Goal: Task Accomplishment & Management: Manage account settings

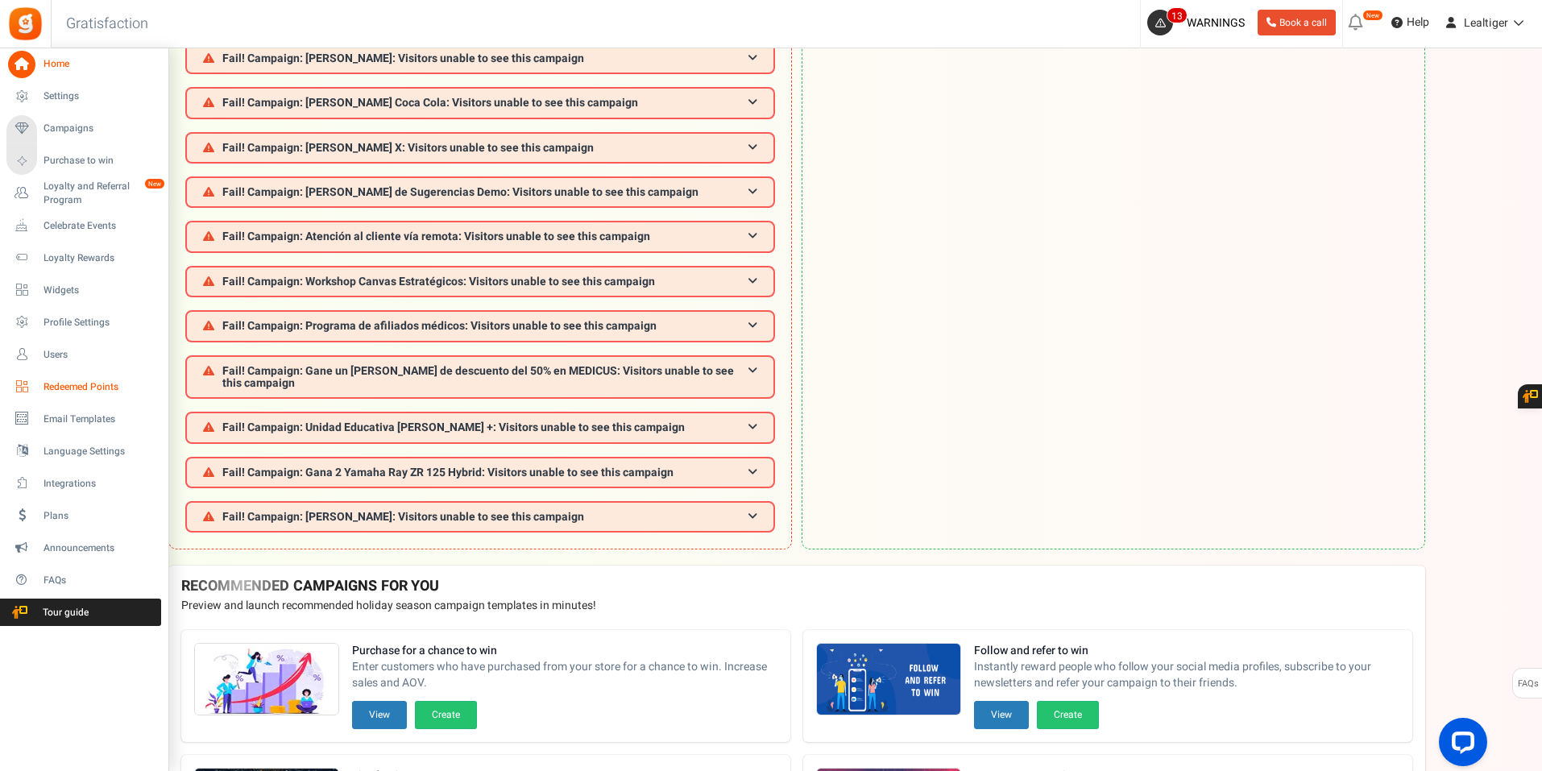
scroll to position [108, 0]
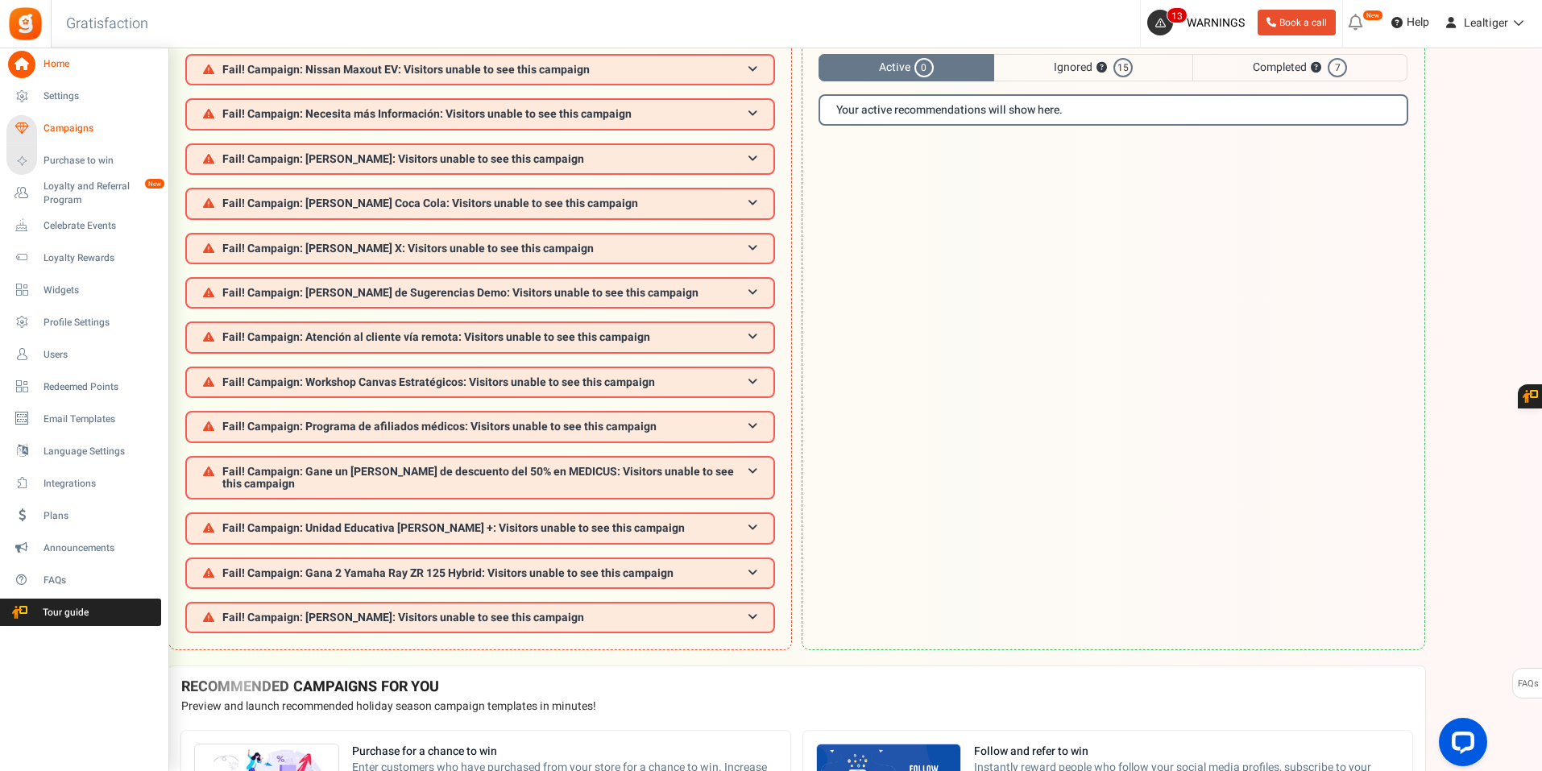
click at [73, 124] on span "Campaigns" at bounding box center [100, 129] width 113 height 14
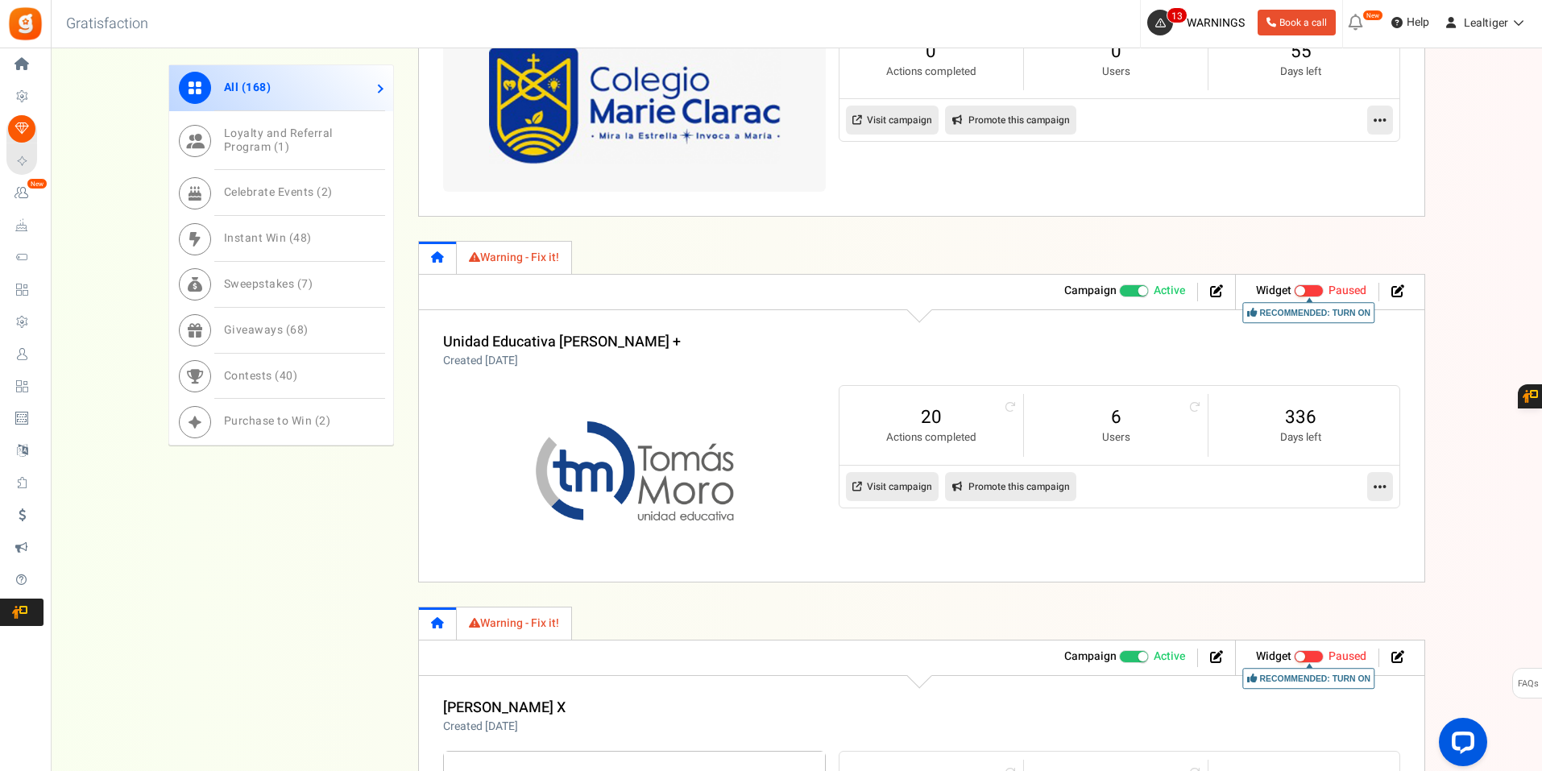
scroll to position [1611, 0]
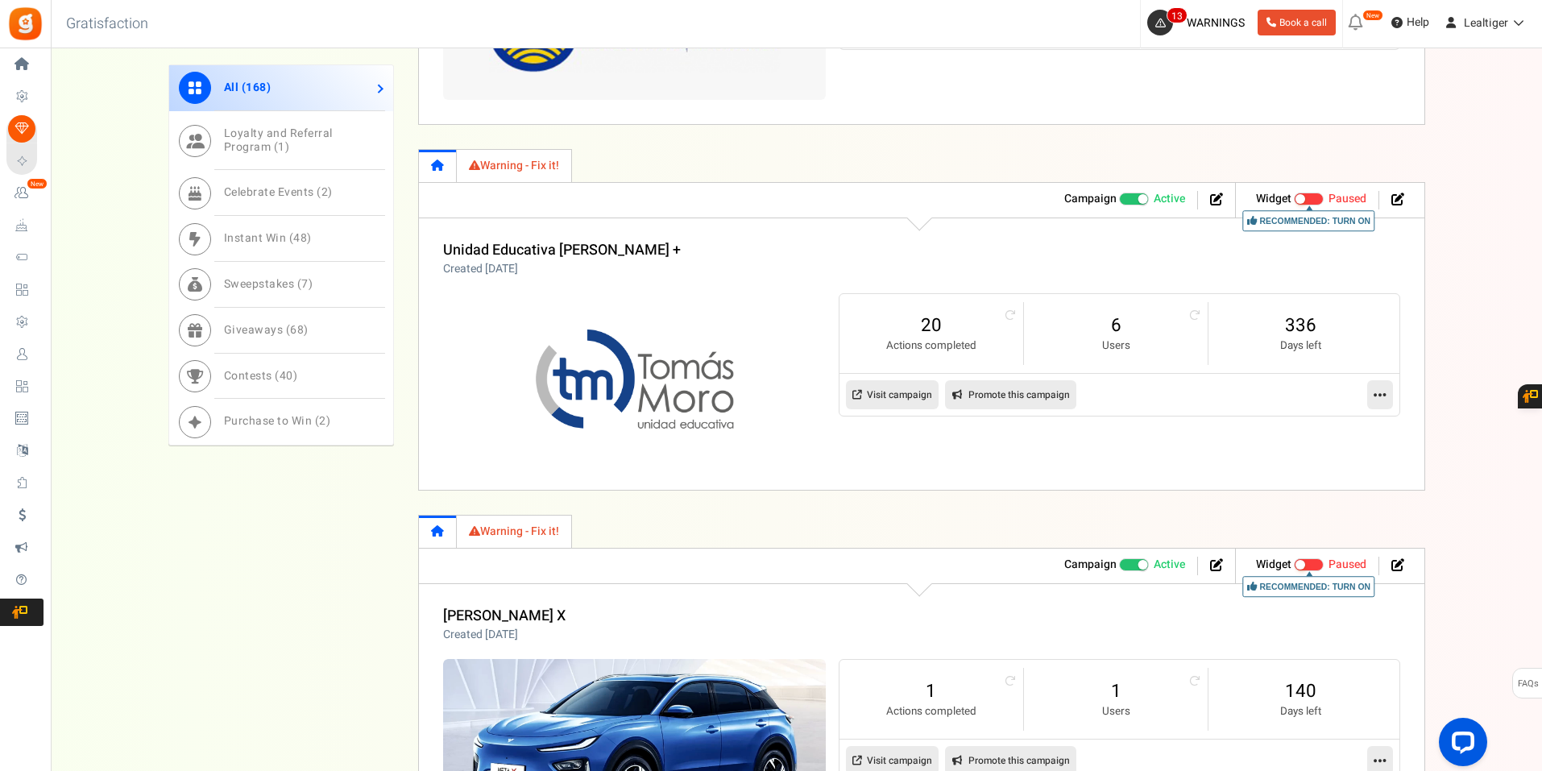
click at [1375, 392] on icon at bounding box center [1380, 395] width 13 height 15
click at [1312, 433] on link "Edit" at bounding box center [1328, 434] width 119 height 30
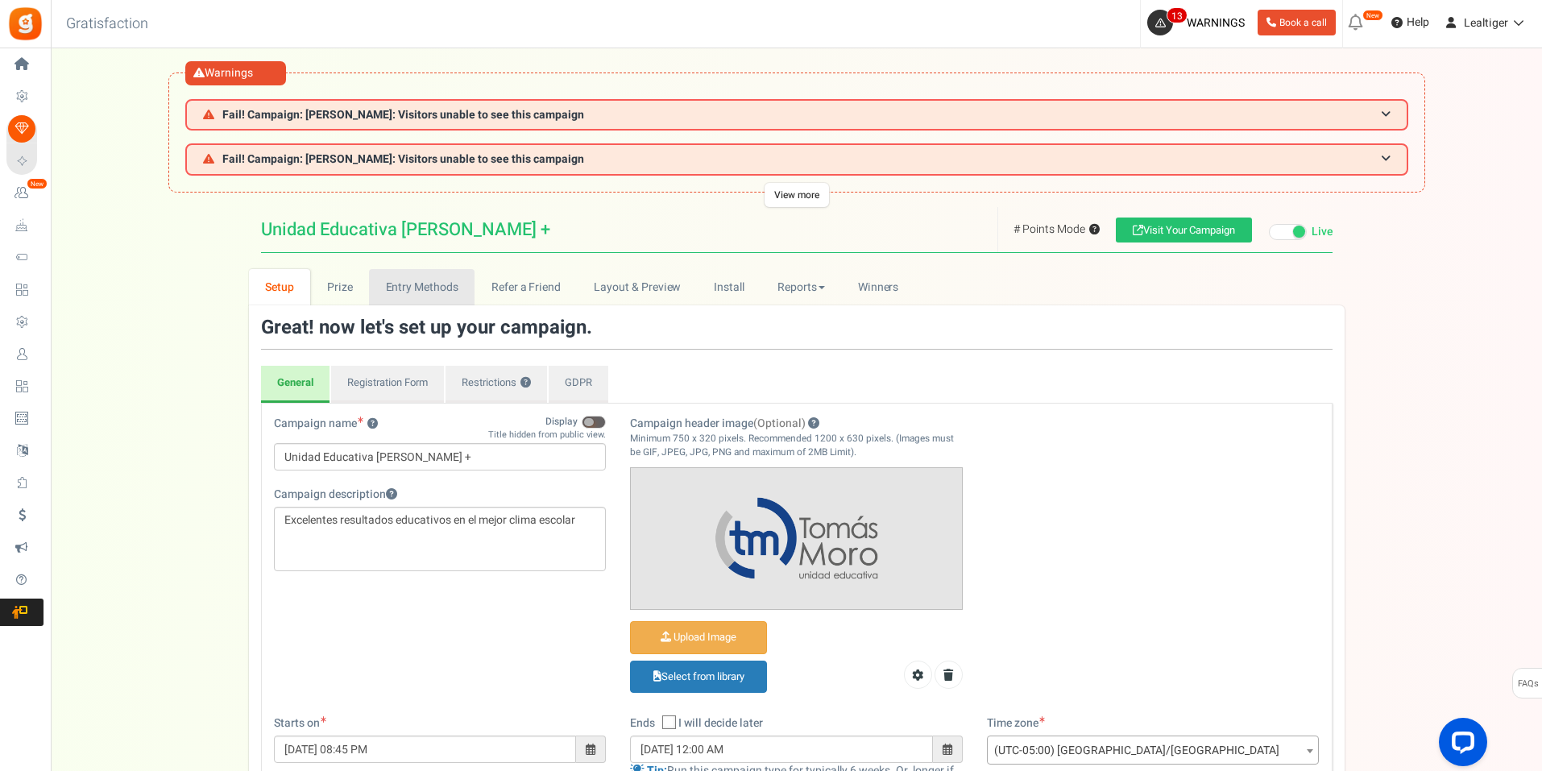
click at [417, 280] on link "Entry Methods" at bounding box center [422, 287] width 106 height 36
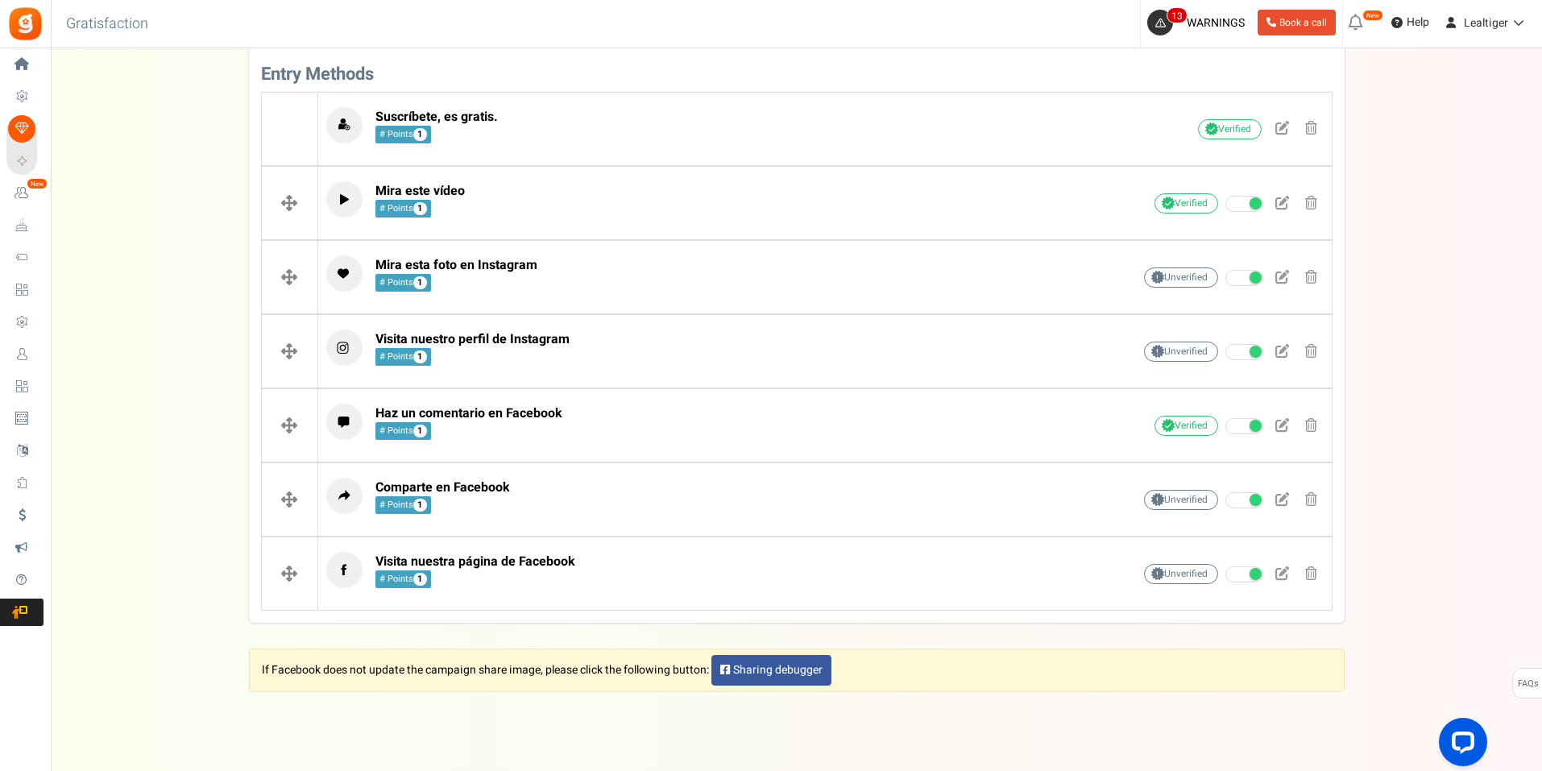
scroll to position [599, 0]
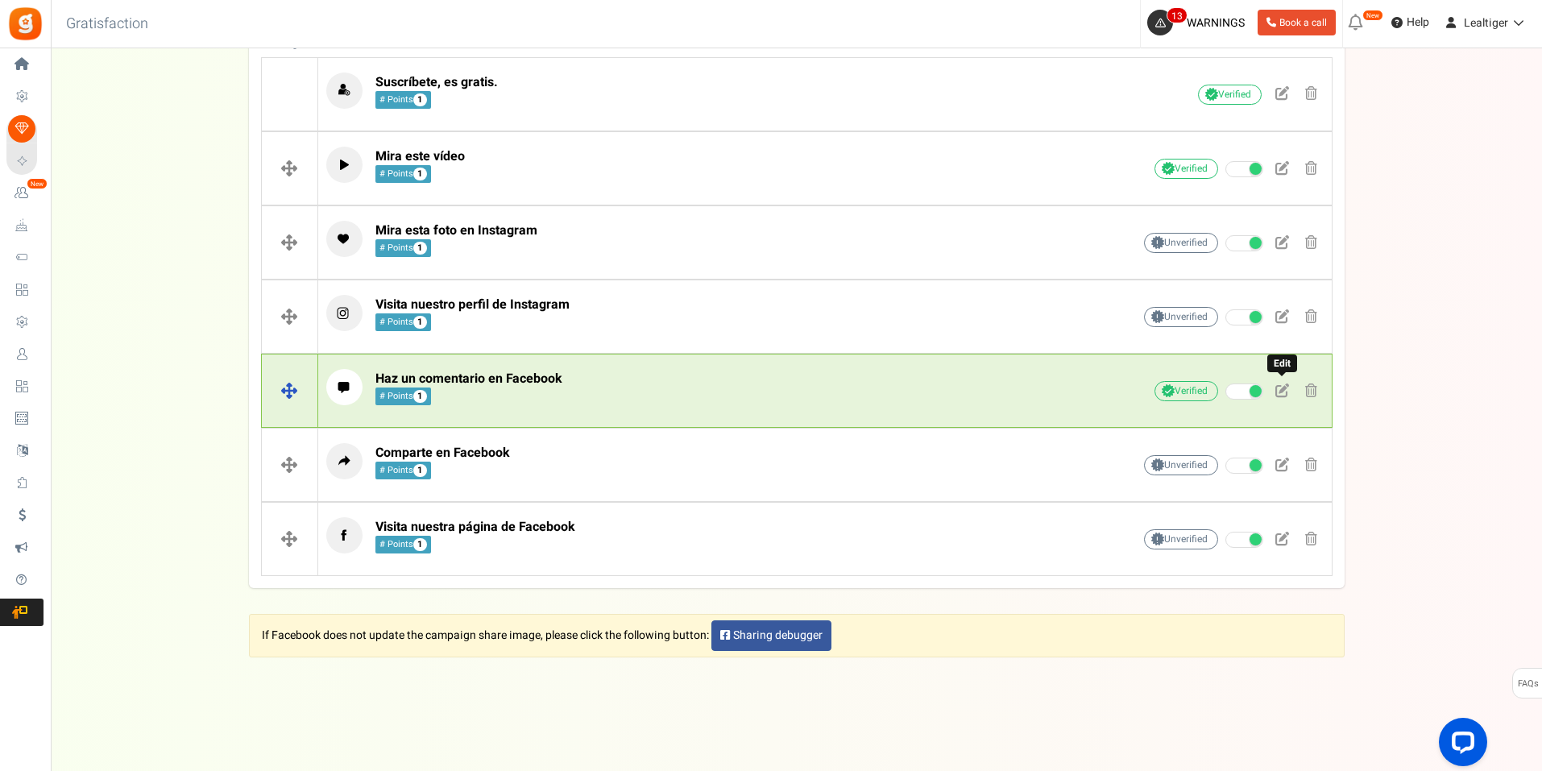
click at [1278, 390] on span at bounding box center [1282, 391] width 14 height 14
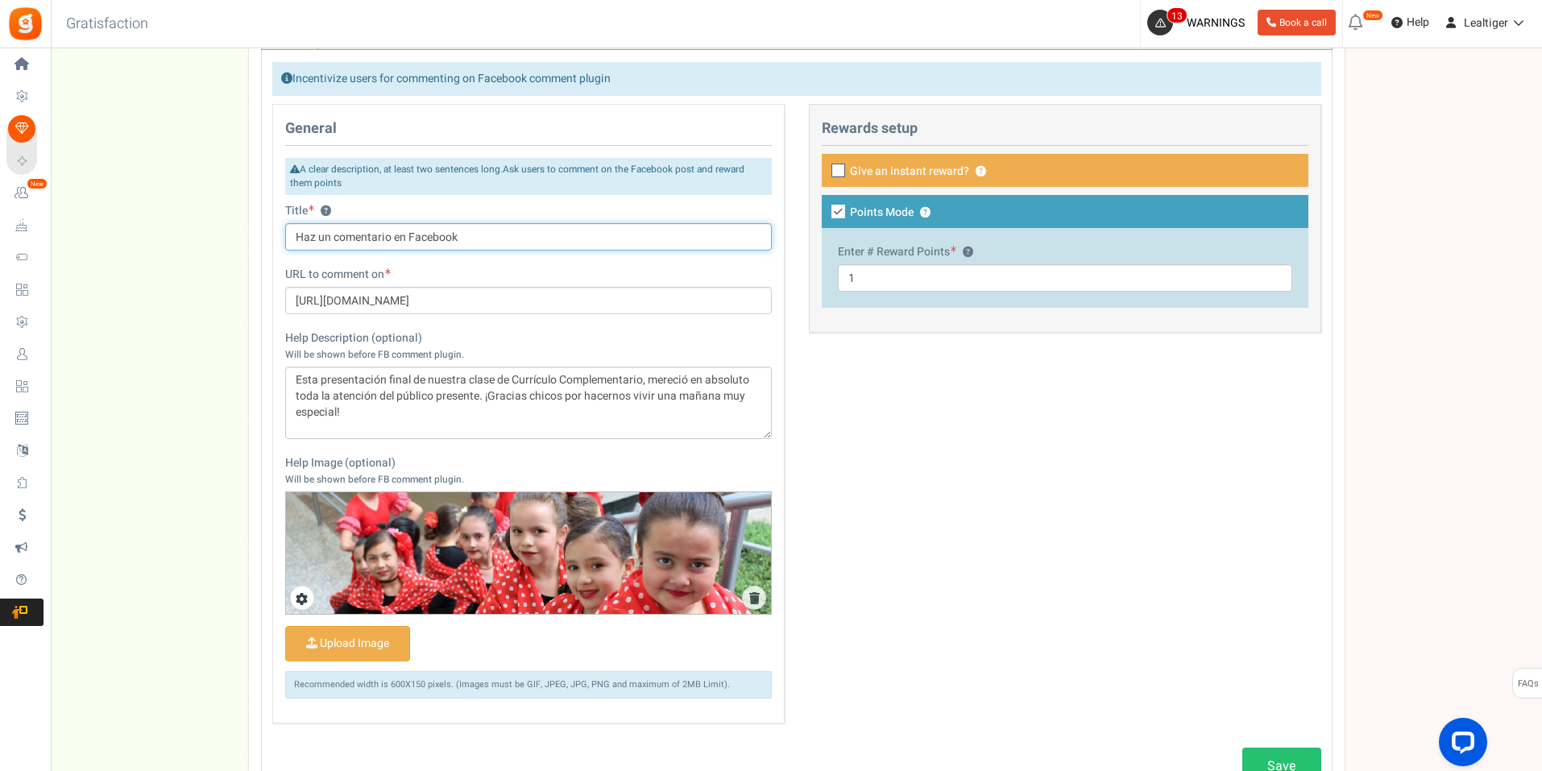
scroll to position [1001, 0]
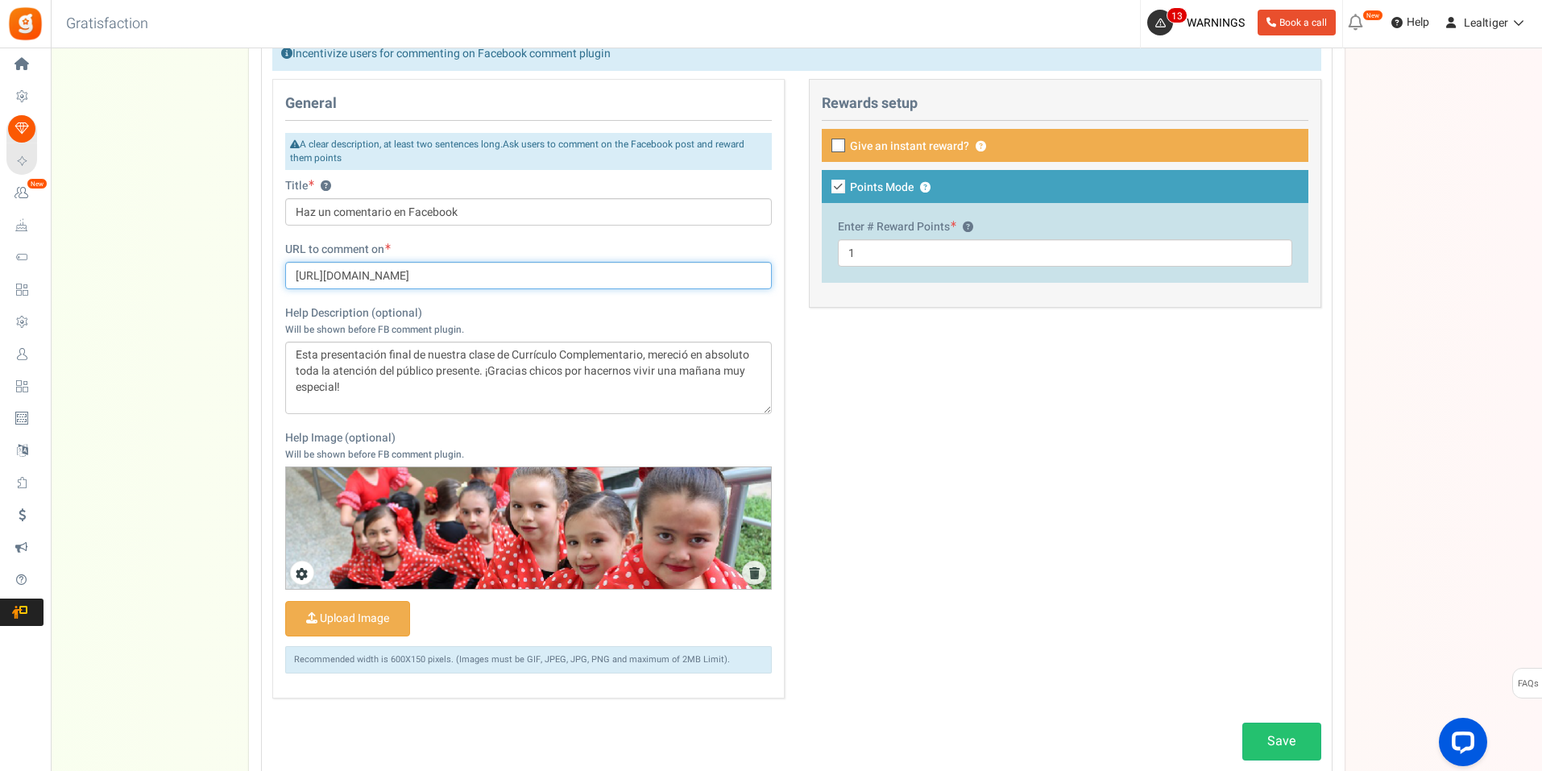
click at [607, 273] on input "[URL][DOMAIN_NAME]" at bounding box center [528, 275] width 487 height 27
click at [562, 172] on div "Title ? Haz un comentario en Facebook URL to comment on [URL][DOMAIN_NAME] Help…" at bounding box center [528, 409] width 511 height 561
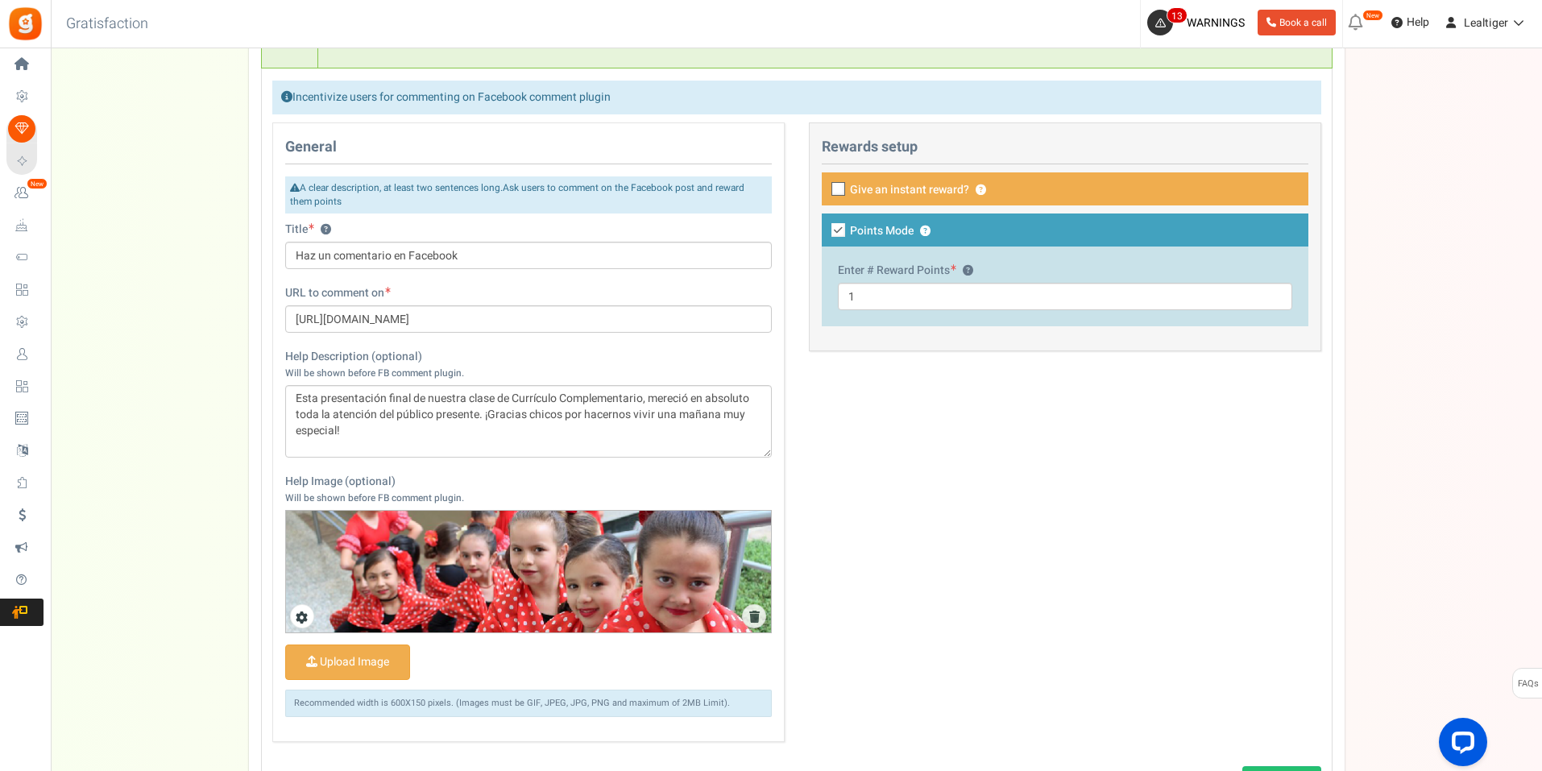
scroll to position [921, 0]
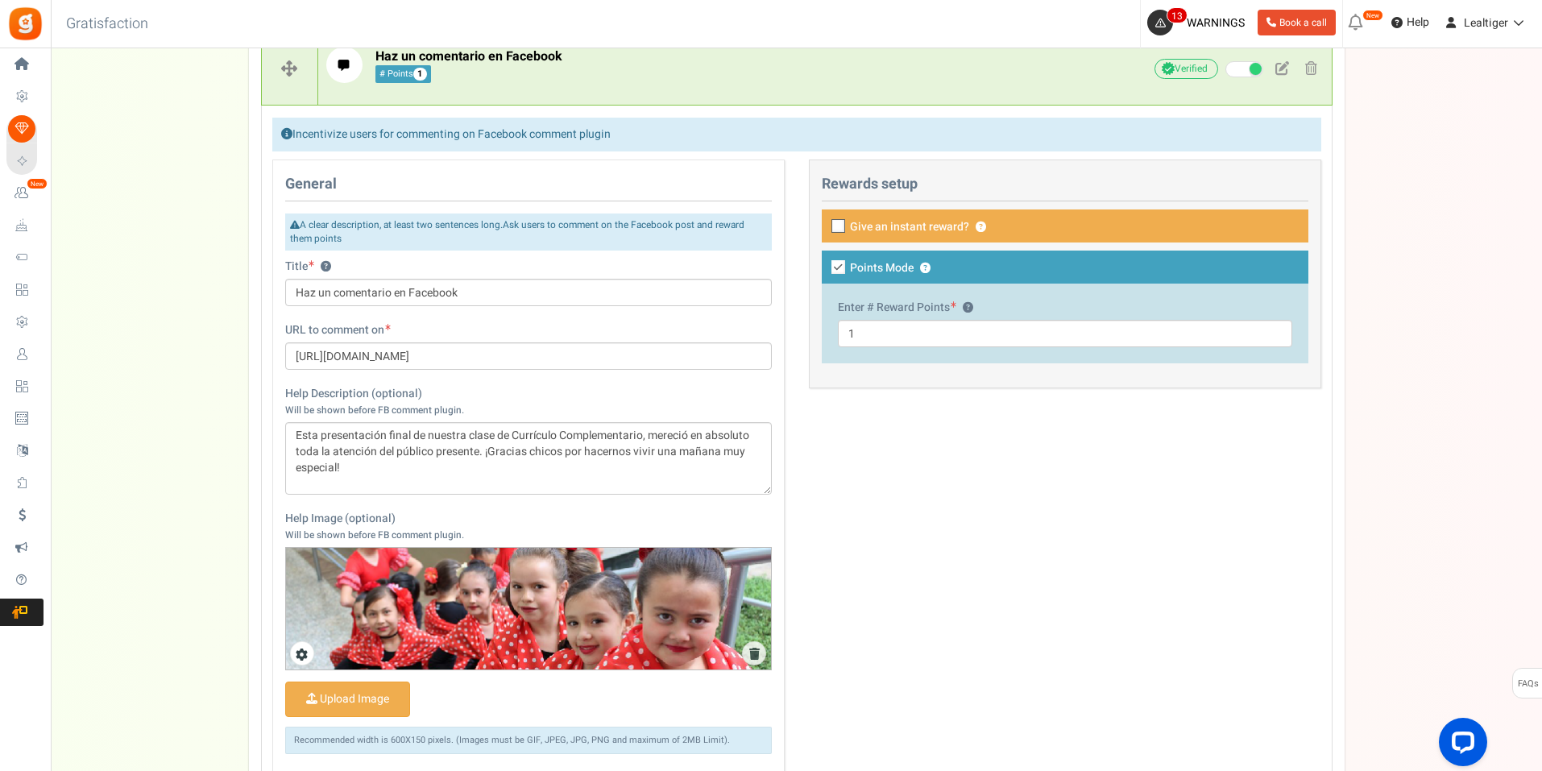
click at [505, 245] on small "A clear description, at least two sentences long.Ask users to comment on the Fa…" at bounding box center [528, 232] width 487 height 37
click at [446, 224] on small "A clear description, at least two sentences long.Ask users to comment on the Fa…" at bounding box center [528, 232] width 487 height 37
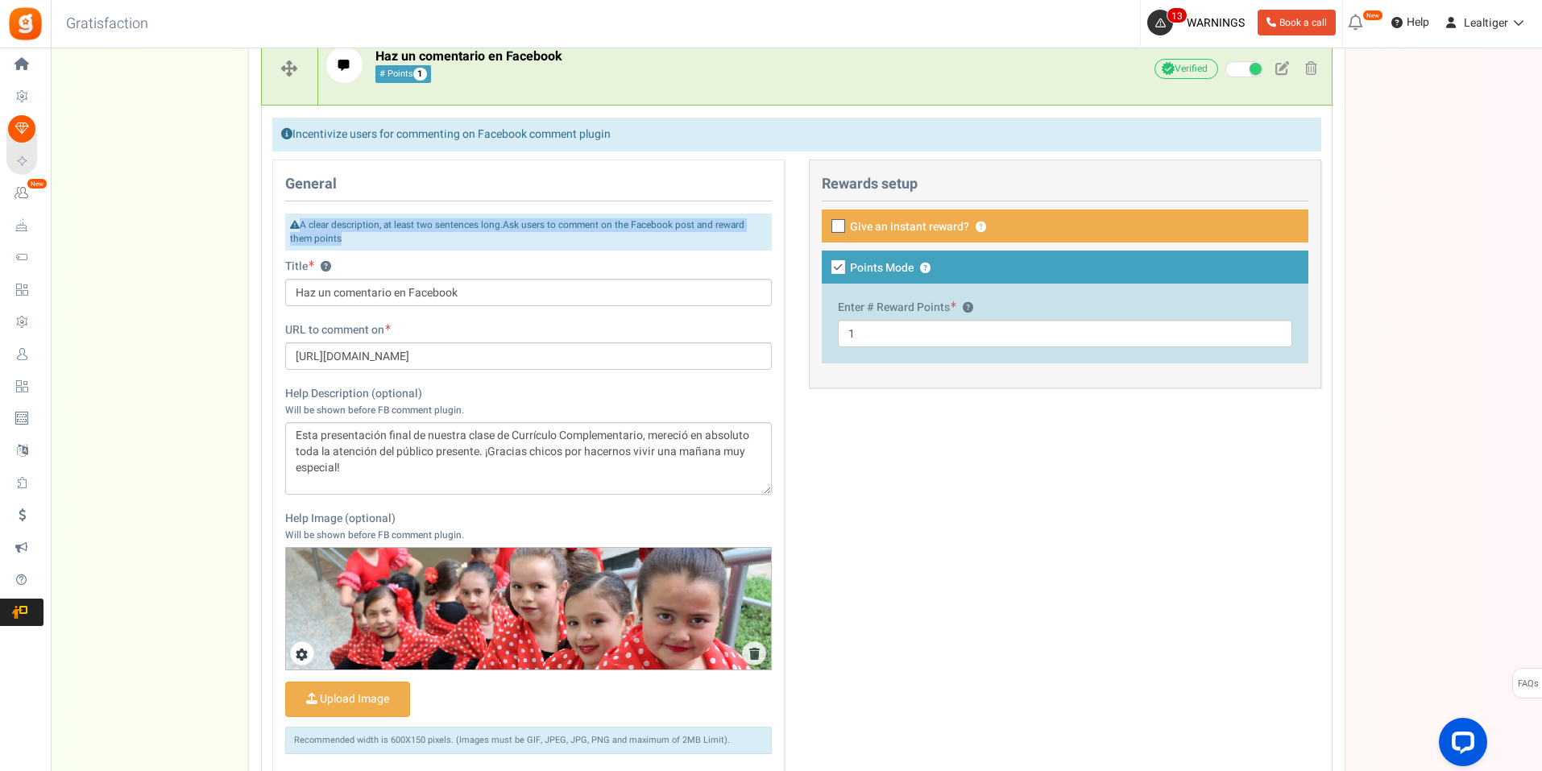
copy div "A clear description, at least two sentences long.Ask users to comment on the Fa…"
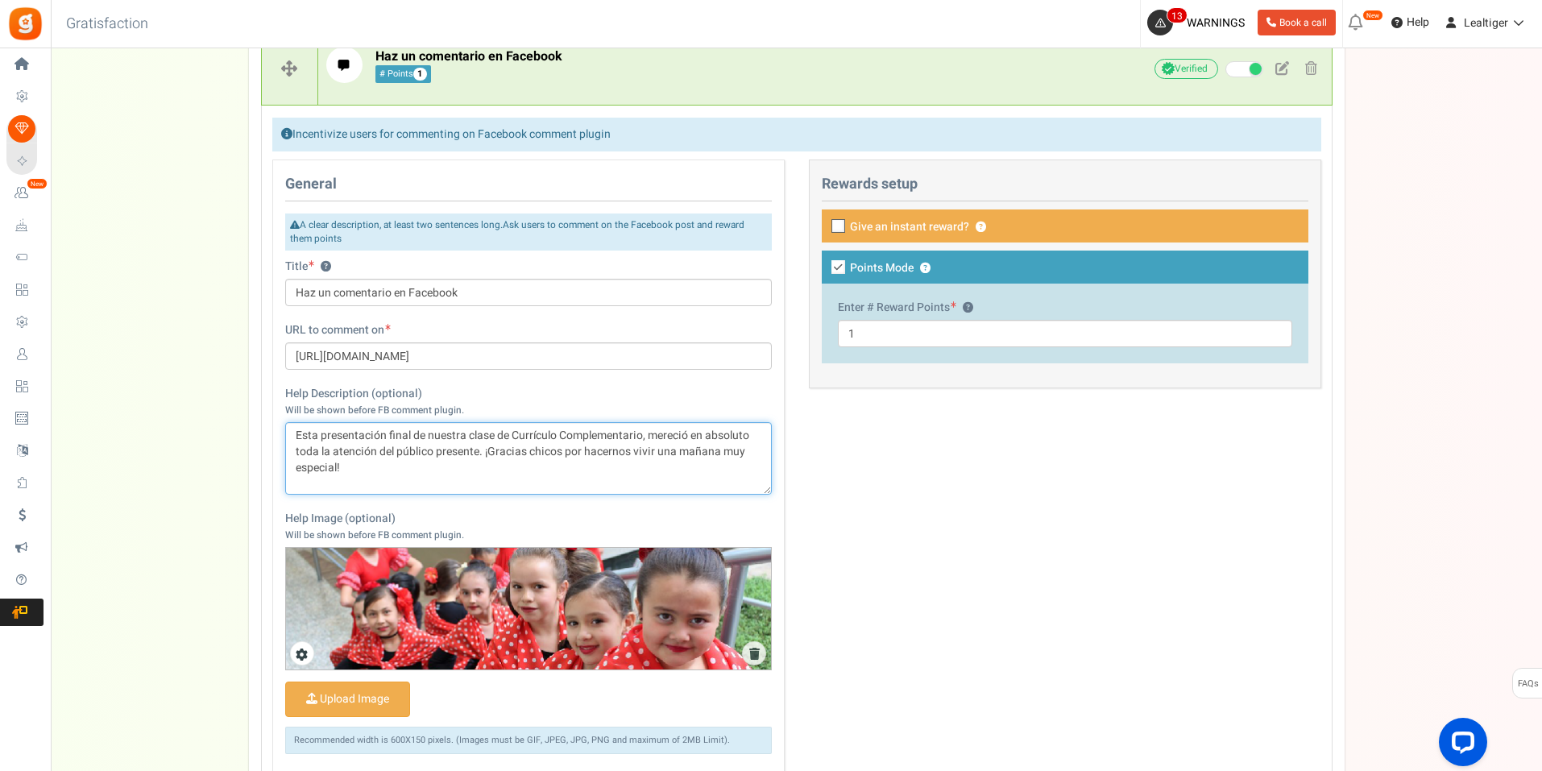
click at [400, 467] on textarea "Esta presentación final de nuestra clase de Currículo Complementario, mereció e…" at bounding box center [528, 458] width 487 height 73
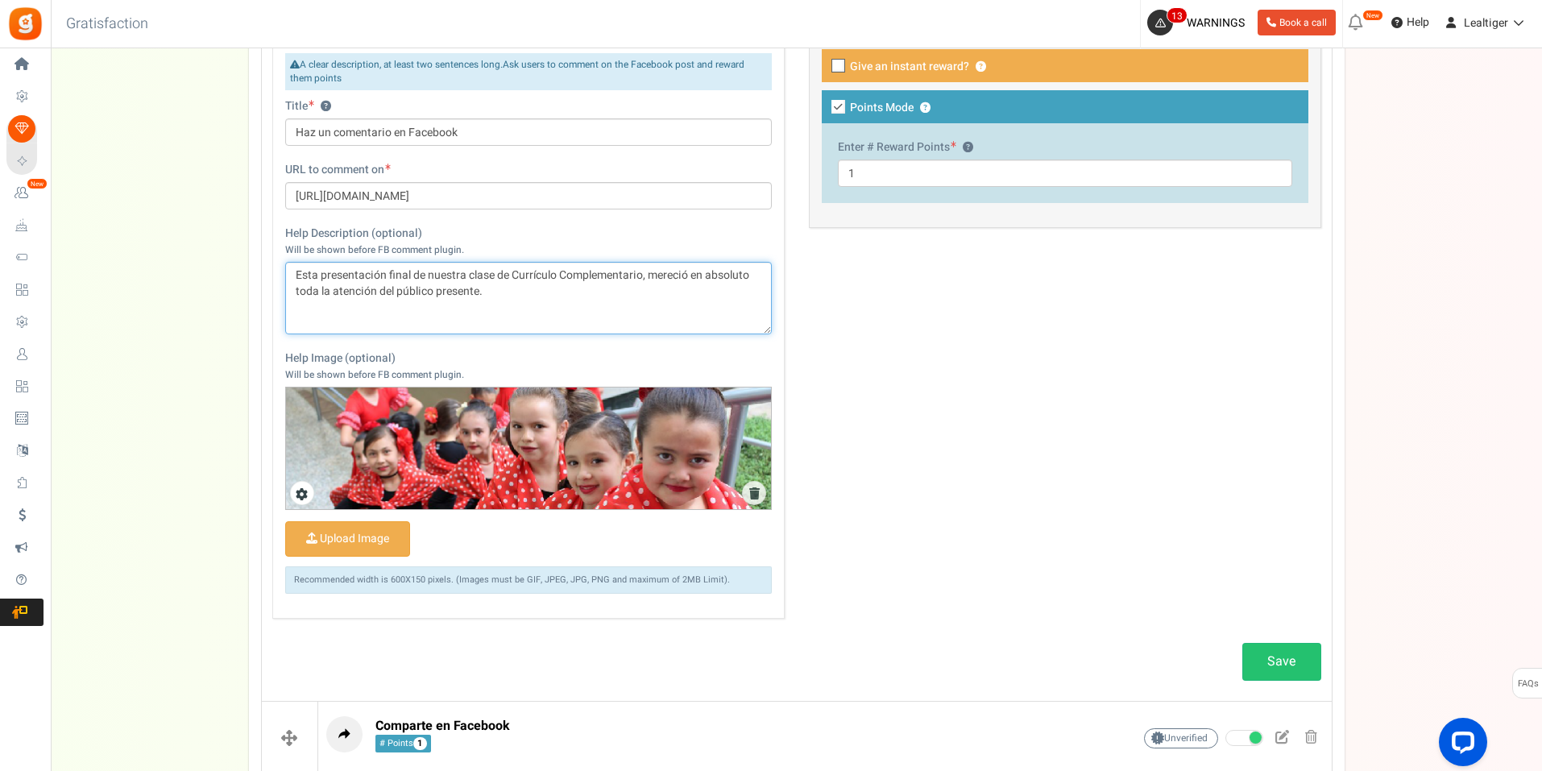
scroll to position [1082, 0]
type textarea "Esta presentación final de nuestra clase de Currículo Complementario, mereció e…"
click at [751, 491] on icon at bounding box center [754, 493] width 11 height 12
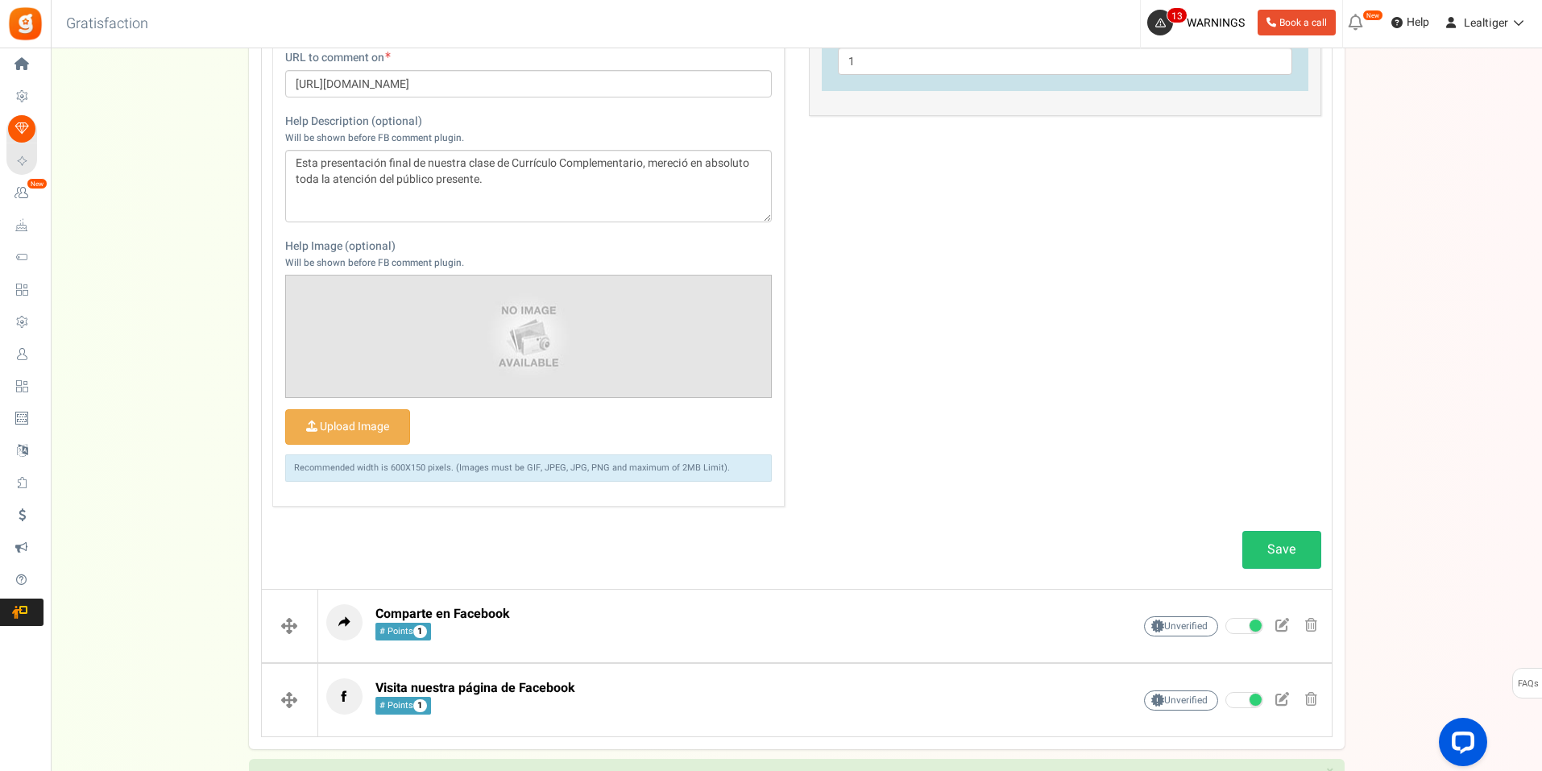
scroll to position [1113, 0]
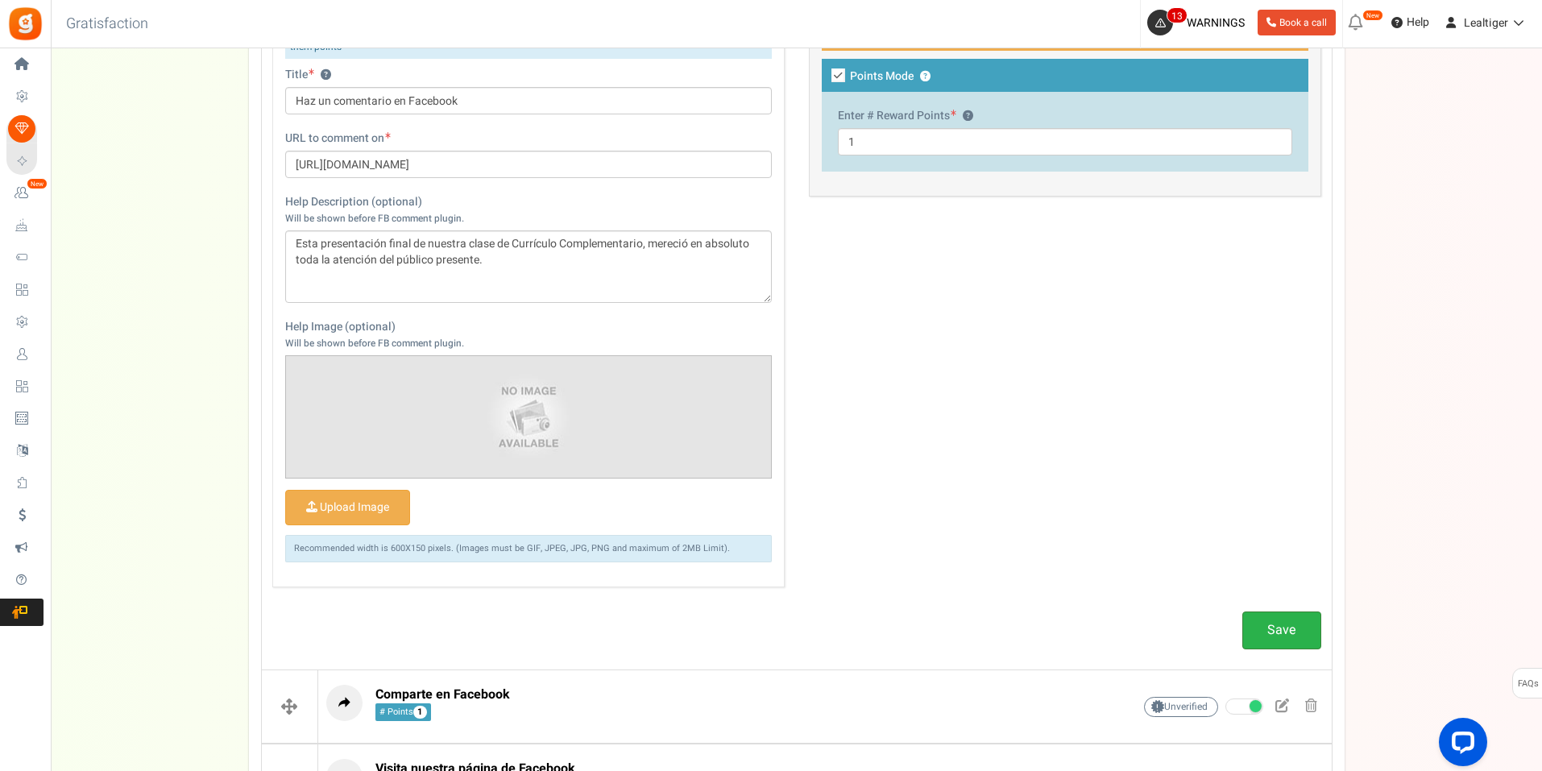
click at [1292, 617] on link "Save" at bounding box center [1281, 631] width 79 height 38
drag, startPoint x: 505, startPoint y: 266, endPoint x: 156, endPoint y: 195, distance: 356.0
click at [879, 436] on div "General A clear description, at least two sentences long.Ask users to comment o…" at bounding box center [796, 286] width 1073 height 636
click at [1305, 631] on link "Save" at bounding box center [1281, 631] width 79 height 38
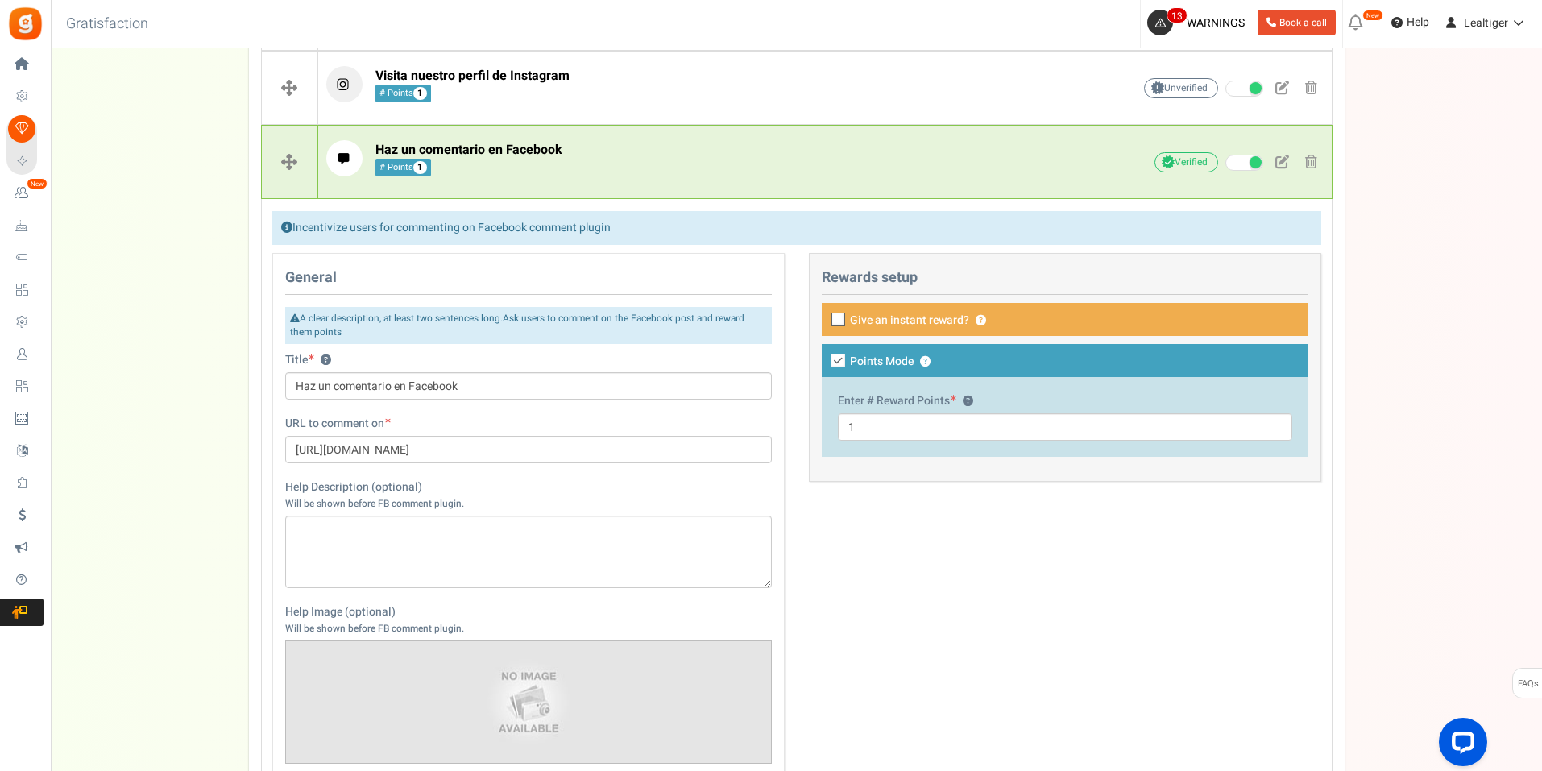
scroll to position [790, 0]
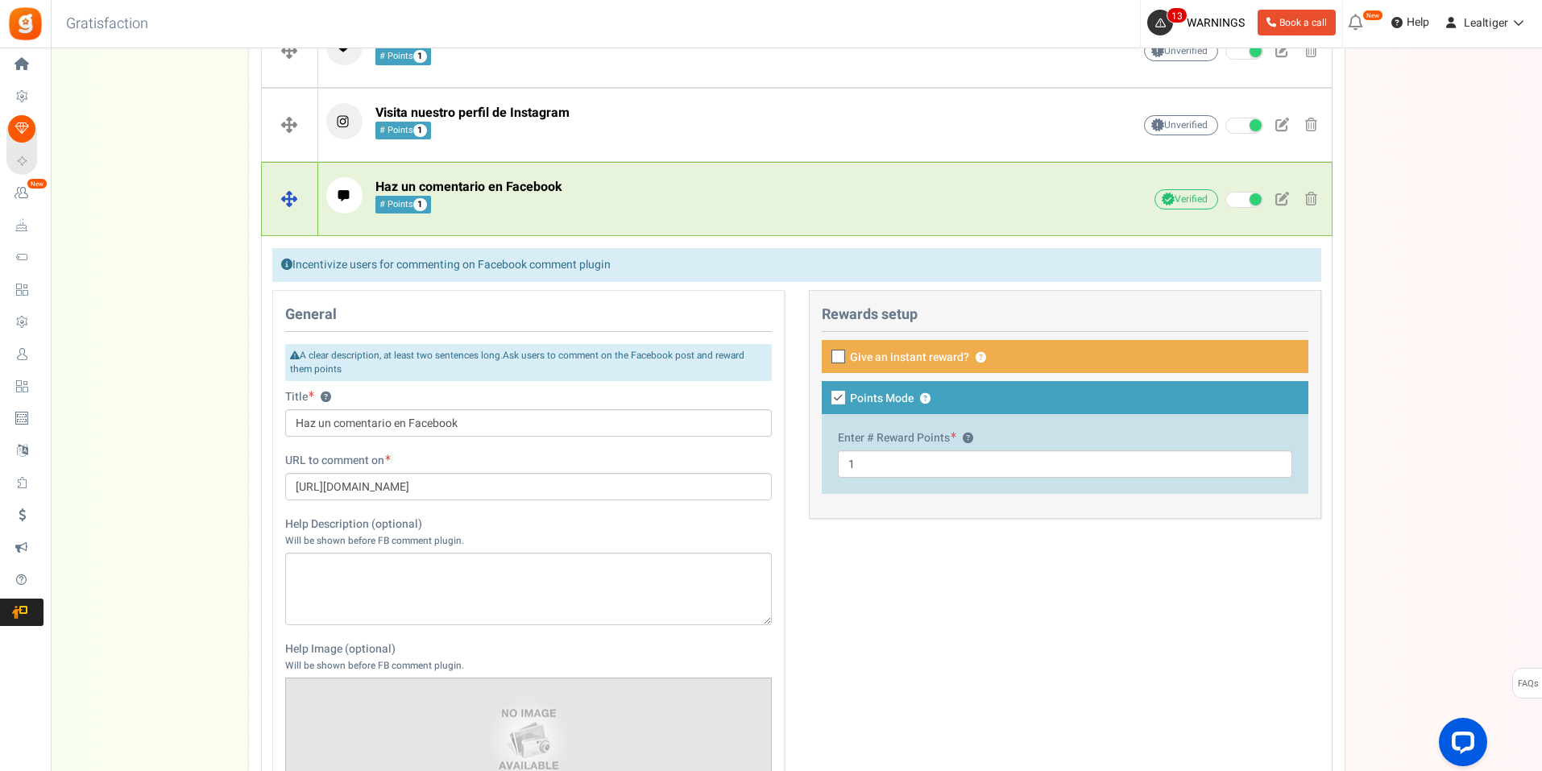
click at [660, 183] on p "Haz un comentario en Facebook # Points 1" at bounding box center [704, 195] width 756 height 36
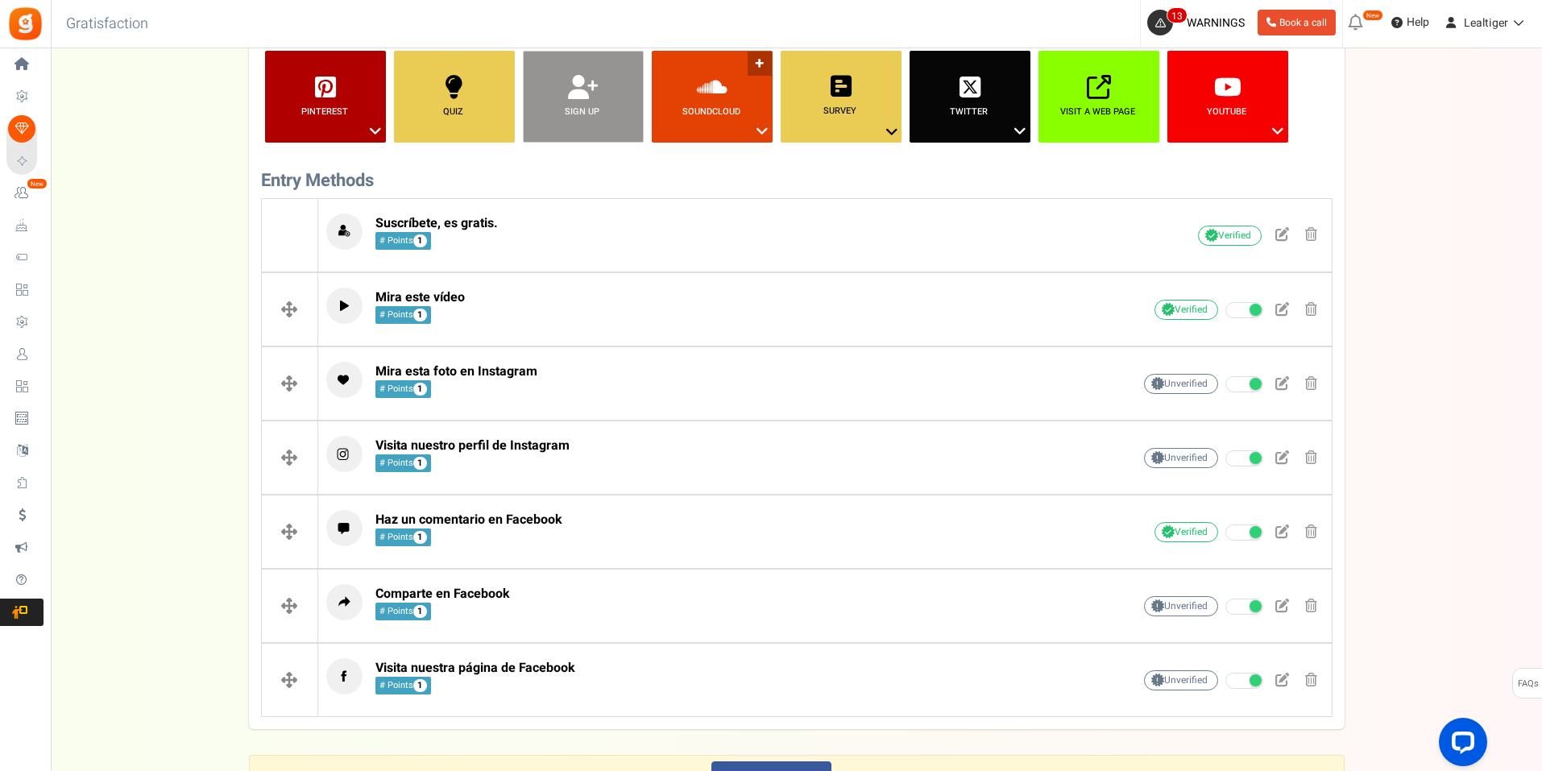
scroll to position [518, 0]
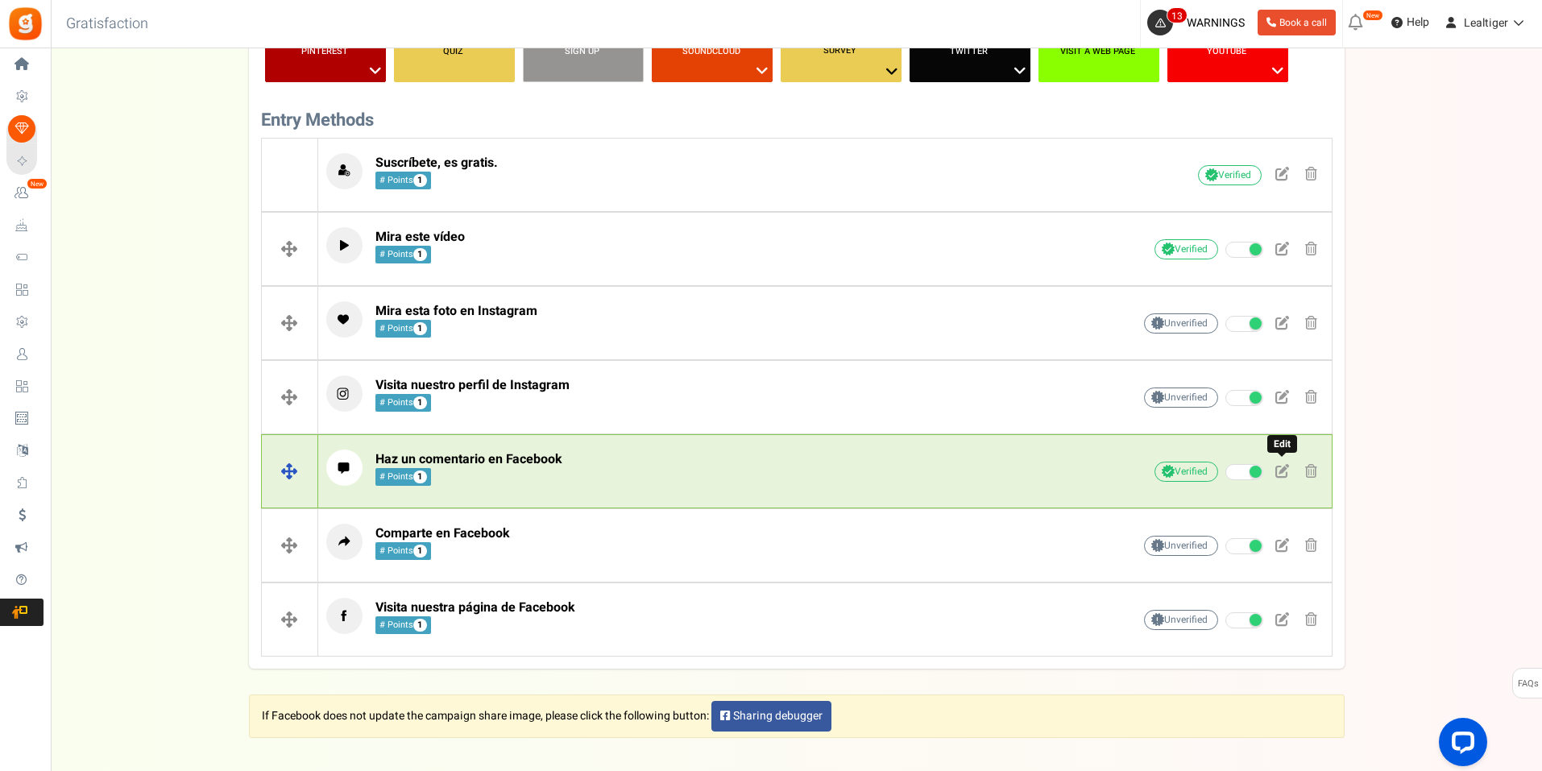
click at [1279, 471] on span at bounding box center [1282, 471] width 14 height 14
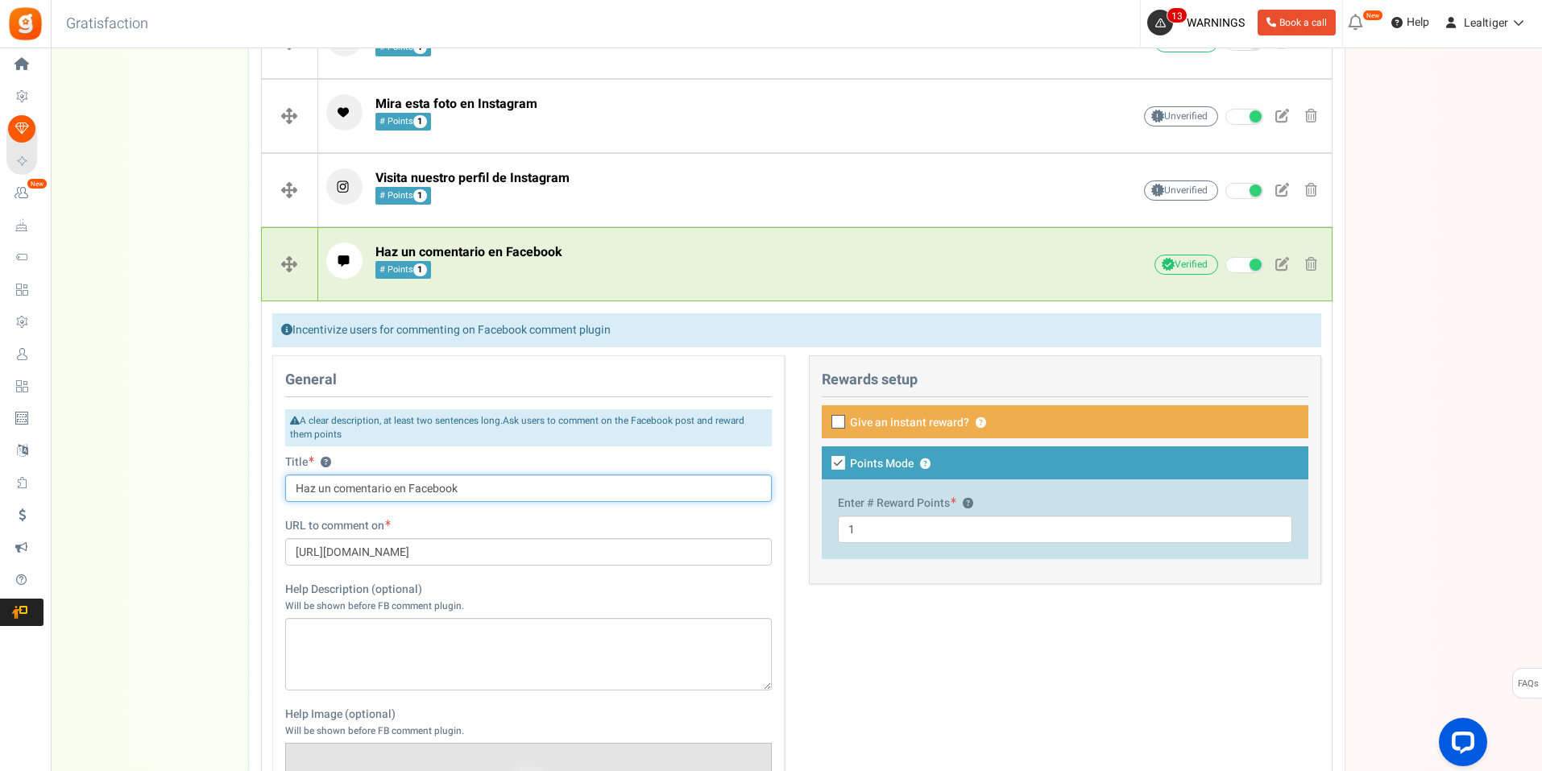
scroll to position [760, 0]
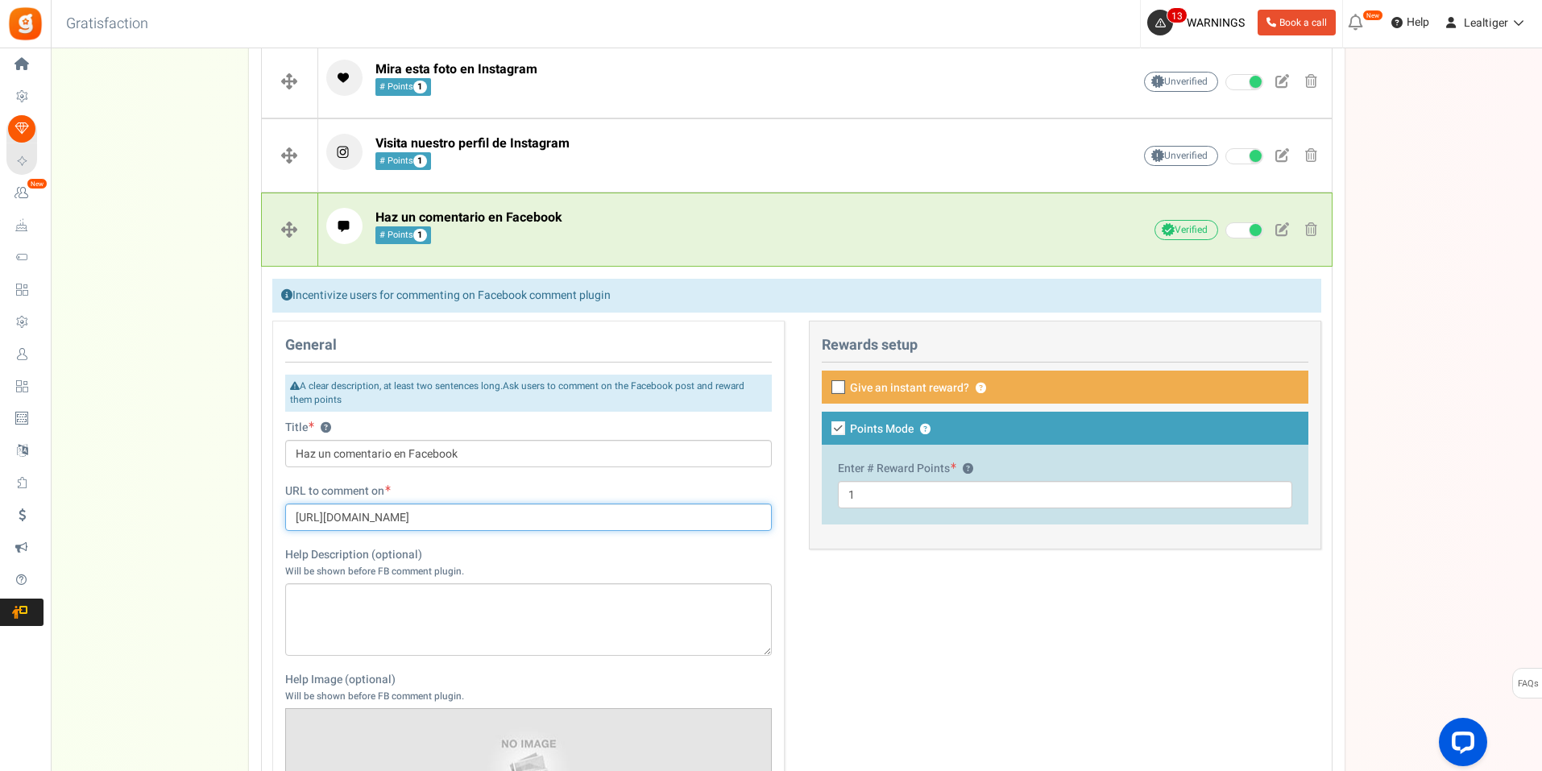
click at [570, 520] on input "[URL][DOMAIN_NAME]" at bounding box center [528, 517] width 487 height 27
click at [593, 235] on p "Haz un comentario en Facebook # Points 1" at bounding box center [704, 226] width 756 height 36
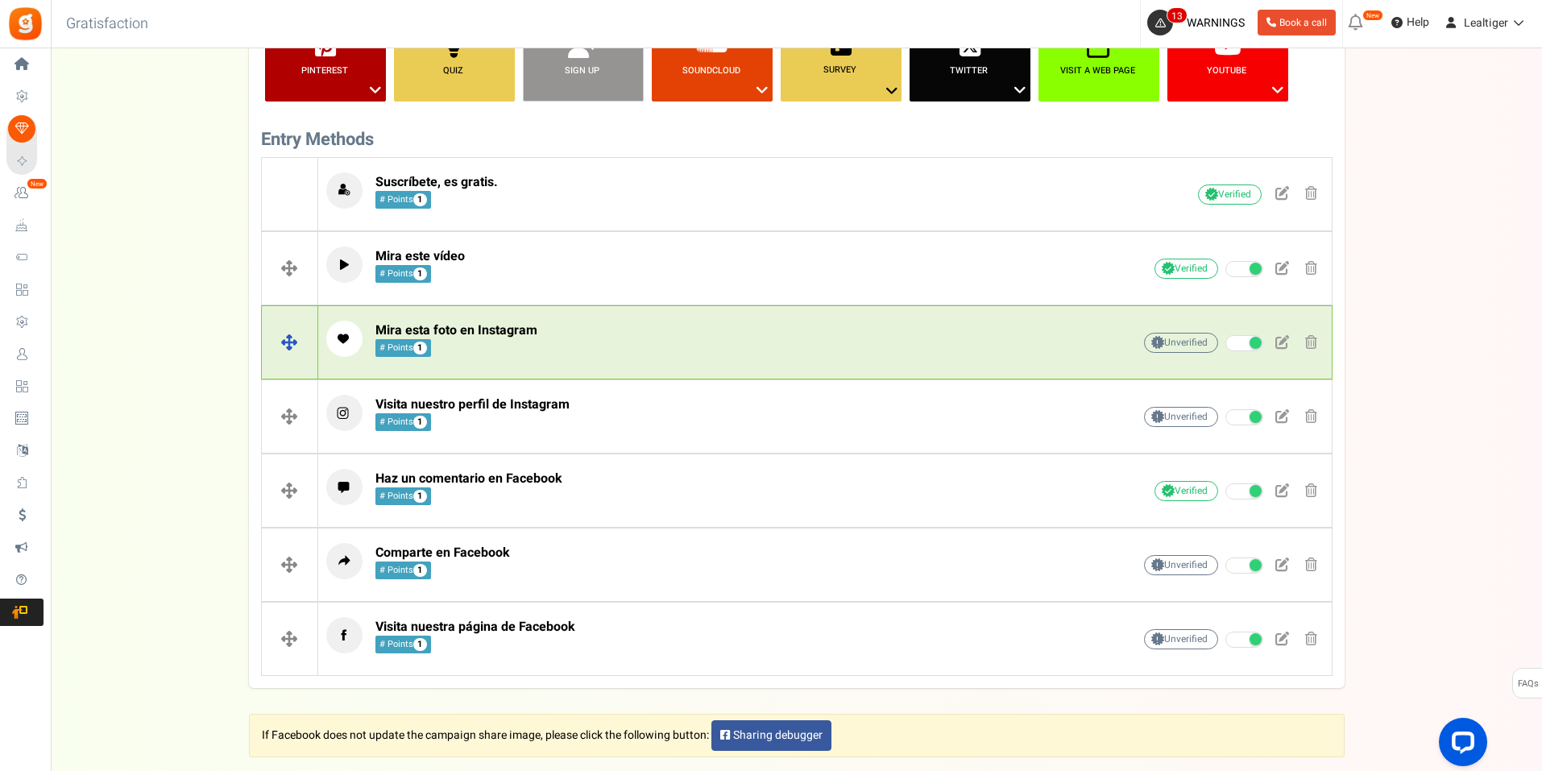
scroll to position [599, 0]
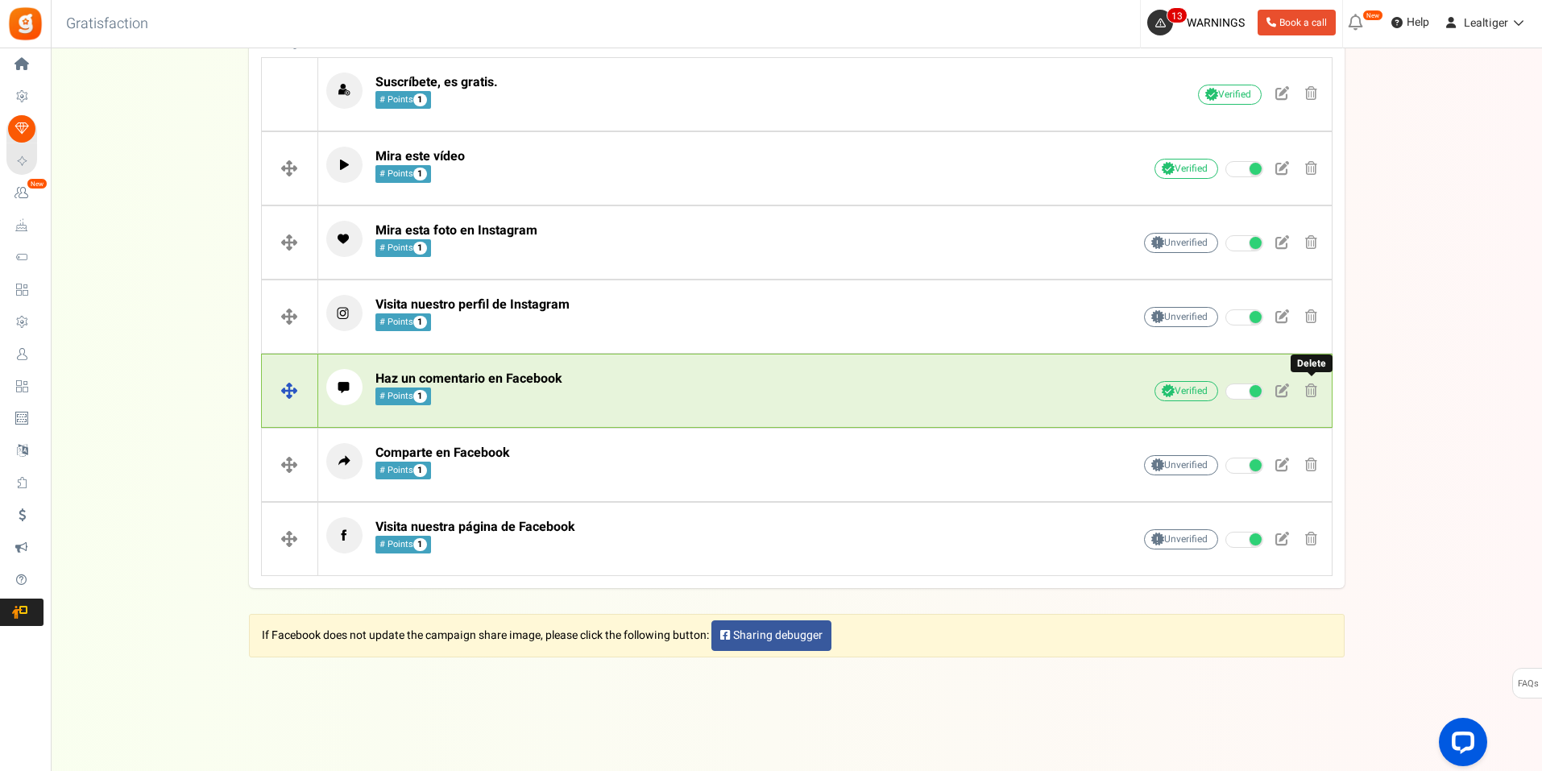
click at [1312, 388] on span at bounding box center [1311, 391] width 12 height 14
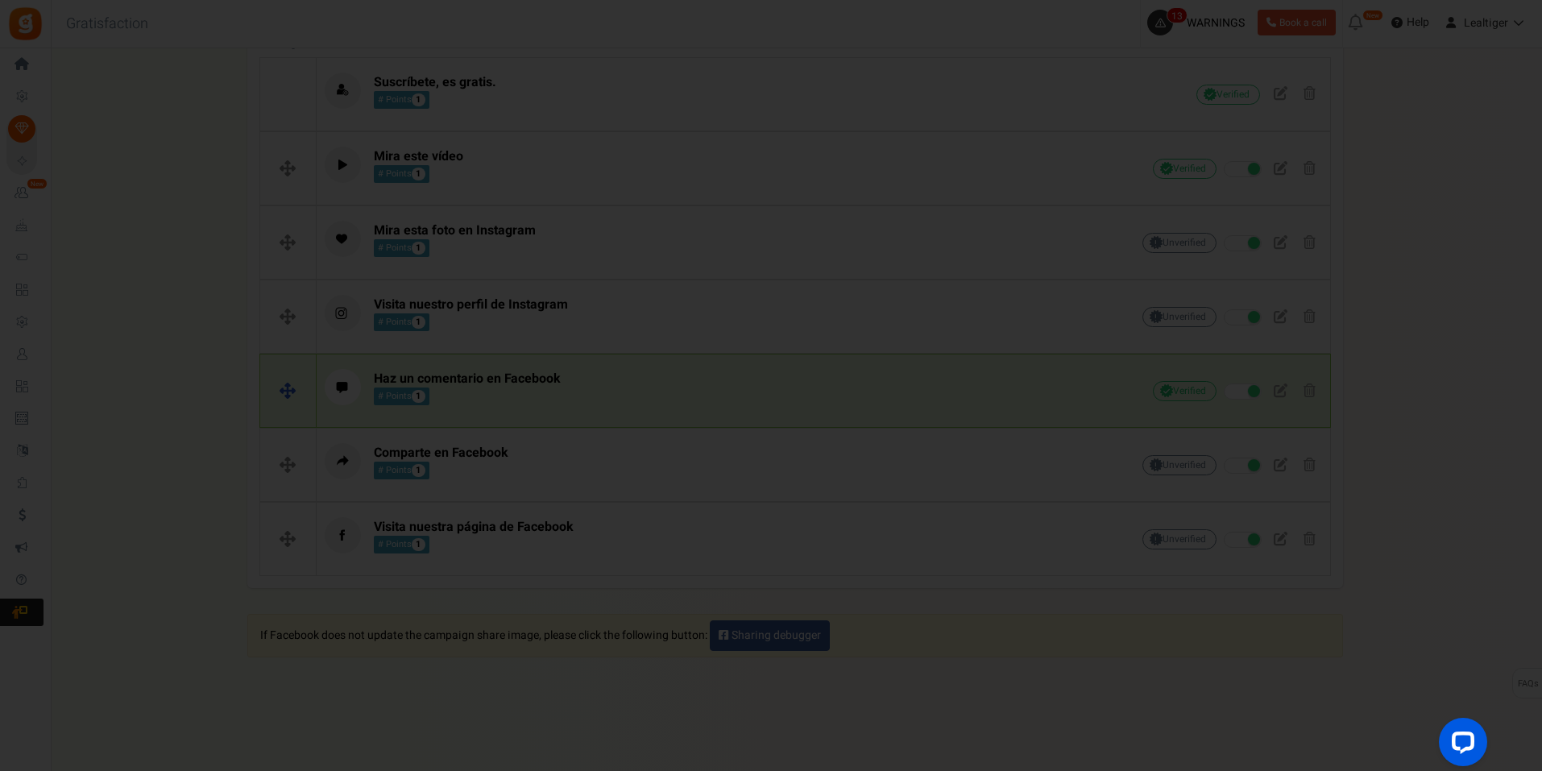
scroll to position [0, 0]
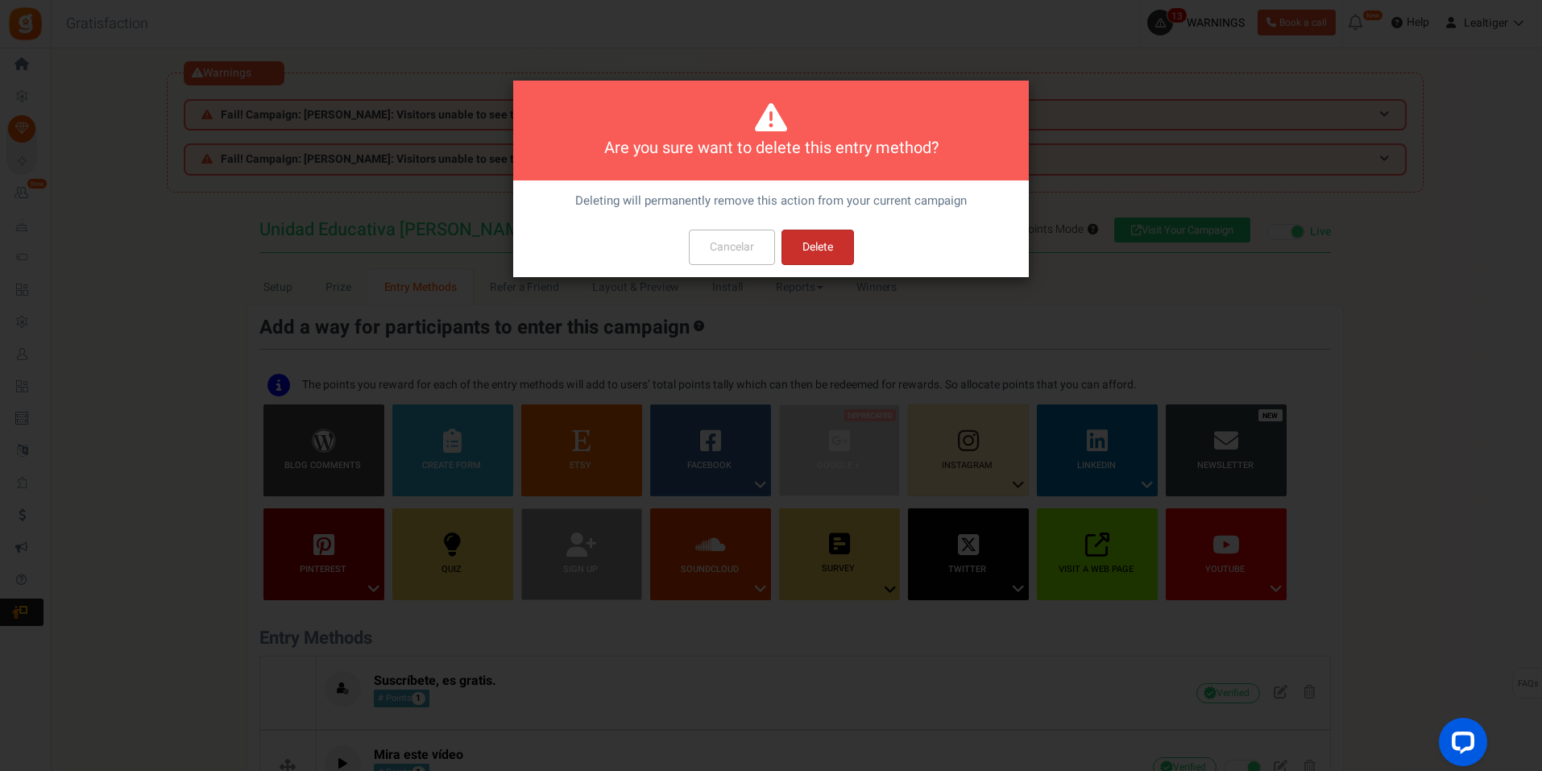
click at [821, 256] on button "Delete" at bounding box center [818, 247] width 73 height 35
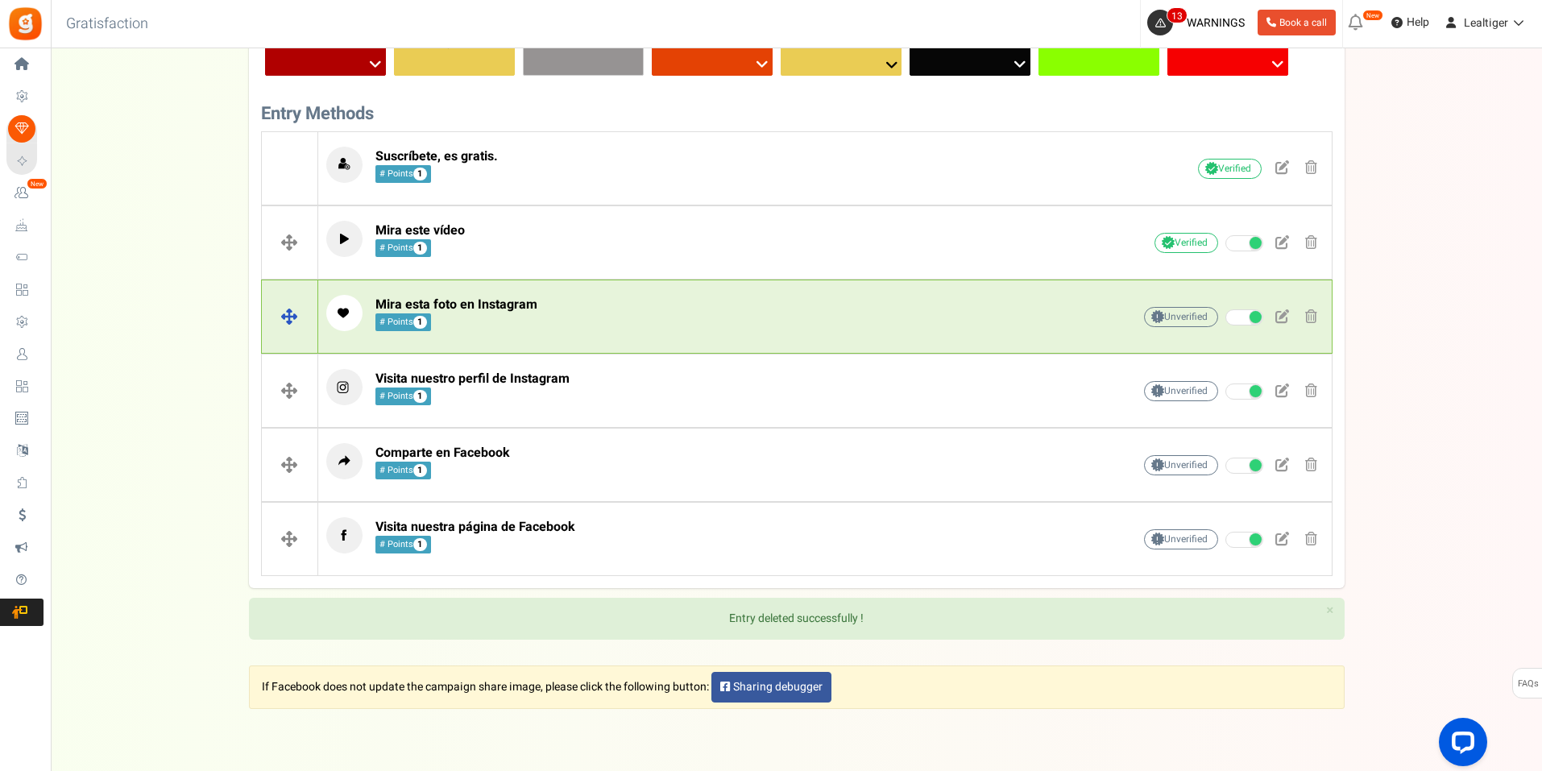
scroll to position [41, 0]
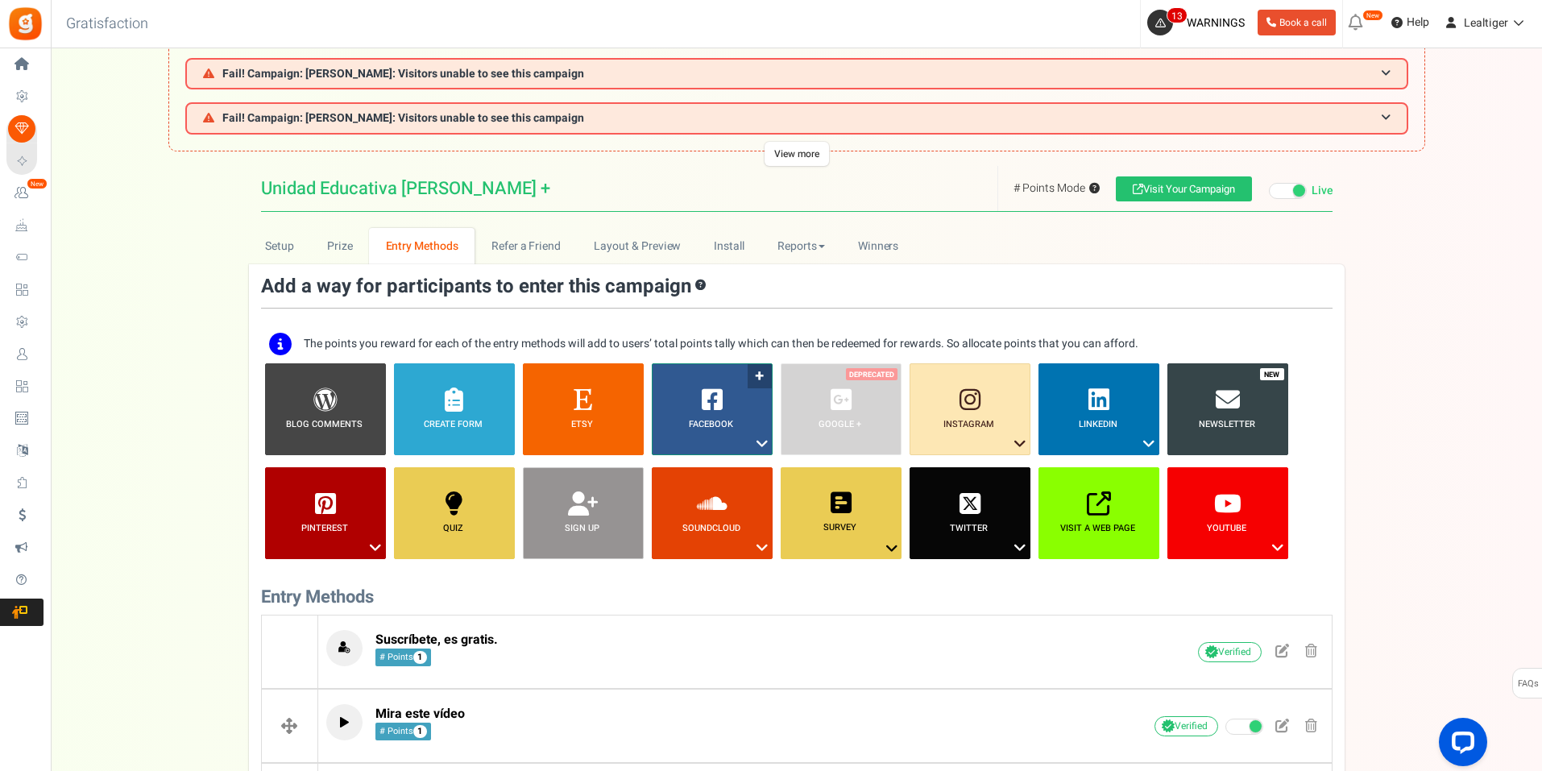
click at [759, 441] on icon at bounding box center [762, 443] width 19 height 21
click at [707, 488] on link "Share on Facebook" at bounding box center [700, 493] width 105 height 20
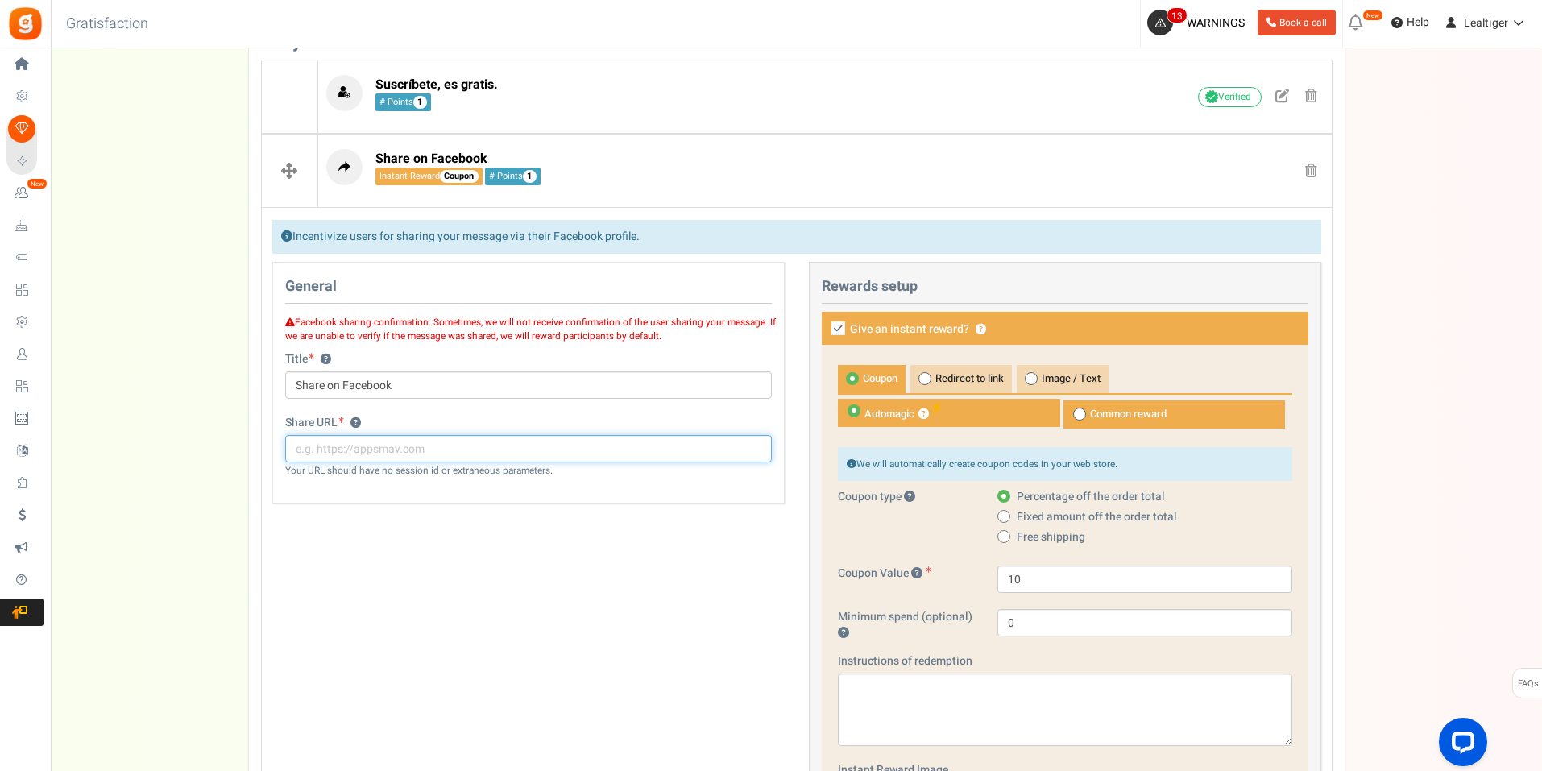
click at [452, 453] on input "text" at bounding box center [528, 448] width 487 height 27
paste input "[URL][DOMAIN_NAME]"
type input "[URL][DOMAIN_NAME]"
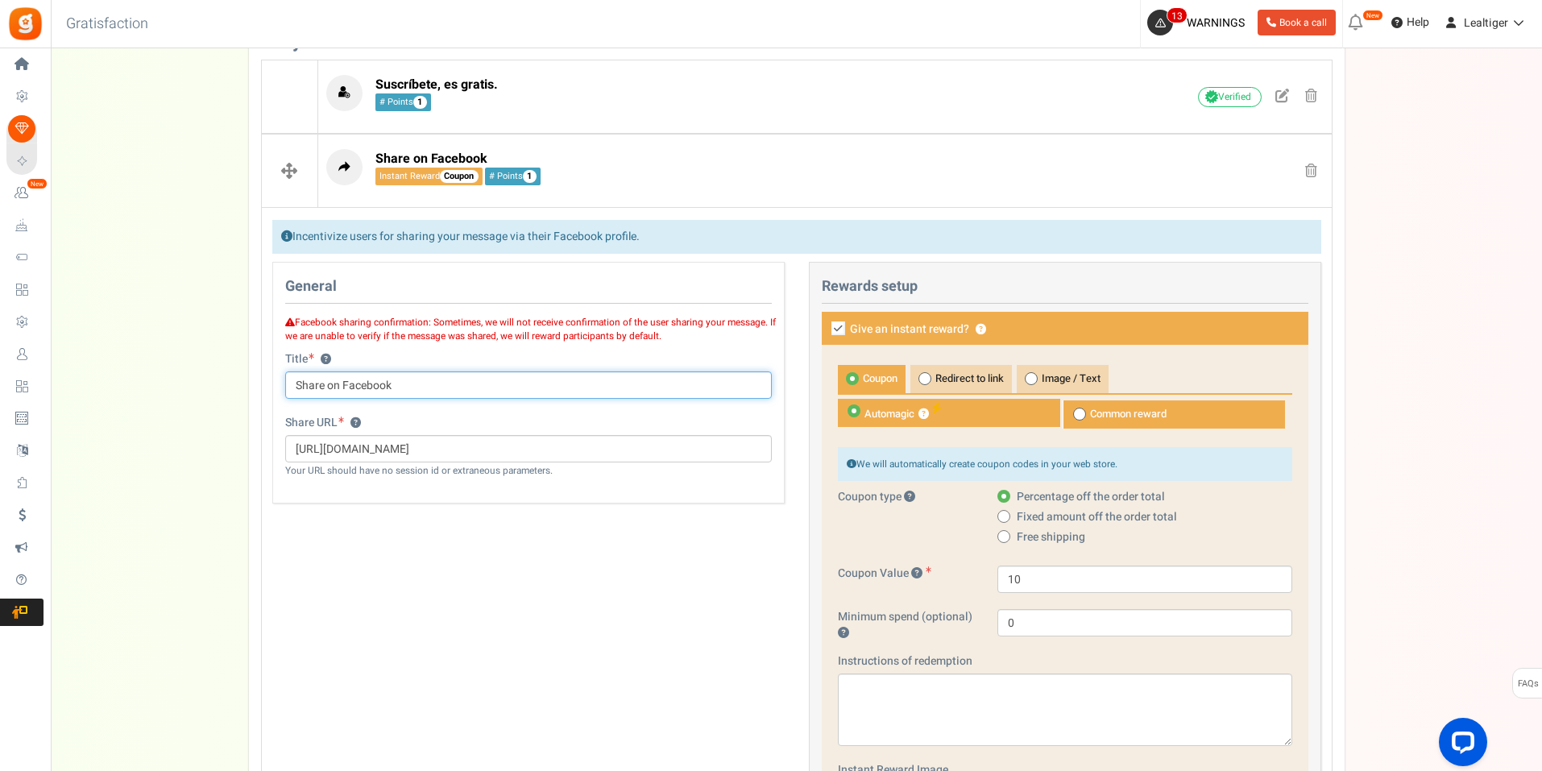
click at [459, 399] on input "Share on Facebook" at bounding box center [528, 384] width 487 height 27
type input "c"
type input "Déjanos tu comentario"
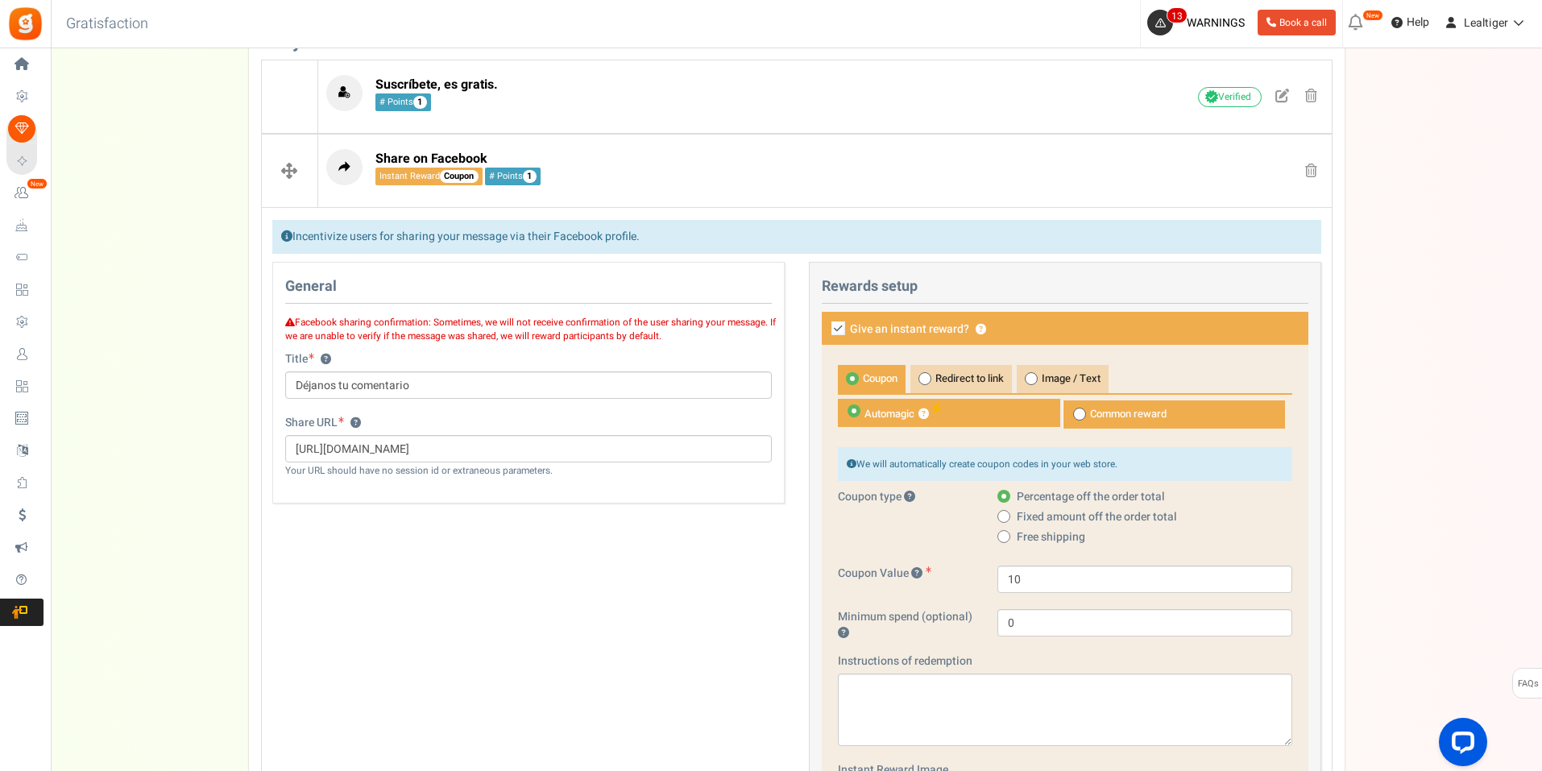
click at [477, 367] on div "Title ? Déjanos tu comentario Tip! Your title should show the huge savings & re…" at bounding box center [528, 375] width 487 height 48
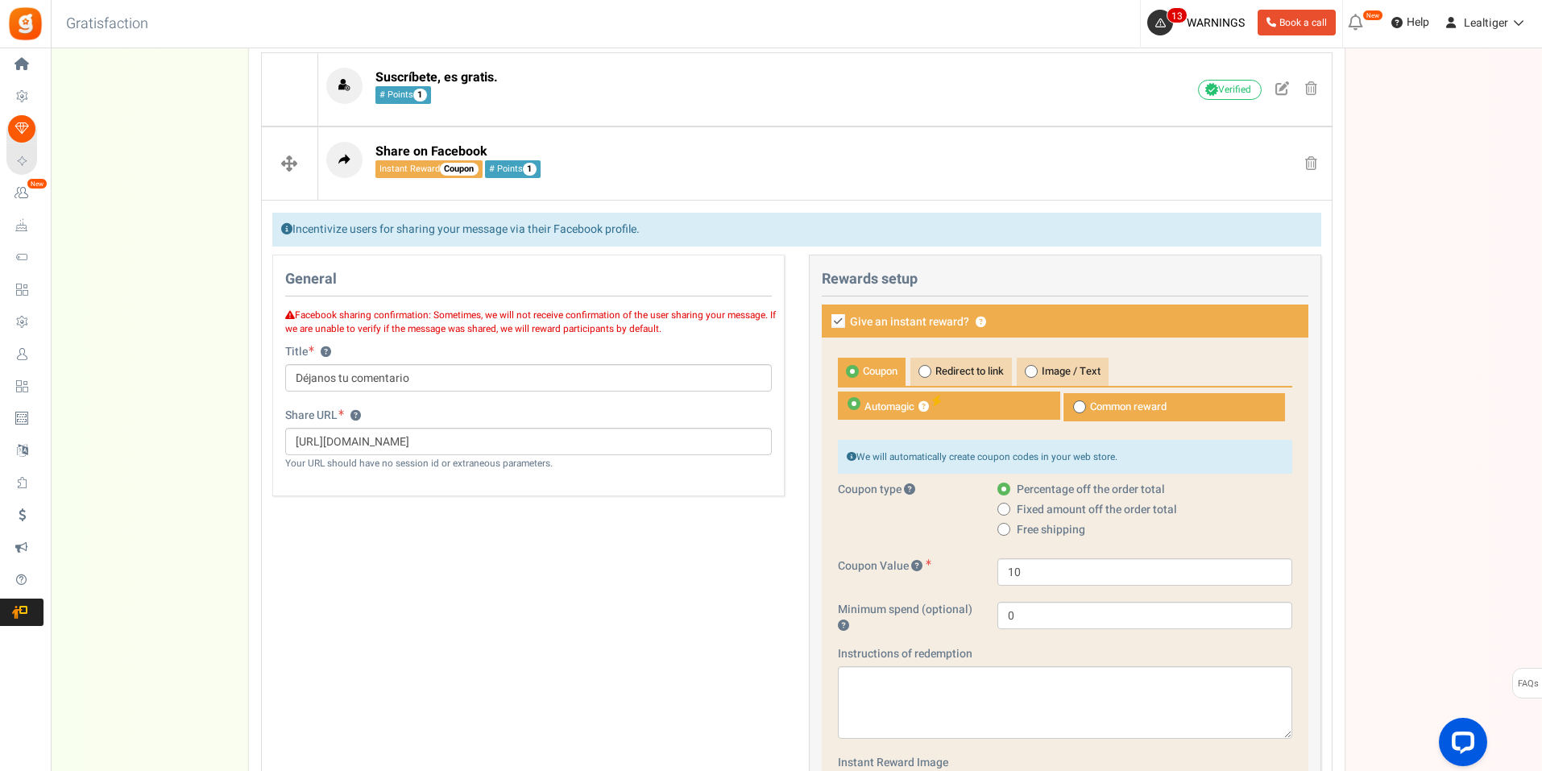
scroll to position [596, 0]
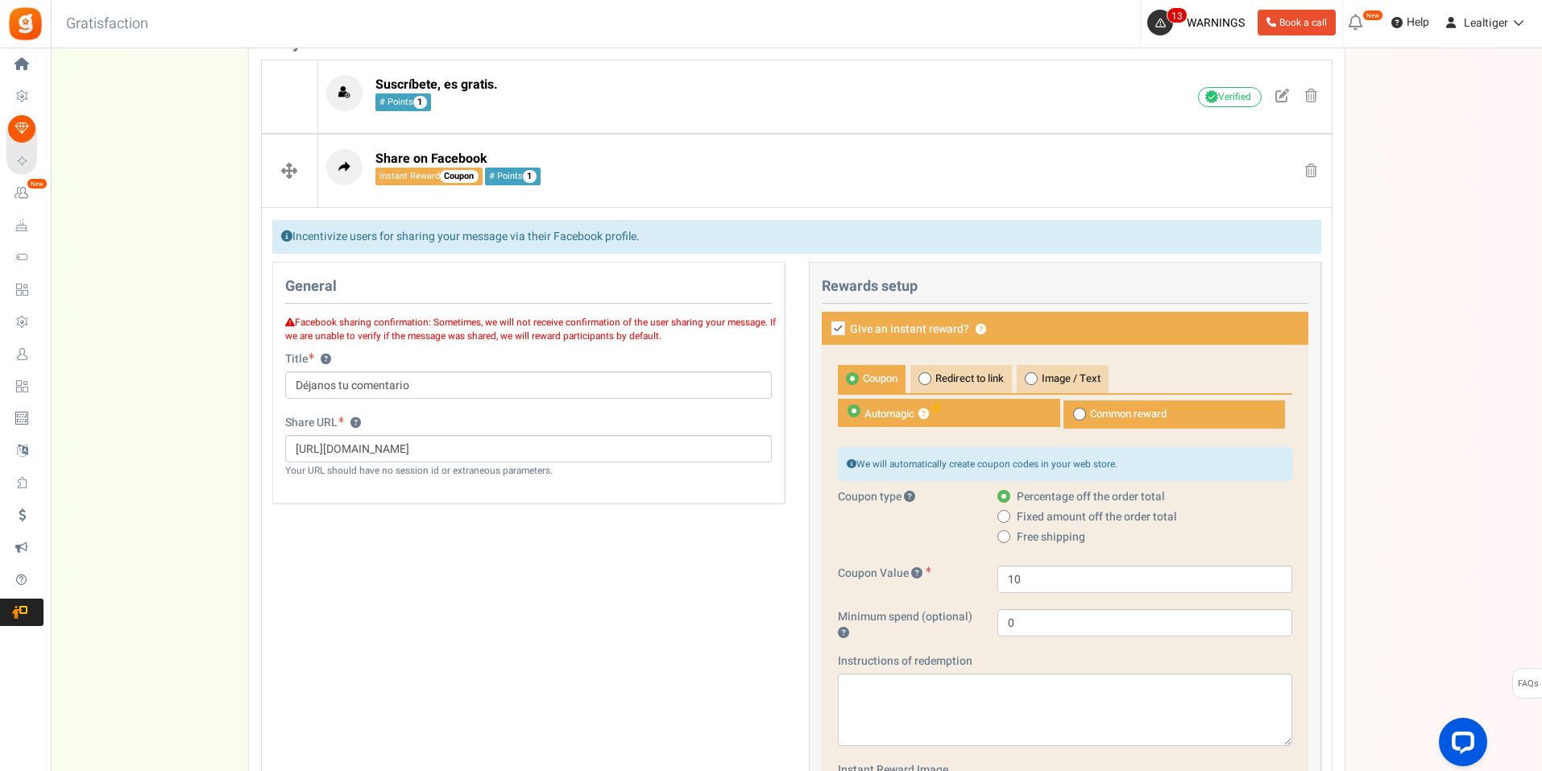
click at [834, 328] on icon at bounding box center [838, 328] width 14 height 14
click at [826, 328] on input "Give an instant reward? ?" at bounding box center [820, 330] width 10 height 10
checkbox input "false"
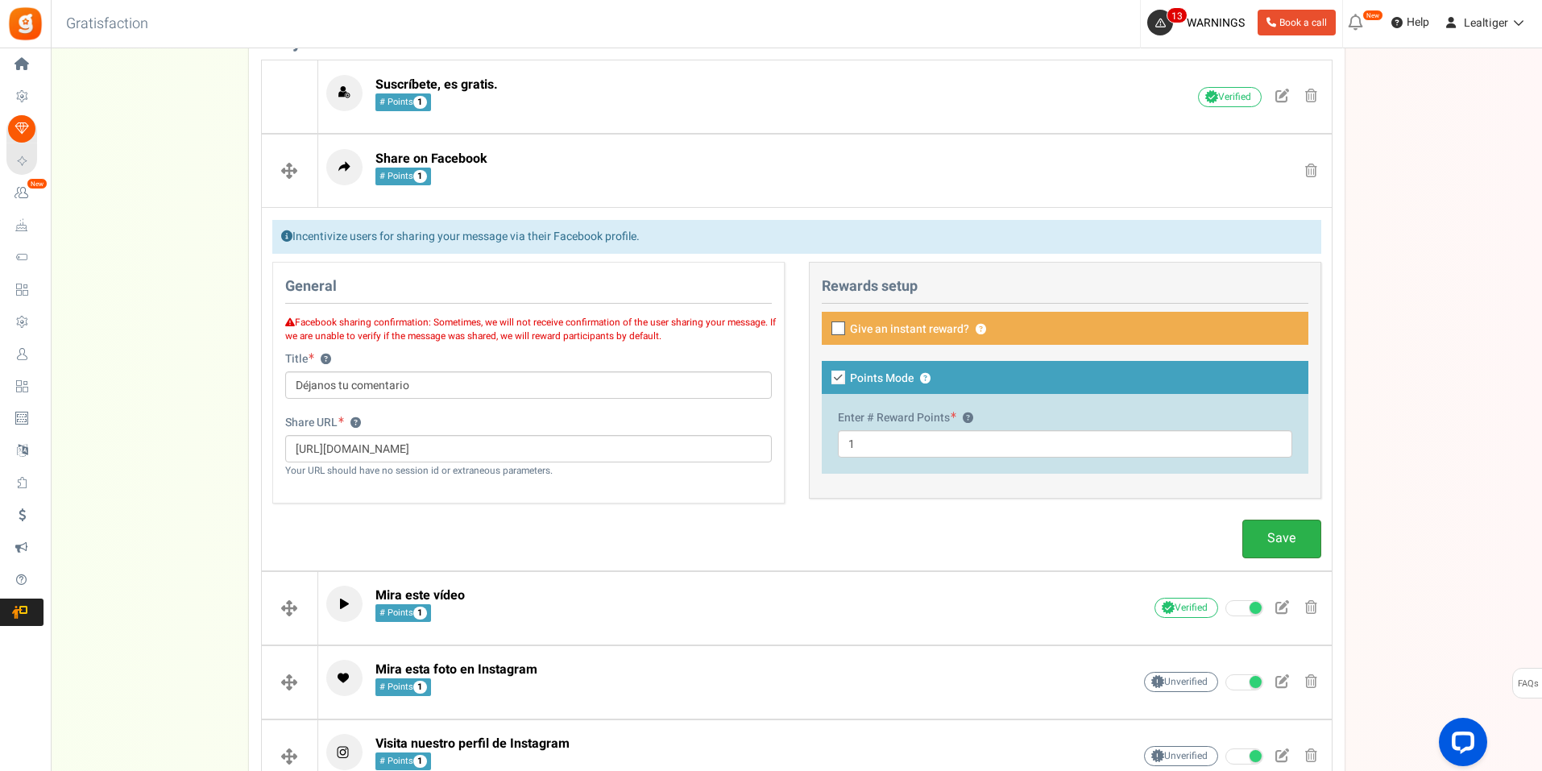
click at [1287, 545] on link "Save" at bounding box center [1281, 539] width 79 height 38
click at [470, 326] on p "Facebook sharing confirmation: Sometimes, we will not receive confirmation of t…" at bounding box center [528, 327] width 511 height 31
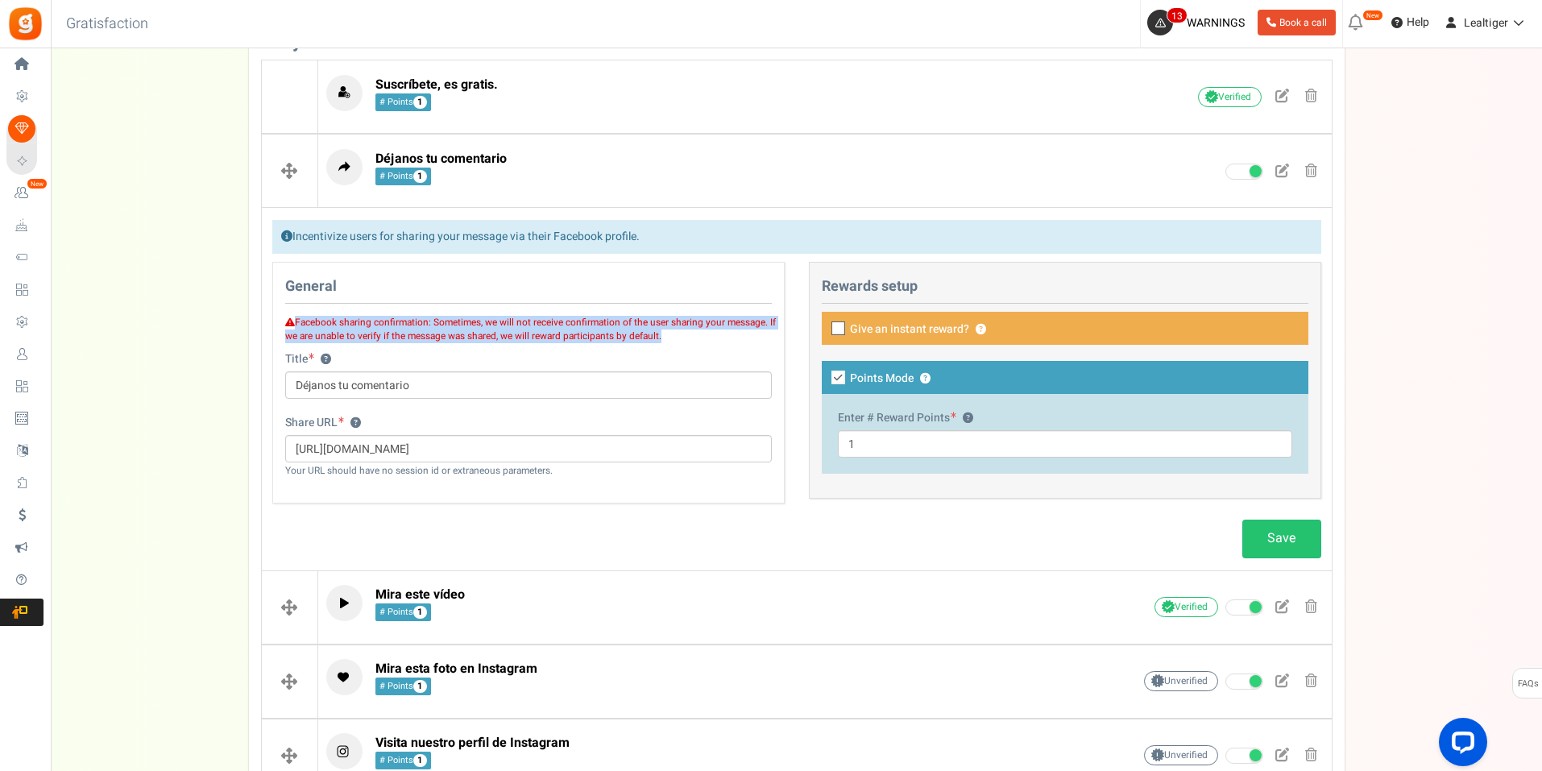
click at [470, 326] on p "Facebook sharing confirmation: Sometimes, we will not receive confirmation of t…" at bounding box center [528, 327] width 511 height 31
copy div "Facebook sharing confirmation: Sometimes, we will not receive confirmation of t…"
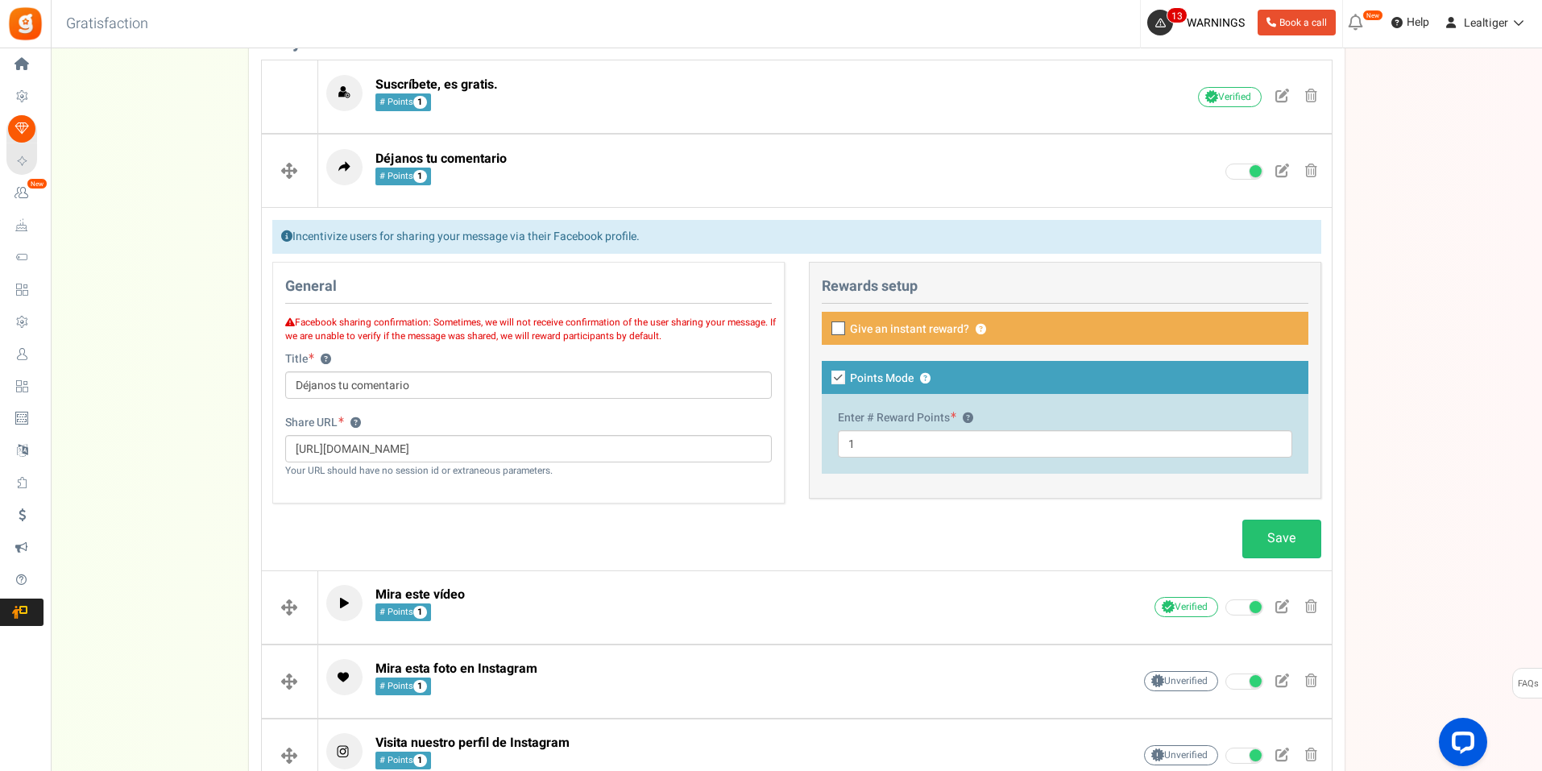
click at [150, 234] on div "Setup Prize Entry Methods Reward Setup Refer a Friend Layout & Preview Layout &…" at bounding box center [796, 318] width 1491 height 1290
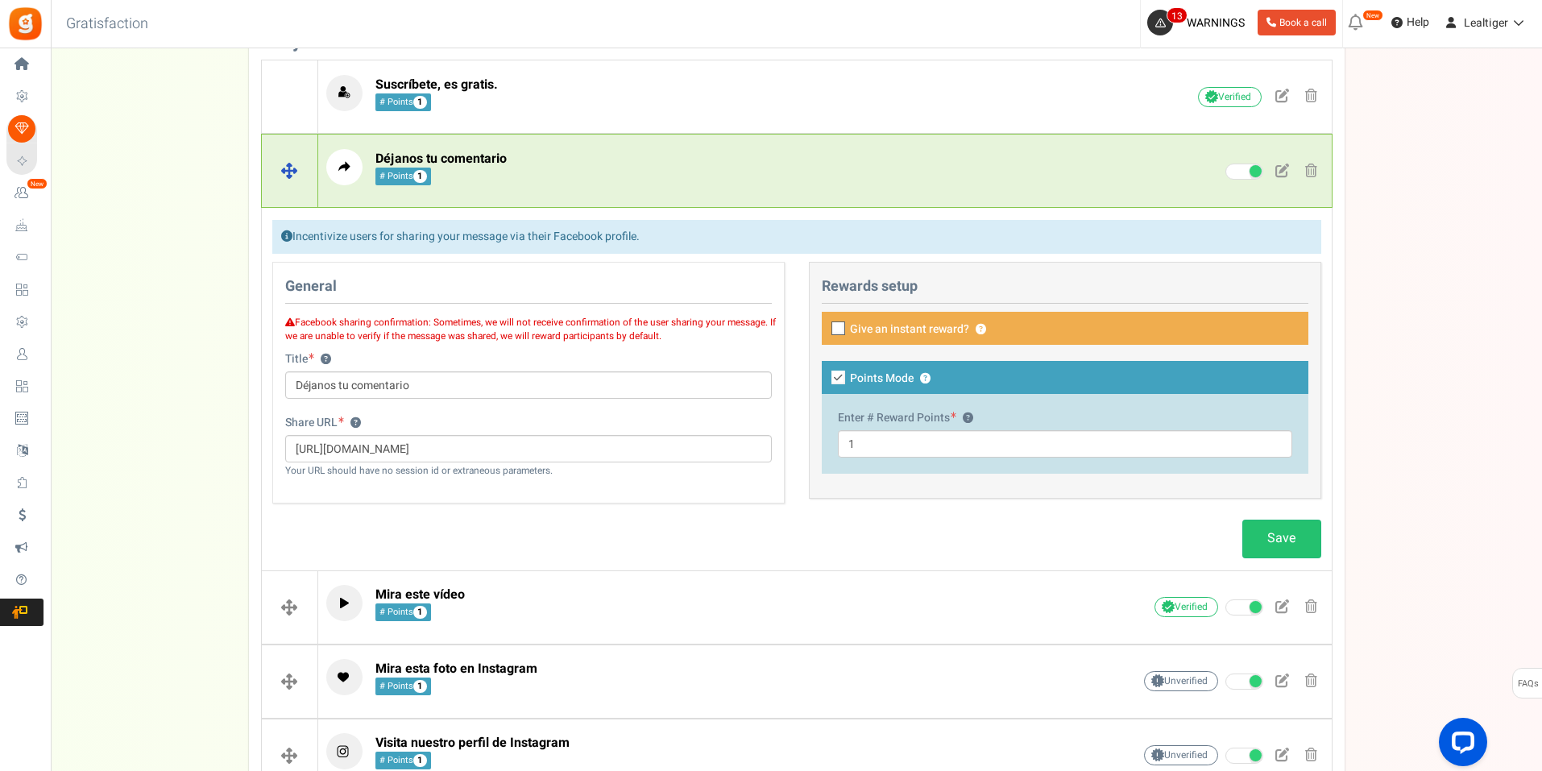
click at [495, 162] on span "Déjanos tu comentario" at bounding box center [440, 158] width 131 height 19
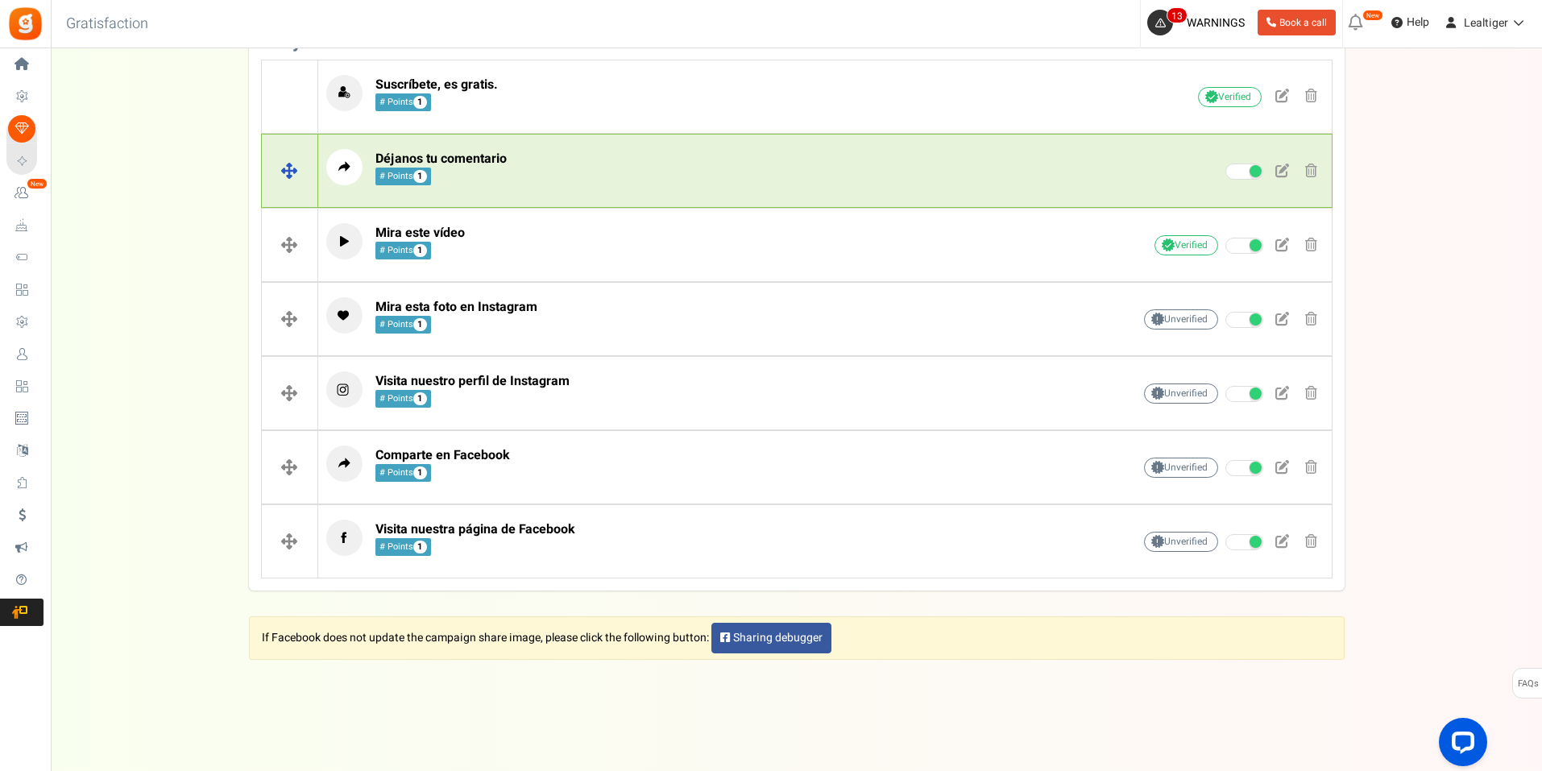
click at [495, 162] on span "Déjanos tu comentario" at bounding box center [440, 158] width 131 height 19
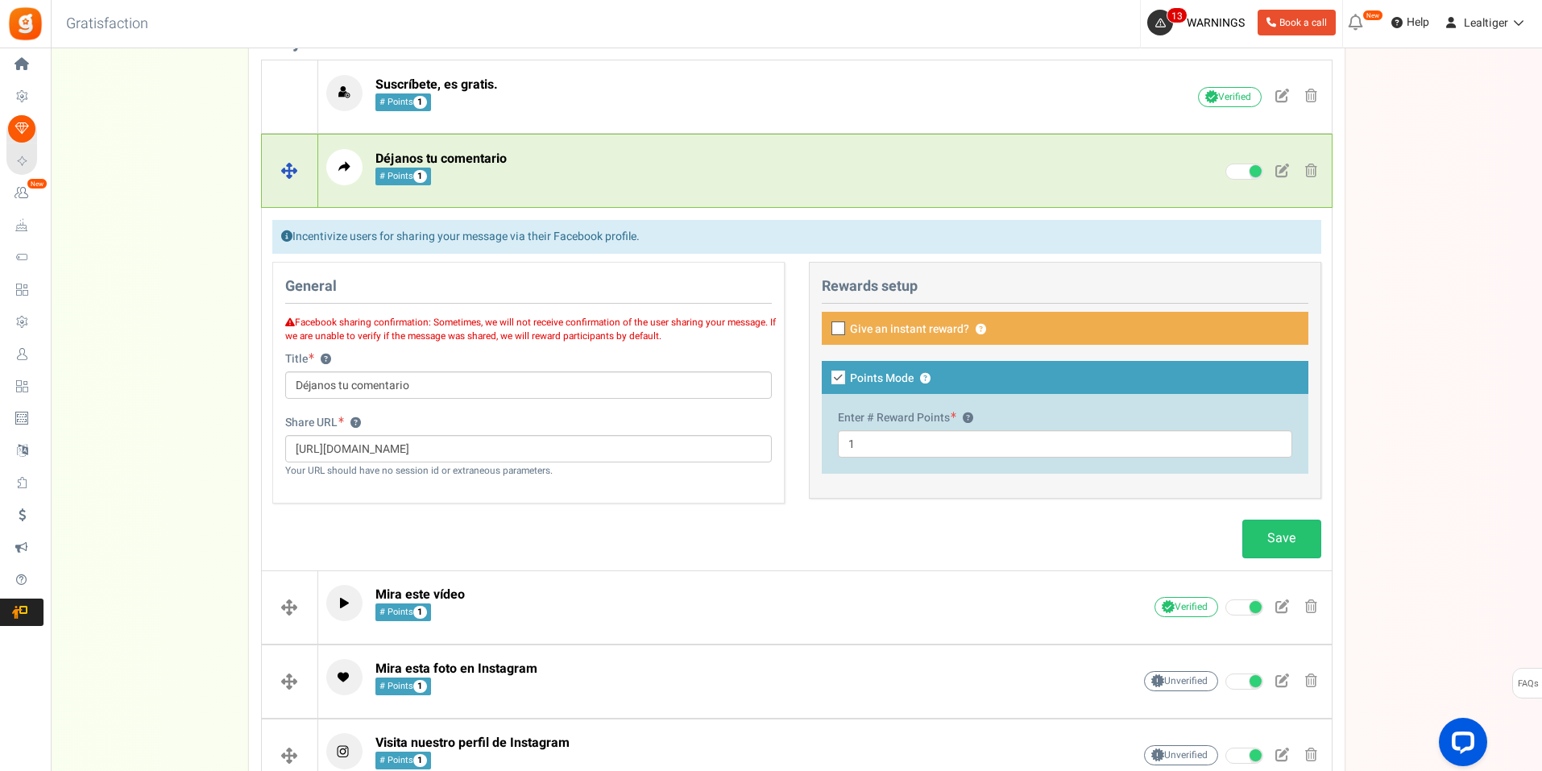
click at [495, 162] on span "Déjanos tu comentario" at bounding box center [440, 158] width 131 height 19
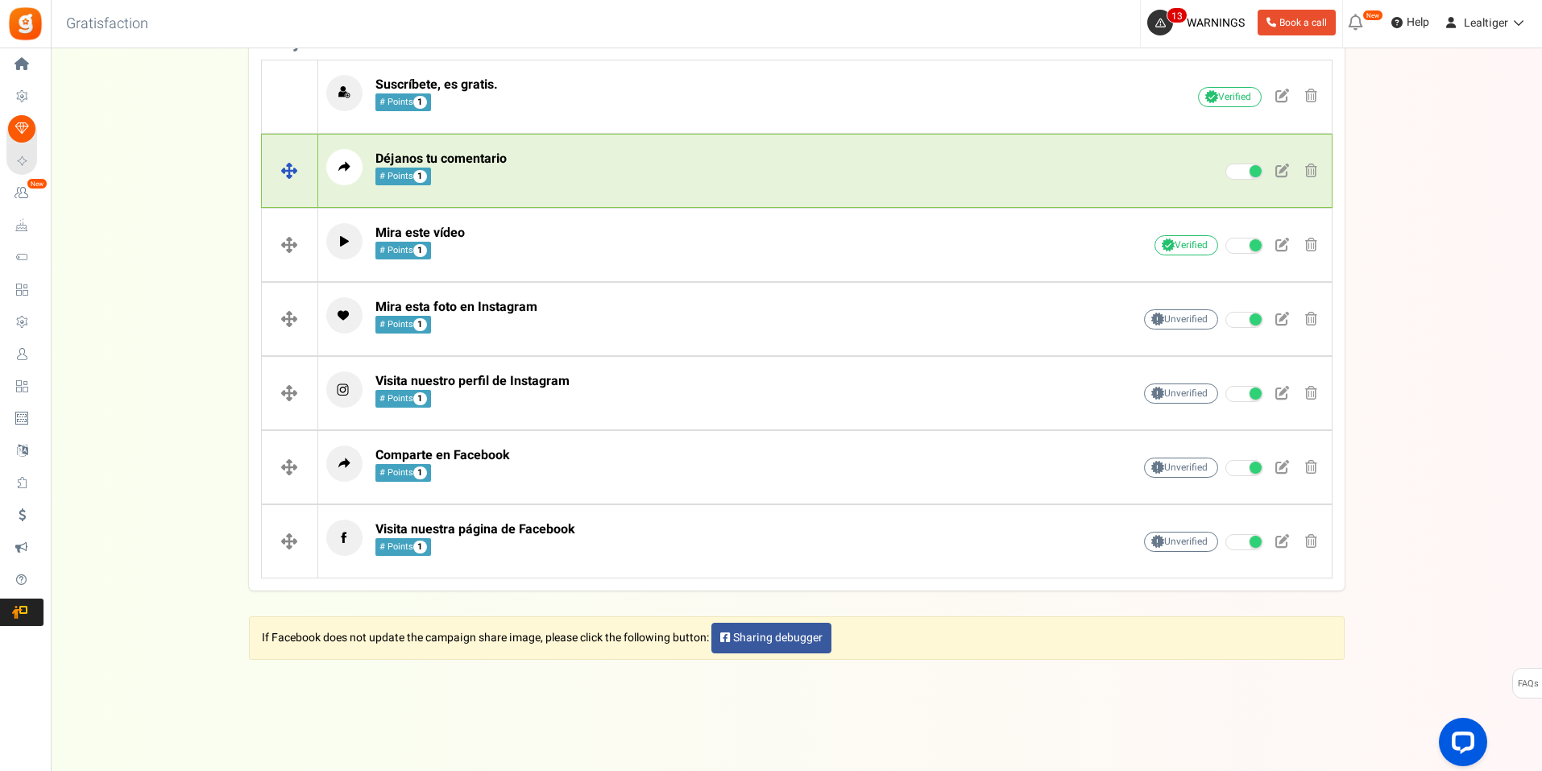
scroll to position [516, 0]
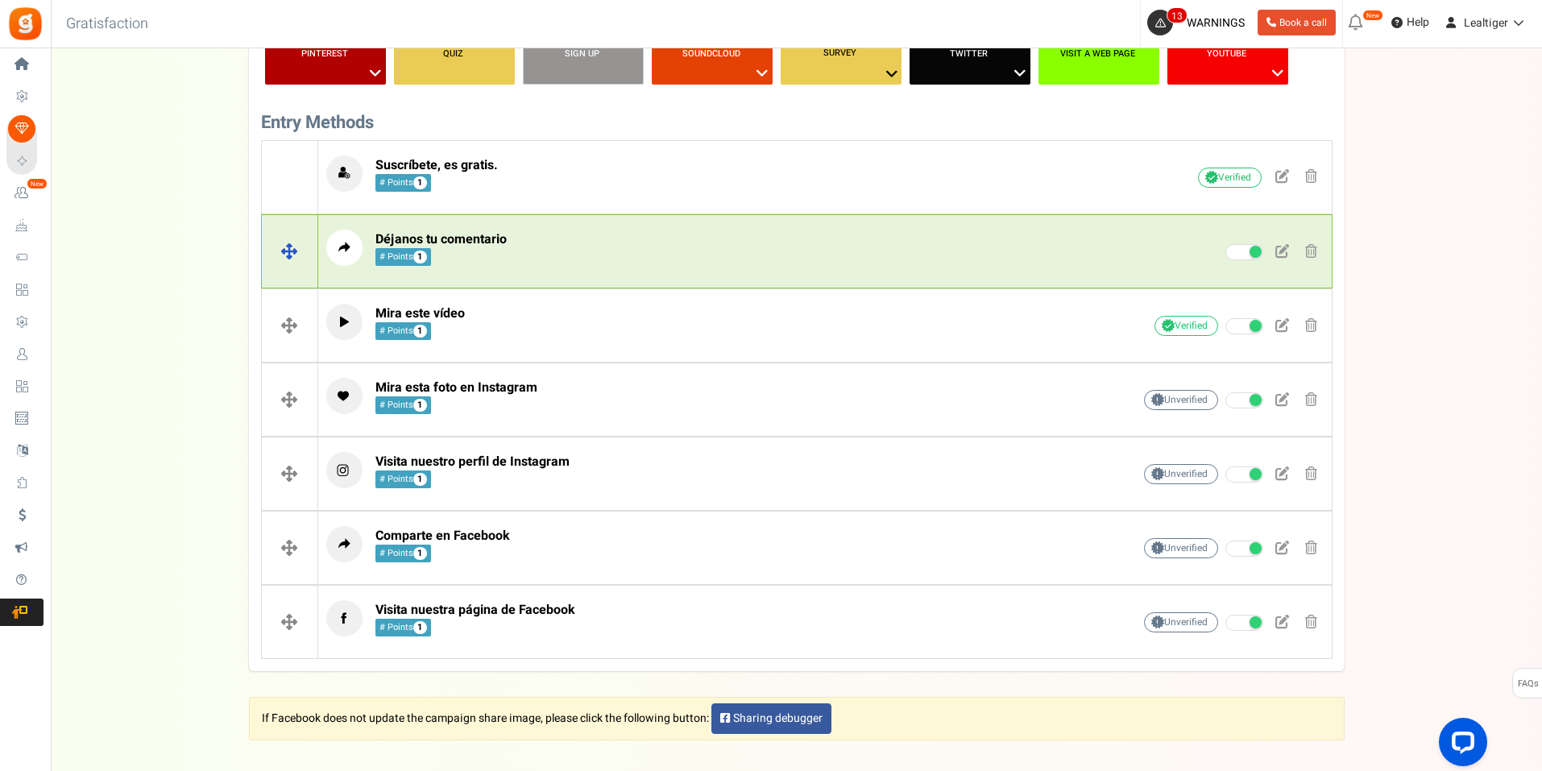
click at [1286, 249] on span at bounding box center [1282, 251] width 14 height 14
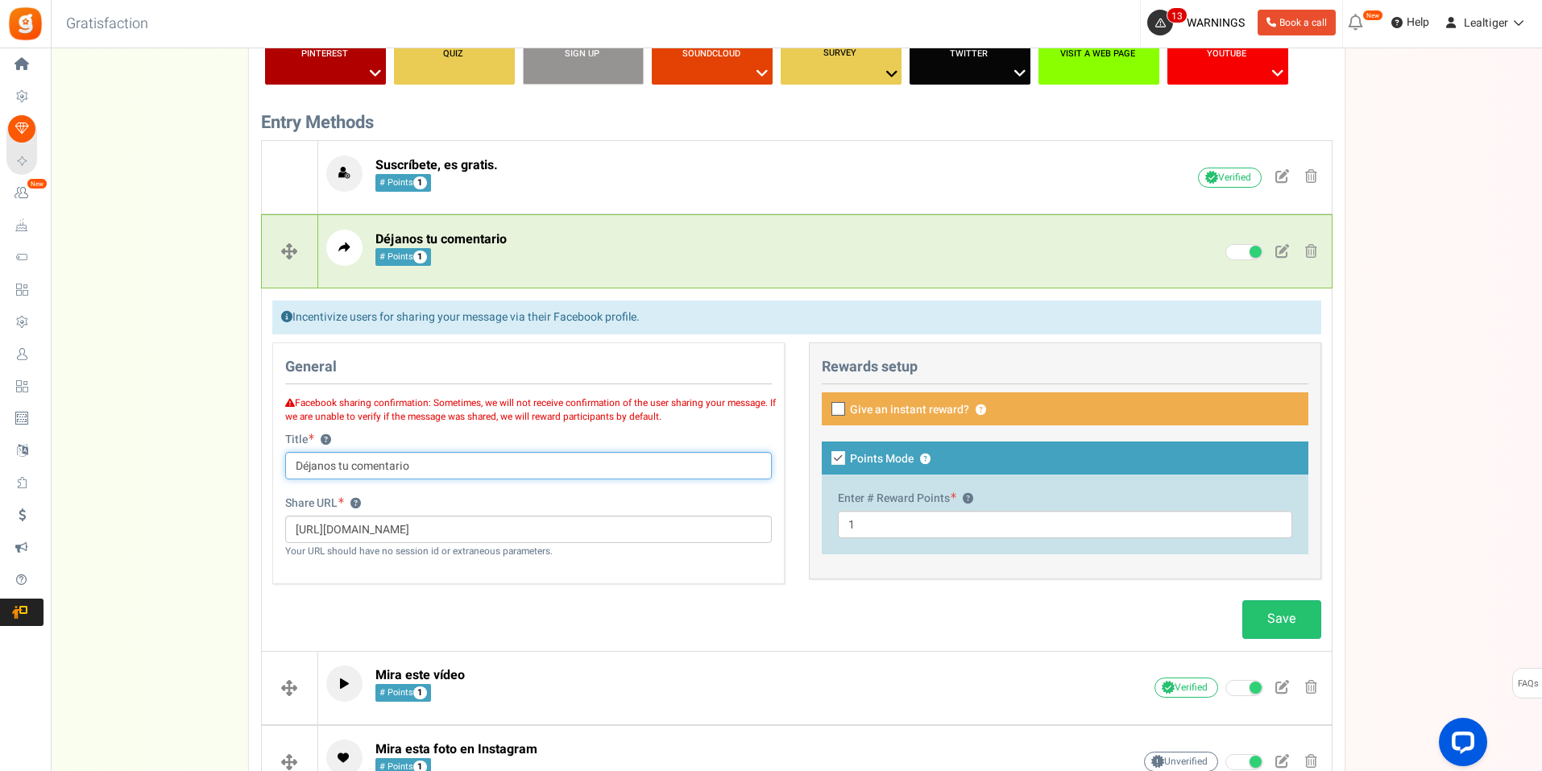
drag, startPoint x: 431, startPoint y: 459, endPoint x: 258, endPoint y: 475, distance: 173.9
click at [258, 475] on div "Blog Comments ? Create Form ? Etsy ? Facebook ? Visit on Facebook Share on Face…" at bounding box center [797, 455] width 1096 height 1132
type input "Comparte en Facebook"
click at [1291, 623] on link "Save" at bounding box center [1281, 619] width 79 height 38
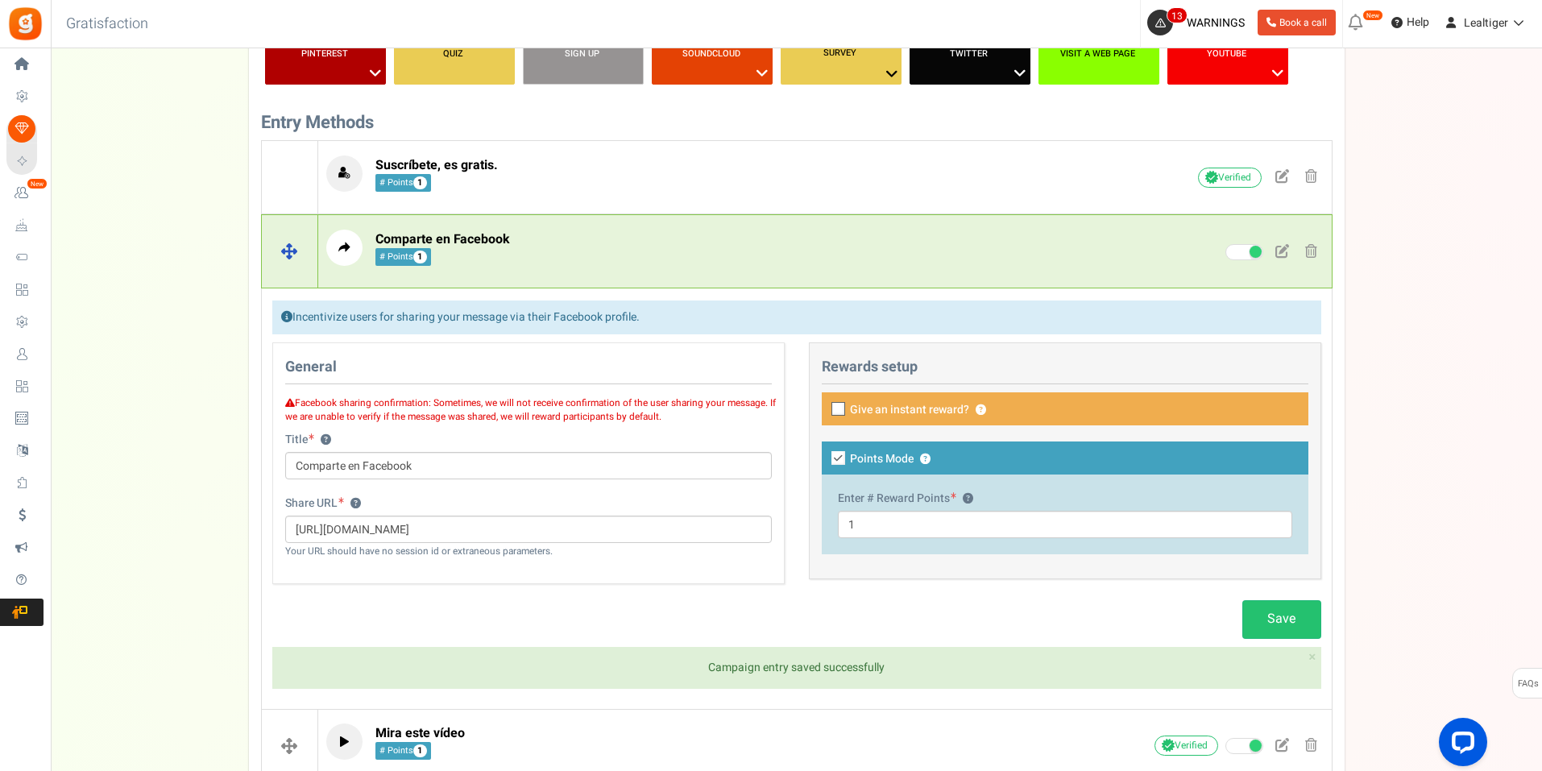
click at [474, 255] on span "Comparte en Facebook # Points 1" at bounding box center [442, 248] width 135 height 35
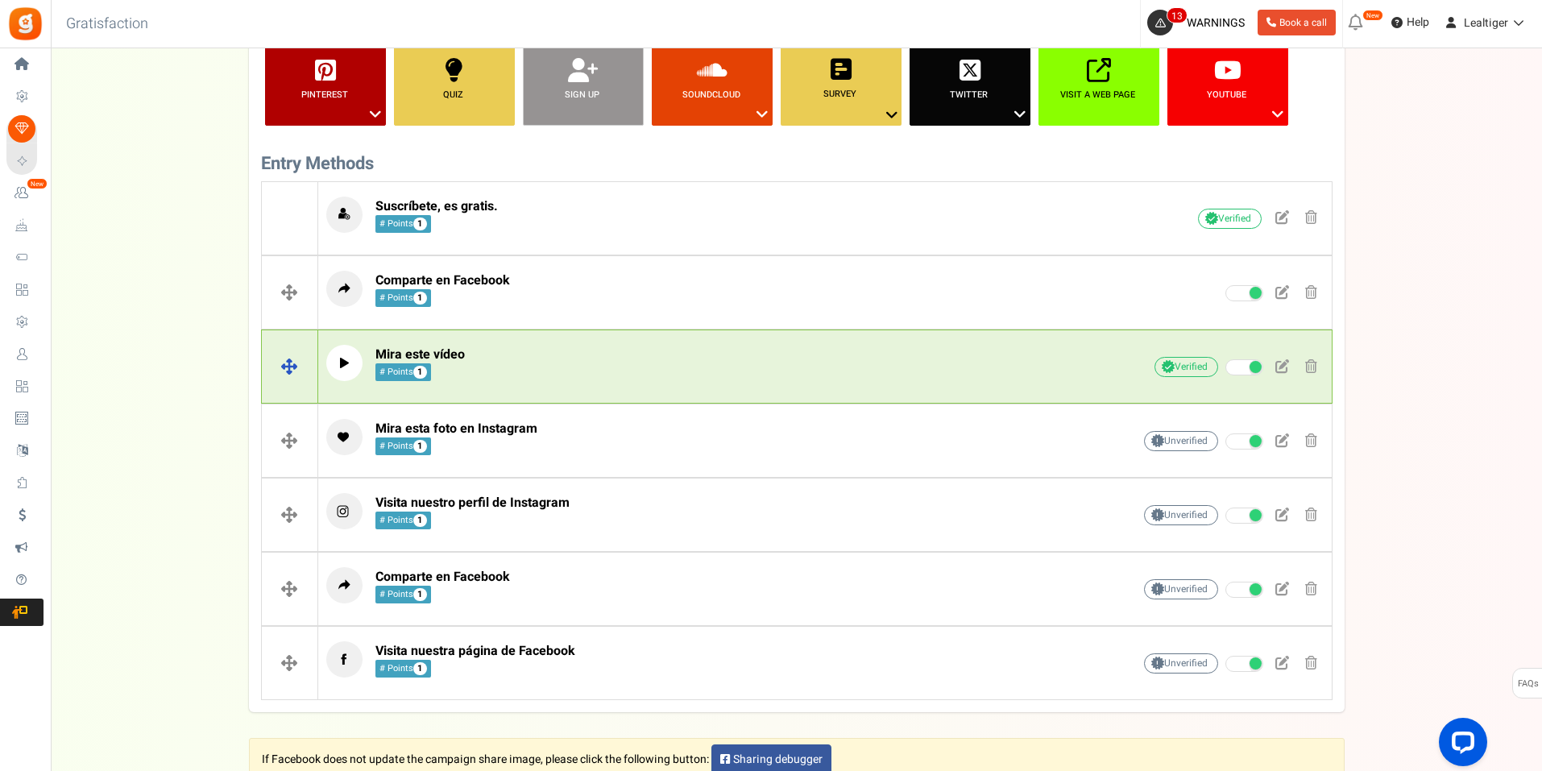
scroll to position [437, 0]
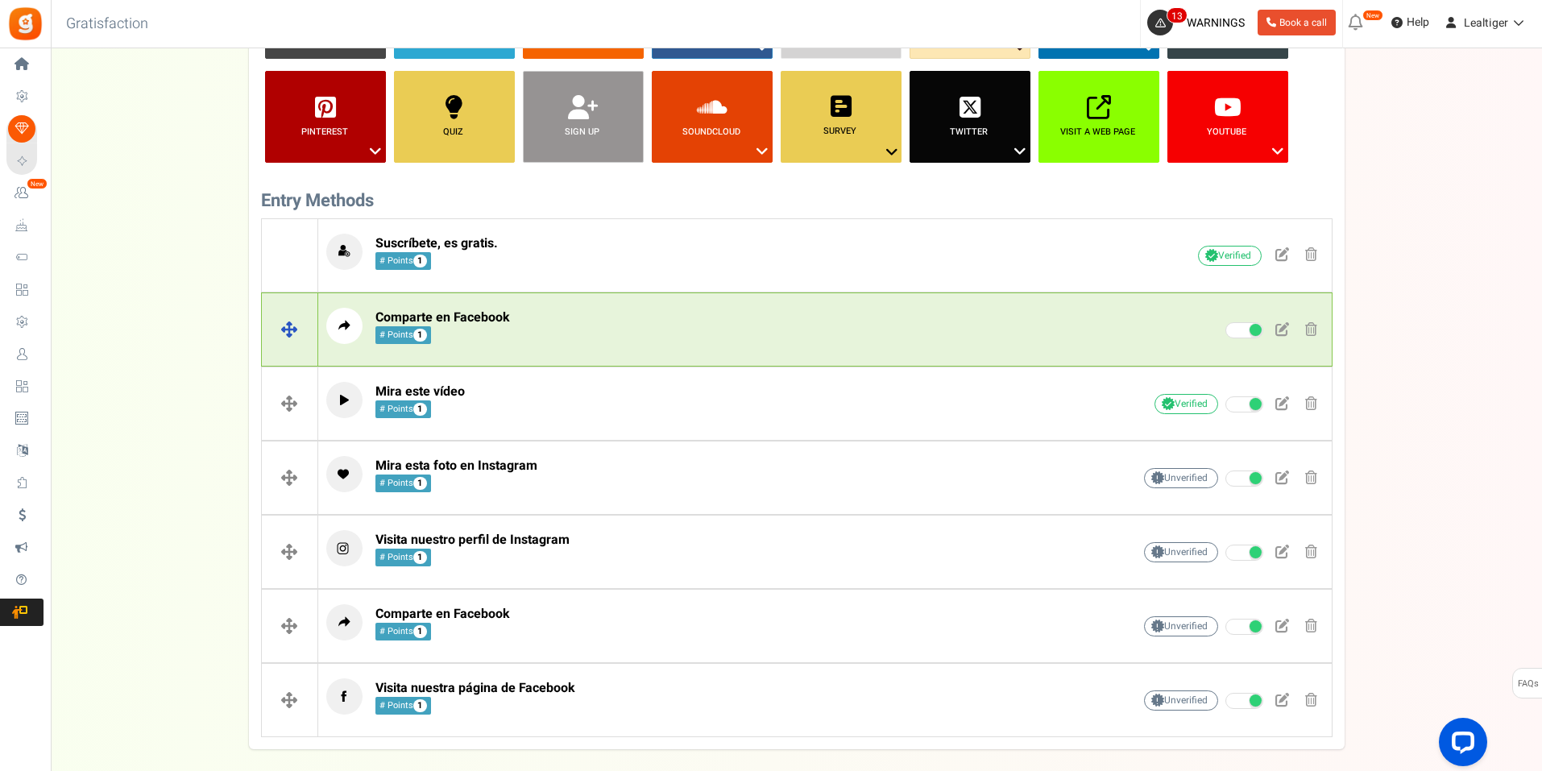
click at [1311, 326] on span at bounding box center [1311, 329] width 12 height 14
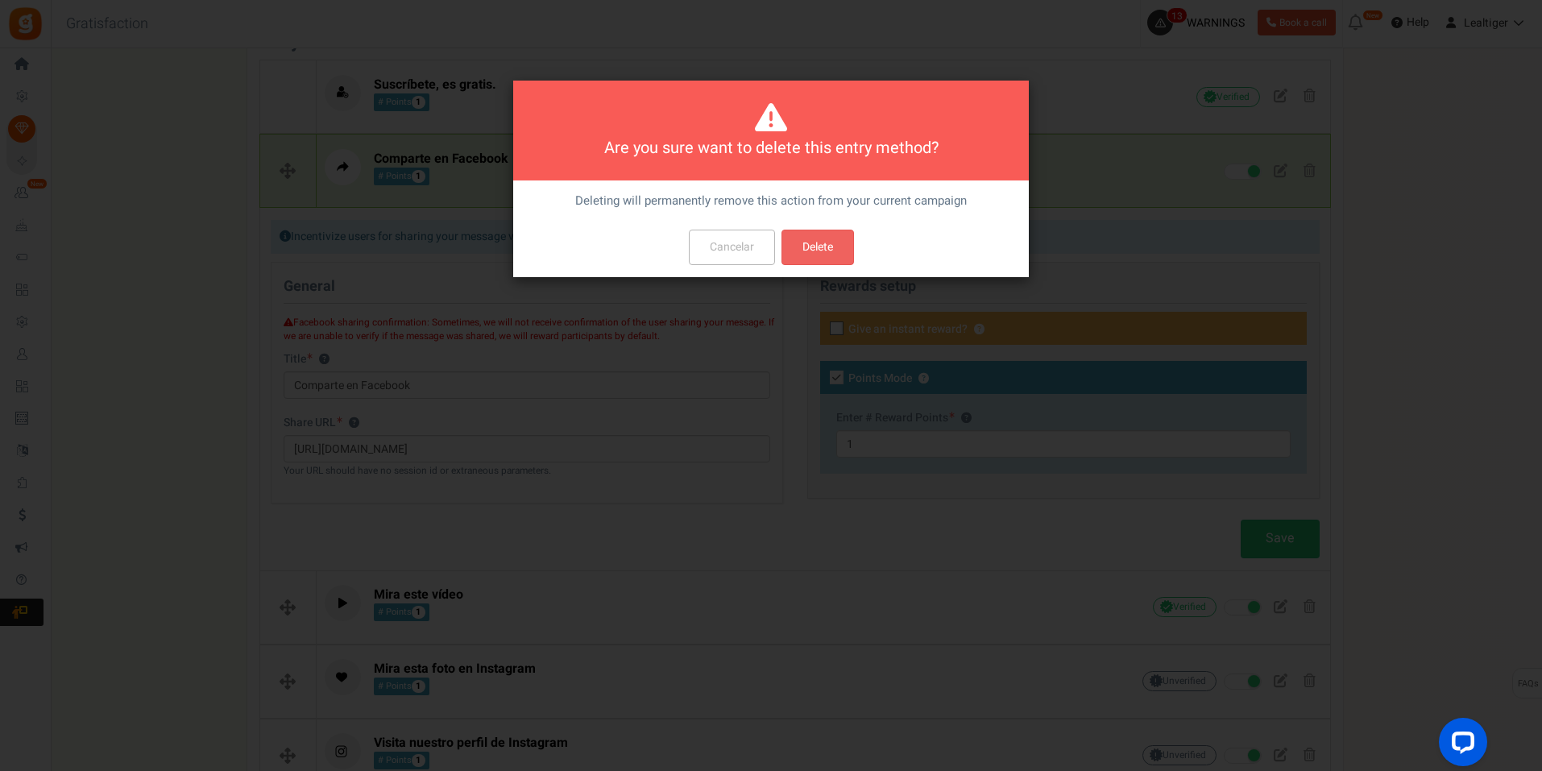
scroll to position [0, 0]
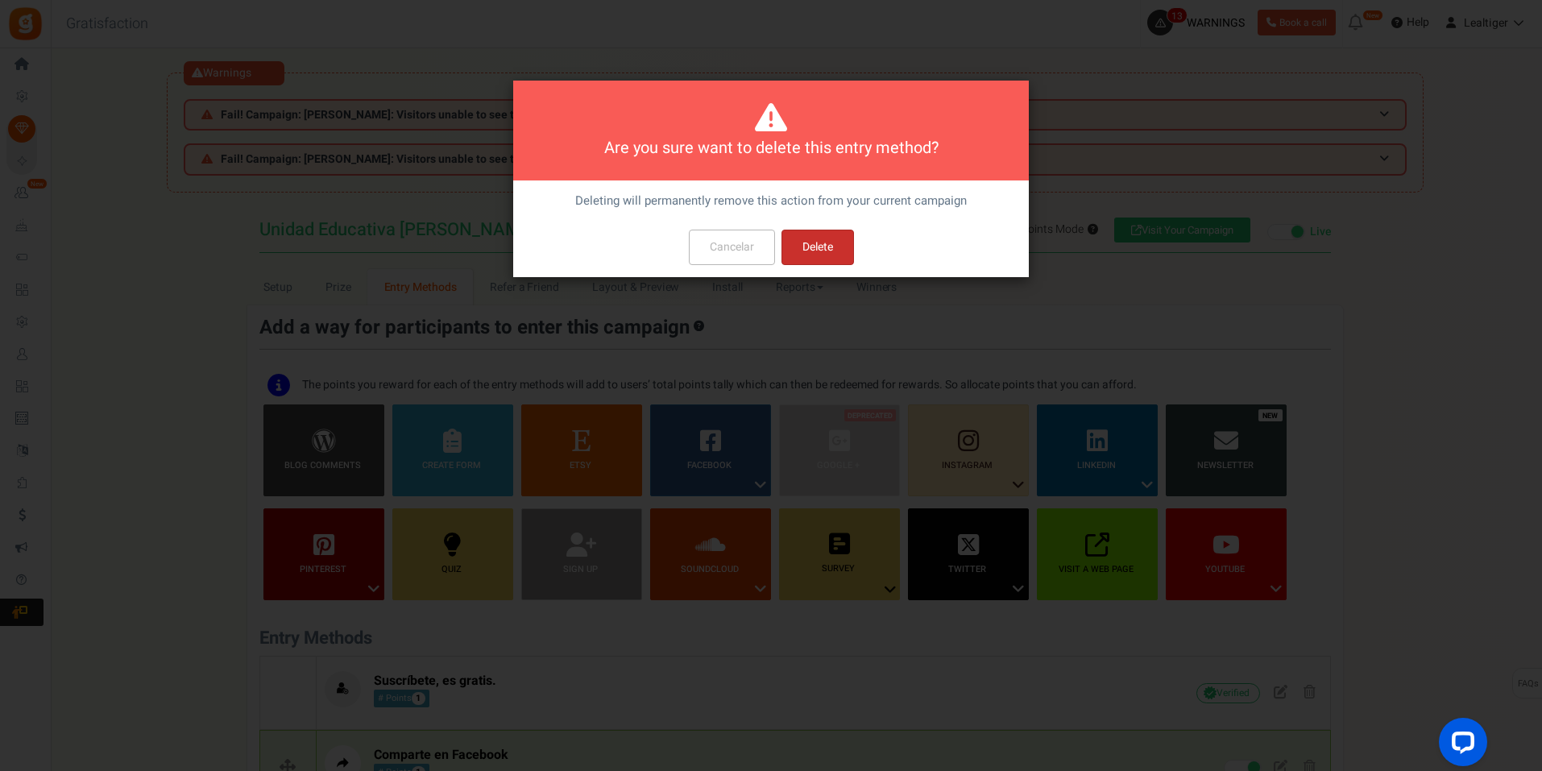
click at [831, 234] on button "Delete" at bounding box center [818, 247] width 73 height 35
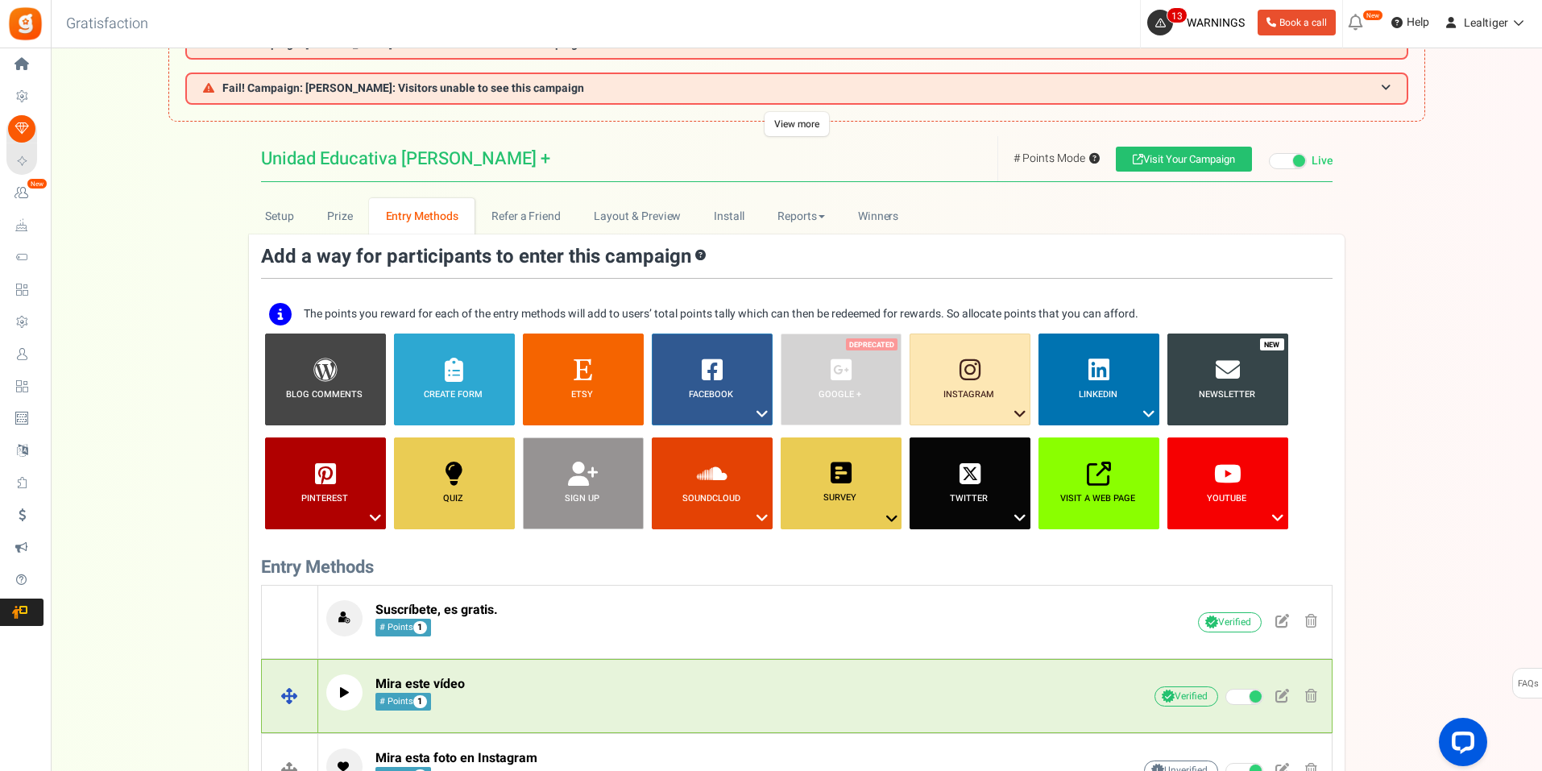
scroll to position [41, 0]
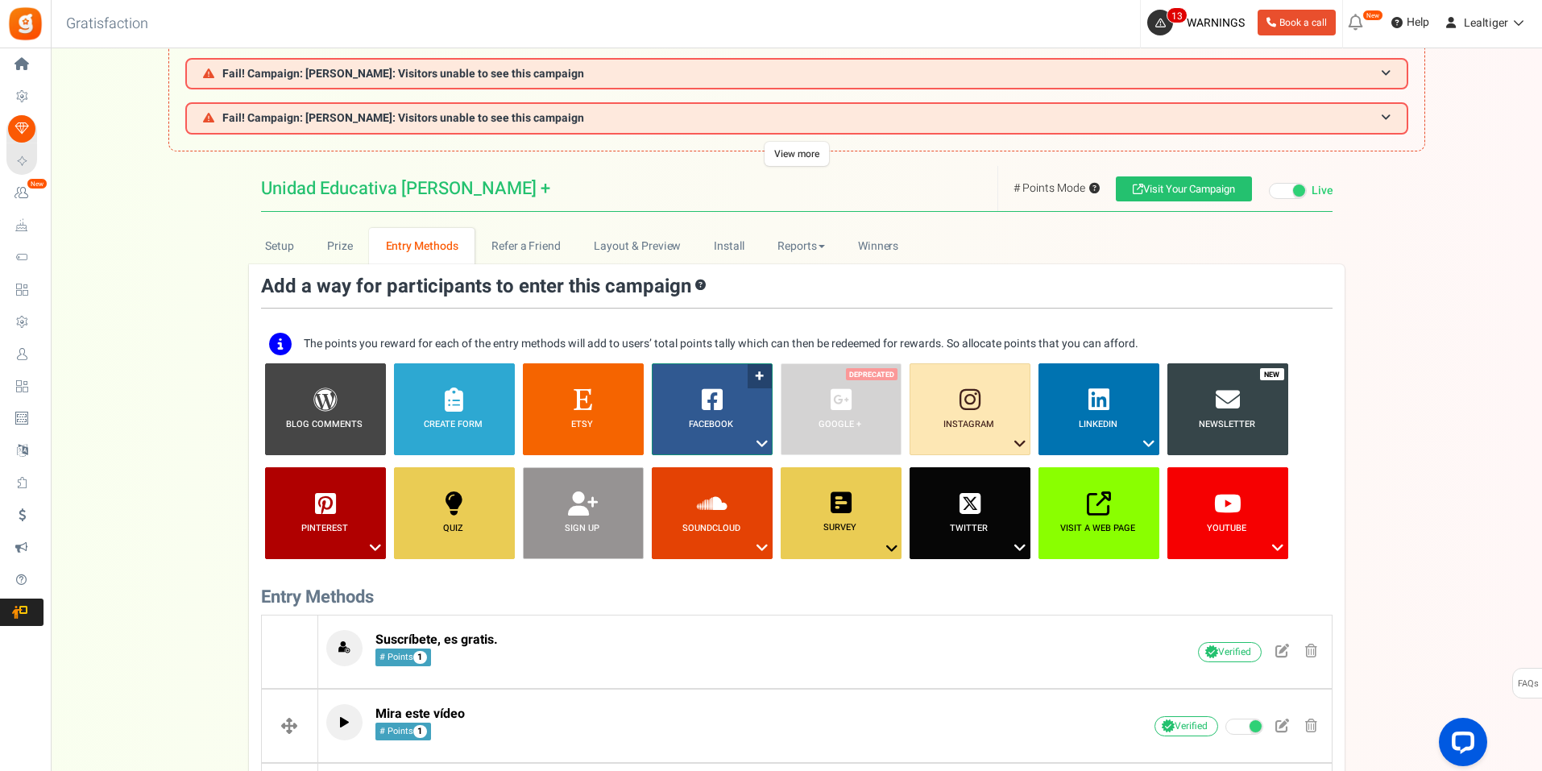
click at [761, 446] on icon at bounding box center [762, 443] width 19 height 21
click at [698, 471] on link "Visit on Facebook" at bounding box center [700, 473] width 105 height 20
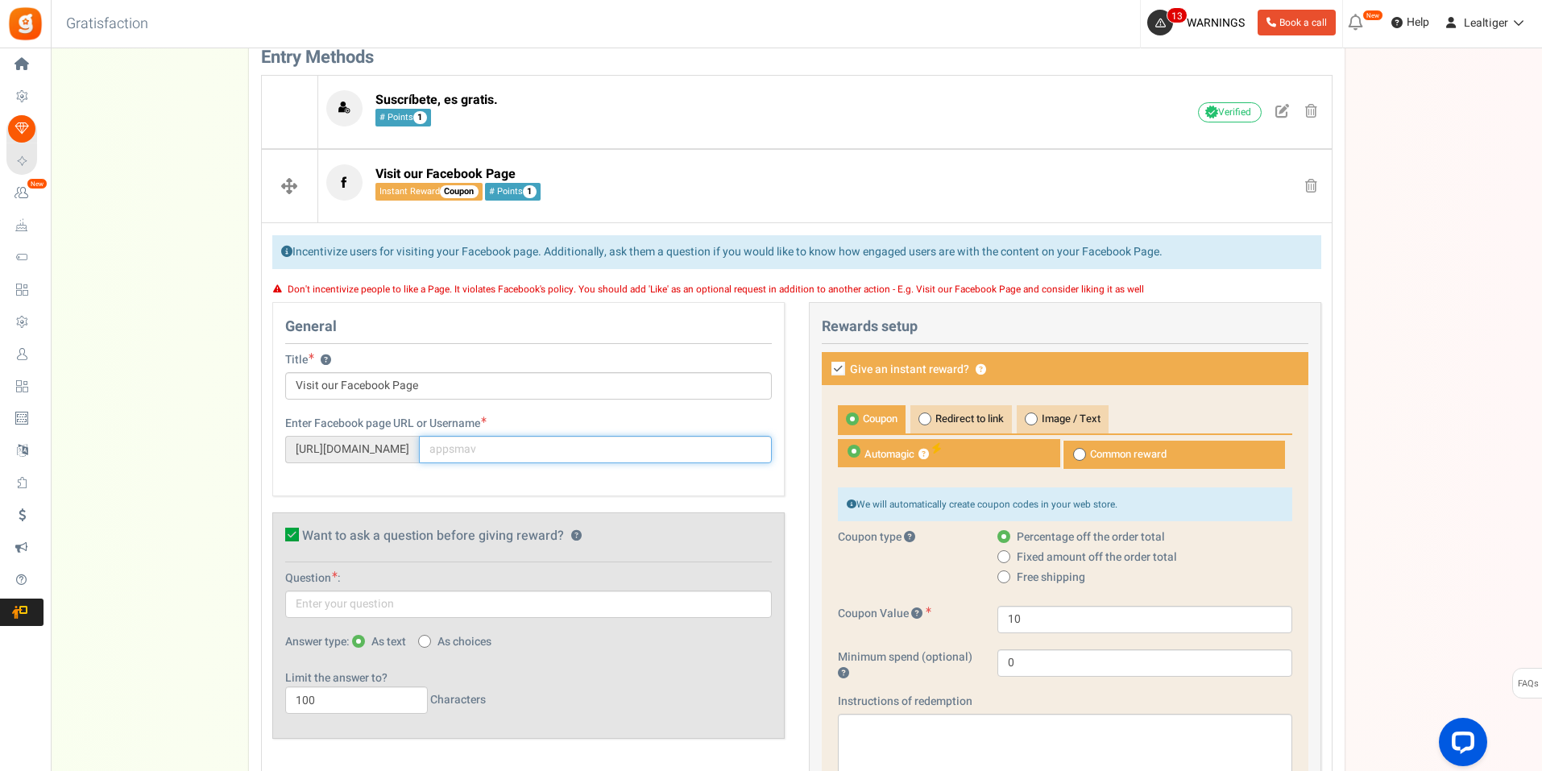
click at [625, 456] on input "text" at bounding box center [595, 449] width 353 height 27
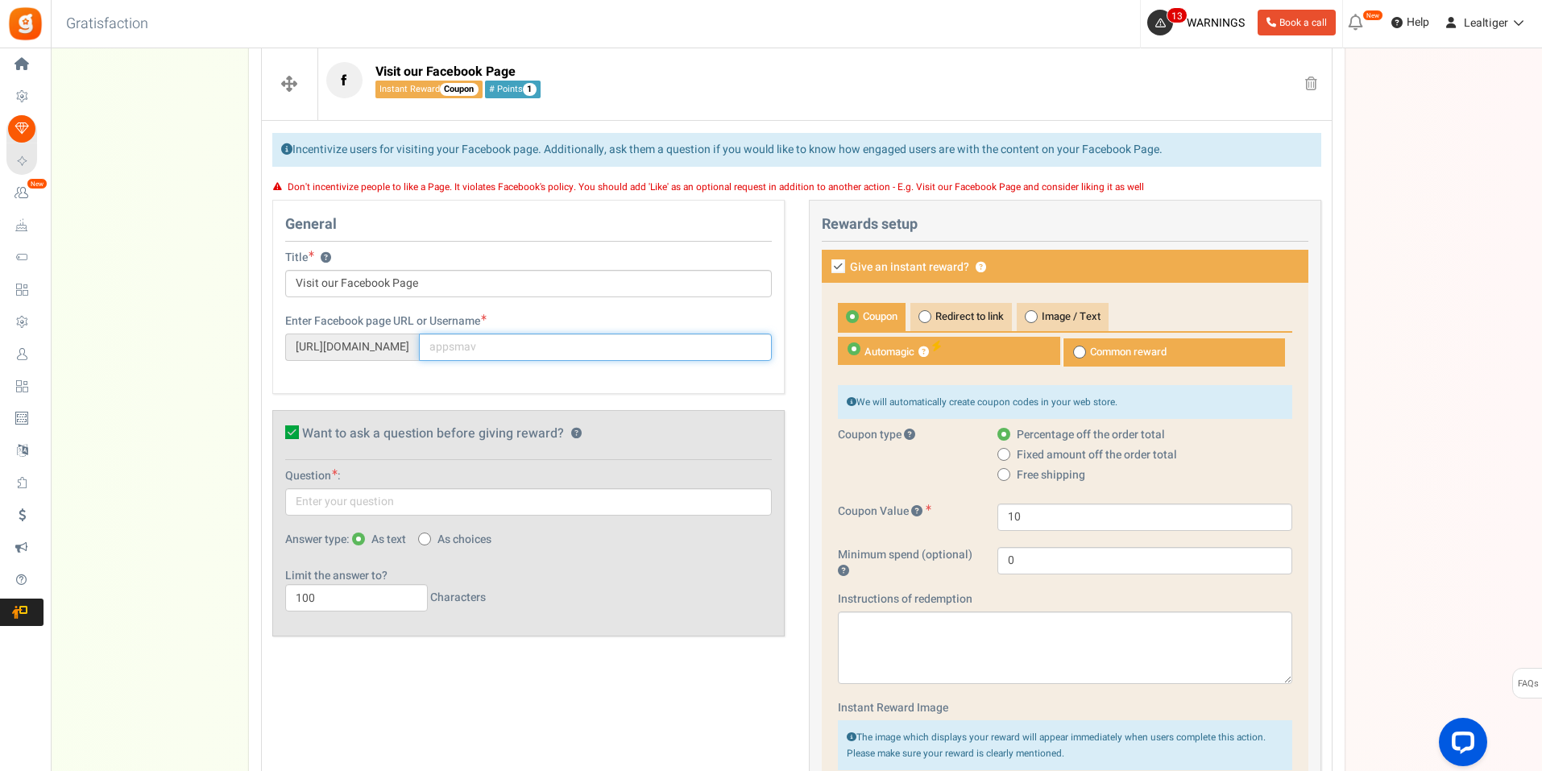
scroll to position [661, 0]
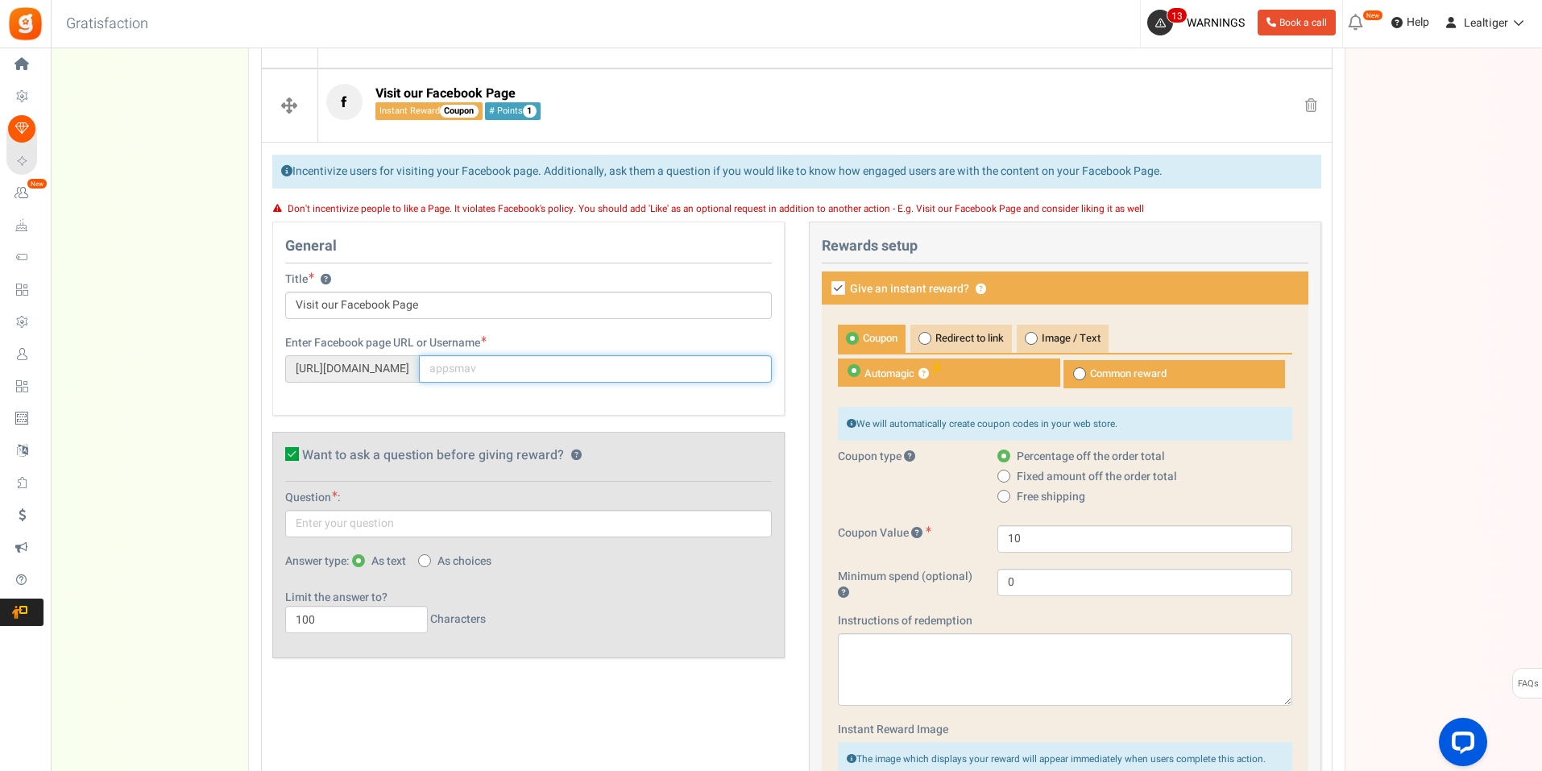
paste input "Facebook sharing confirmation: Sometimes, we will not receive confirmation of t…"
type input "Facebook sharing confirmation: Sometimes, we will not receive confirmation of t…"
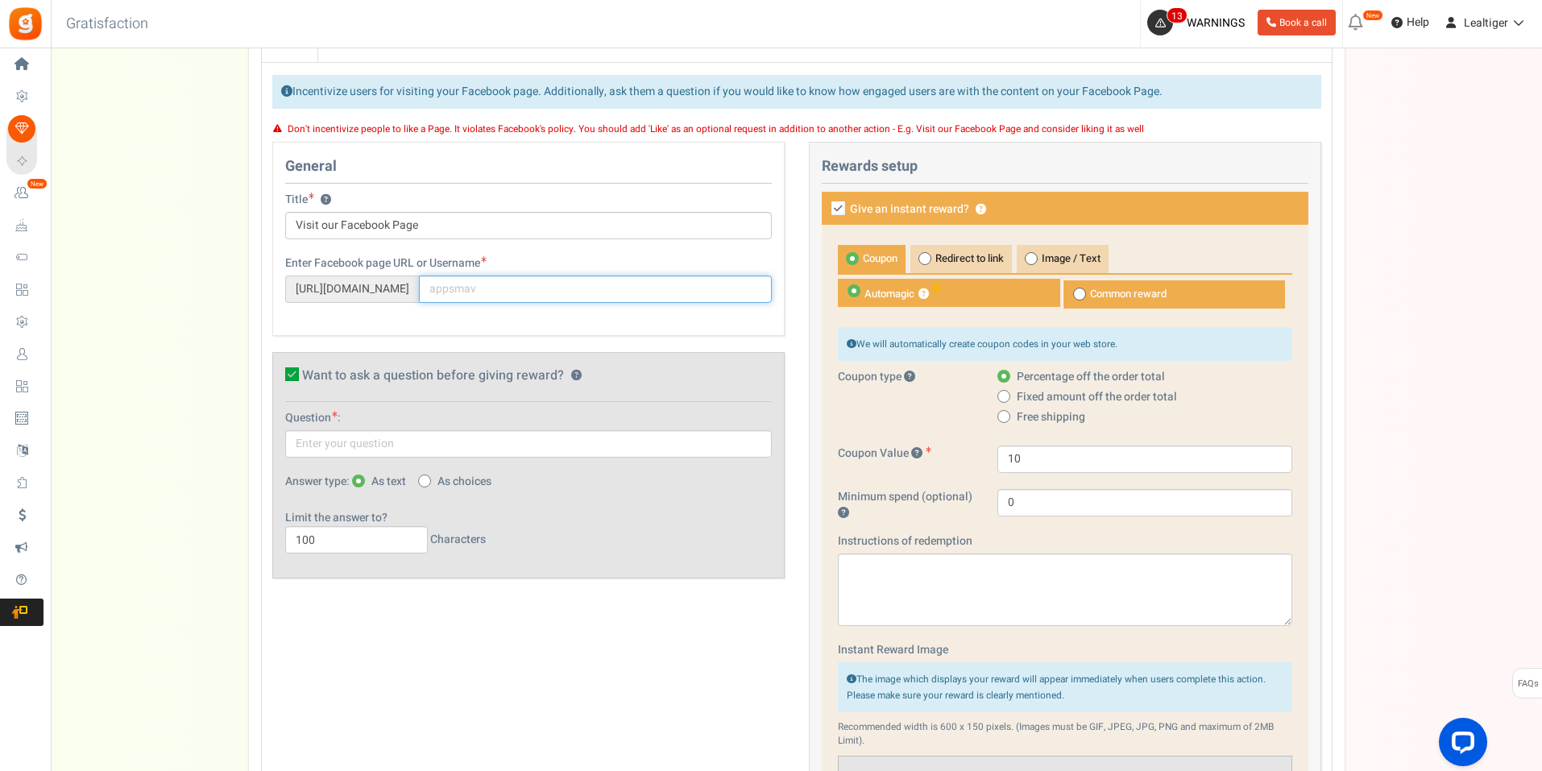
scroll to position [742, 0]
click at [474, 215] on input "Visit our Facebook Page" at bounding box center [528, 224] width 487 height 27
click at [490, 227] on input "Visit our Facebook Page" at bounding box center [528, 224] width 487 height 27
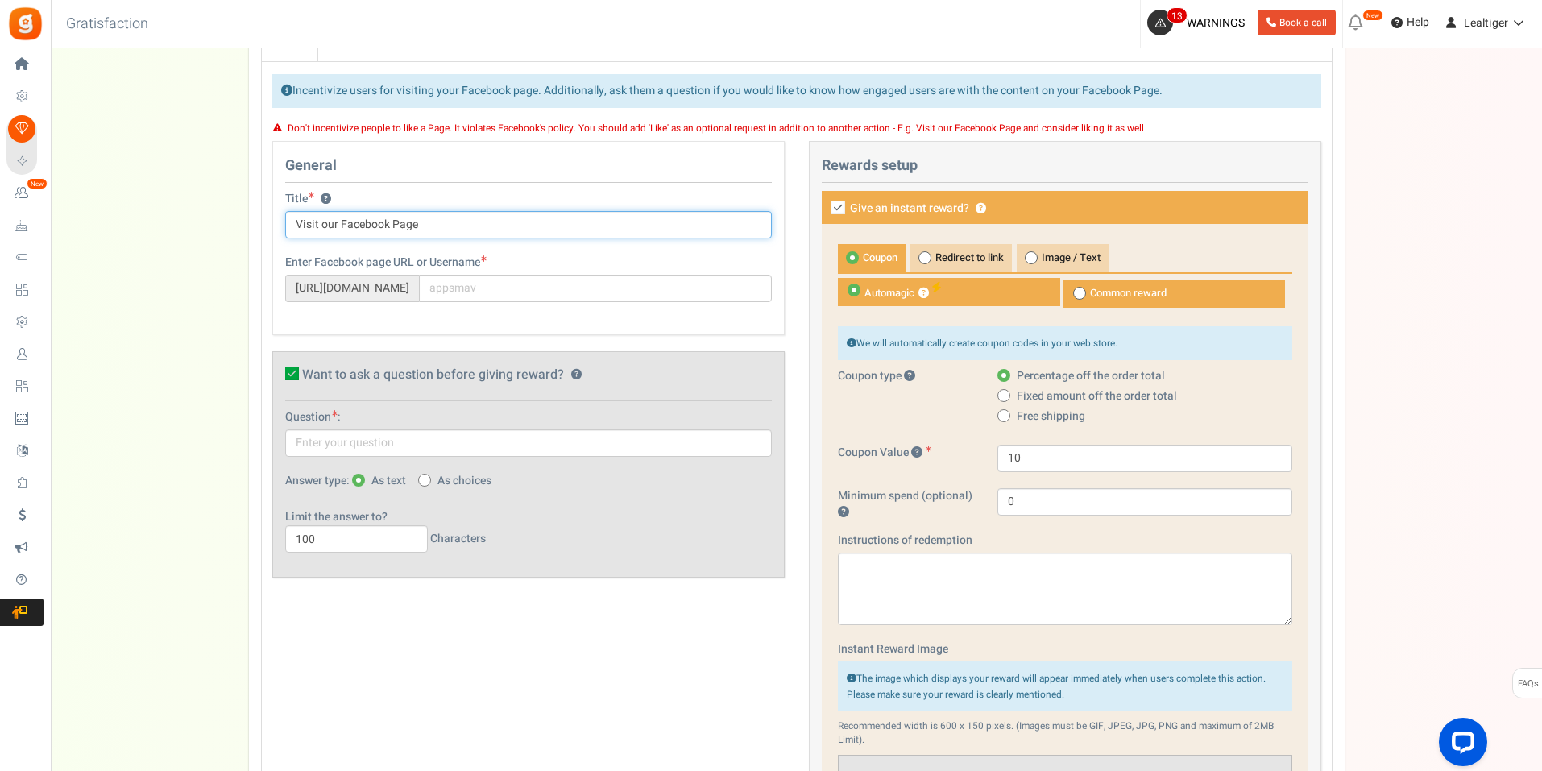
paste input "[URL][DOMAIN_NAME]"
type input "[URL][DOMAIN_NAME]"
click at [483, 294] on input "text" at bounding box center [595, 288] width 353 height 27
paste input "photo/?fbid=811188998930733&set=a.304570126259292&__cft__[0]=AZX-u_MCBiEfVf"
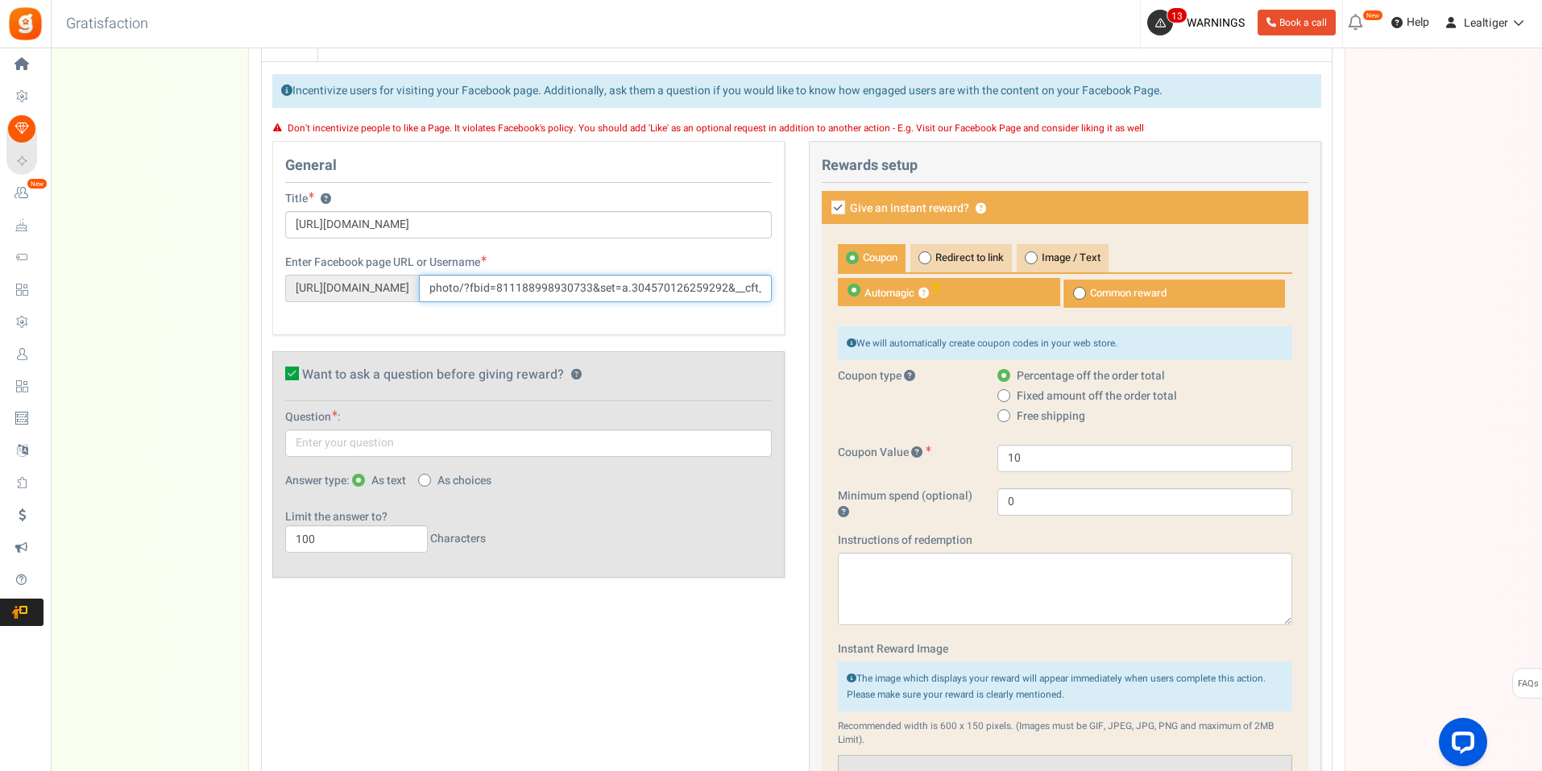
scroll to position [0, 131]
type input "photo/?fbid=811188998930733&set=a.304570126259292&__cft__[0]=AZX-u_MCBiEfVf"
click at [527, 229] on input "[URL][DOMAIN_NAME]" at bounding box center [528, 224] width 487 height 27
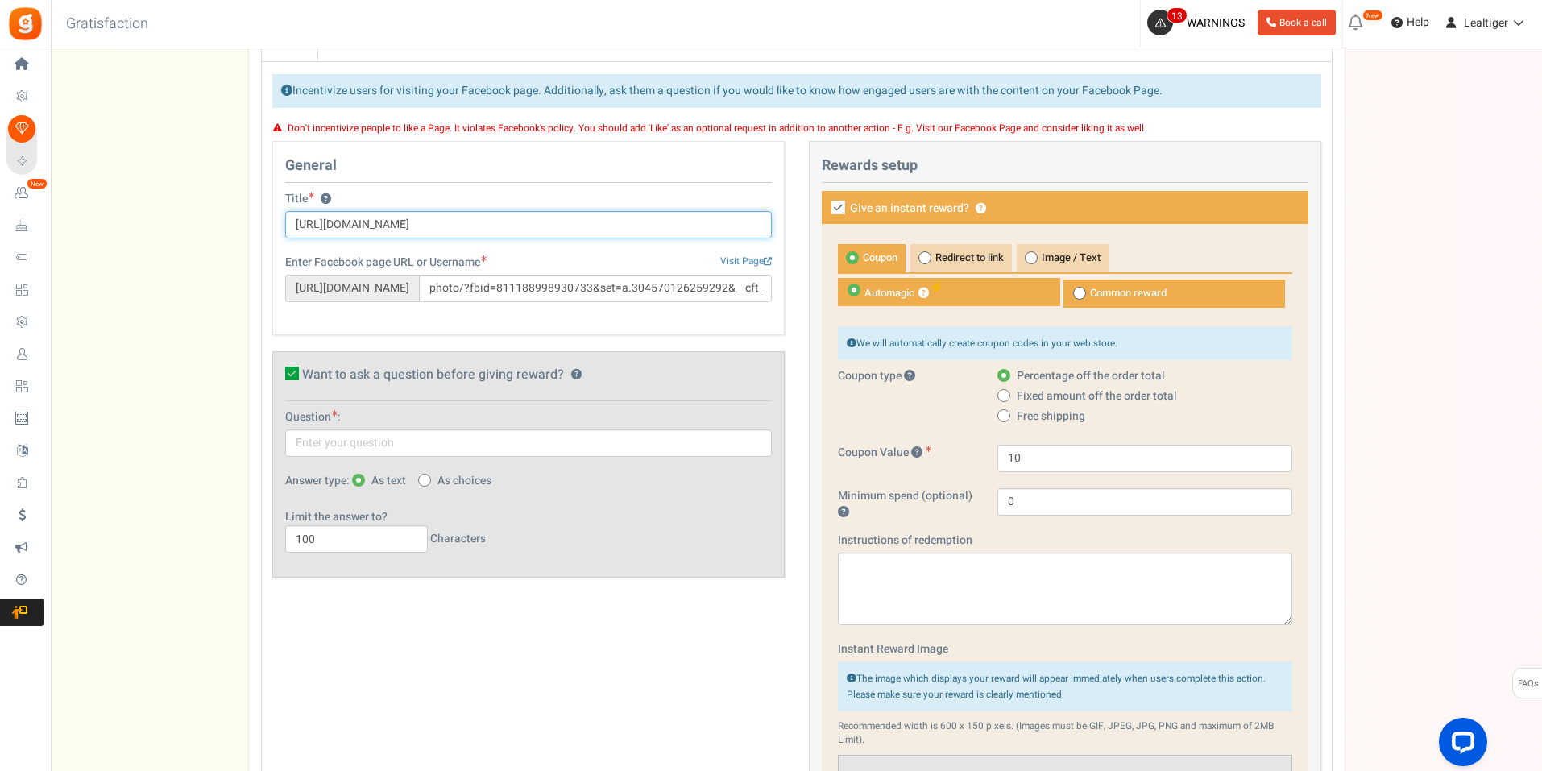
click at [527, 229] on input "[URL][DOMAIN_NAME]" at bounding box center [528, 224] width 487 height 27
type input "V"
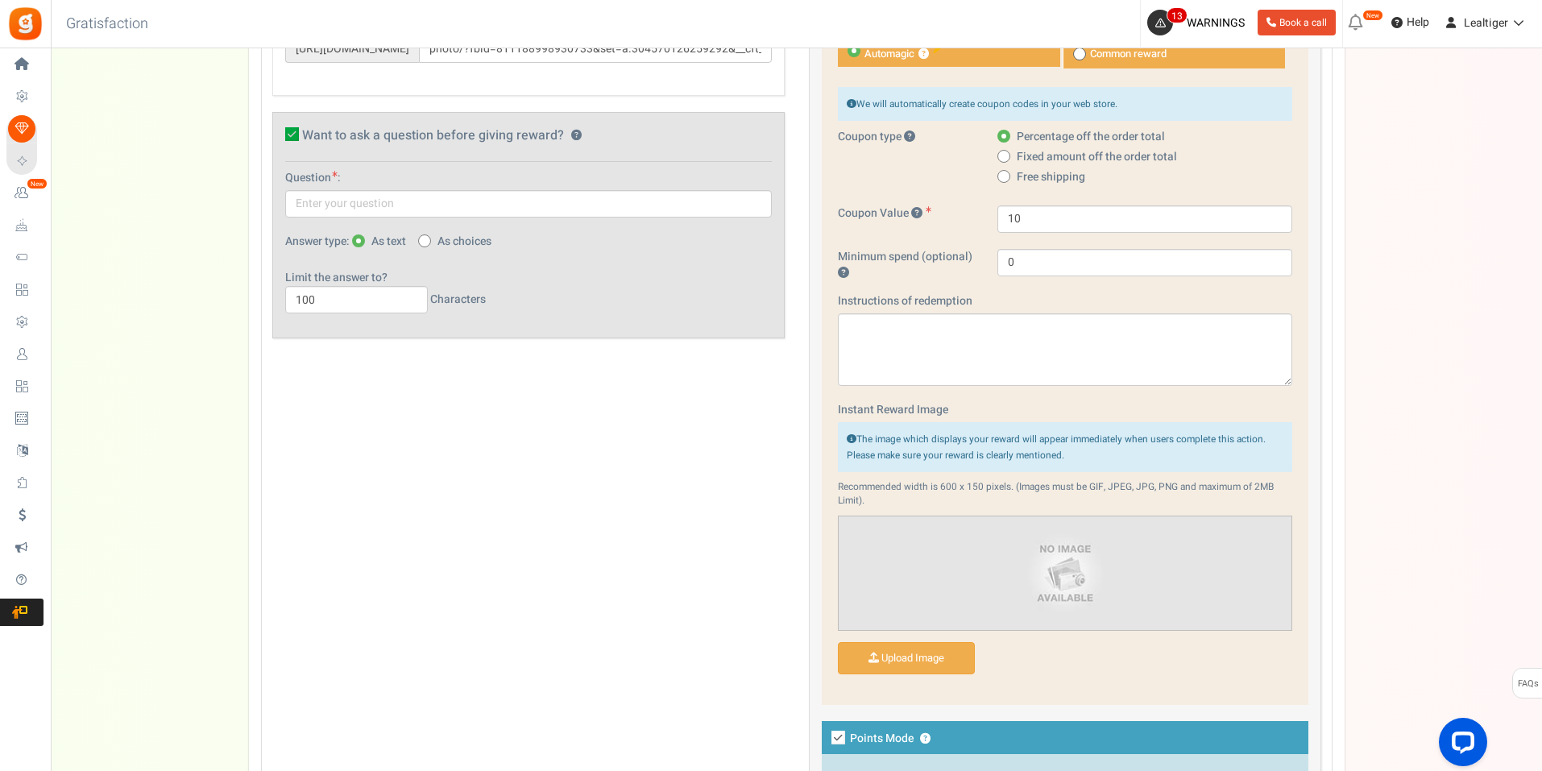
scroll to position [742, 0]
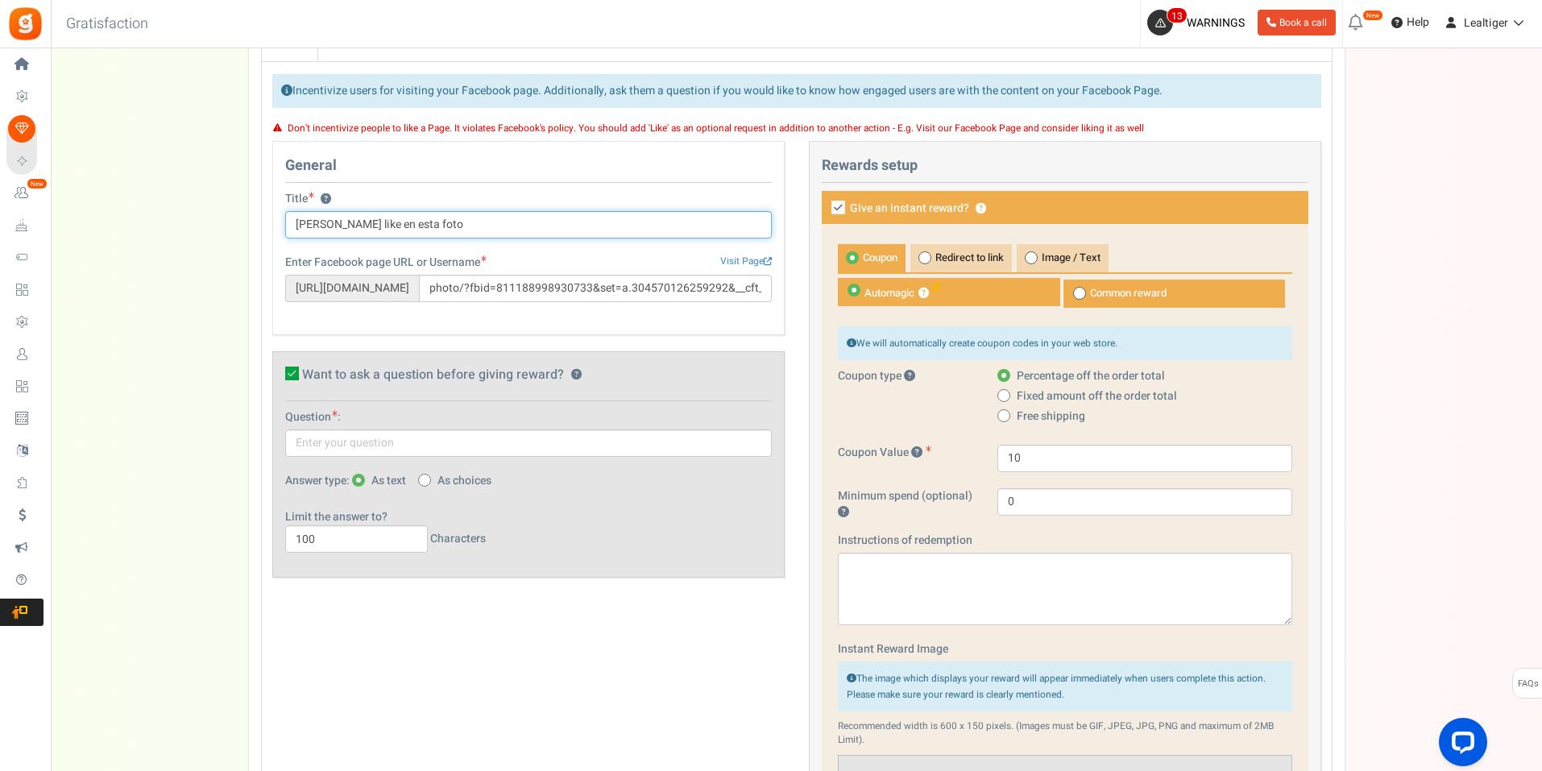
type input "[PERSON_NAME] like en esta foto"
click at [843, 202] on icon at bounding box center [838, 208] width 14 height 14
click at [826, 204] on input "Give an instant reward? ?" at bounding box center [820, 209] width 10 height 10
checkbox input "false"
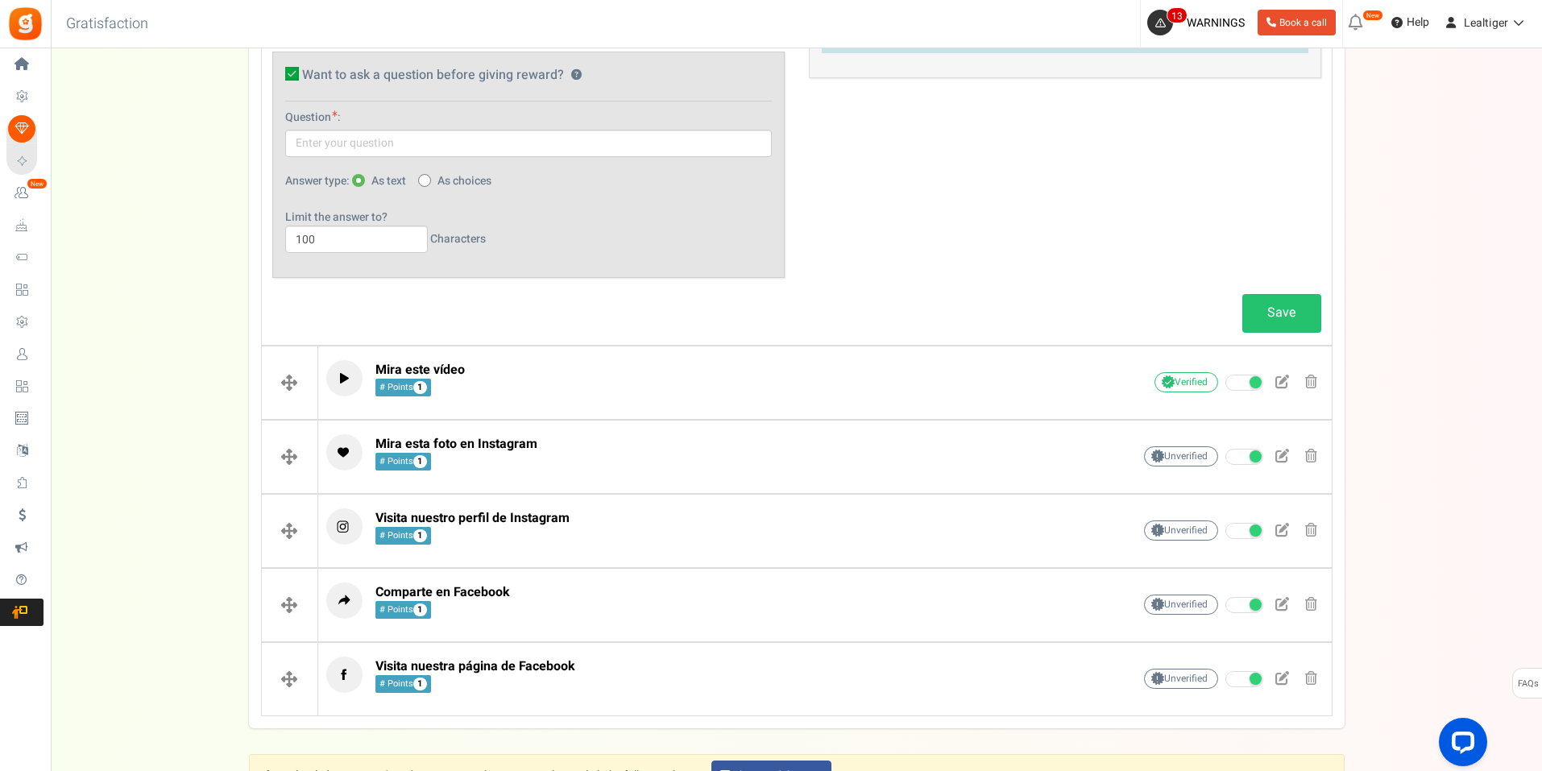
scroll to position [1064, 0]
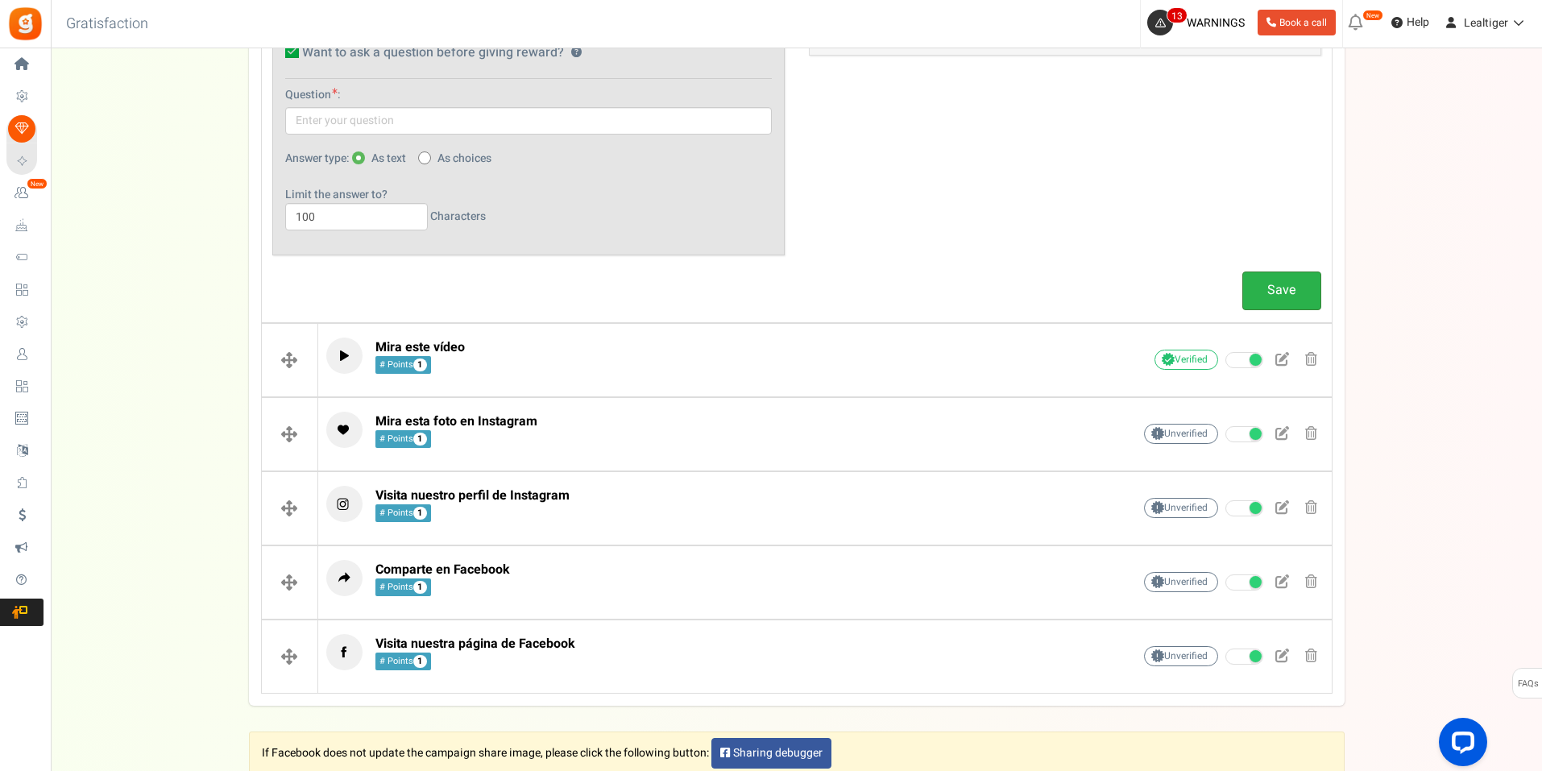
click at [1285, 296] on link "Save" at bounding box center [1281, 291] width 79 height 38
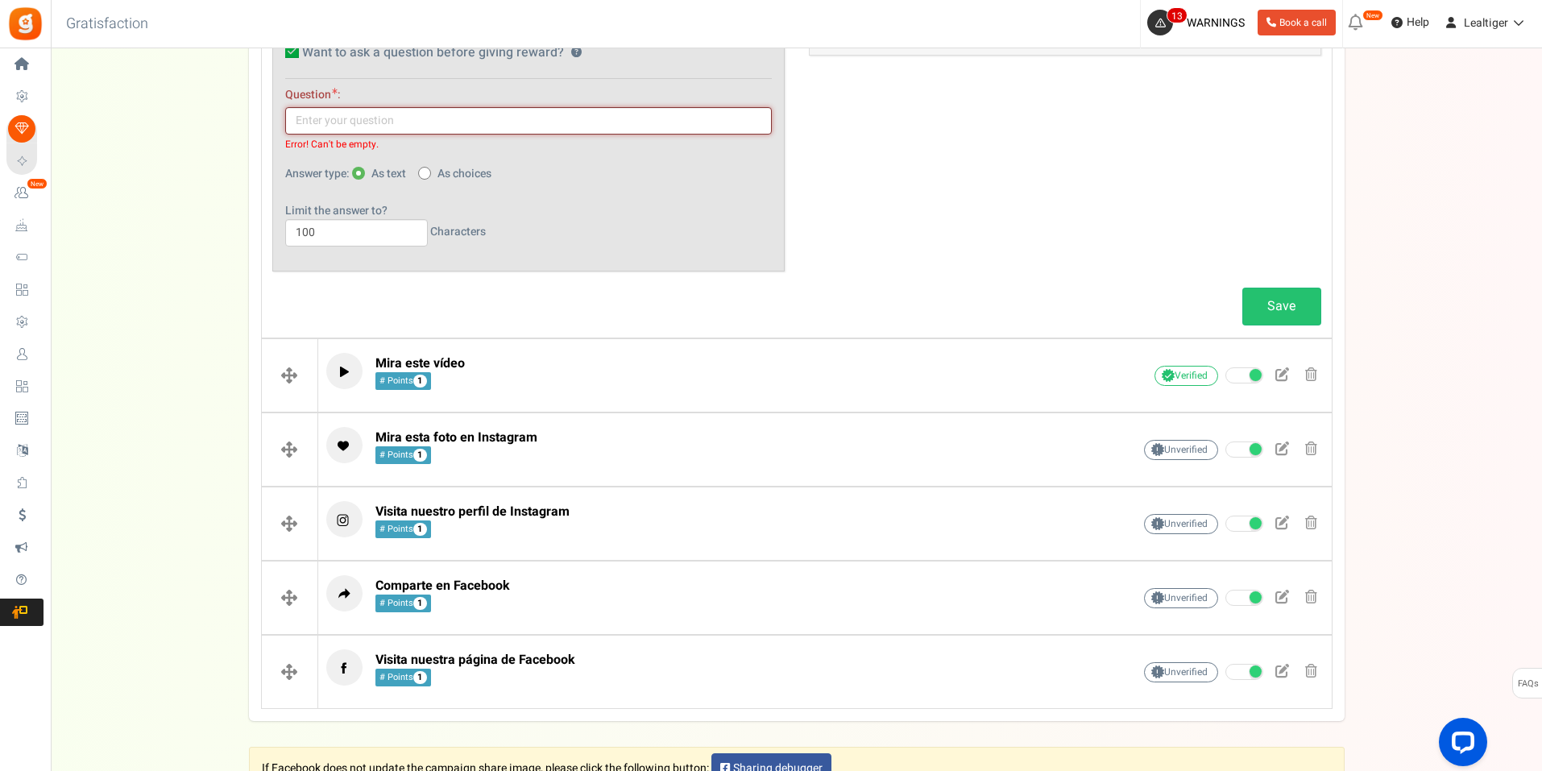
scroll to position [823, 0]
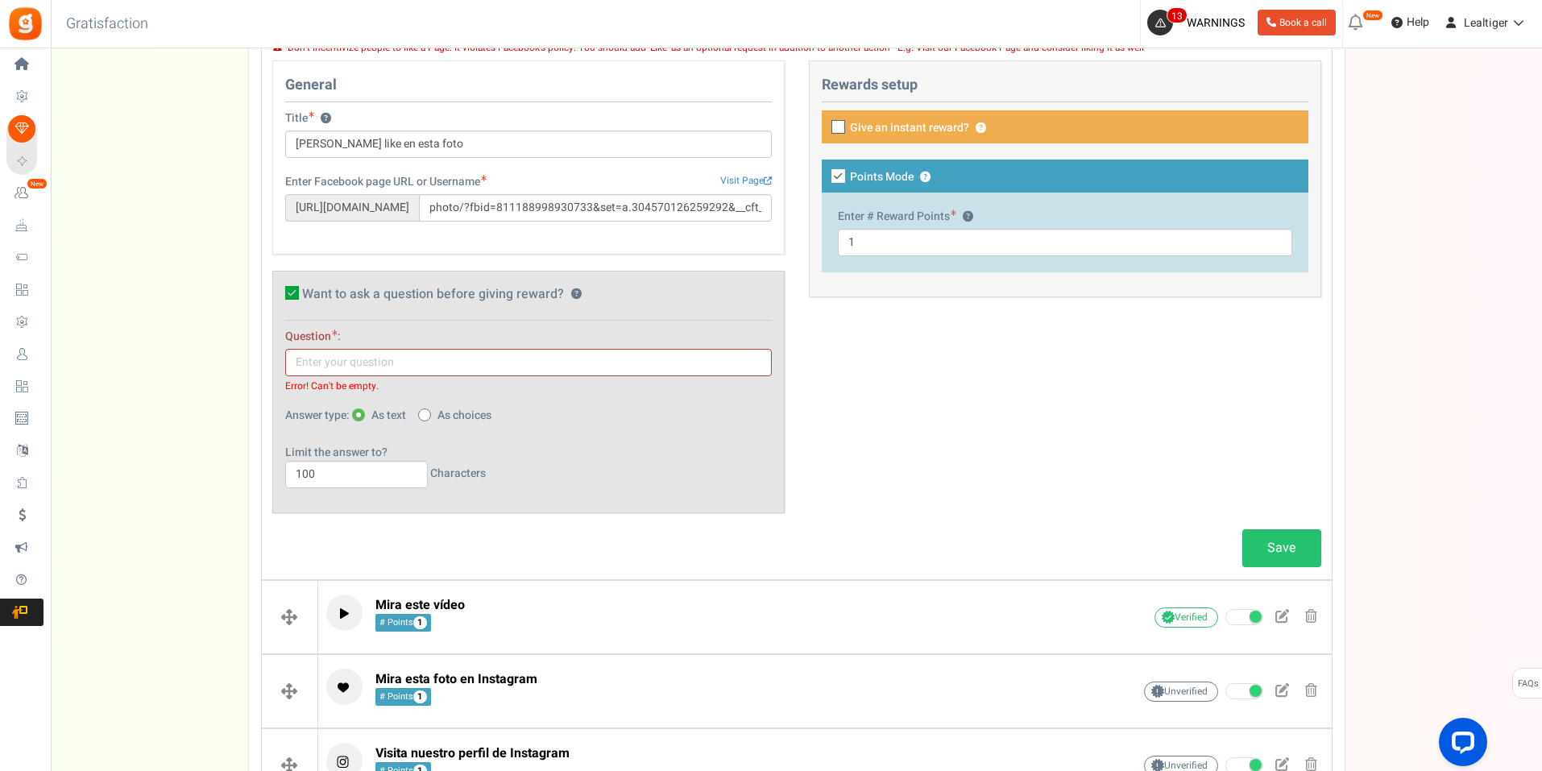
click at [291, 294] on icon at bounding box center [292, 293] width 14 height 14
click at [280, 294] on input "Want to ask a question before giving reward? ?" at bounding box center [274, 296] width 10 height 10
checkbox input "false"
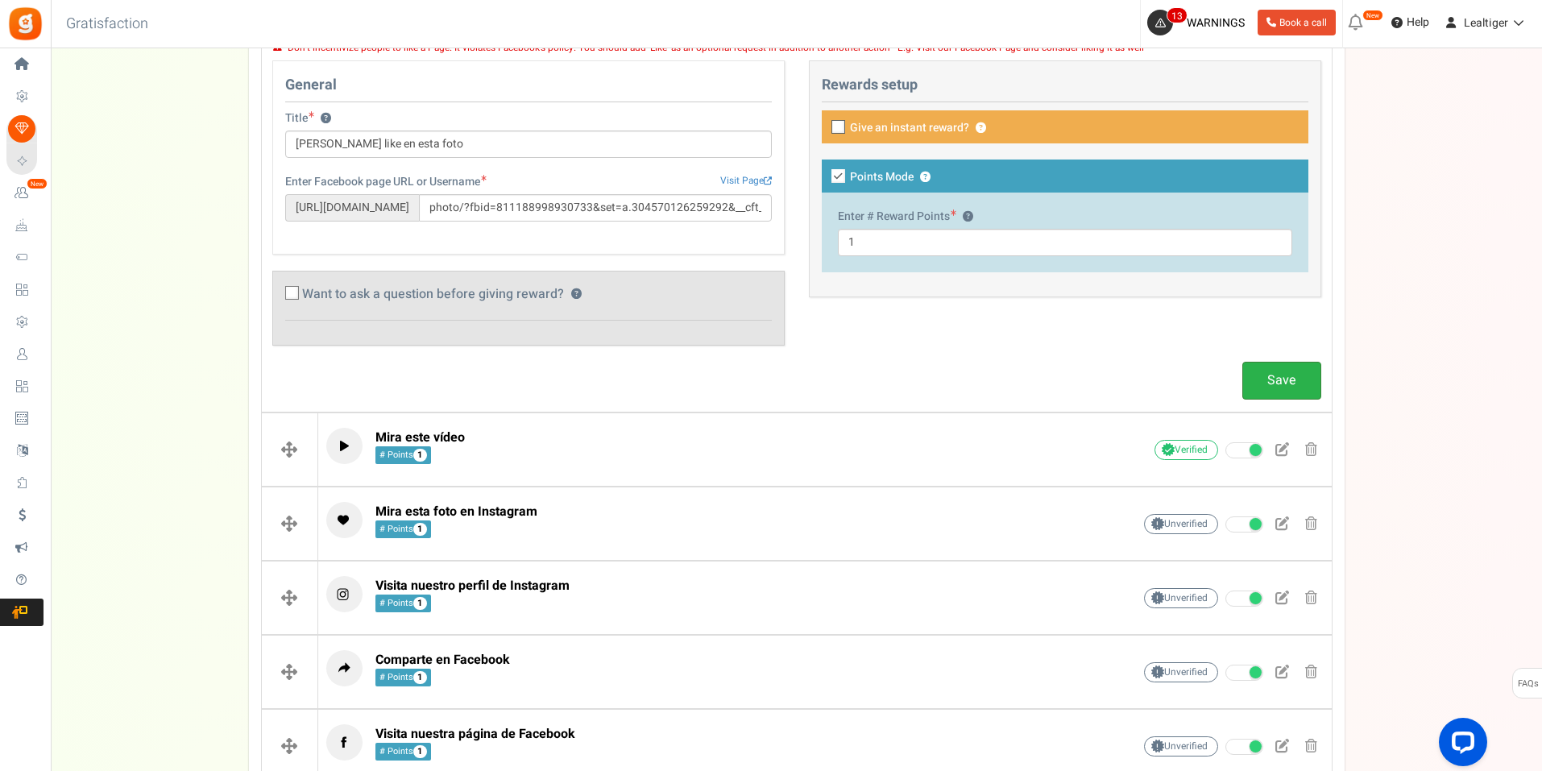
click at [1259, 396] on link "Save" at bounding box center [1281, 381] width 79 height 38
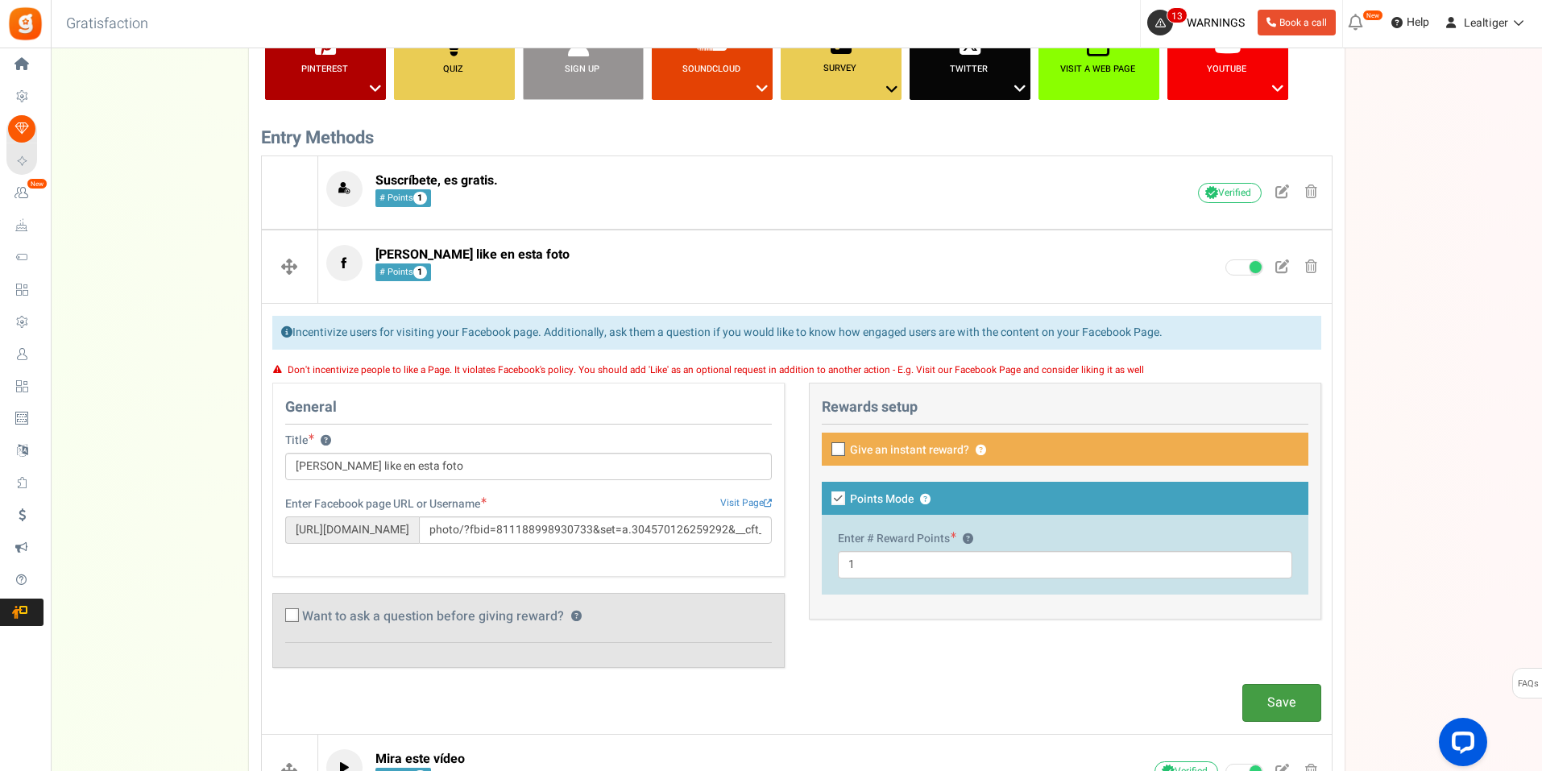
scroll to position [420, 0]
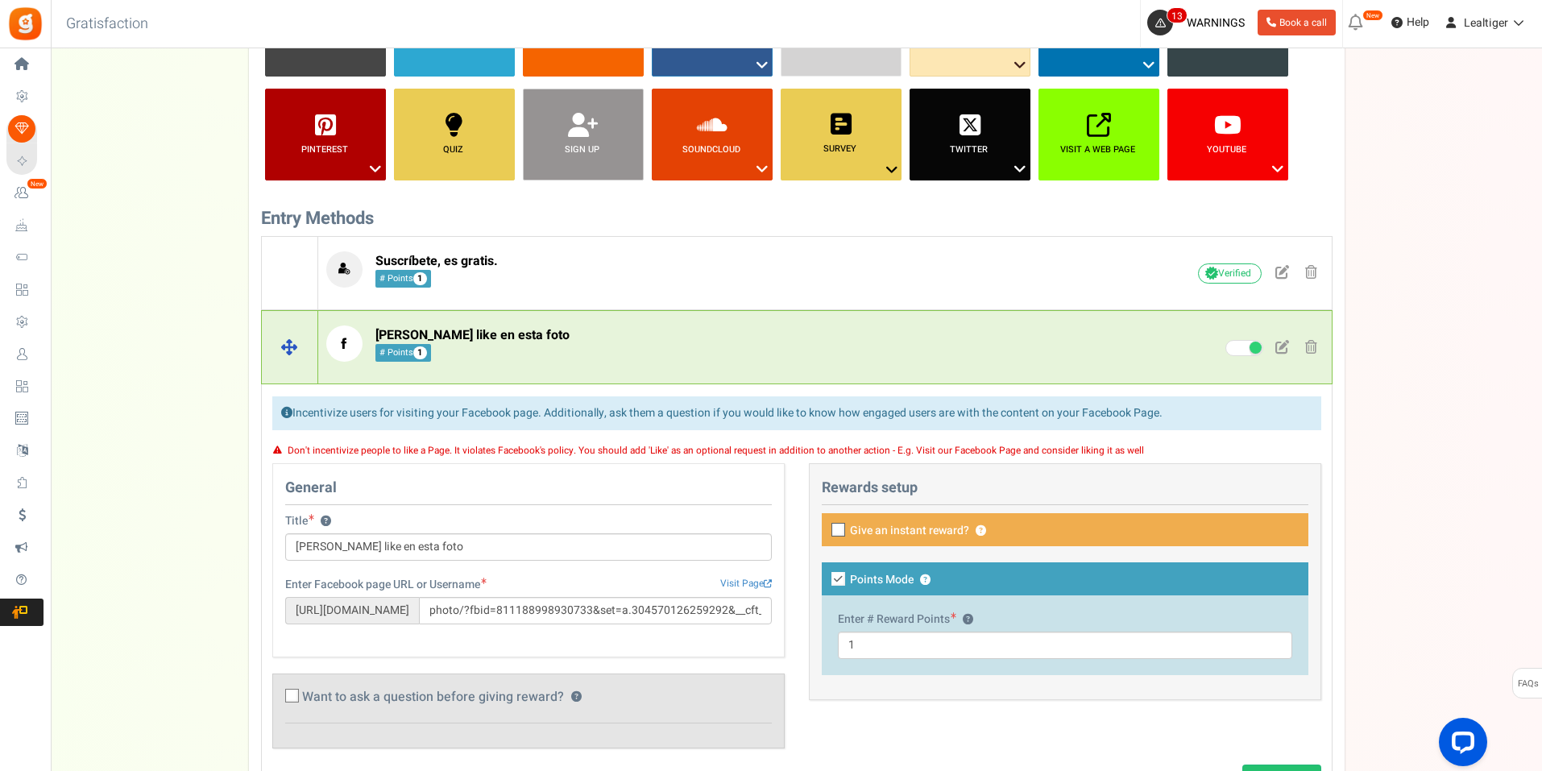
click at [487, 341] on span "[PERSON_NAME] like en esta foto" at bounding box center [472, 335] width 194 height 19
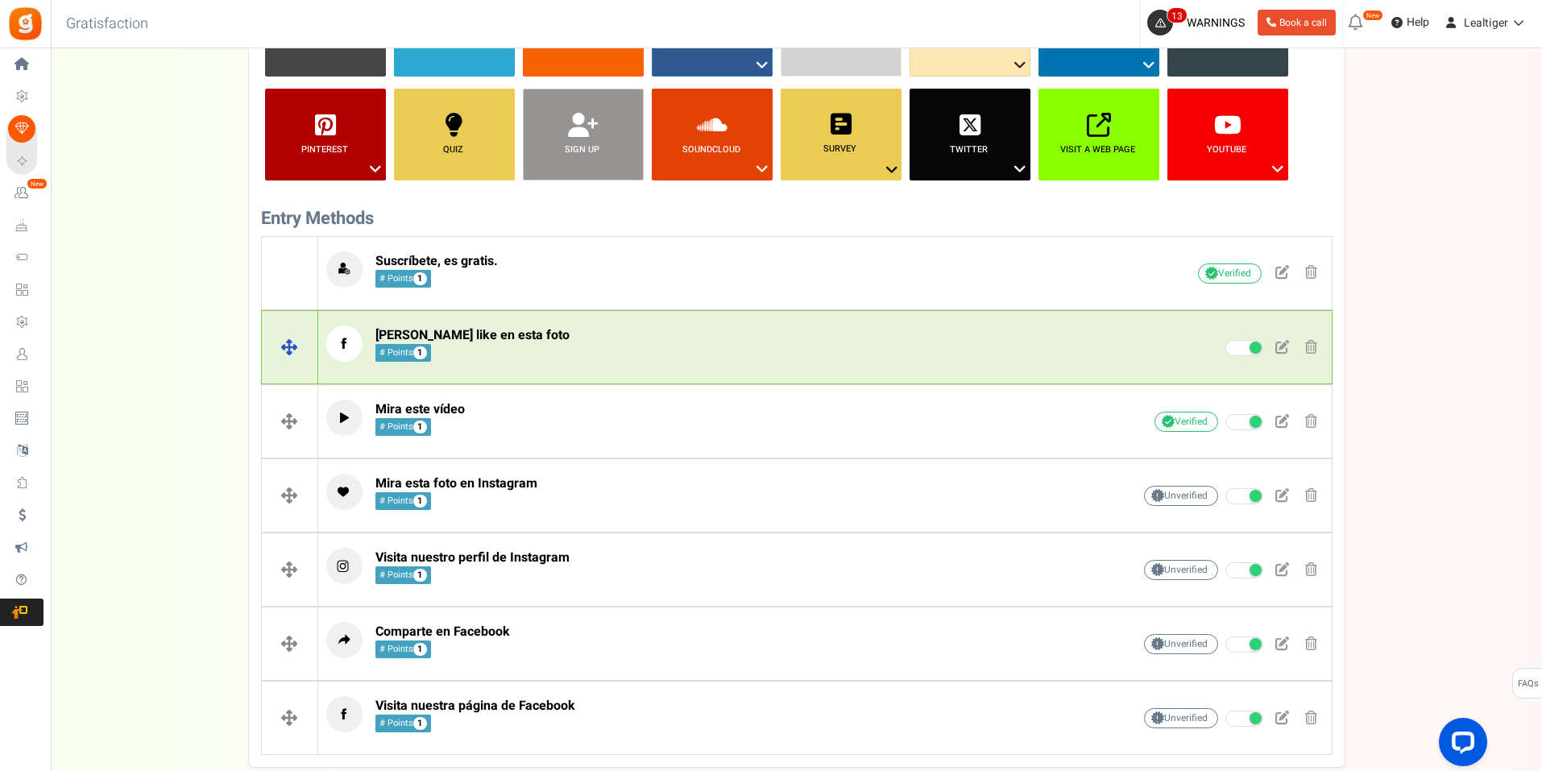
click at [595, 346] on p "[PERSON_NAME] like en esta foto # Points 1" at bounding box center [704, 344] width 756 height 36
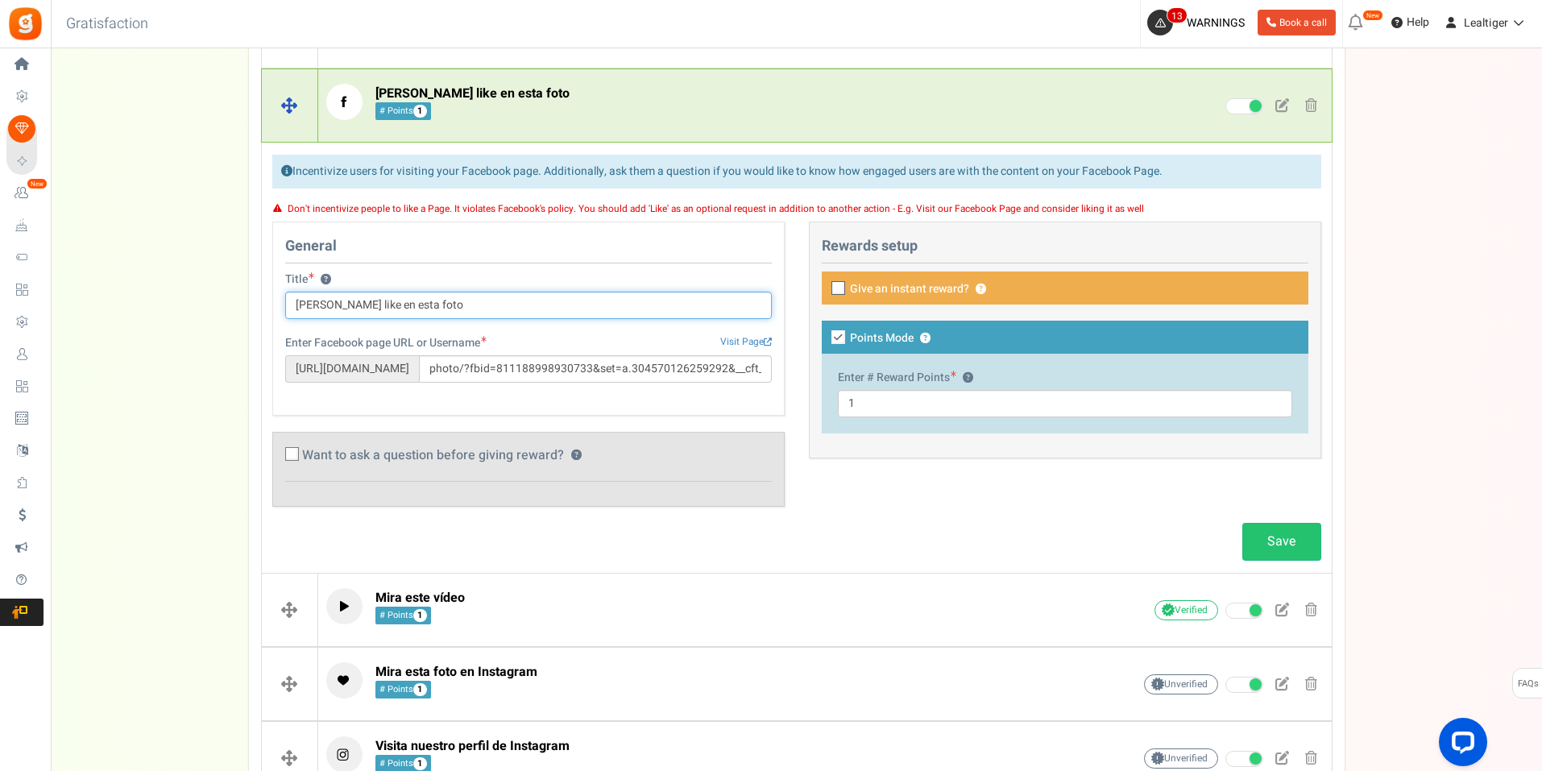
scroll to position [742, 0]
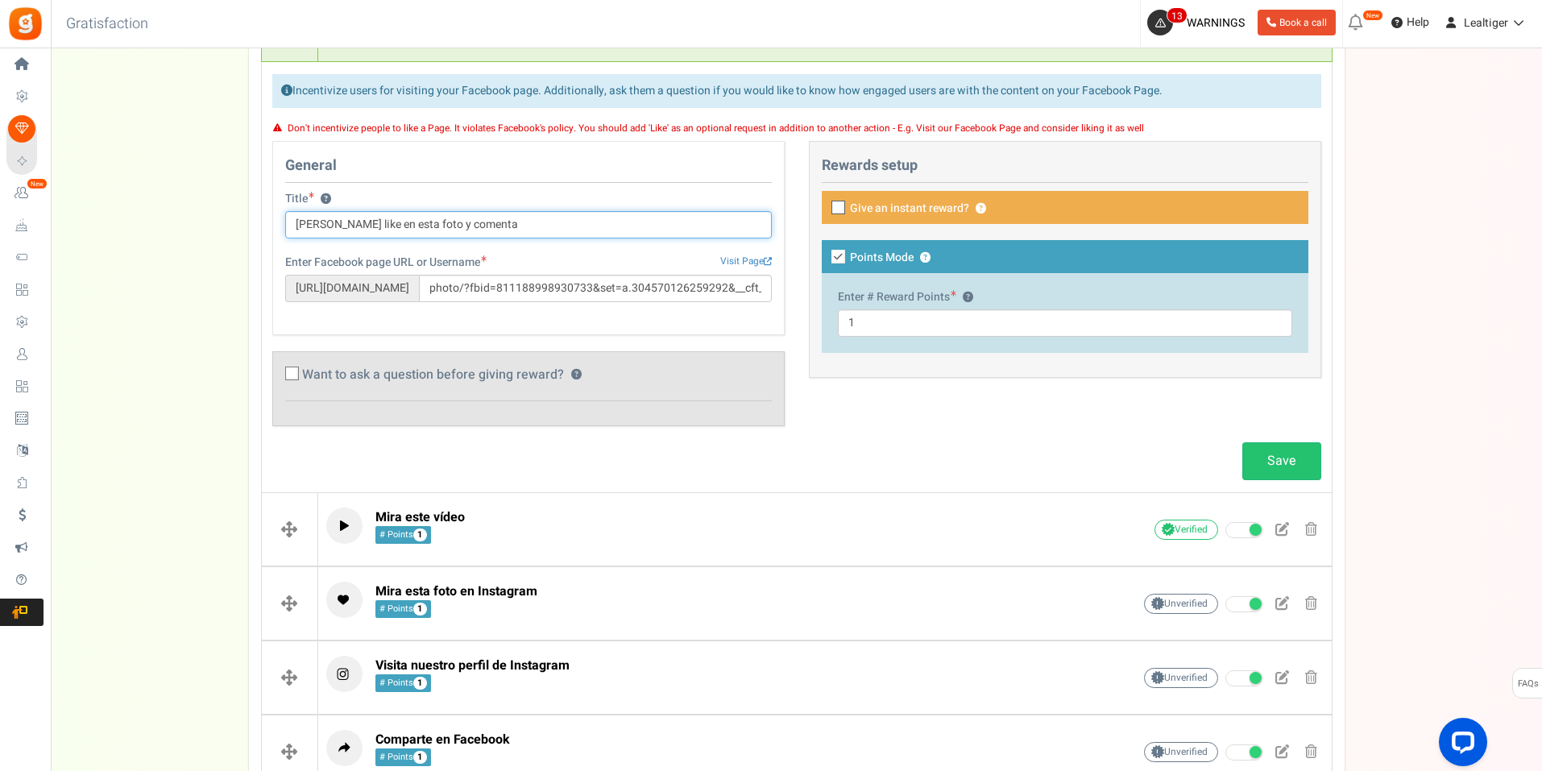
type input "[PERSON_NAME] like en esta foto y comenta"
click at [859, 458] on div "Campaign entry saved successfully × Close Save" at bounding box center [796, 461] width 1073 height 38
drag, startPoint x: 1231, startPoint y: 455, endPoint x: 1244, endPoint y: 453, distance: 13.1
click at [1233, 455] on div "Campaign entry saved successfully × Close Save" at bounding box center [796, 461] width 1073 height 38
click at [1258, 454] on link "Save" at bounding box center [1281, 461] width 79 height 38
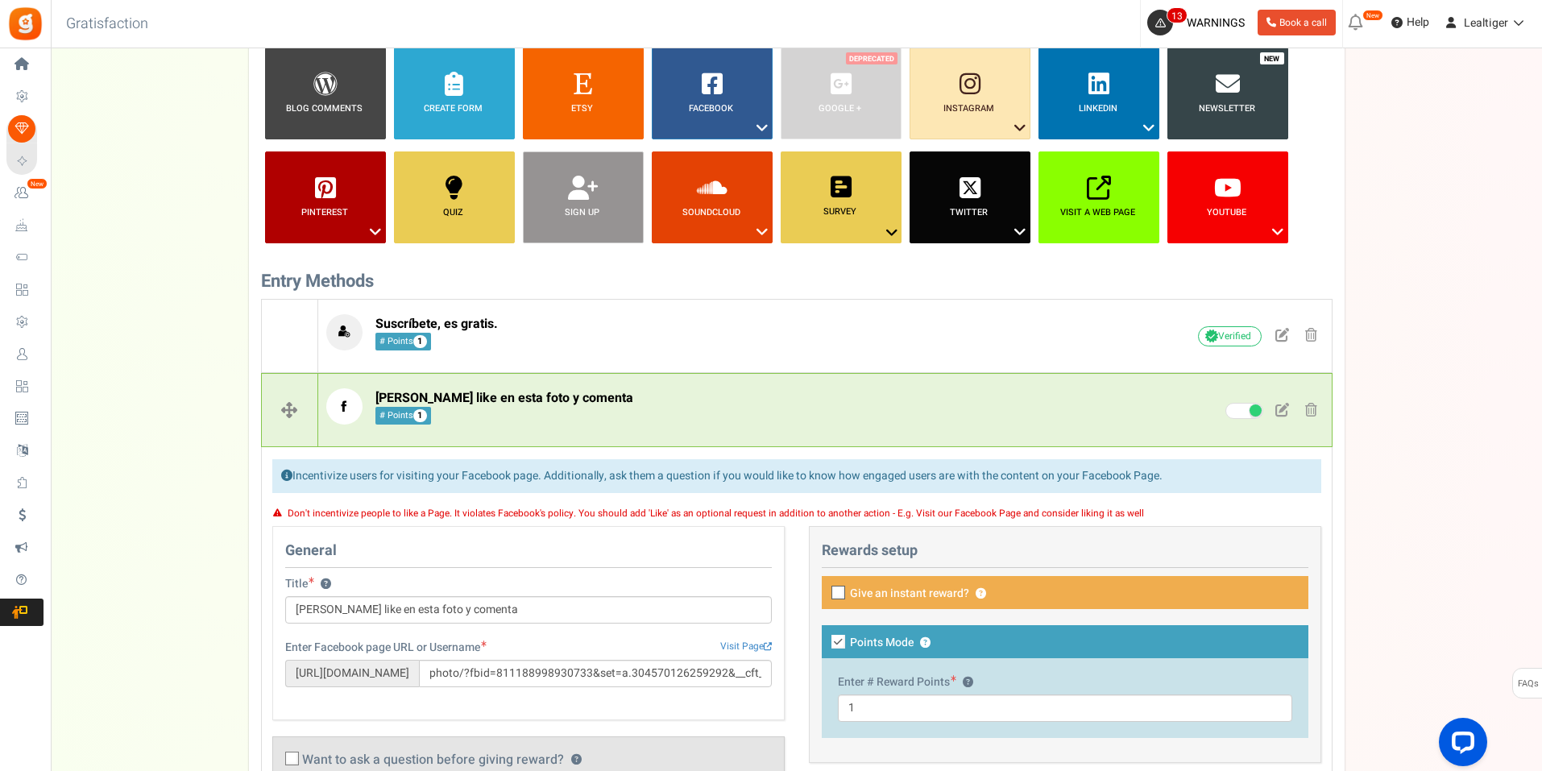
scroll to position [403, 0]
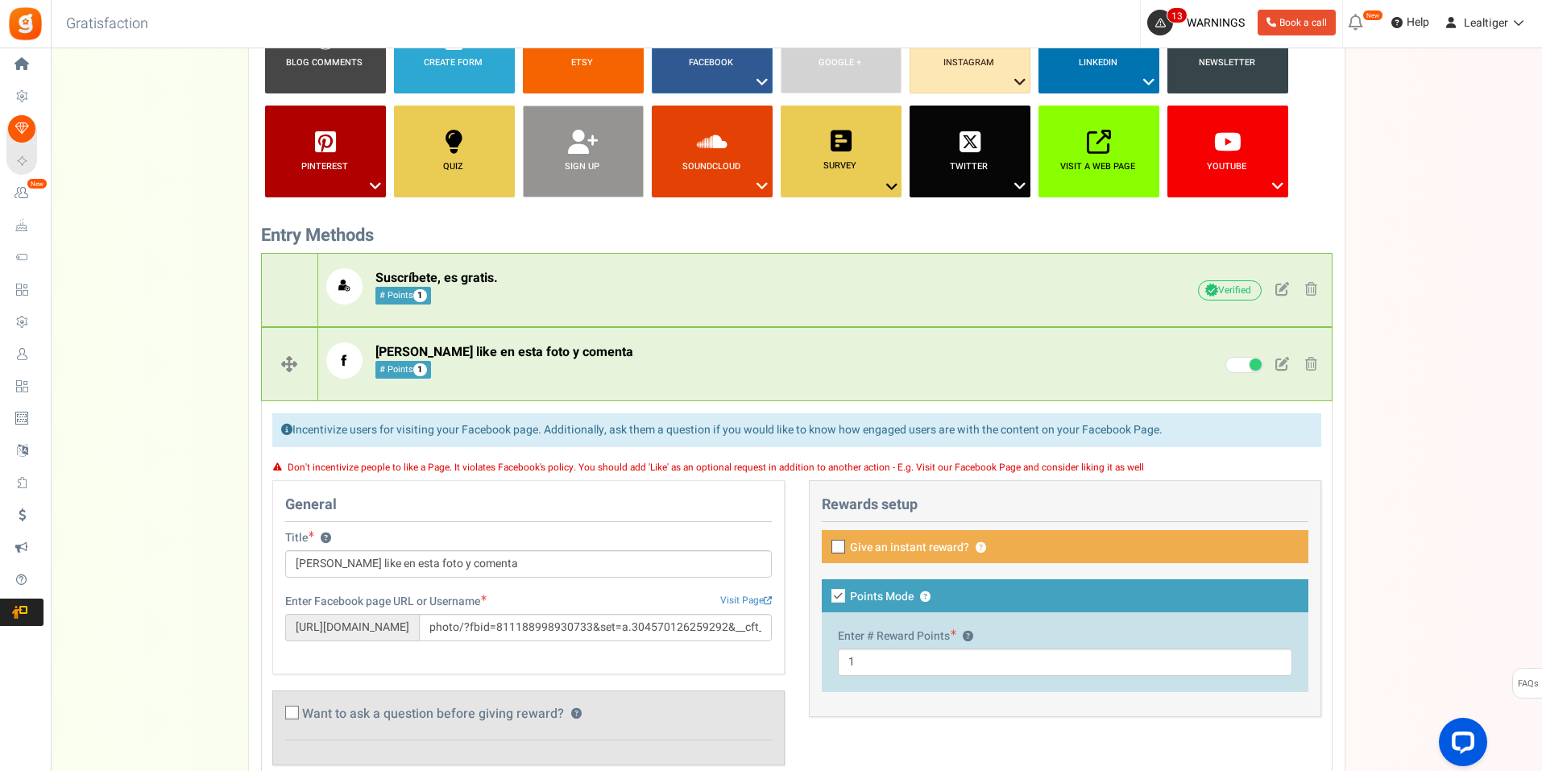
click at [626, 280] on p "Suscríbete, es gratis. # Points 1" at bounding box center [704, 286] width 756 height 36
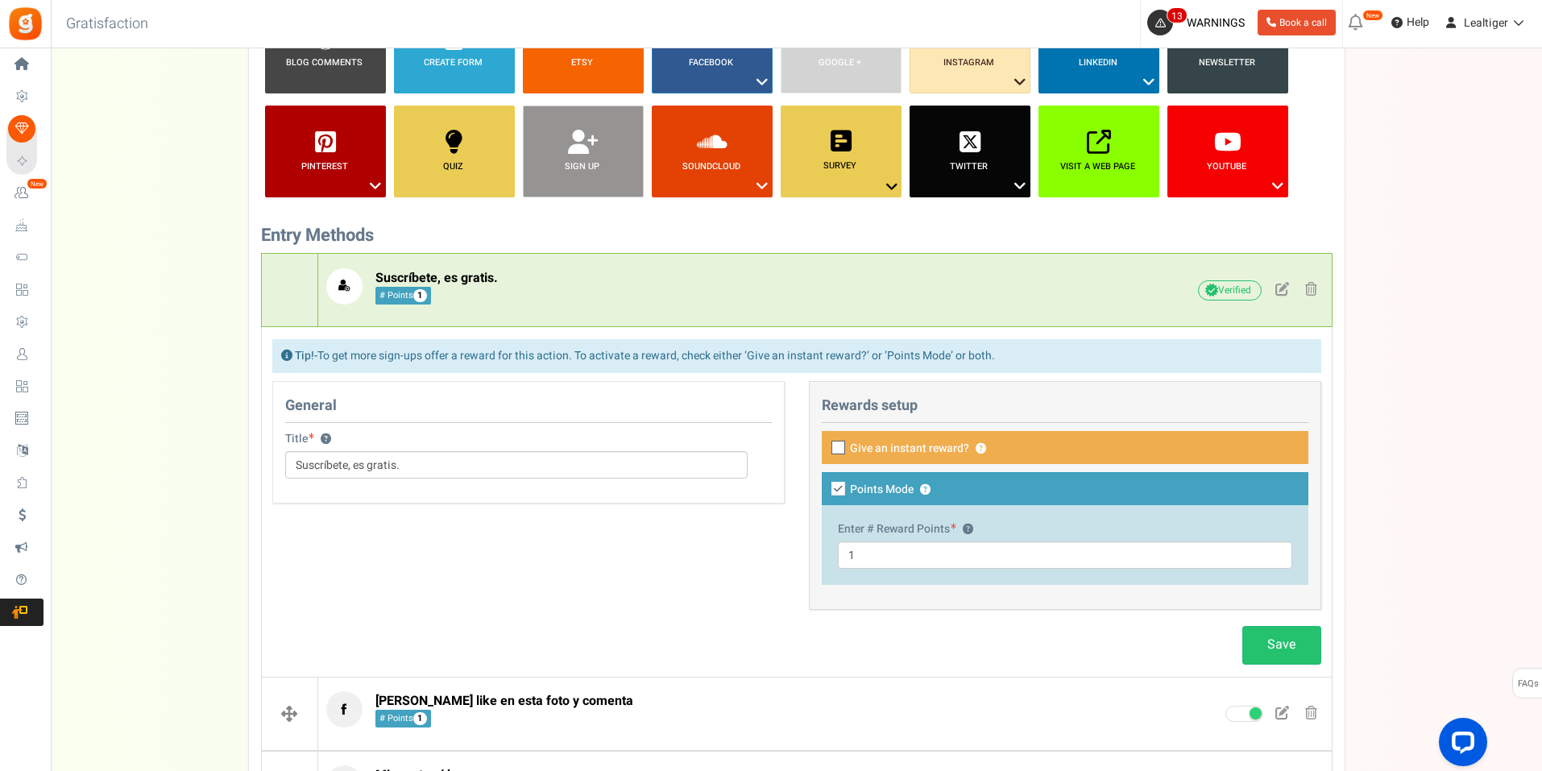
click at [842, 487] on icon at bounding box center [838, 489] width 14 height 14
click at [826, 487] on input "Points Mode ?" at bounding box center [820, 490] width 10 height 10
checkbox input "false"
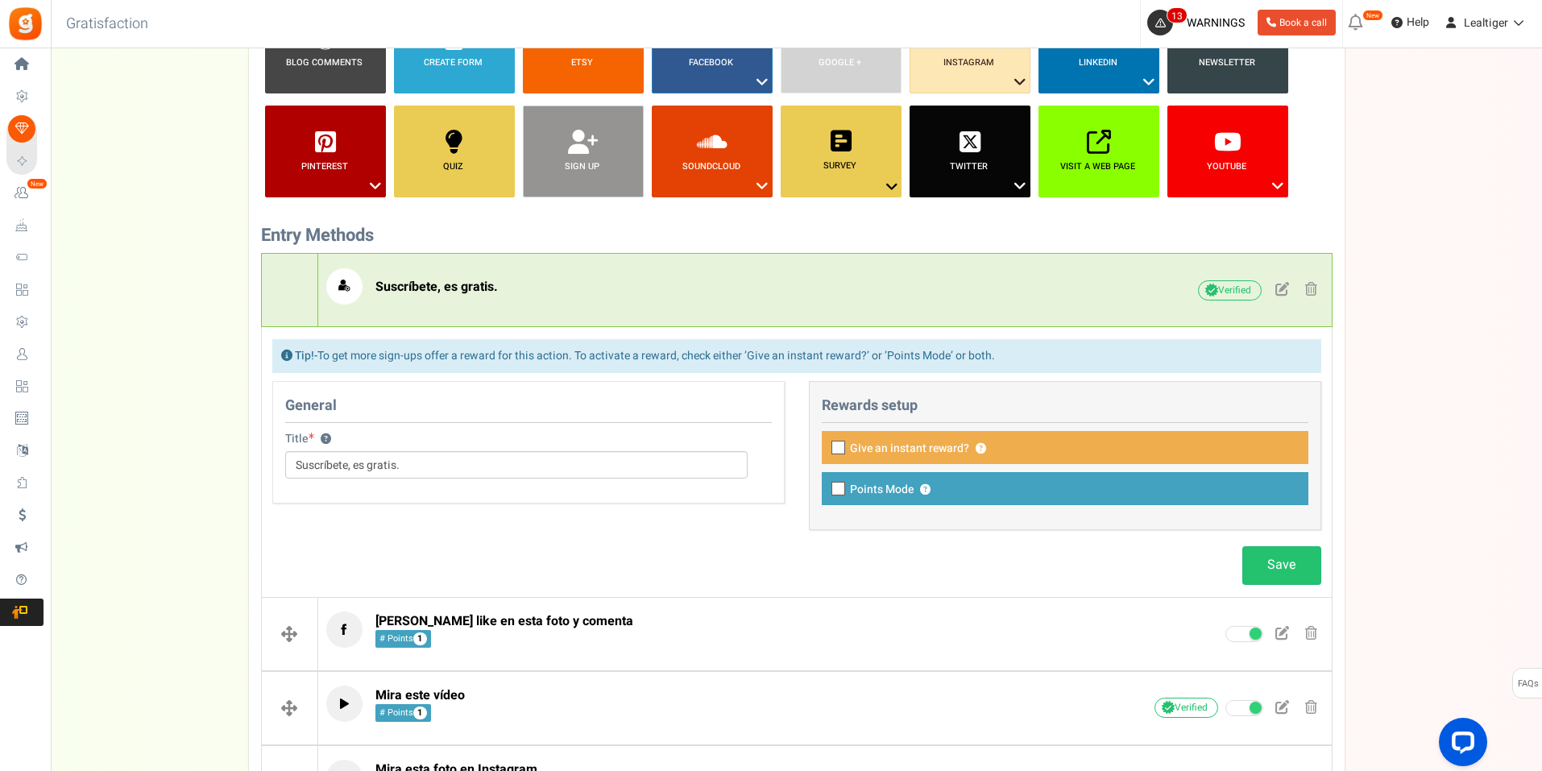
click at [932, 301] on p "Suscríbete, es gratis." at bounding box center [704, 286] width 756 height 36
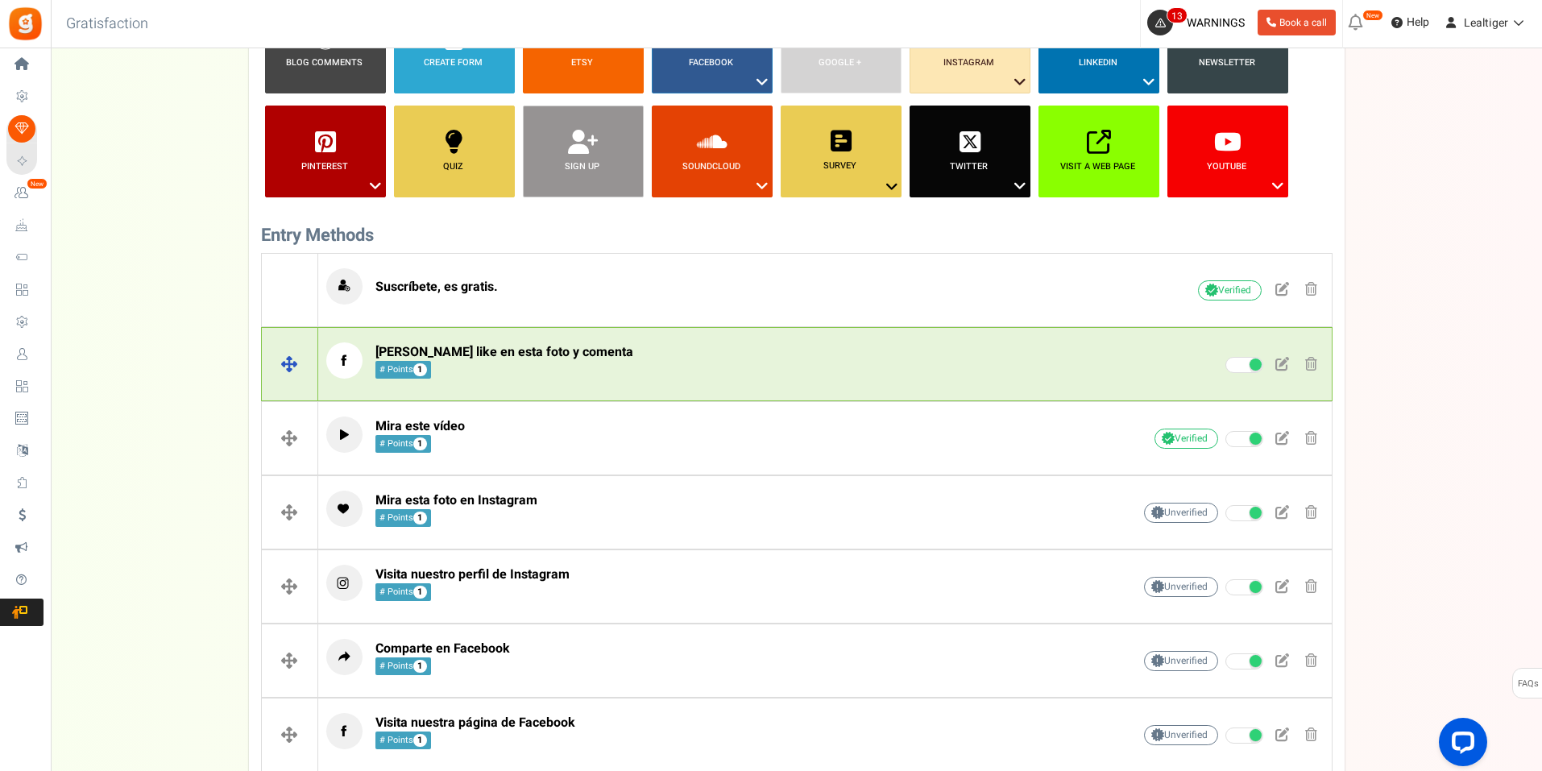
click at [877, 355] on p "[PERSON_NAME] like en esta foto y comenta # Points 1" at bounding box center [704, 360] width 756 height 36
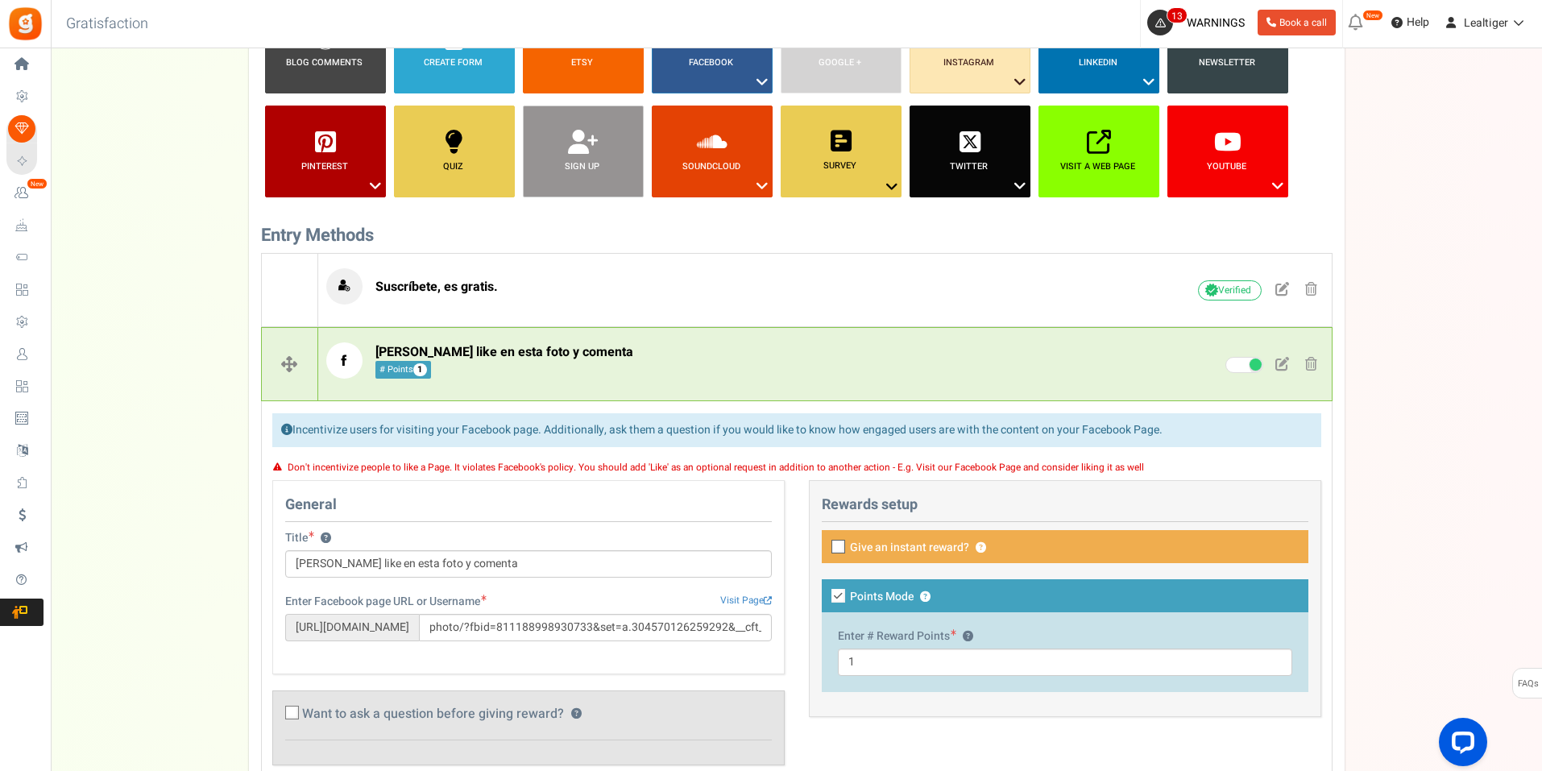
click at [832, 586] on label "Points Mode ?" at bounding box center [1065, 595] width 487 height 33
click at [826, 592] on input "Points Mode ?" at bounding box center [820, 597] width 10 height 10
checkbox input "false"
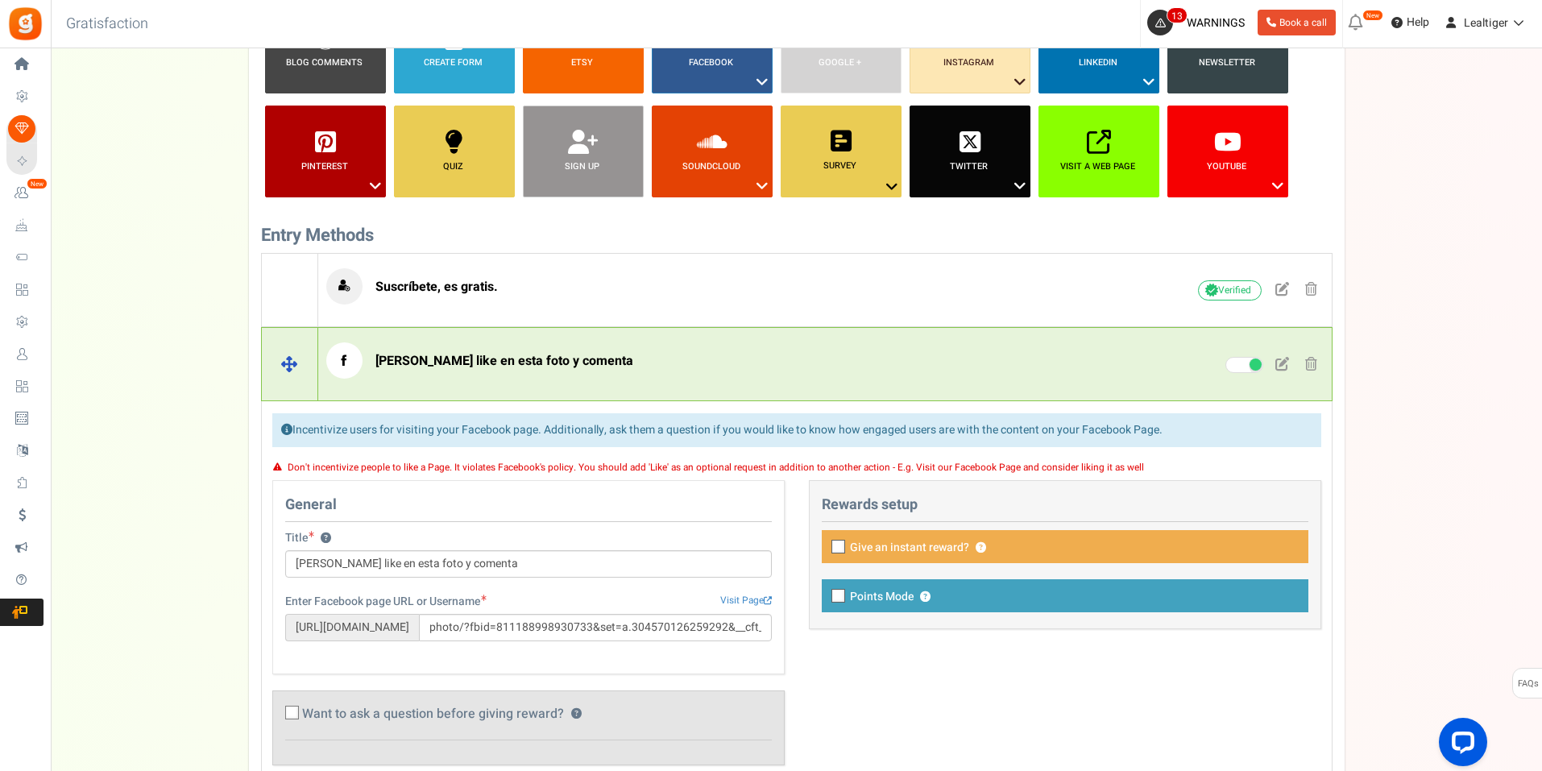
click at [833, 364] on p "[PERSON_NAME] like en esta foto y comenta" at bounding box center [704, 360] width 756 height 36
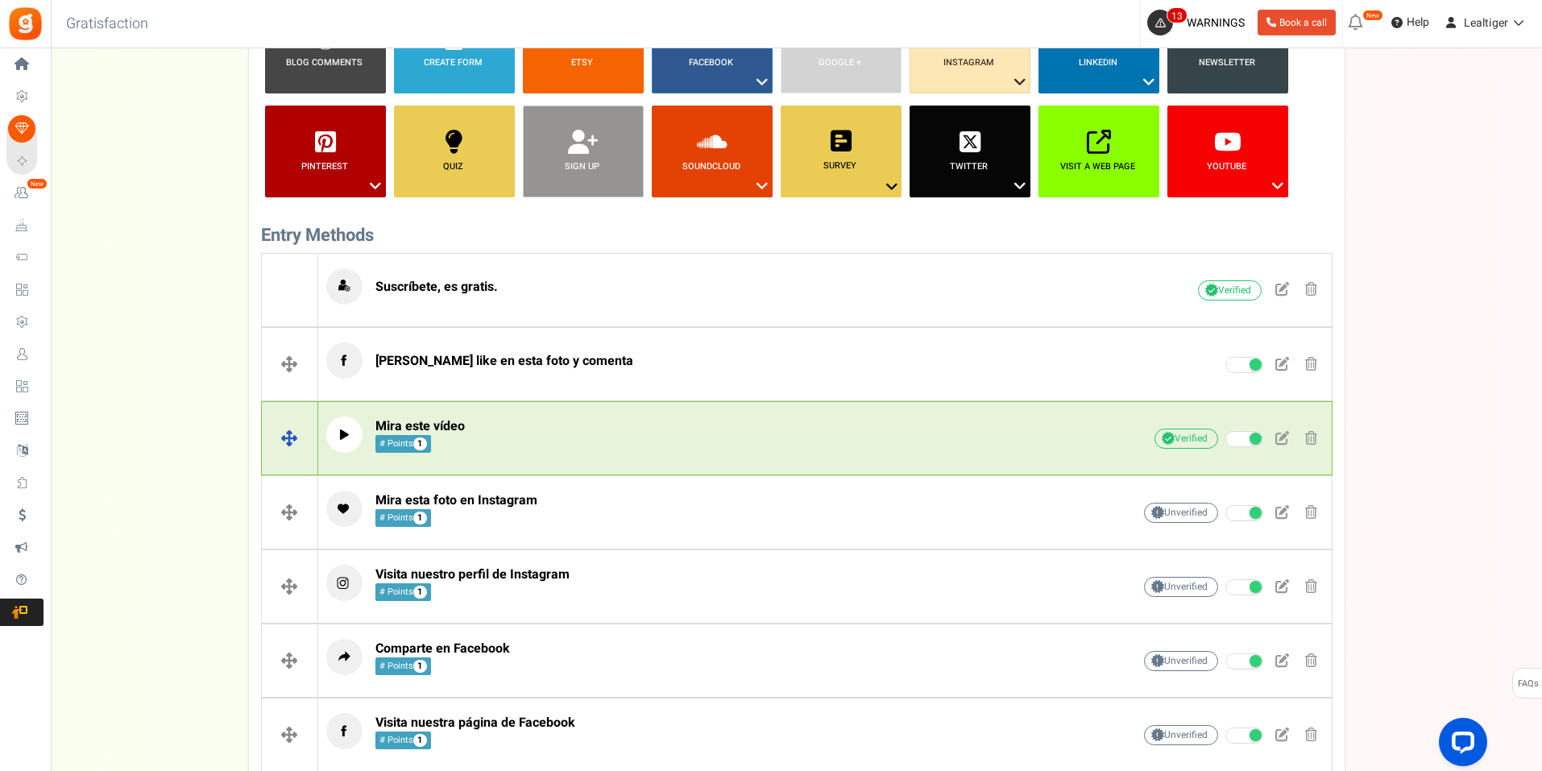
click at [820, 446] on p "Mira este vídeo # Points 1" at bounding box center [704, 435] width 756 height 36
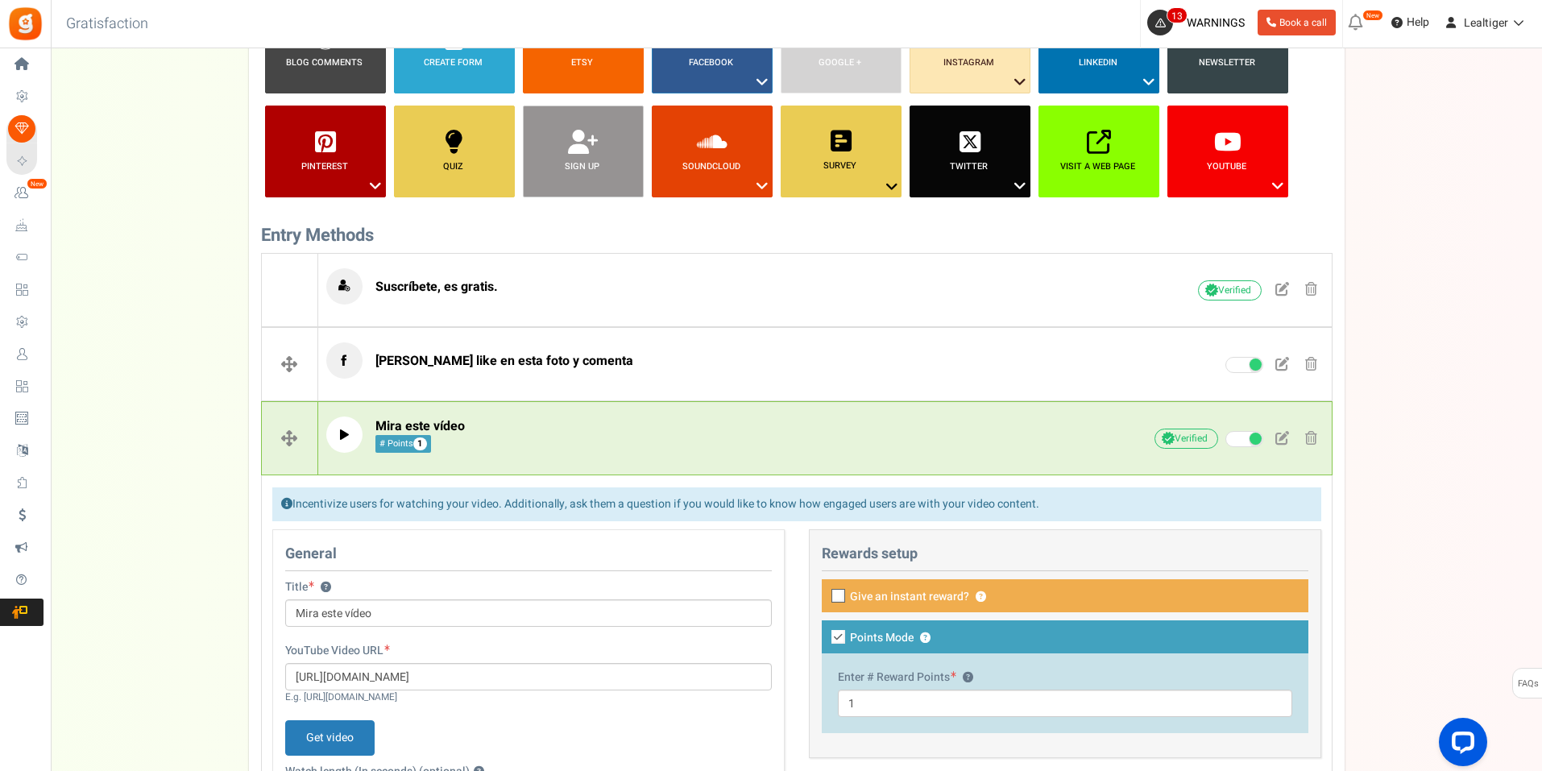
click at [840, 639] on icon at bounding box center [838, 637] width 14 height 14
click at [826, 639] on input "Points Mode ?" at bounding box center [820, 638] width 10 height 10
checkbox input "false"
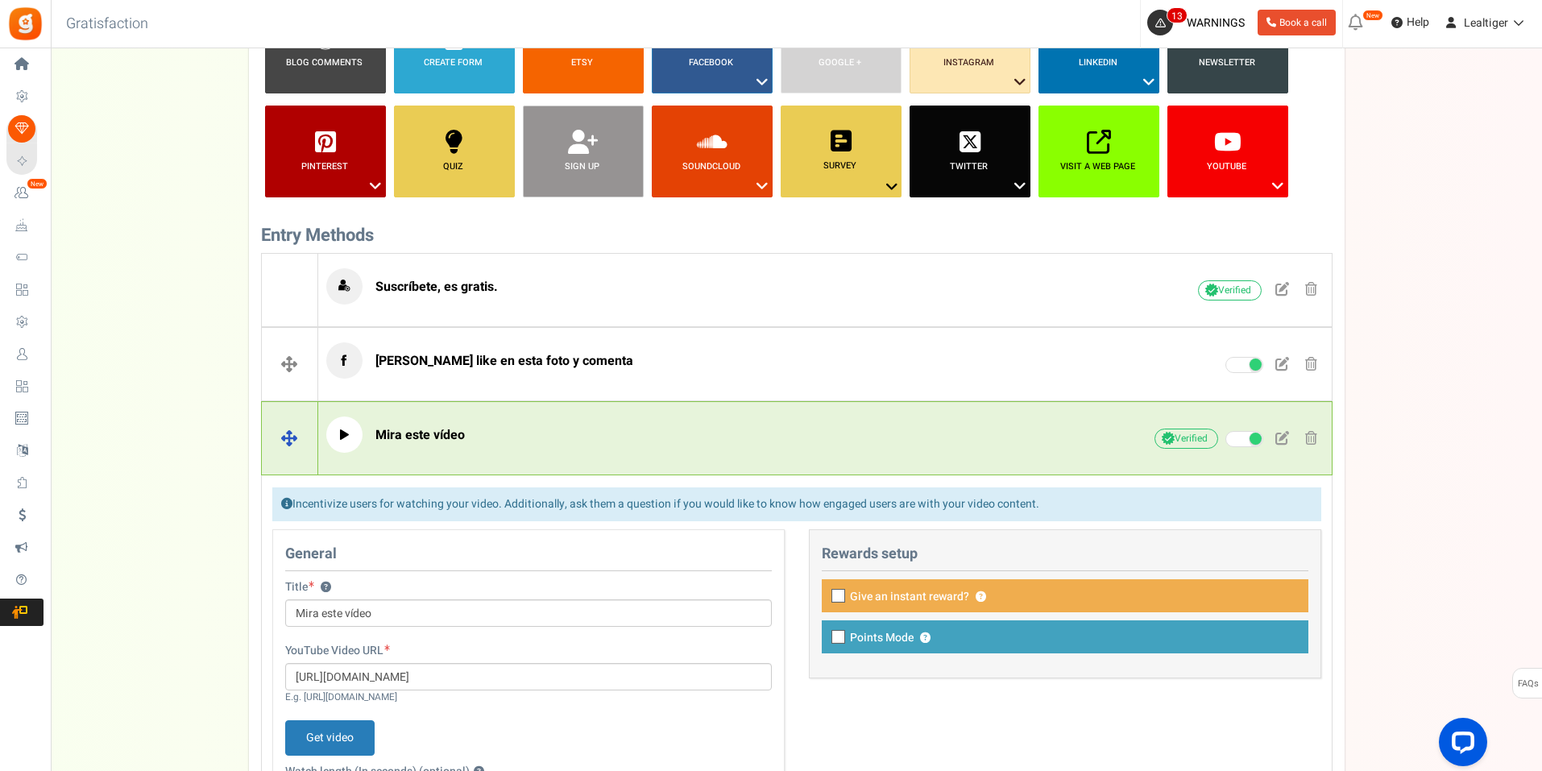
click at [852, 449] on p "Mira este vídeo" at bounding box center [704, 435] width 756 height 36
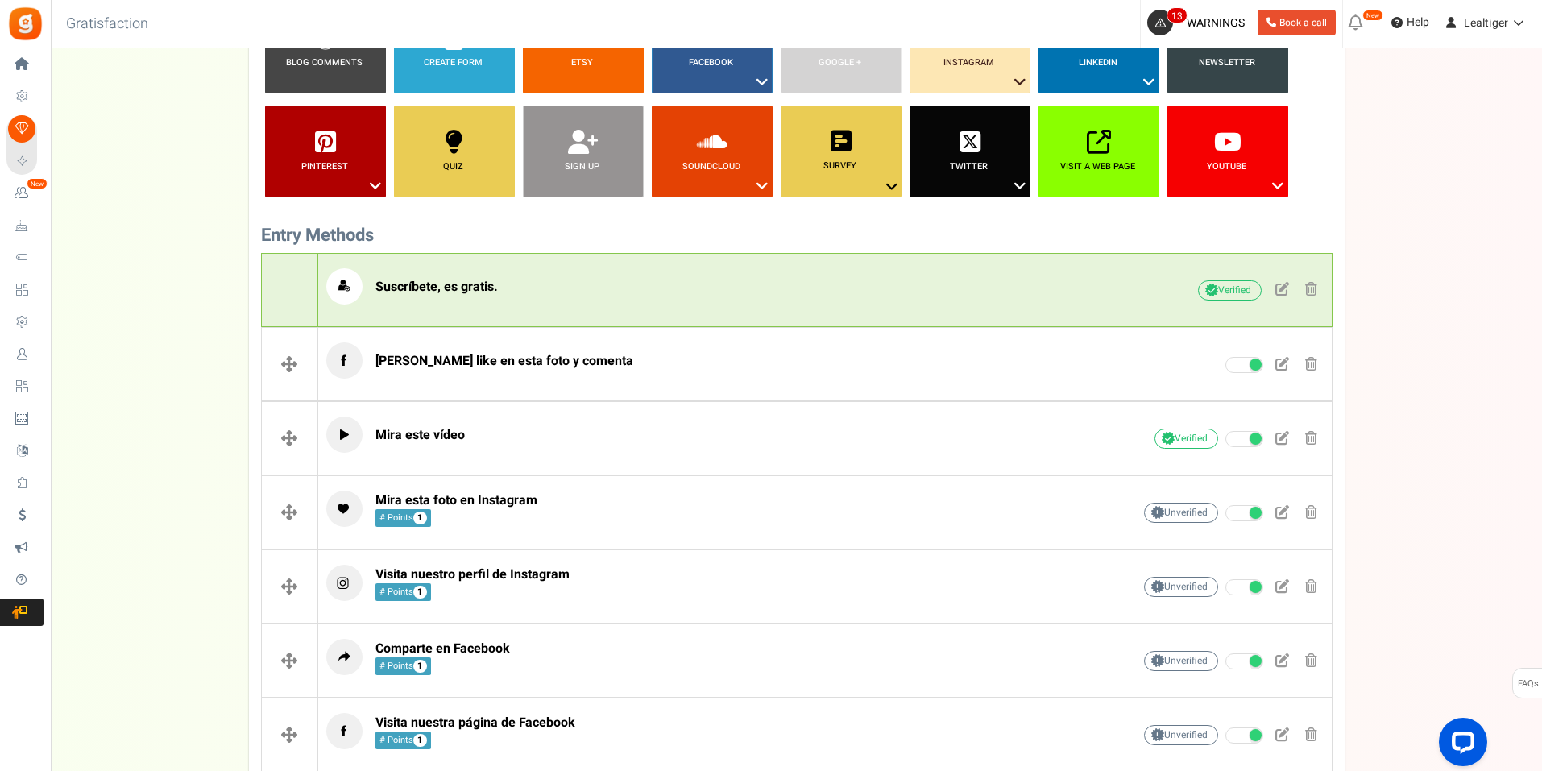
click at [863, 302] on p "Suscríbete, es gratis." at bounding box center [704, 286] width 756 height 36
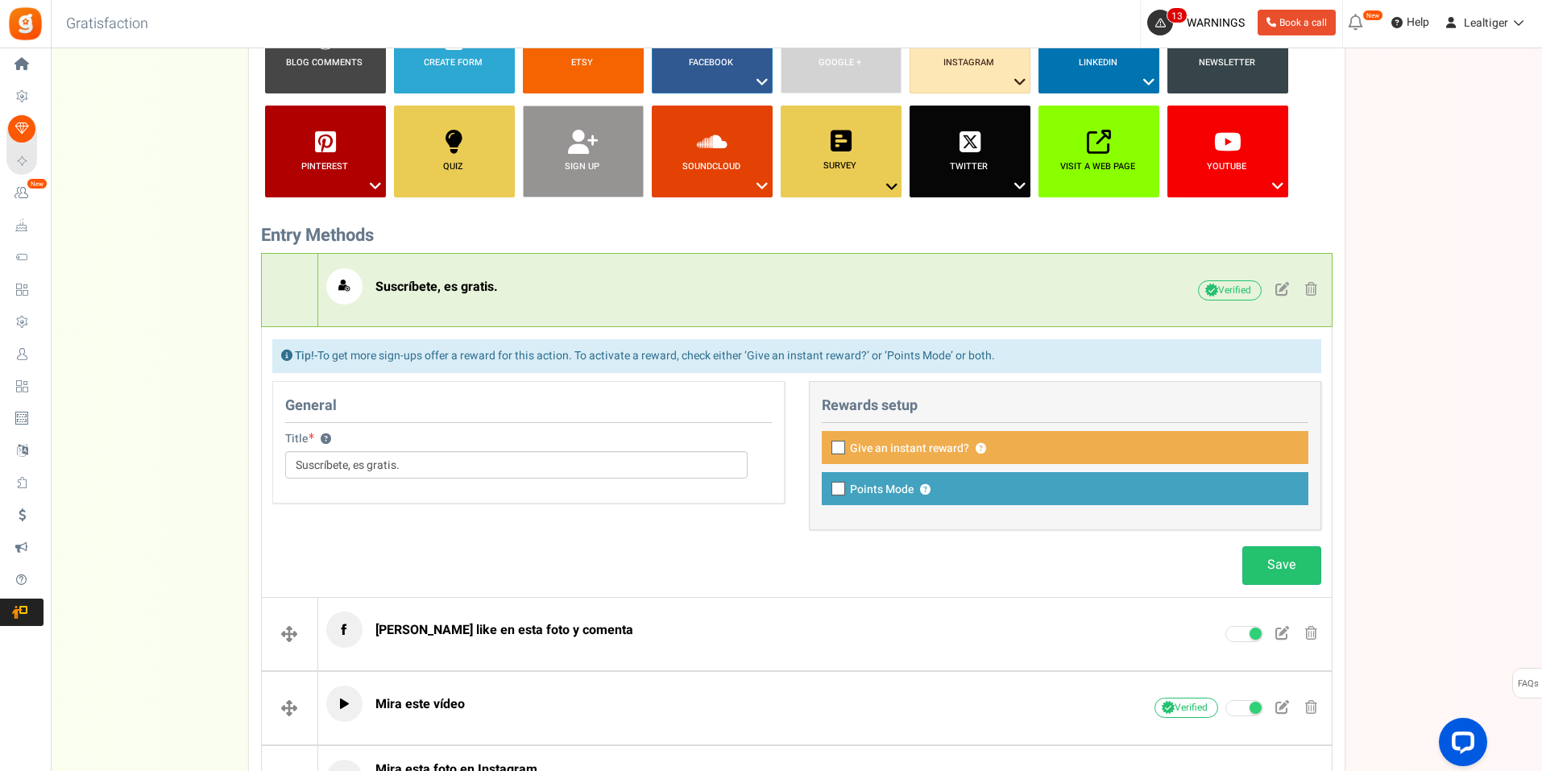
click at [883, 308] on div "Suscríbete, es gratis. Unverified Due to platform policies, we cannot verify if…" at bounding box center [825, 290] width 1014 height 60
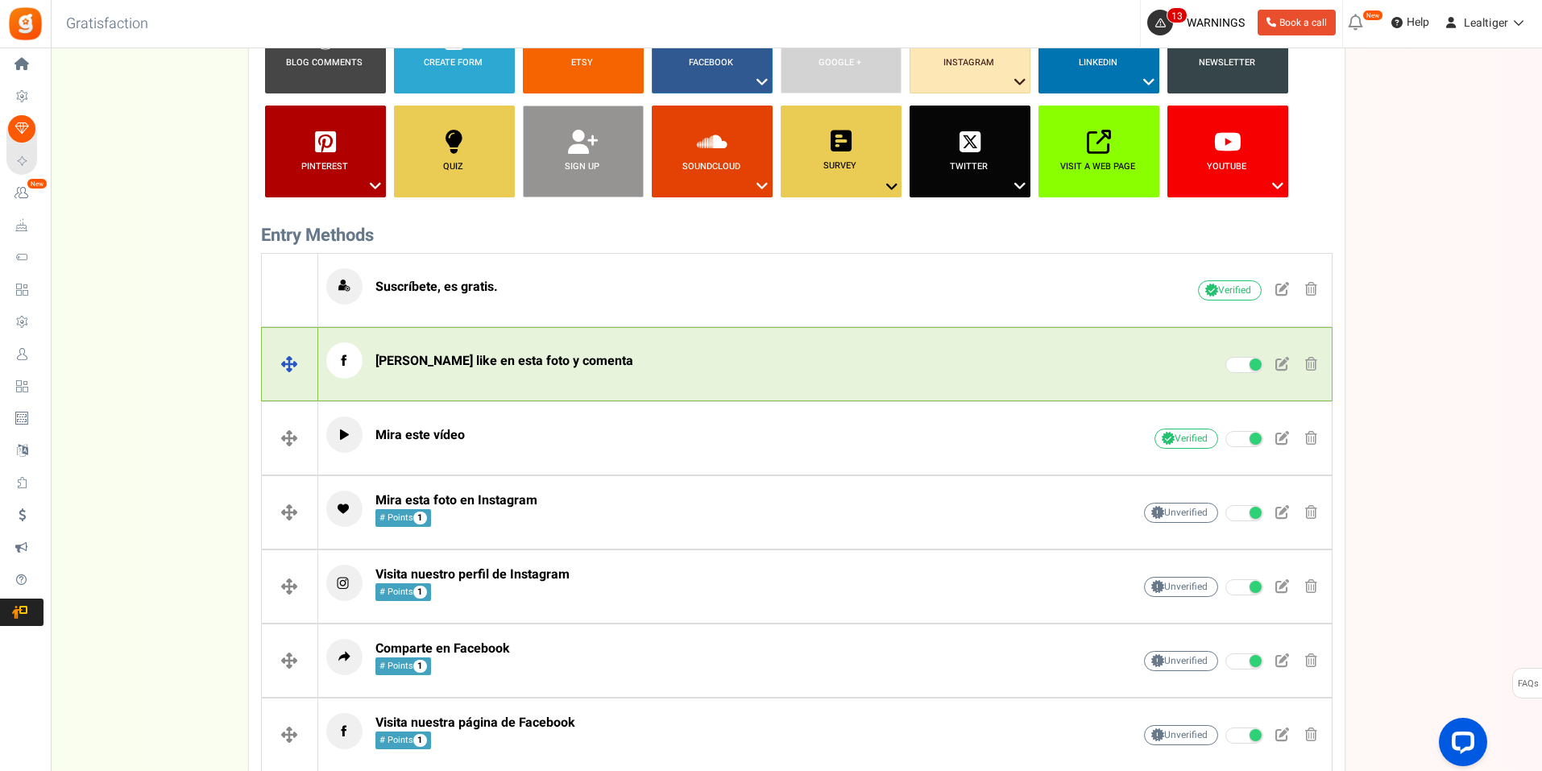
click at [848, 383] on div "[PERSON_NAME] like en esta foto y comenta Unverified Due to platform policies, …" at bounding box center [825, 364] width 1014 height 60
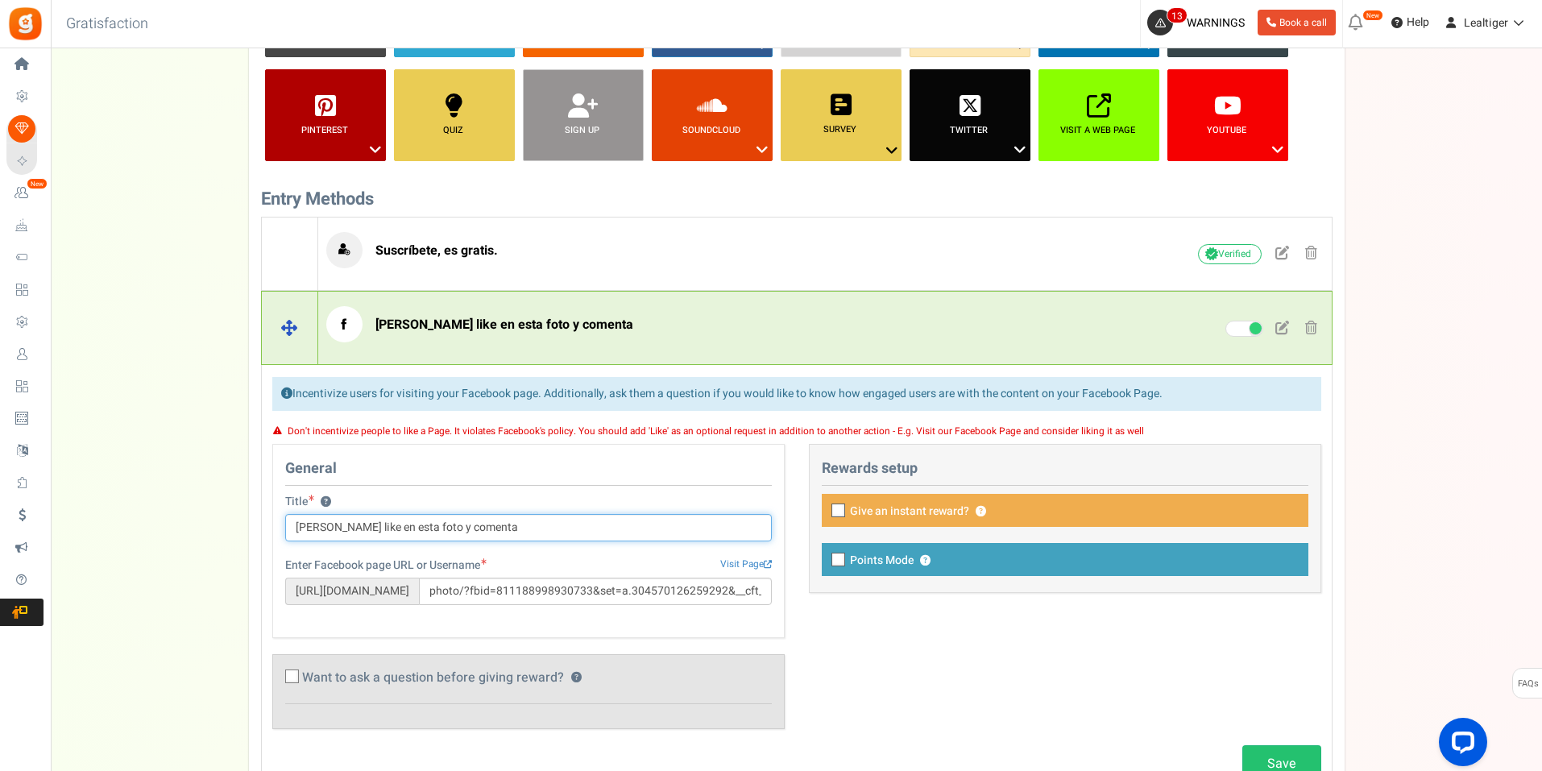
scroll to position [806, 0]
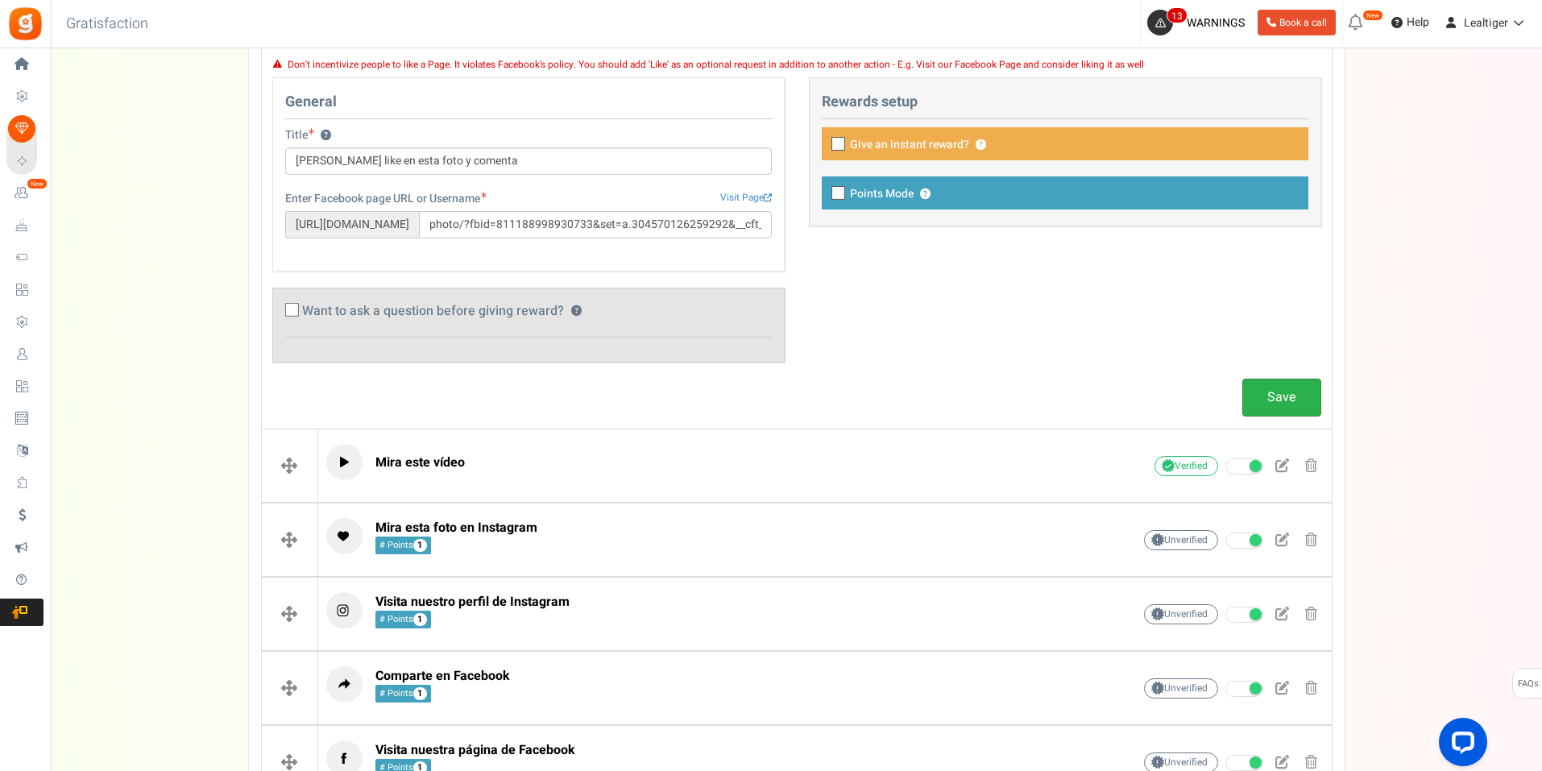
click at [1295, 400] on link "Save" at bounding box center [1281, 398] width 79 height 38
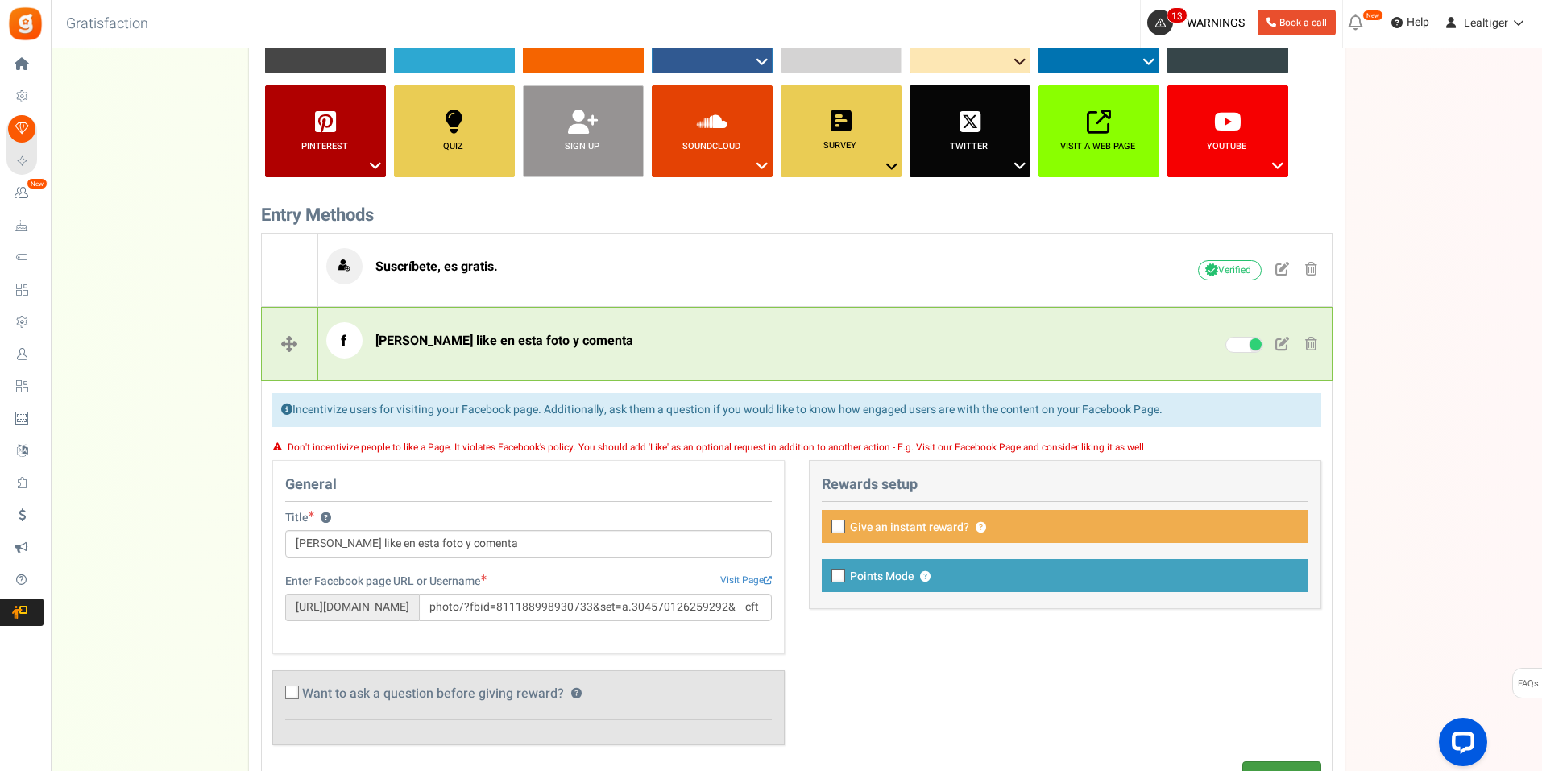
scroll to position [403, 0]
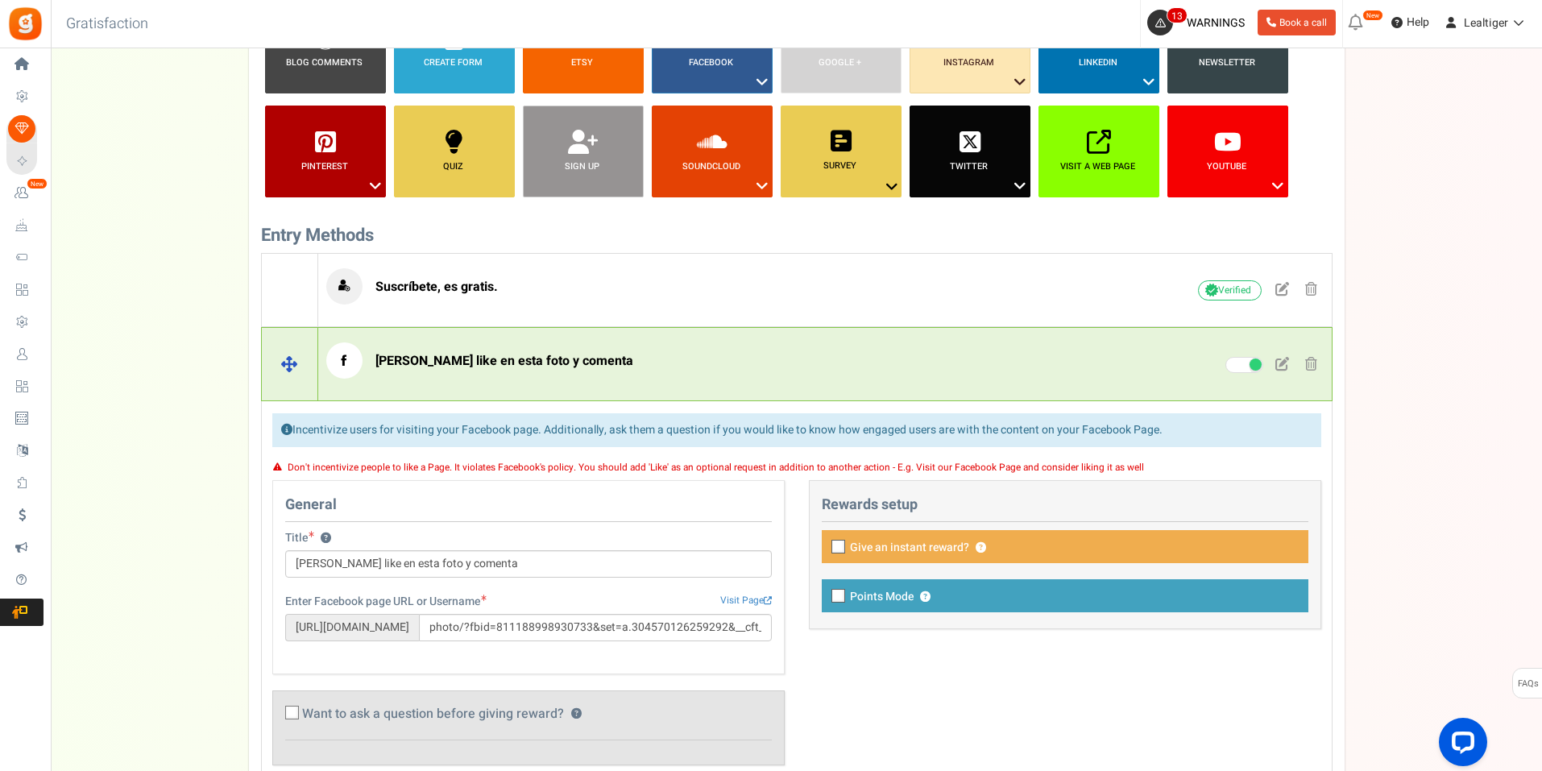
click at [883, 369] on p "[PERSON_NAME] like en esta foto y comenta" at bounding box center [704, 360] width 756 height 36
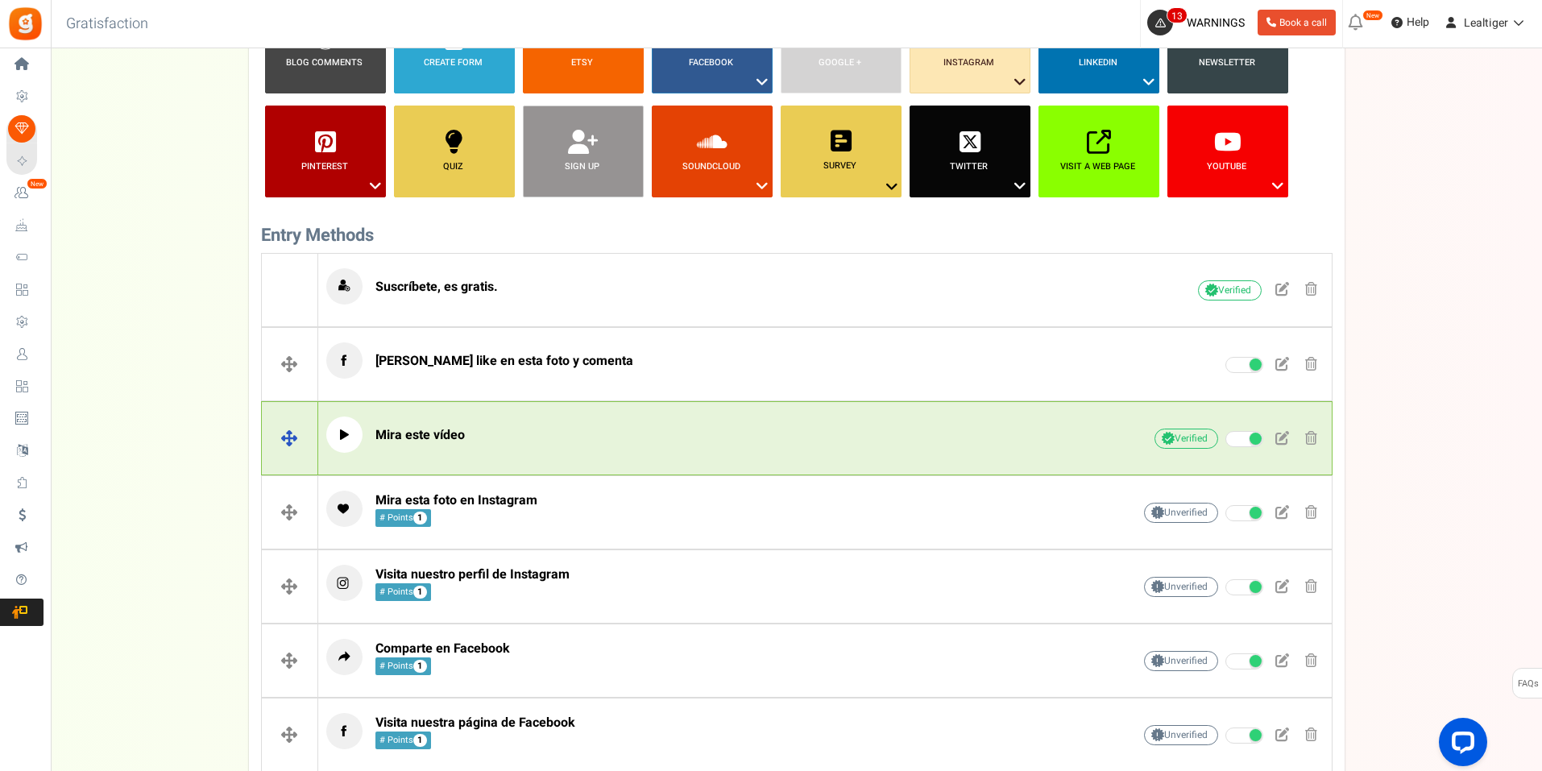
click at [861, 429] on p "Mira este vídeo" at bounding box center [704, 435] width 756 height 36
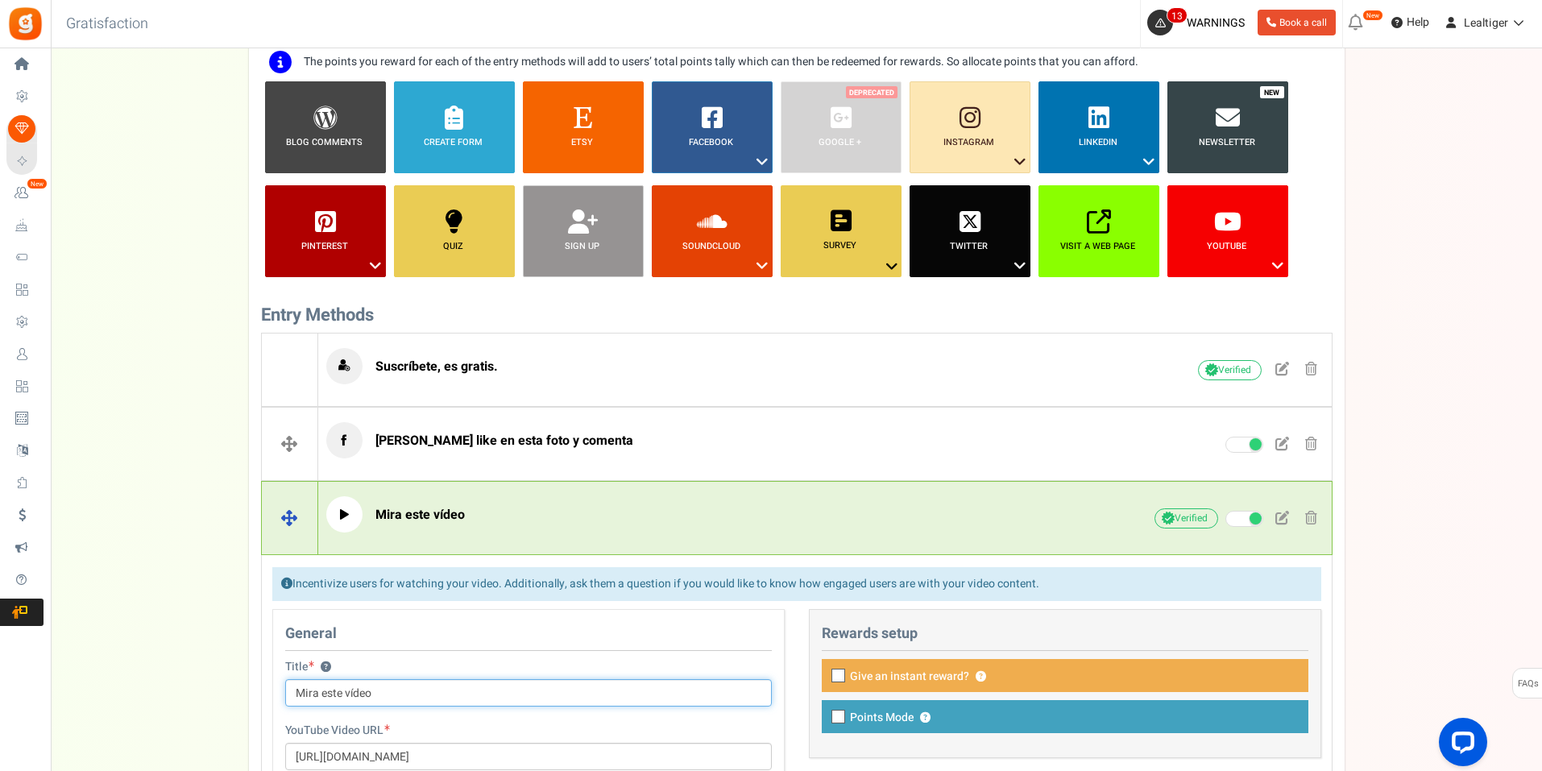
scroll to position [322, 0]
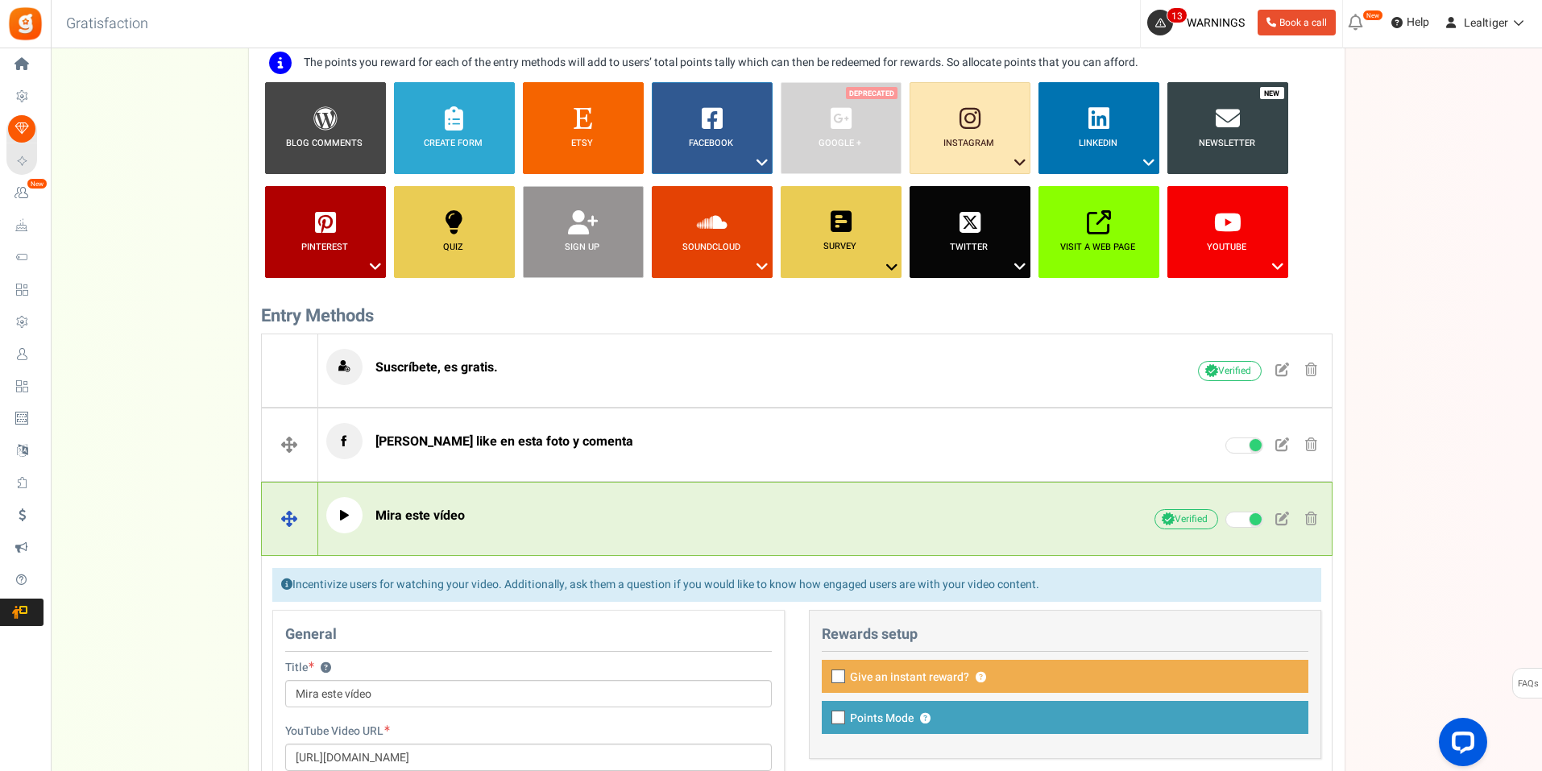
click at [790, 509] on p "Mira este vídeo" at bounding box center [704, 515] width 756 height 36
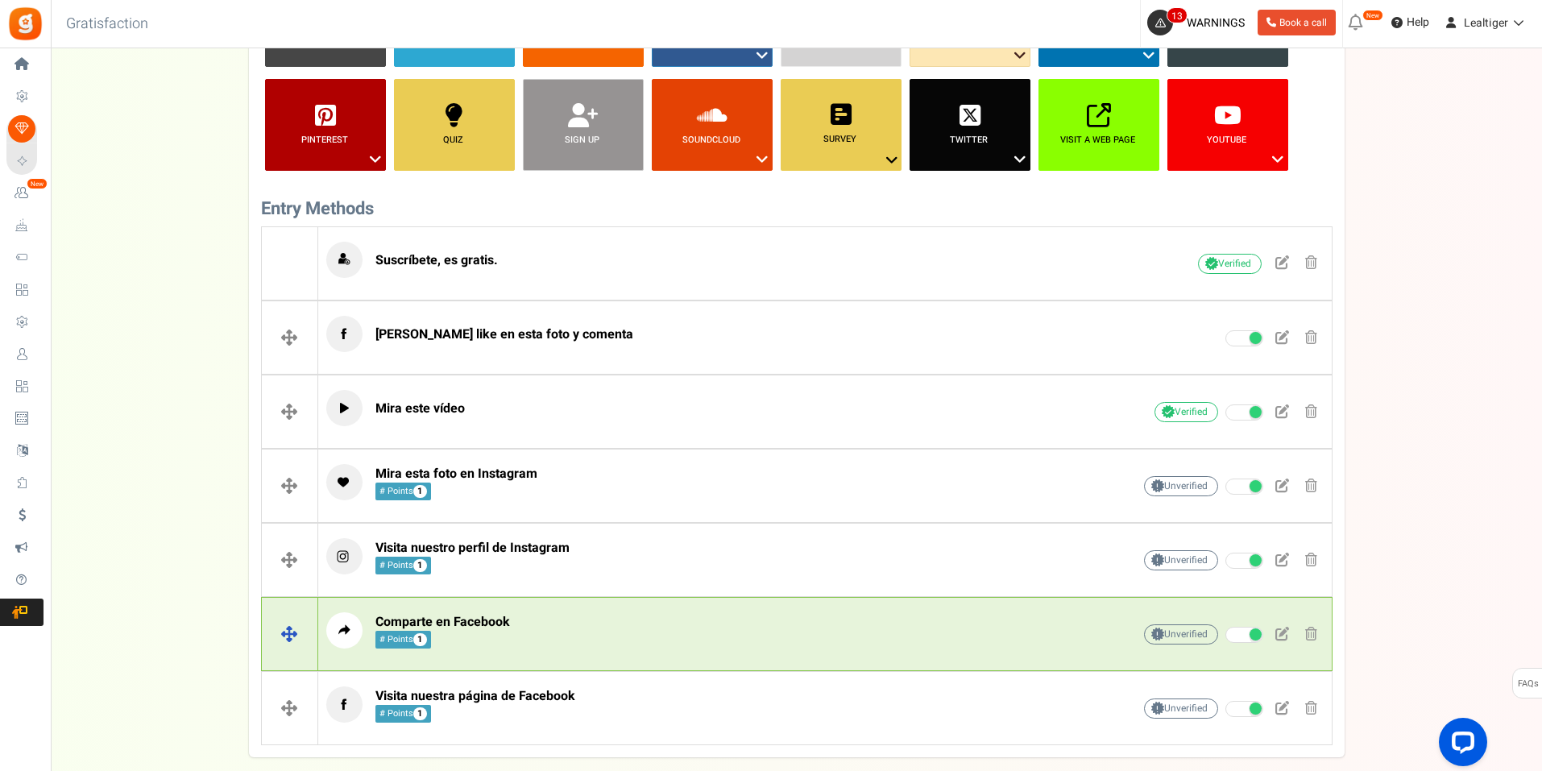
scroll to position [564, 0]
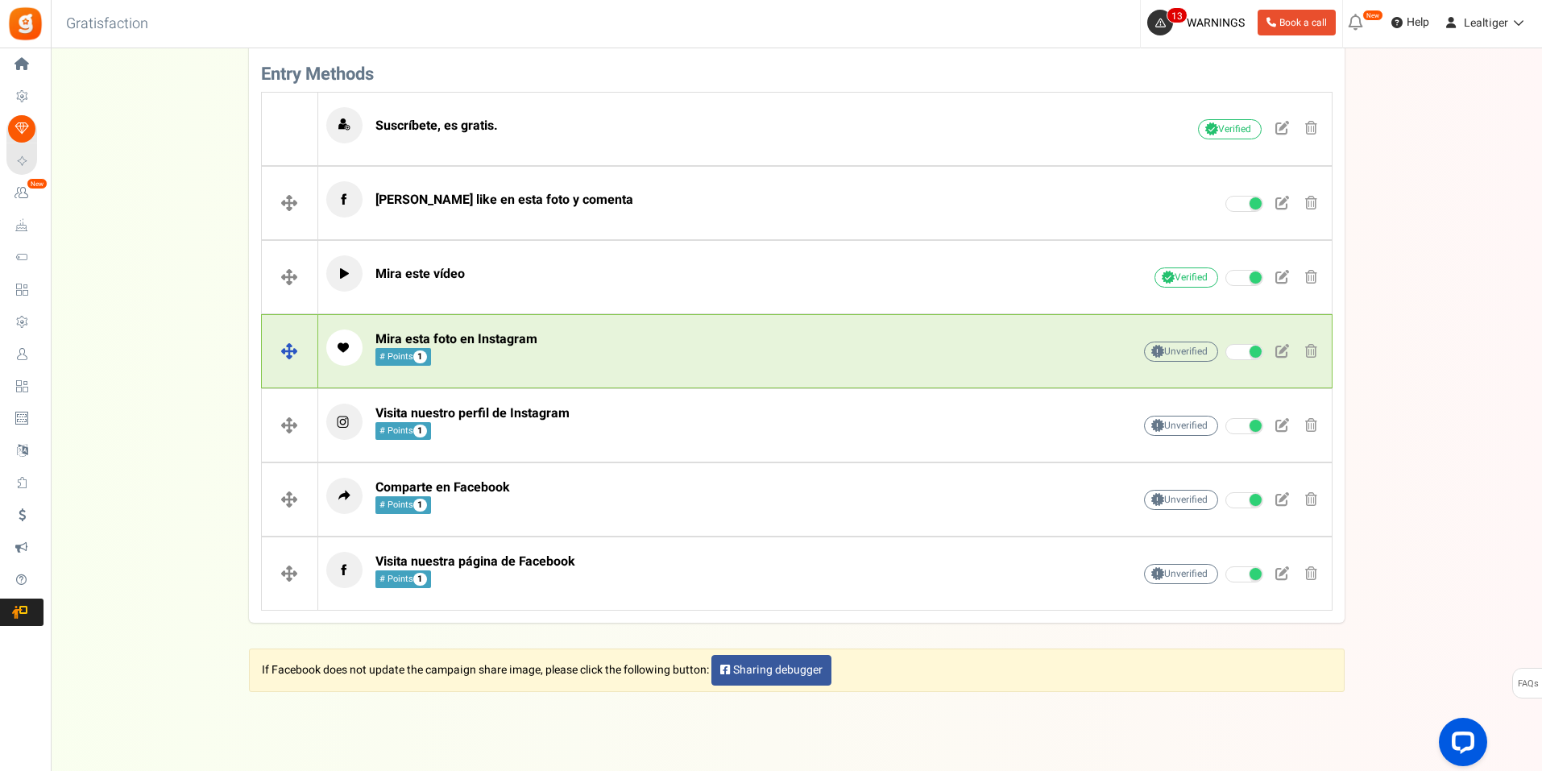
click at [786, 358] on p "Mira esta foto en Instagram # Points 1" at bounding box center [704, 348] width 756 height 36
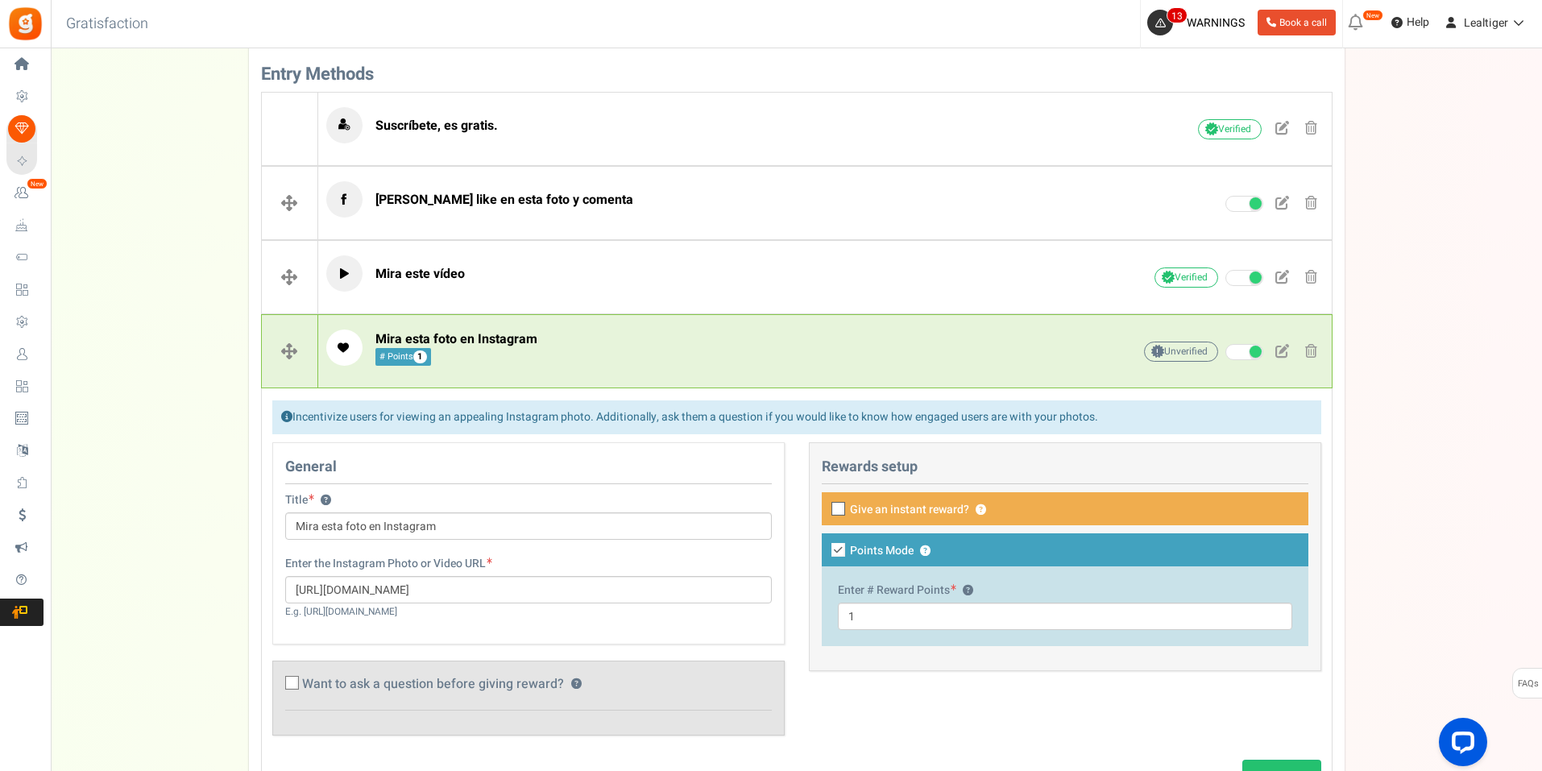
click at [837, 547] on icon at bounding box center [838, 550] width 14 height 14
click at [826, 547] on input "Points Mode ?" at bounding box center [820, 551] width 10 height 10
checkbox input "false"
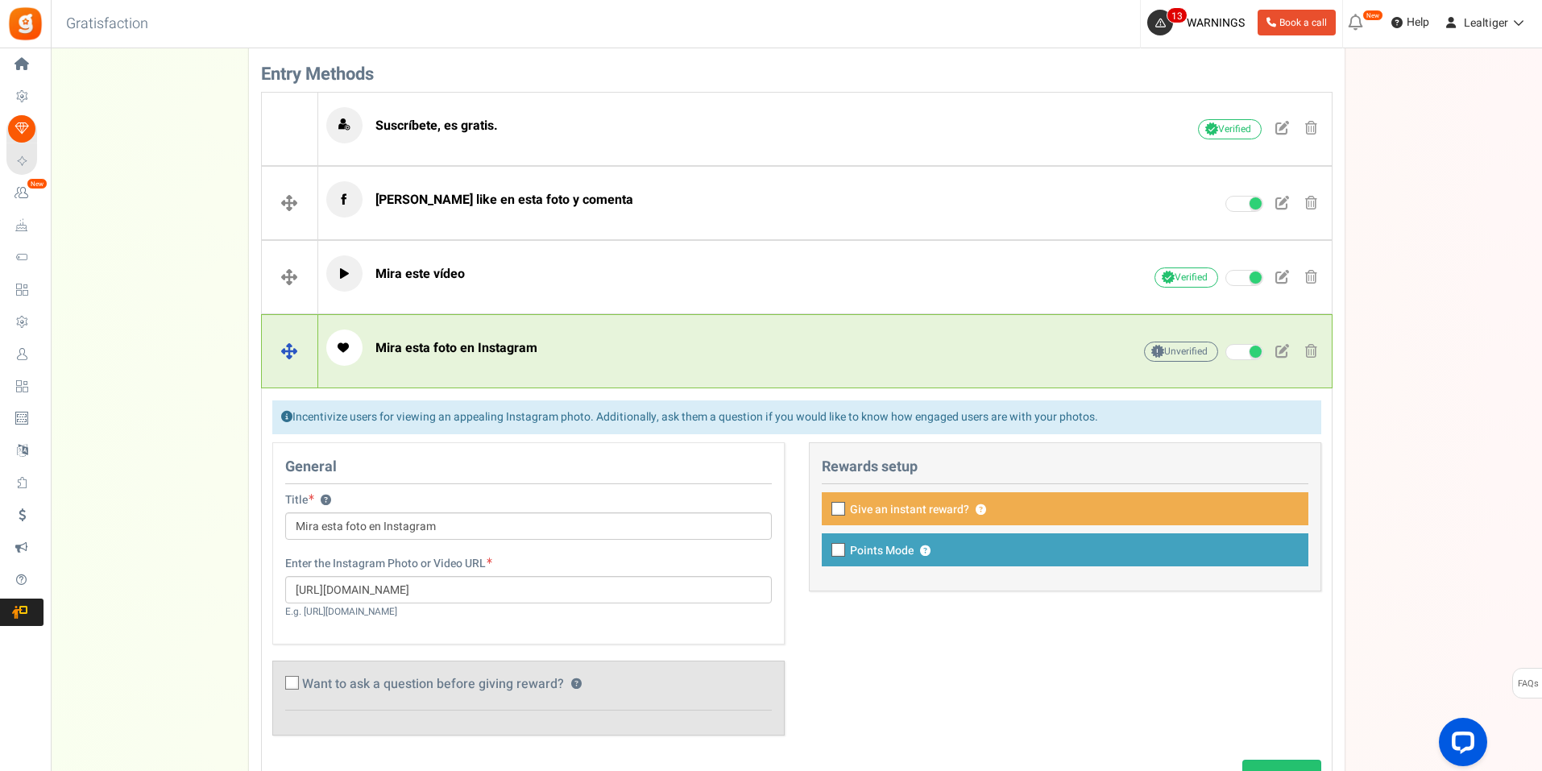
drag, startPoint x: 935, startPoint y: 367, endPoint x: 933, endPoint y: 357, distance: 10.0
click at [933, 360] on div "Mira esta foto en Instagram" at bounding box center [704, 352] width 756 height 44
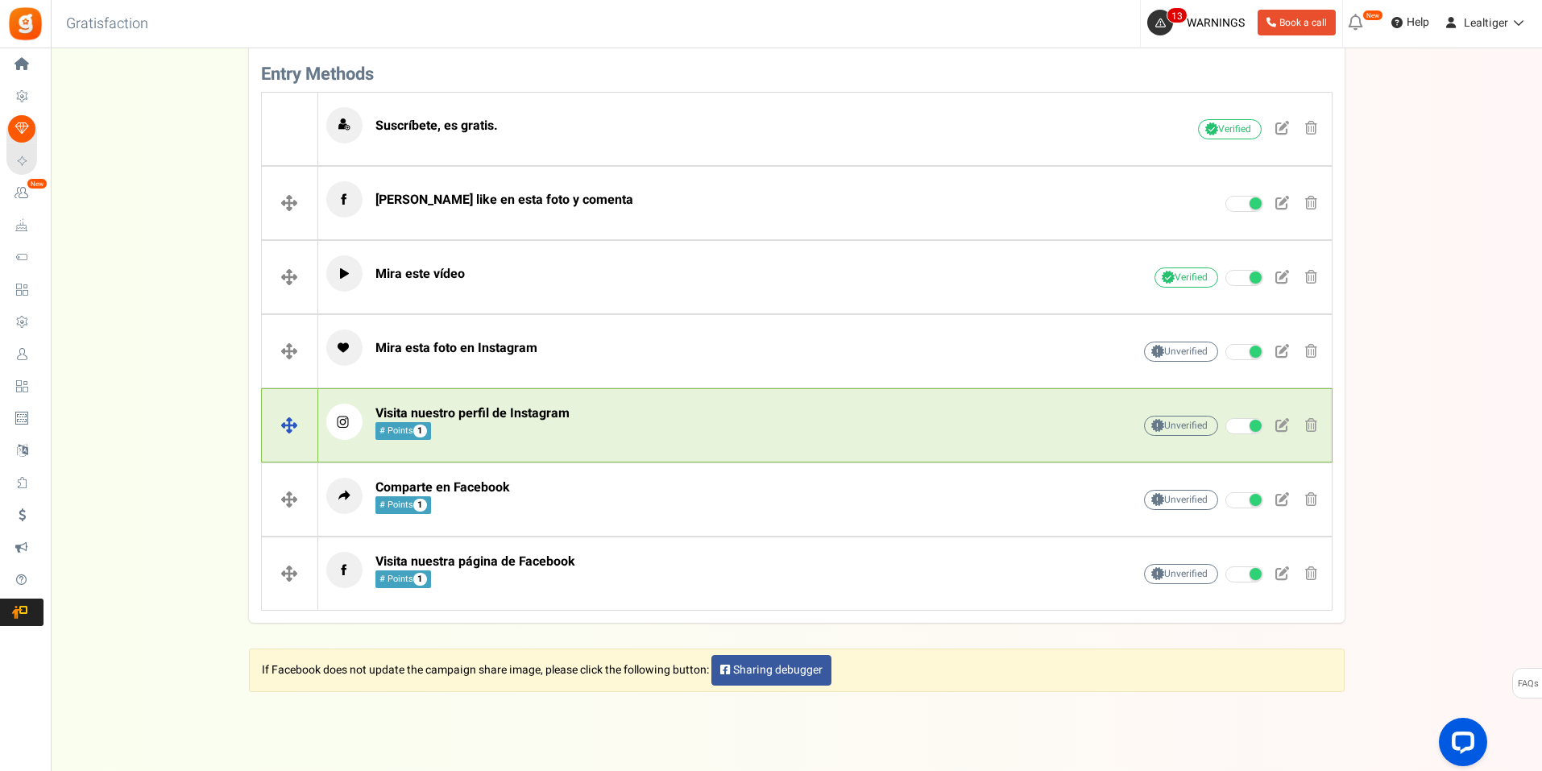
click at [856, 441] on div "Visita nuestro perfil de Instagram # Points 1" at bounding box center [704, 426] width 756 height 44
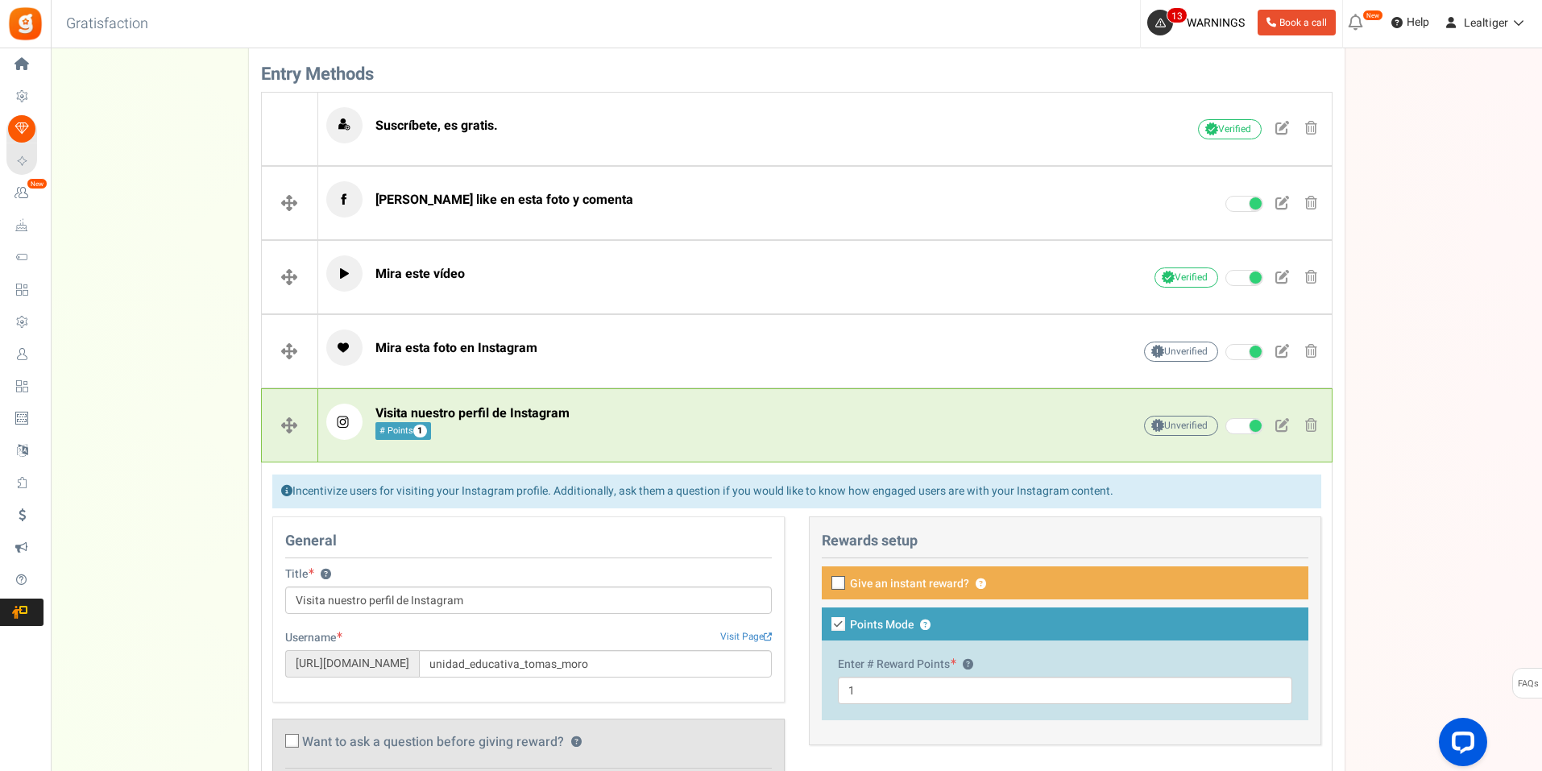
click at [837, 624] on icon at bounding box center [838, 624] width 14 height 14
click at [826, 624] on input "Points Mode ?" at bounding box center [820, 625] width 10 height 10
checkbox input "false"
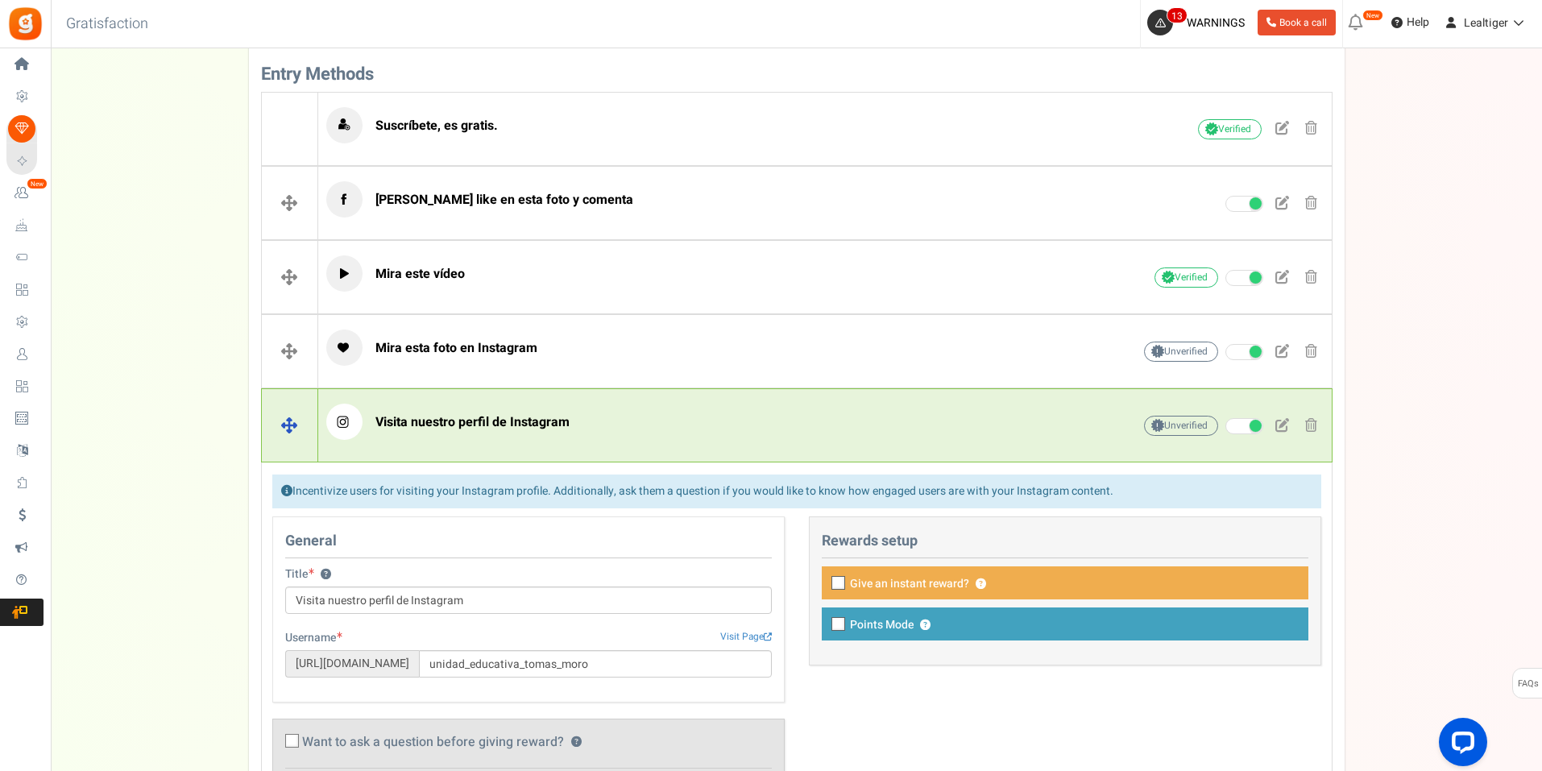
click at [890, 450] on div "Visita nuestro perfil de Instagram Unverified Due to platform policies, we cann…" at bounding box center [825, 426] width 1014 height 60
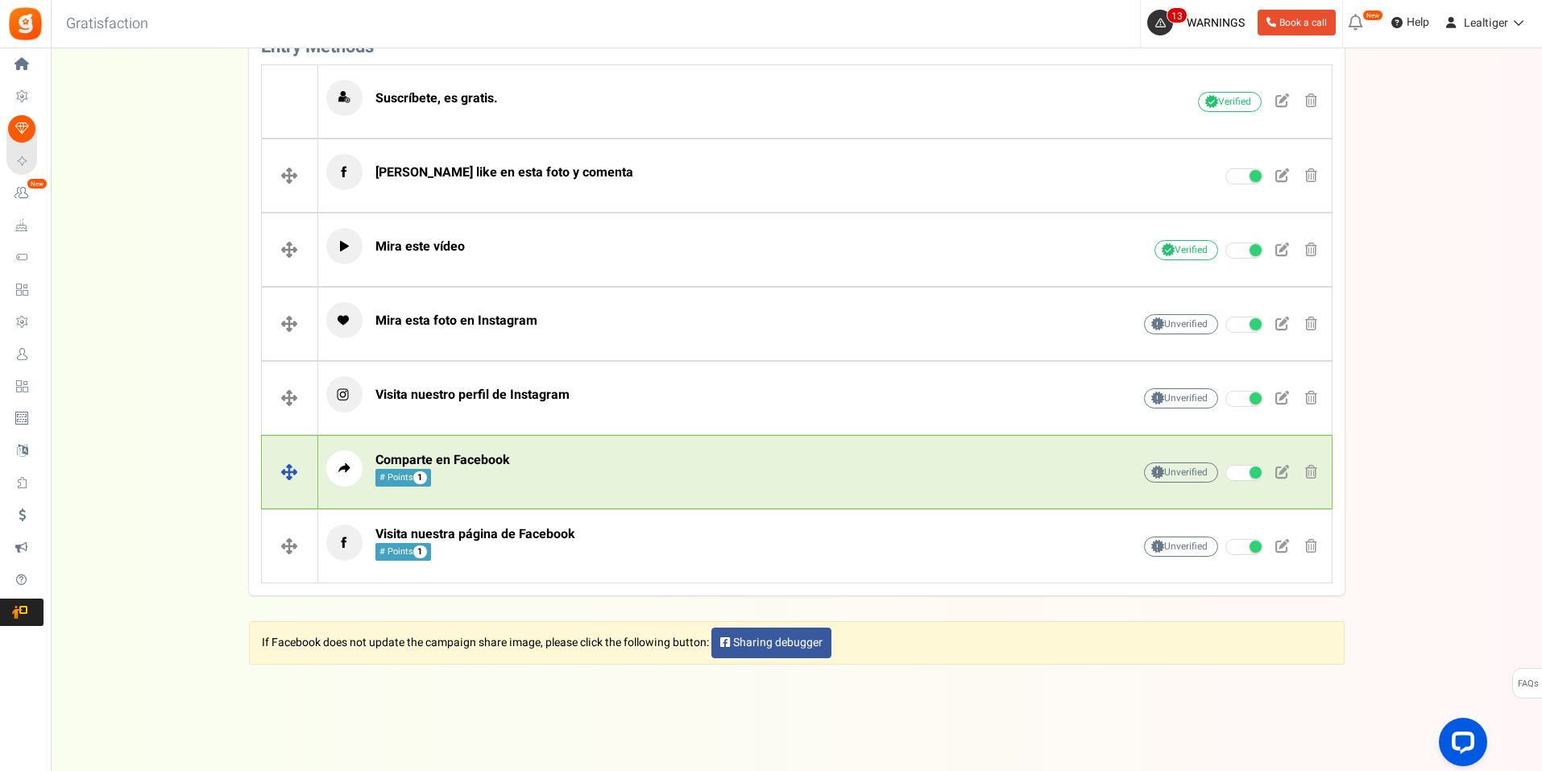
scroll to position [599, 0]
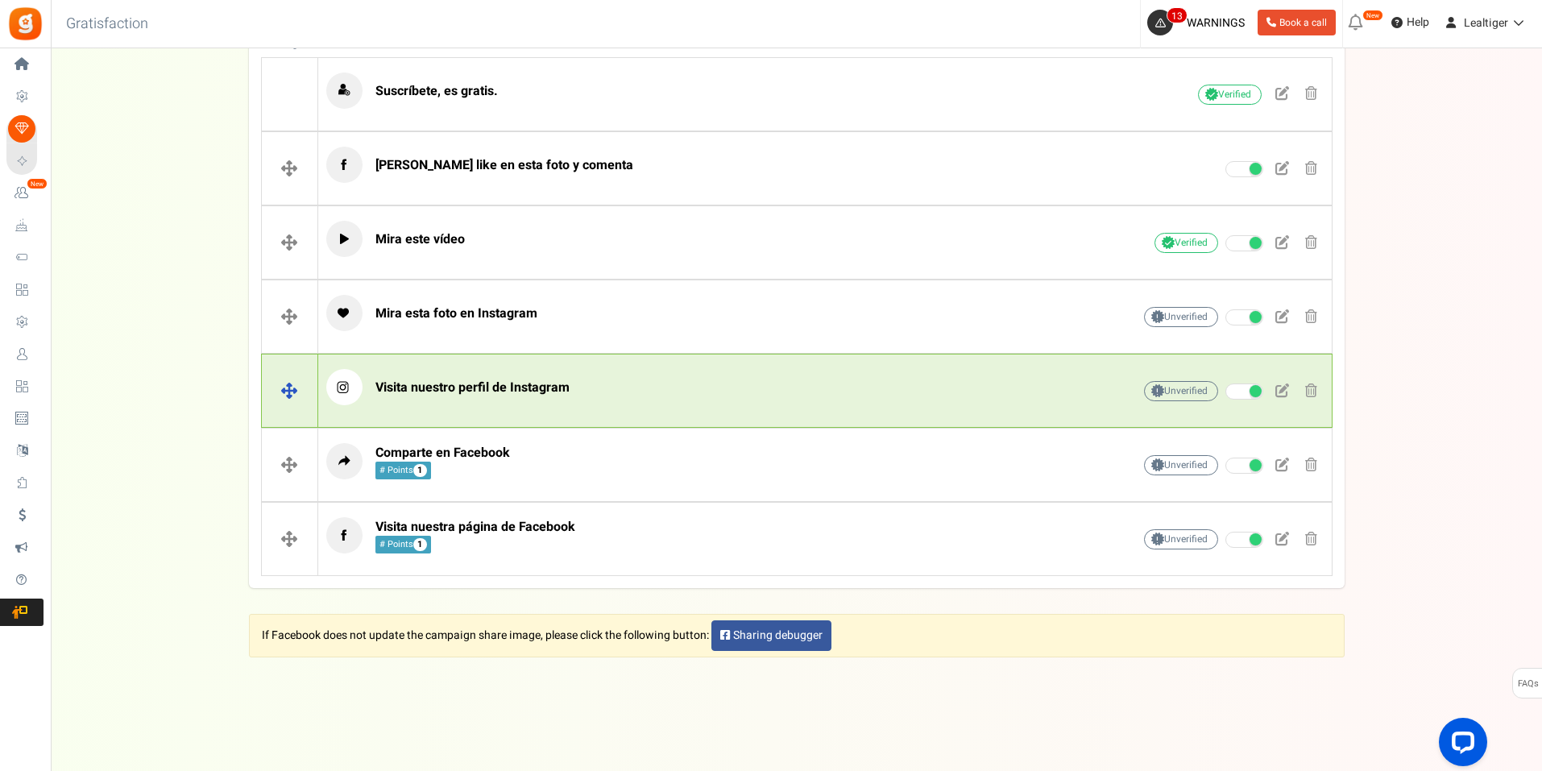
click at [1070, 381] on p "Visita nuestro perfil de Instagram" at bounding box center [704, 387] width 756 height 36
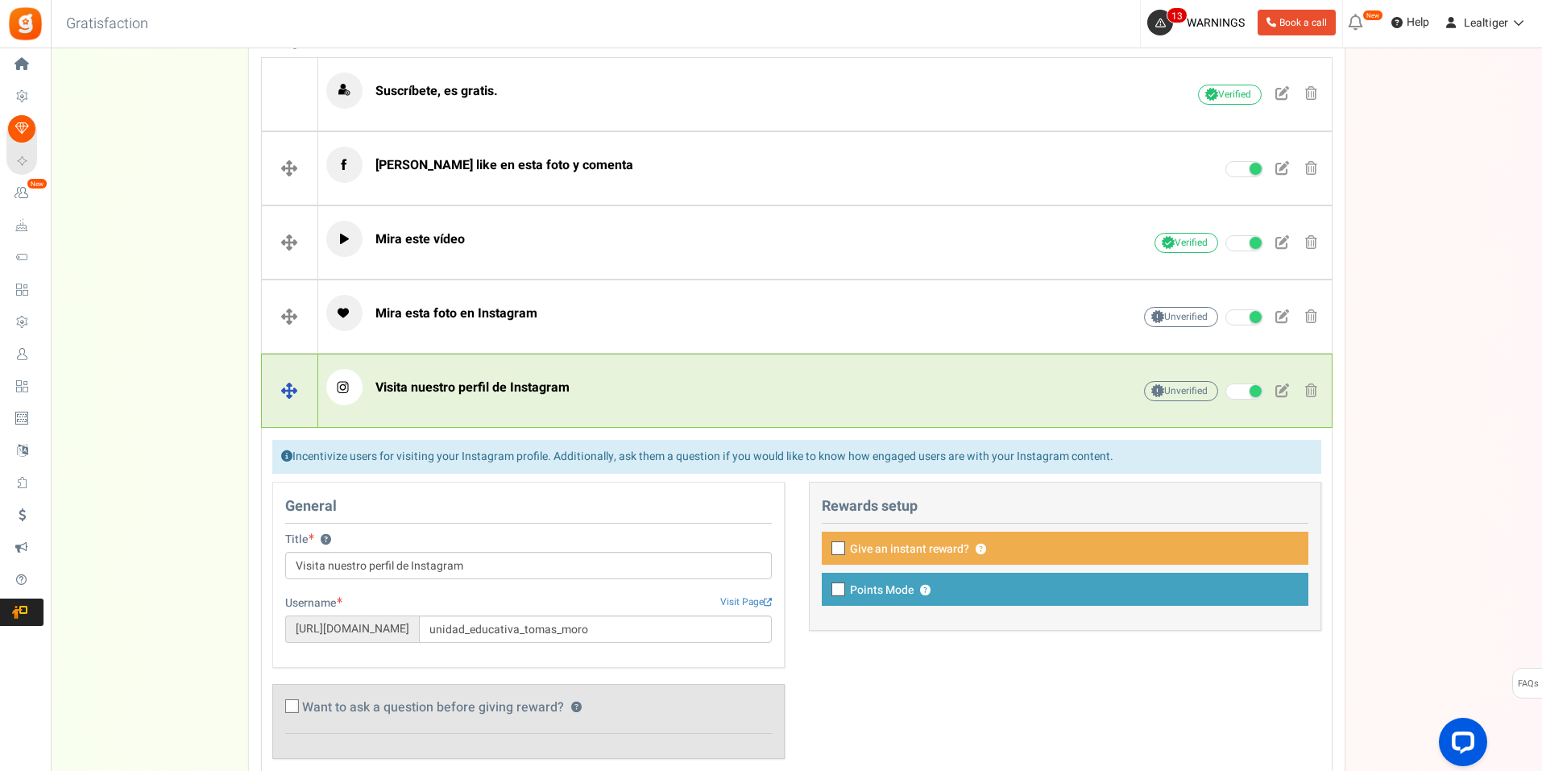
click at [1070, 381] on p "Visita nuestro perfil de Instagram" at bounding box center [704, 387] width 756 height 36
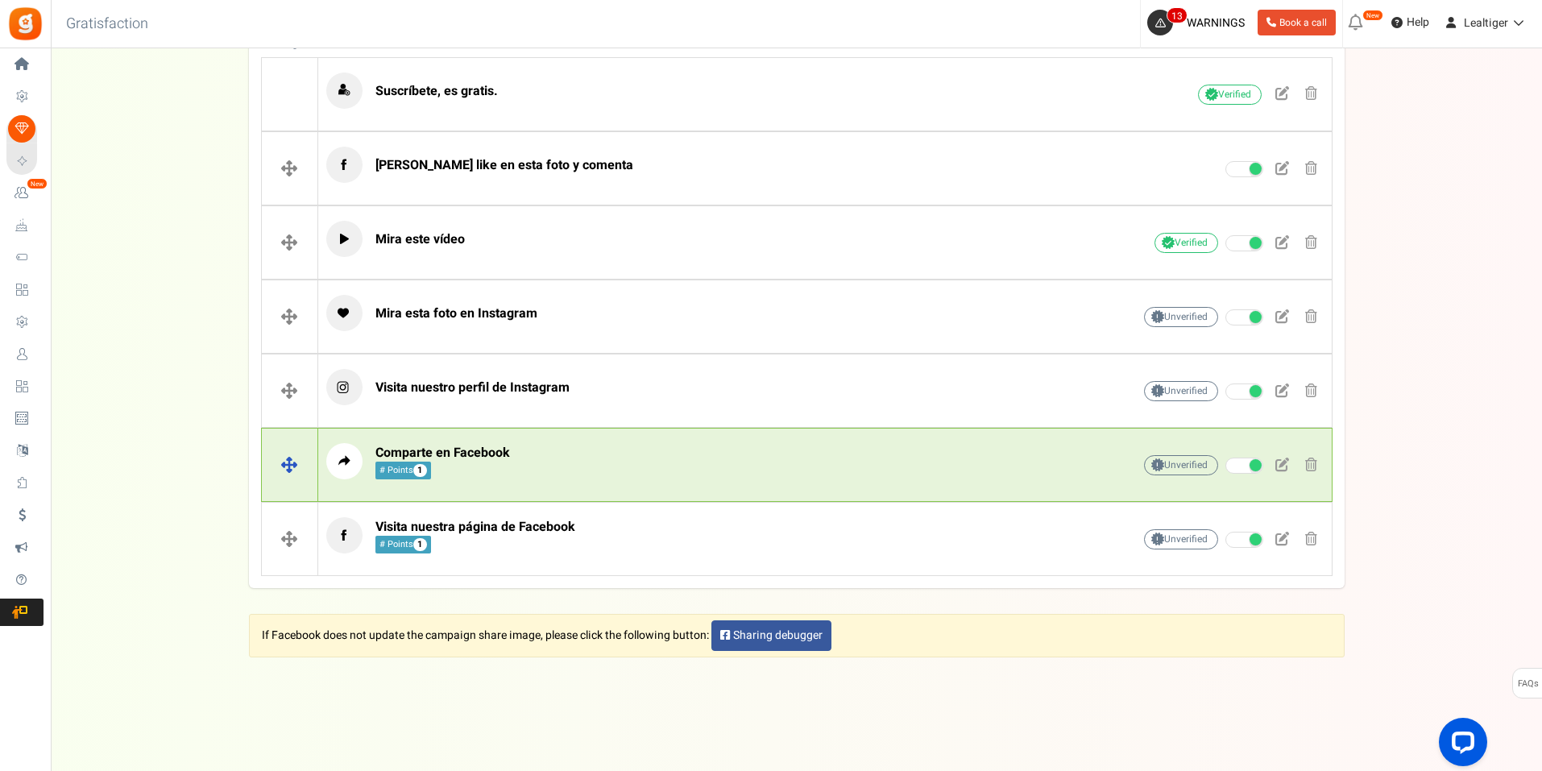
click at [1029, 467] on p "Comparte en Facebook # Points 1" at bounding box center [704, 461] width 756 height 36
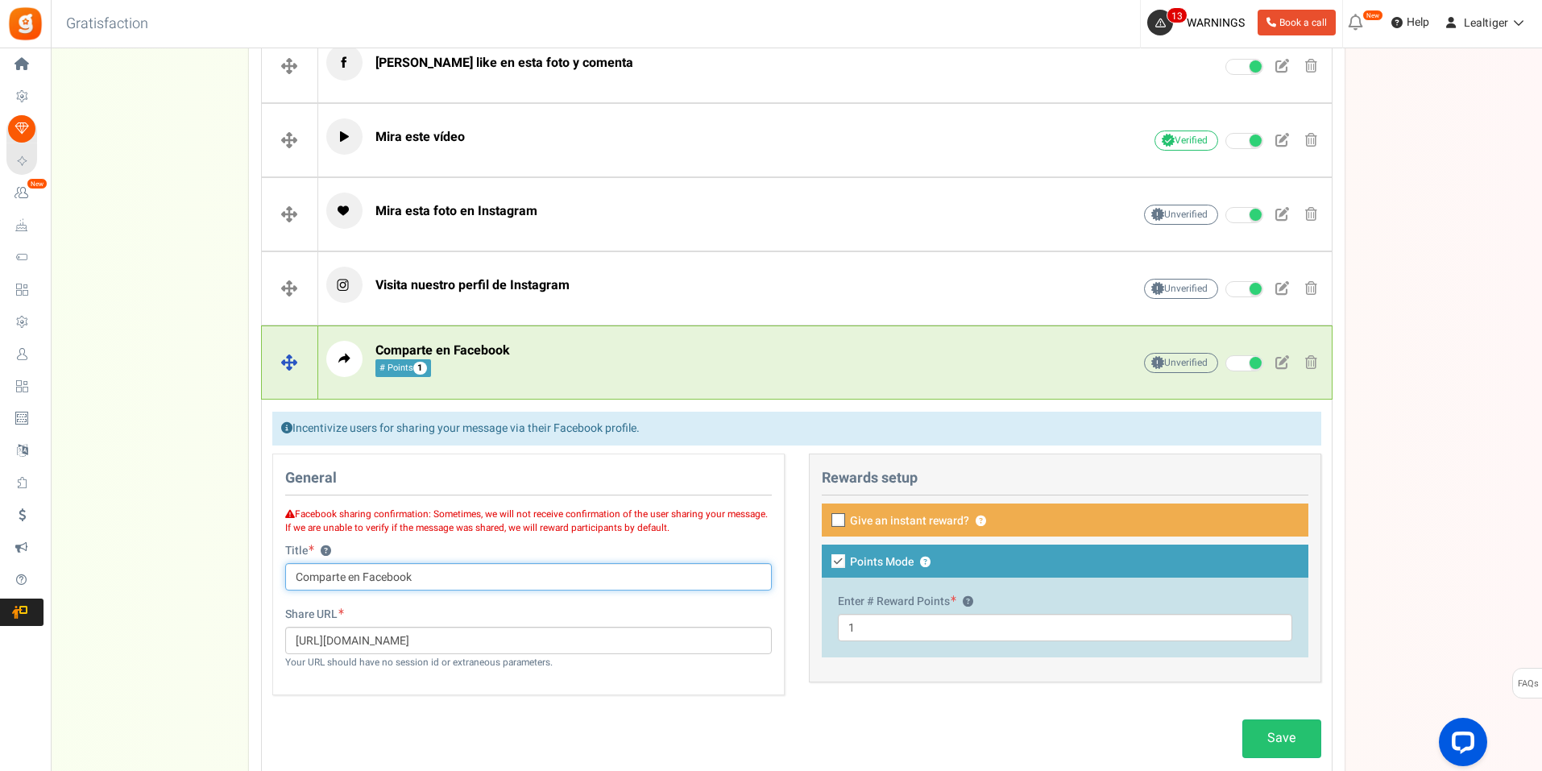
scroll to position [921, 0]
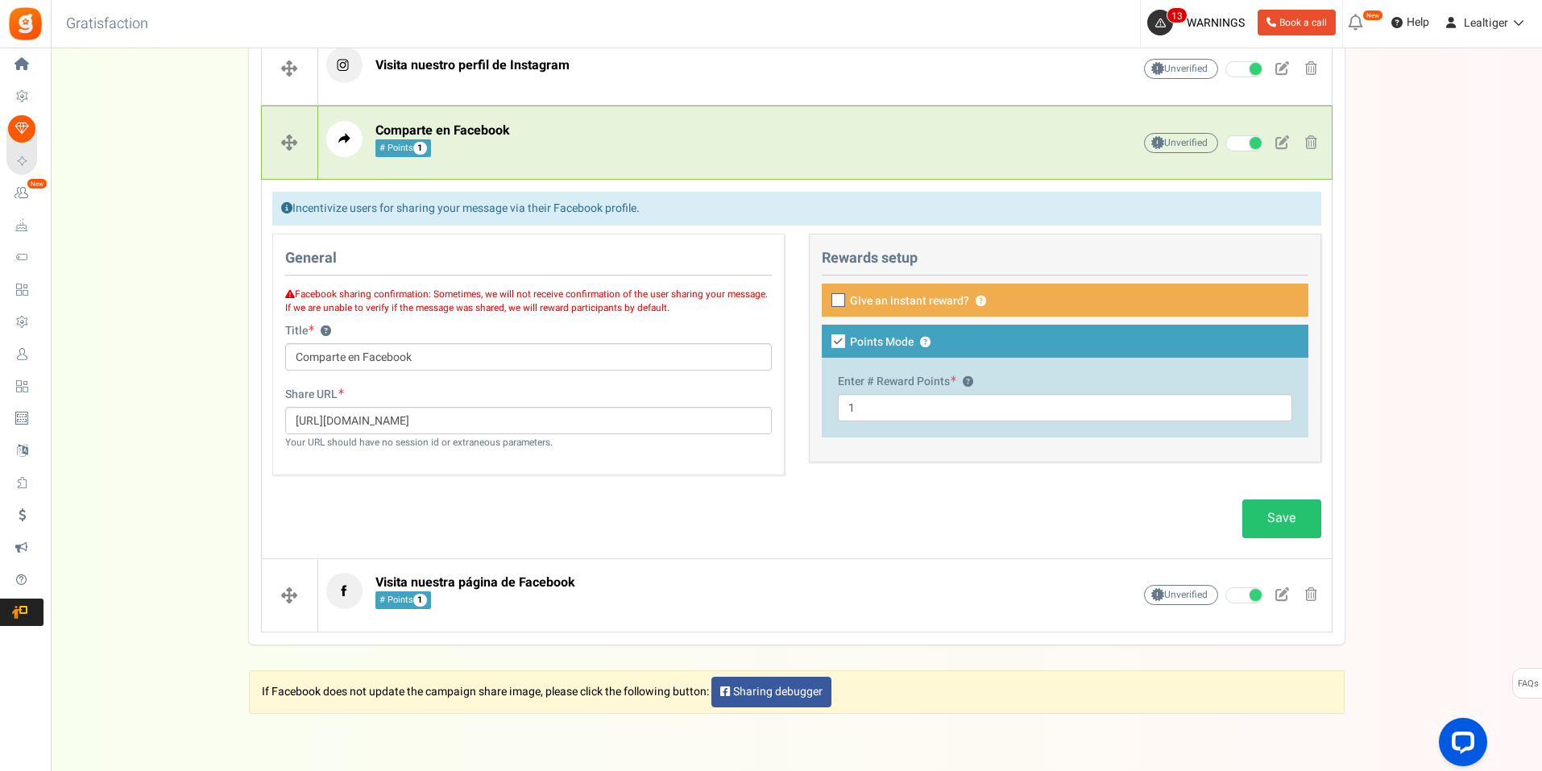
click at [833, 339] on icon at bounding box center [838, 341] width 14 height 14
click at [826, 339] on input "Points Mode ?" at bounding box center [820, 343] width 10 height 10
checkbox input "false"
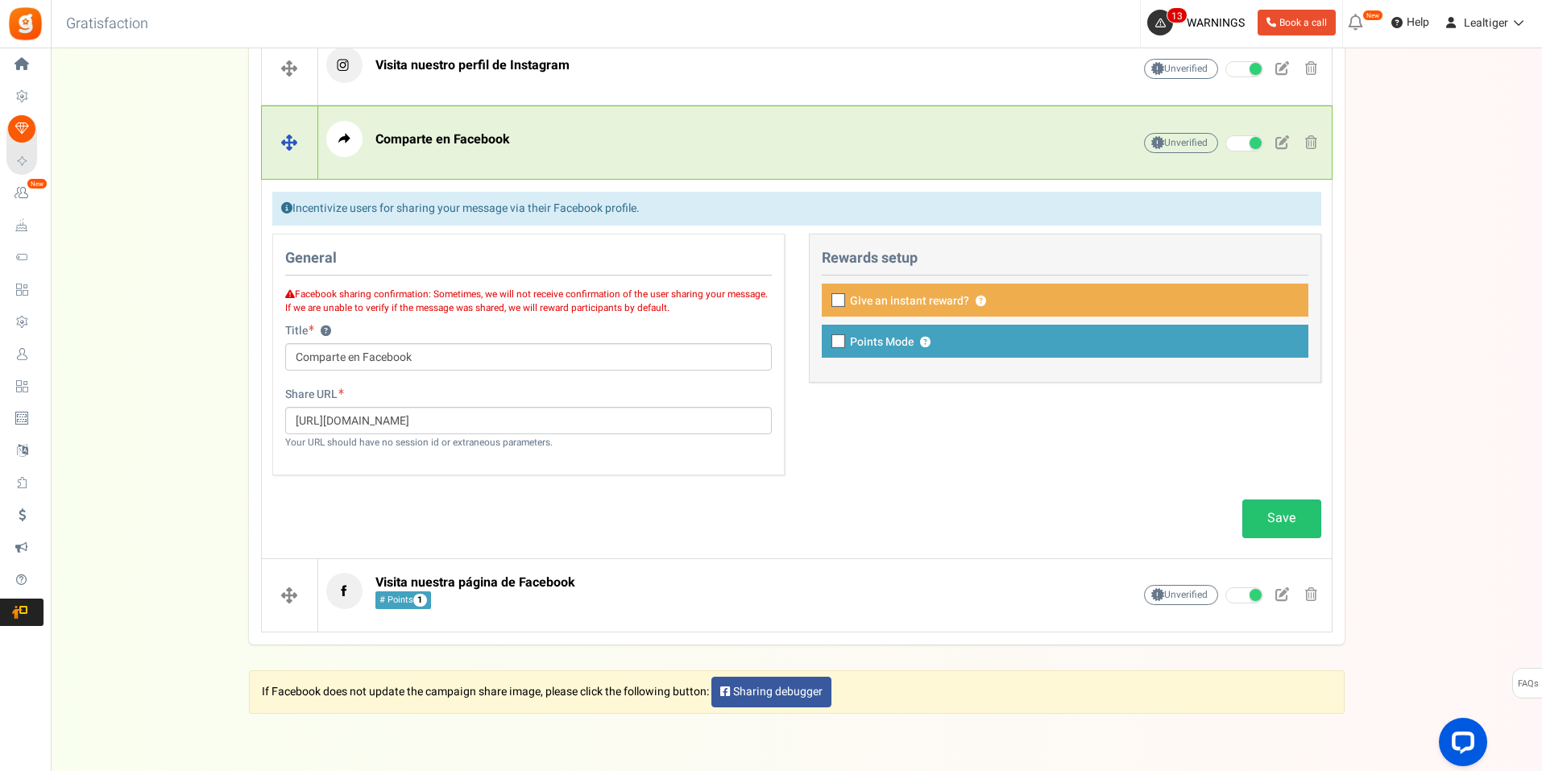
click at [873, 115] on div "Comparte en Facebook Unverified Due to platform policies, we cannot verify if t…" at bounding box center [825, 143] width 1014 height 60
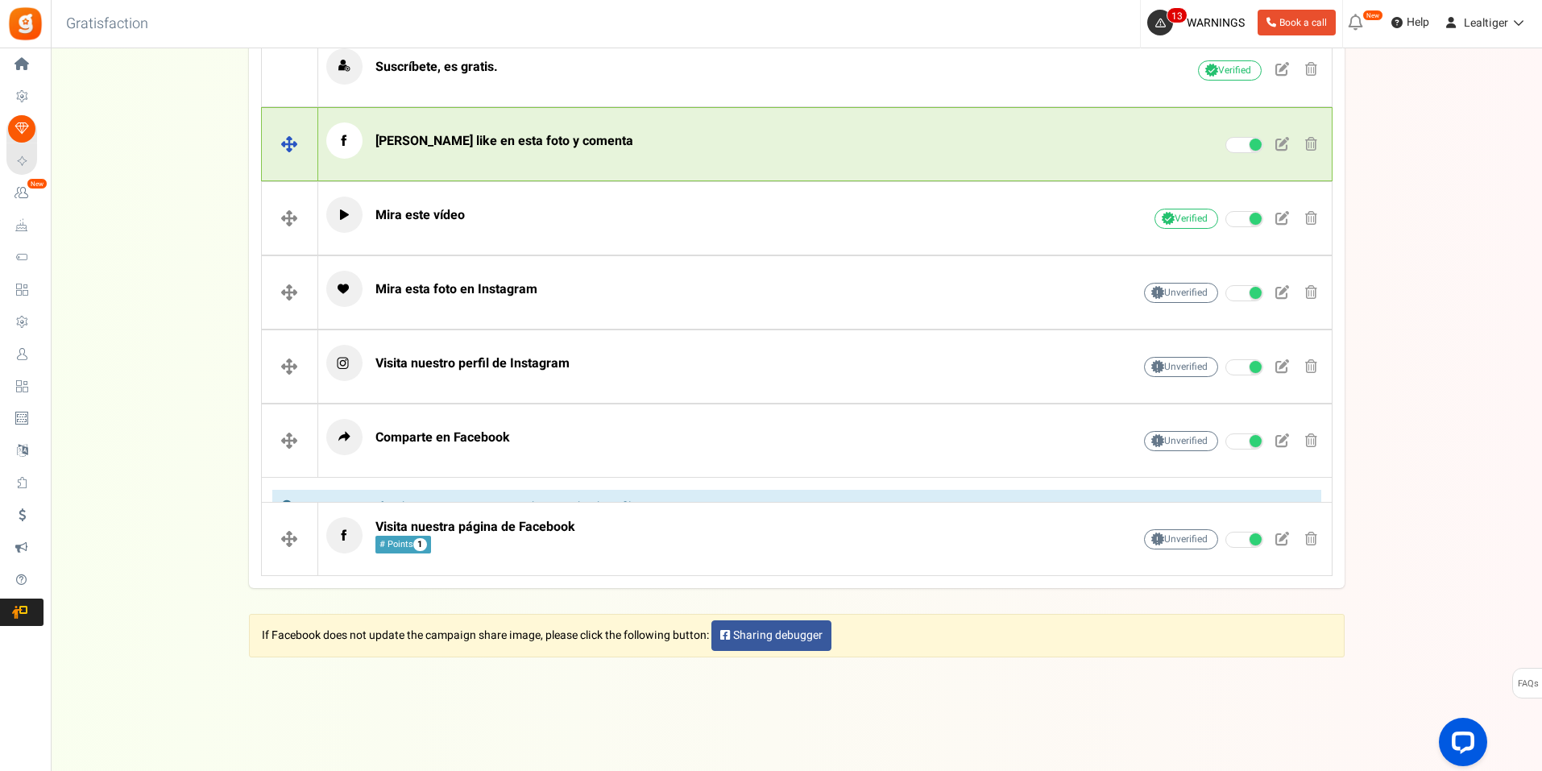
scroll to position [599, 0]
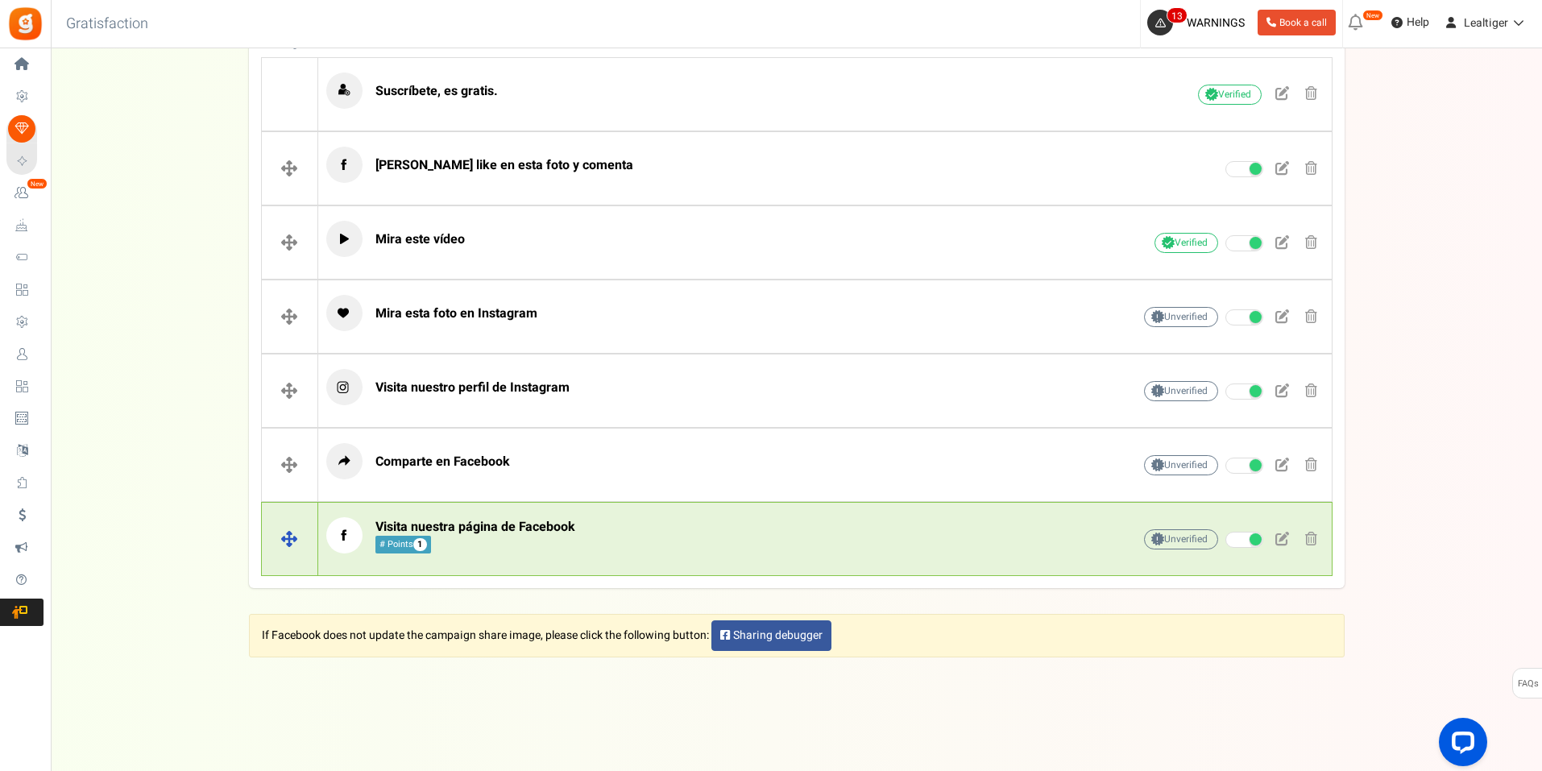
click at [674, 515] on div "Visita nuestra página de Facebook # Points 1 Unverified Due to platform policie…" at bounding box center [825, 539] width 1014 height 60
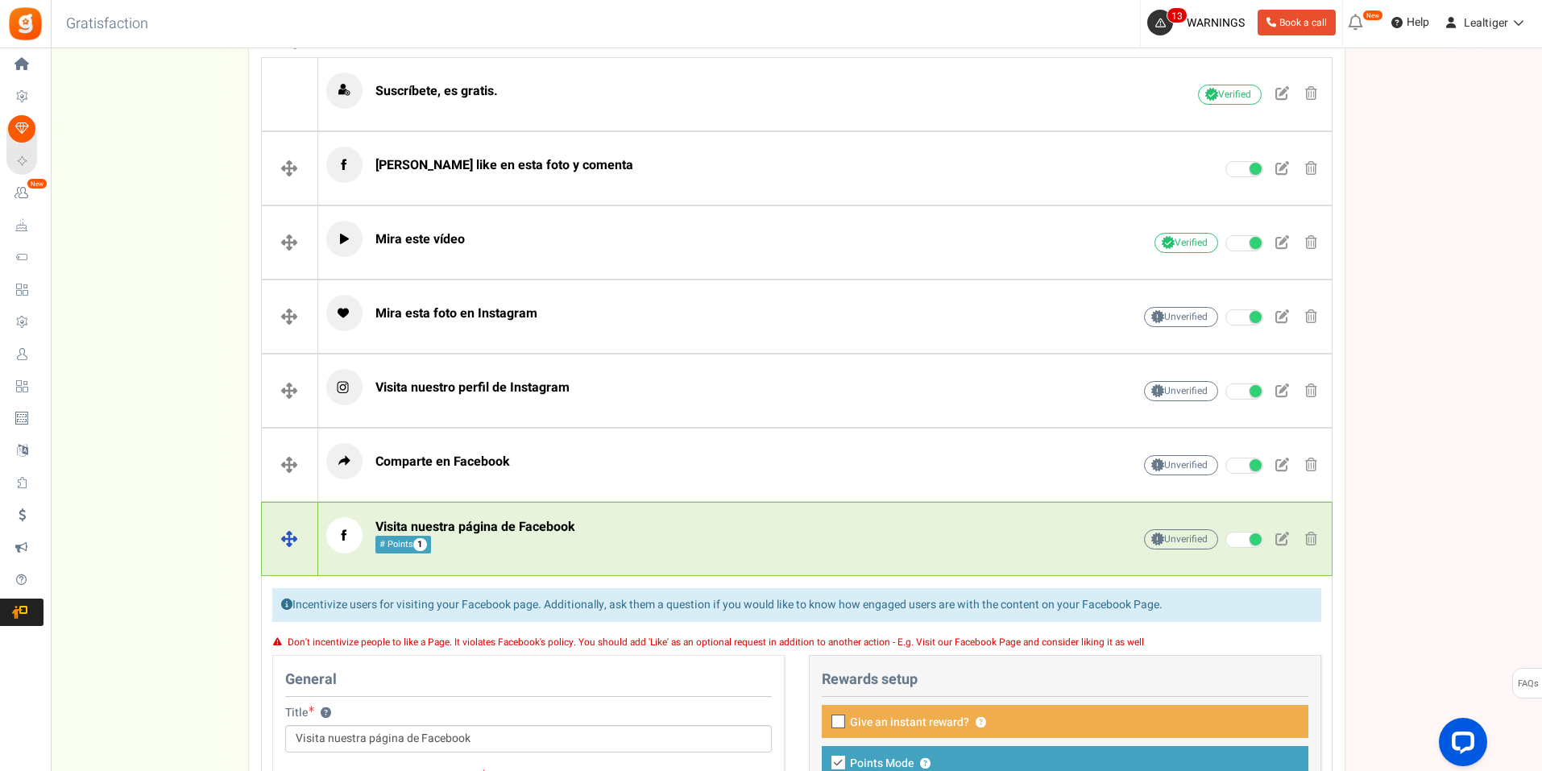
scroll to position [921, 0]
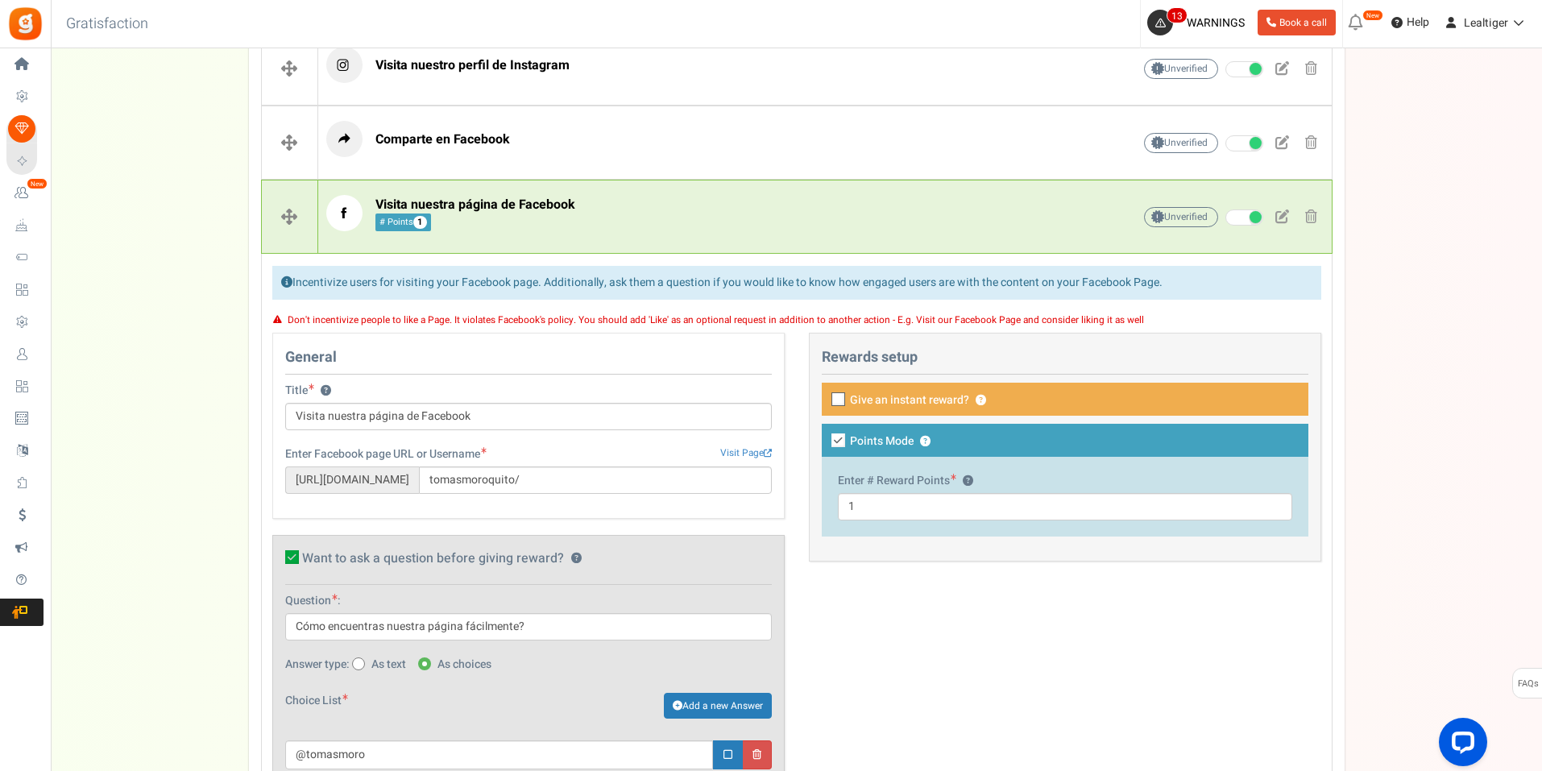
click at [838, 438] on icon at bounding box center [838, 440] width 14 height 14
click at [826, 438] on input "Points Mode ?" at bounding box center [820, 442] width 10 height 10
checkbox input "false"
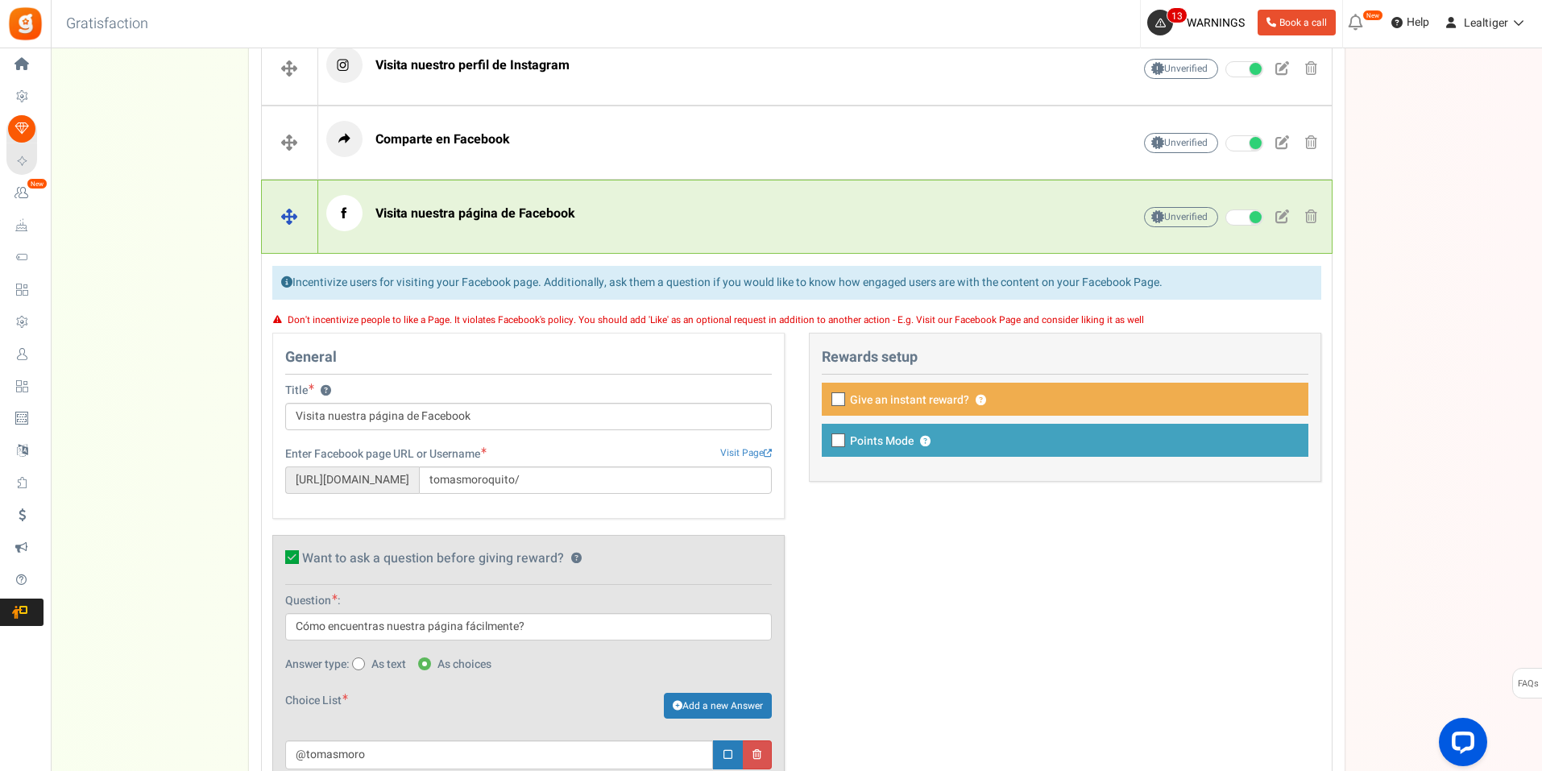
click at [871, 230] on p "Visita nuestra página de Facebook" at bounding box center [704, 213] width 756 height 36
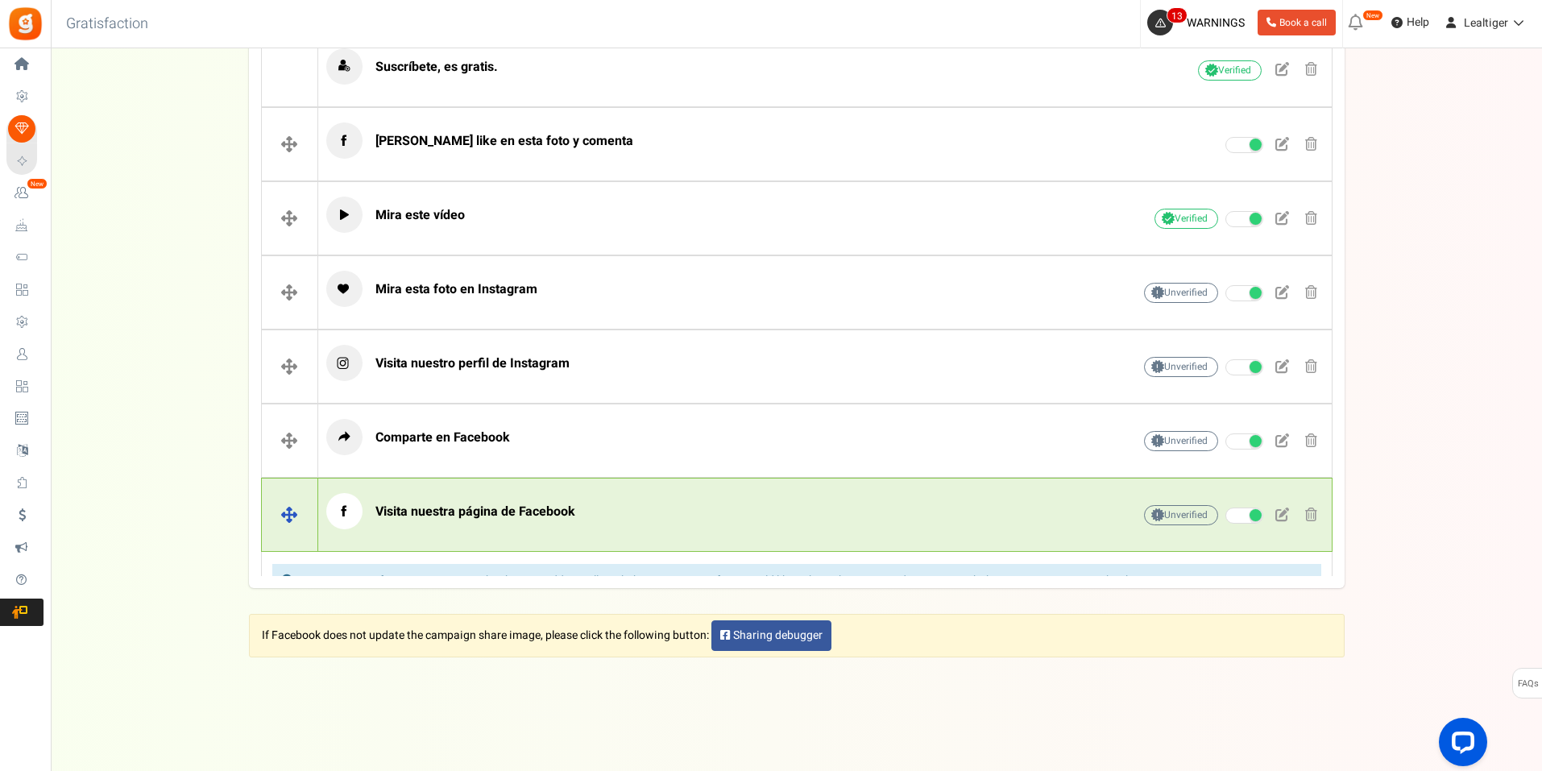
scroll to position [599, 0]
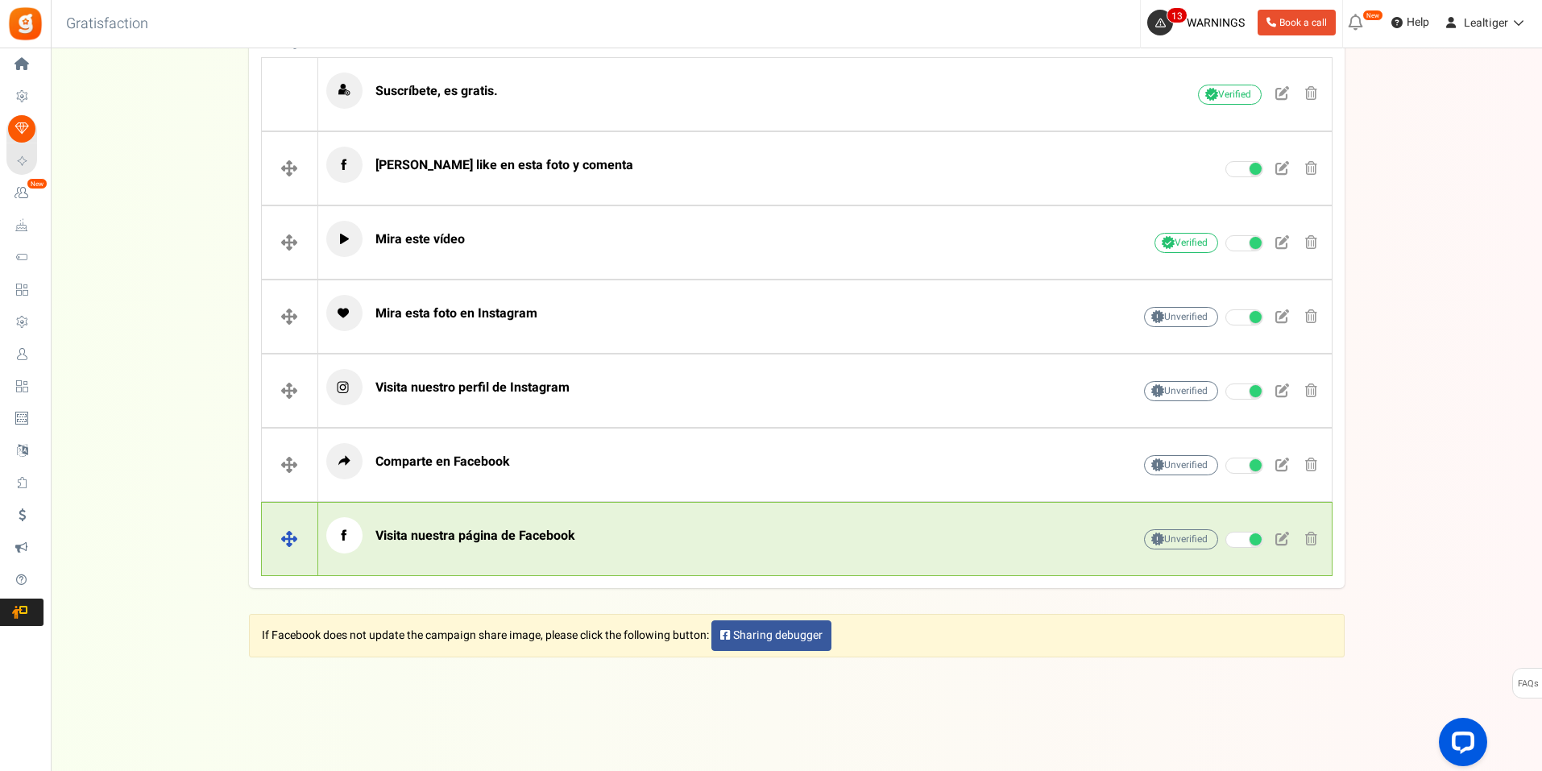
click at [740, 523] on p "Visita nuestra página de Facebook" at bounding box center [704, 535] width 756 height 36
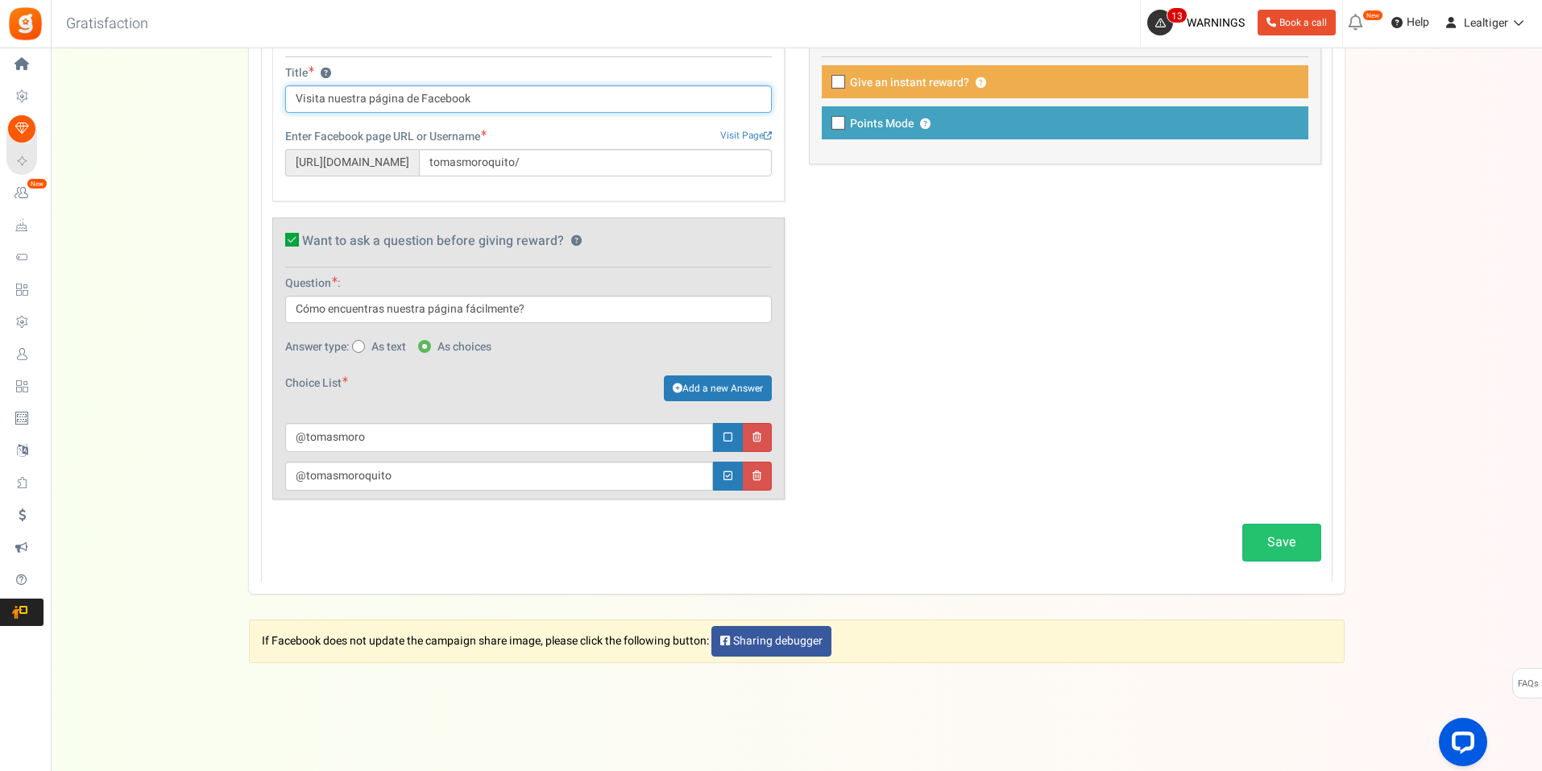
scroll to position [1244, 0]
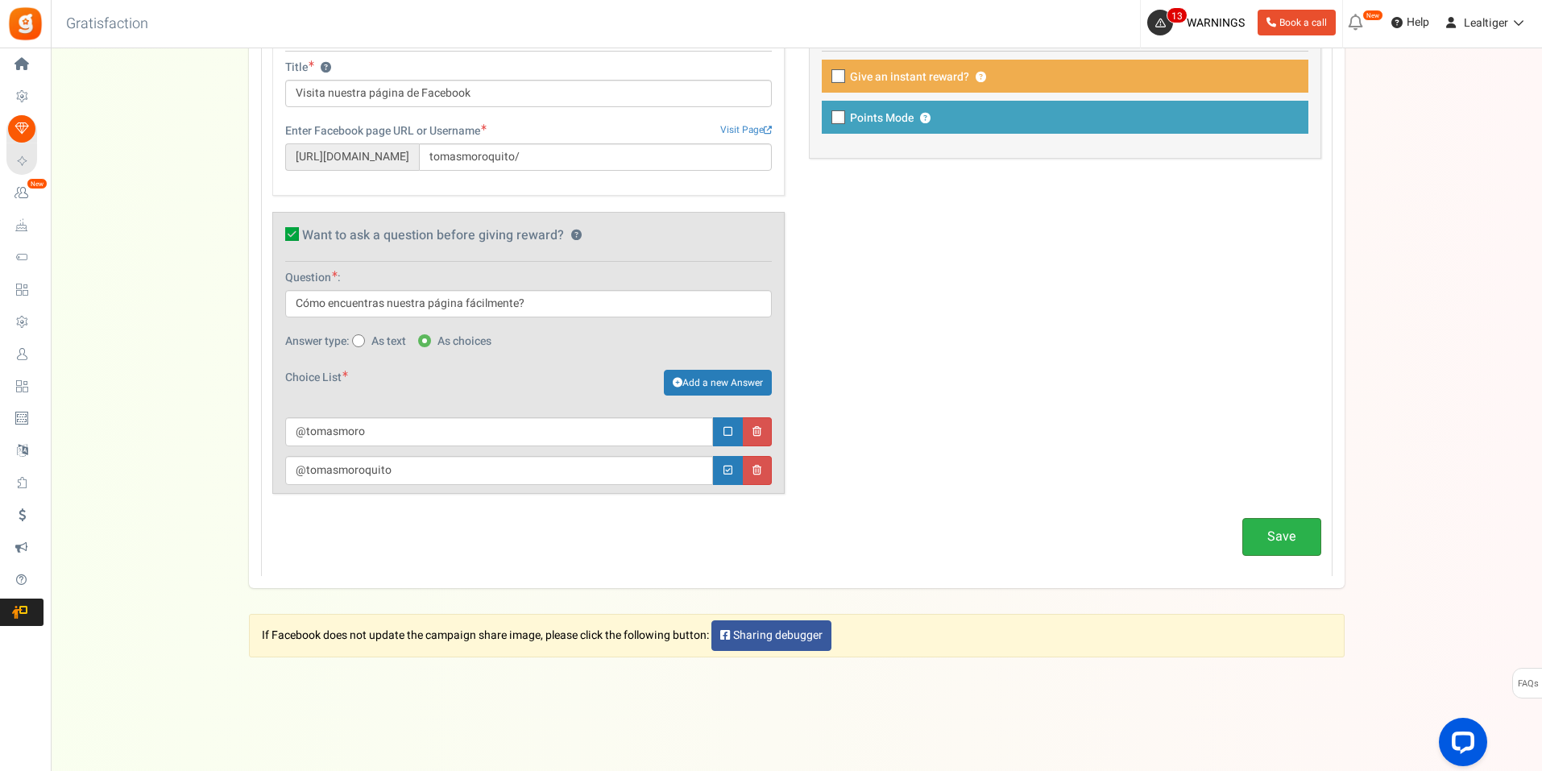
click at [1259, 537] on link "Save" at bounding box center [1281, 537] width 79 height 38
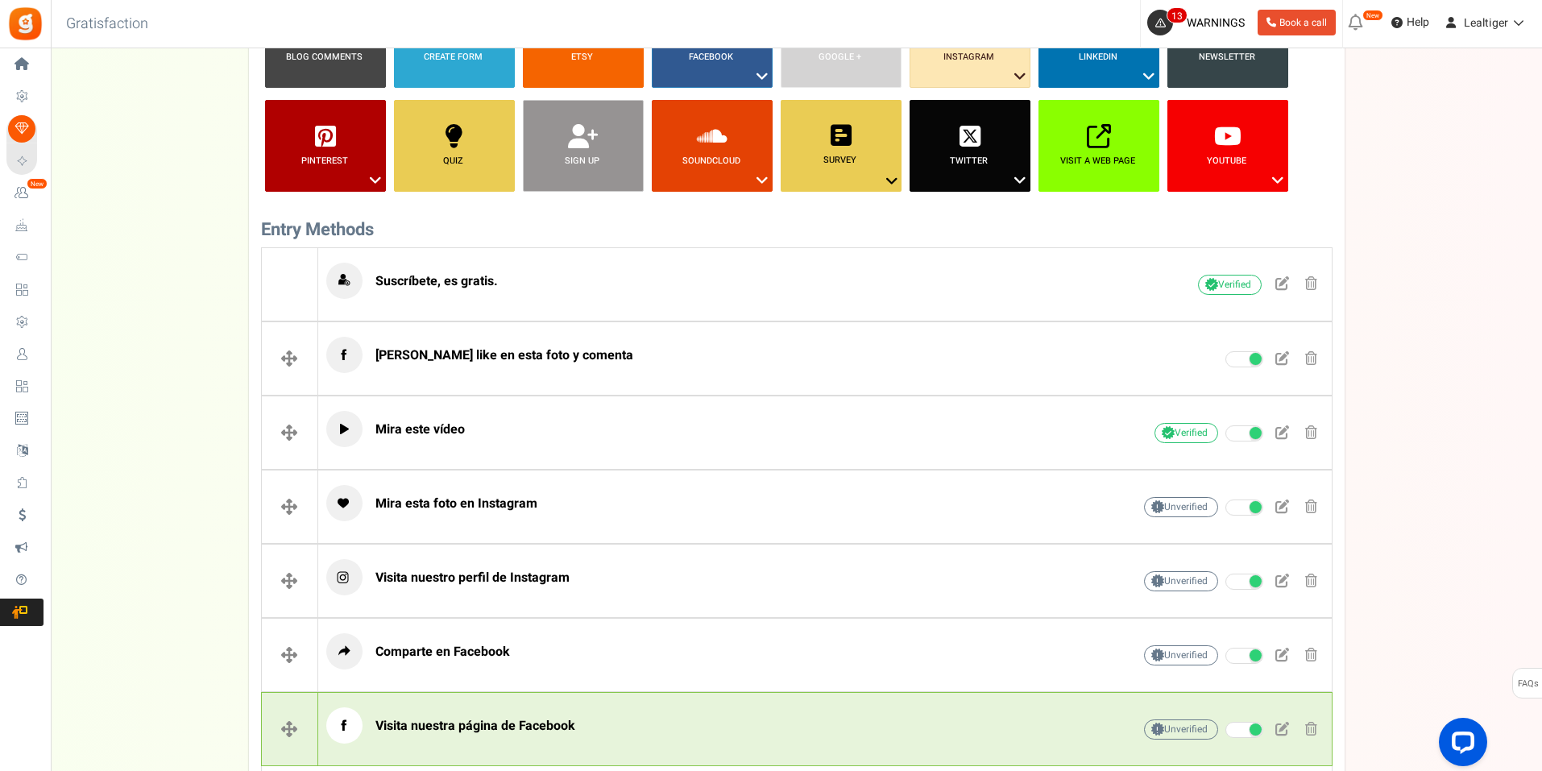
scroll to position [438, 0]
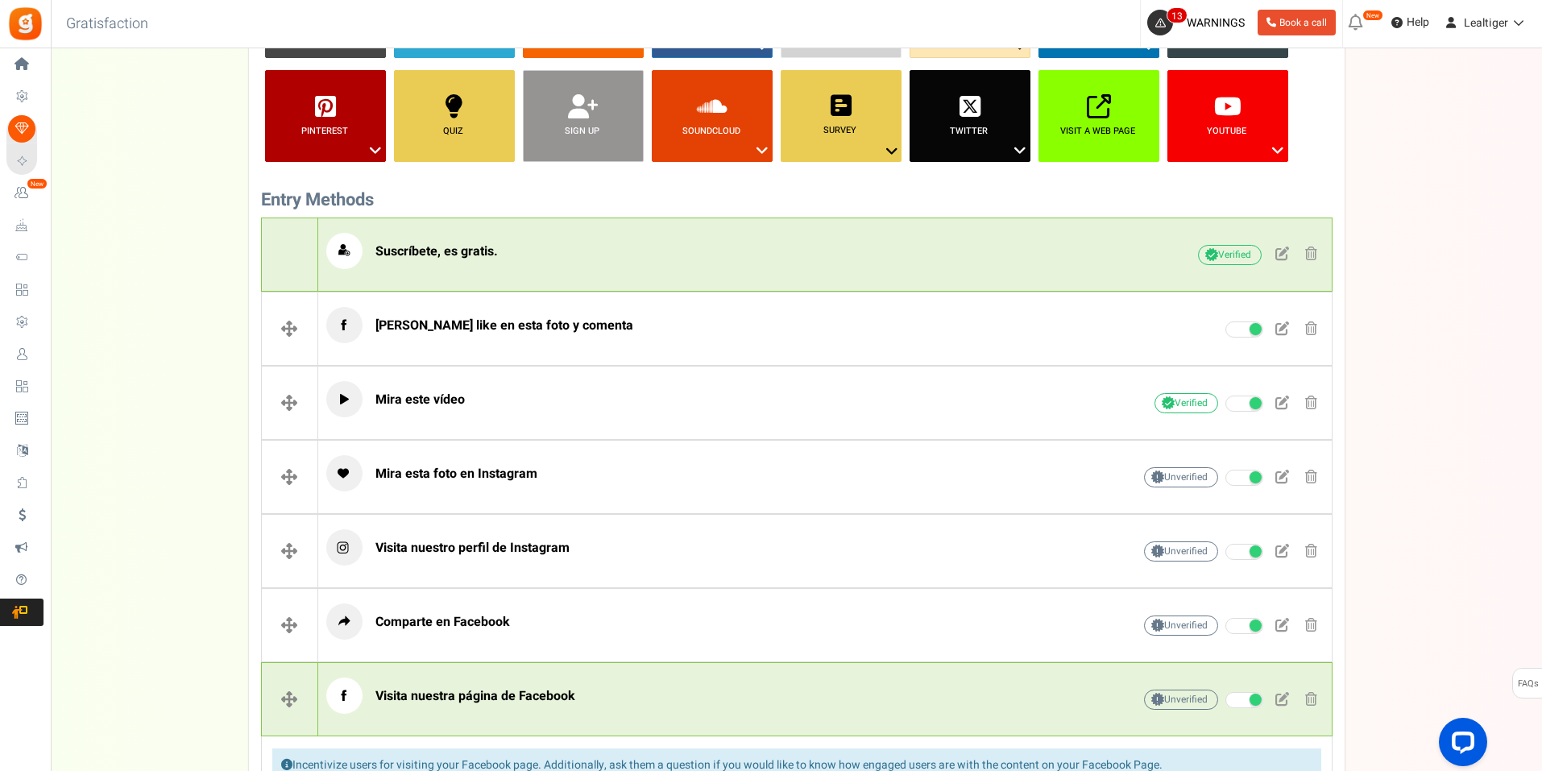
click at [666, 244] on p "Suscríbete, es gratis." at bounding box center [704, 251] width 756 height 36
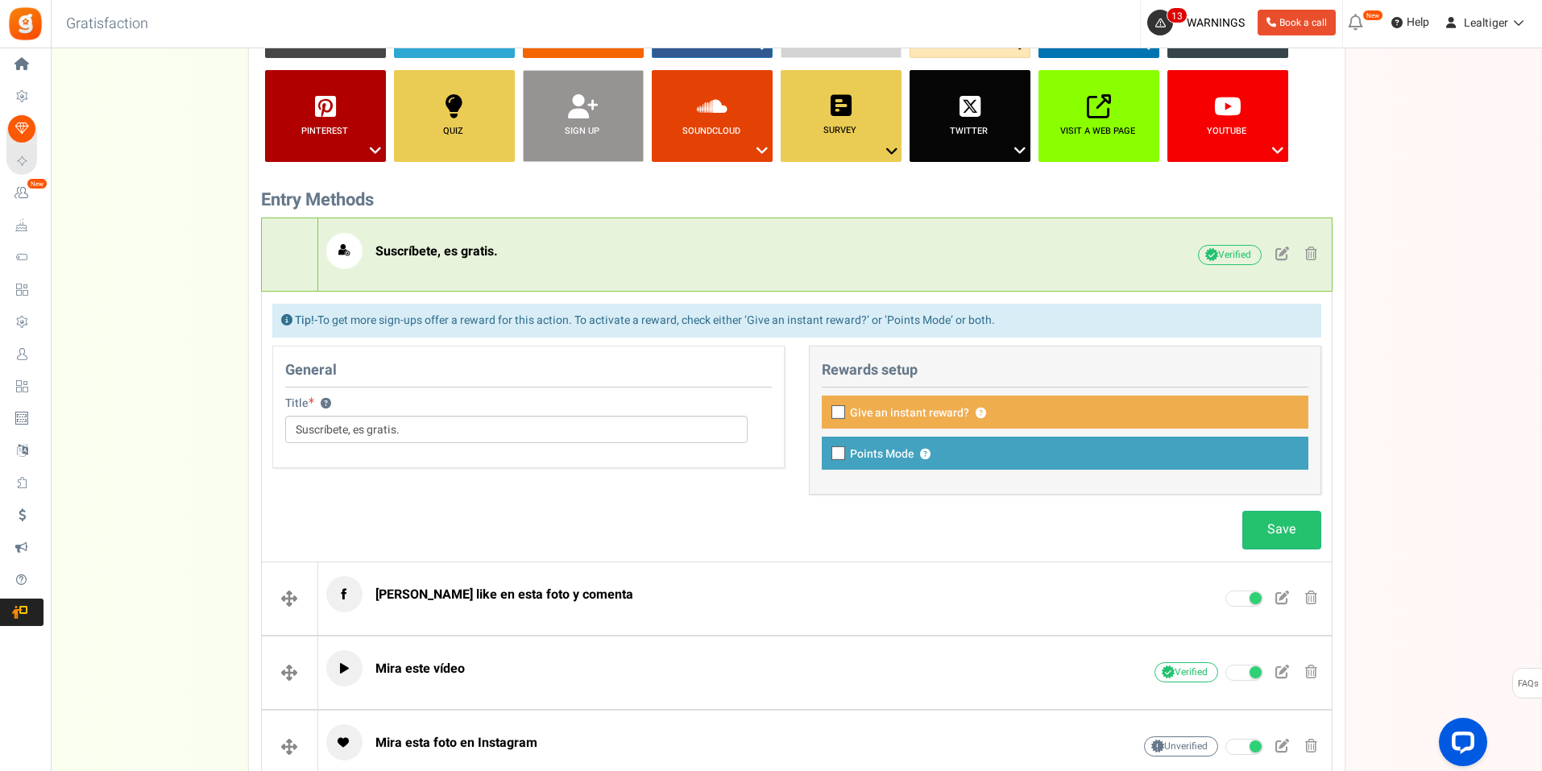
click at [666, 244] on p "Suscríbete, es gratis." at bounding box center [704, 251] width 756 height 36
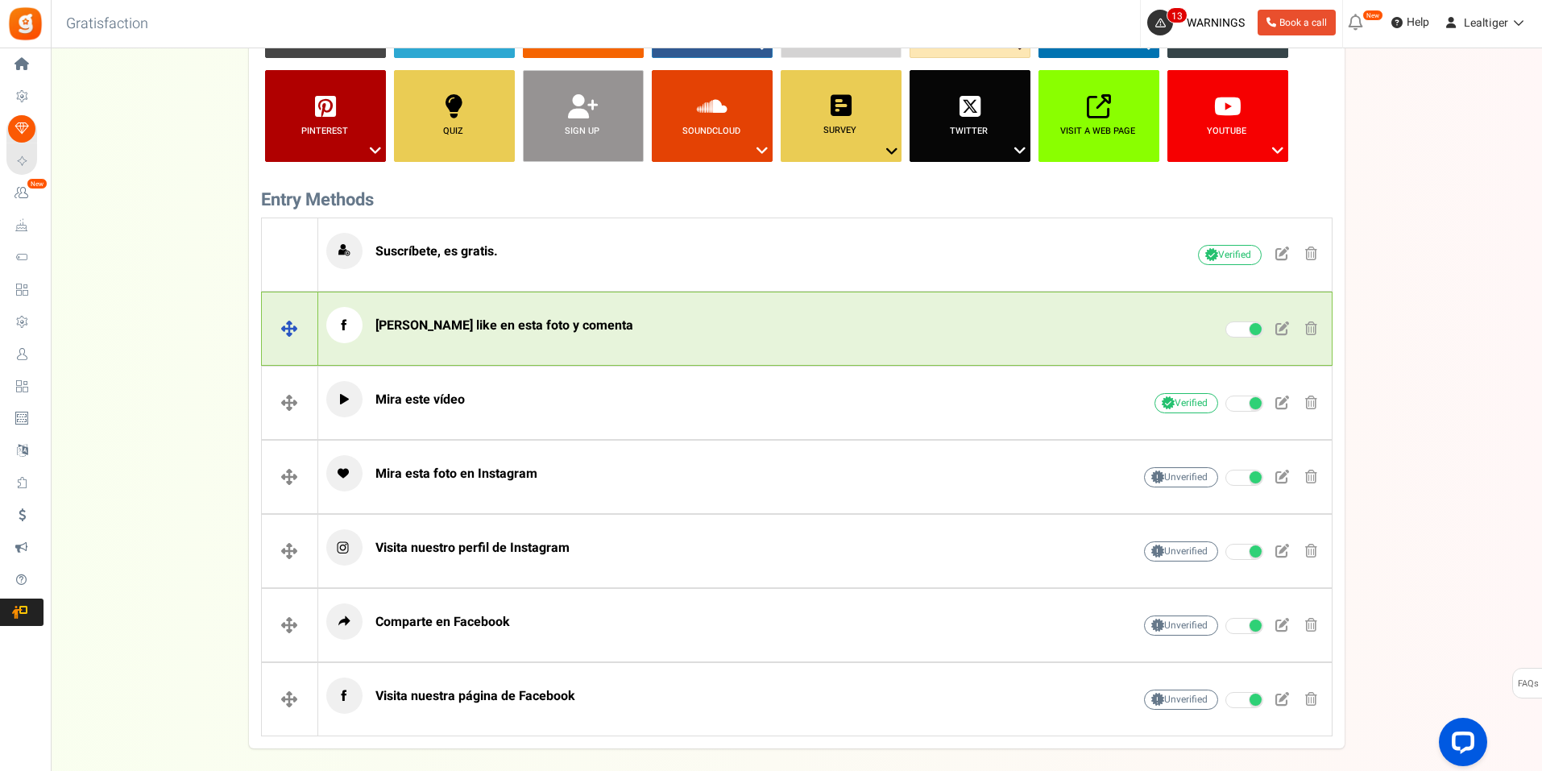
click at [639, 312] on p "[PERSON_NAME] like en esta foto y comenta" at bounding box center [704, 325] width 756 height 36
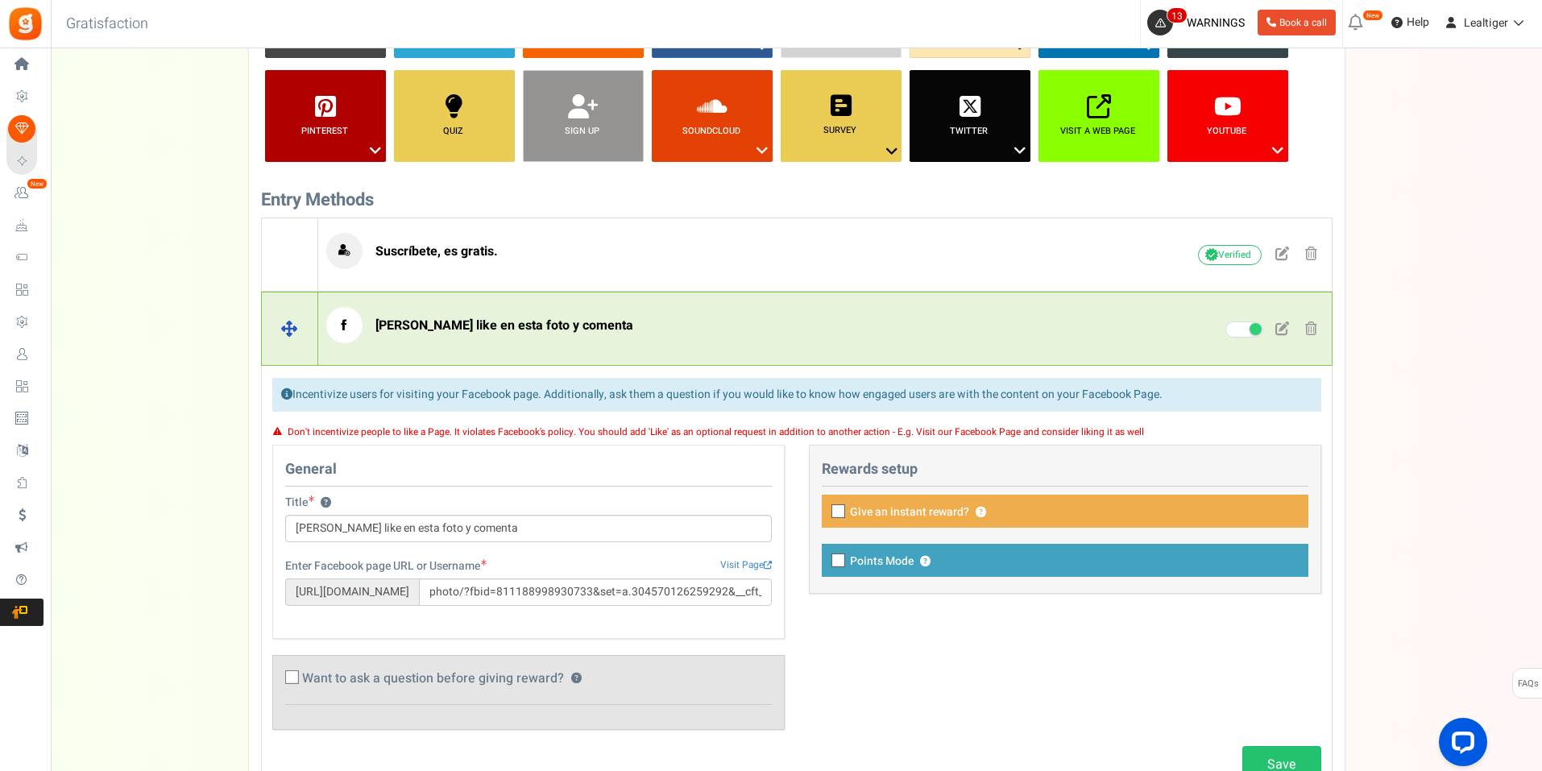
click at [639, 312] on p "[PERSON_NAME] like en esta foto y comenta" at bounding box center [704, 325] width 756 height 36
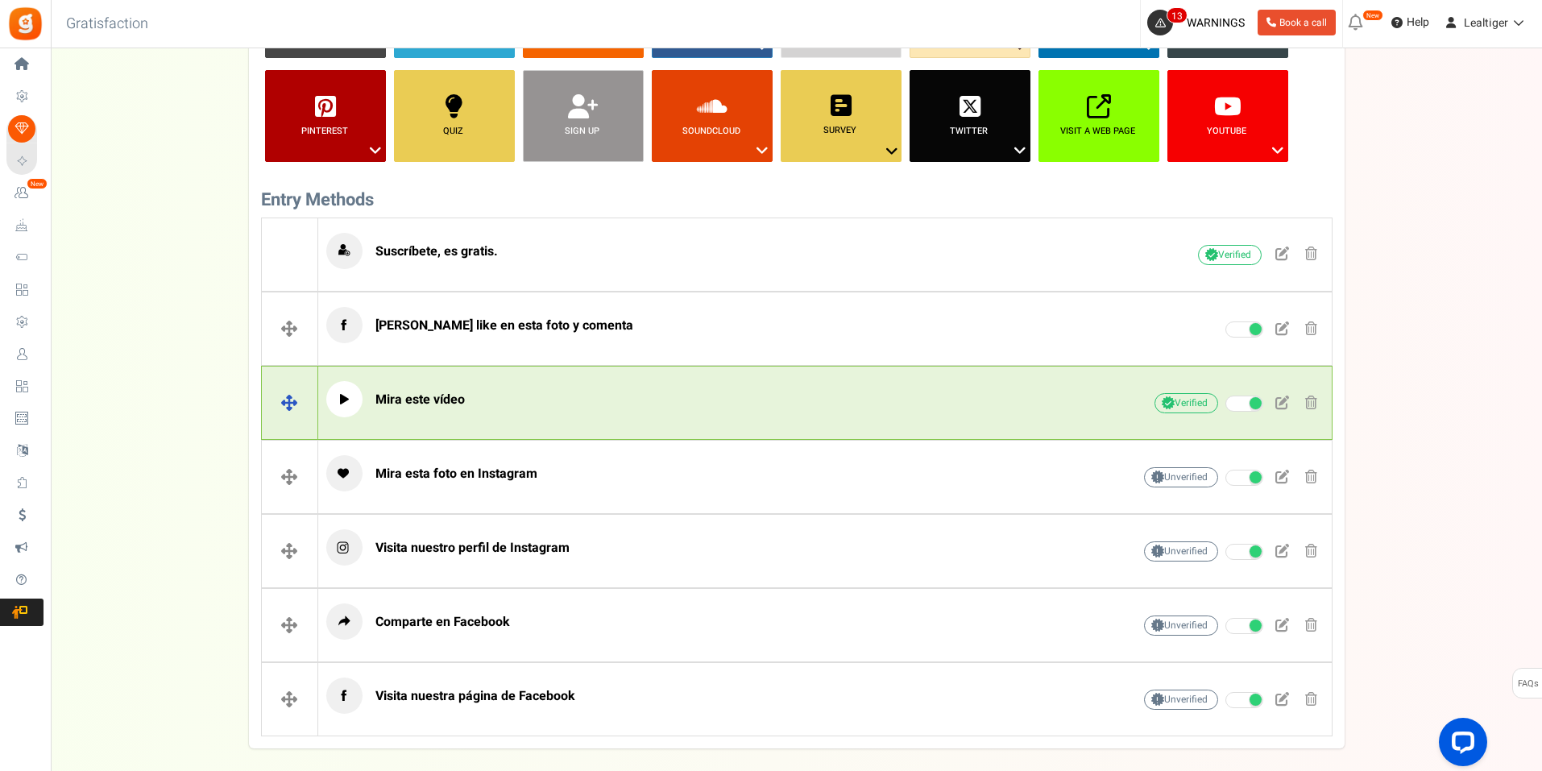
click at [641, 398] on p "Mira este vídeo" at bounding box center [704, 399] width 756 height 36
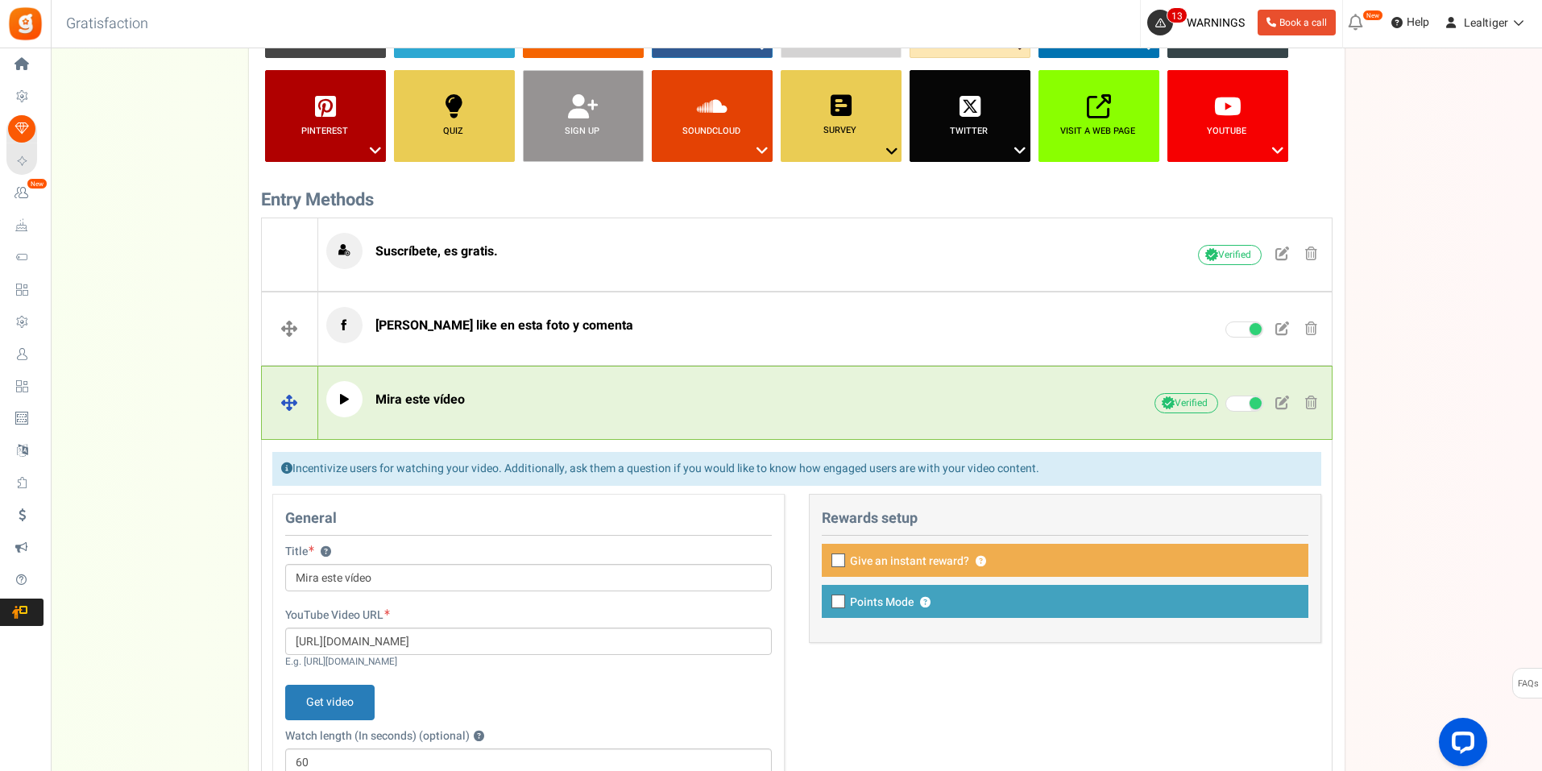
click at [641, 398] on p "Mira este vídeo" at bounding box center [704, 399] width 756 height 36
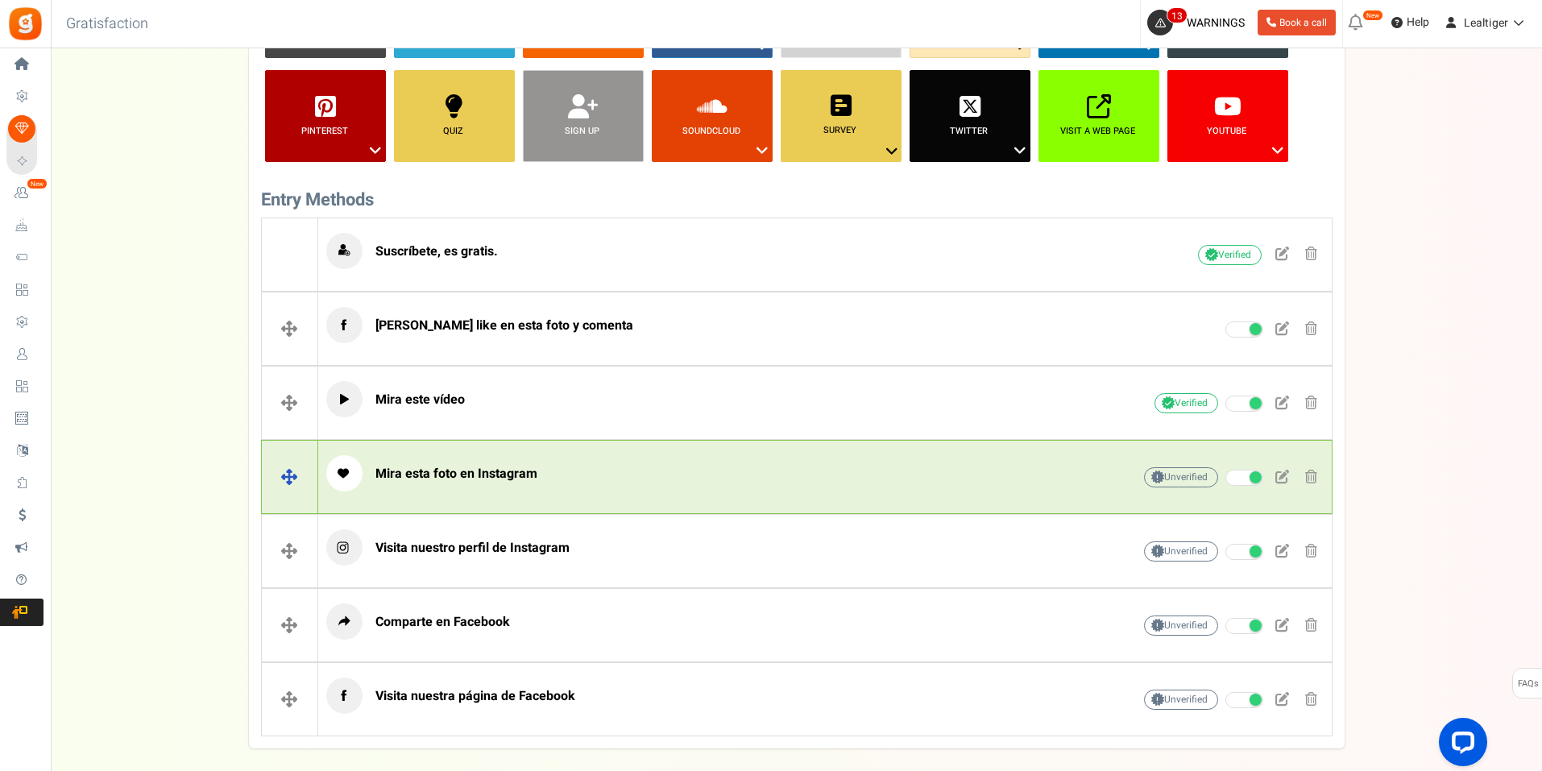
click at [638, 465] on p "Mira esta foto en Instagram" at bounding box center [704, 473] width 756 height 36
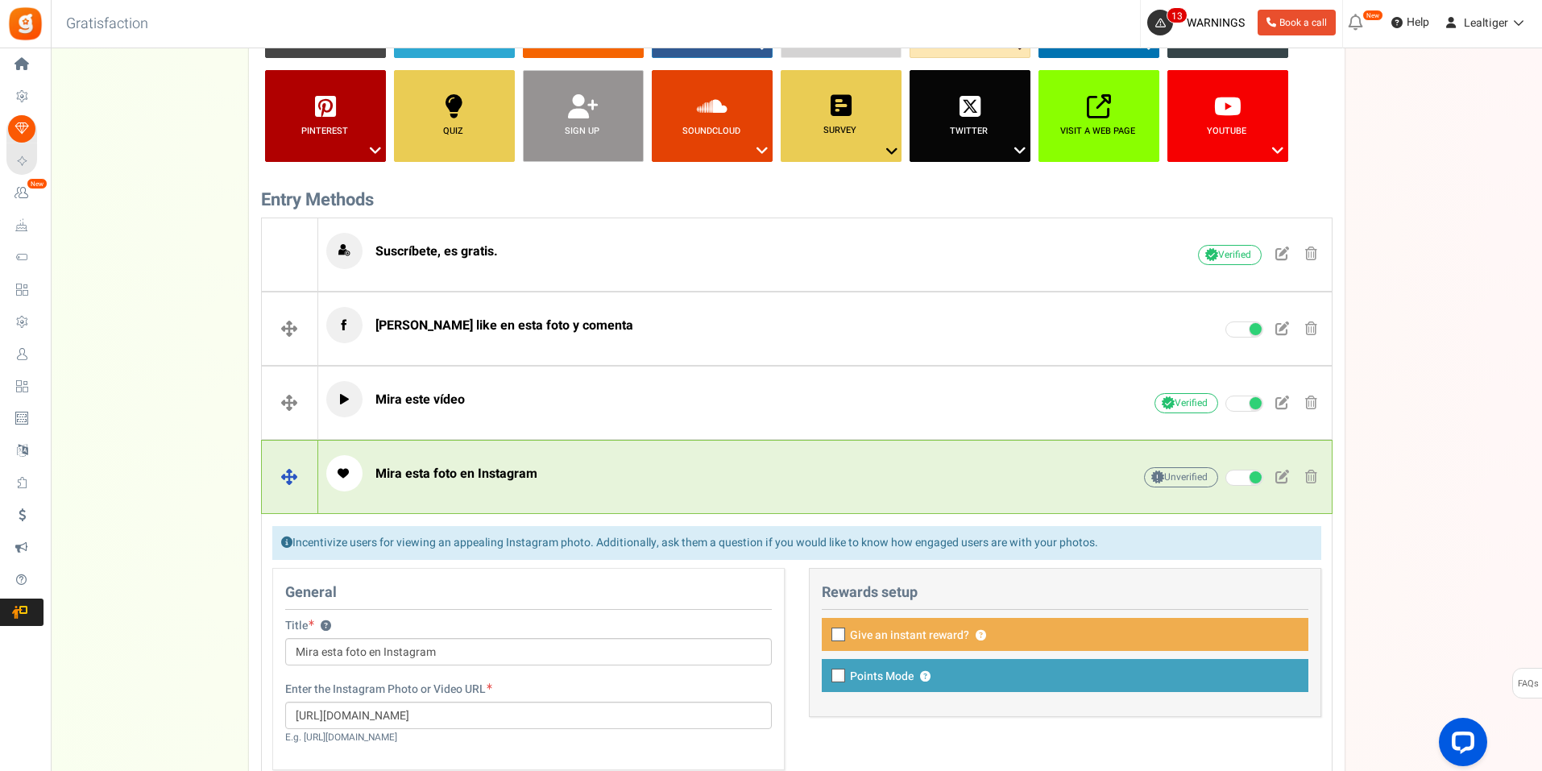
click at [638, 465] on p "Mira esta foto en Instagram" at bounding box center [704, 473] width 756 height 36
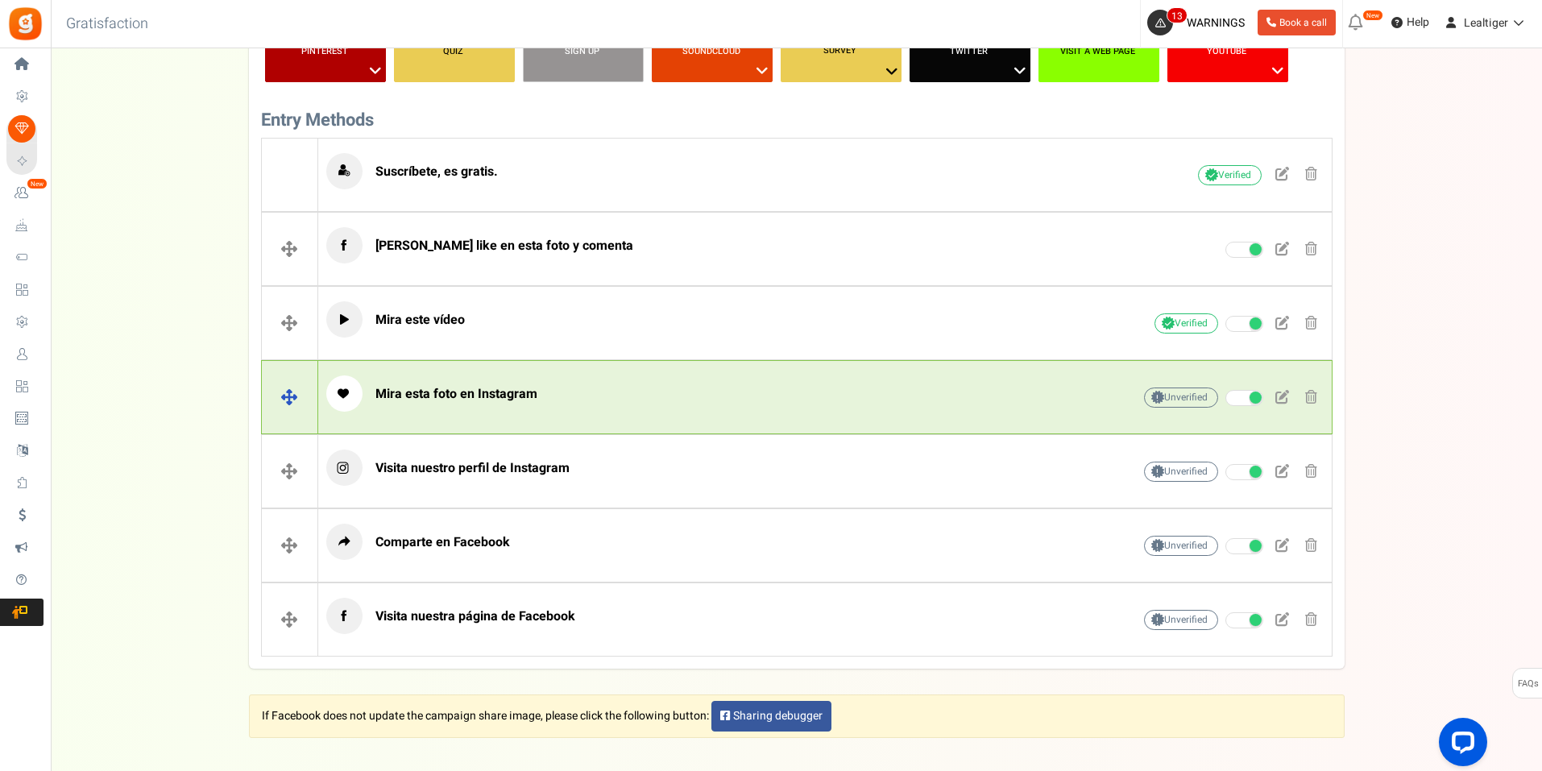
scroll to position [519, 0]
click at [638, 465] on p "Visita nuestro perfil de Instagram" at bounding box center [704, 467] width 756 height 36
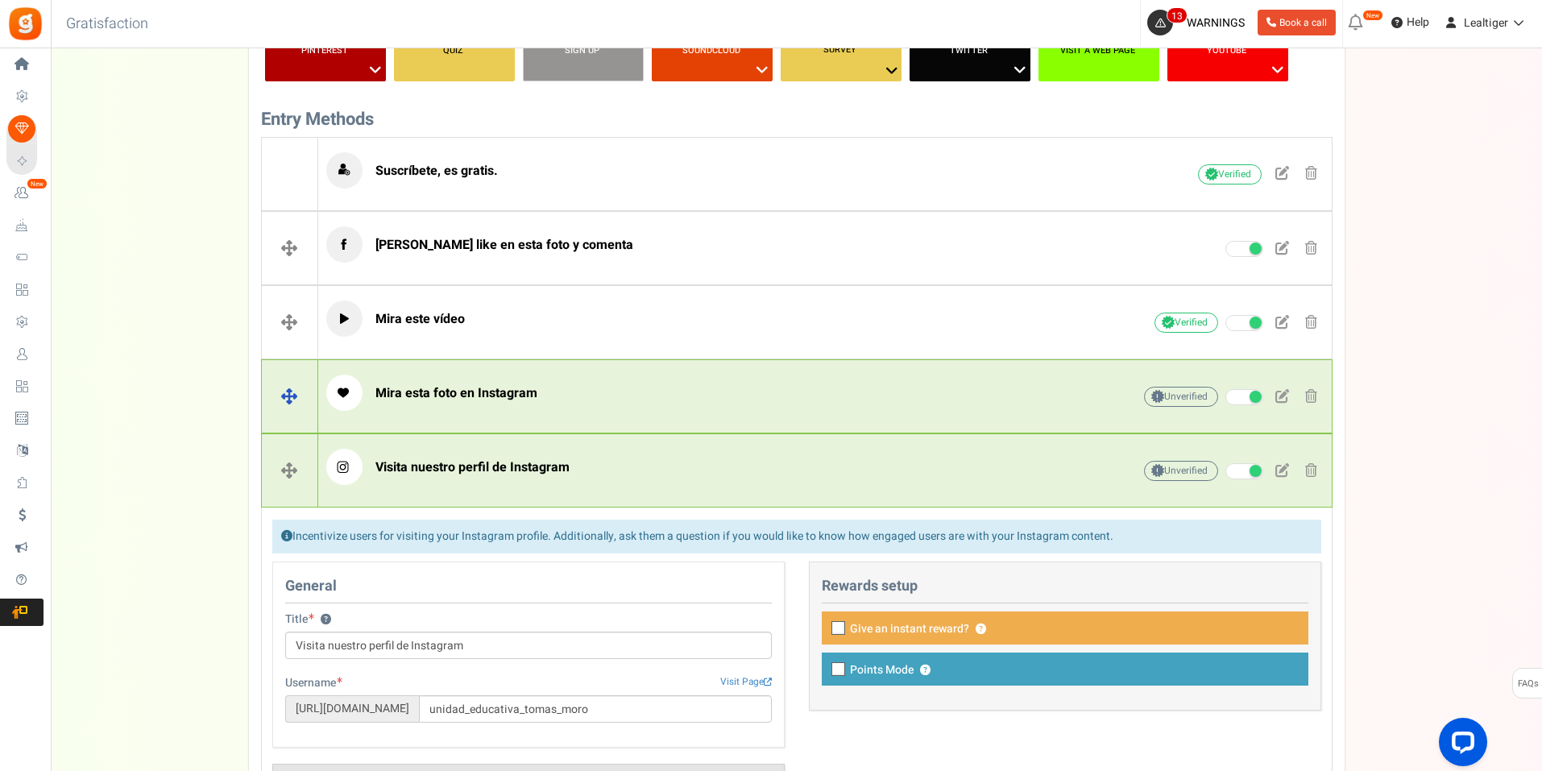
click at [638, 465] on p "Visita nuestro perfil de Instagram" at bounding box center [704, 467] width 756 height 36
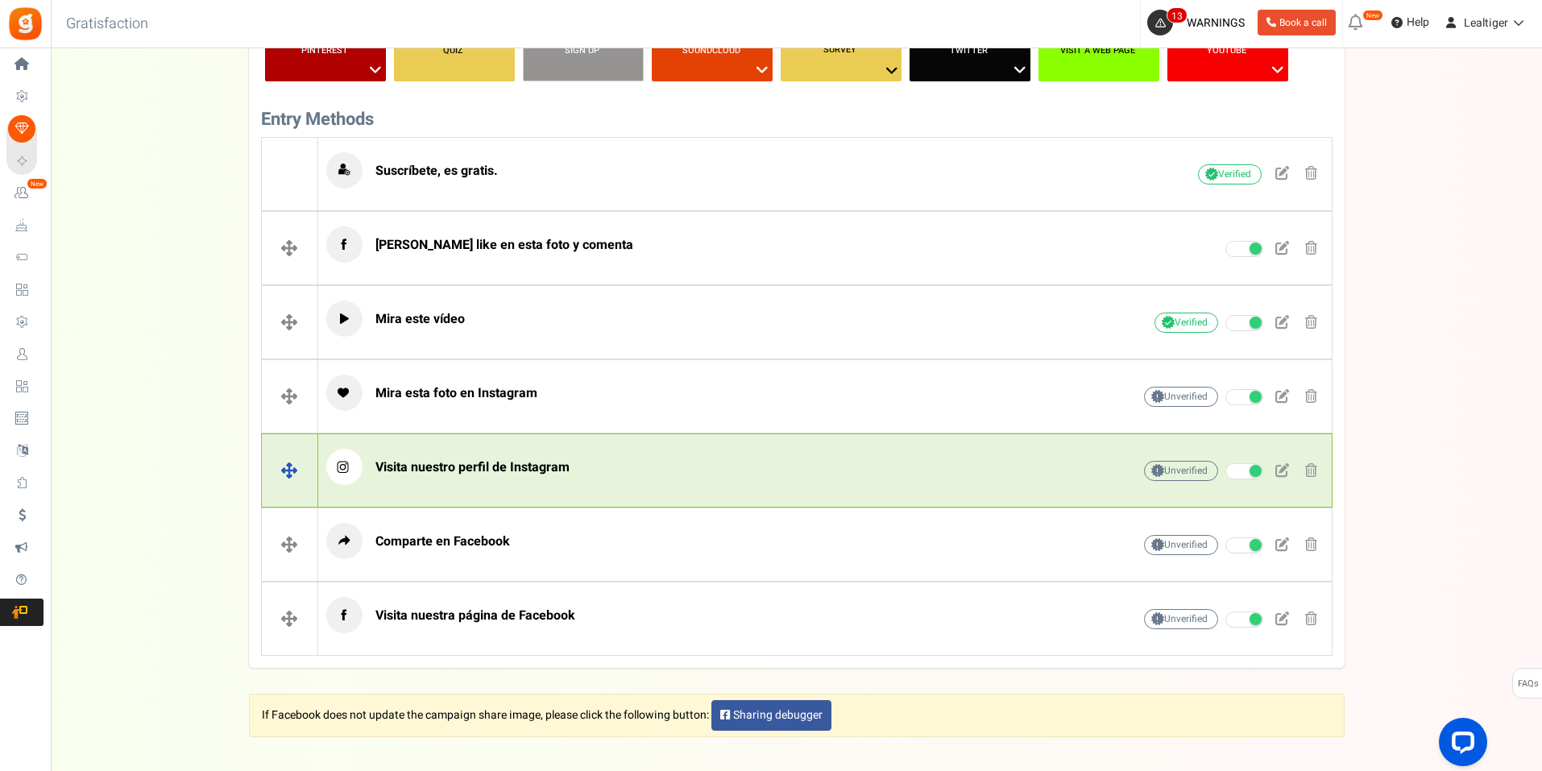
scroll to position [599, 0]
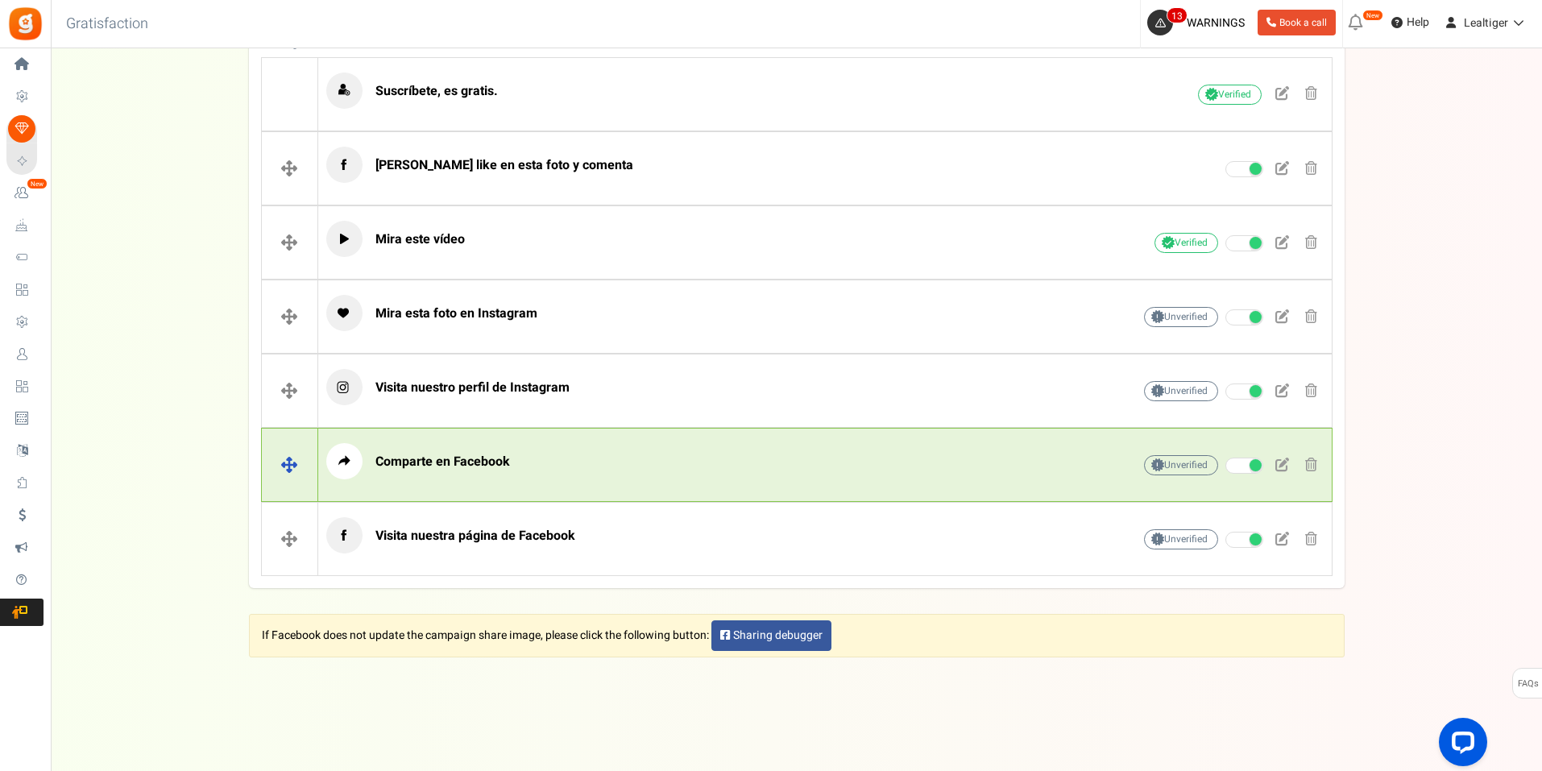
click at [637, 461] on p "Comparte en Facebook" at bounding box center [704, 461] width 756 height 36
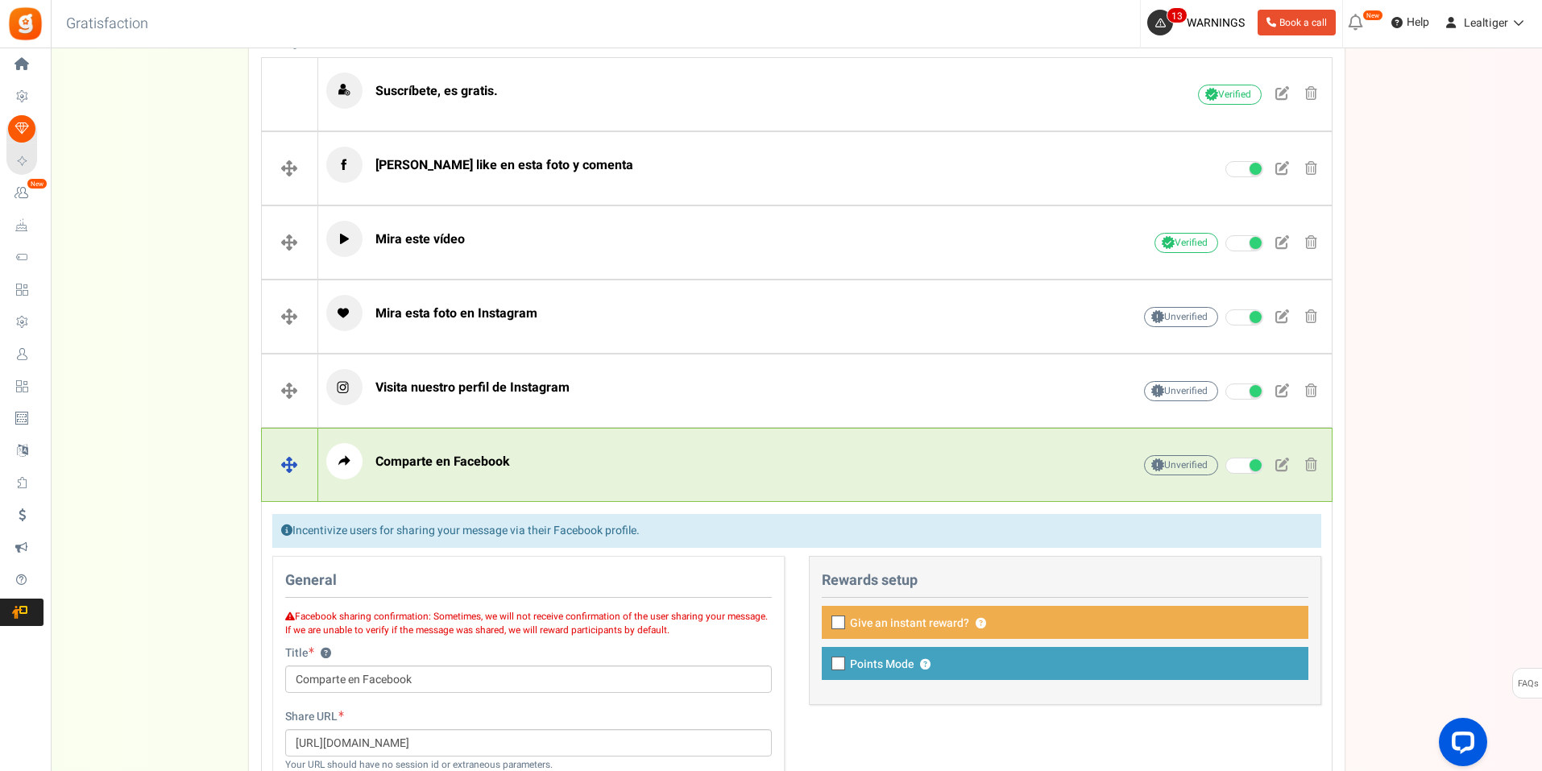
click at [637, 461] on p "Comparte en Facebook" at bounding box center [704, 461] width 756 height 36
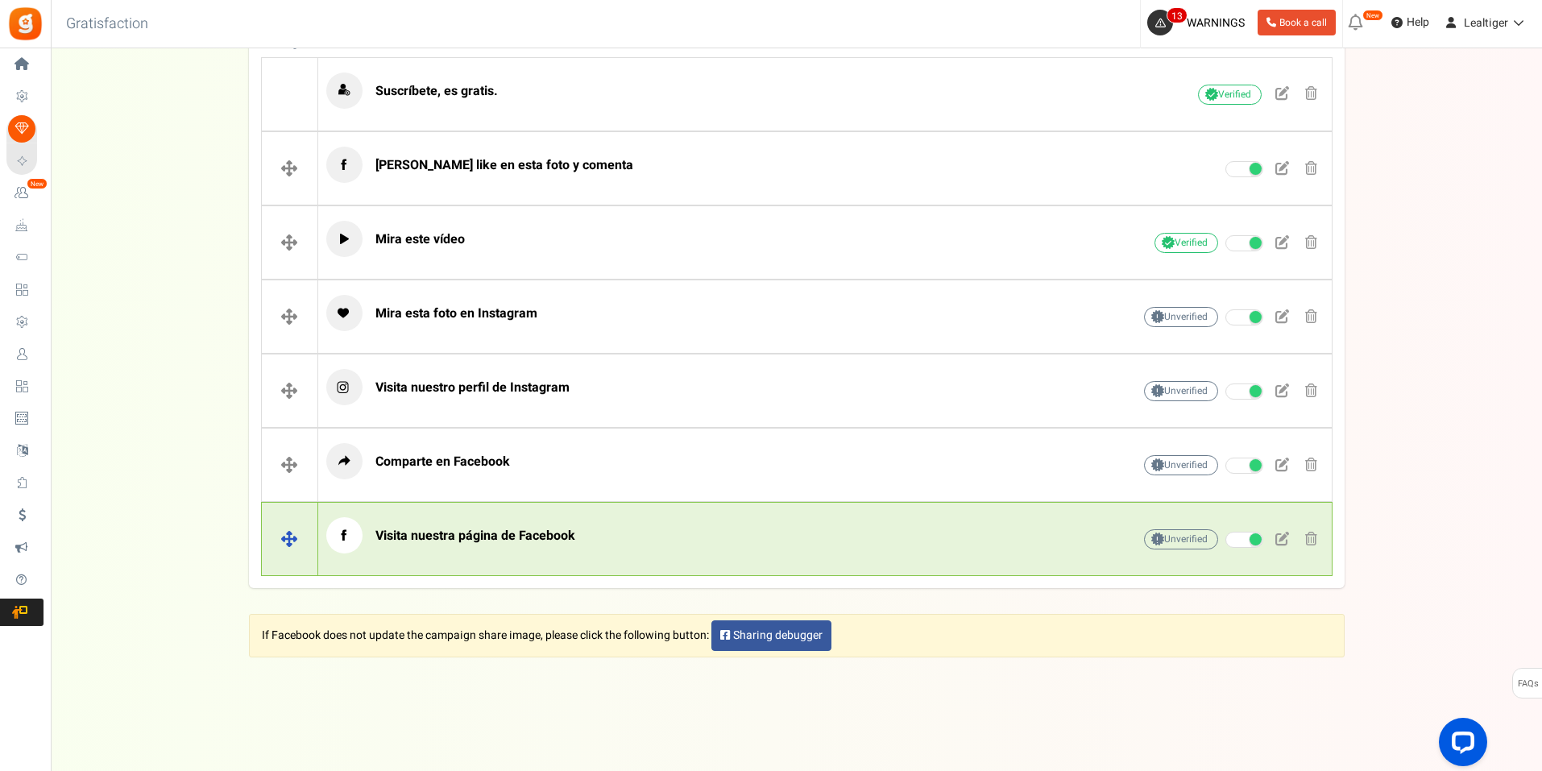
click at [644, 550] on p "Visita nuestra página de Facebook" at bounding box center [704, 535] width 756 height 36
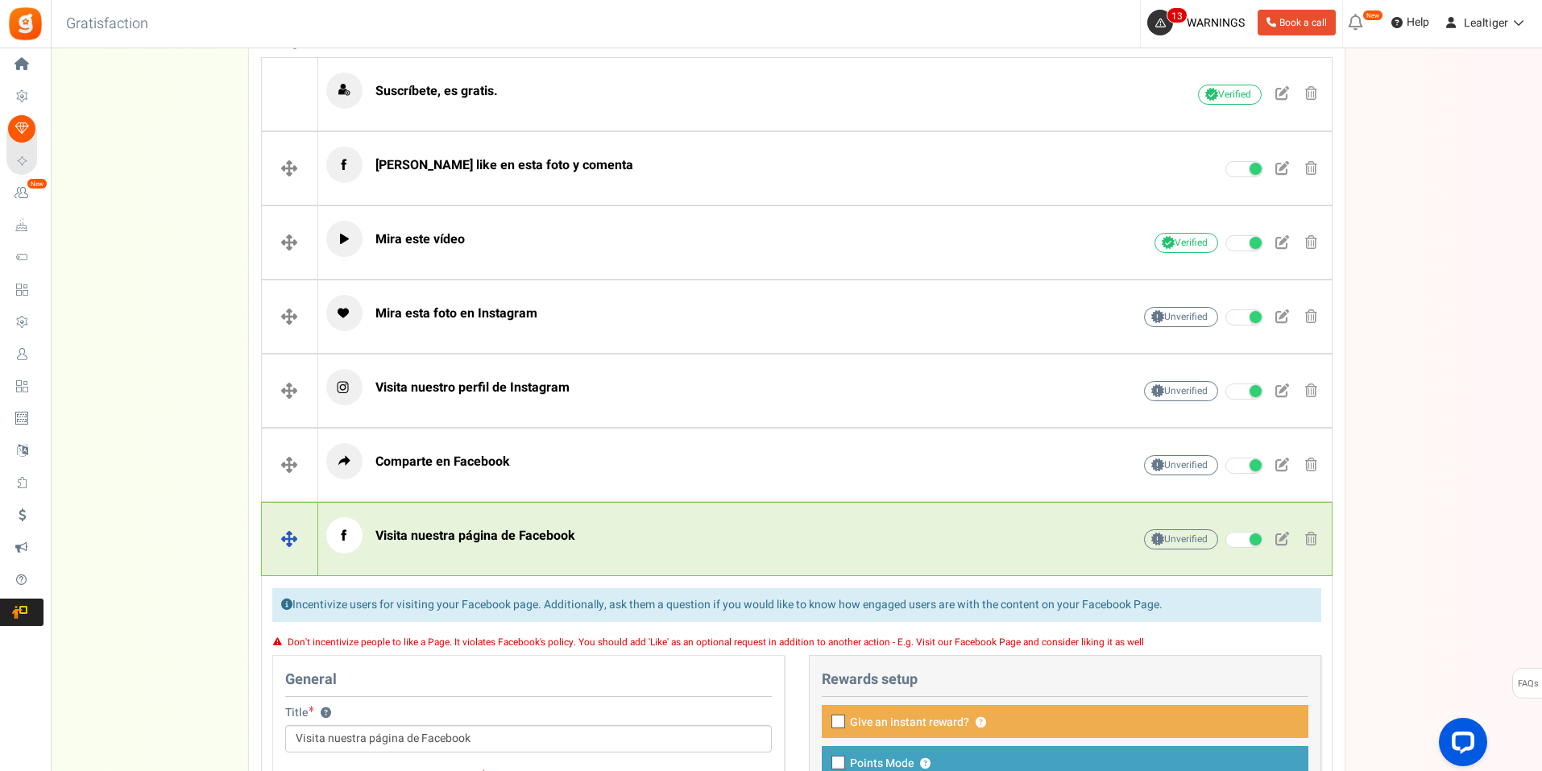
click at [644, 550] on p "Visita nuestra página de Facebook" at bounding box center [704, 535] width 756 height 36
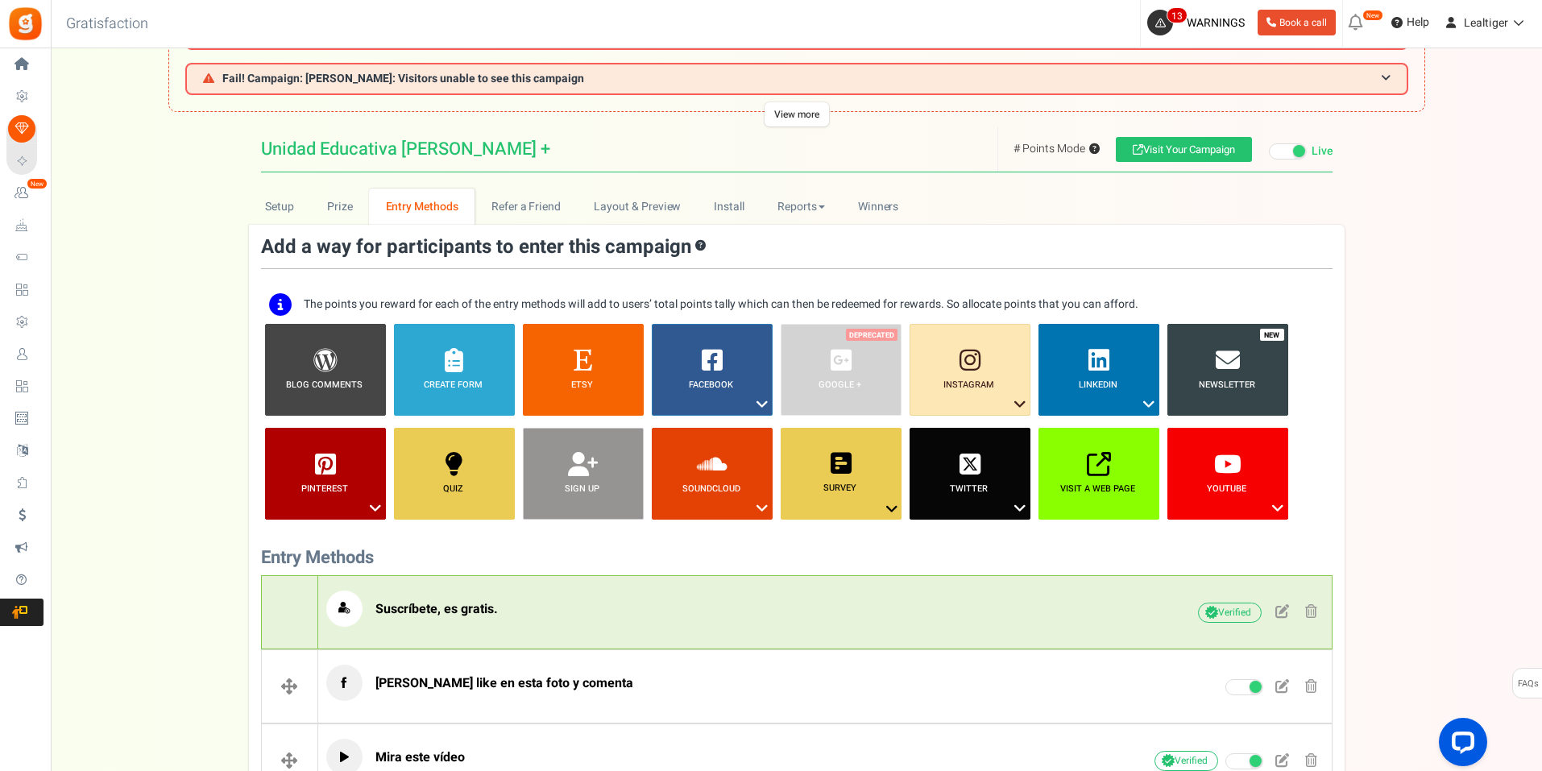
scroll to position [0, 0]
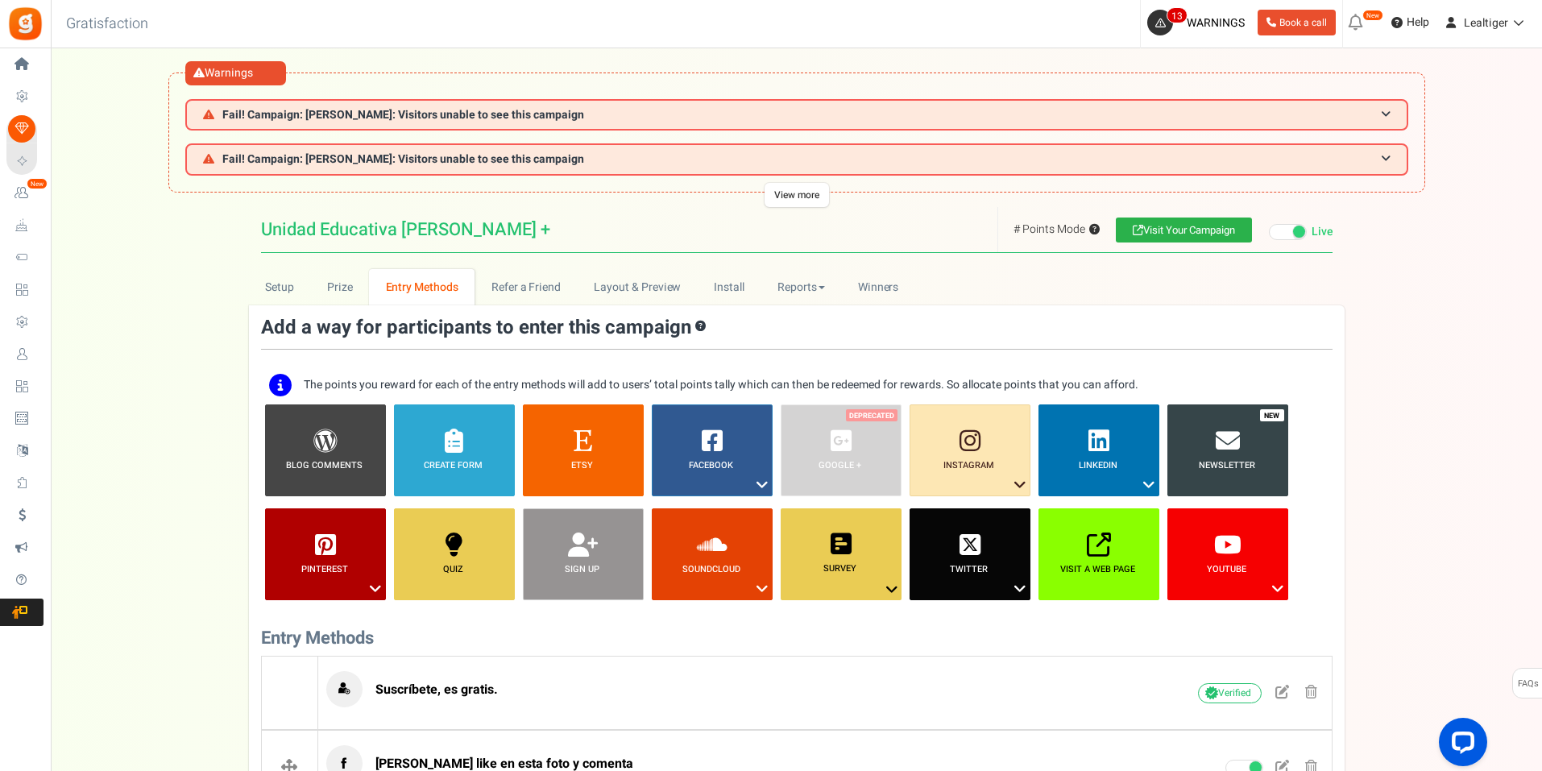
click at [1164, 232] on link "Visit Your Campaign" at bounding box center [1184, 230] width 136 height 25
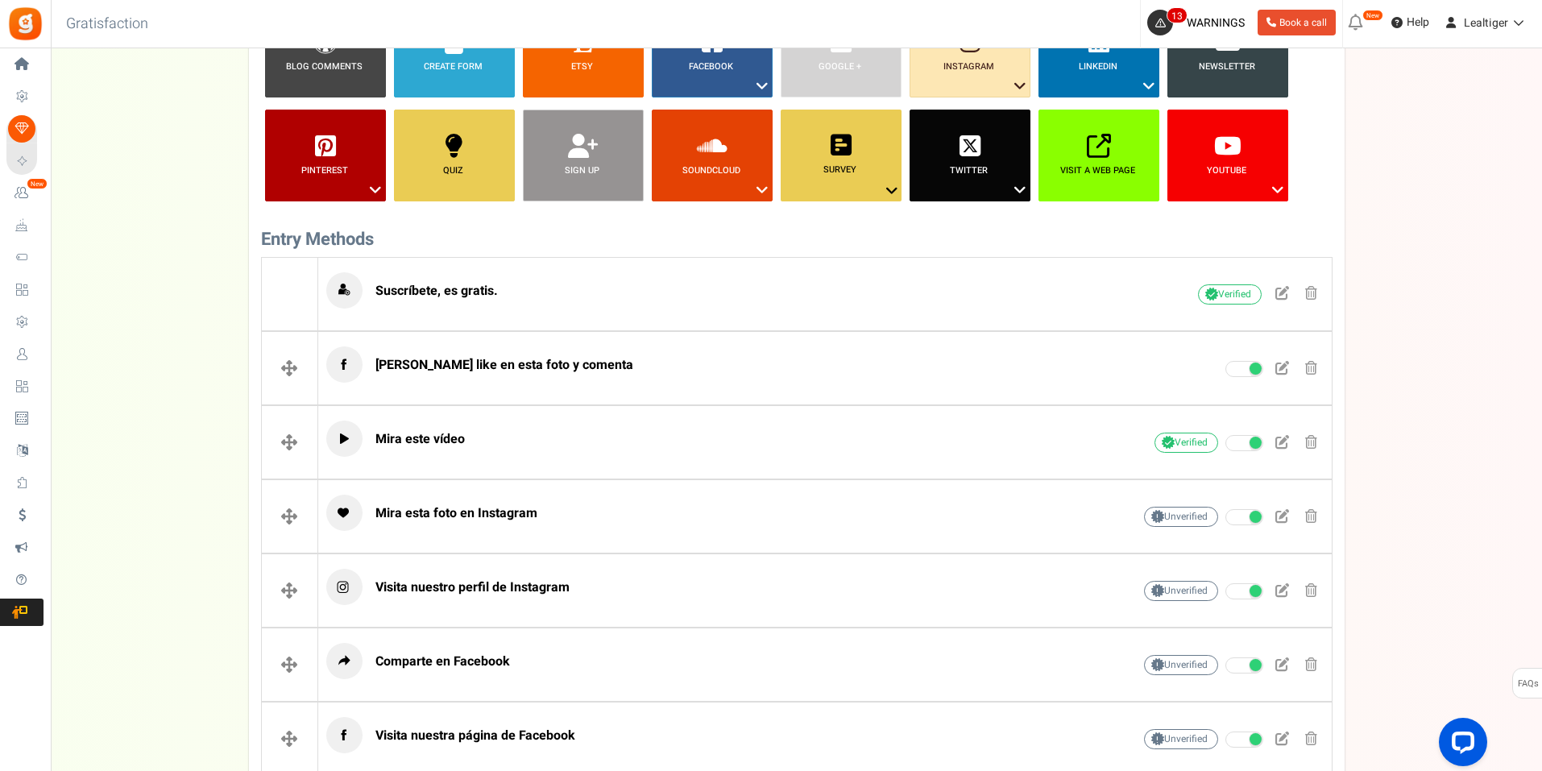
scroll to position [403, 0]
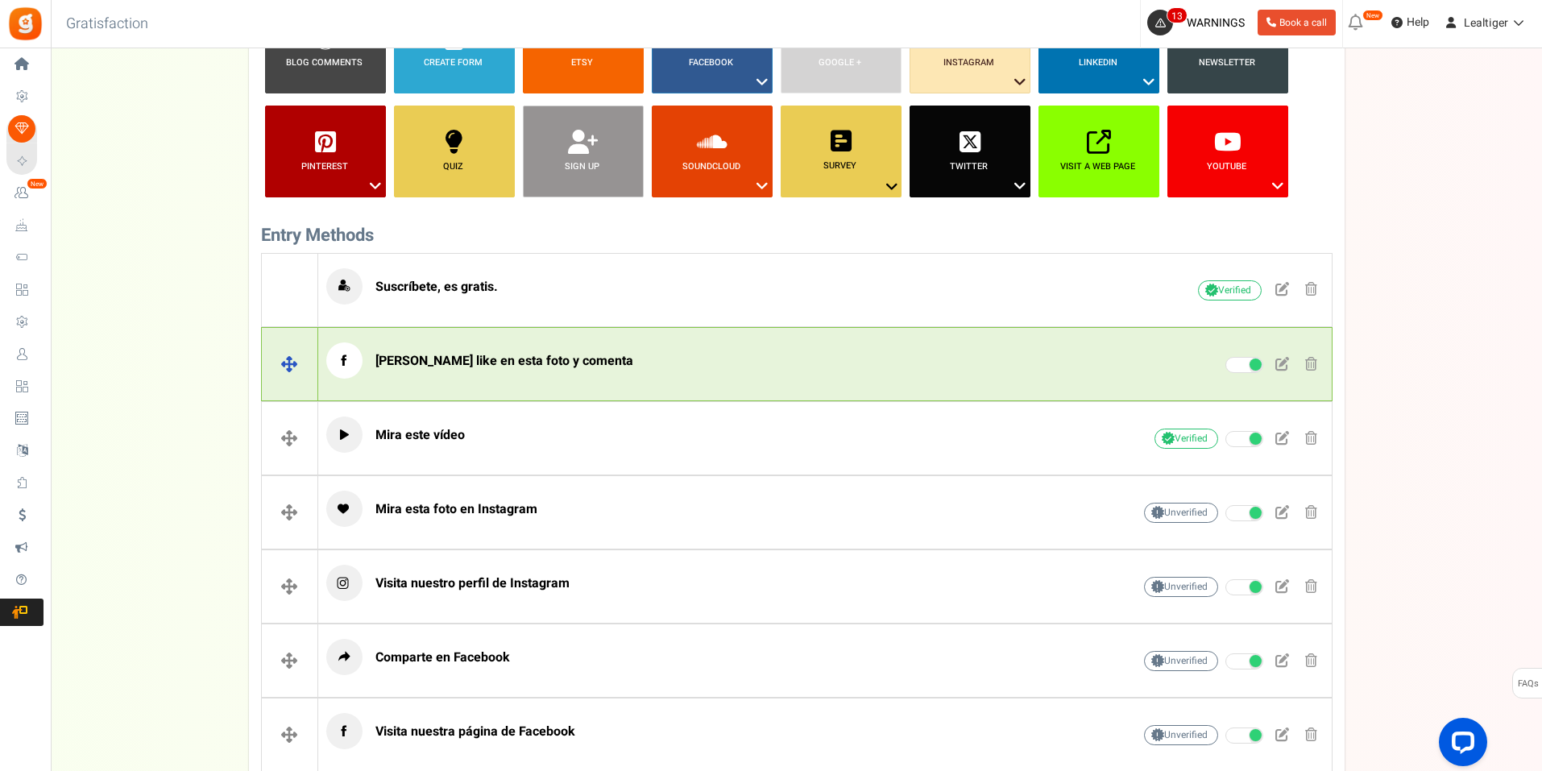
click at [612, 359] on p "[PERSON_NAME] like en esta foto y comenta" at bounding box center [704, 360] width 756 height 36
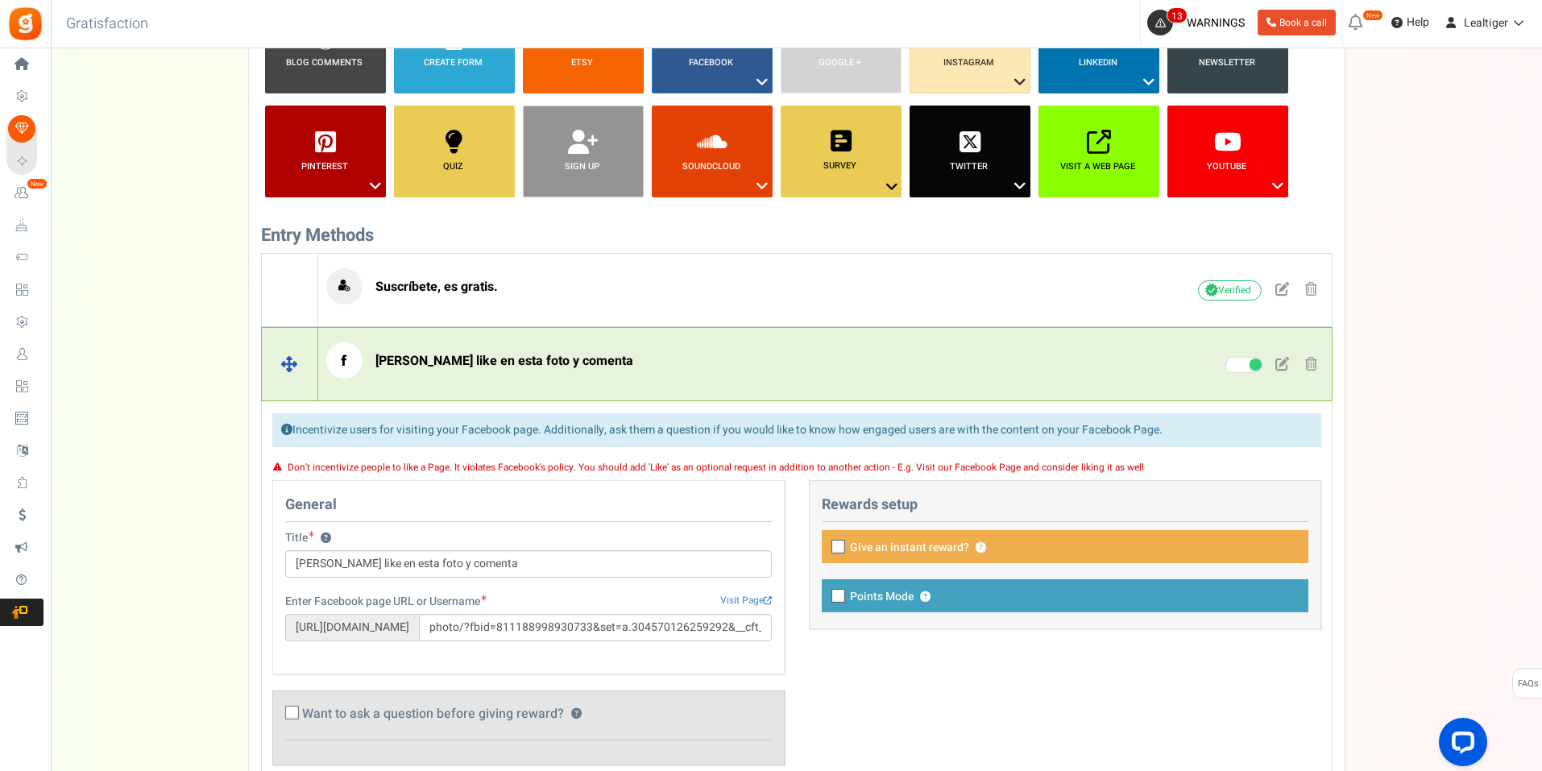
click at [612, 359] on p "[PERSON_NAME] like en esta foto y comenta" at bounding box center [704, 360] width 756 height 36
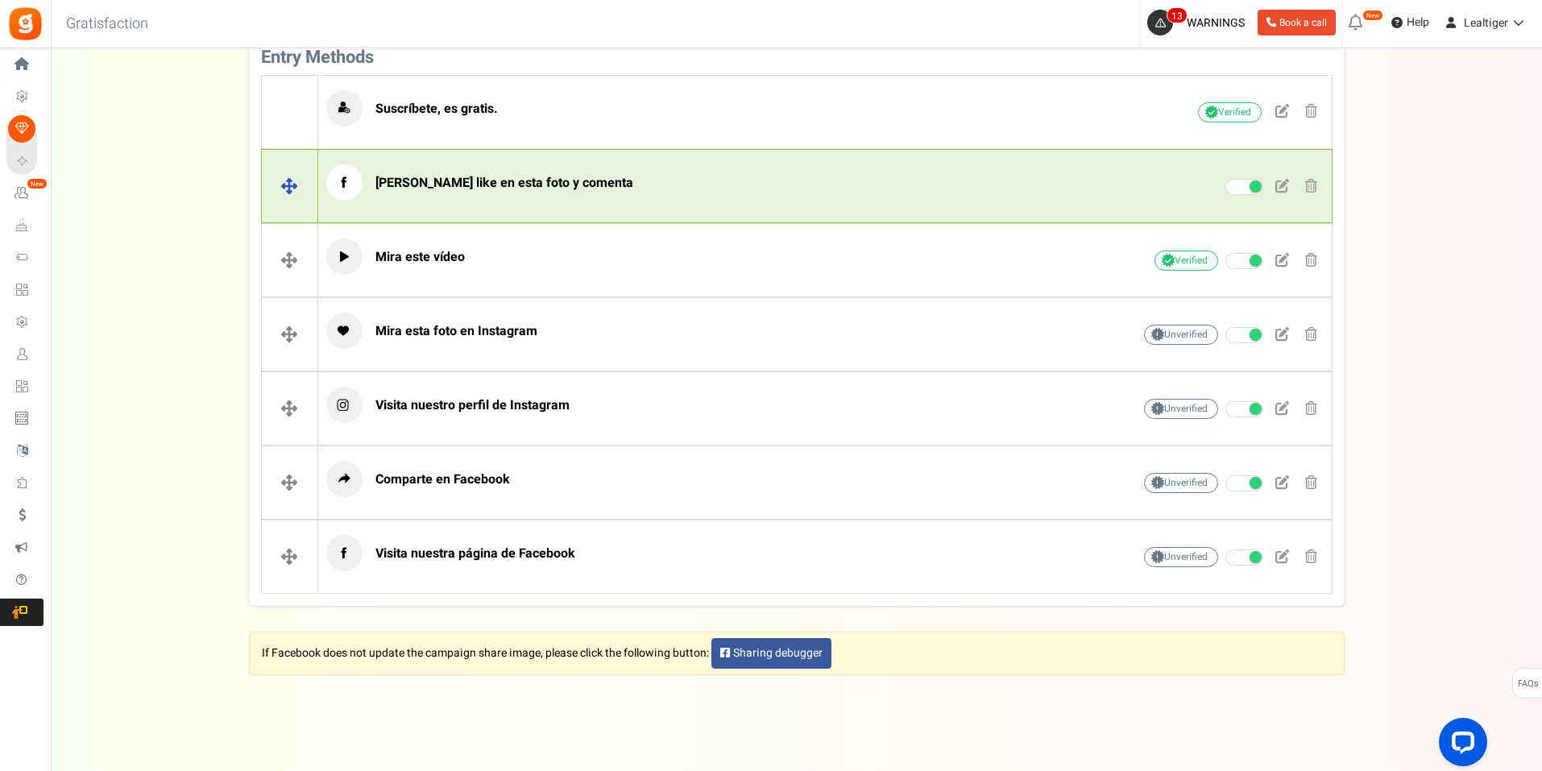
scroll to position [599, 0]
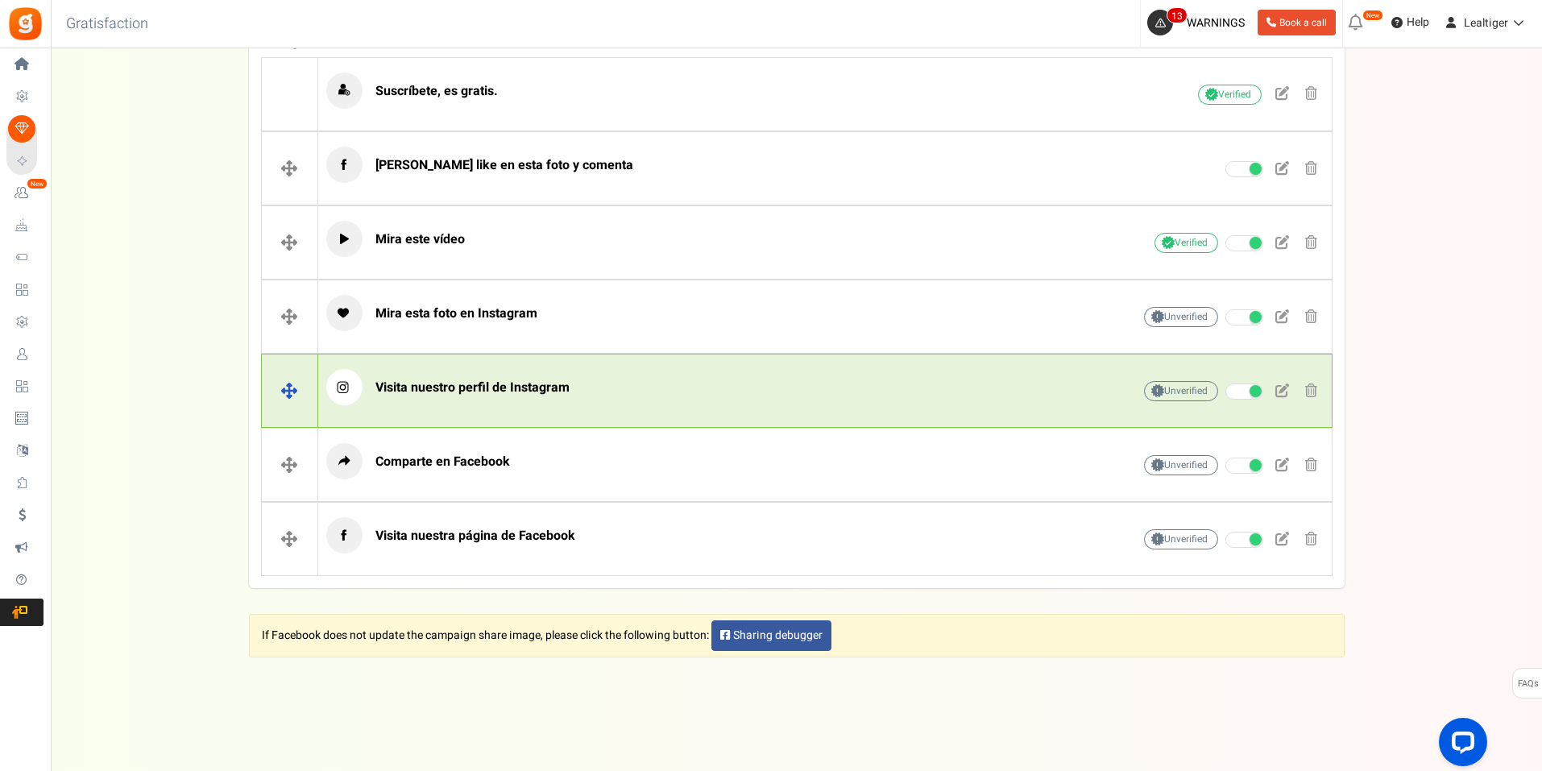
click at [614, 359] on h4 "Visita nuestro perfil de Instagram Unverified Due to platform policies, we cann…" at bounding box center [797, 391] width 1072 height 74
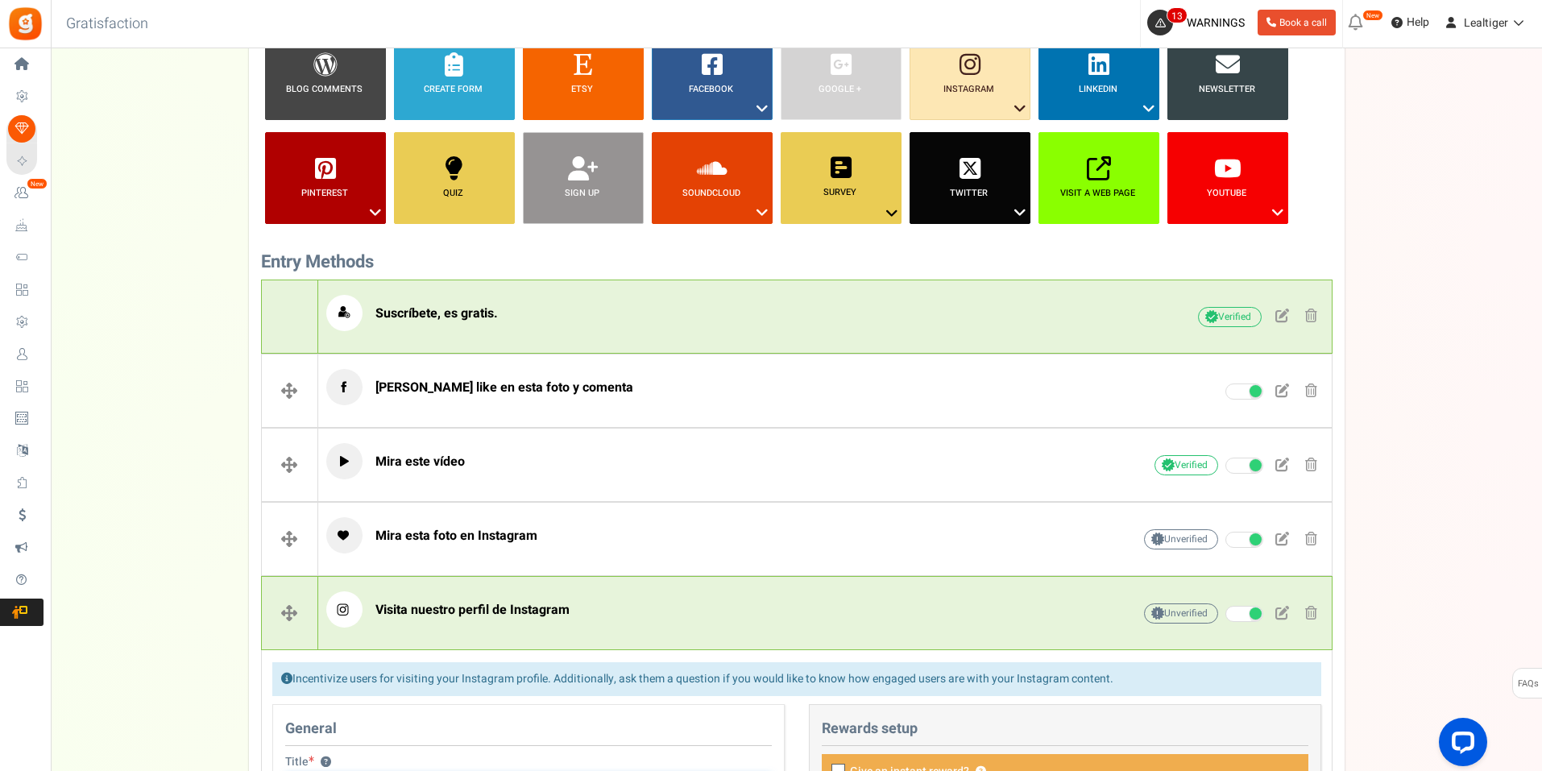
scroll to position [368, 0]
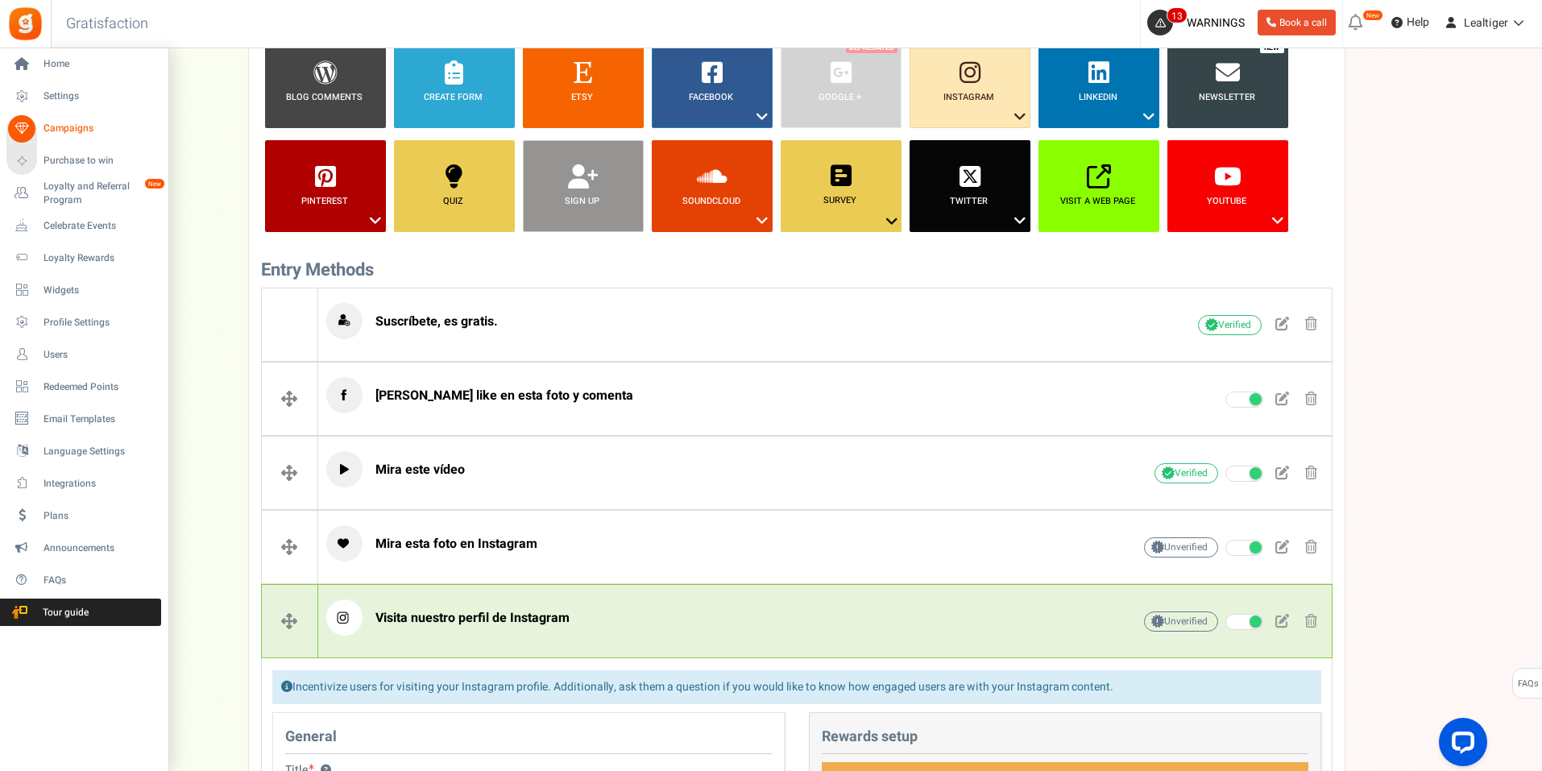
click at [49, 130] on span "Campaigns" at bounding box center [100, 129] width 113 height 14
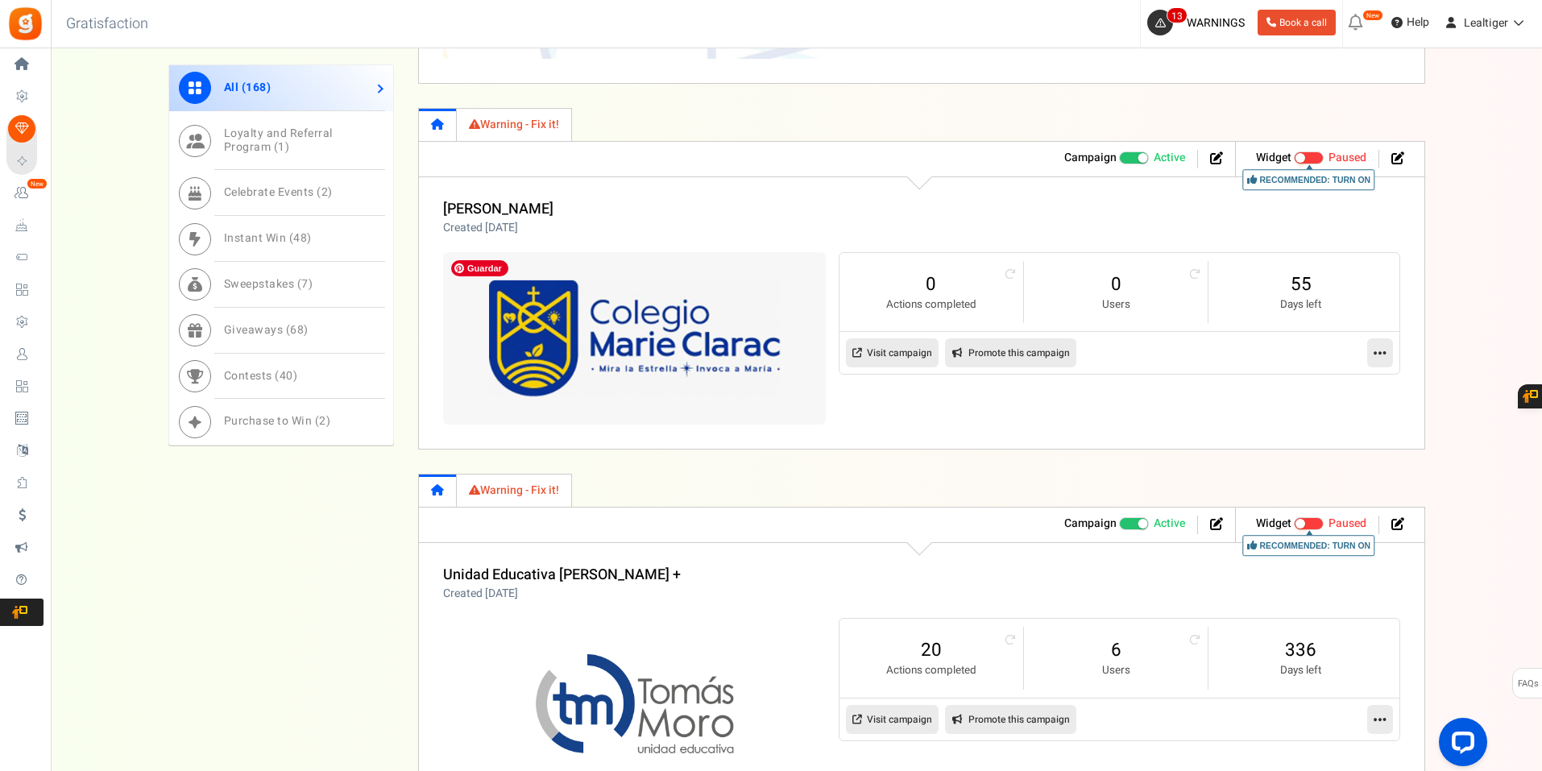
scroll to position [1289, 0]
click at [1375, 349] on icon at bounding box center [1380, 350] width 13 height 15
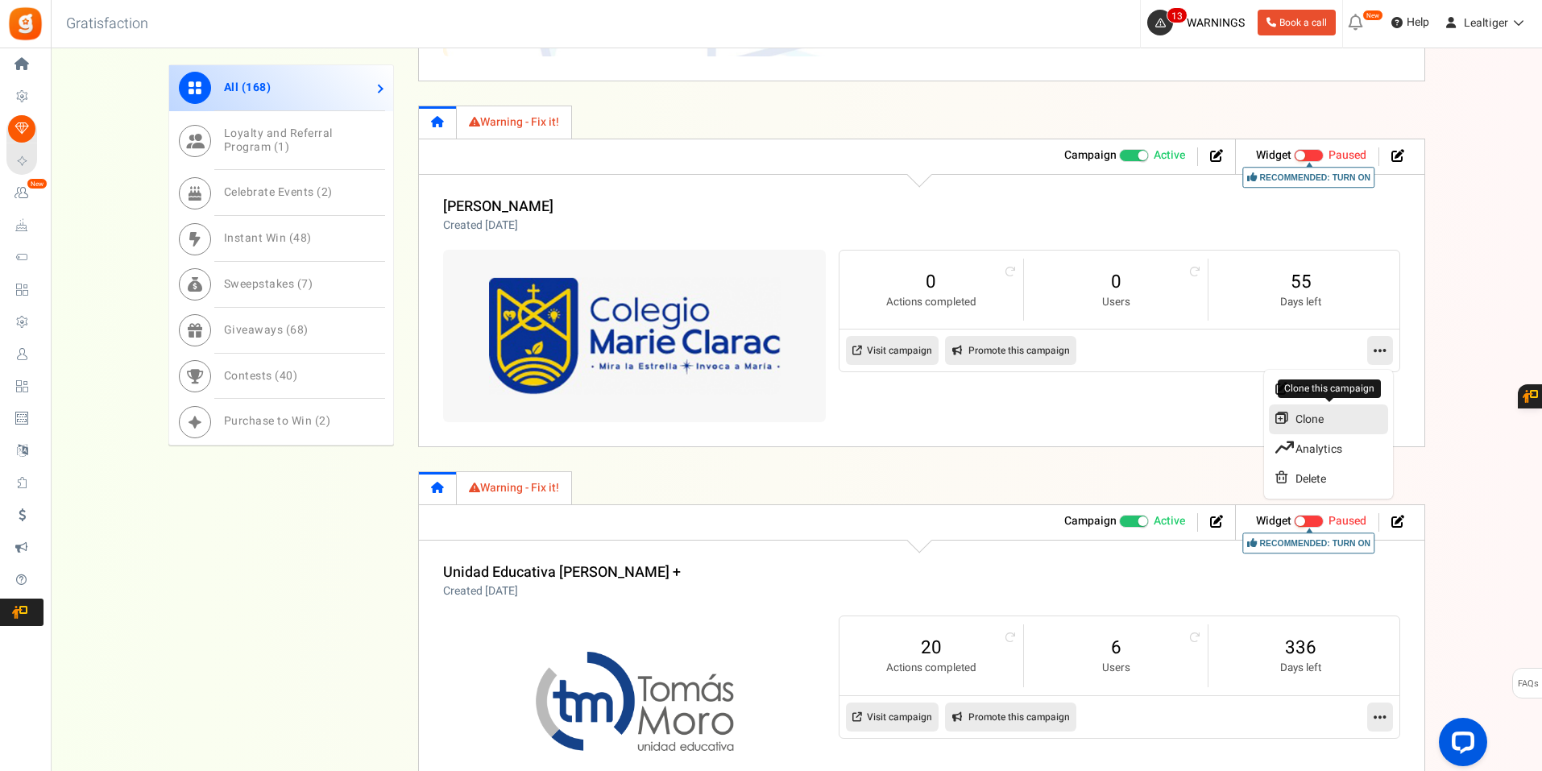
click at [1323, 421] on link "Clone" at bounding box center [1328, 419] width 119 height 30
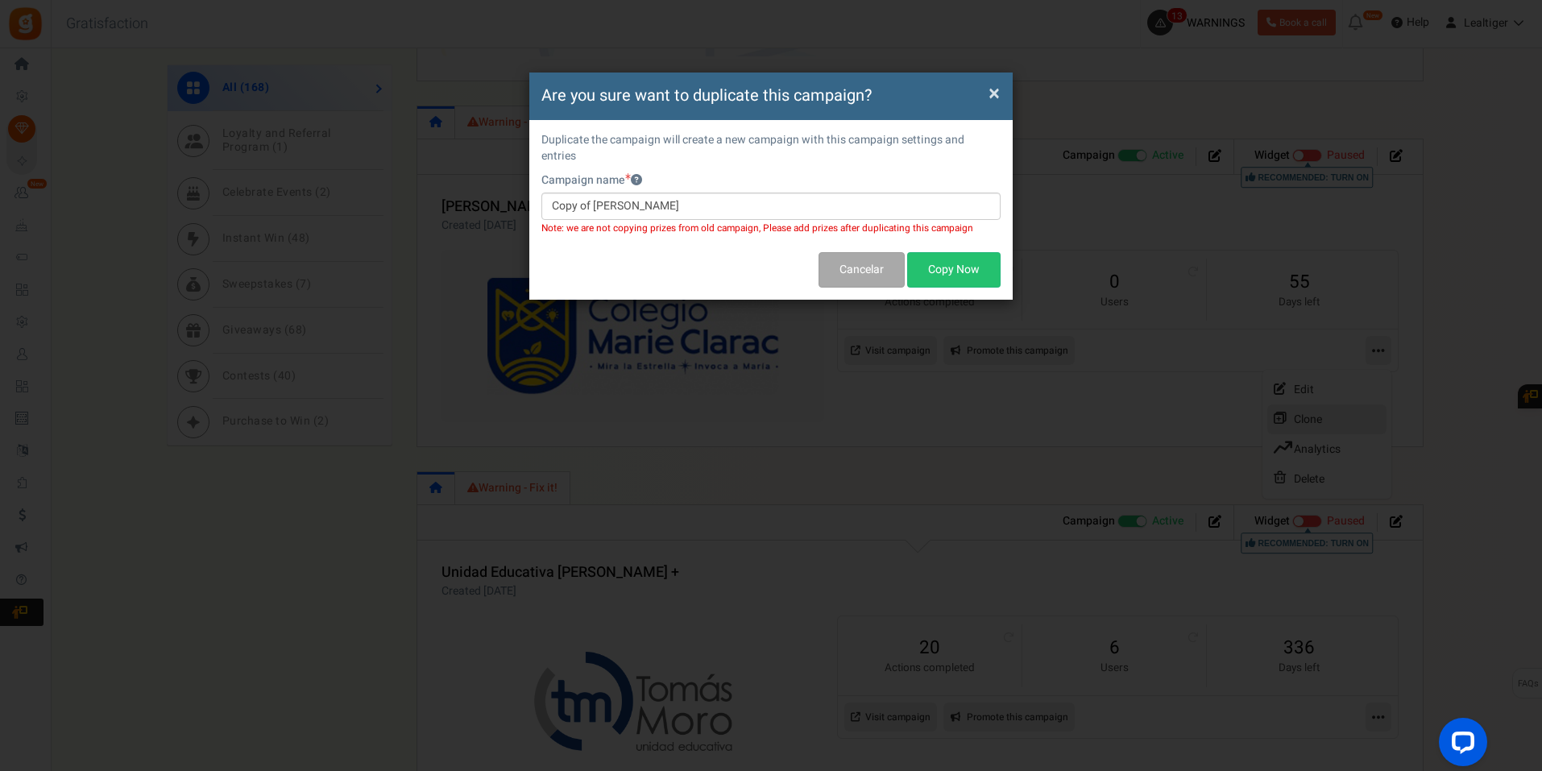
scroll to position [0, 0]
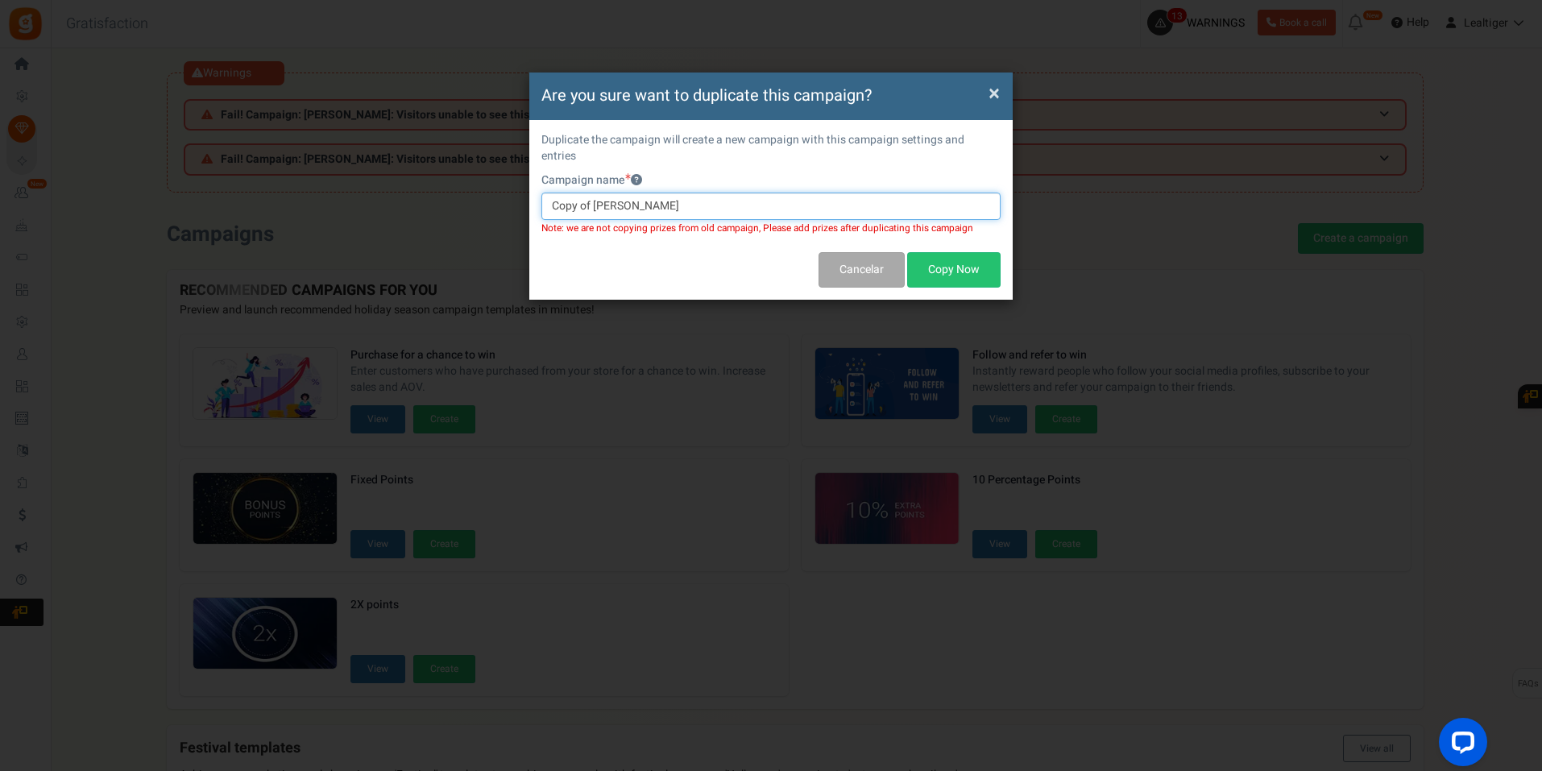
click at [707, 193] on input "Copy of [PERSON_NAME]" at bounding box center [770, 206] width 459 height 27
click at [699, 195] on input "Copy of [PERSON_NAME]" at bounding box center [770, 206] width 459 height 27
paste input "Unidad Educativa Mife [PERSON_NAME]"
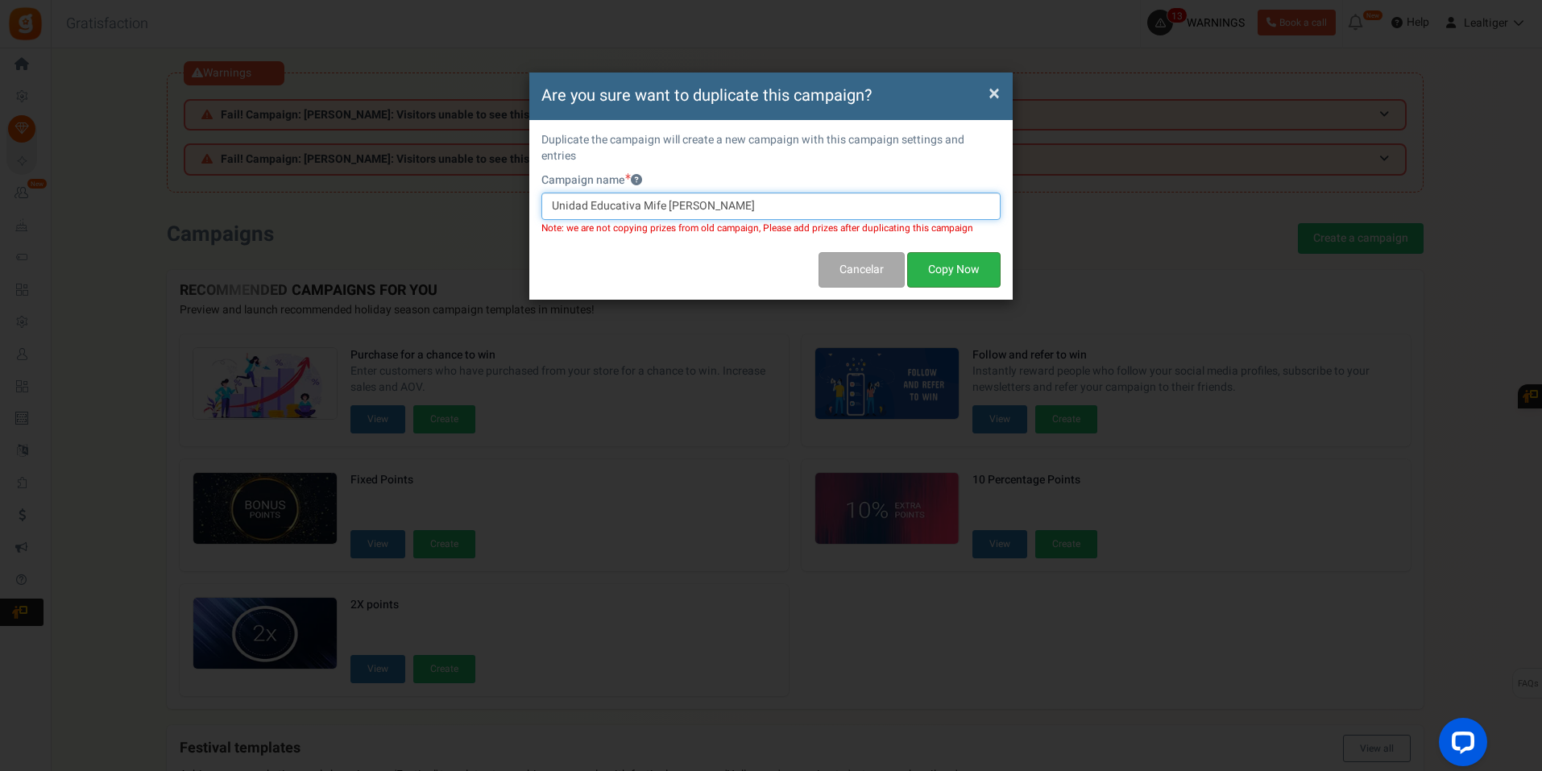
type input "Unidad Educativa Mife [PERSON_NAME]"
click at [951, 262] on button "Copy Now" at bounding box center [953, 269] width 93 height 35
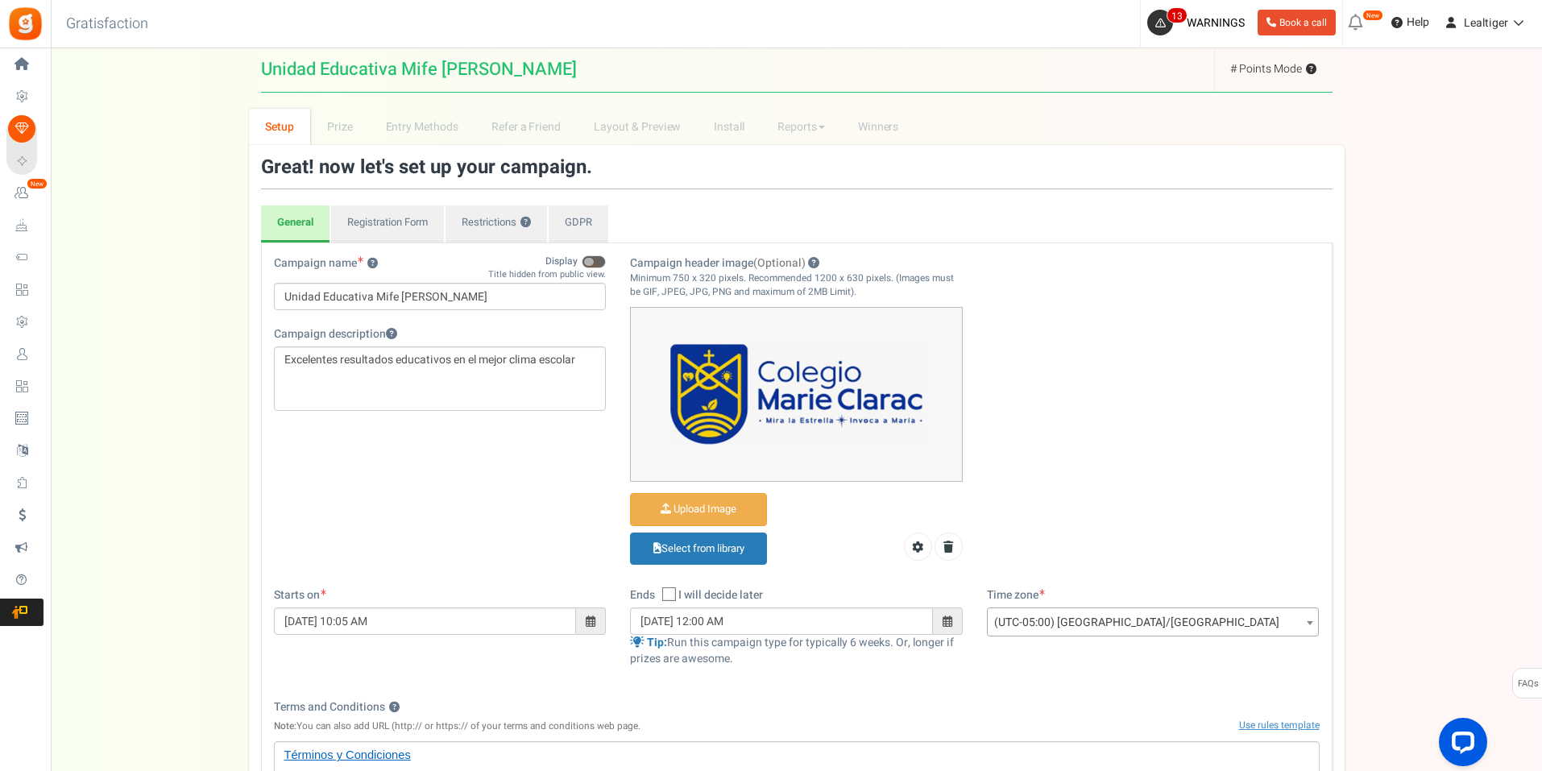
scroll to position [161, 0]
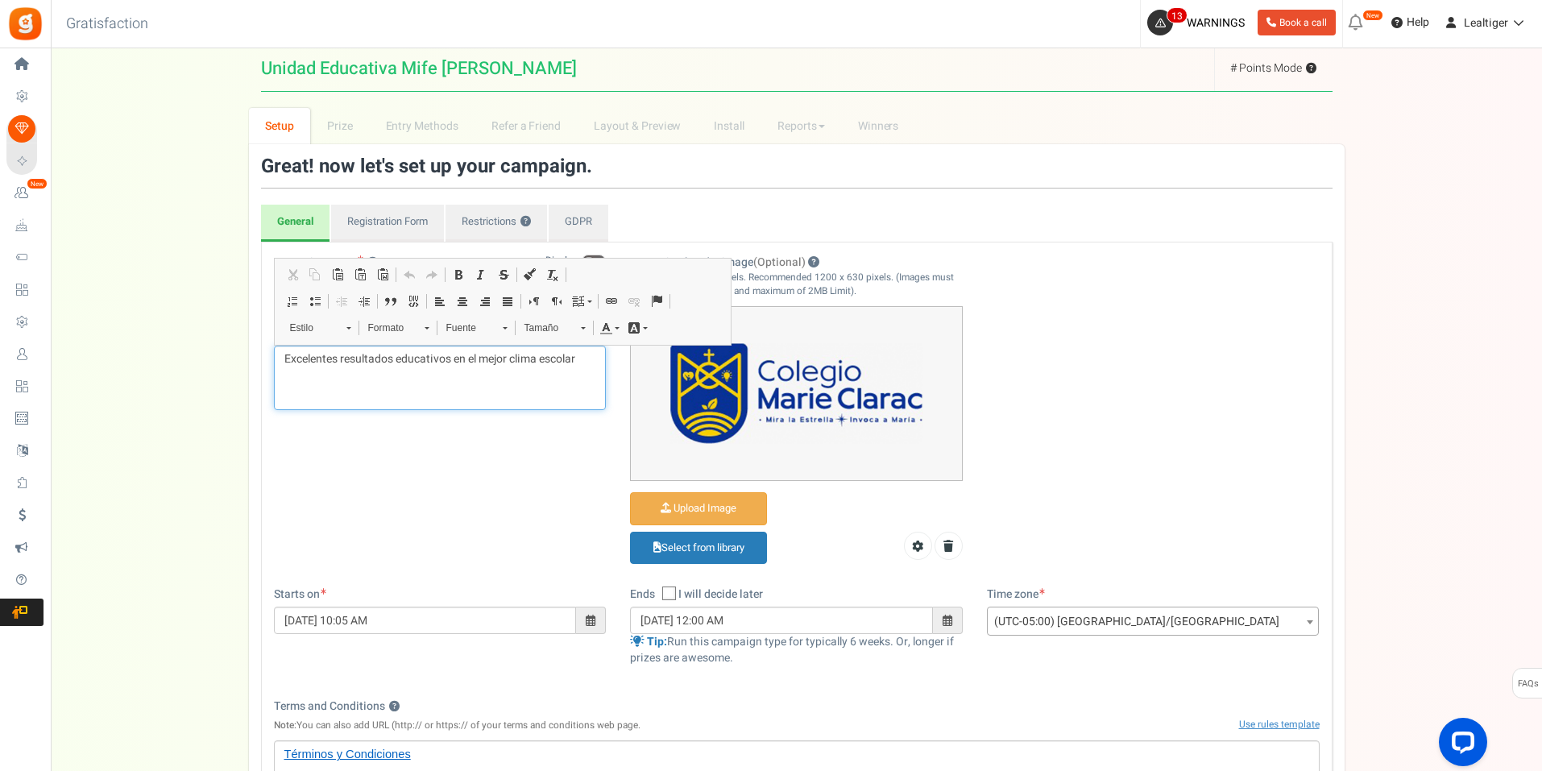
click at [417, 355] on p "Excelentes resultados educativos en el mejor clima escolar" at bounding box center [440, 359] width 312 height 16
click at [485, 434] on div "Campaign name ? Display Title hidden from public view. Unidad Educativa Mife [P…" at bounding box center [440, 351] width 357 height 192
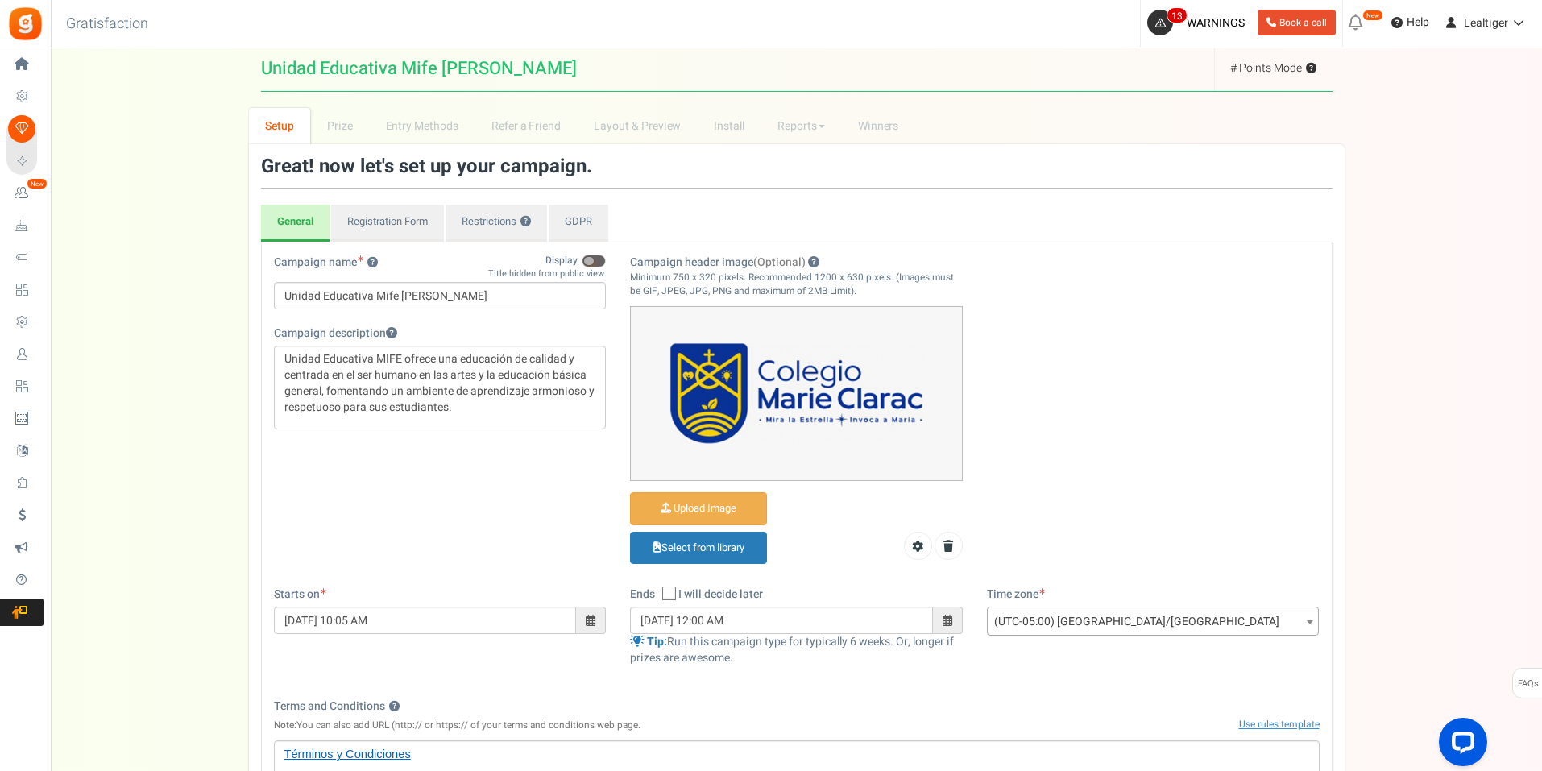
drag, startPoint x: 471, startPoint y: 280, endPoint x: 462, endPoint y: 288, distance: 12.0
click at [467, 284] on div "Campaign name ? Display Title hidden from public view. Unidad Educativa Mife [P…" at bounding box center [440, 283] width 333 height 56
click at [458, 301] on input "Unidad Educativa Mife [PERSON_NAME]" at bounding box center [440, 295] width 333 height 27
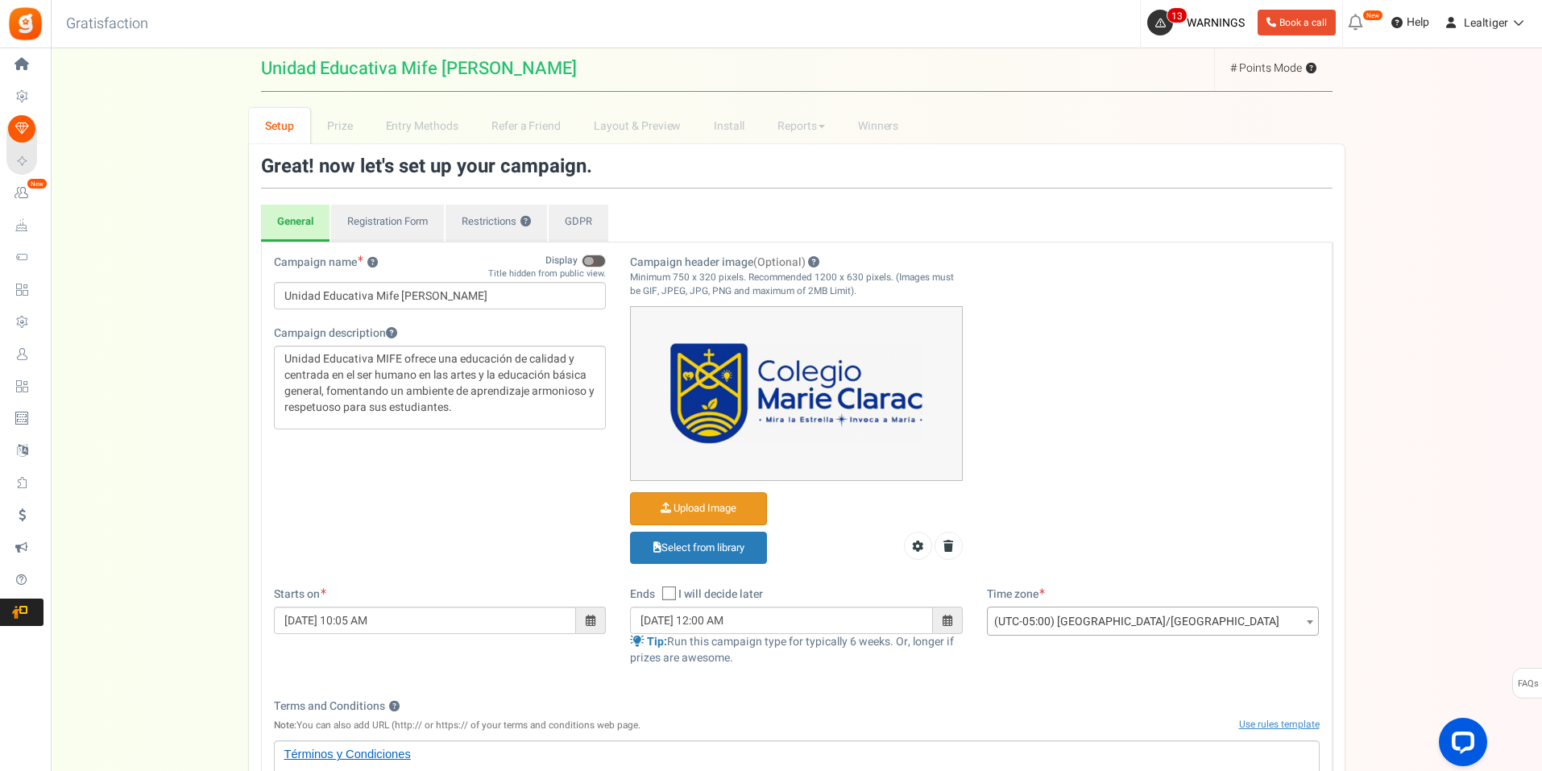
click at [728, 501] on input "Campaign header image (Optional)" at bounding box center [698, 508] width 135 height 31
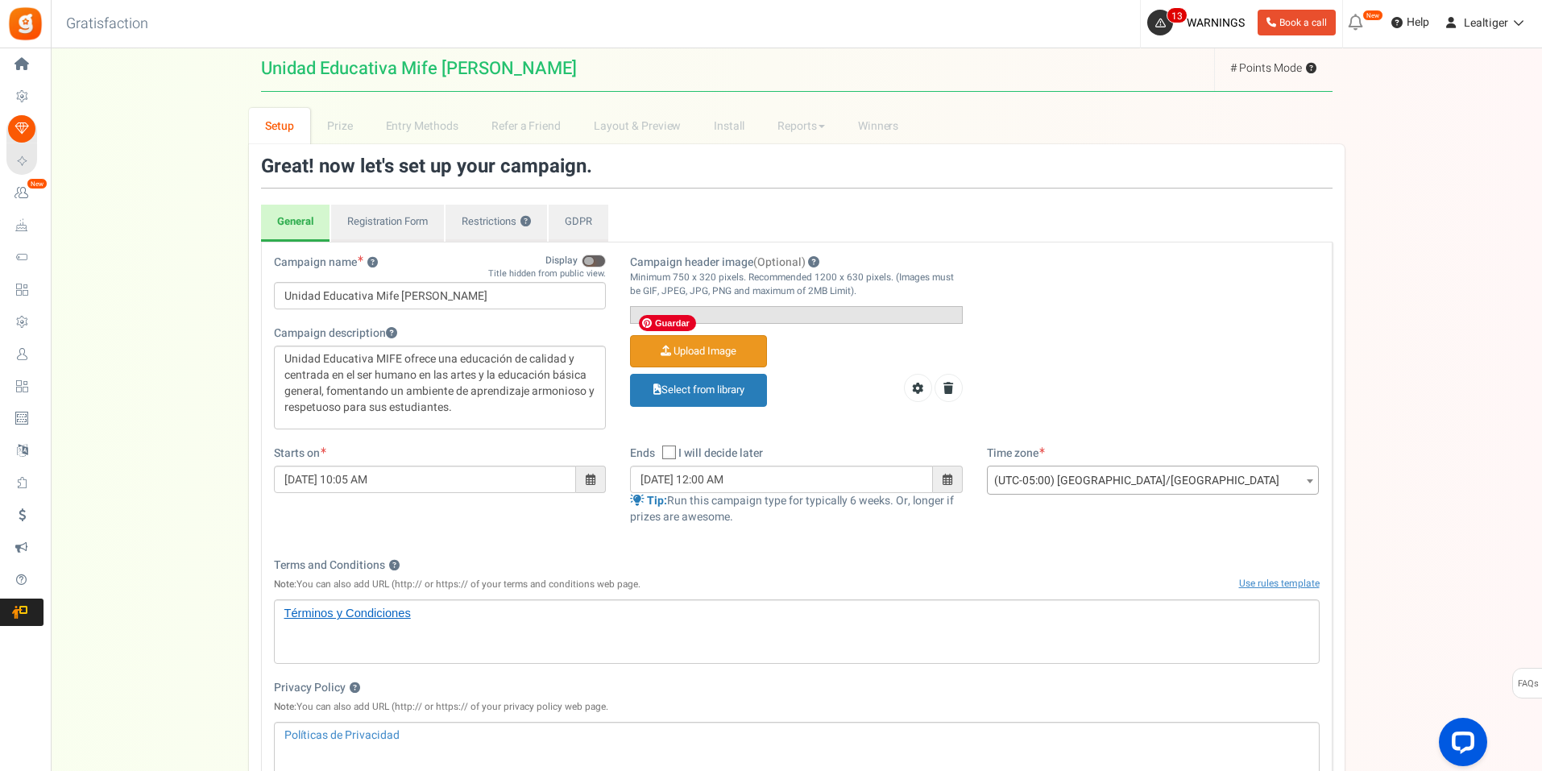
click at [631, 315] on img at bounding box center [631, 315] width 0 height 0
click at [947, 394] on icon at bounding box center [948, 388] width 10 height 11
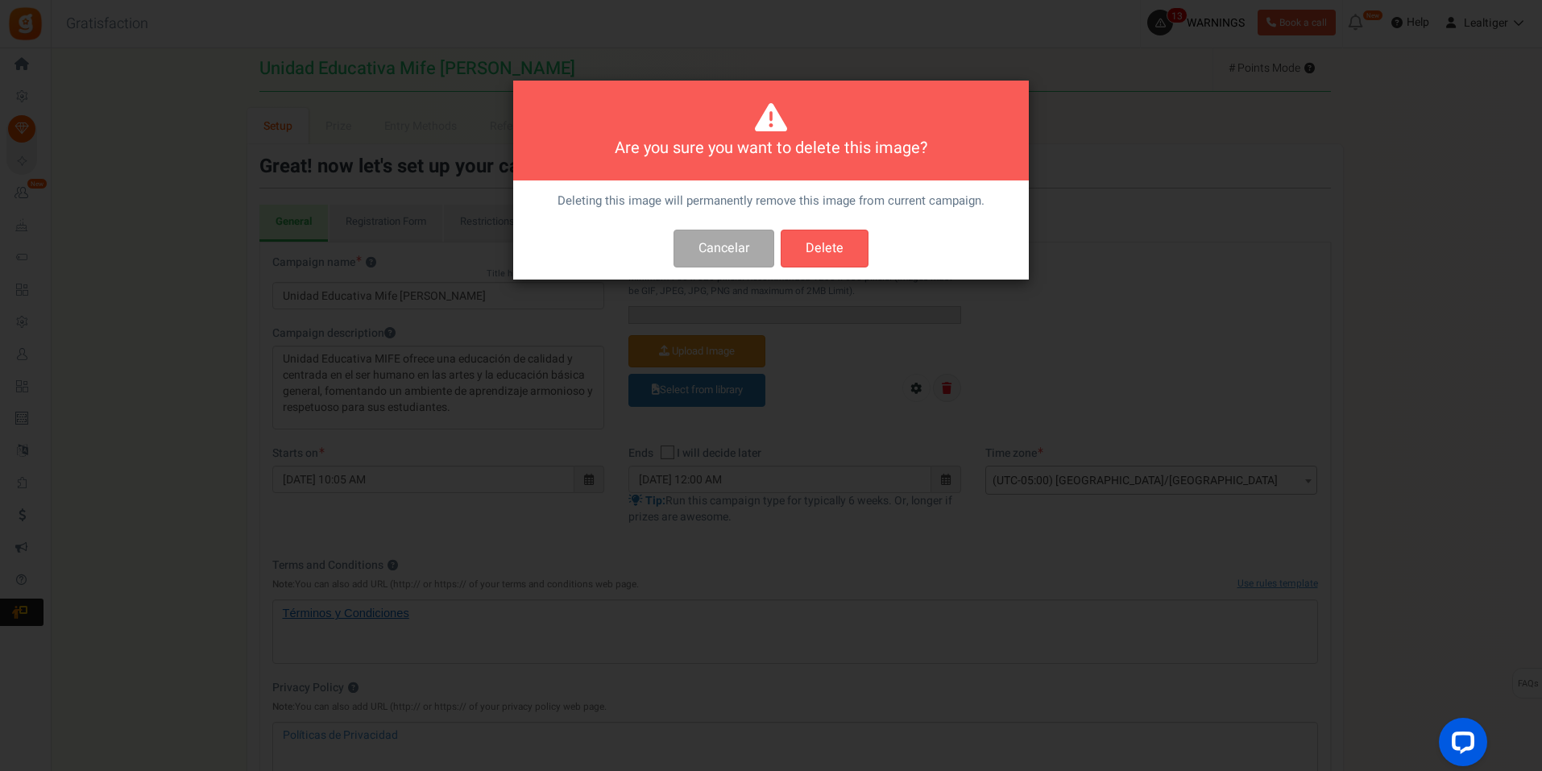
scroll to position [0, 0]
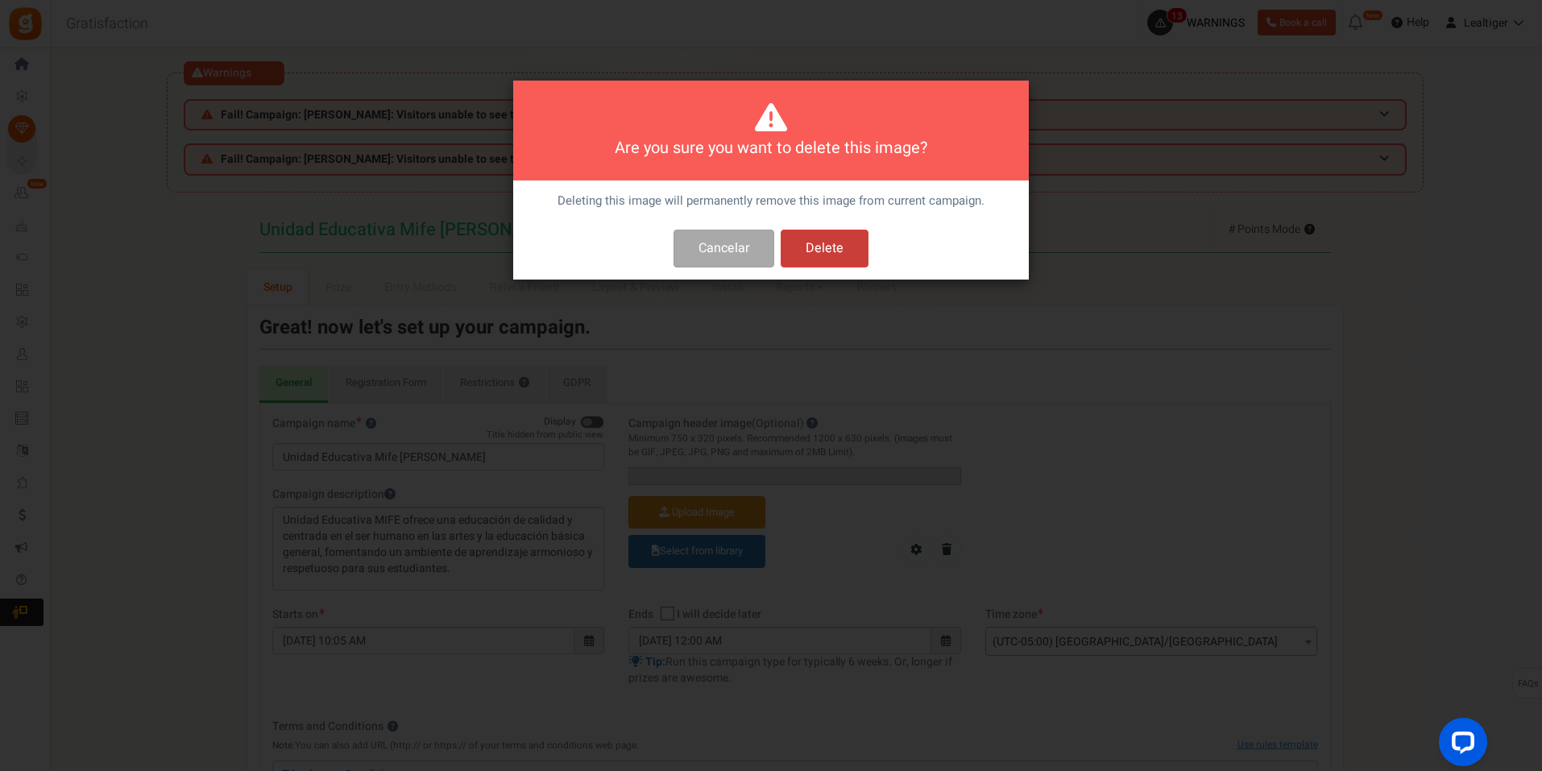
click at [849, 236] on button "Delete" at bounding box center [825, 249] width 88 height 38
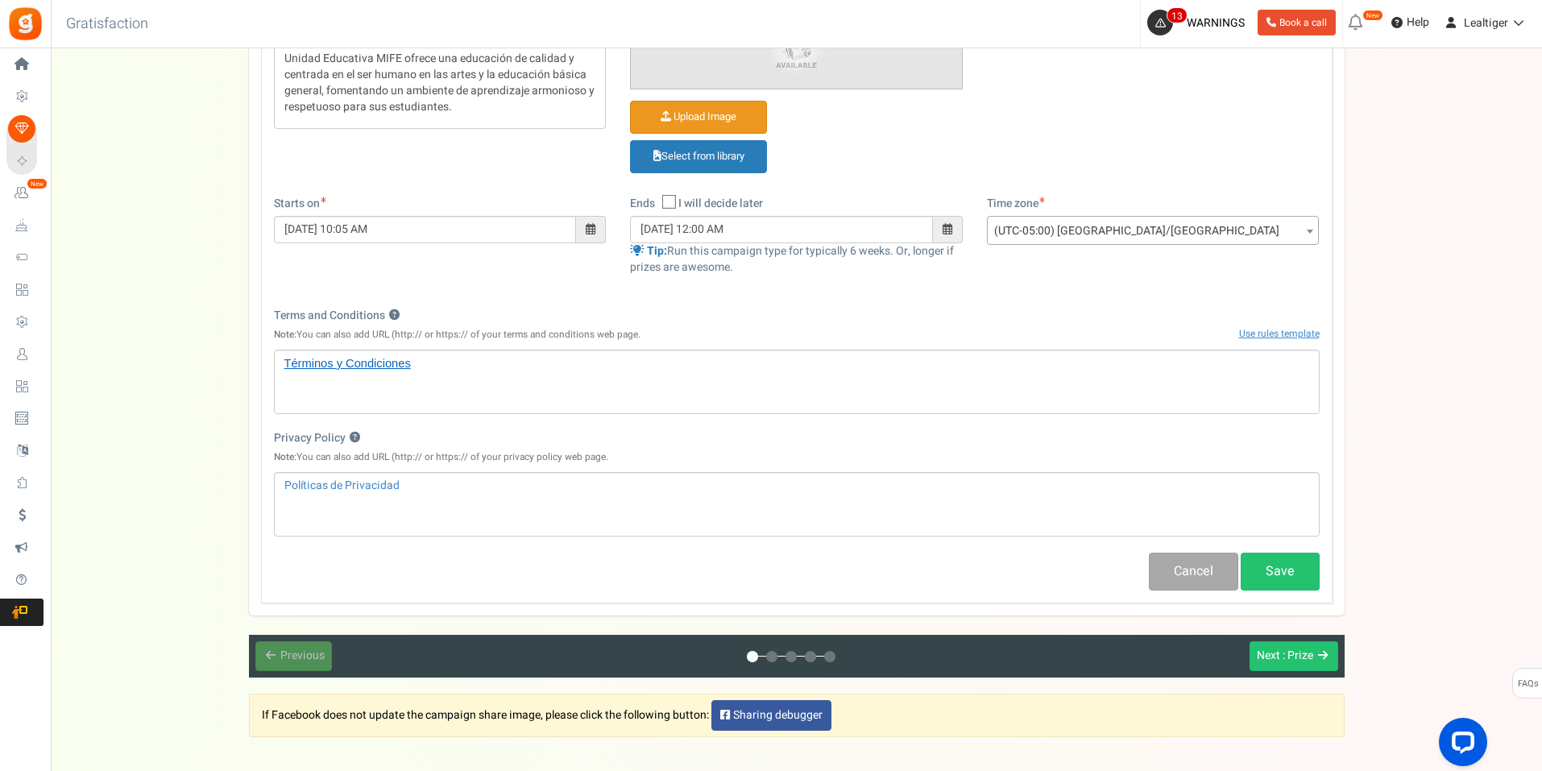
scroll to position [219, 0]
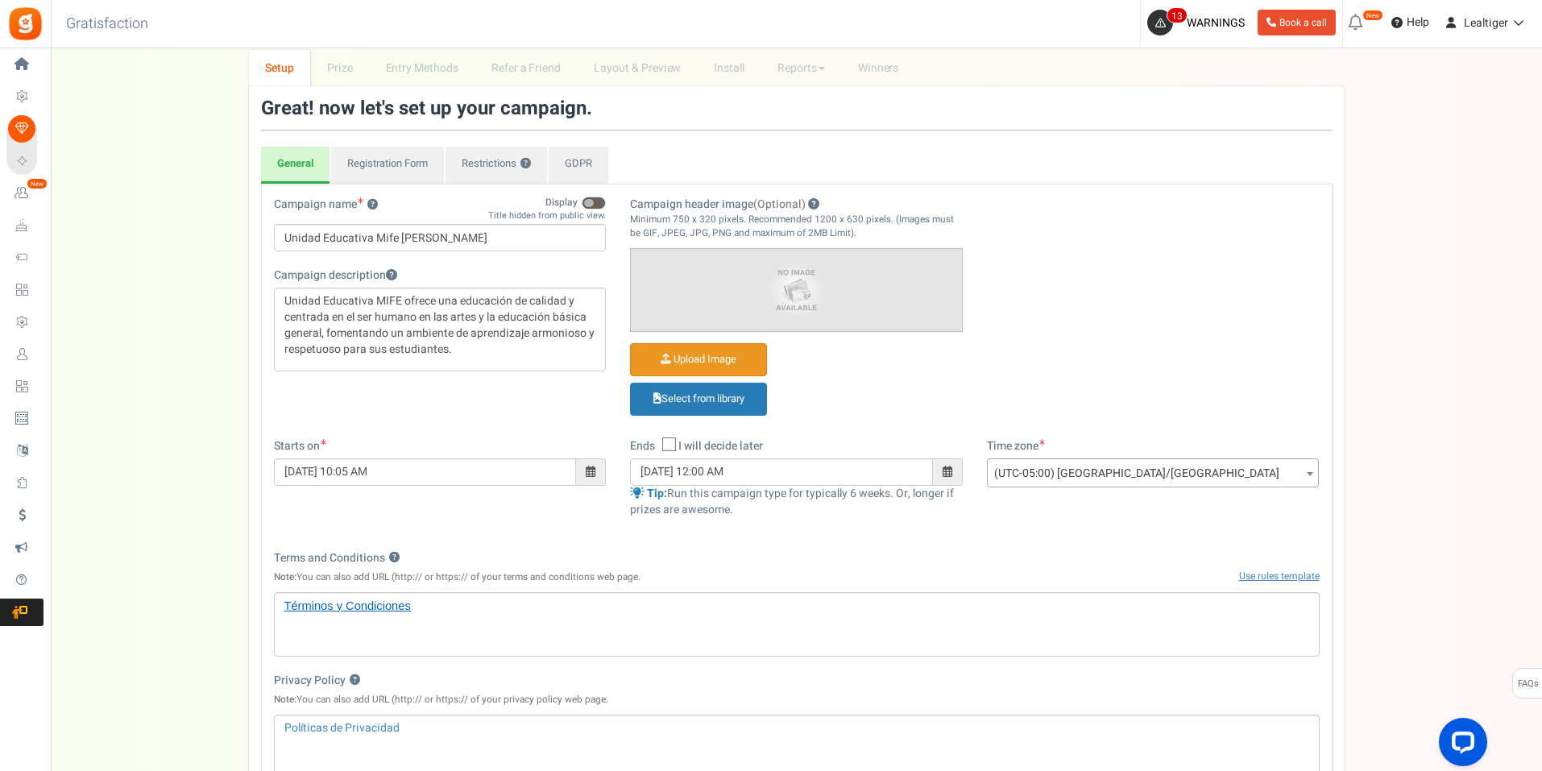
click at [703, 361] on input "Campaign header image (Optional)" at bounding box center [698, 359] width 135 height 31
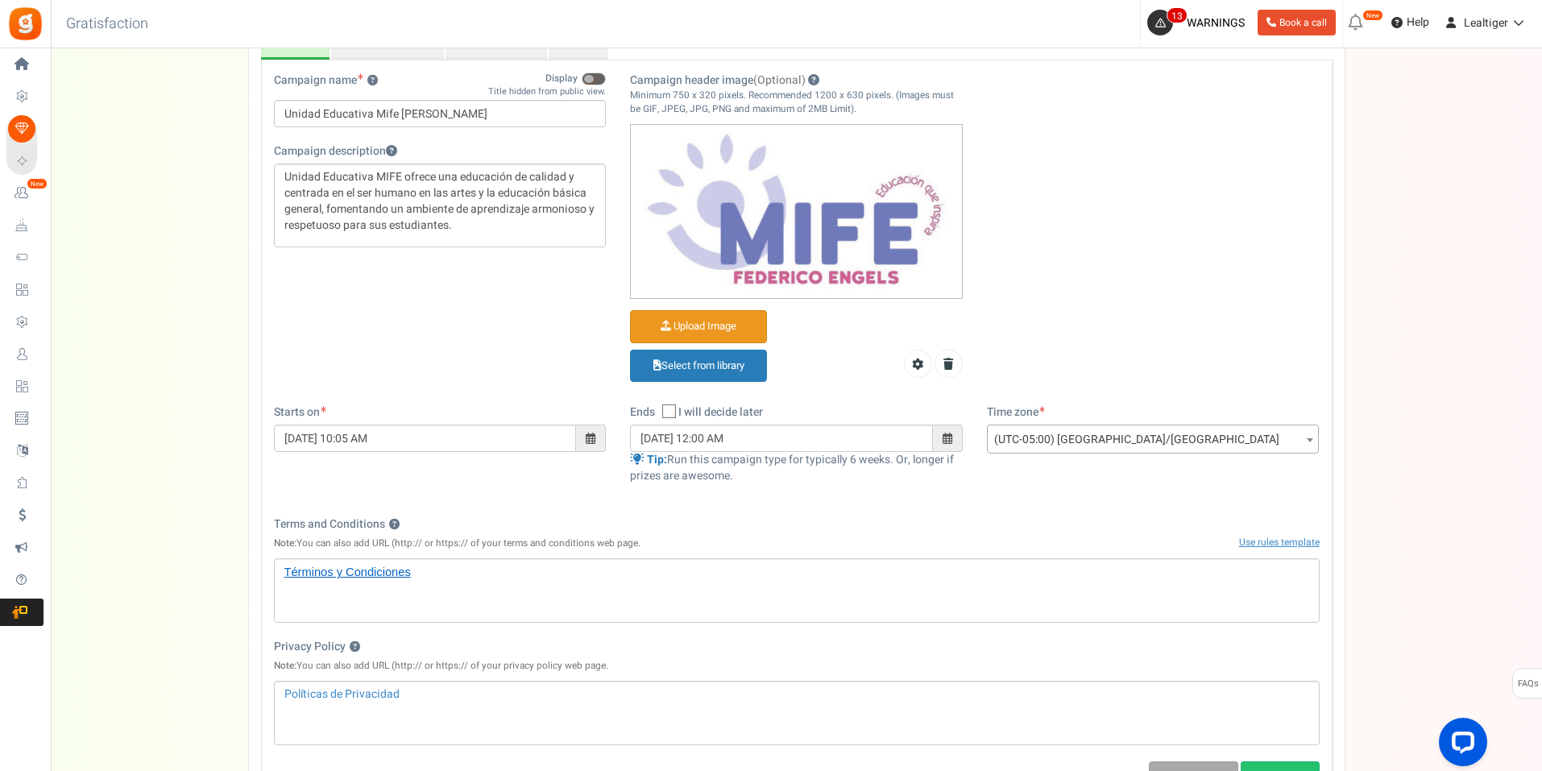
scroll to position [380, 0]
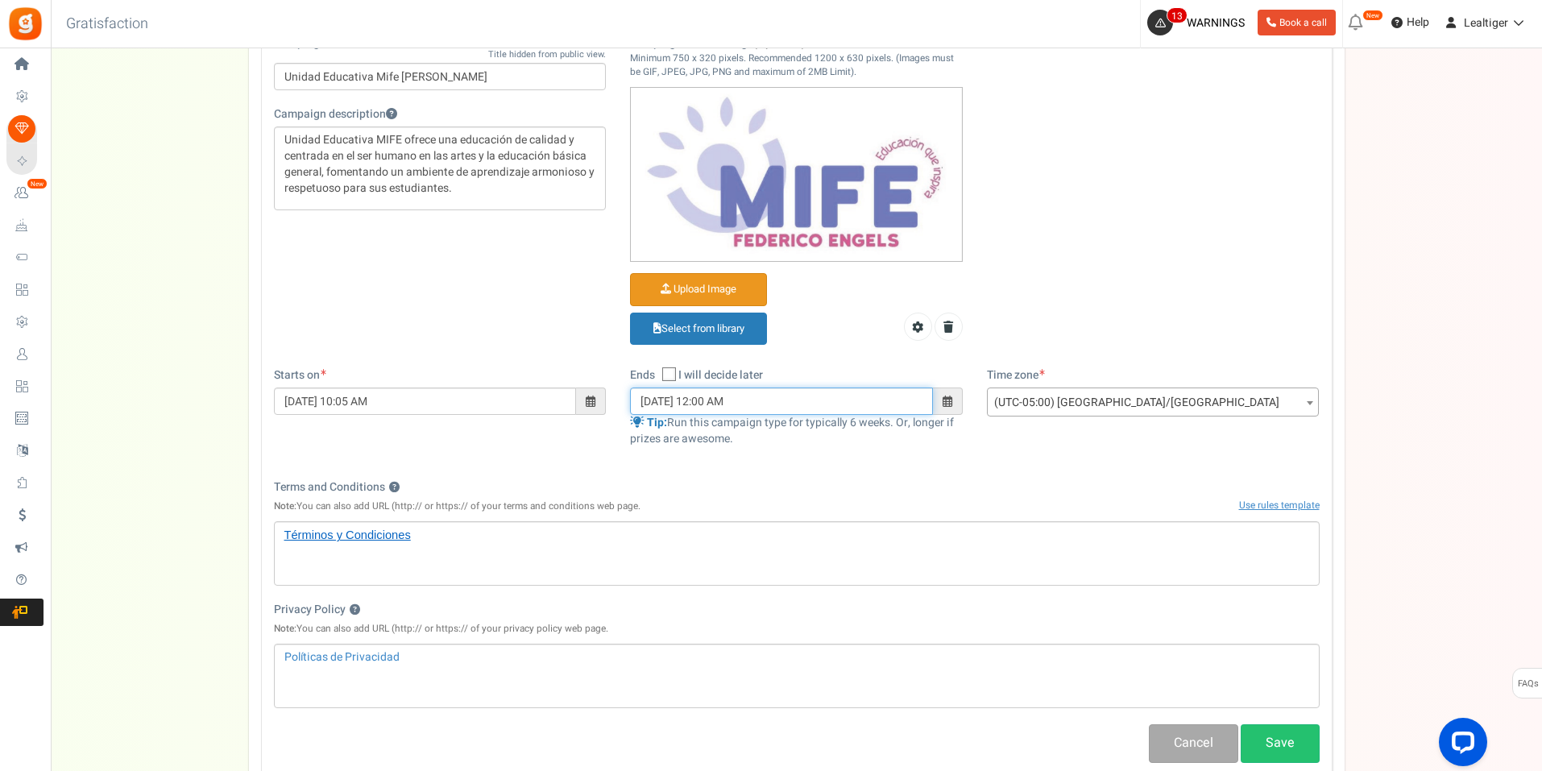
click at [671, 398] on input "[DATE] 12:00 AM" at bounding box center [781, 401] width 303 height 27
drag, startPoint x: 671, startPoint y: 398, endPoint x: 658, endPoint y: 400, distance: 13.1
click at [658, 400] on input "[DATE] 12:00 AM" at bounding box center [781, 401] width 303 height 27
type input "[DATE] 12:00 AM"
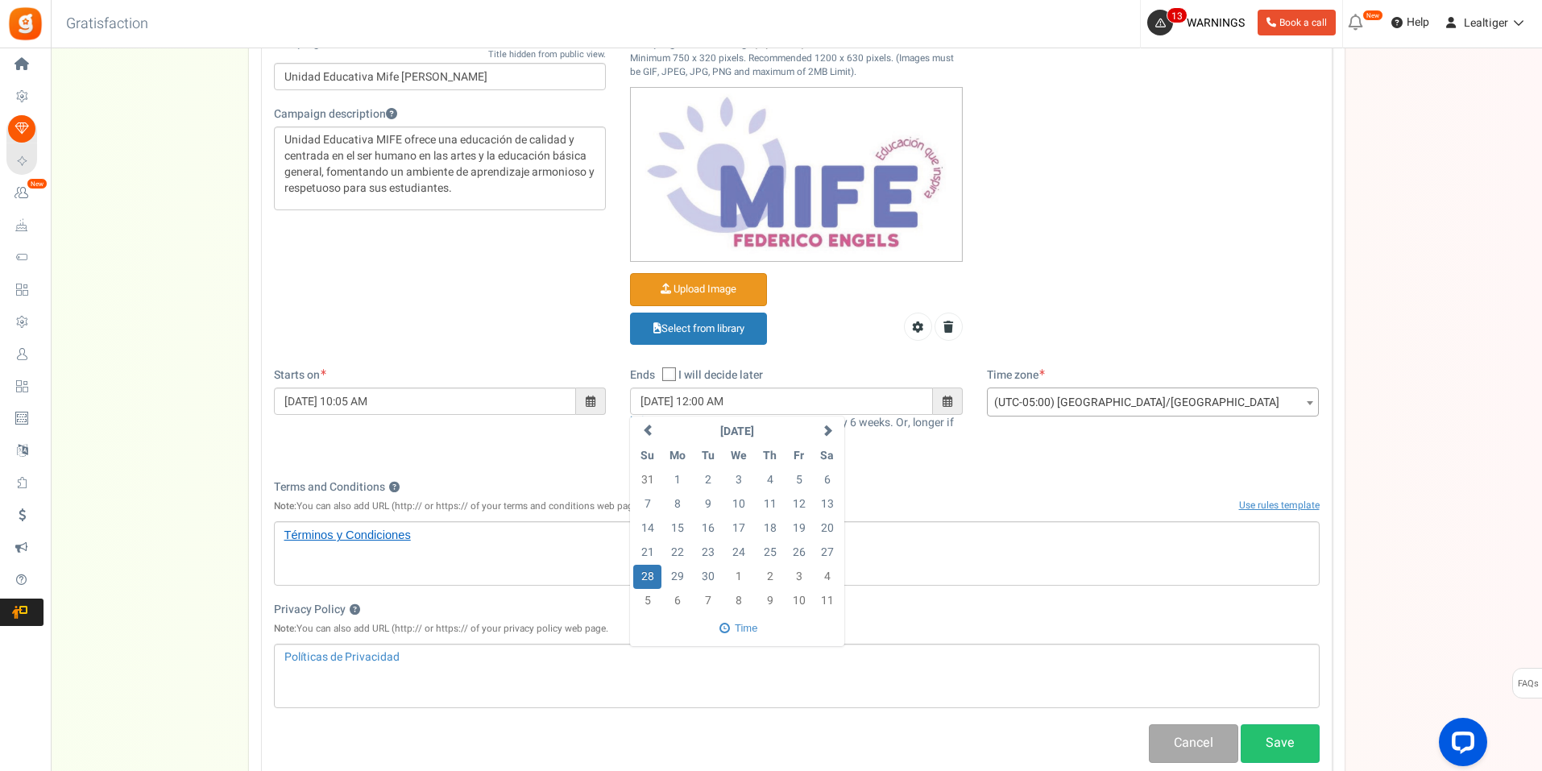
click at [1041, 274] on div "Campaign name ? Display Title hidden from public view. Unidad Educativa Mife [P…" at bounding box center [797, 201] width 1070 height 333
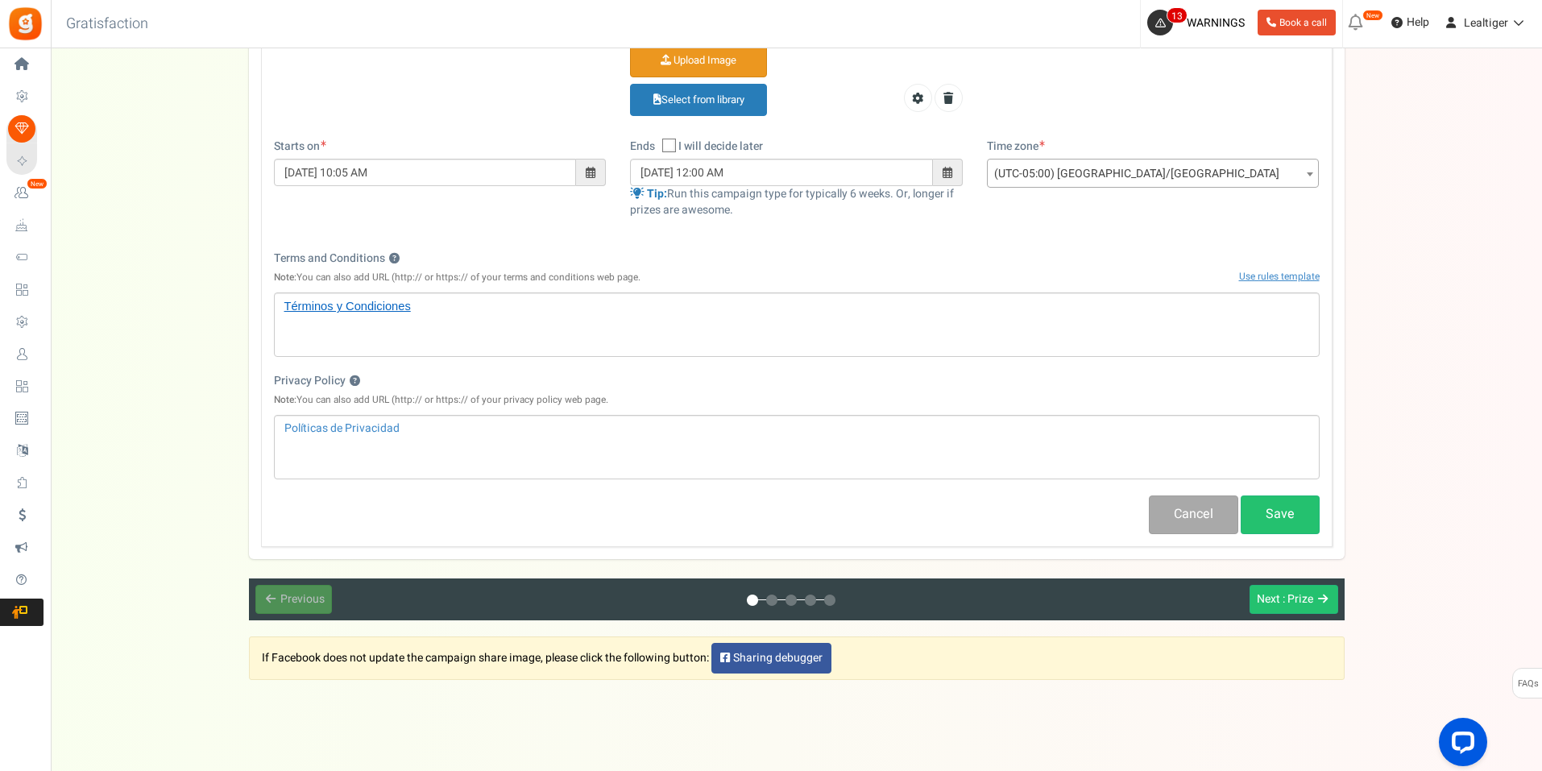
scroll to position [622, 0]
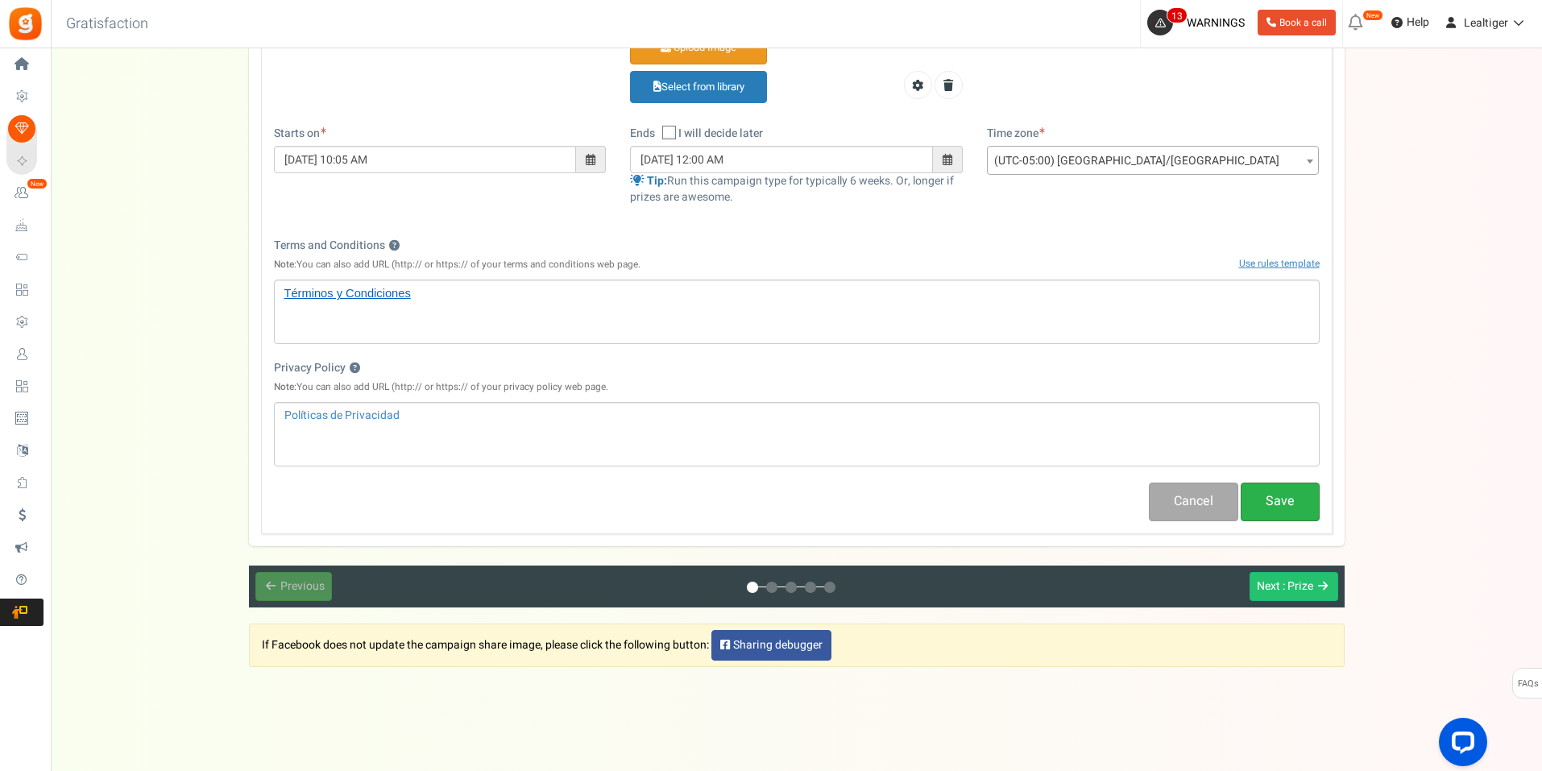
click at [1277, 497] on button "Save" at bounding box center [1280, 502] width 79 height 38
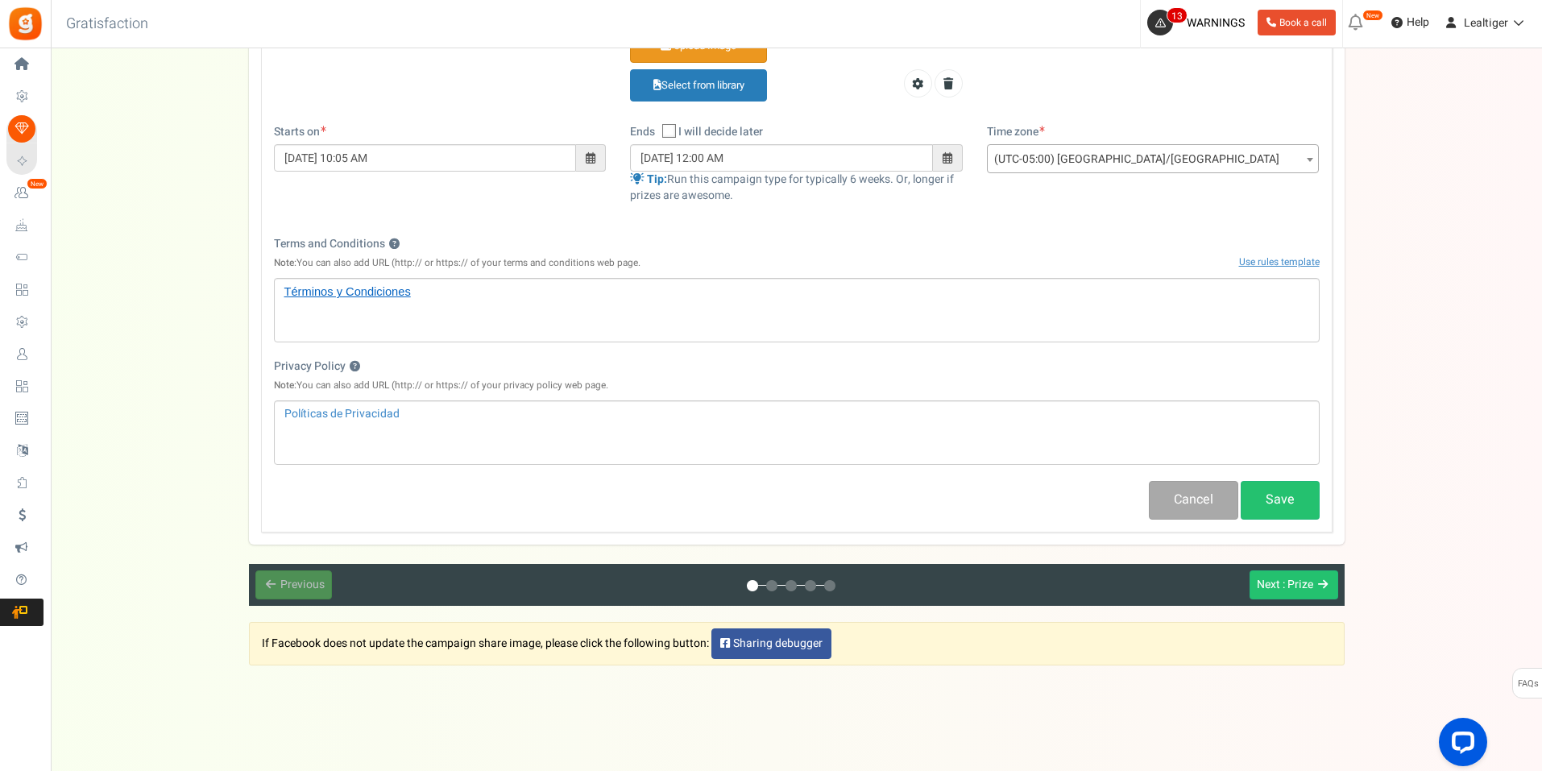
scroll to position [632, 0]
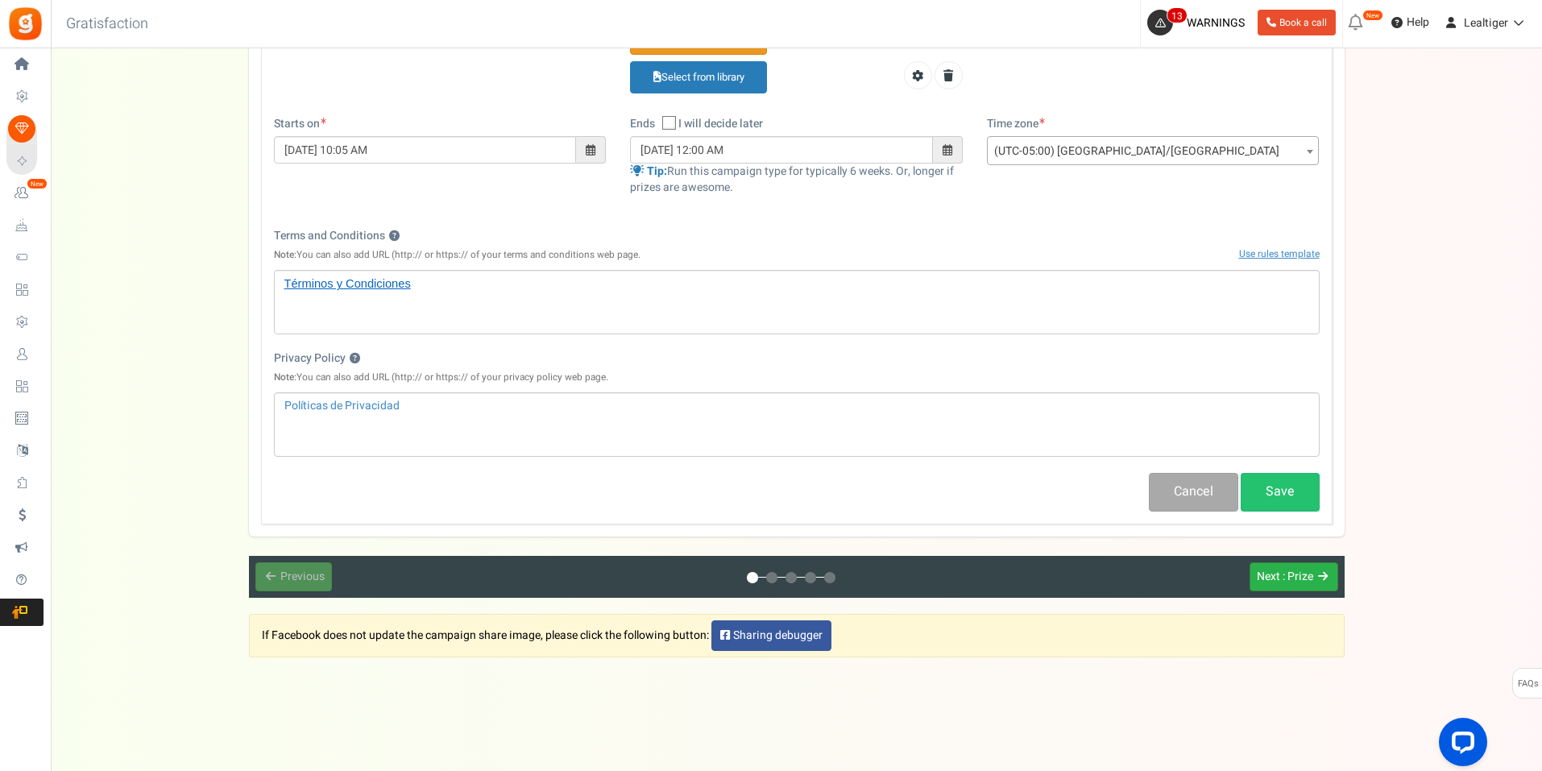
click at [1286, 578] on span ": Prize" at bounding box center [1298, 576] width 31 height 17
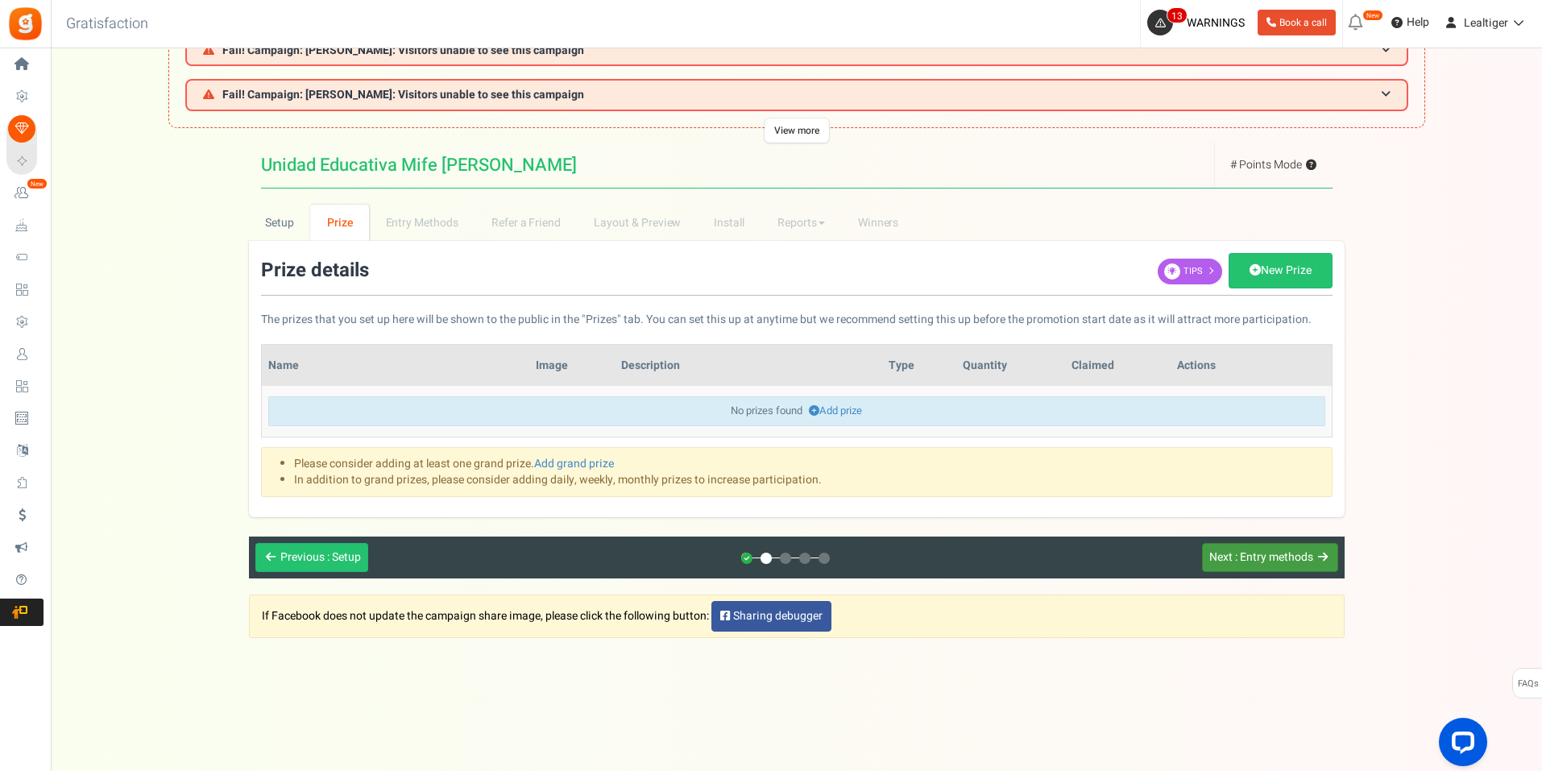
scroll to position [0, 0]
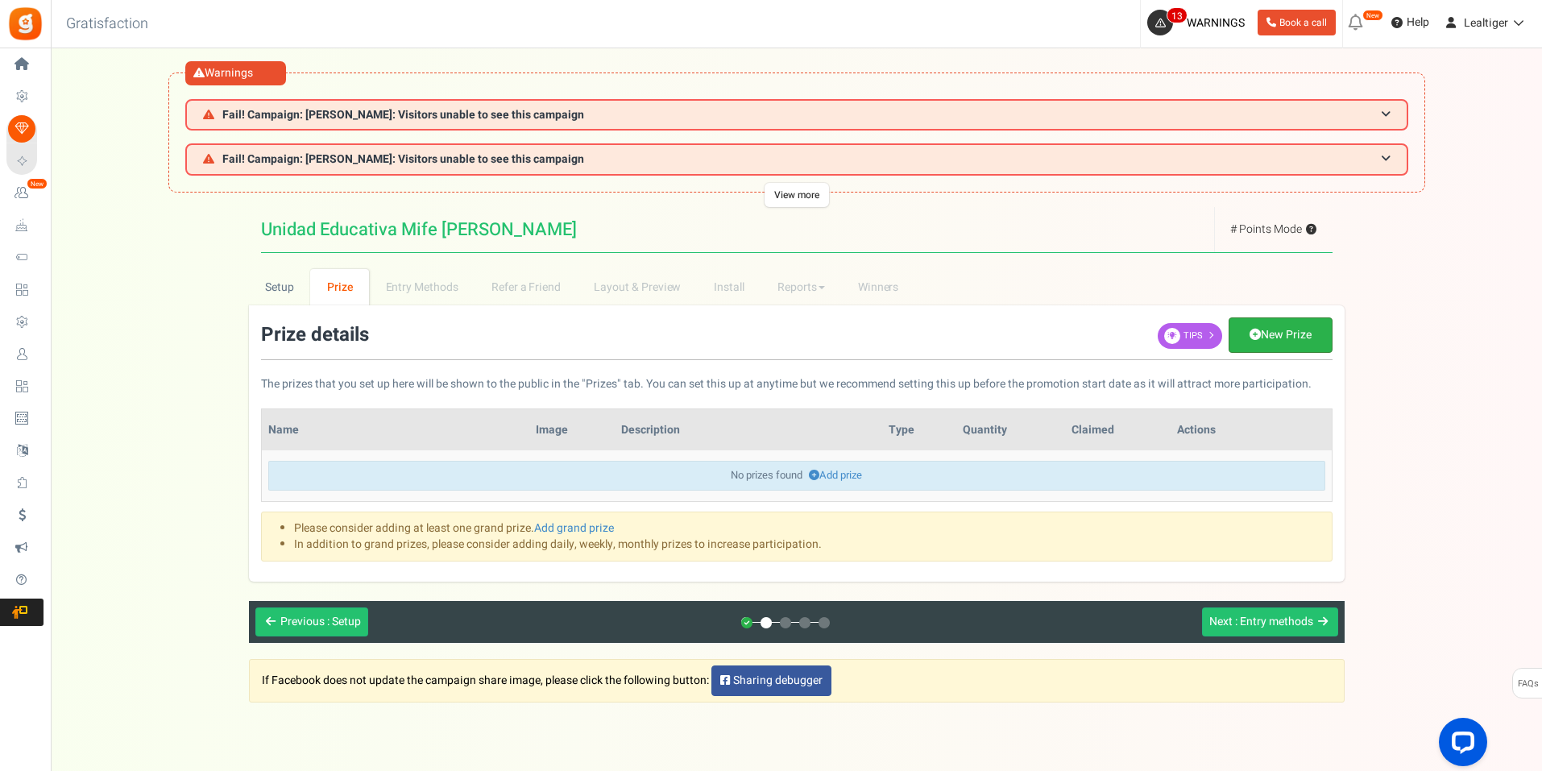
click at [1300, 328] on link "New Prize" at bounding box center [1281, 334] width 104 height 35
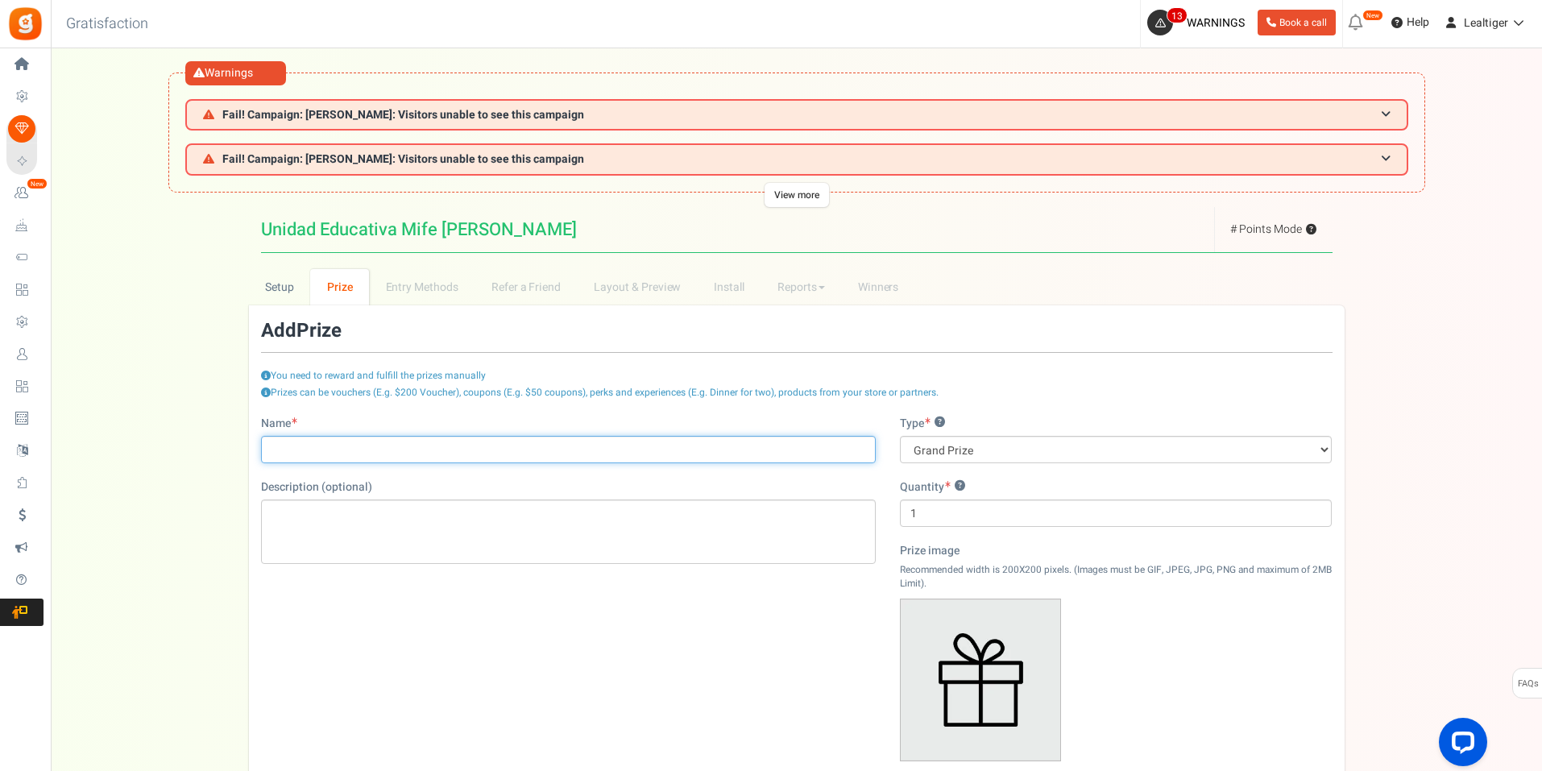
click at [416, 454] on input "Name" at bounding box center [568, 449] width 615 height 27
type input "Gánate uno de estos hermosos balones"
click at [313, 526] on div "Editor de Texto Enriquecido, prize_description" at bounding box center [568, 532] width 615 height 64
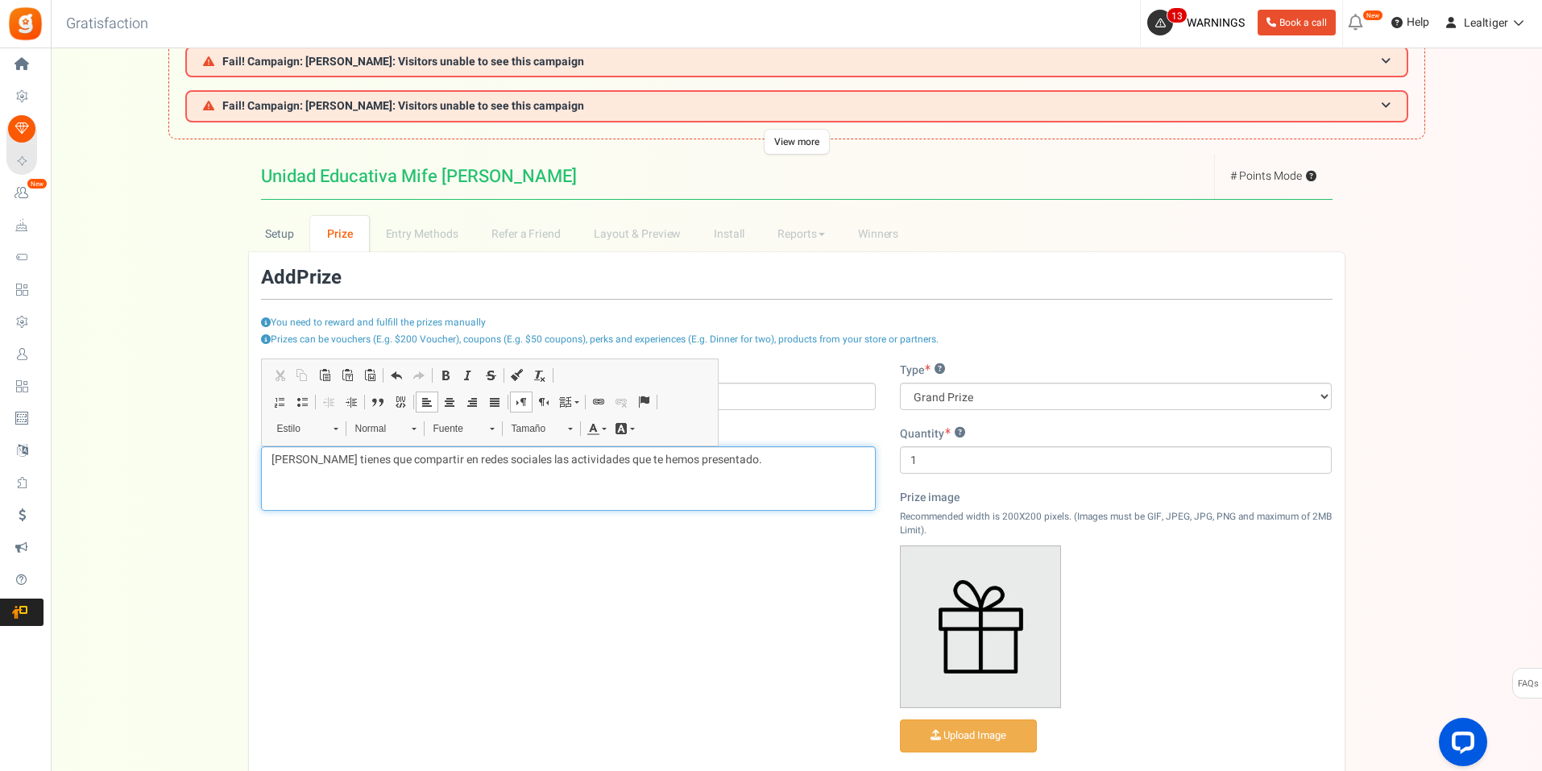
scroll to position [81, 0]
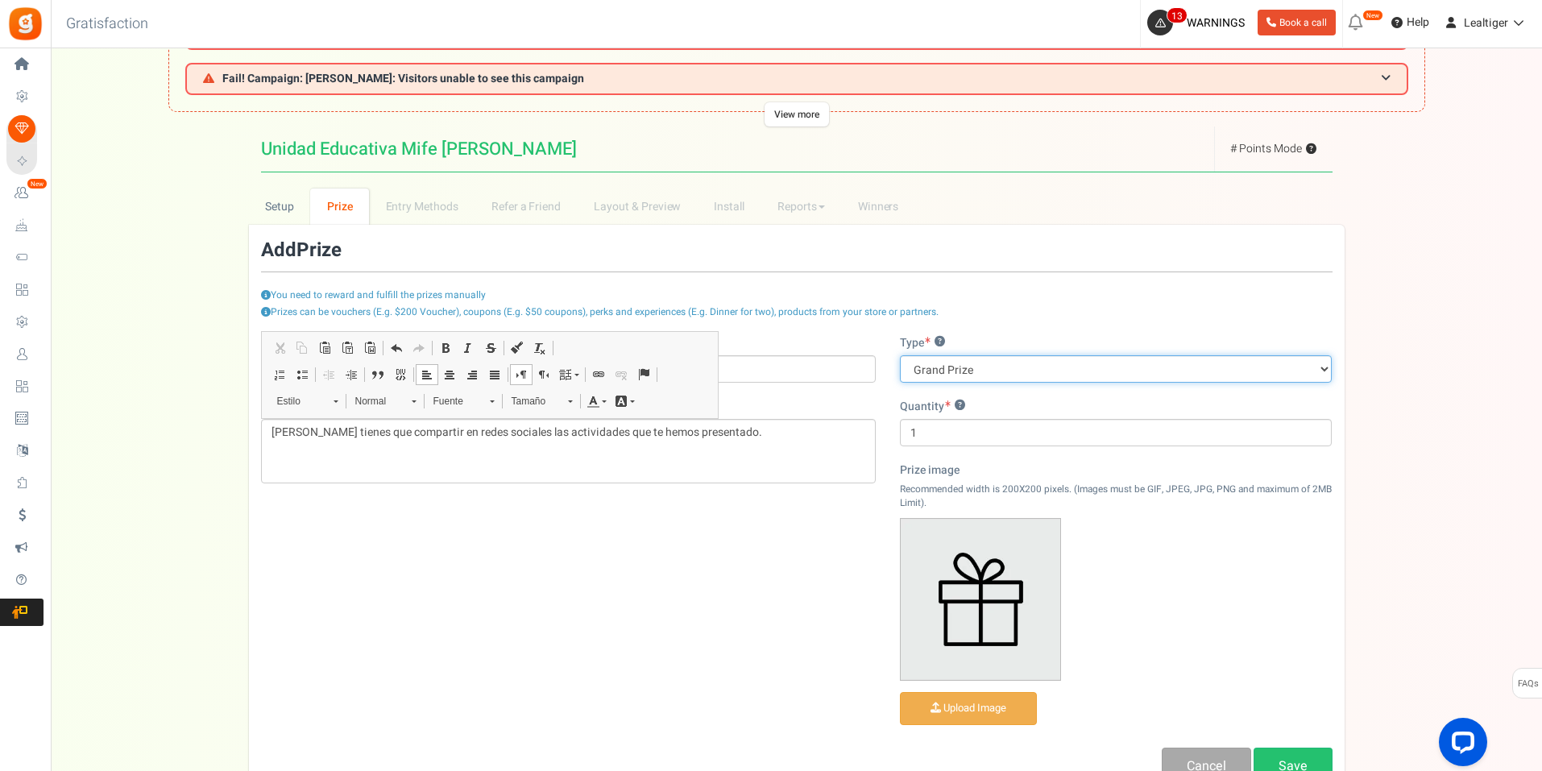
click at [1007, 371] on select "Grand Prize Daily Prize Weekly Prize Monthly Prize" at bounding box center [1116, 368] width 433 height 27
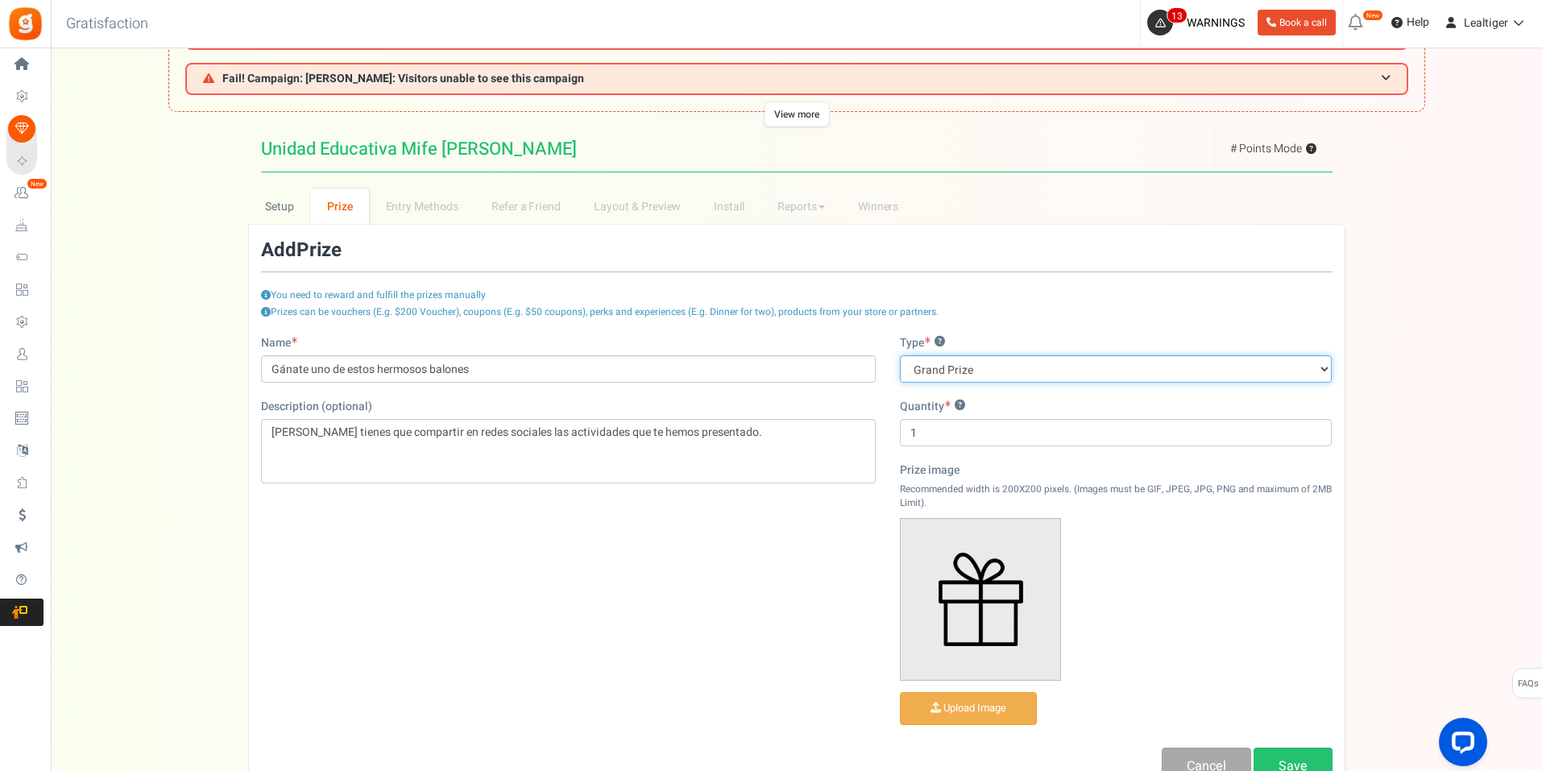
select select "monthly"
click at [900, 355] on select "Grand Prize Daily Prize Weekly Prize Monthly Prize" at bounding box center [1116, 368] width 433 height 27
click at [997, 436] on input "1" at bounding box center [1116, 432] width 433 height 27
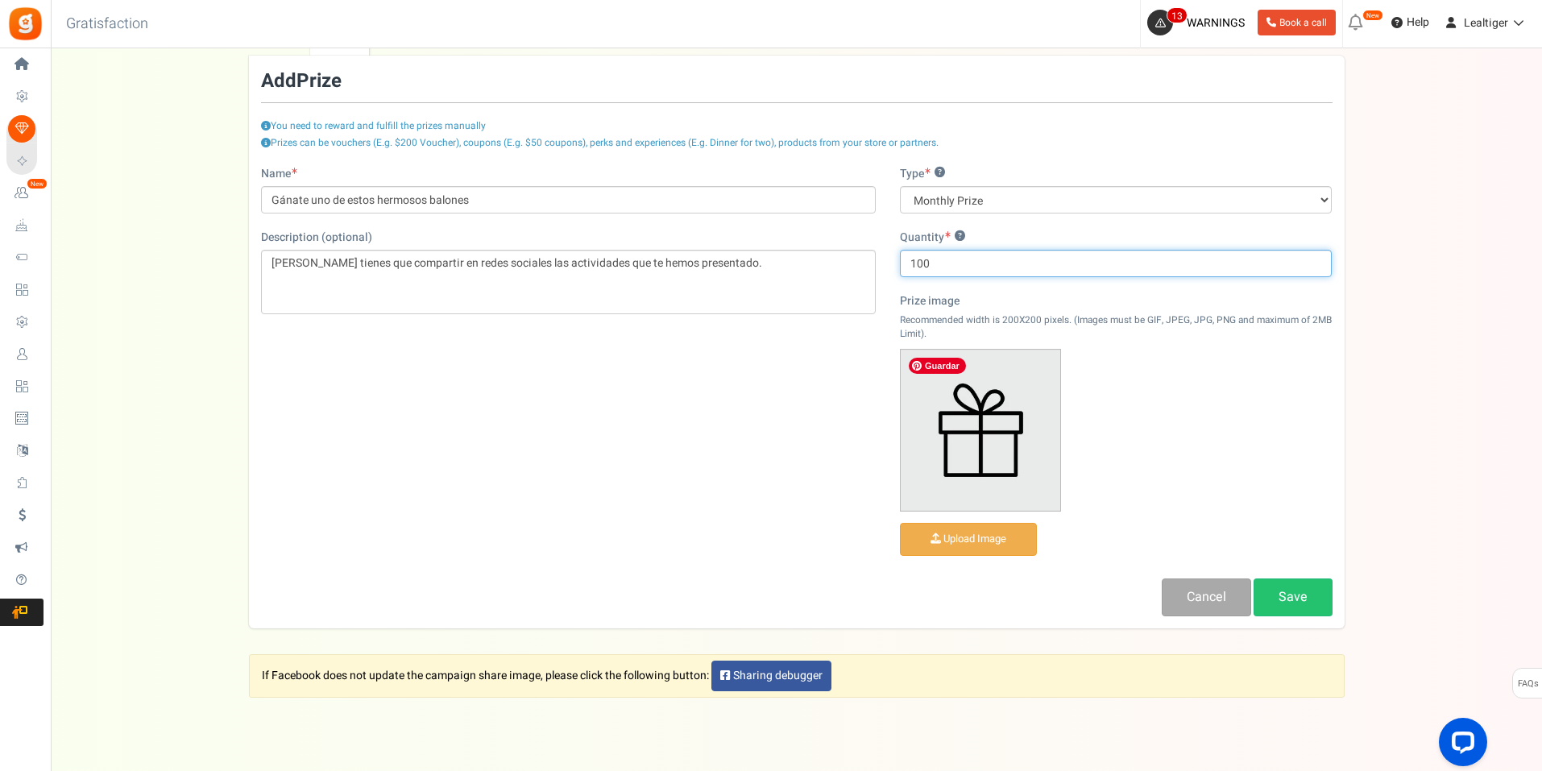
scroll to position [290, 0]
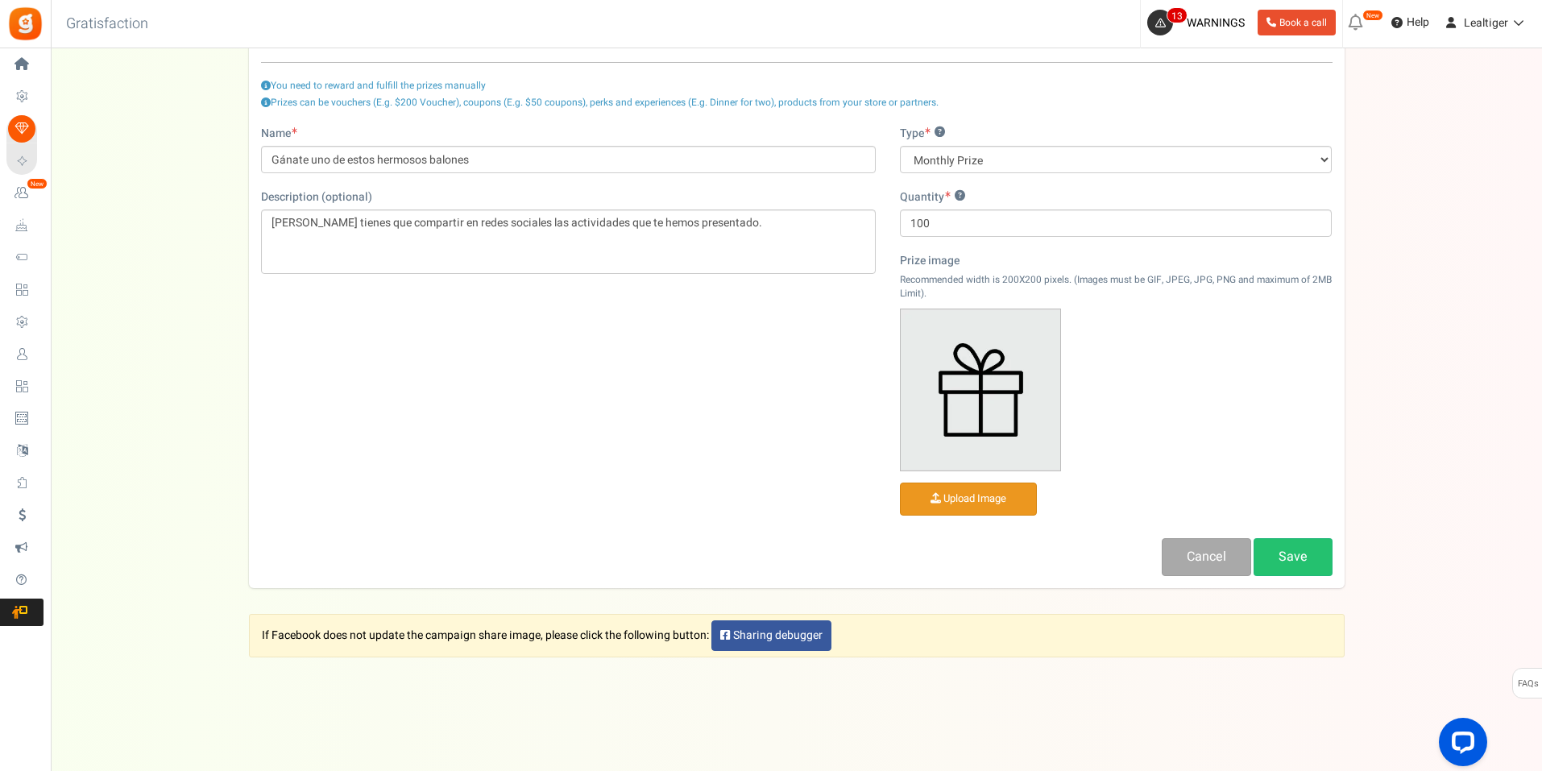
click at [990, 502] on input "file" at bounding box center [968, 498] width 135 height 31
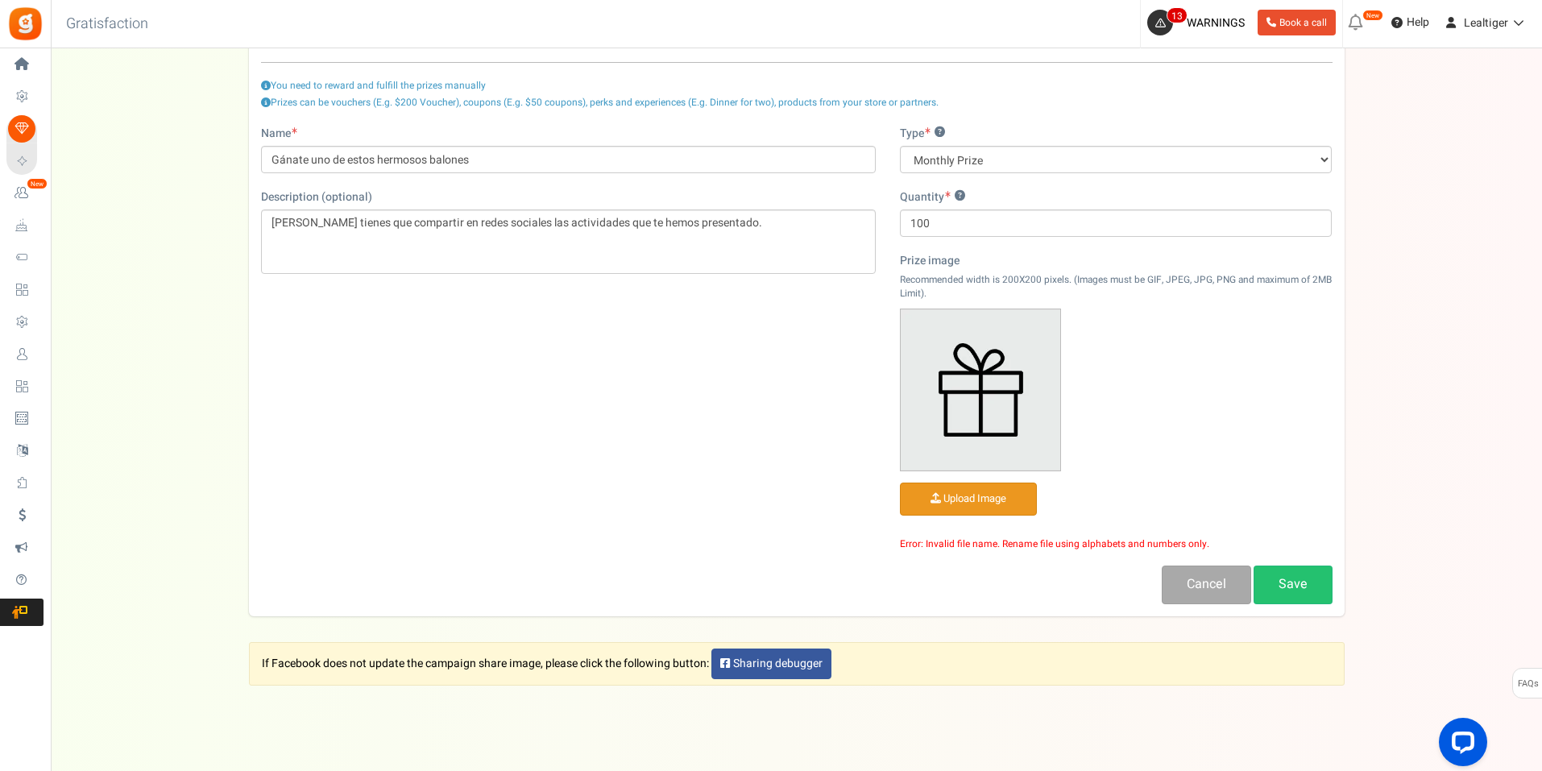
click at [991, 501] on input "file" at bounding box center [968, 498] width 135 height 31
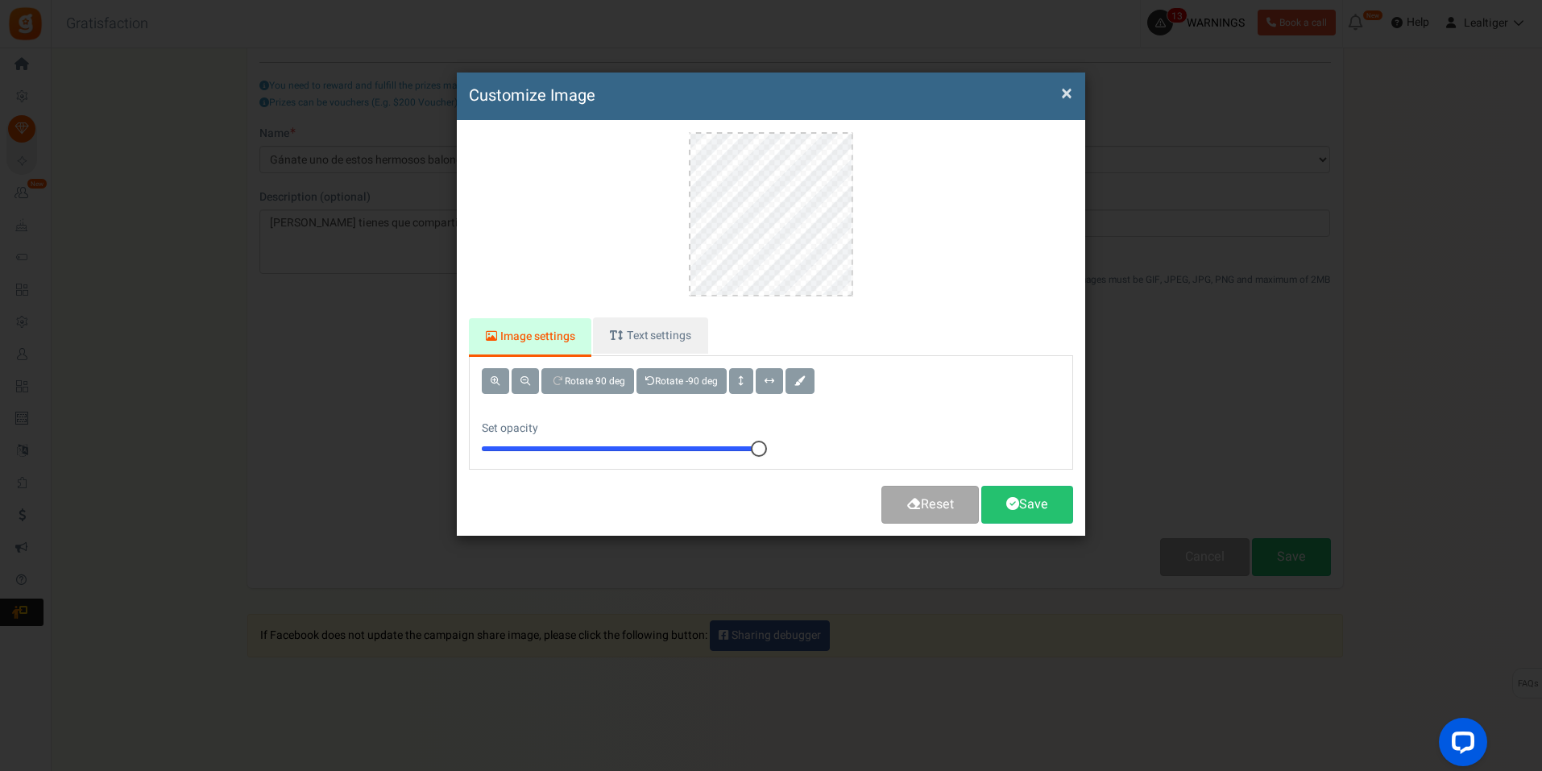
scroll to position [0, 0]
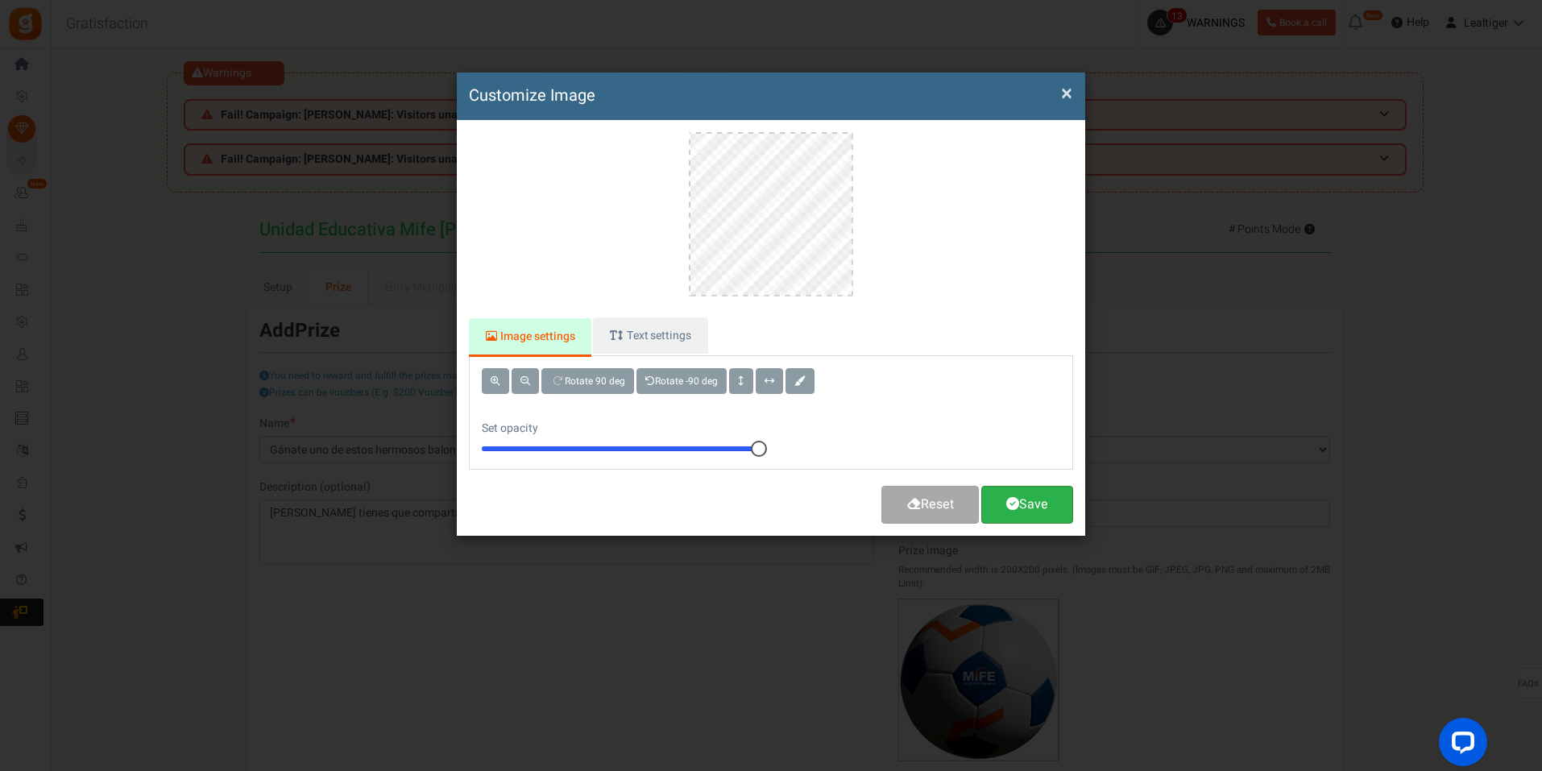
click at [1044, 496] on link "Save" at bounding box center [1027, 505] width 92 height 38
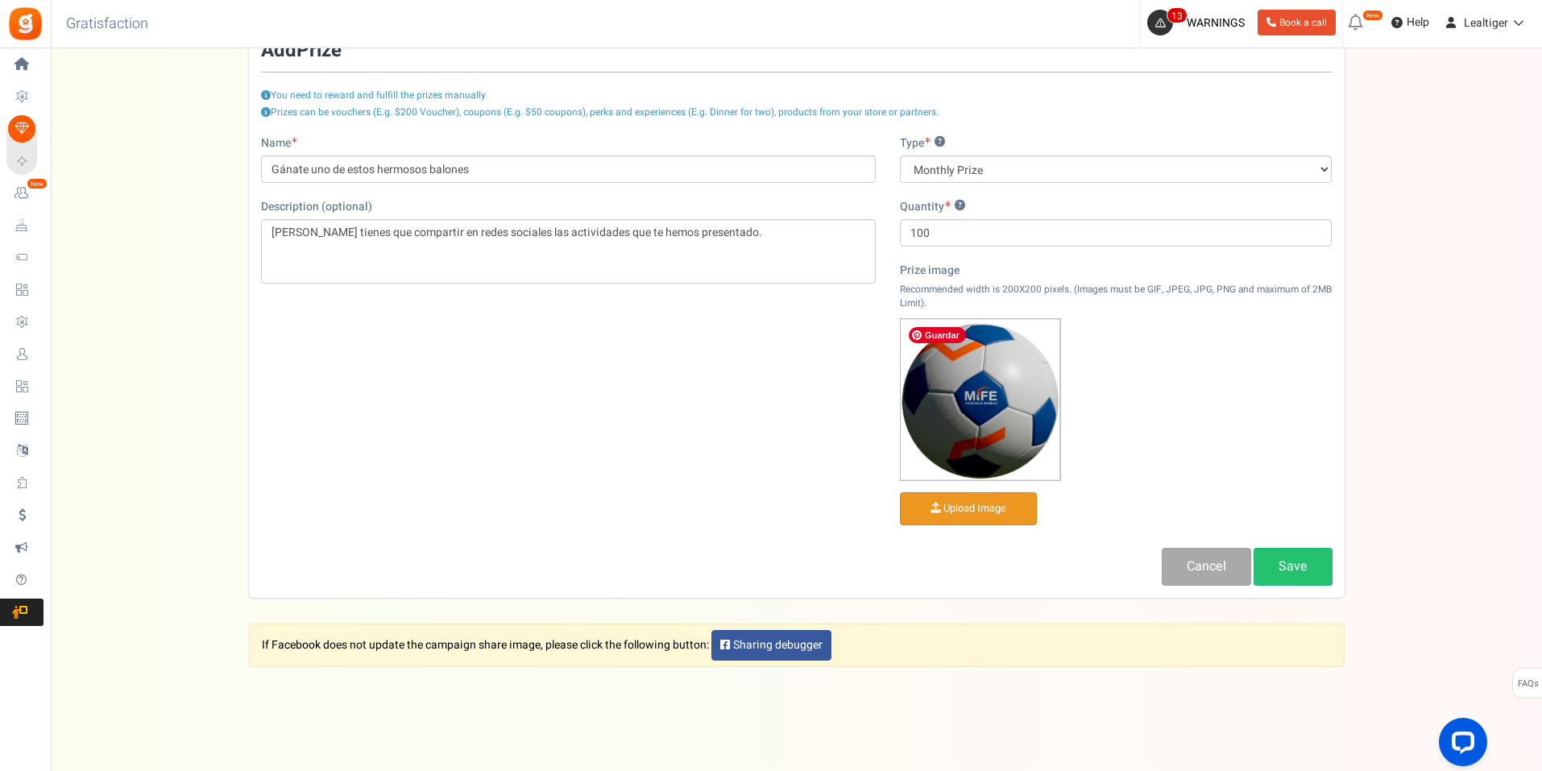
scroll to position [290, 0]
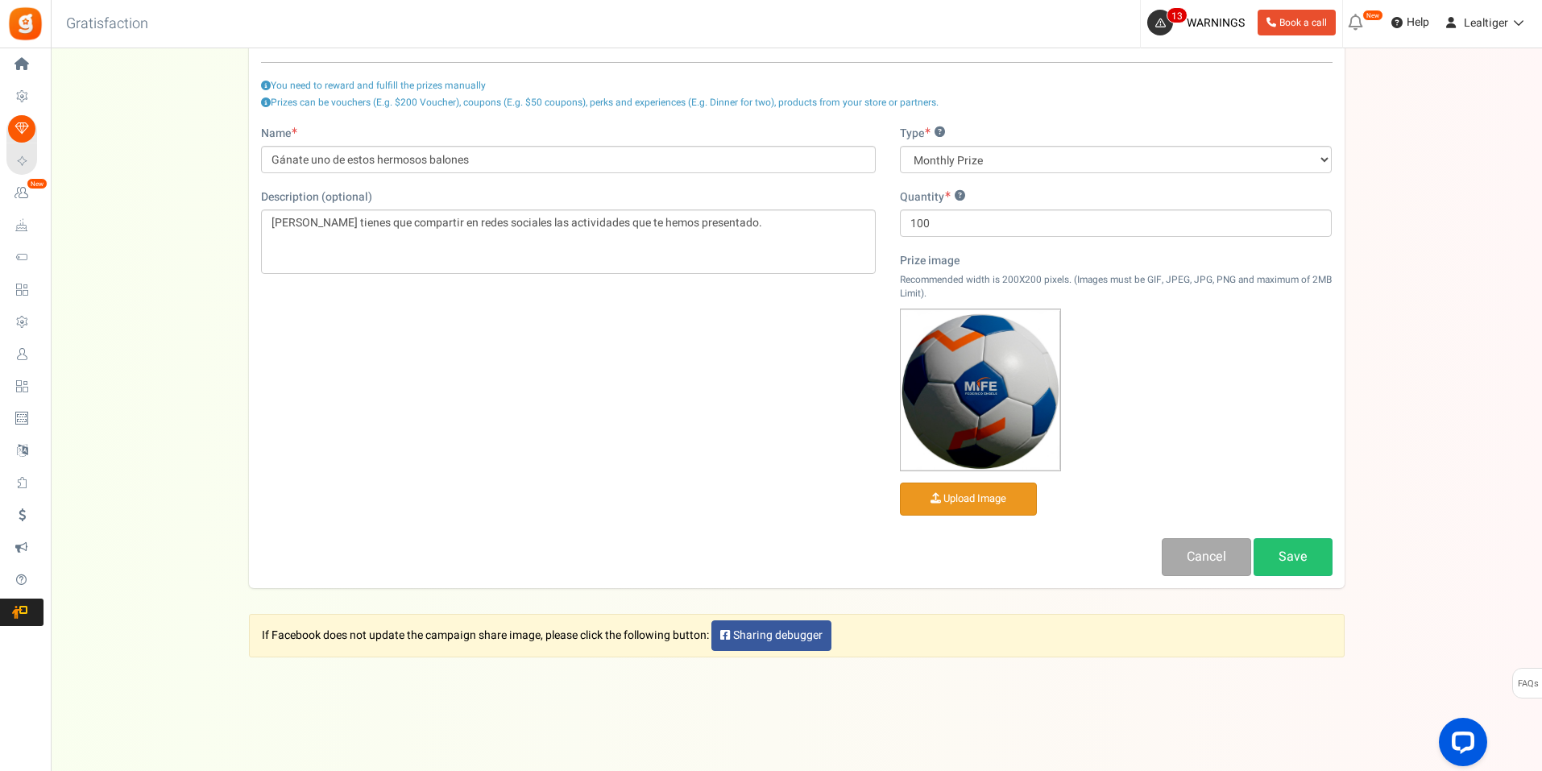
click at [984, 238] on div "Type ? Grand Prize Daily Prize Weekly Prize Monthly Prize Quantity ? 100 Prize …" at bounding box center [1116, 332] width 457 height 413
click at [975, 220] on input "100" at bounding box center [1116, 222] width 433 height 27
type input "10"
click at [593, 441] on div "Name Gánate uno de estos hermosos balones Description (optional) Sólo tienes qu…" at bounding box center [797, 351] width 1096 height 450
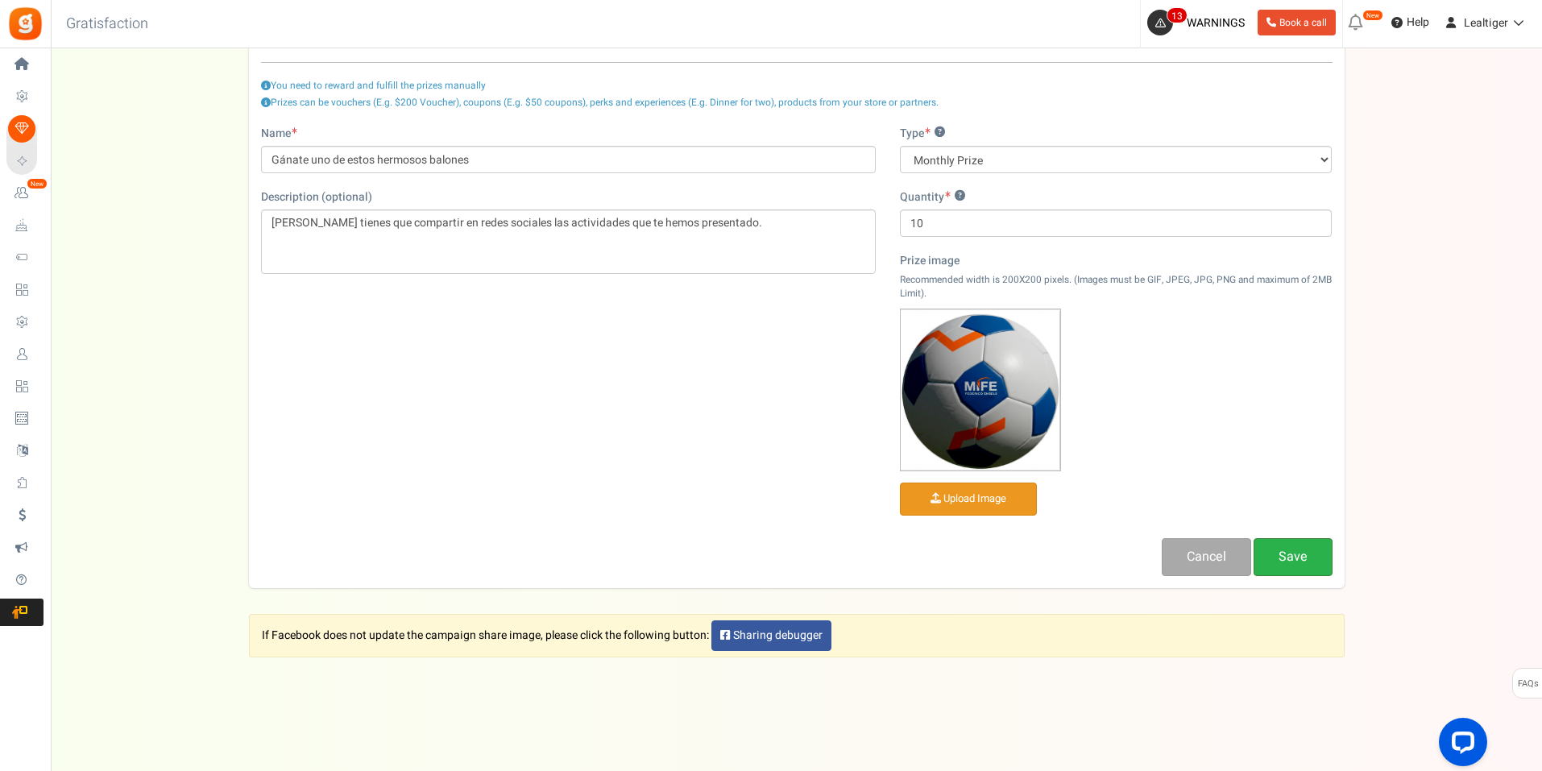
click at [1307, 551] on link "Save" at bounding box center [1293, 557] width 79 height 38
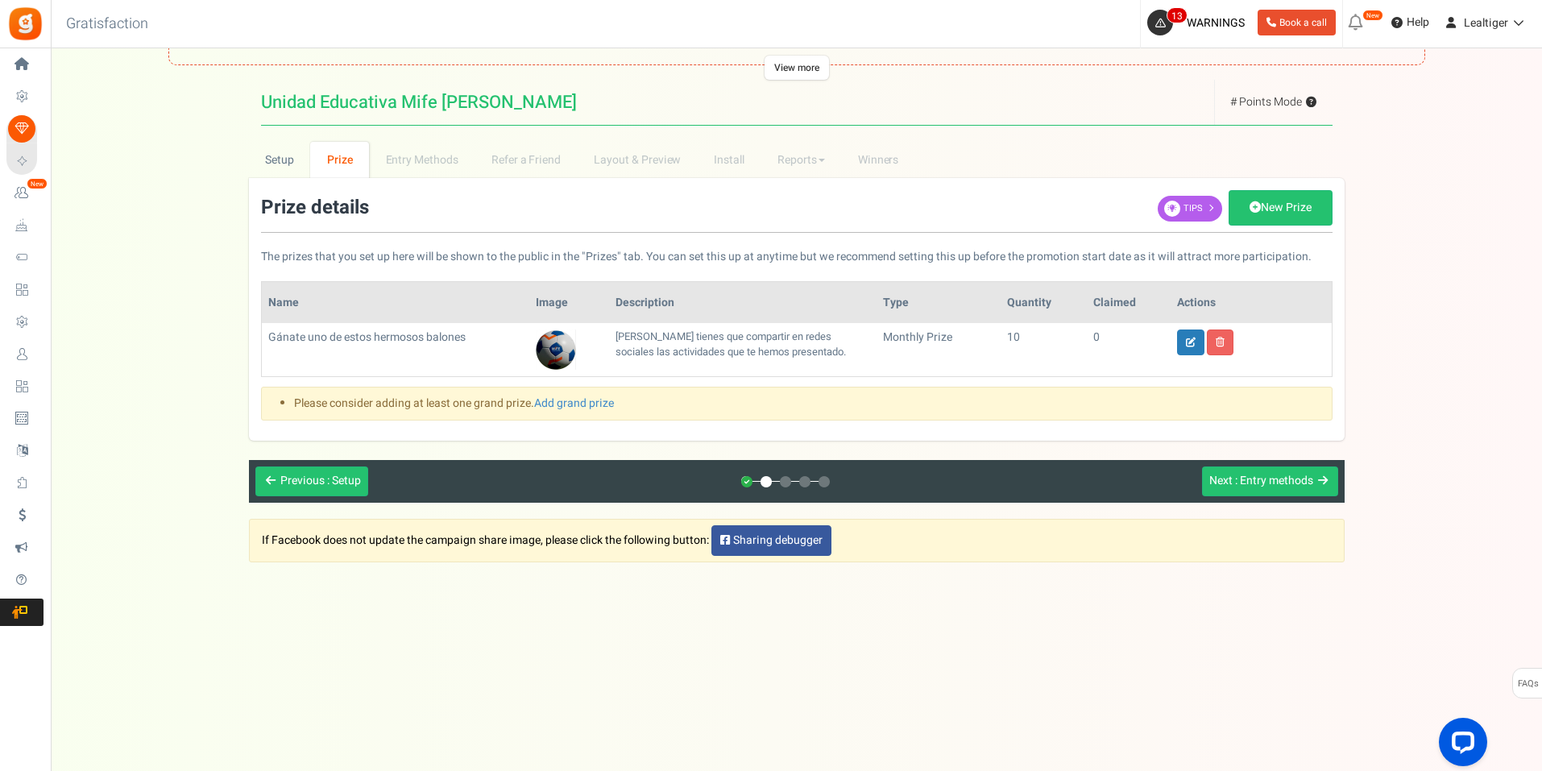
scroll to position [0, 0]
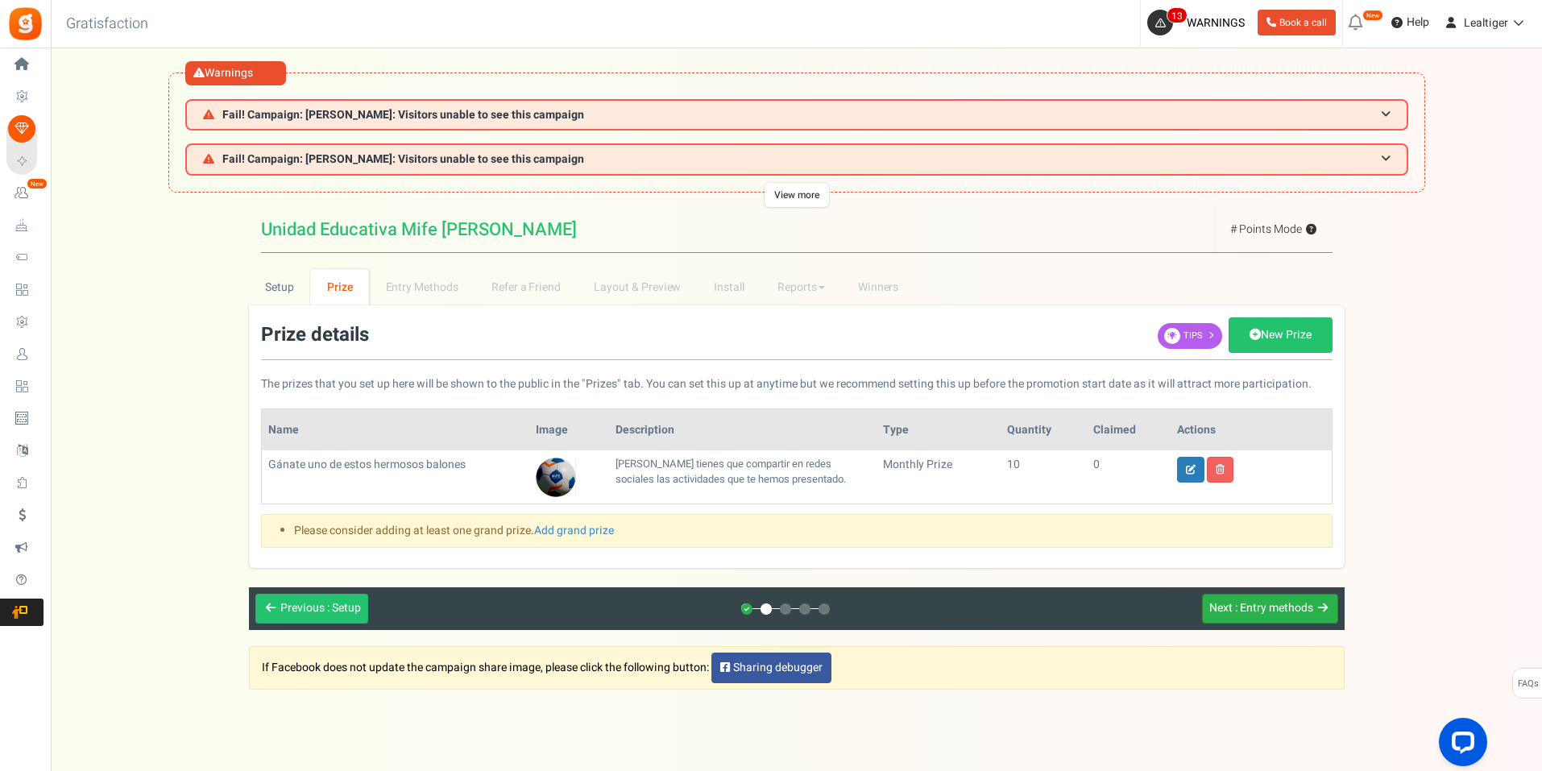
click at [1288, 616] on span ": Entry methods" at bounding box center [1274, 607] width 78 height 17
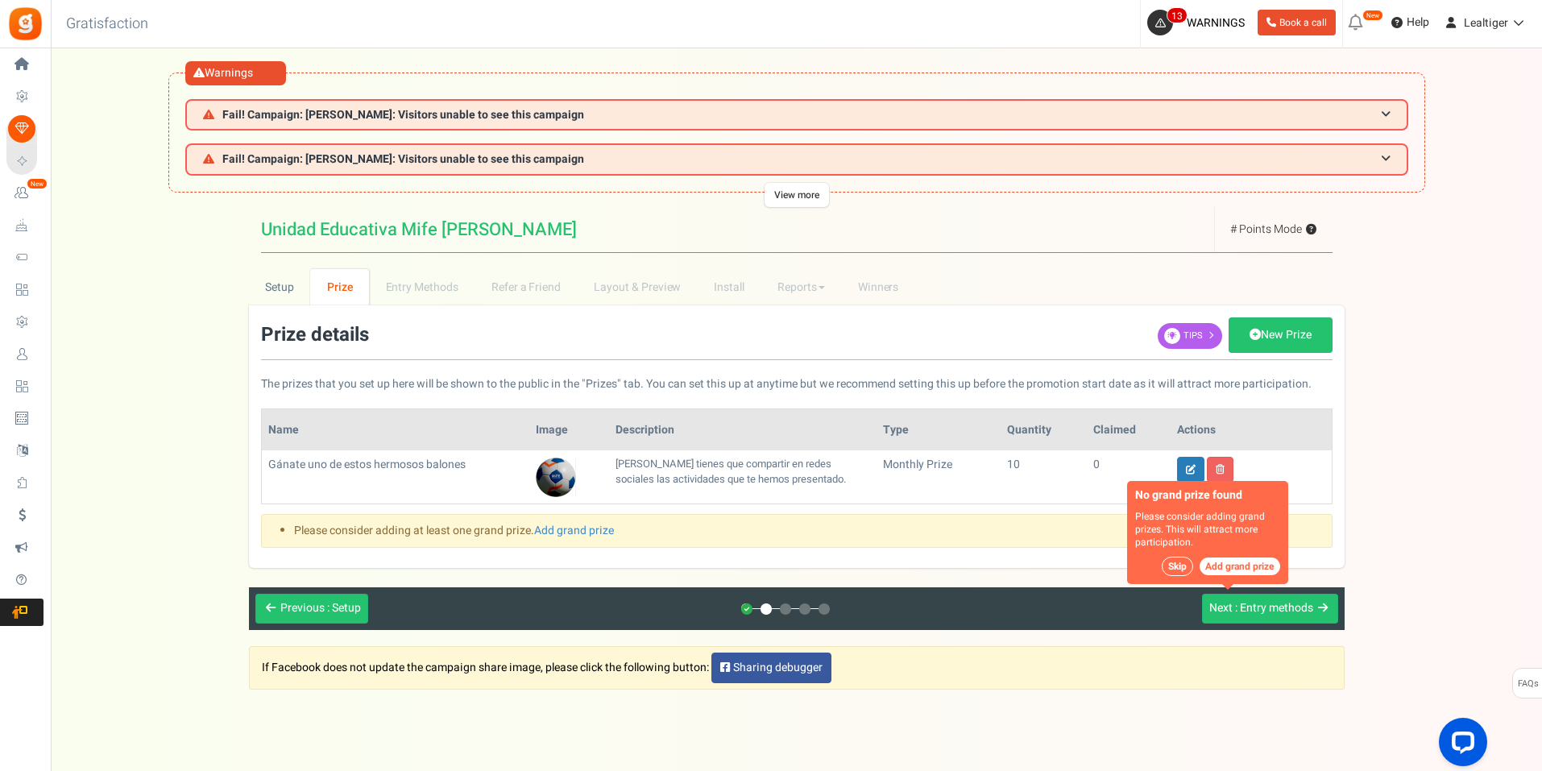
click at [1185, 565] on button "Skip" at bounding box center [1177, 566] width 31 height 19
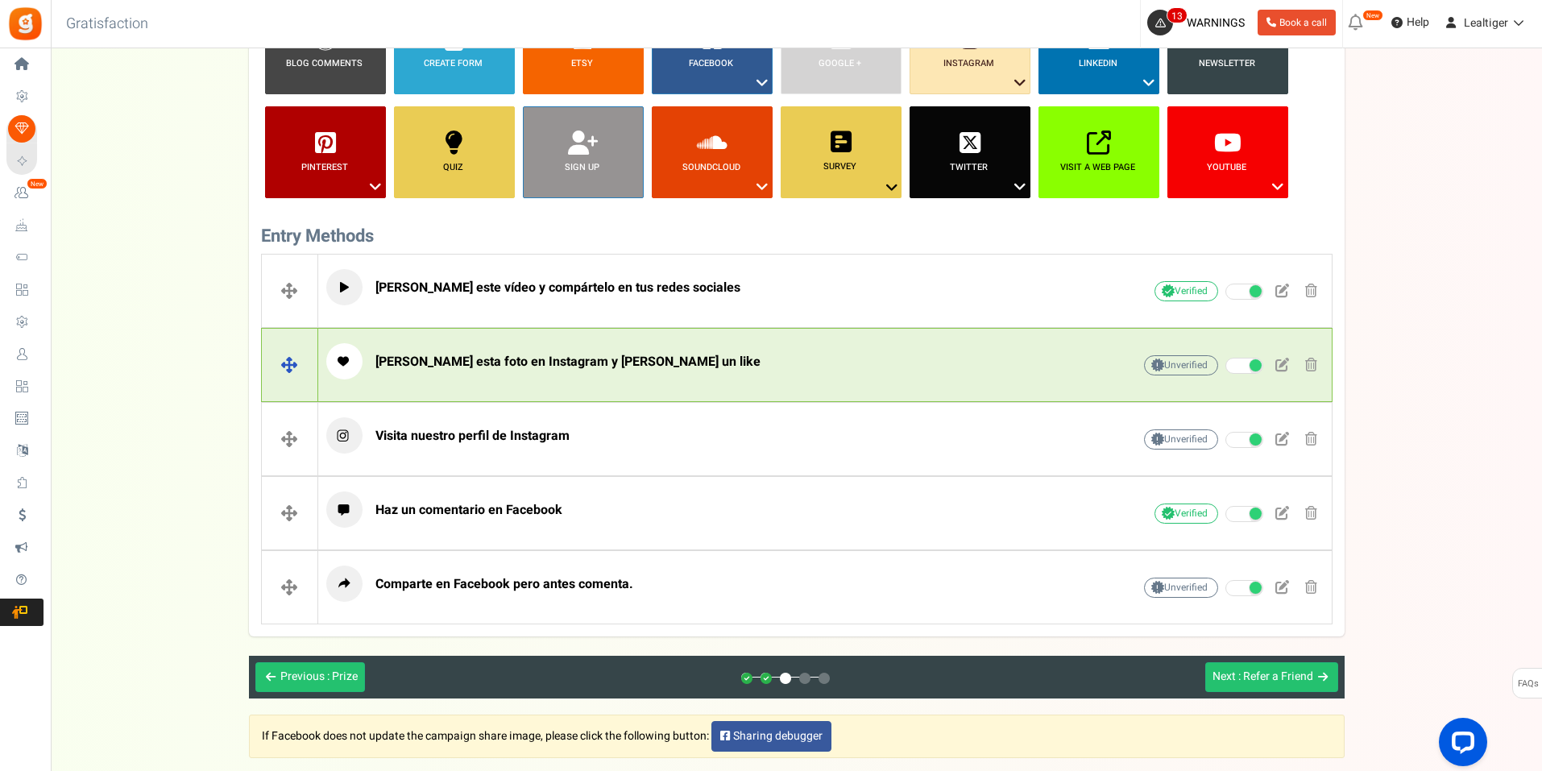
scroll to position [403, 0]
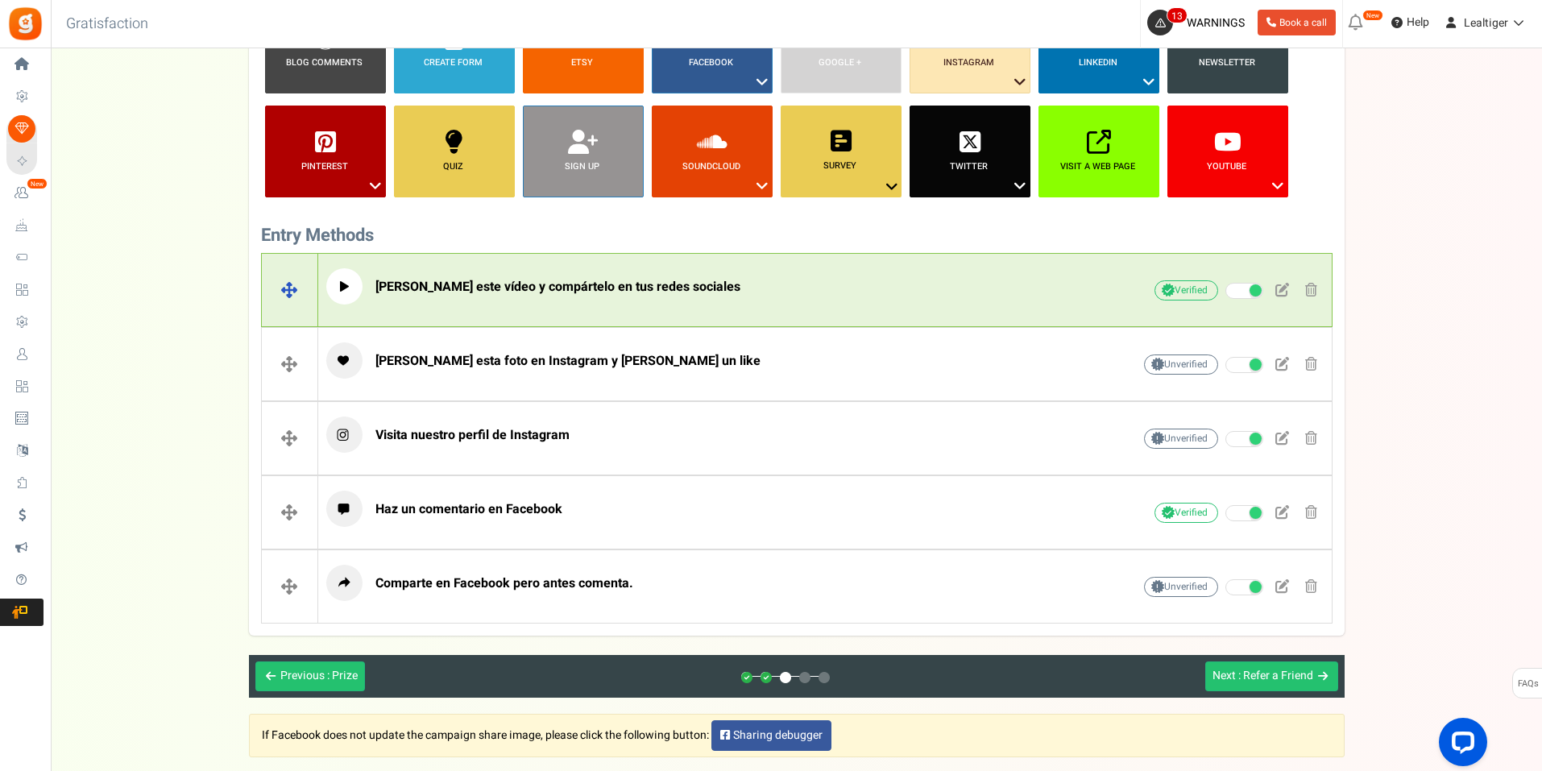
click at [662, 280] on span "[PERSON_NAME] este vídeo y compártelo en tus redes sociales" at bounding box center [557, 286] width 365 height 19
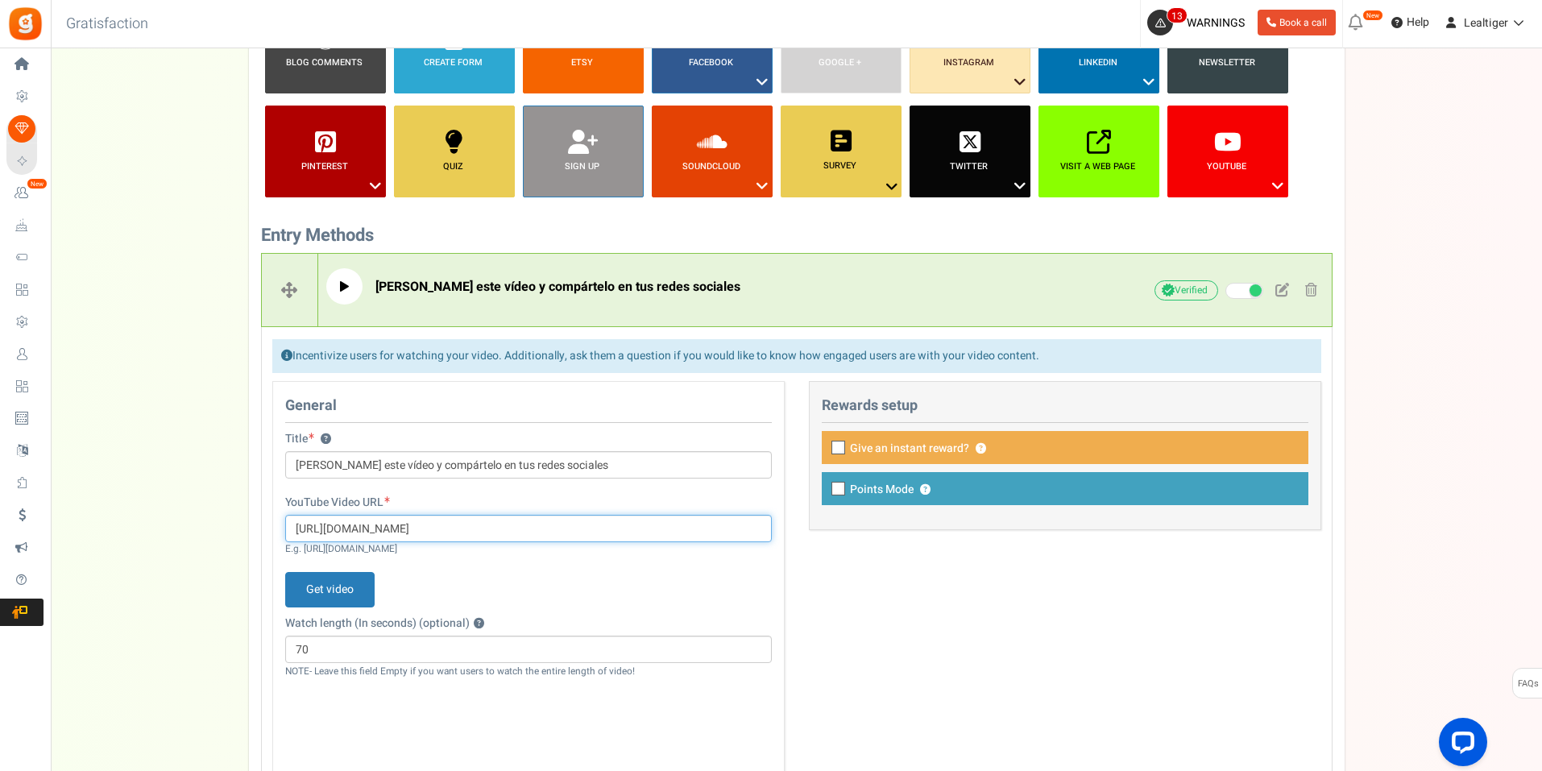
click at [571, 529] on input "[URL][DOMAIN_NAME]" at bounding box center [528, 528] width 487 height 27
paste input "[DOMAIN_NAME][URL]"
type input "[URL][DOMAIN_NAME]"
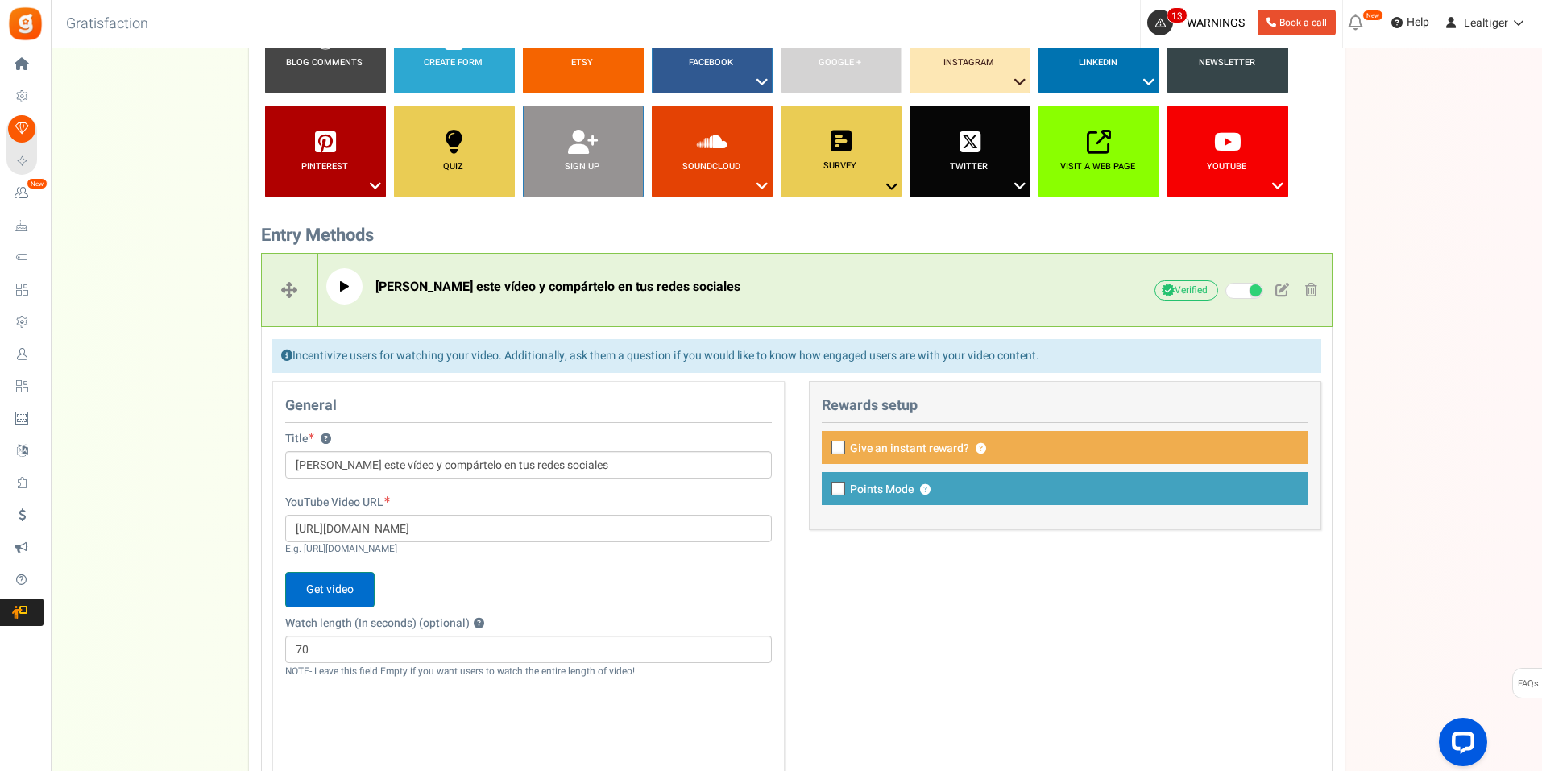
click at [328, 591] on span "Get video" at bounding box center [329, 589] width 89 height 35
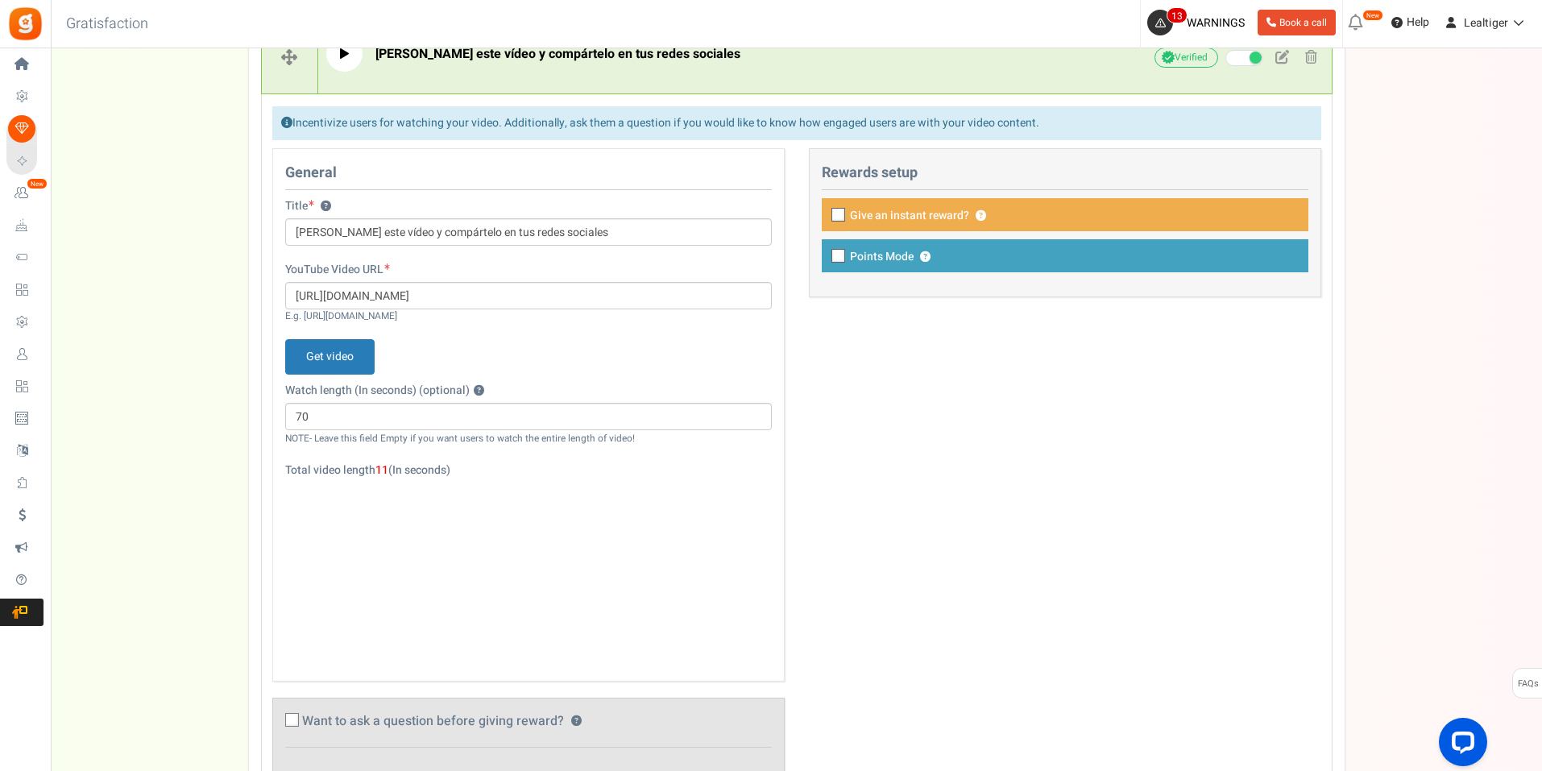
scroll to position [645, 0]
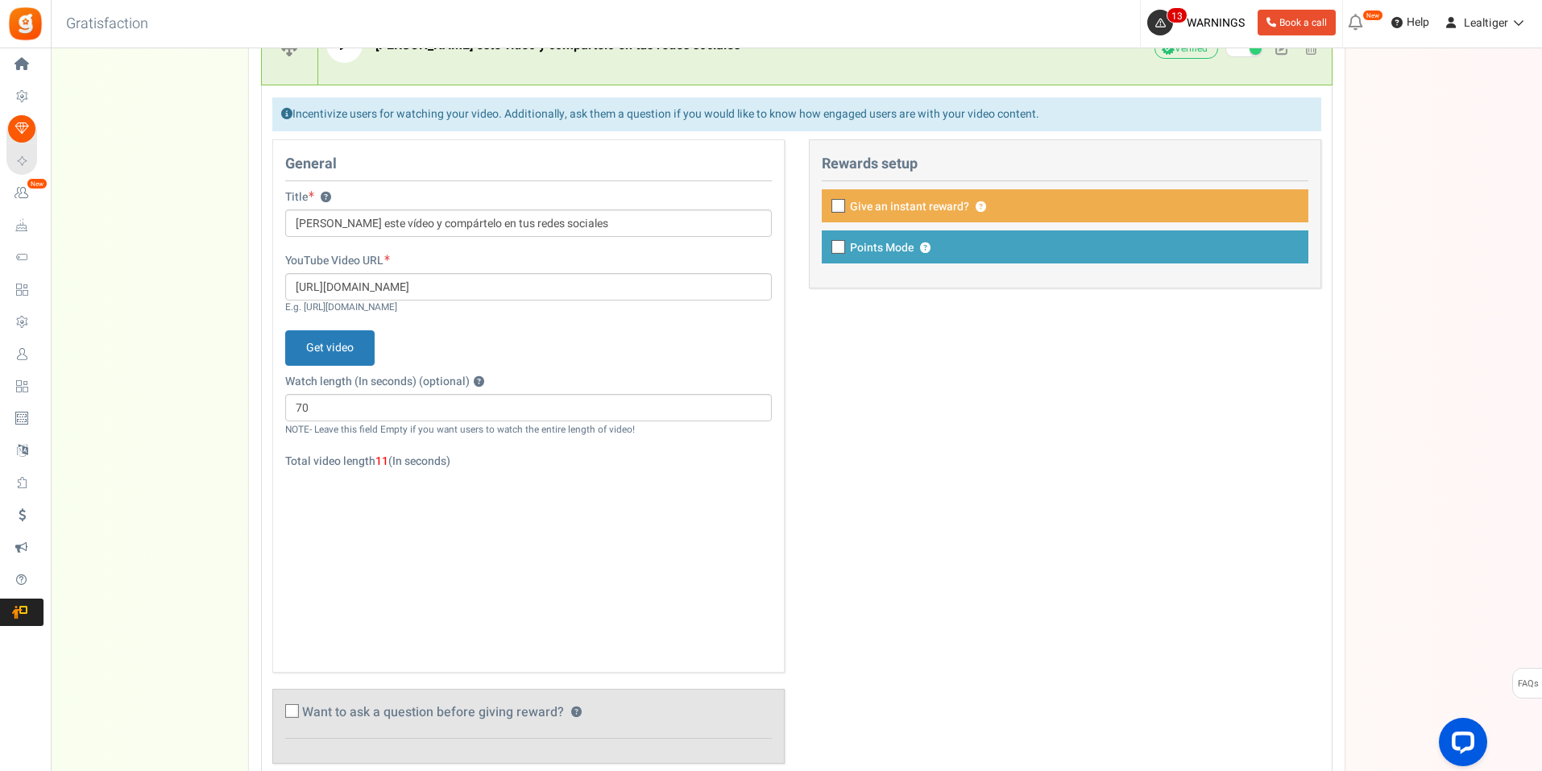
click at [622, 487] on div at bounding box center [528, 561] width 487 height 174
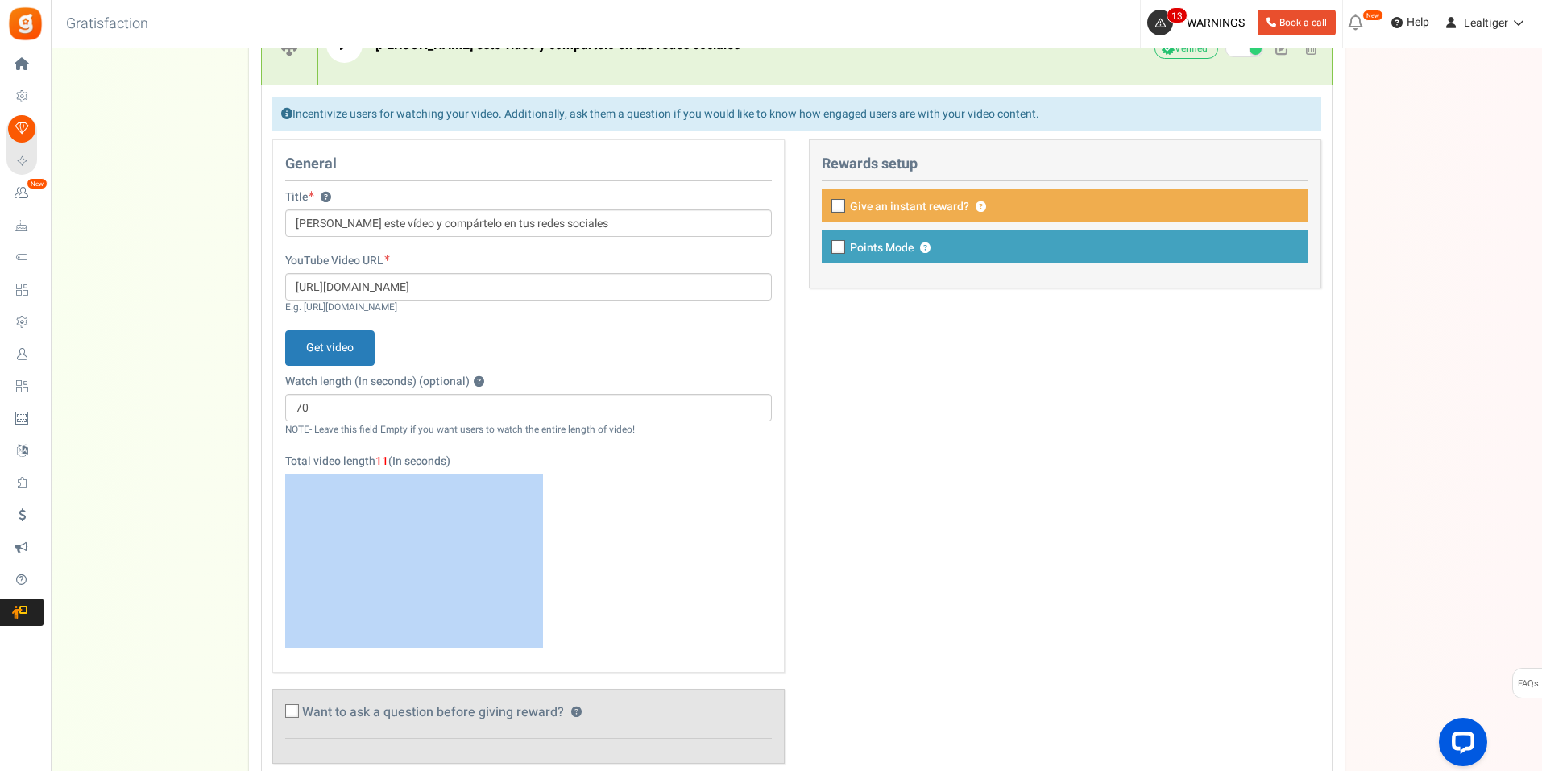
click at [622, 487] on div at bounding box center [528, 561] width 487 height 174
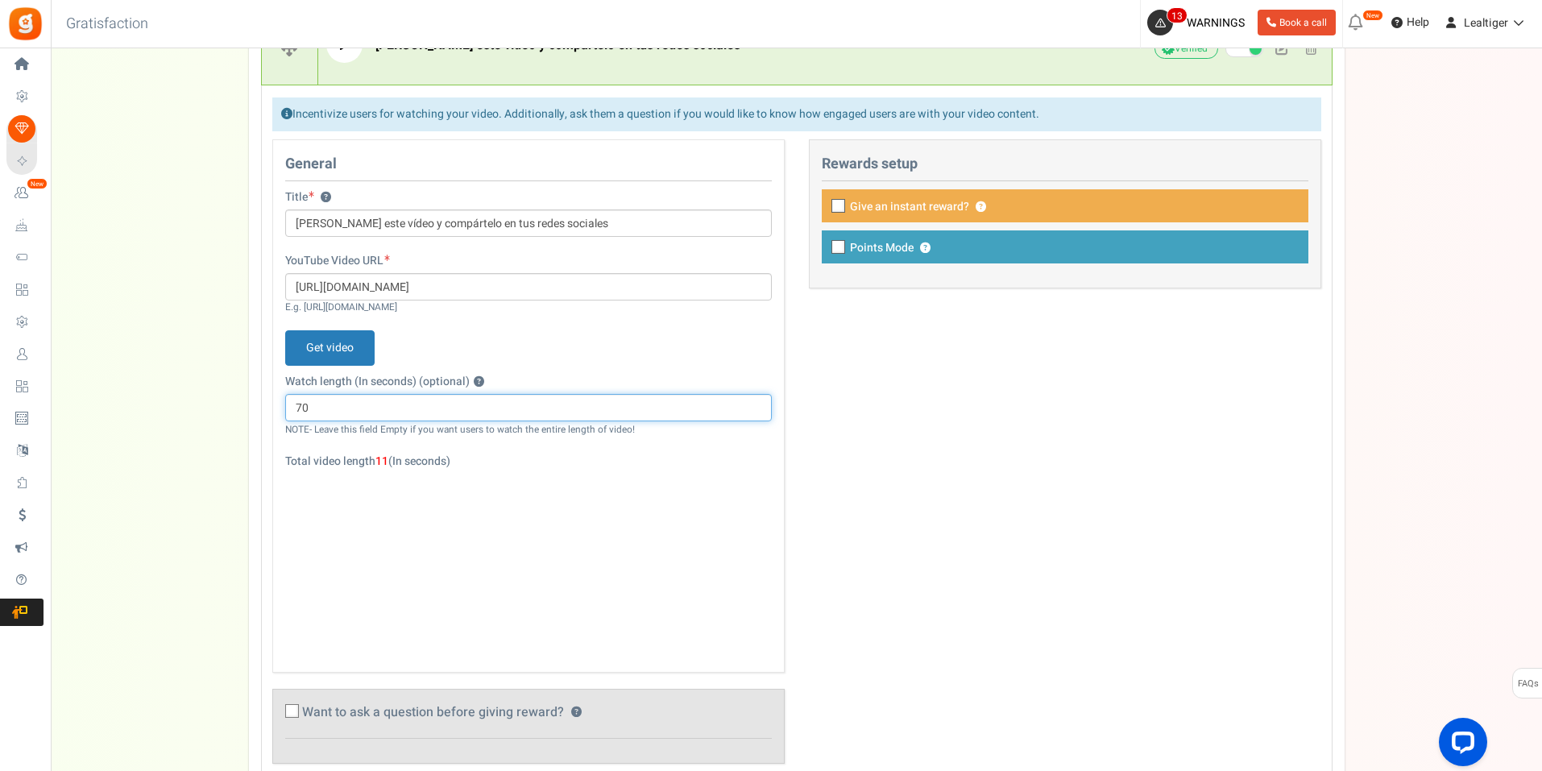
click at [329, 408] on input "70" at bounding box center [528, 407] width 487 height 27
type input "15"
click at [570, 333] on p "Get video" at bounding box center [528, 347] width 487 height 35
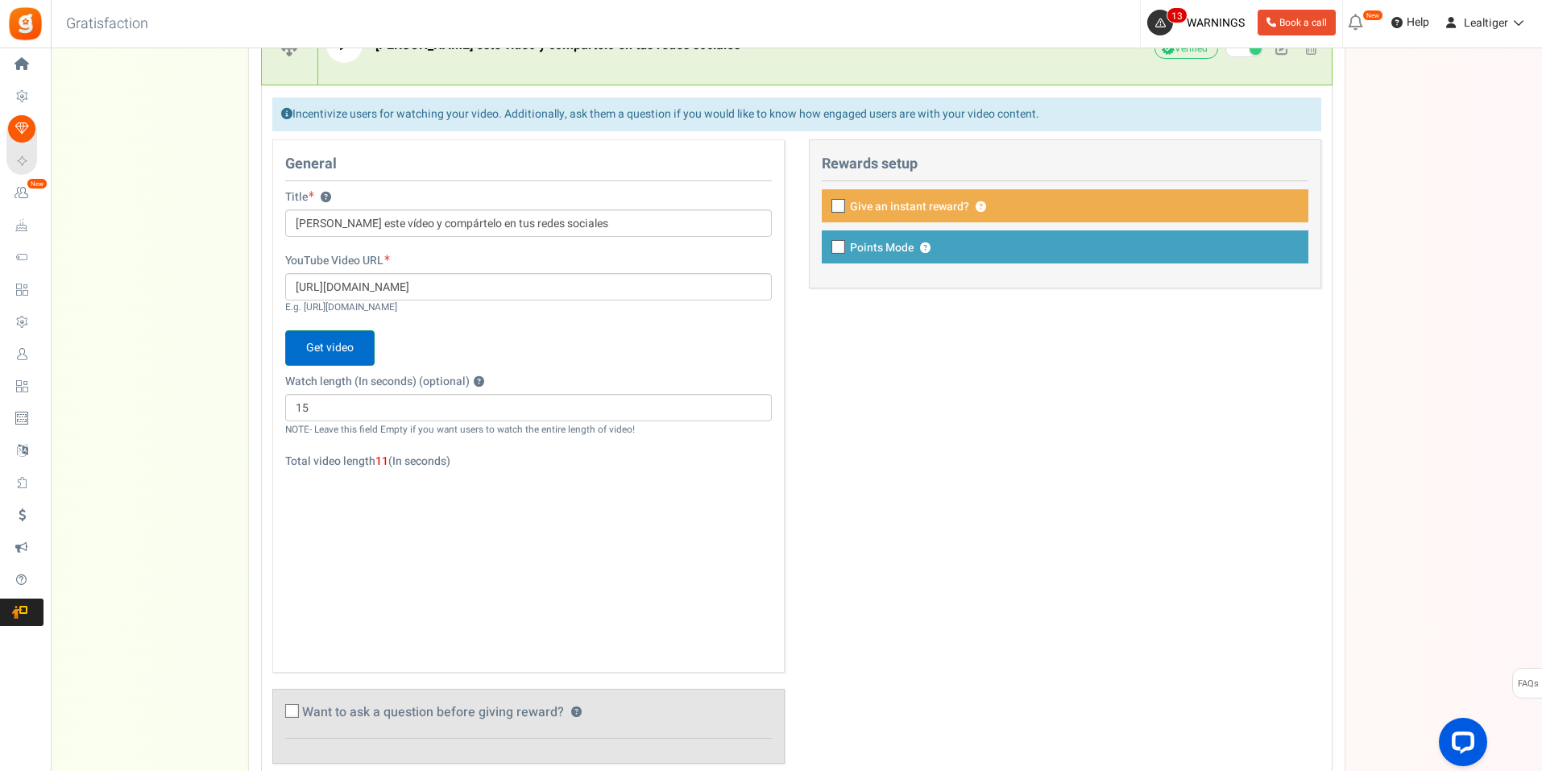
click at [346, 350] on span "Get video" at bounding box center [329, 347] width 89 height 35
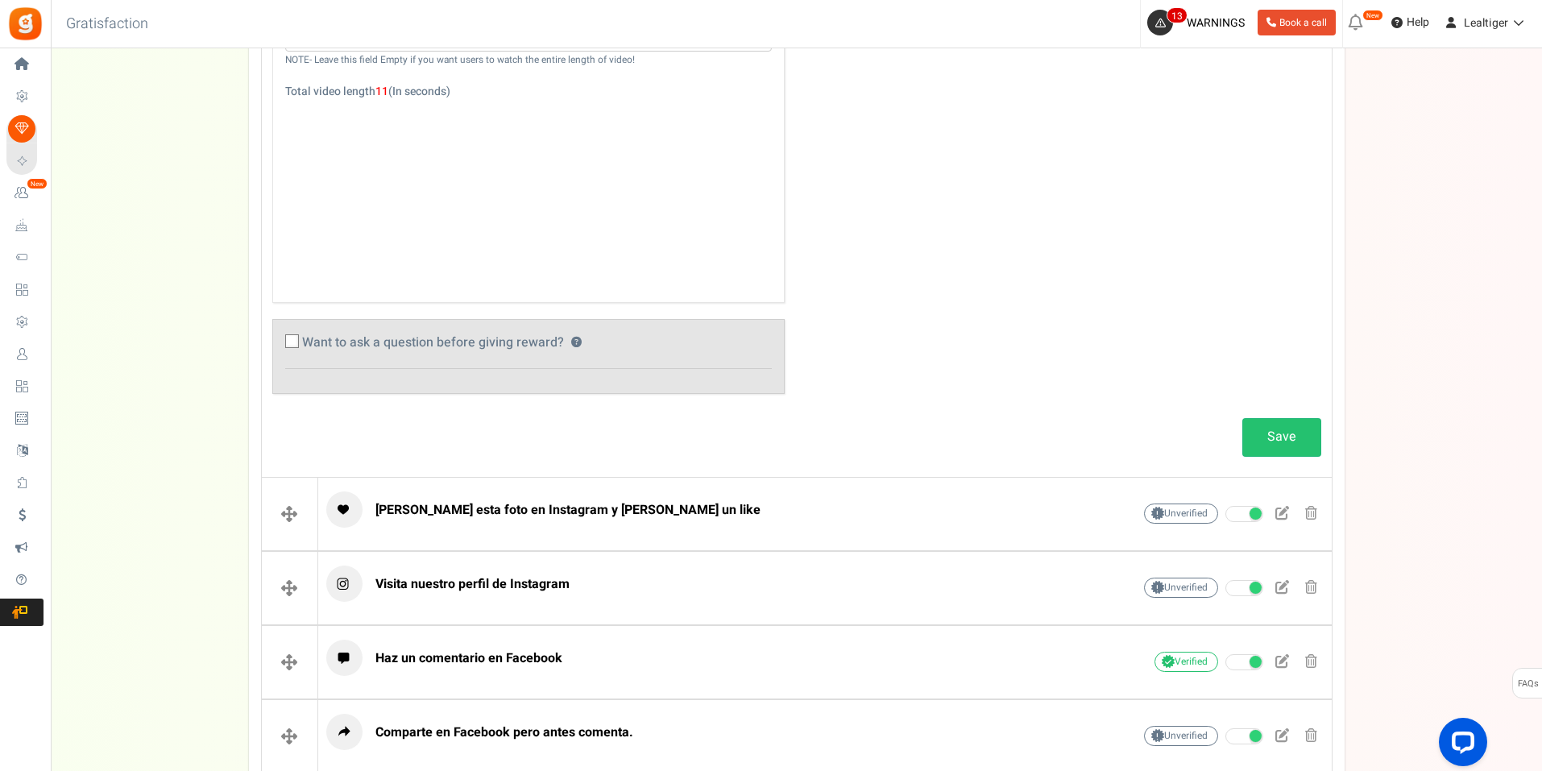
scroll to position [1047, 0]
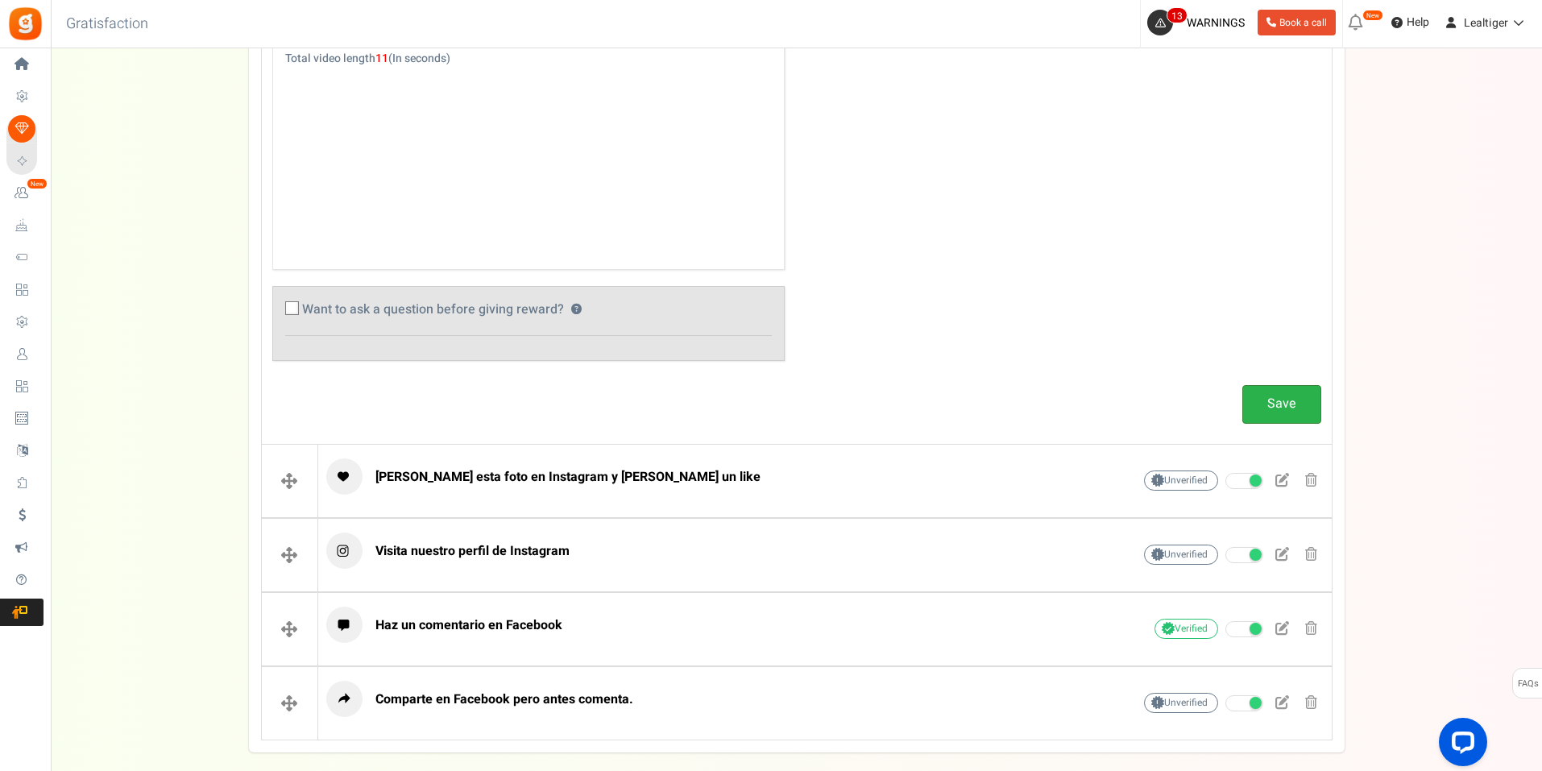
click at [1291, 402] on link "Save" at bounding box center [1281, 404] width 79 height 38
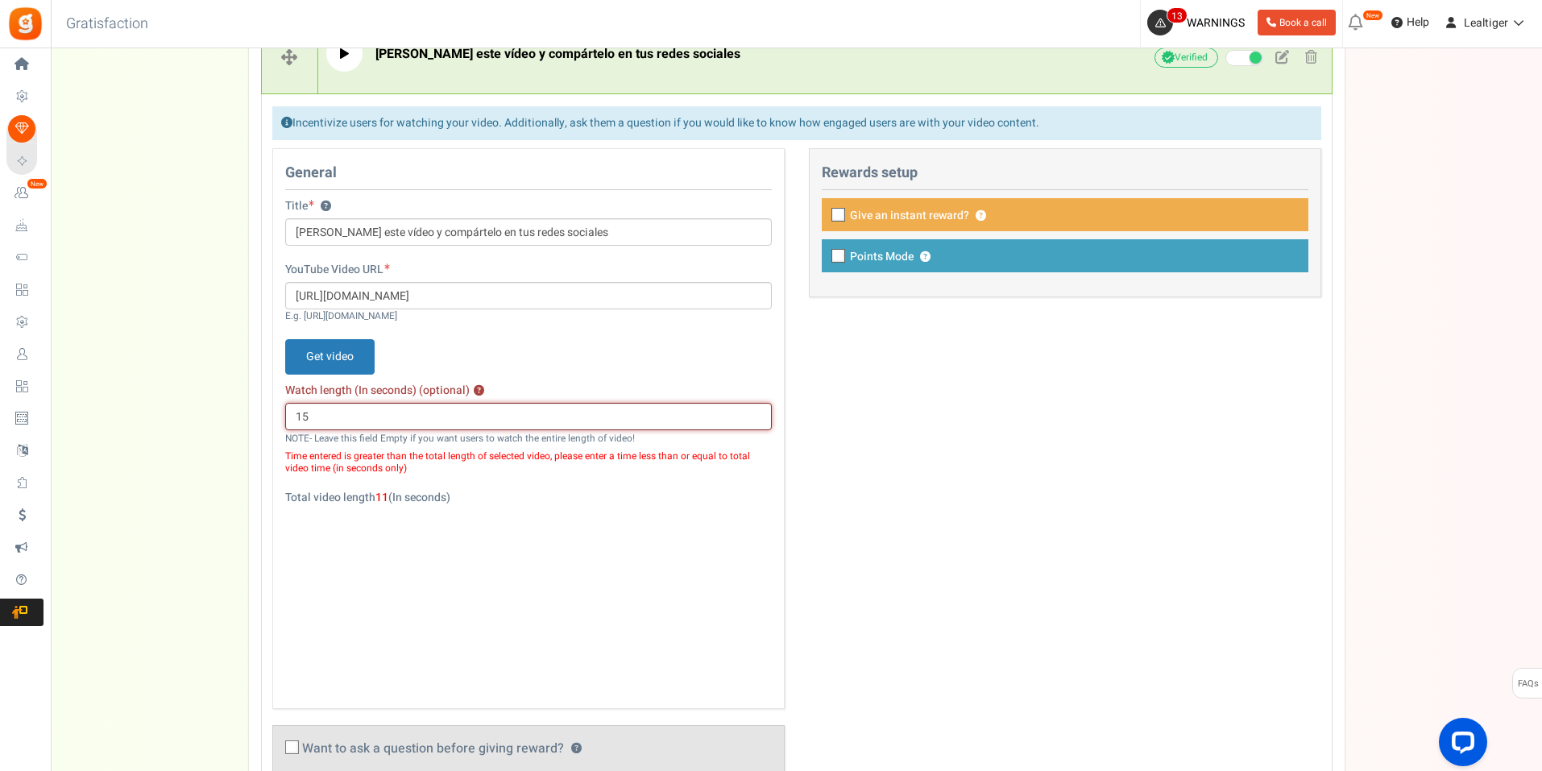
scroll to position [555, 0]
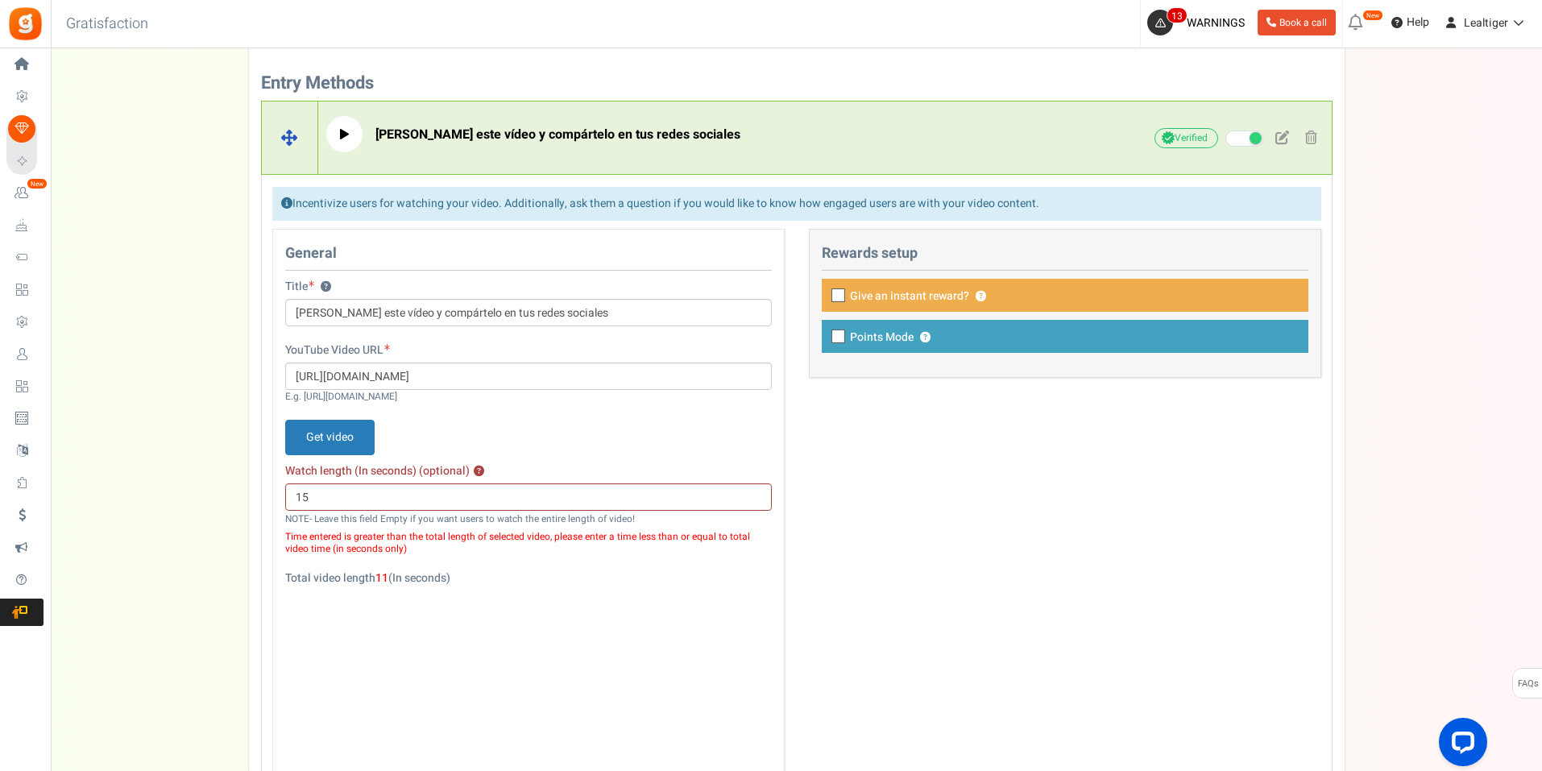
click at [461, 151] on p "[PERSON_NAME] este vídeo y compártelo en tus redes sociales" at bounding box center [704, 134] width 756 height 36
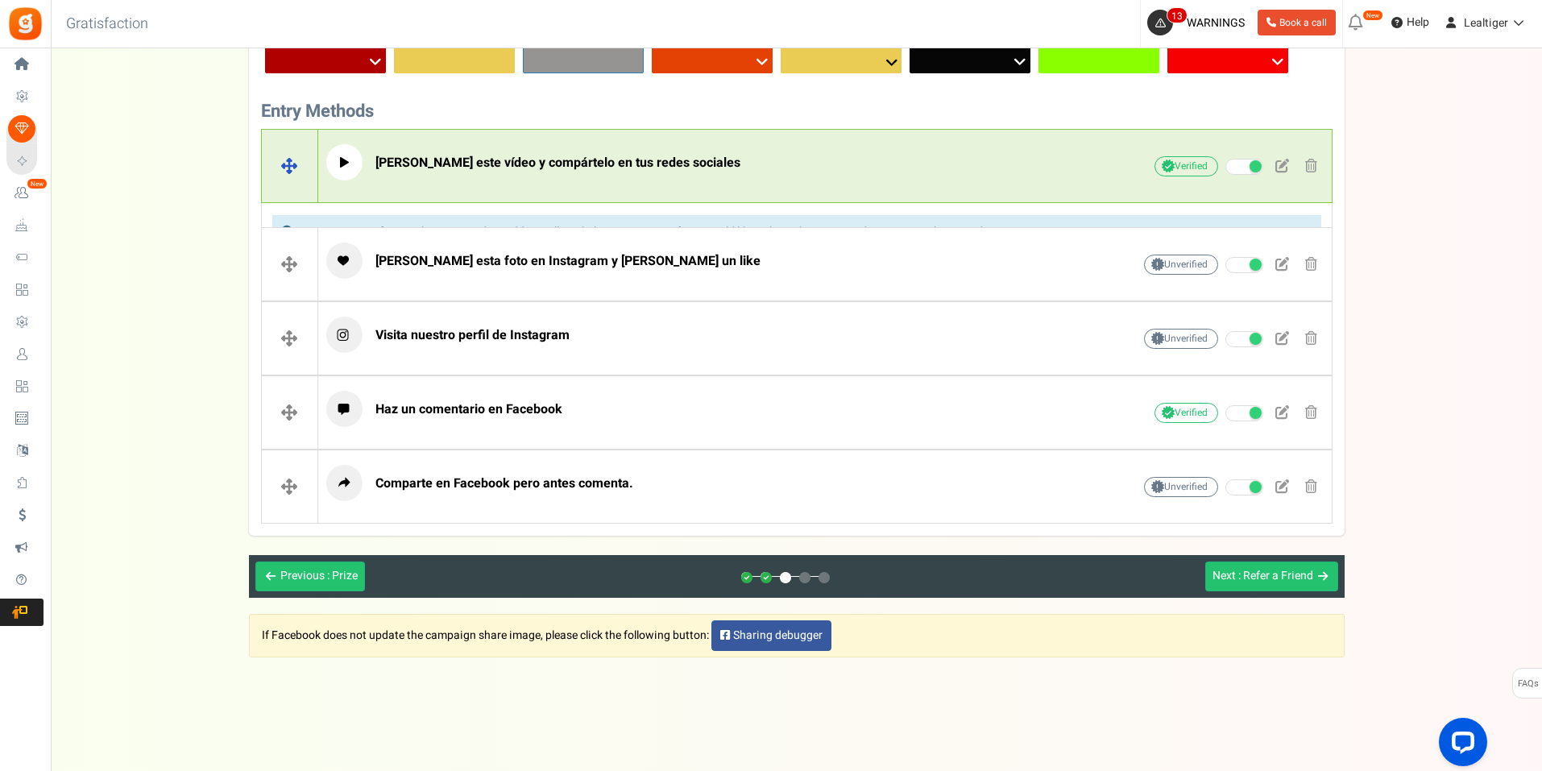
scroll to position [503, 0]
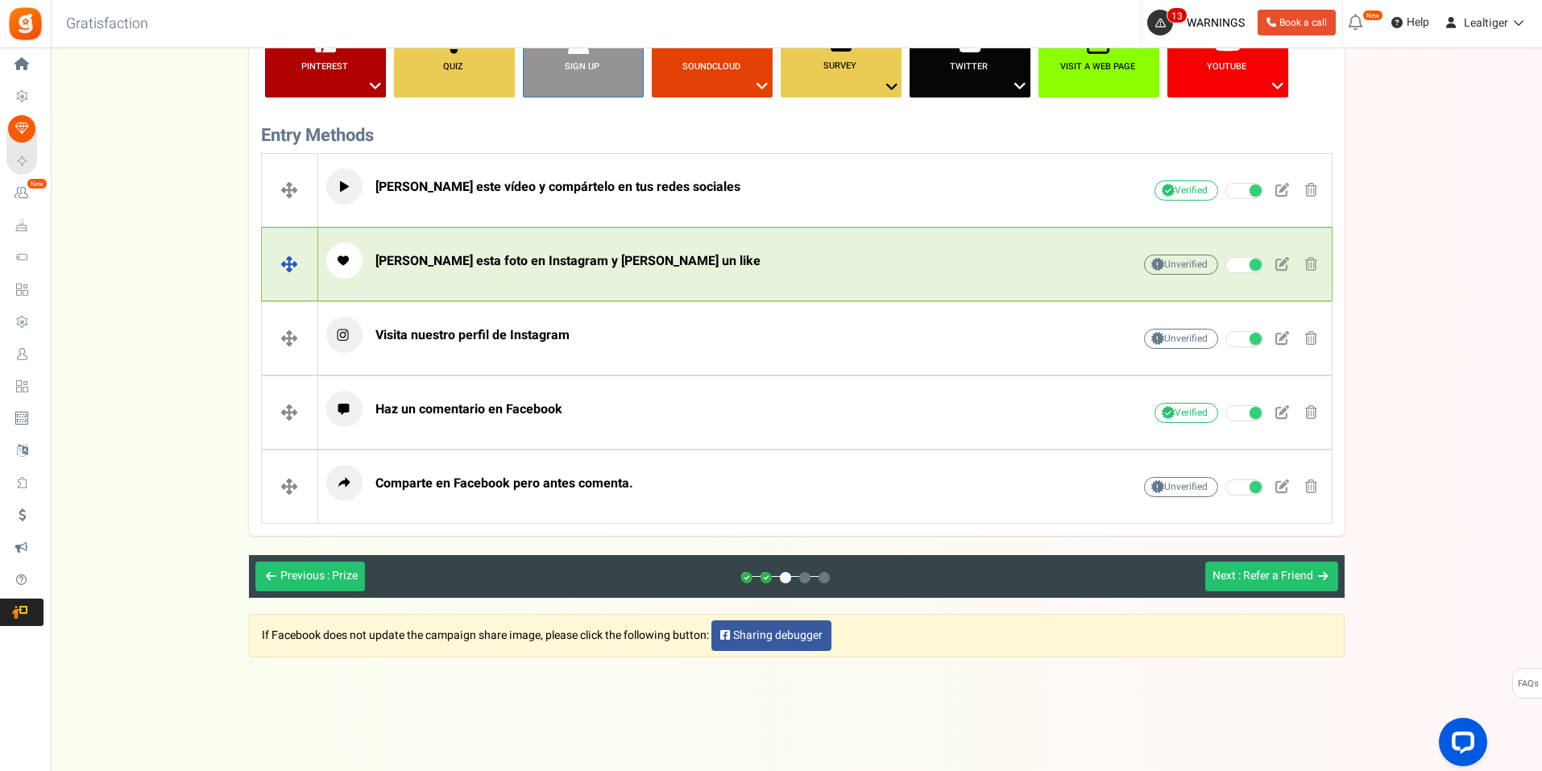
click at [495, 259] on span "[PERSON_NAME] esta foto en Instagram y [PERSON_NAME] un like" at bounding box center [567, 260] width 385 height 19
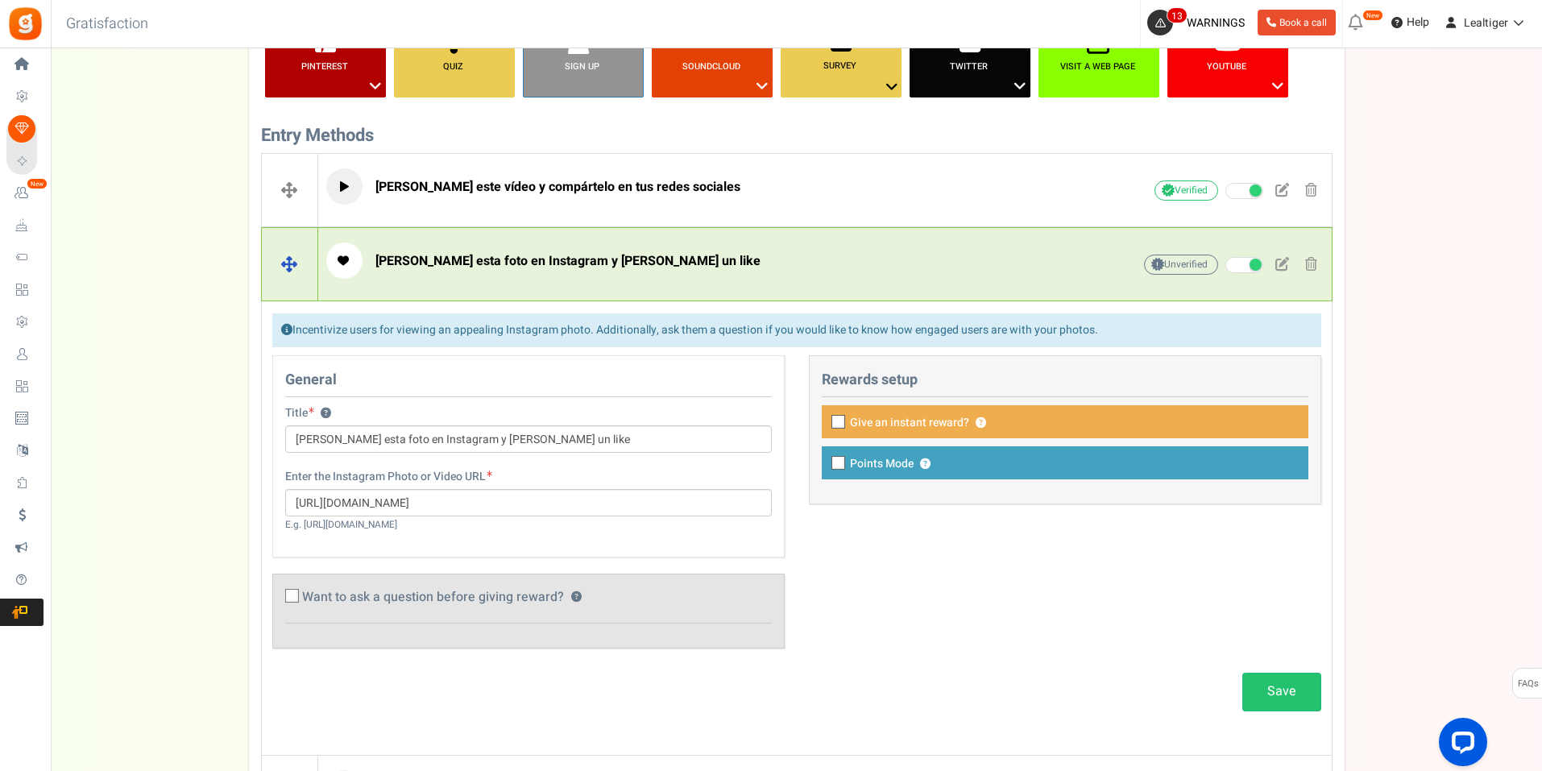
scroll to position [555, 0]
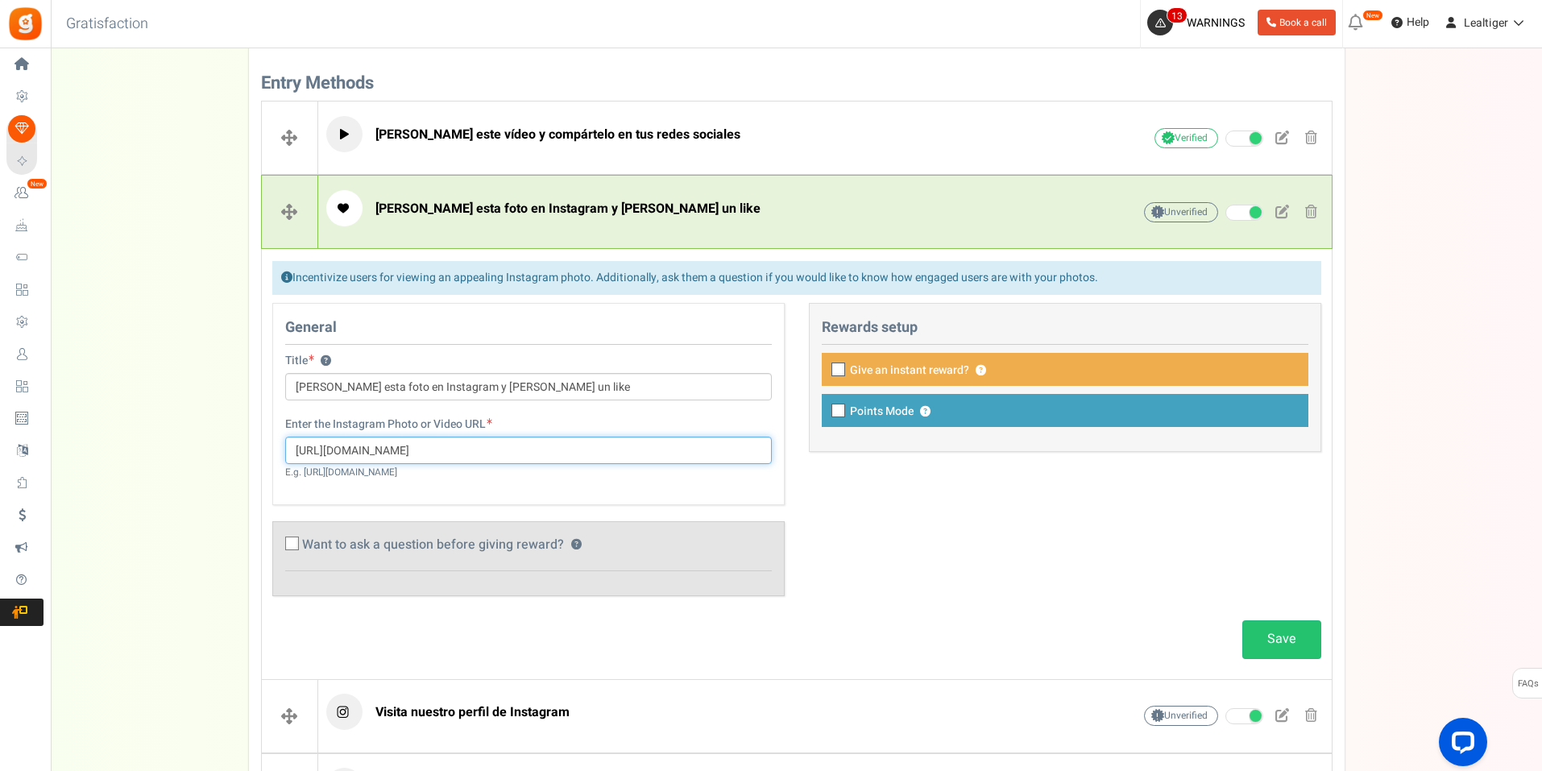
click at [624, 458] on input "[URL][DOMAIN_NAME]" at bounding box center [528, 450] width 487 height 27
paste input "colegio_federico_engels_mife/p/DLpl-abBNLC/"
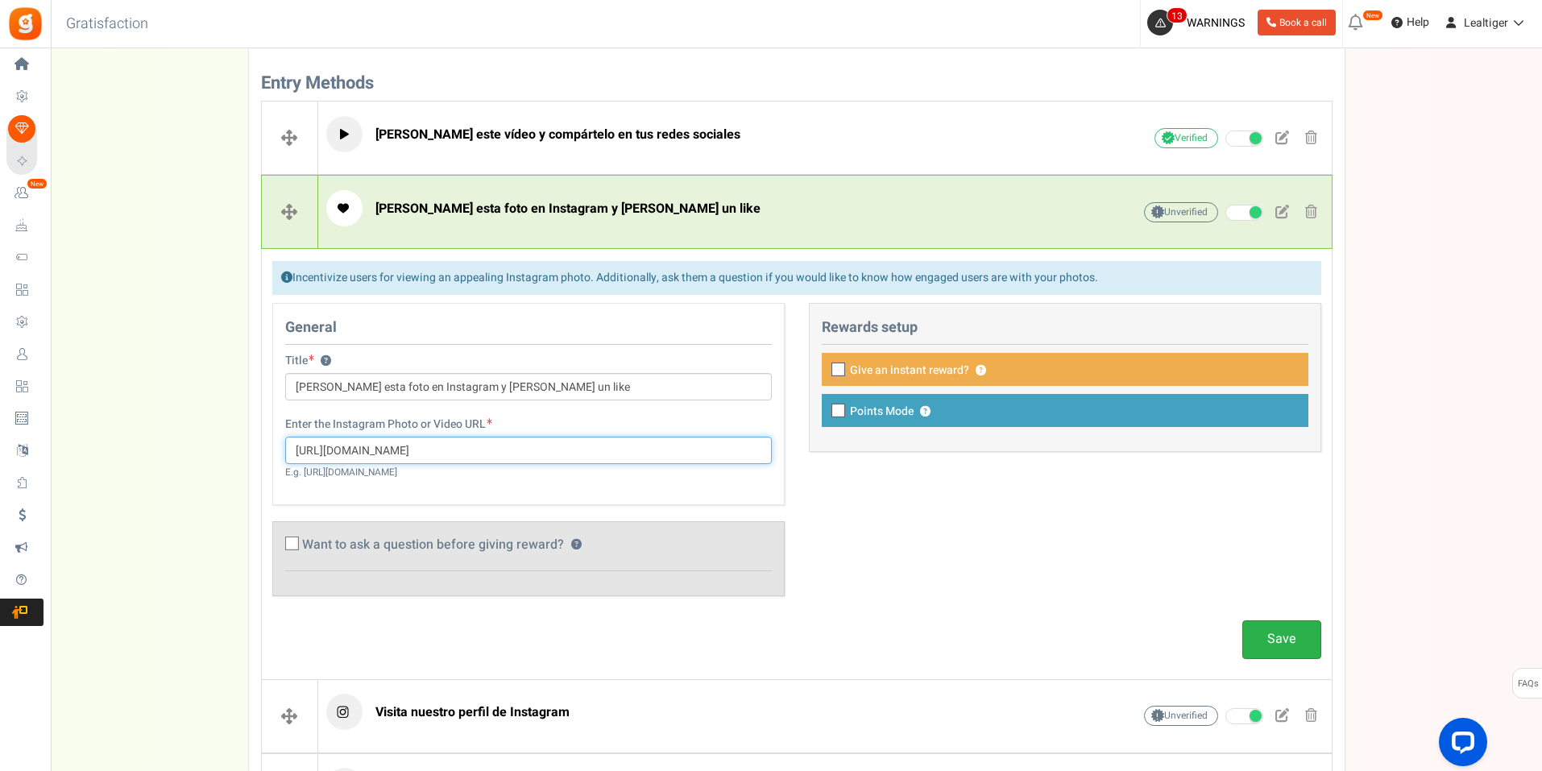
type input "[URL][DOMAIN_NAME]"
click at [1270, 630] on link "Save" at bounding box center [1281, 639] width 79 height 38
click at [729, 455] on input "[URL][DOMAIN_NAME]" at bounding box center [528, 450] width 487 height 27
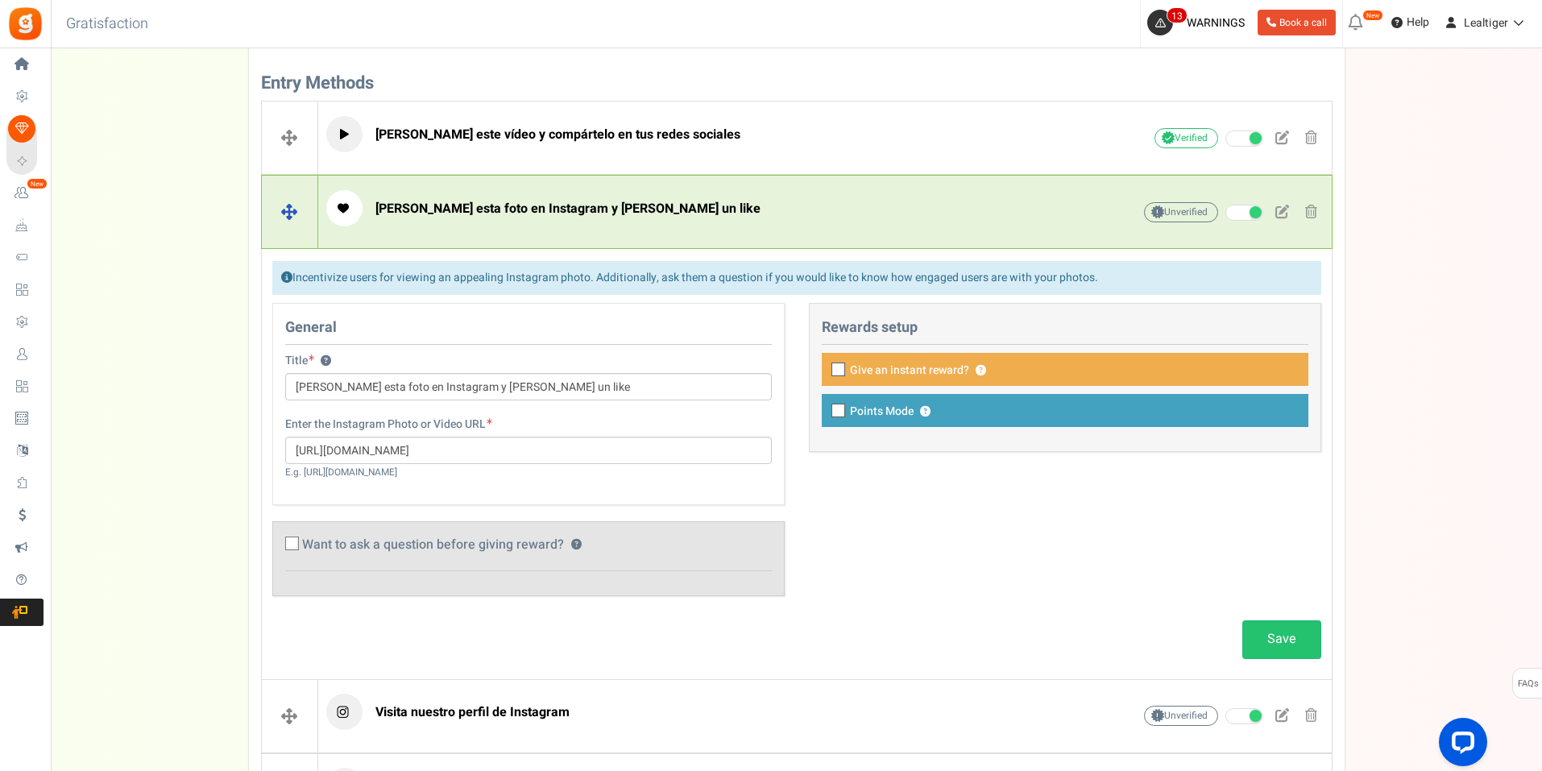
click at [616, 211] on p "[PERSON_NAME] esta foto en Instagram y [PERSON_NAME] un like" at bounding box center [704, 208] width 756 height 36
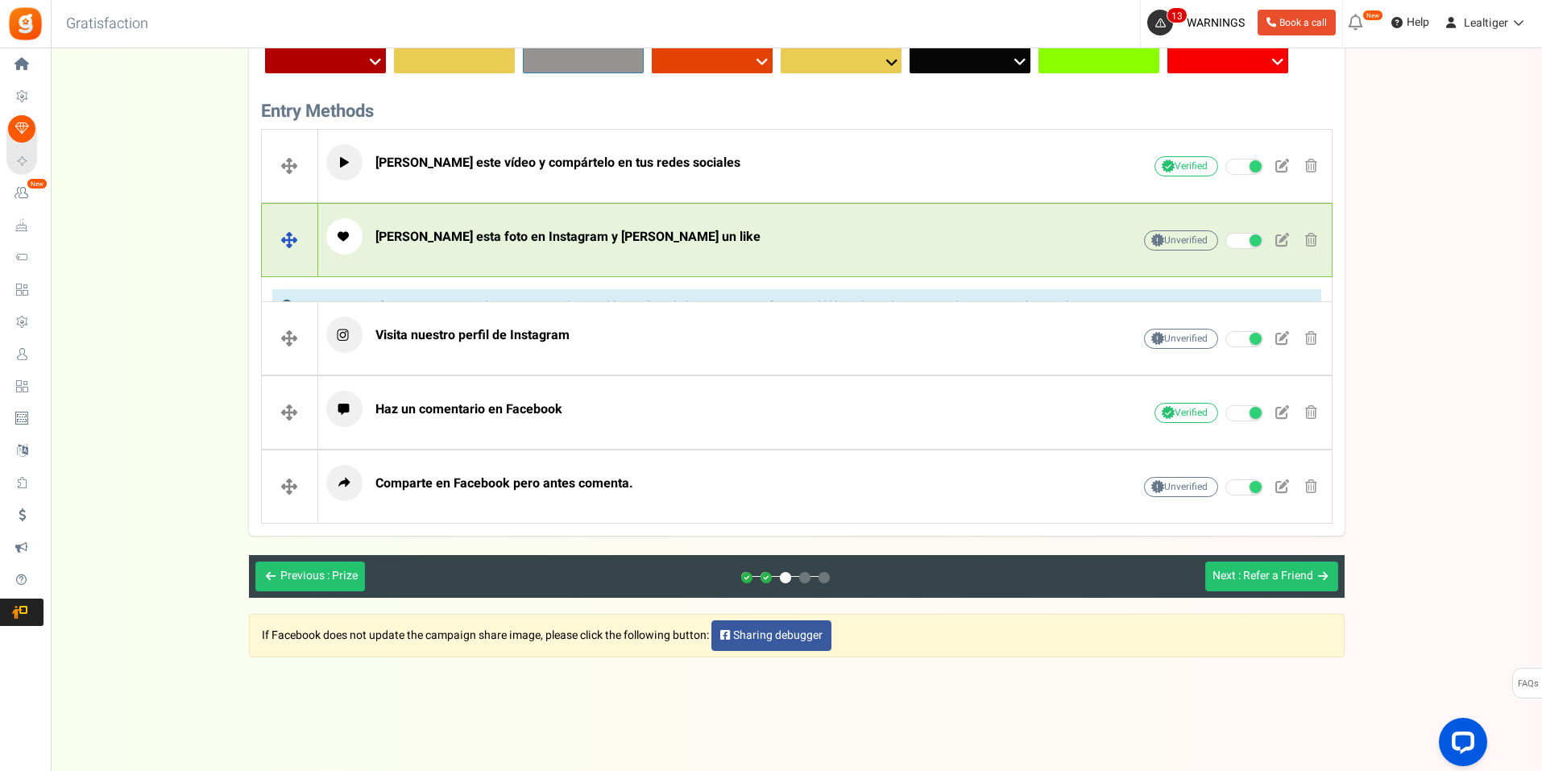
scroll to position [503, 0]
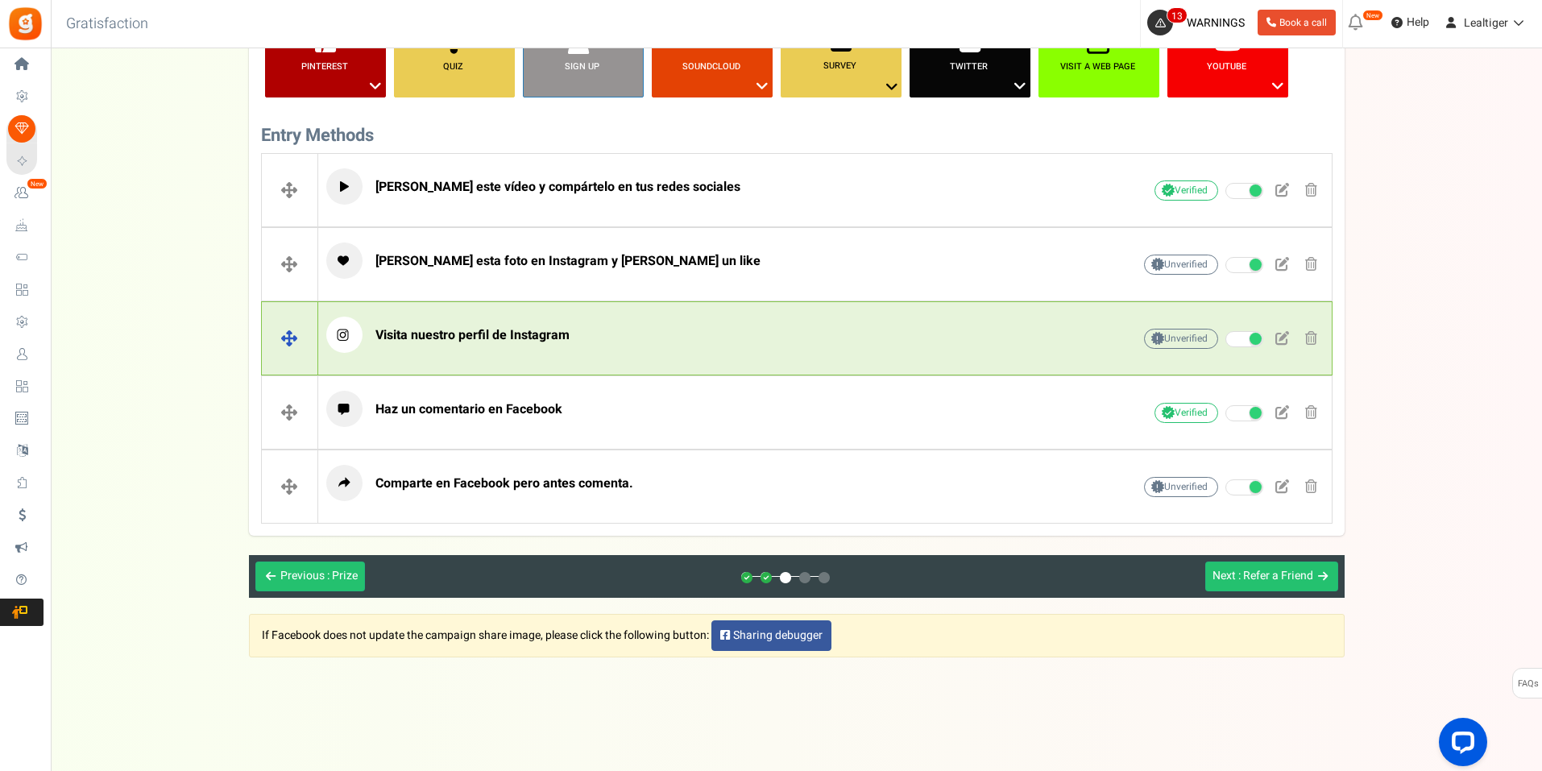
click at [588, 349] on p "Visita nuestro perfil de Instagram" at bounding box center [704, 335] width 756 height 36
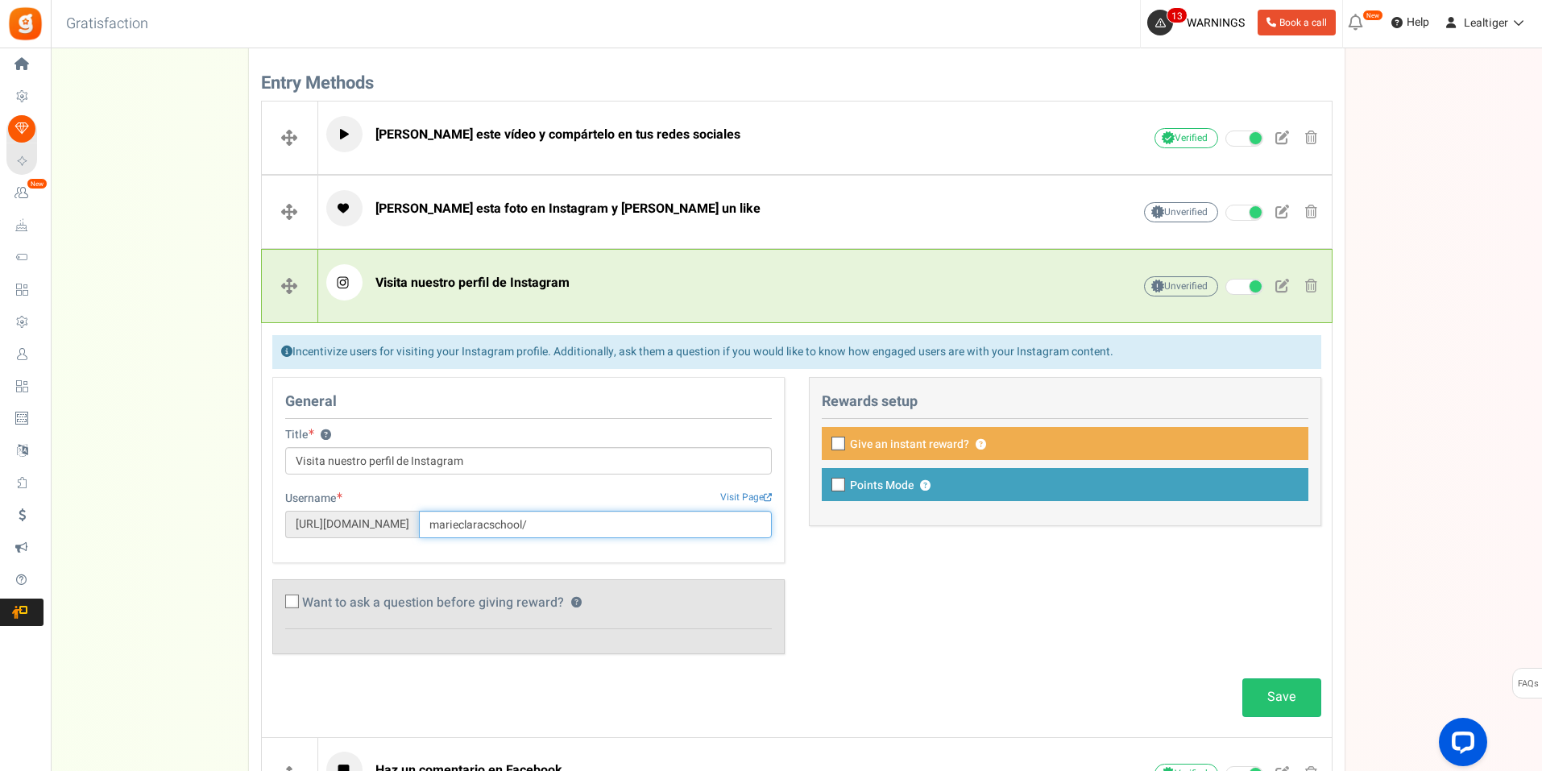
click at [594, 533] on input "marieclaracschool/" at bounding box center [595, 524] width 353 height 27
paste input "[URL][DOMAIN_NAME]"
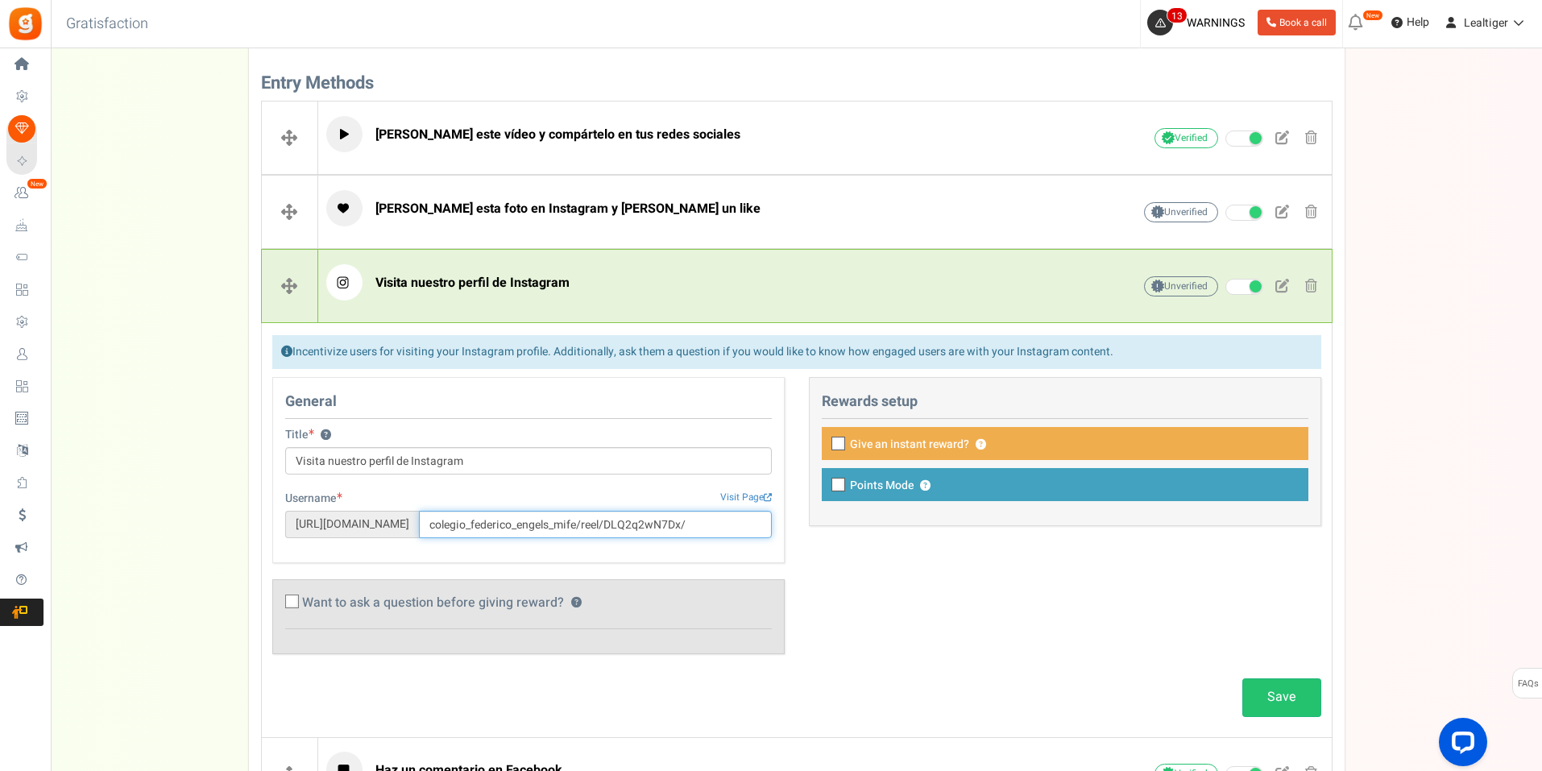
type input "colegio_federico_engels_mife/reel/DLQ2q2wN7Dx/"
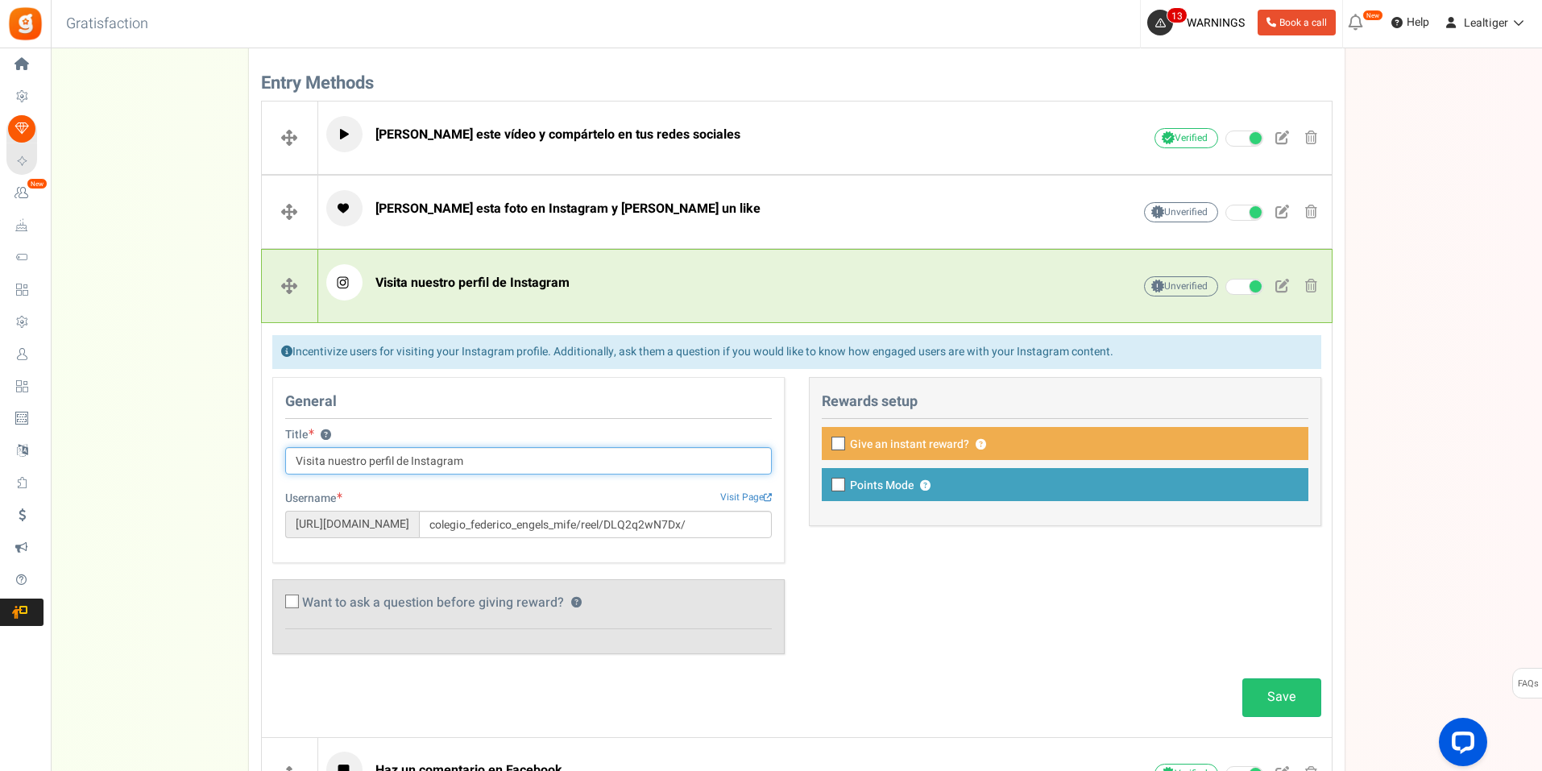
click at [479, 464] on input "Visita nuestro perfil de Instagram" at bounding box center [528, 460] width 487 height 27
drag, startPoint x: 479, startPoint y: 464, endPoint x: 259, endPoint y: 447, distance: 220.6
click at [259, 447] on div "Blog Comments ? Create Form ? Etsy ? Facebook ? Visit on Facebook Share on Face…" at bounding box center [797, 366] width 1096 height 1035
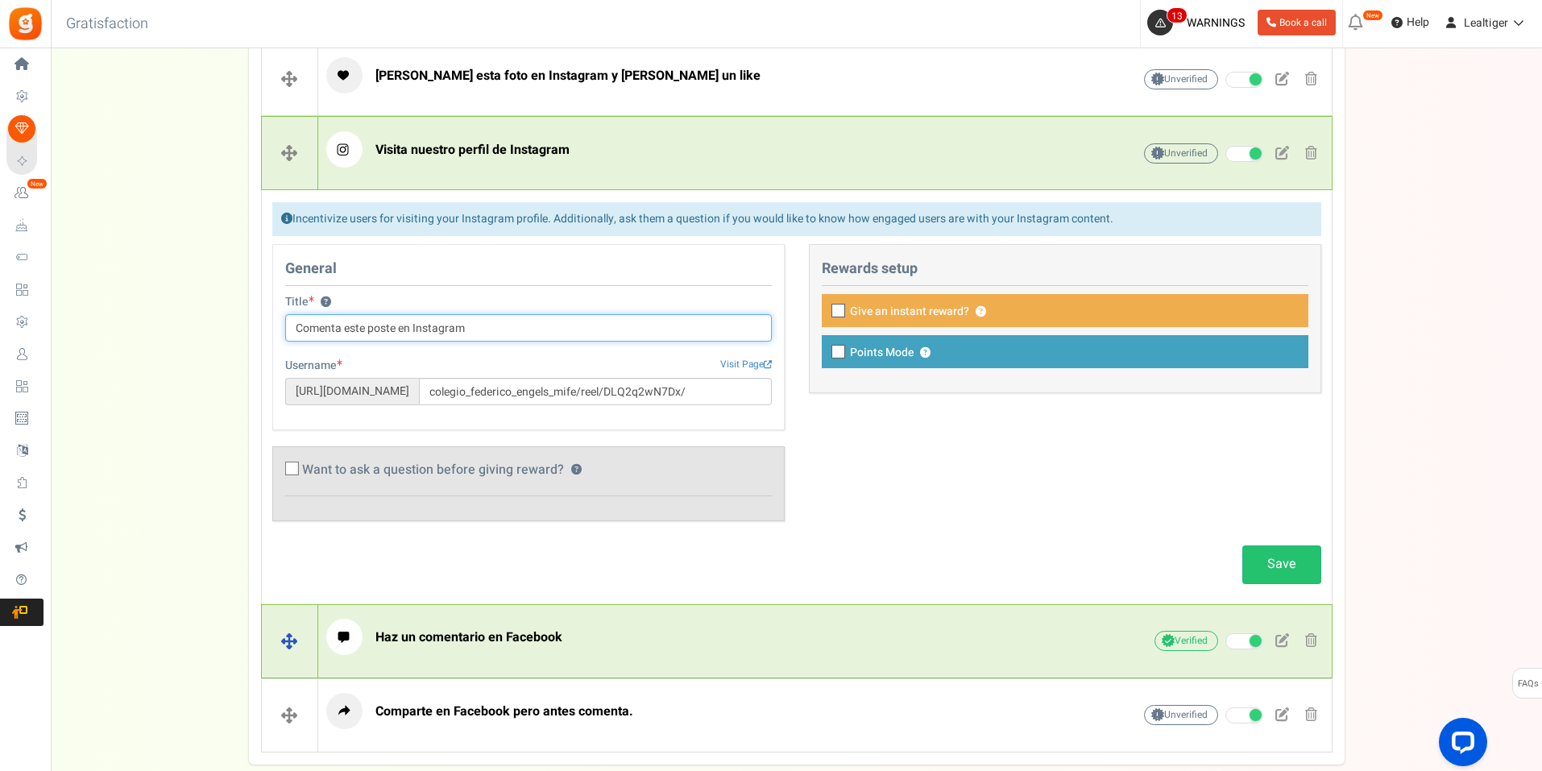
scroll to position [716, 0]
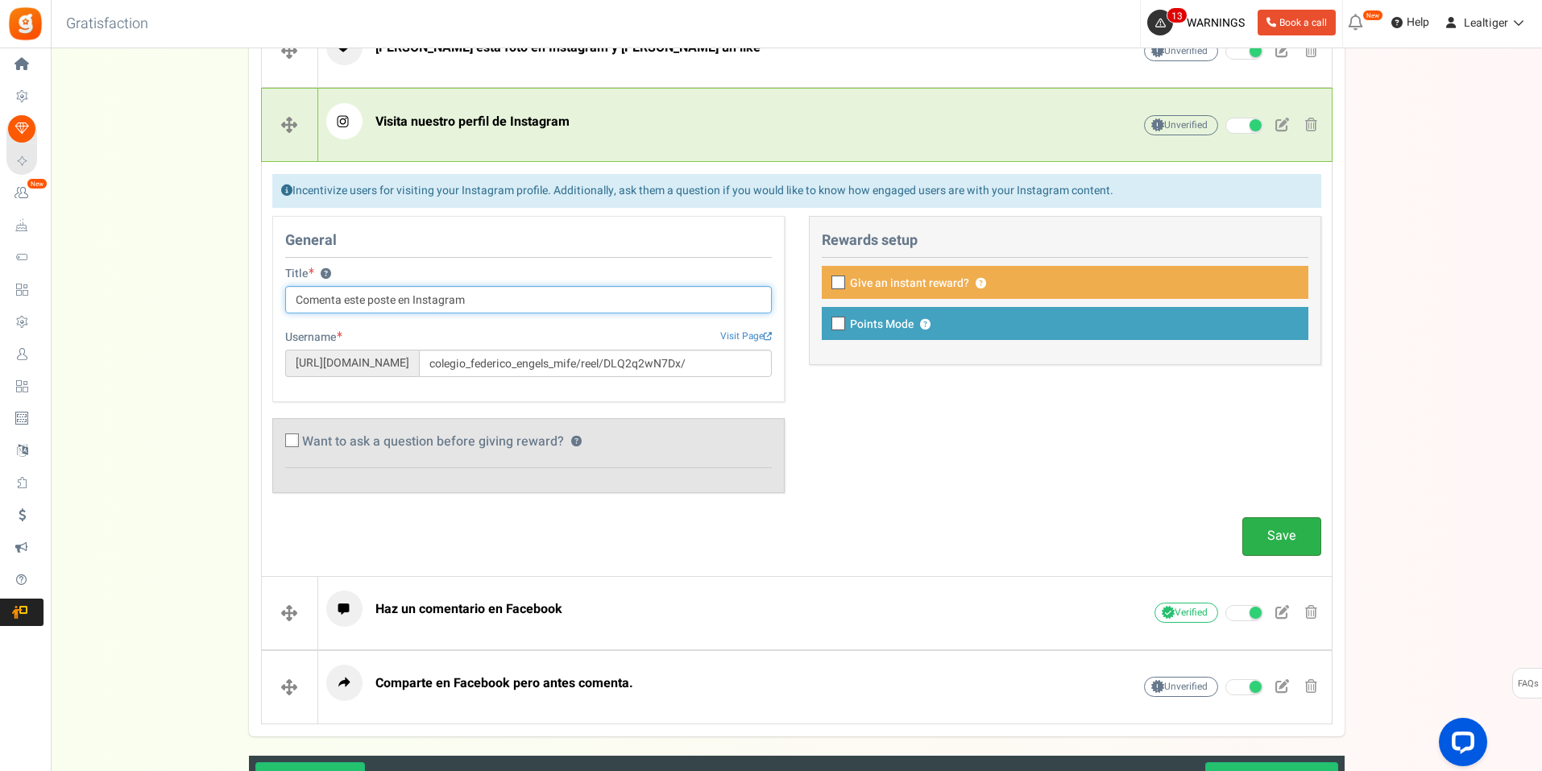
type input "Comenta este poste en Instagram"
click at [1276, 543] on link "Save" at bounding box center [1281, 536] width 79 height 38
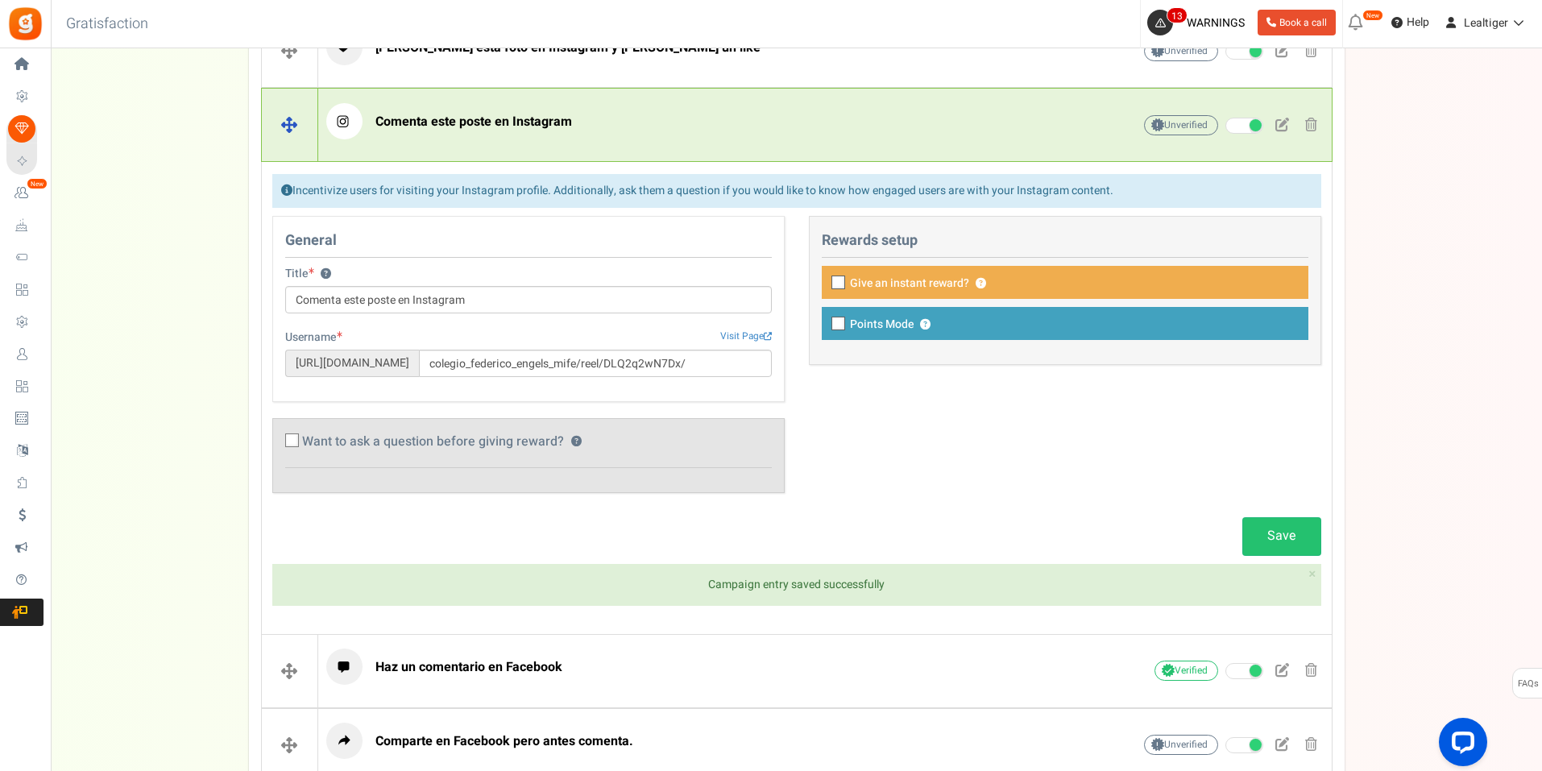
click at [753, 140] on div "Comenta este poste en Instagram" at bounding box center [704, 125] width 756 height 44
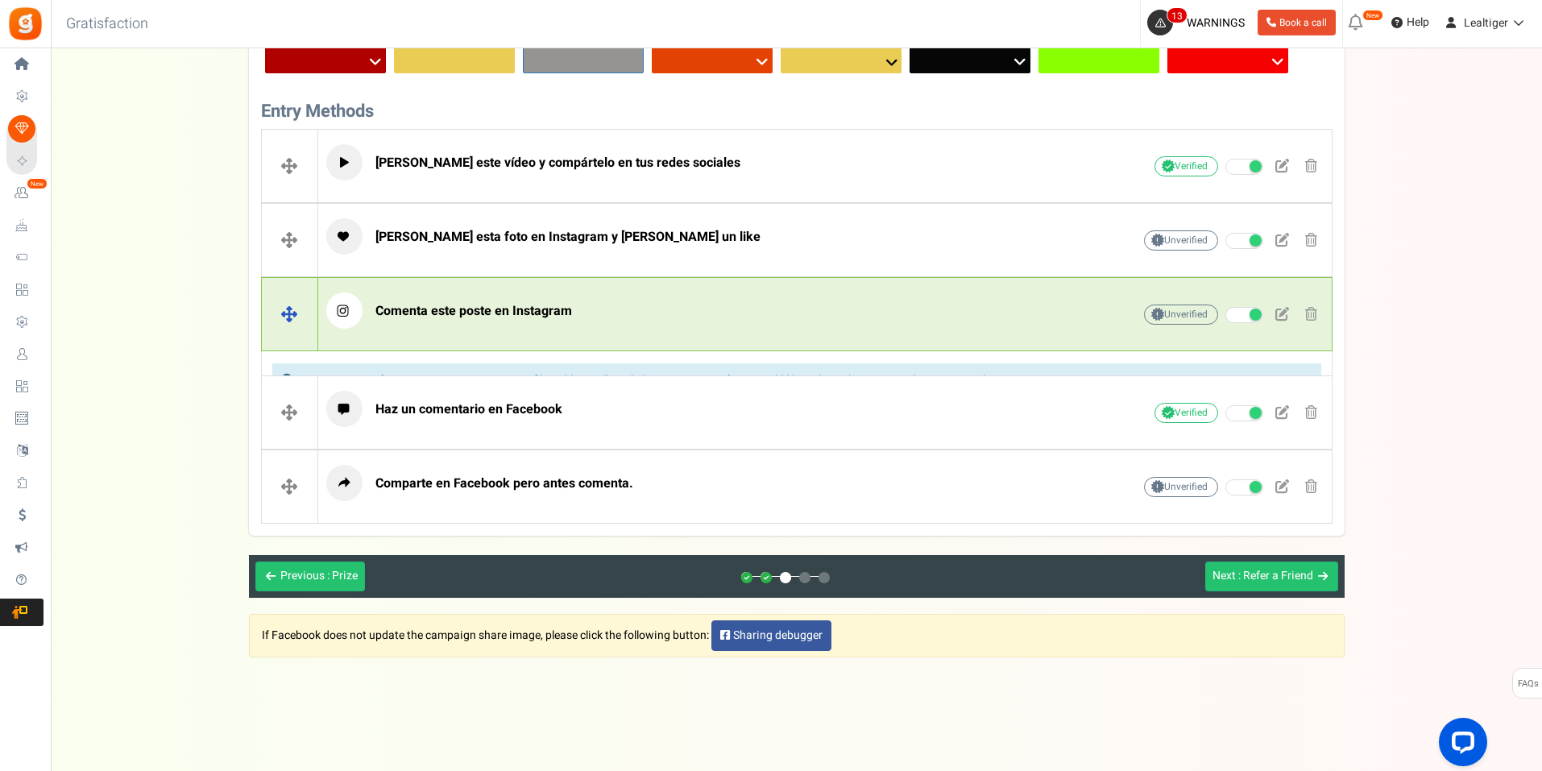
scroll to position [503, 0]
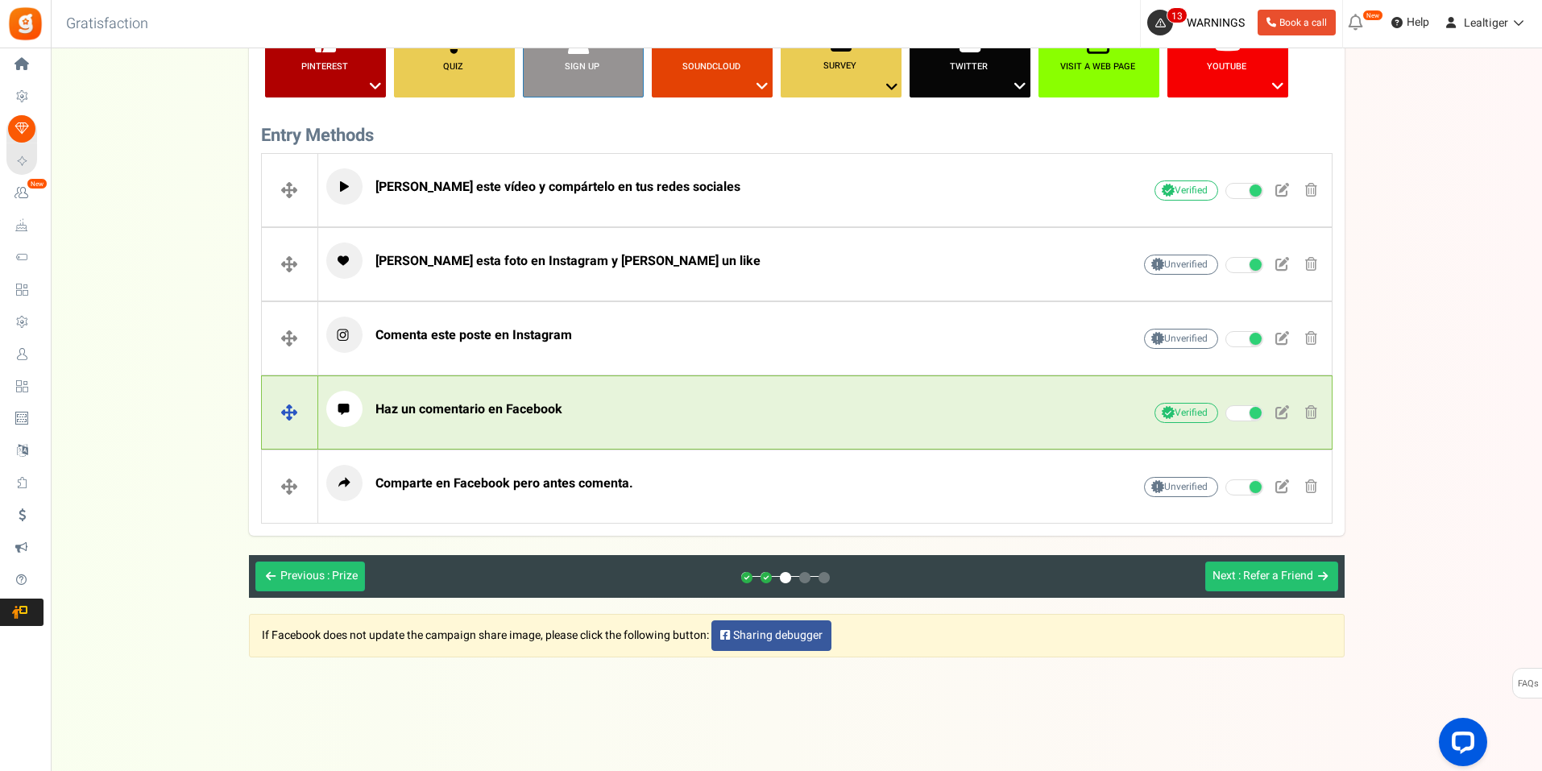
click at [598, 392] on p "Haz un comentario en Facebook" at bounding box center [704, 409] width 756 height 36
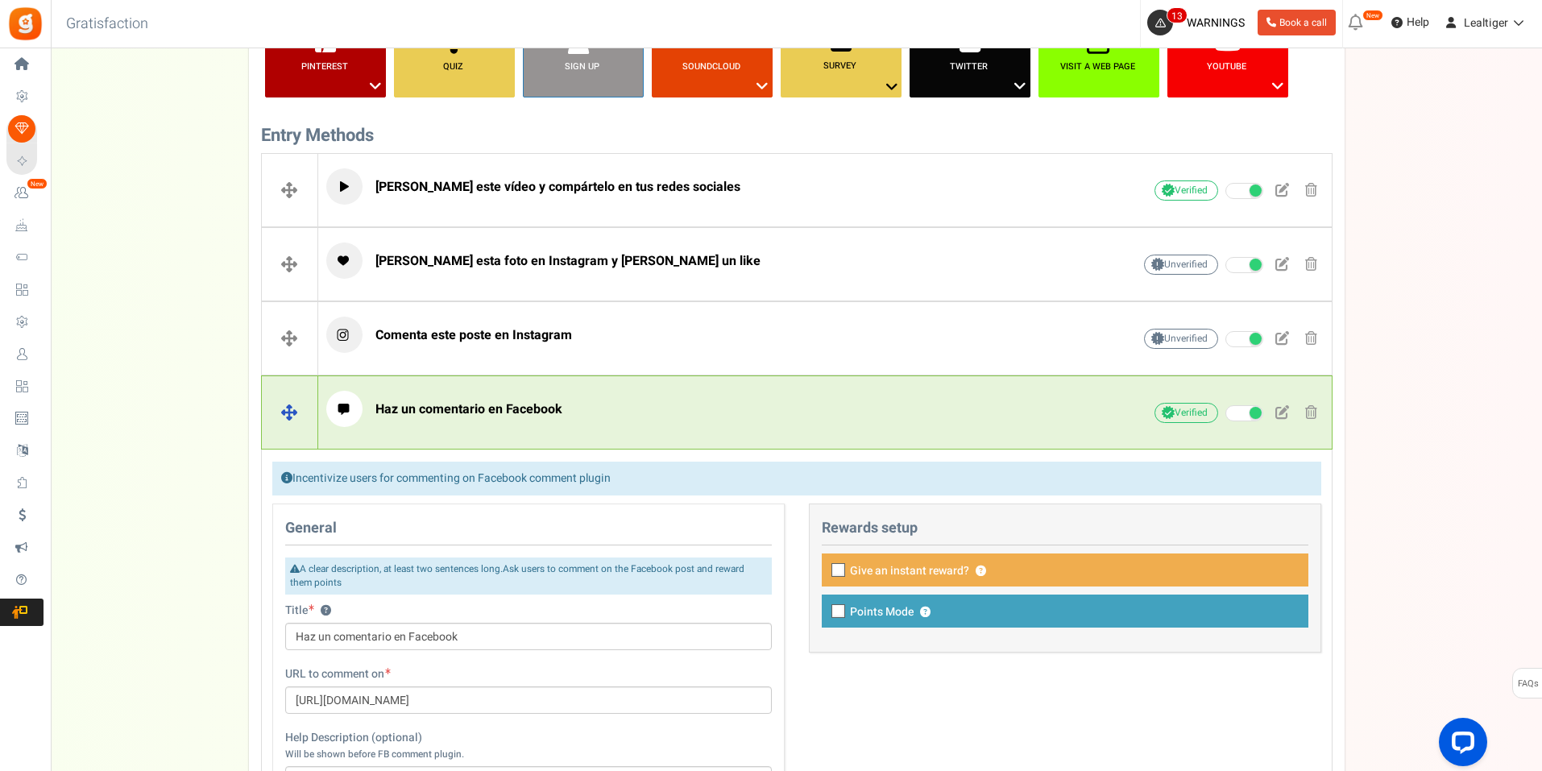
scroll to position [716, 0]
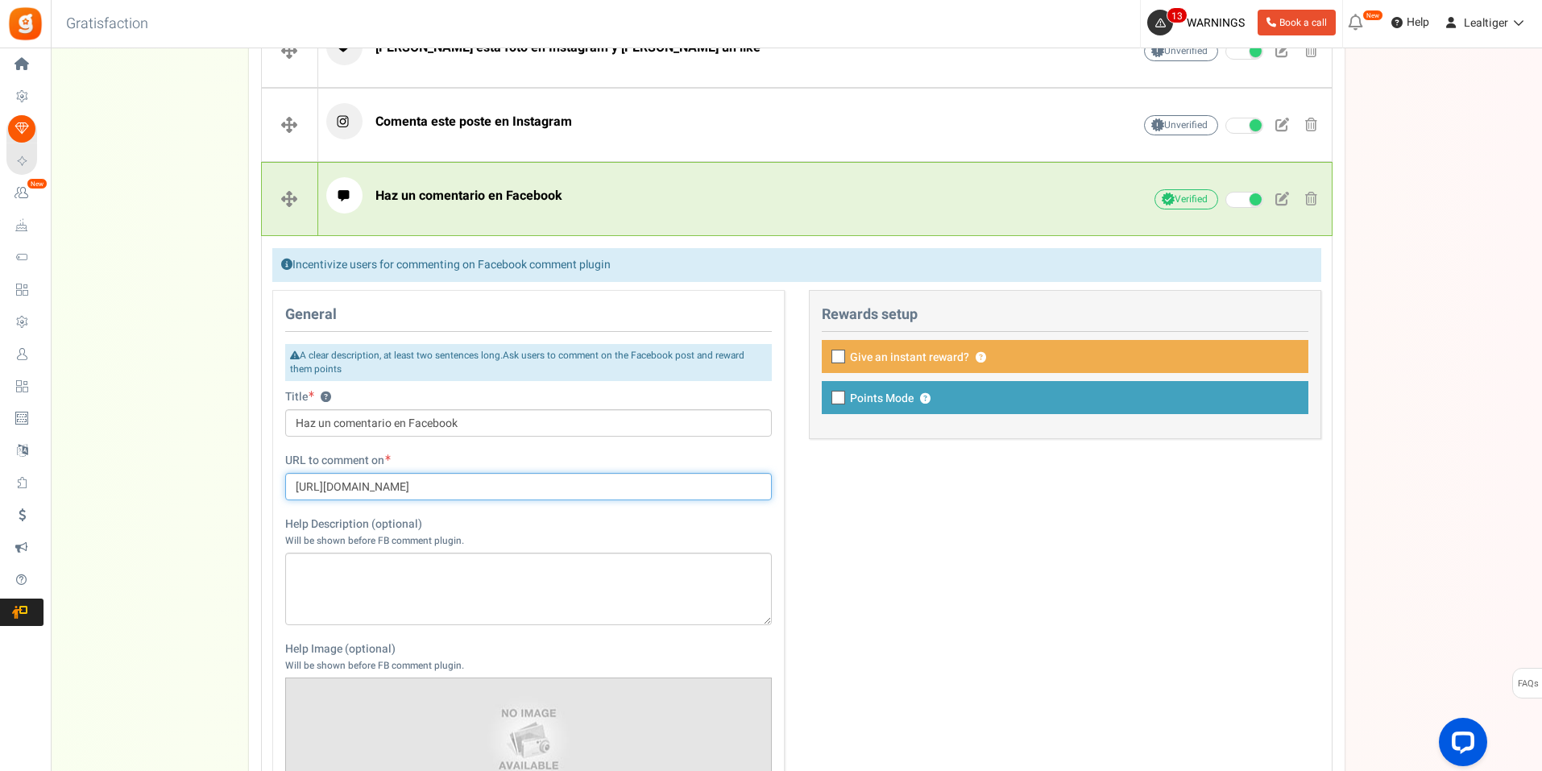
click at [475, 483] on input "[URL][DOMAIN_NAME]" at bounding box center [528, 486] width 487 height 27
click at [474, 483] on input "[URL][DOMAIN_NAME]" at bounding box center [528, 486] width 487 height 27
paste input "reel/1428798708439770/?s=single_unit&__cft__[0]=AZU1rjze36kW1-_SBHL5k8y6LJoalRk…"
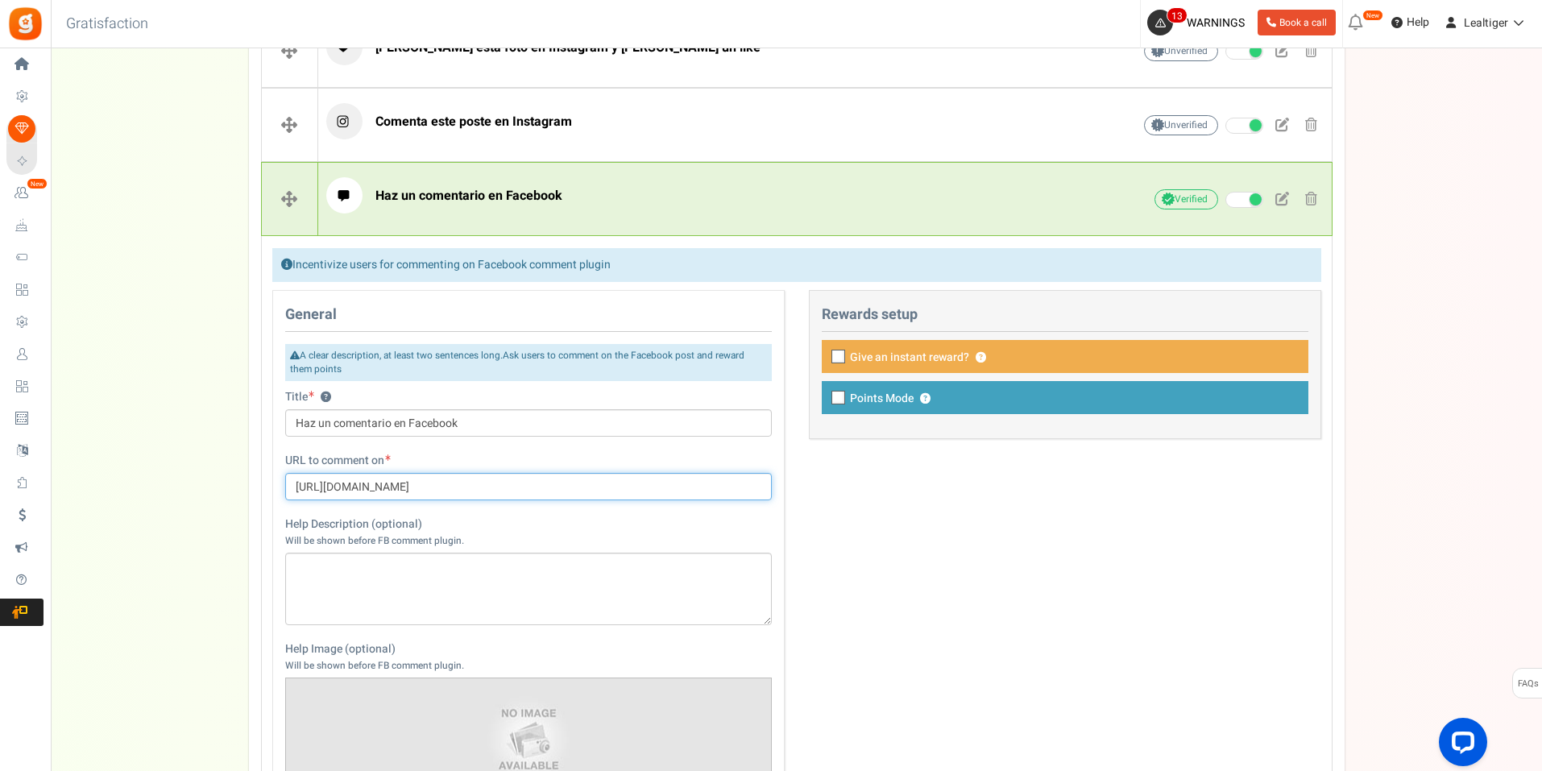
type input "[URL][DOMAIN_NAME]"
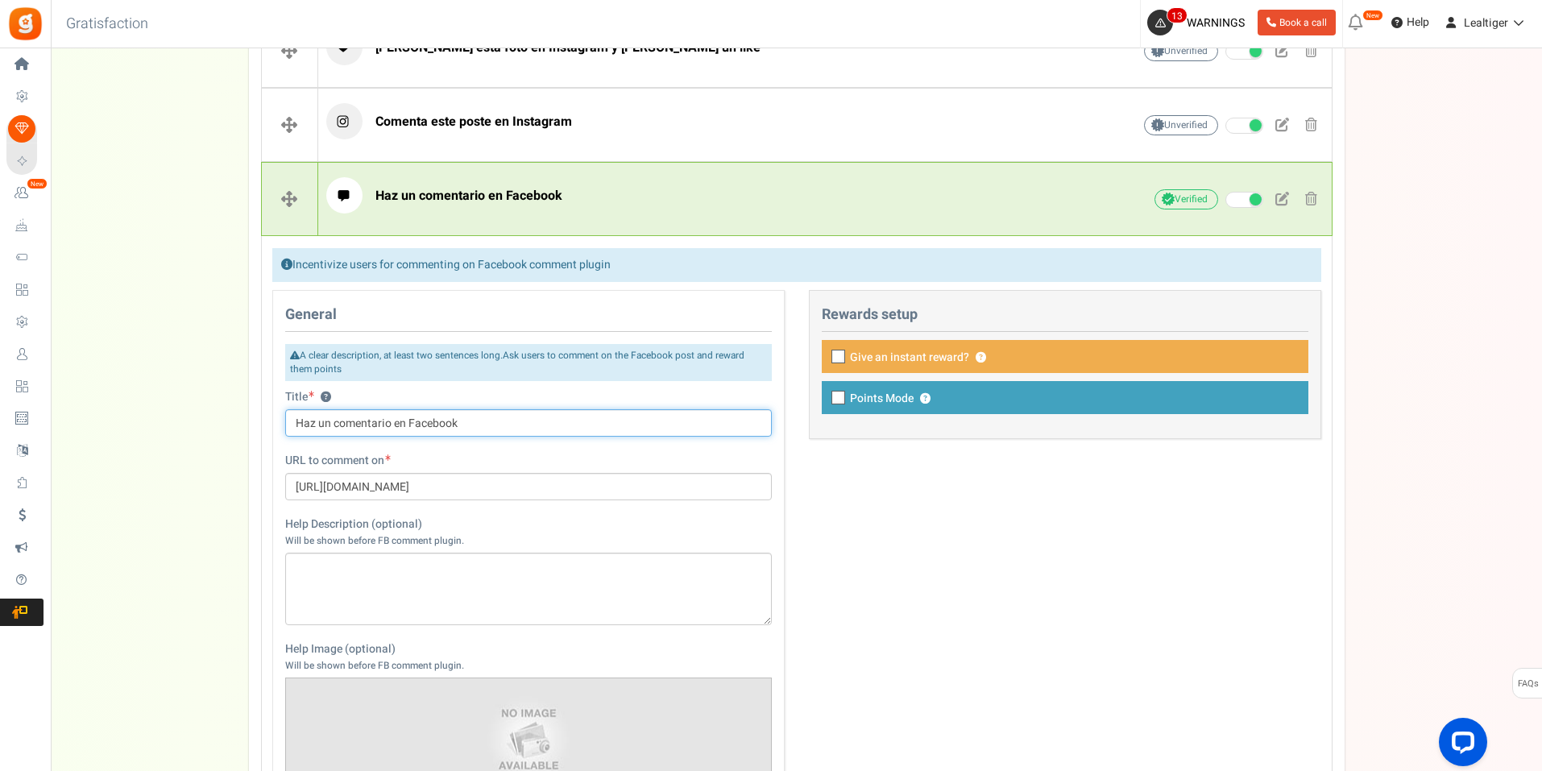
scroll to position [0, 0]
click at [497, 428] on input "Haz un comentario en Facebook" at bounding box center [528, 422] width 487 height 27
type input "Déjanos tu comentario en Facebook"
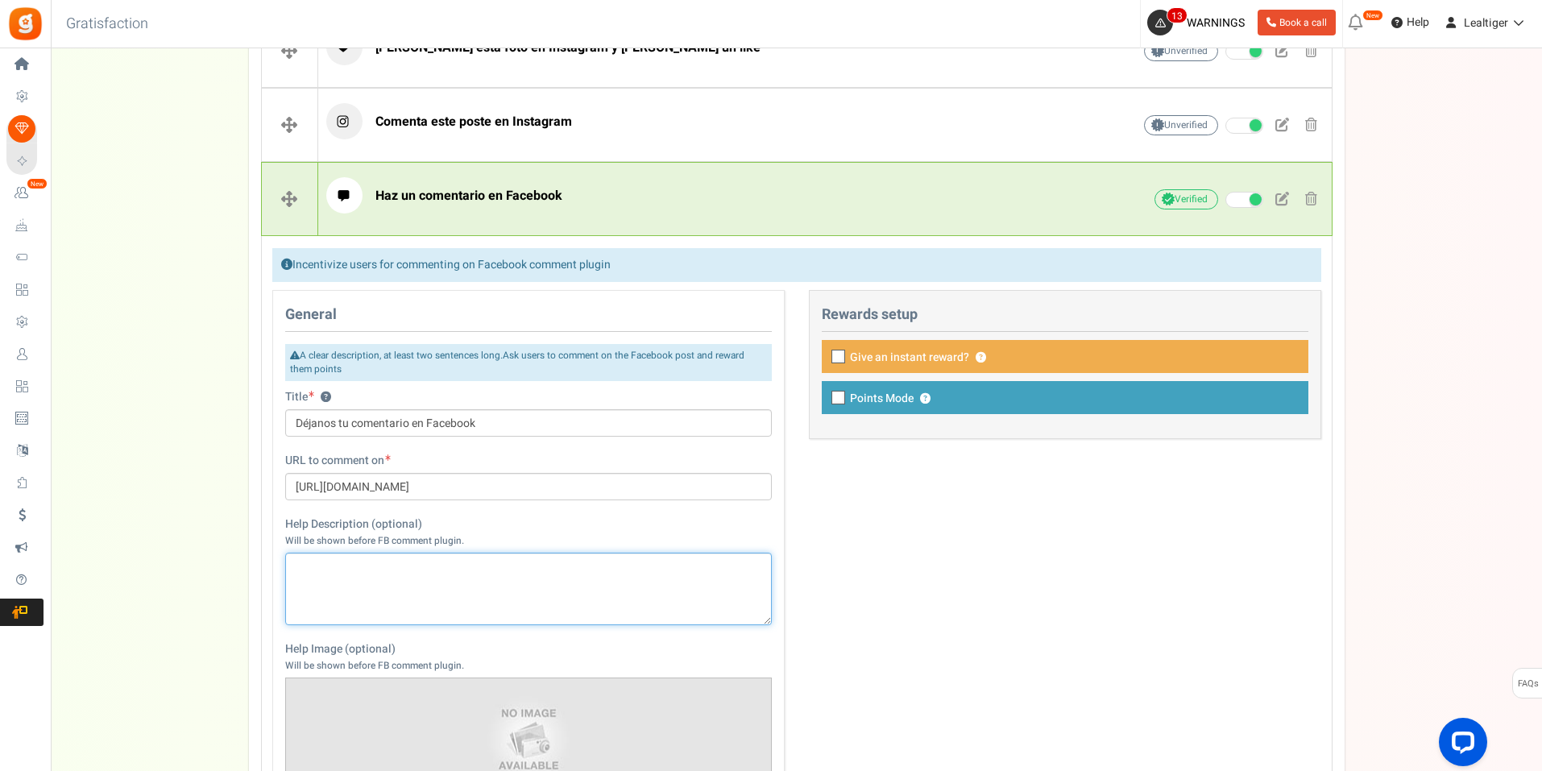
click at [420, 566] on textarea at bounding box center [528, 589] width 487 height 73
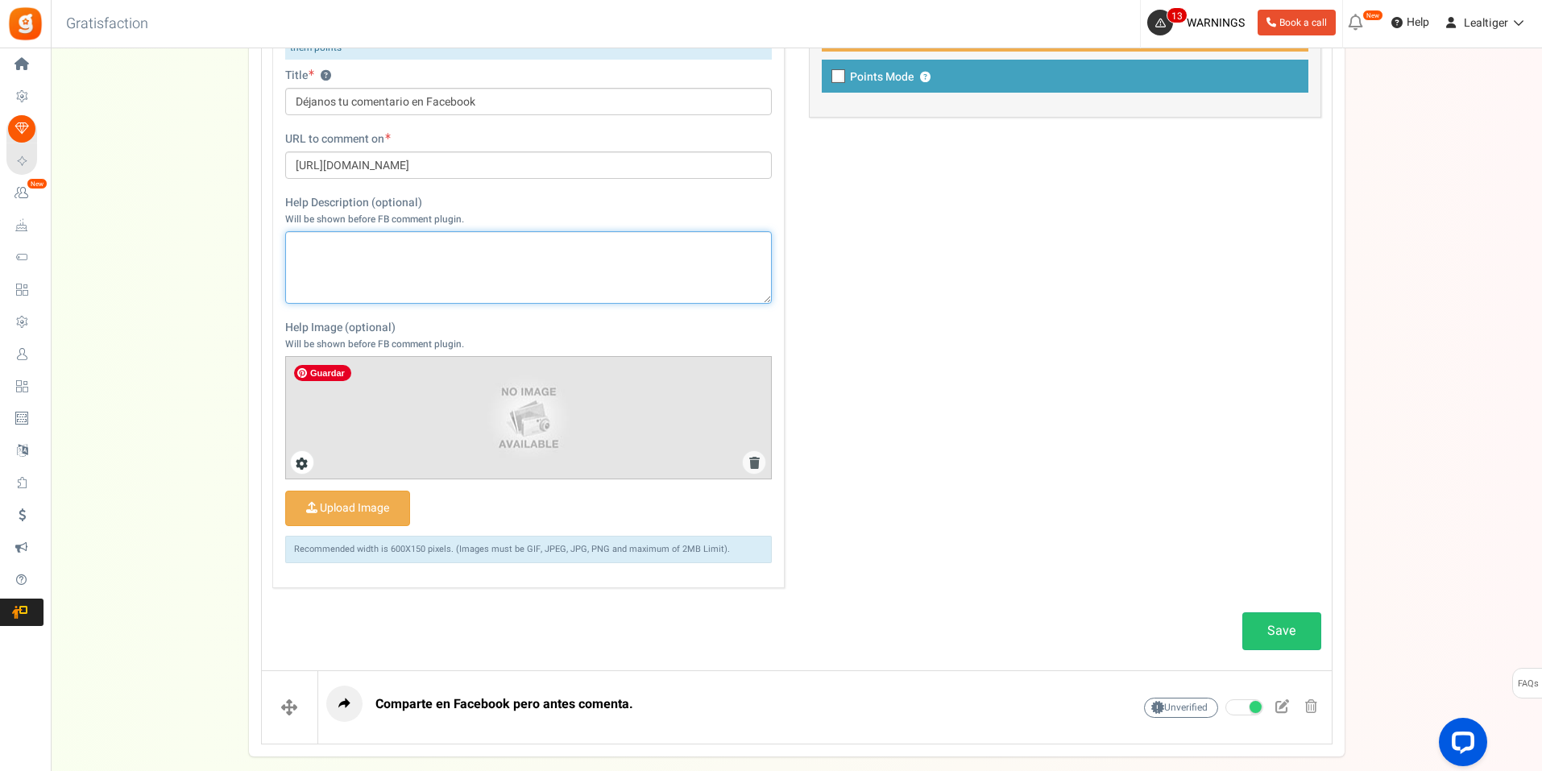
scroll to position [1039, 0]
click at [1312, 628] on link "Save" at bounding box center [1281, 631] width 79 height 38
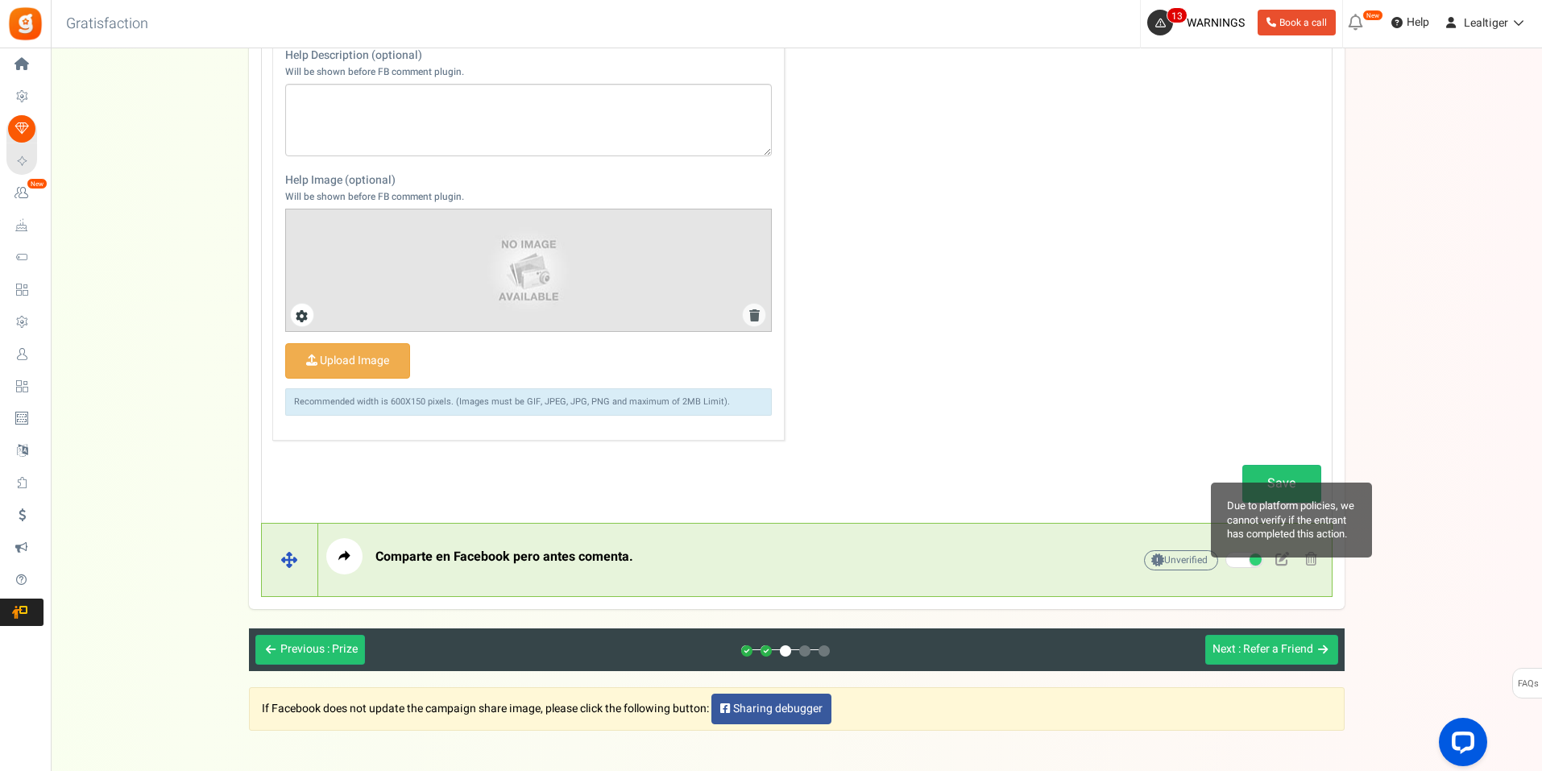
scroll to position [1200, 0]
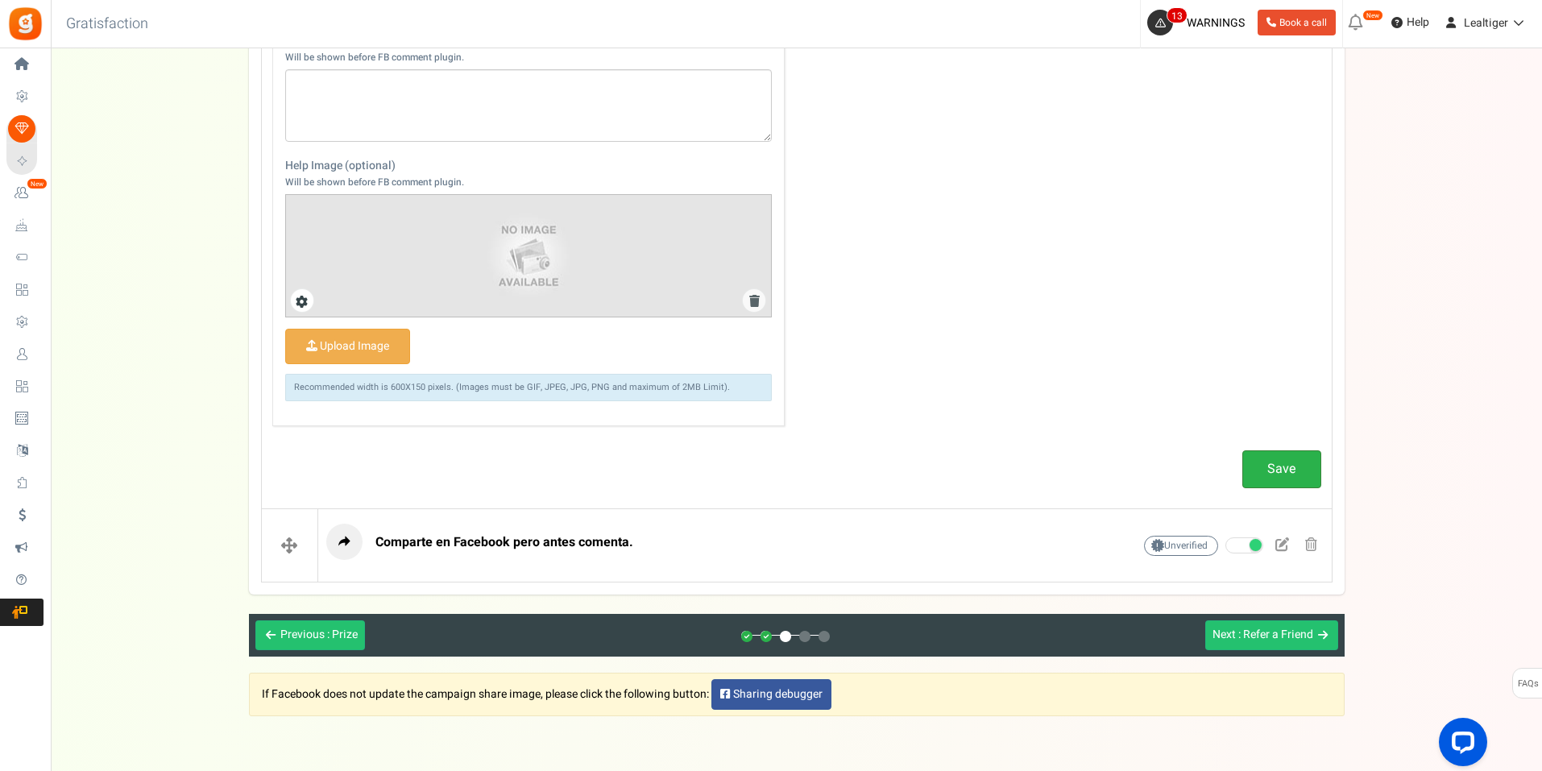
click at [1274, 467] on link "Save" at bounding box center [1281, 469] width 79 height 38
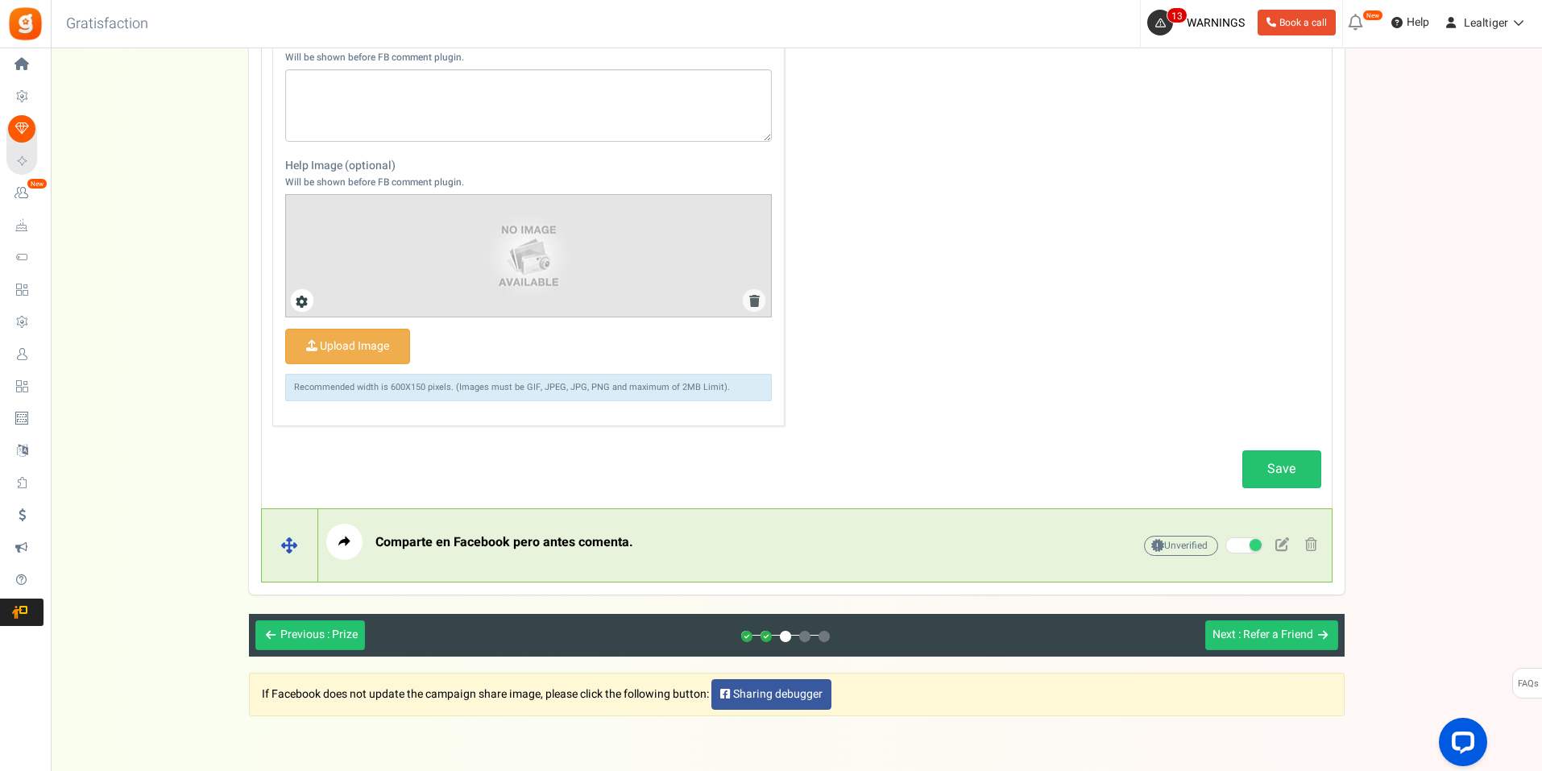
click at [560, 539] on span "Comparte en Facebook pero antes comenta." at bounding box center [504, 542] width 258 height 19
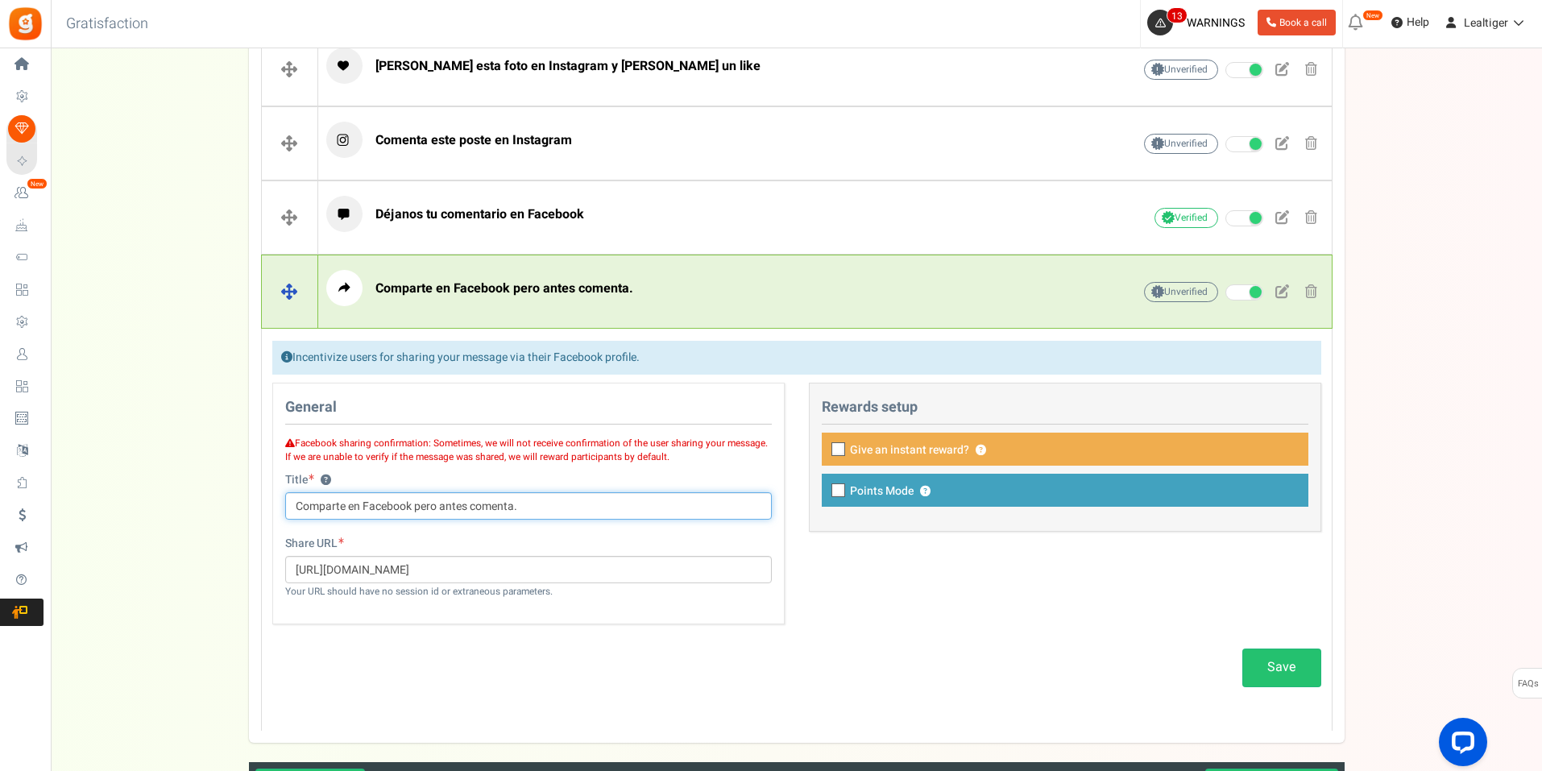
scroll to position [835, 0]
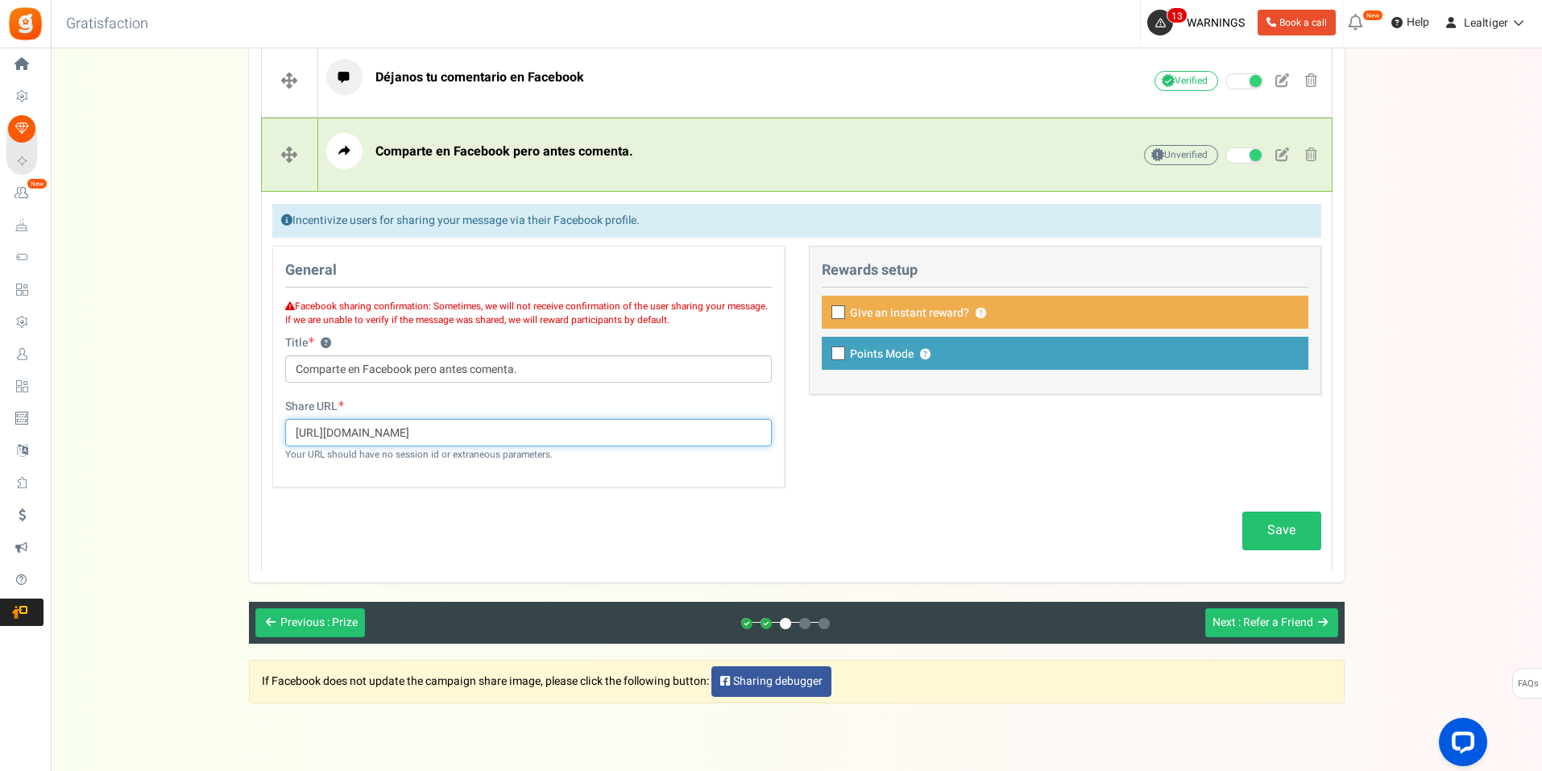
click at [459, 430] on input "[URL][DOMAIN_NAME]" at bounding box center [528, 432] width 487 height 27
paste input "ColegioMife/posts/pfbid07ZzY7eFFz4GNVYkfbdY9F8bA53rBDeh4aLCH7FMW7ebZkyRY8e3fCpS…"
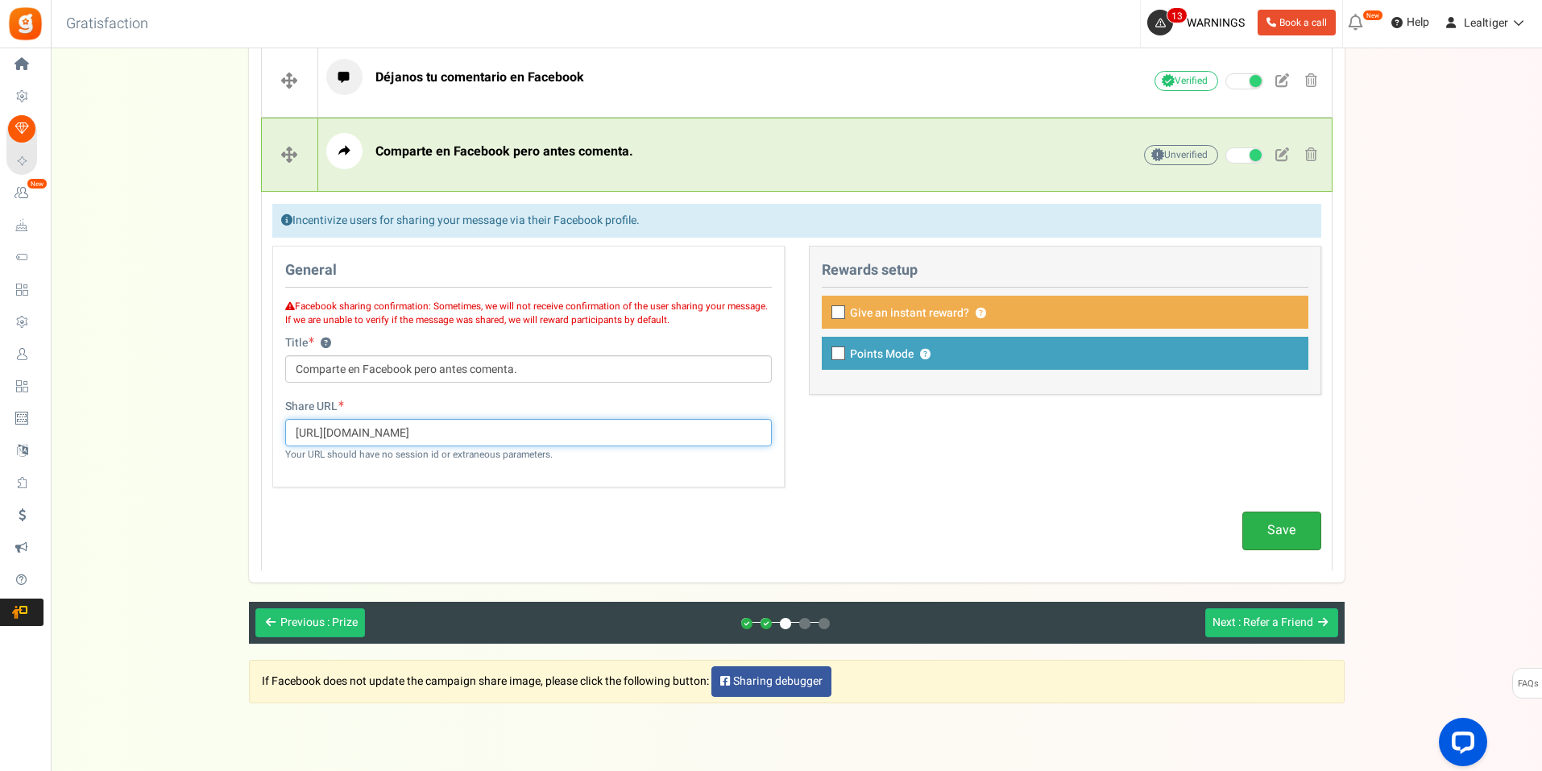
type input "[URL][DOMAIN_NAME]"
click at [1296, 534] on link "Save" at bounding box center [1281, 531] width 79 height 38
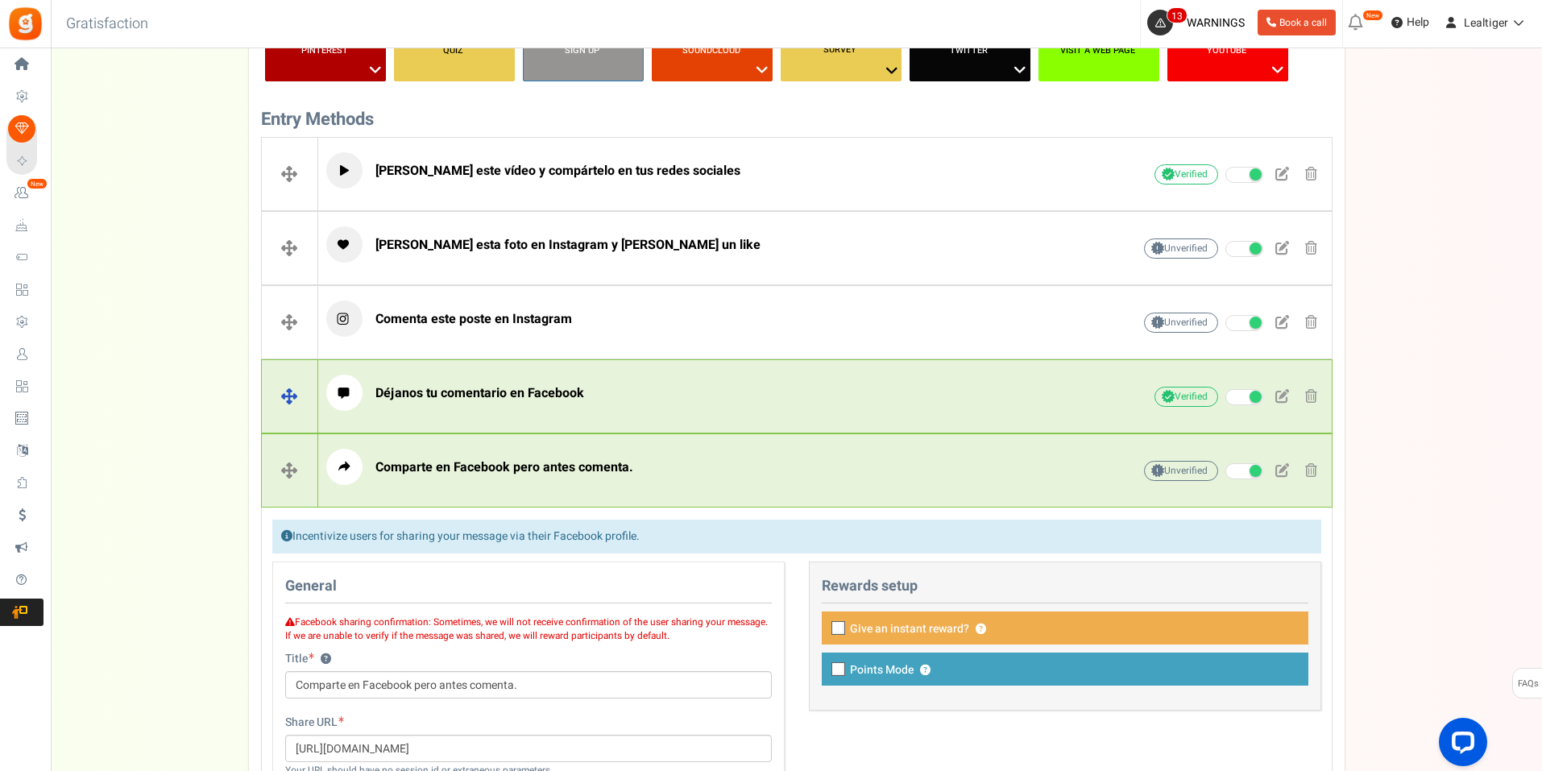
scroll to position [881, 0]
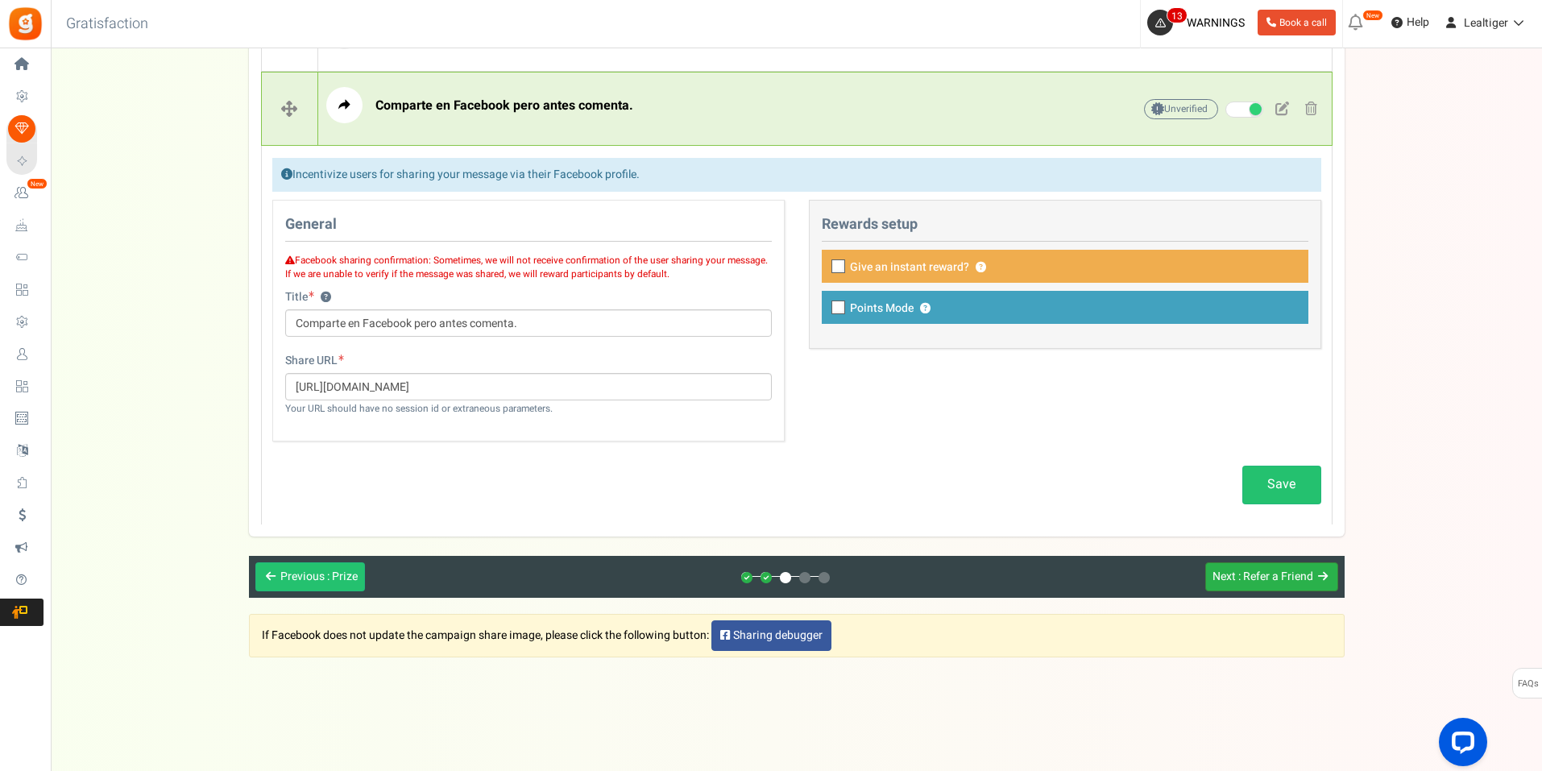
click at [1271, 578] on span ": Refer a Friend" at bounding box center [1275, 576] width 75 height 17
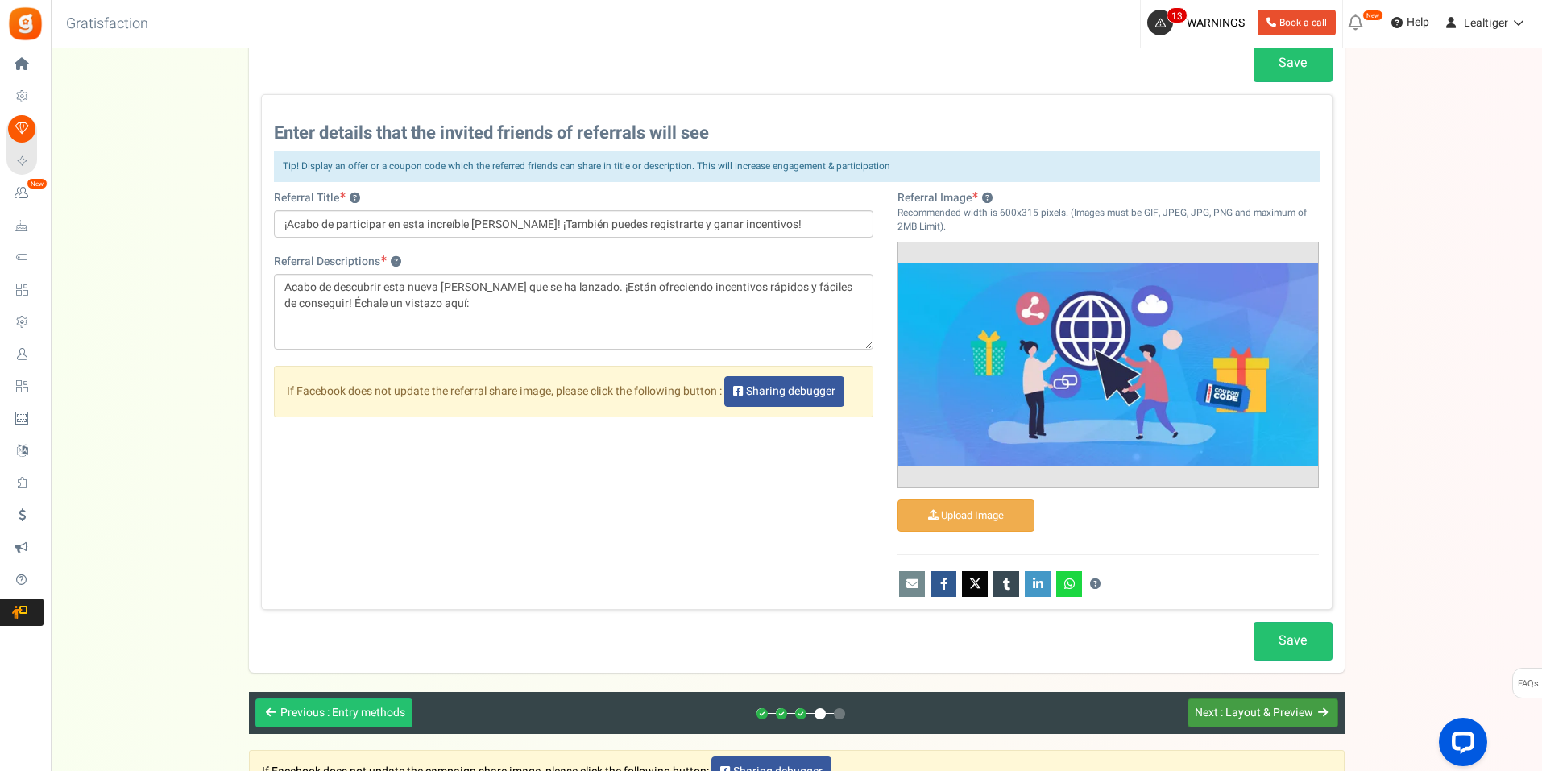
scroll to position [1042, 0]
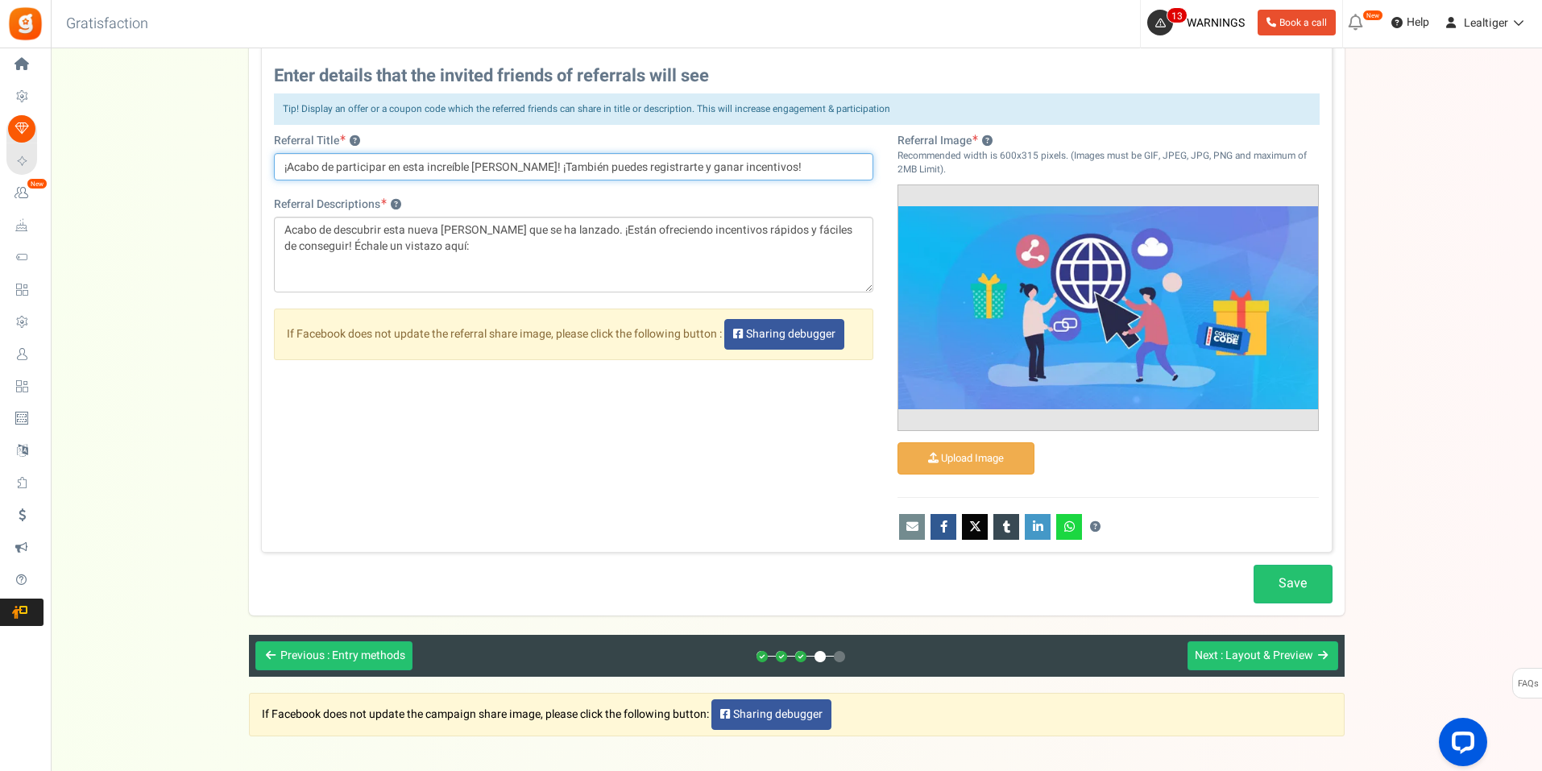
click at [708, 173] on input "¡Acabo de participar en esta increíble [PERSON_NAME]! ¡También puedes registrar…" at bounding box center [574, 166] width 600 height 27
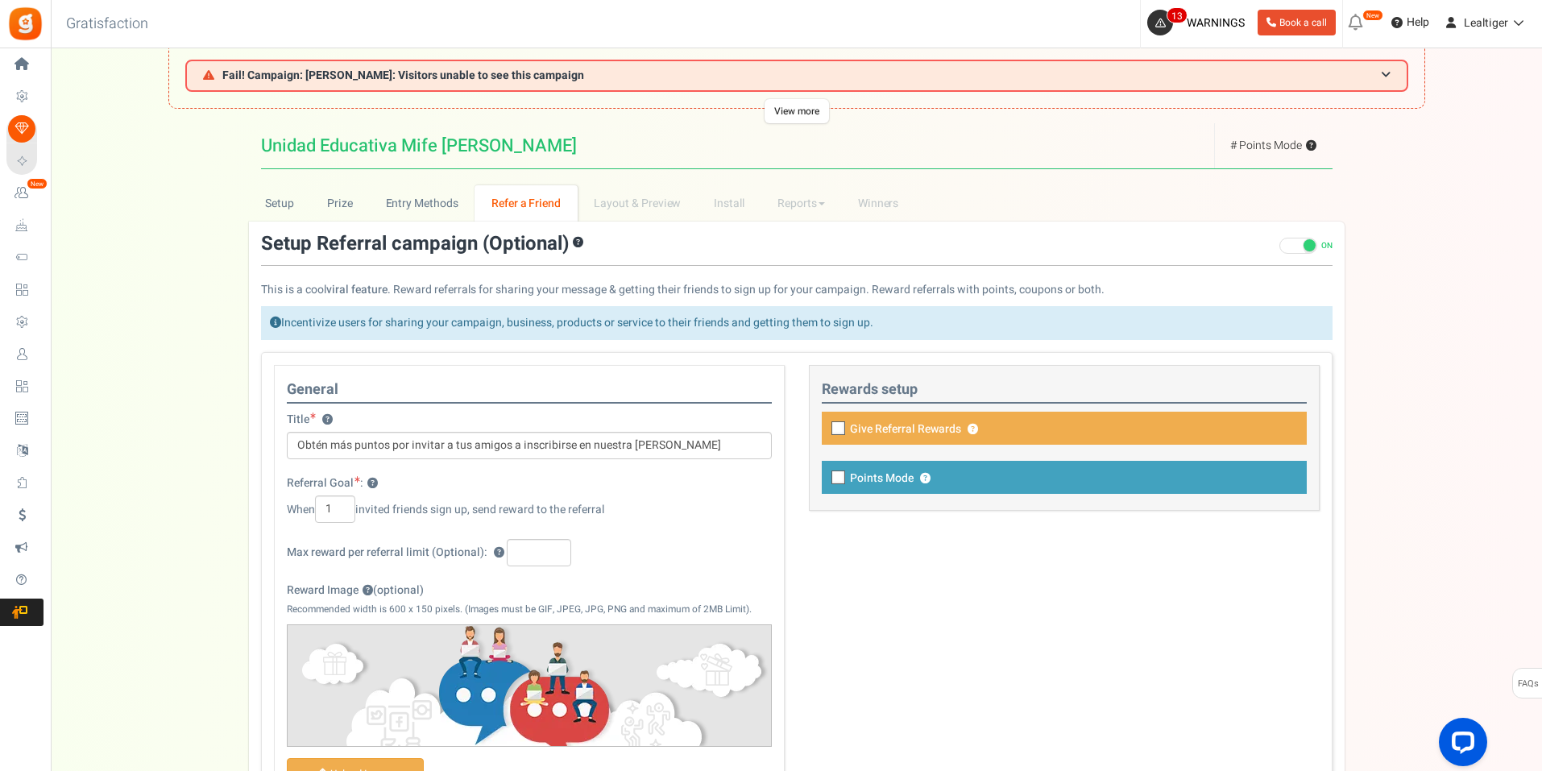
scroll to position [75, 0]
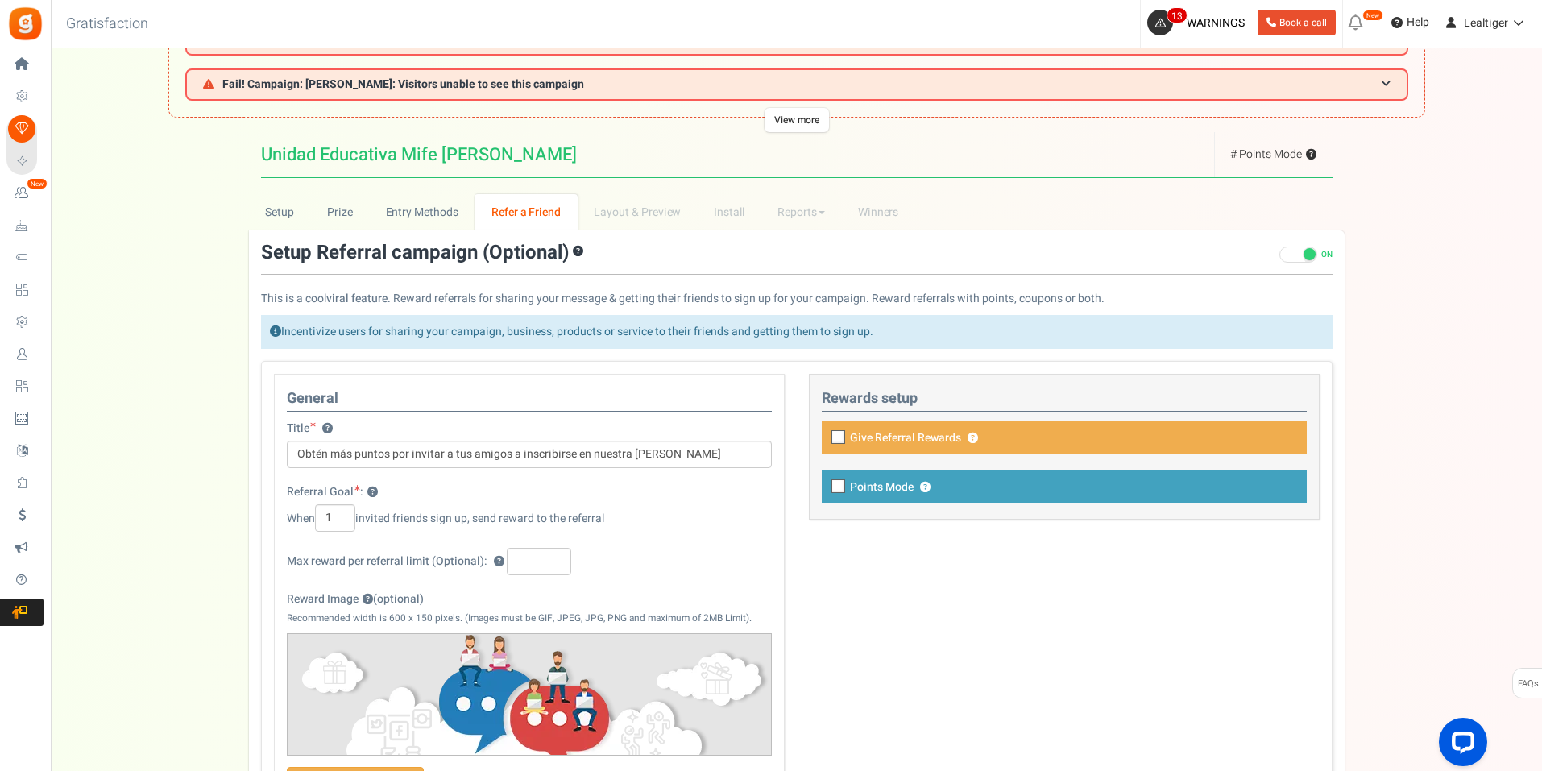
click at [1288, 255] on span at bounding box center [1298, 255] width 38 height 16
click at [1279, 255] on input "ON OFF" at bounding box center [1279, 255] width 0 height 10
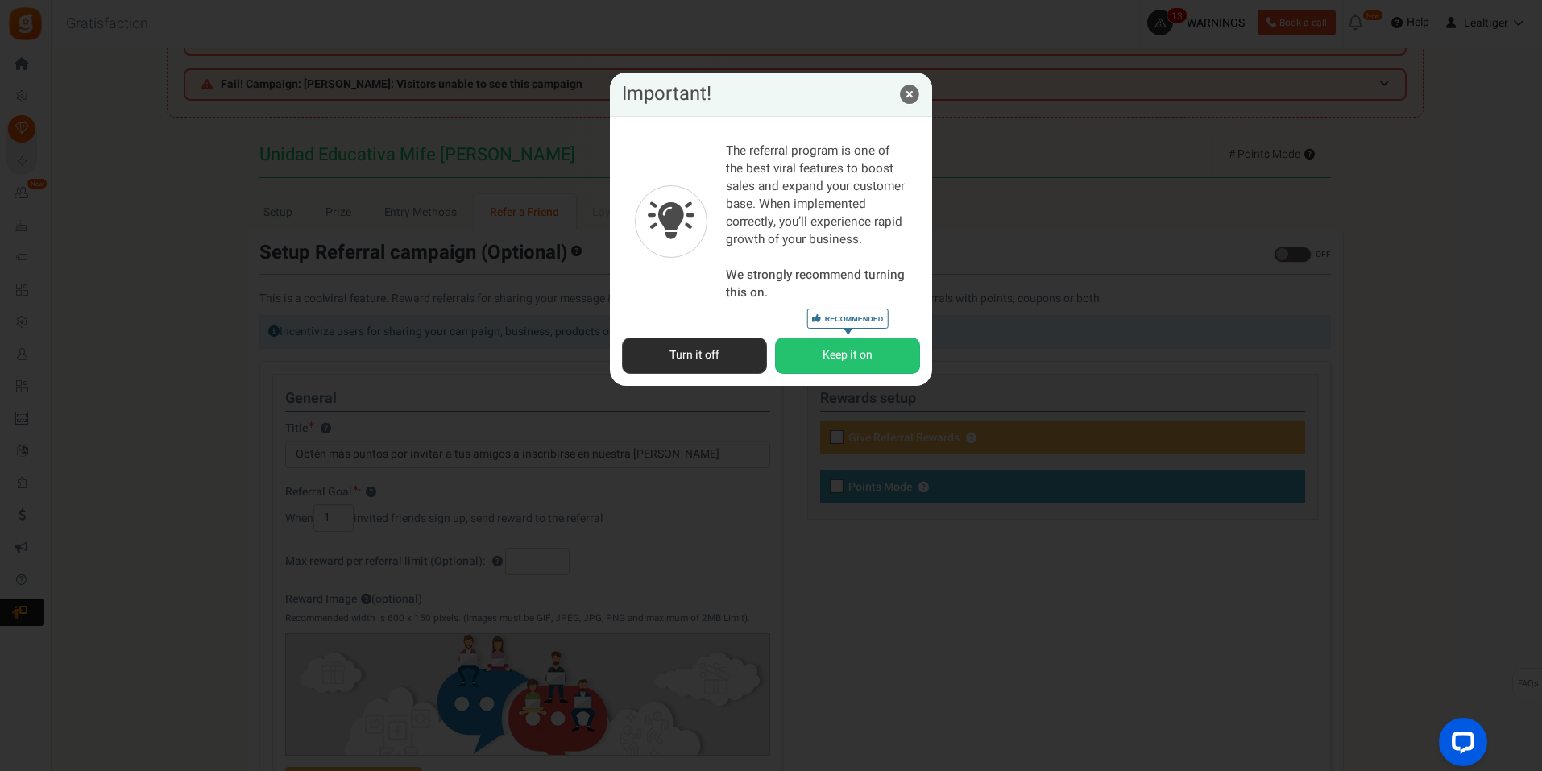
click at [711, 359] on button "Turn it off" at bounding box center [694, 356] width 145 height 36
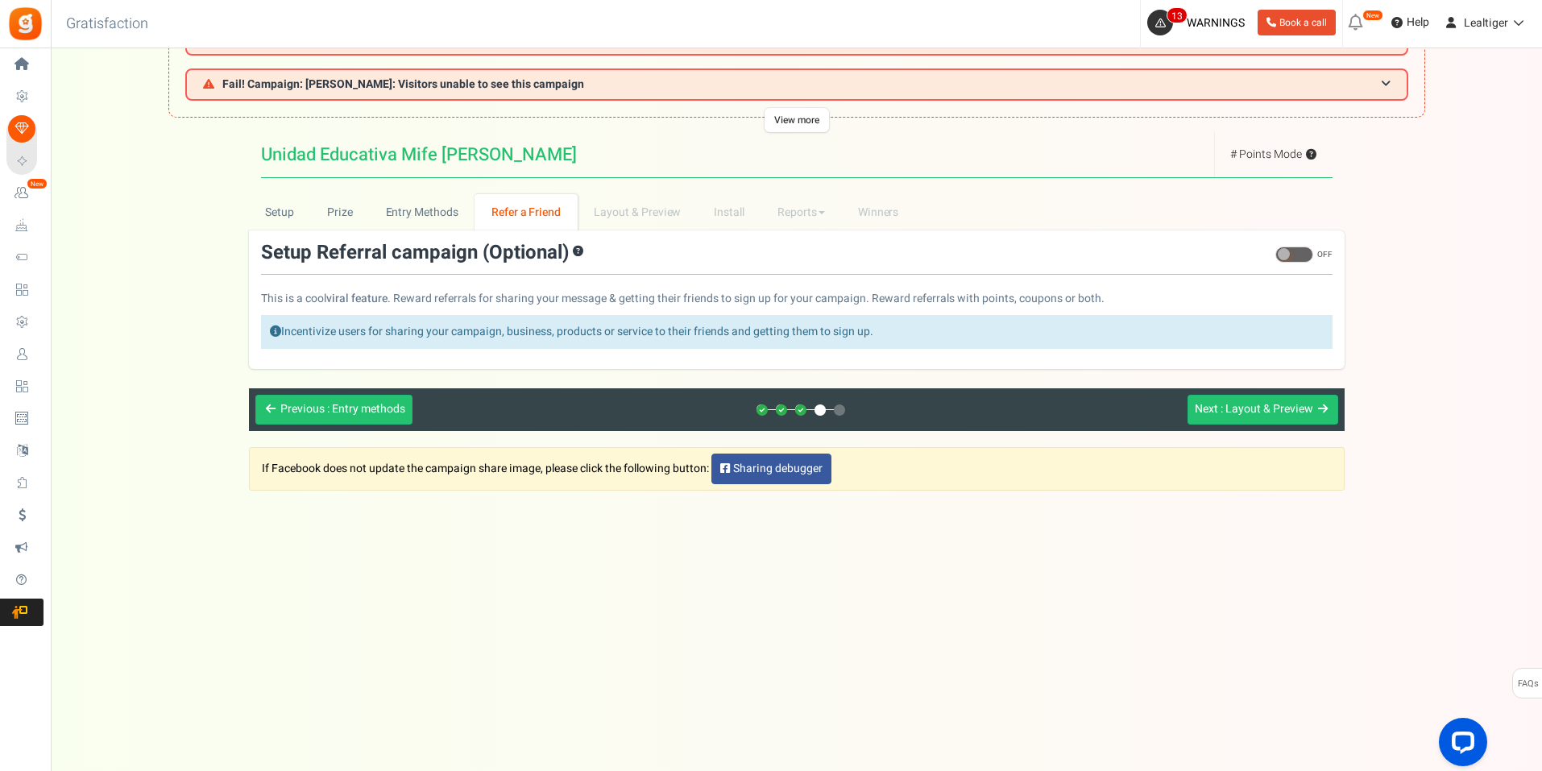
scroll to position [127, 0]
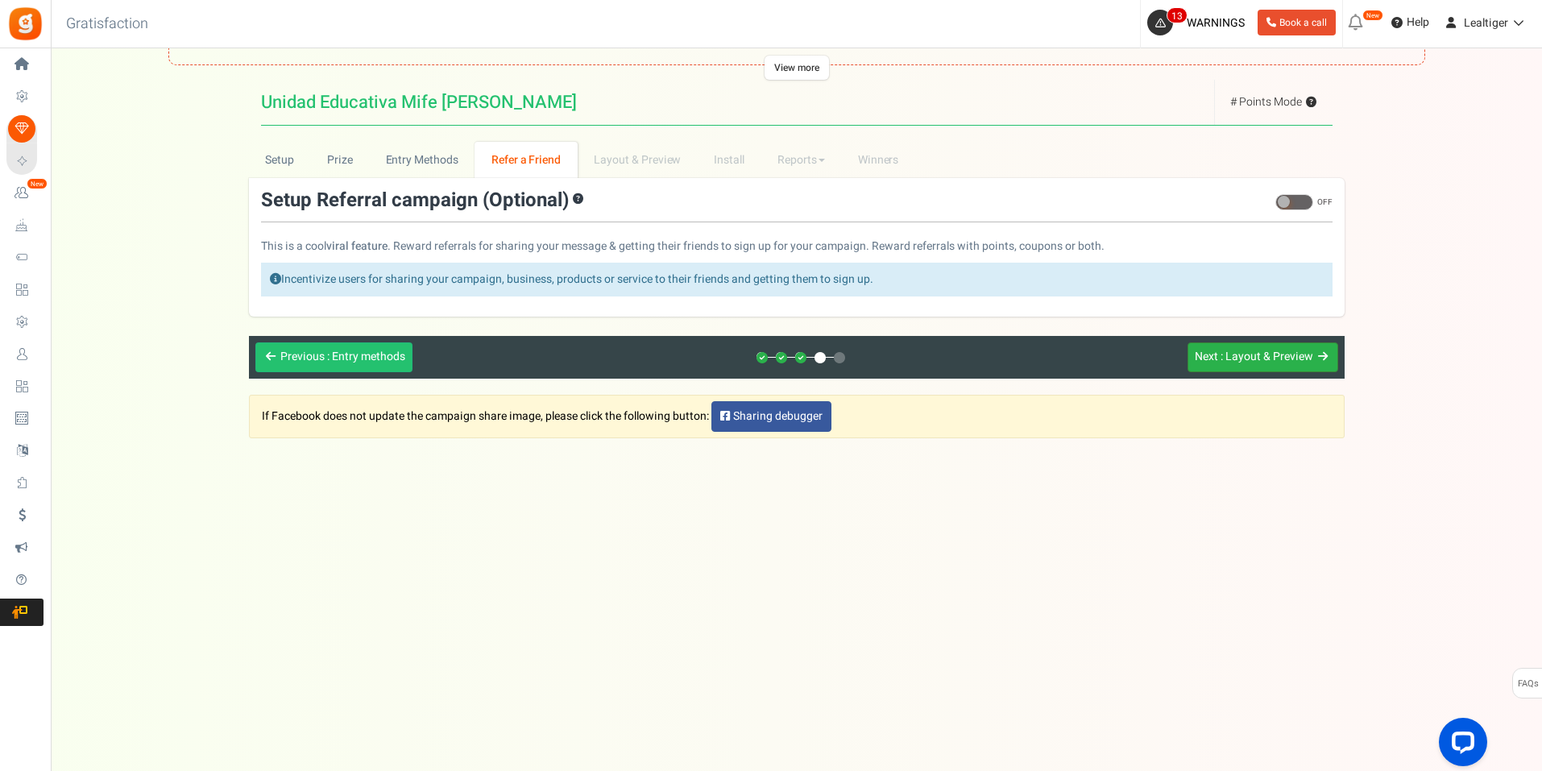
click at [1261, 358] on span ": Layout & Preview" at bounding box center [1267, 356] width 93 height 17
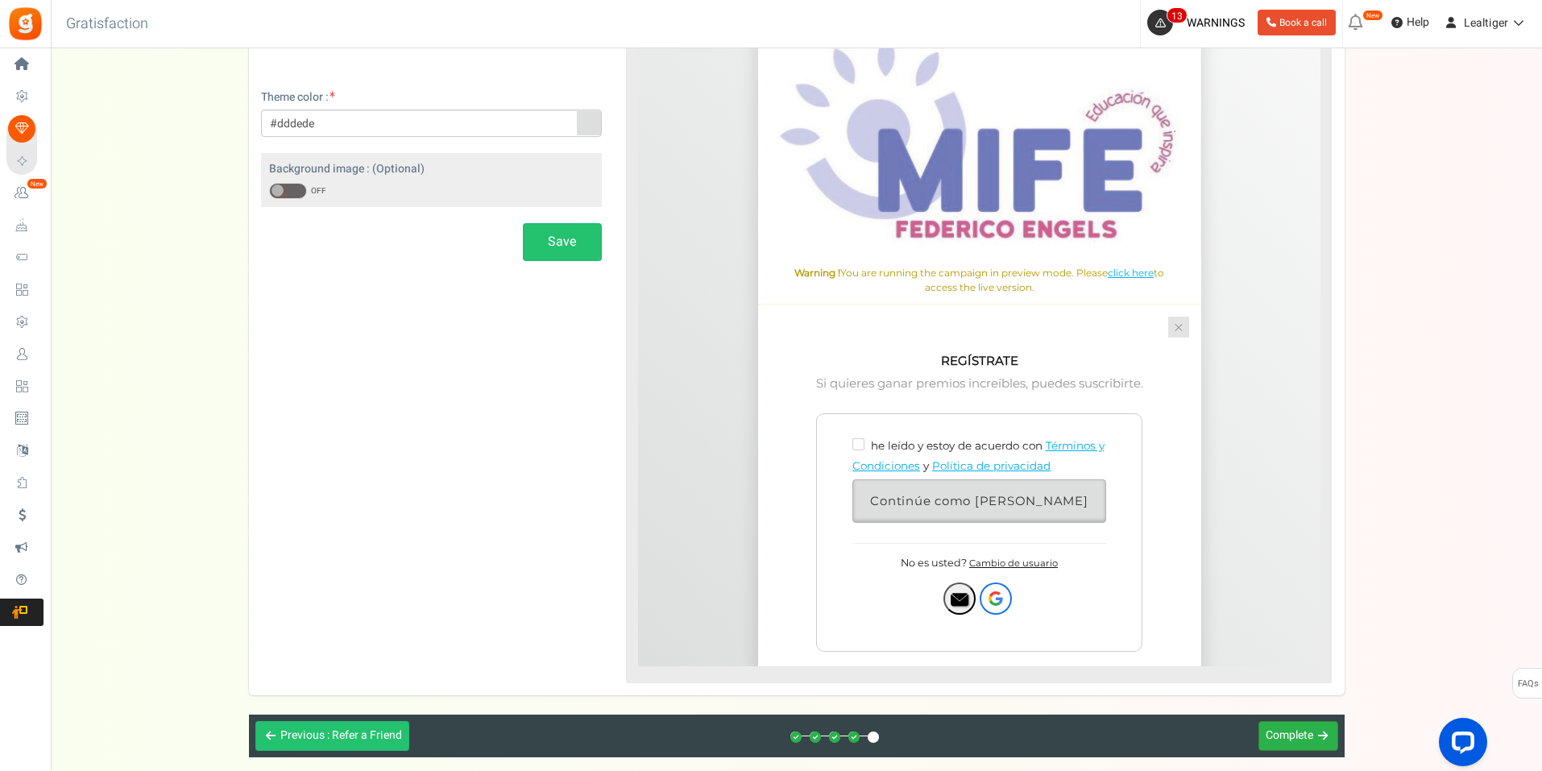
scroll to position [0, 0]
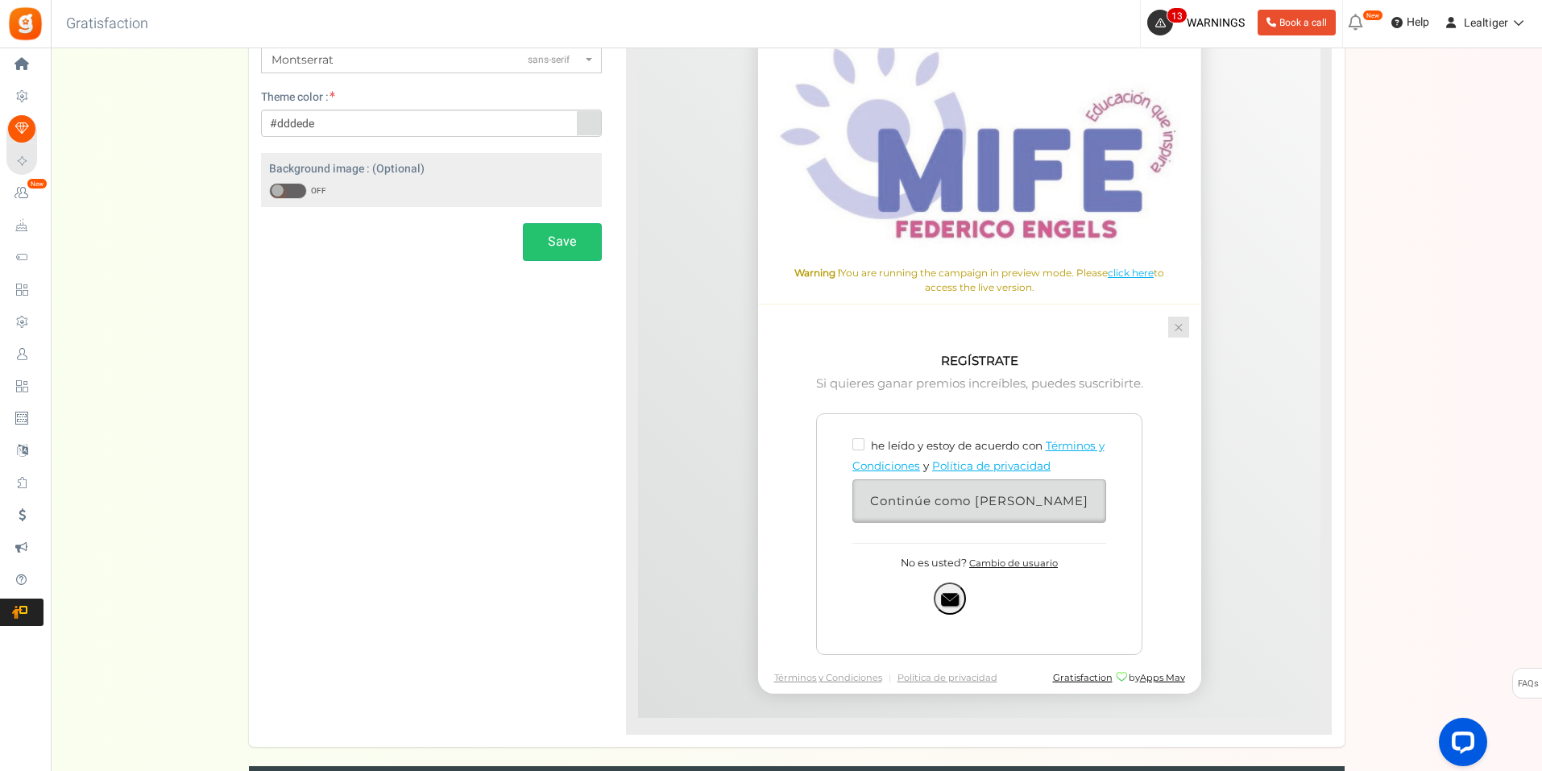
click at [1174, 322] on link at bounding box center [1177, 327] width 21 height 21
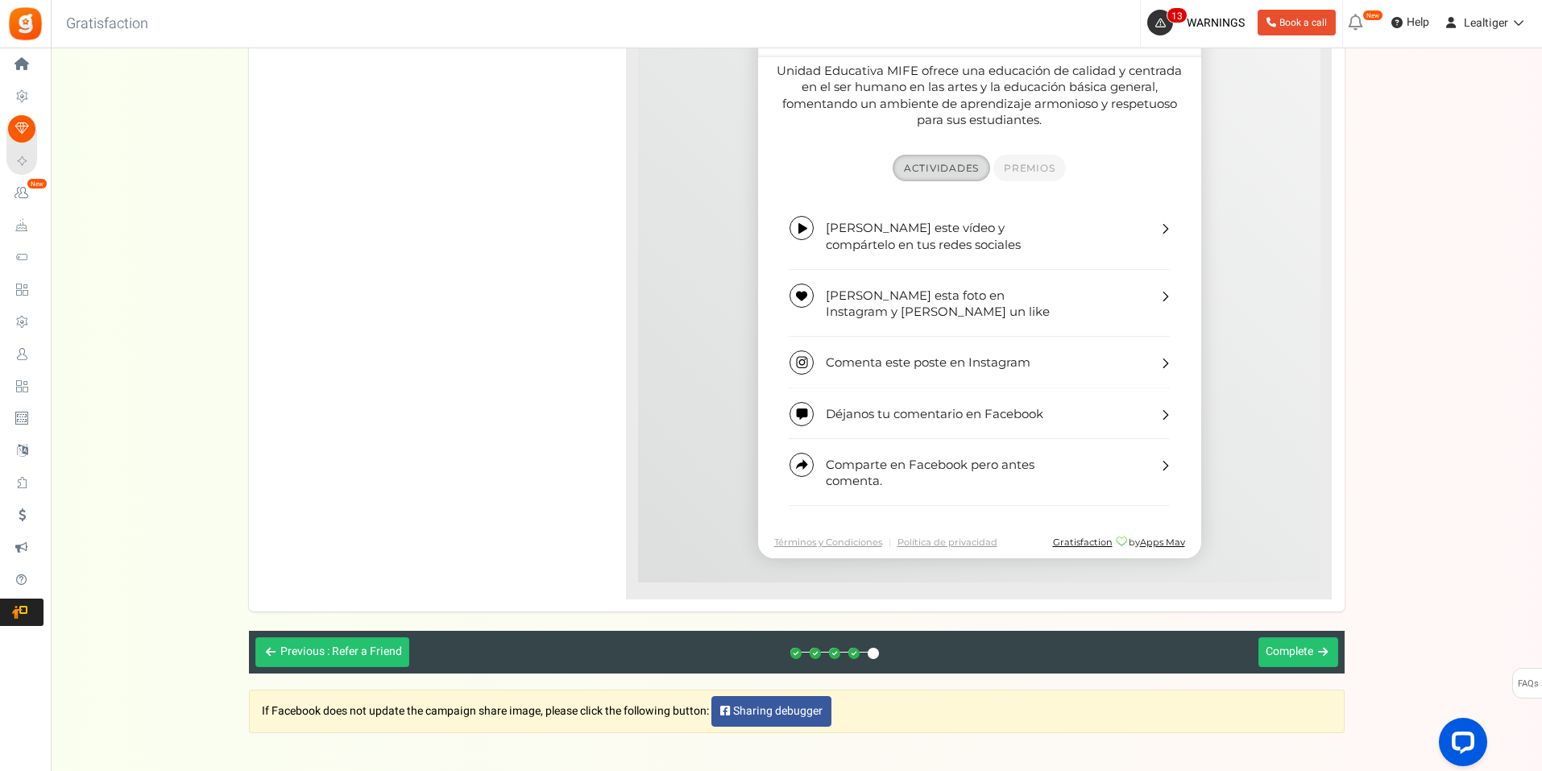
scroll to position [710, 0]
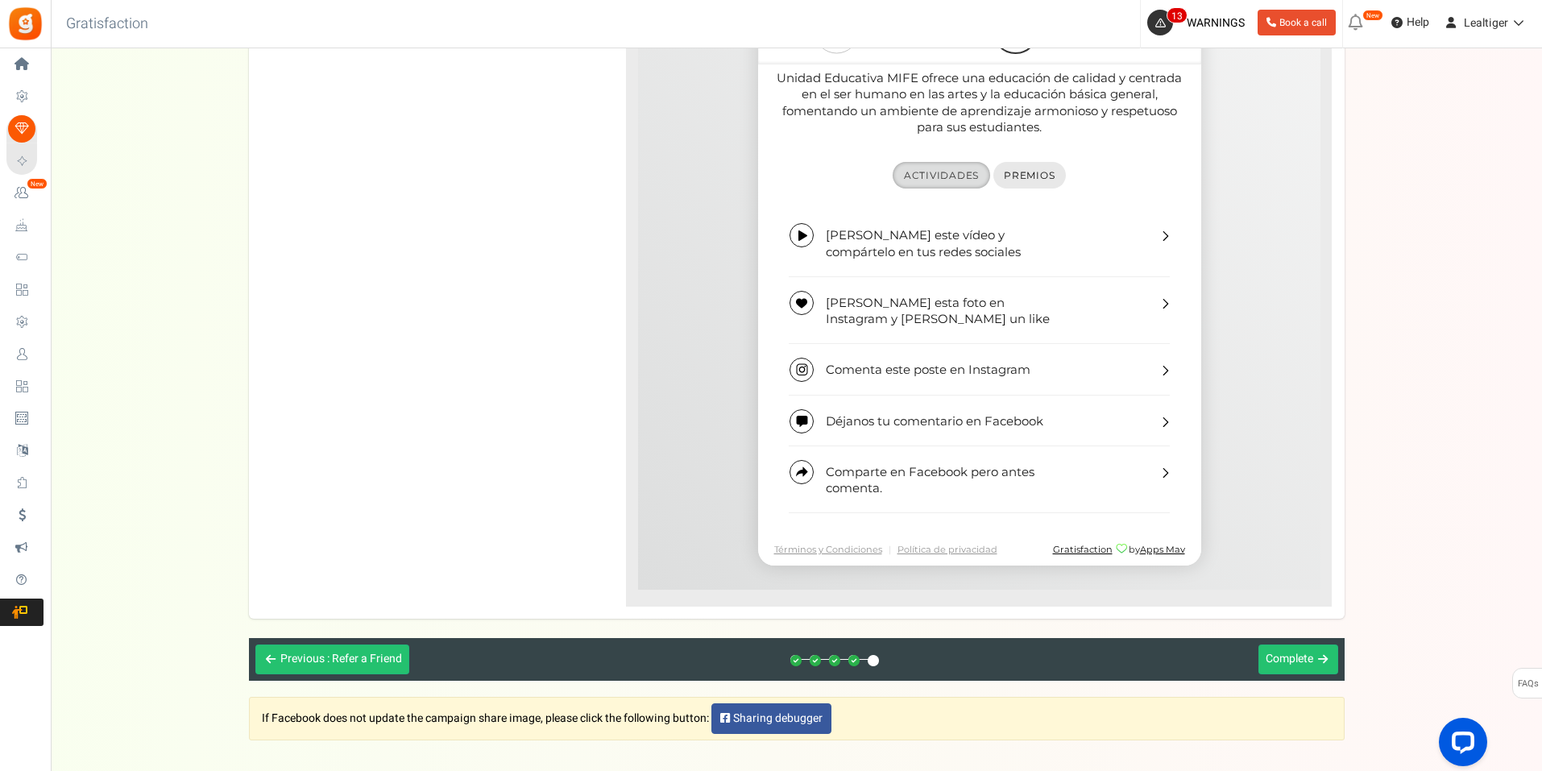
click at [1022, 179] on span "Premios" at bounding box center [1028, 176] width 51 height 12
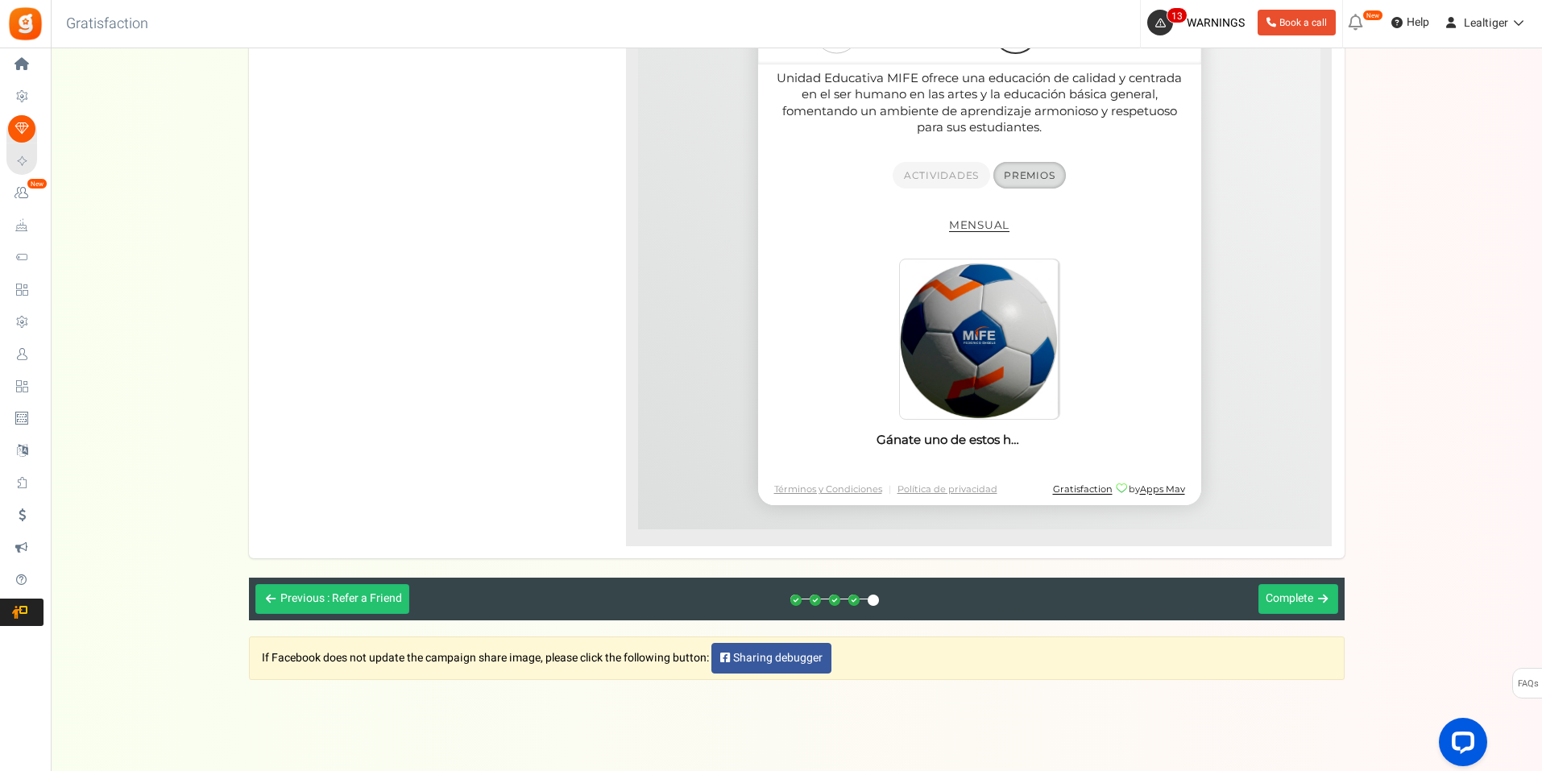
scroll to position [684, 0]
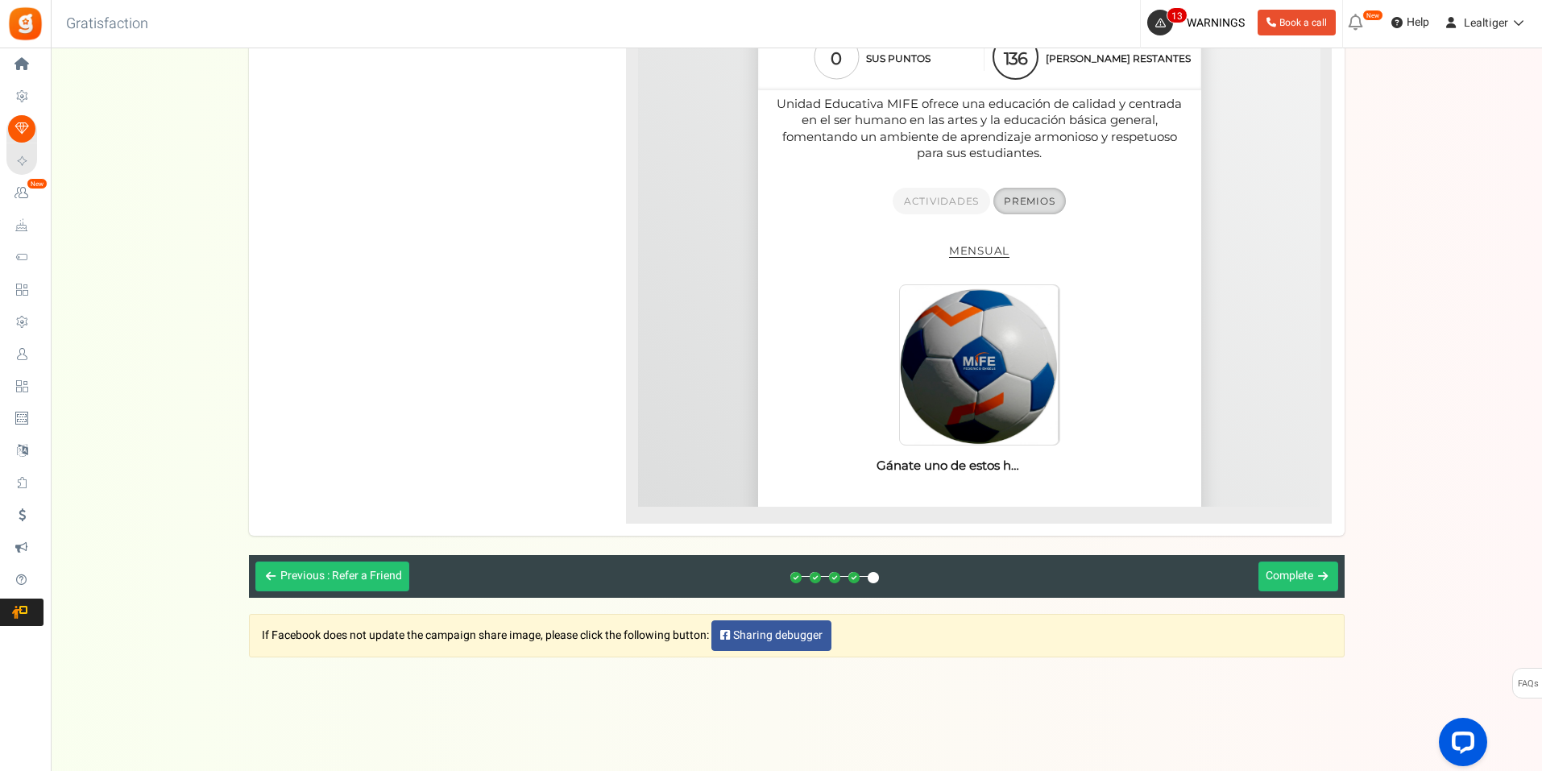
click at [920, 180] on section "0 Sus puntos 136 [PERSON_NAME] restantes 0 Registros completos Sus puntos 0 Pre…" at bounding box center [978, 253] width 443 height 456
click at [923, 176] on section "0 Sus puntos 136 [PERSON_NAME] restantes 0 Registros completos Sus puntos 0 Pre…" at bounding box center [978, 253] width 443 height 456
click at [959, 196] on section "0 Sus puntos 136 [PERSON_NAME] restantes 0 Registros completos Sus puntos 0 Pre…" at bounding box center [978, 253] width 443 height 456
click at [929, 176] on section "0 Sus puntos 136 [PERSON_NAME] restantes 0 Registros completos Sus puntos 0 Pre…" at bounding box center [978, 253] width 443 height 456
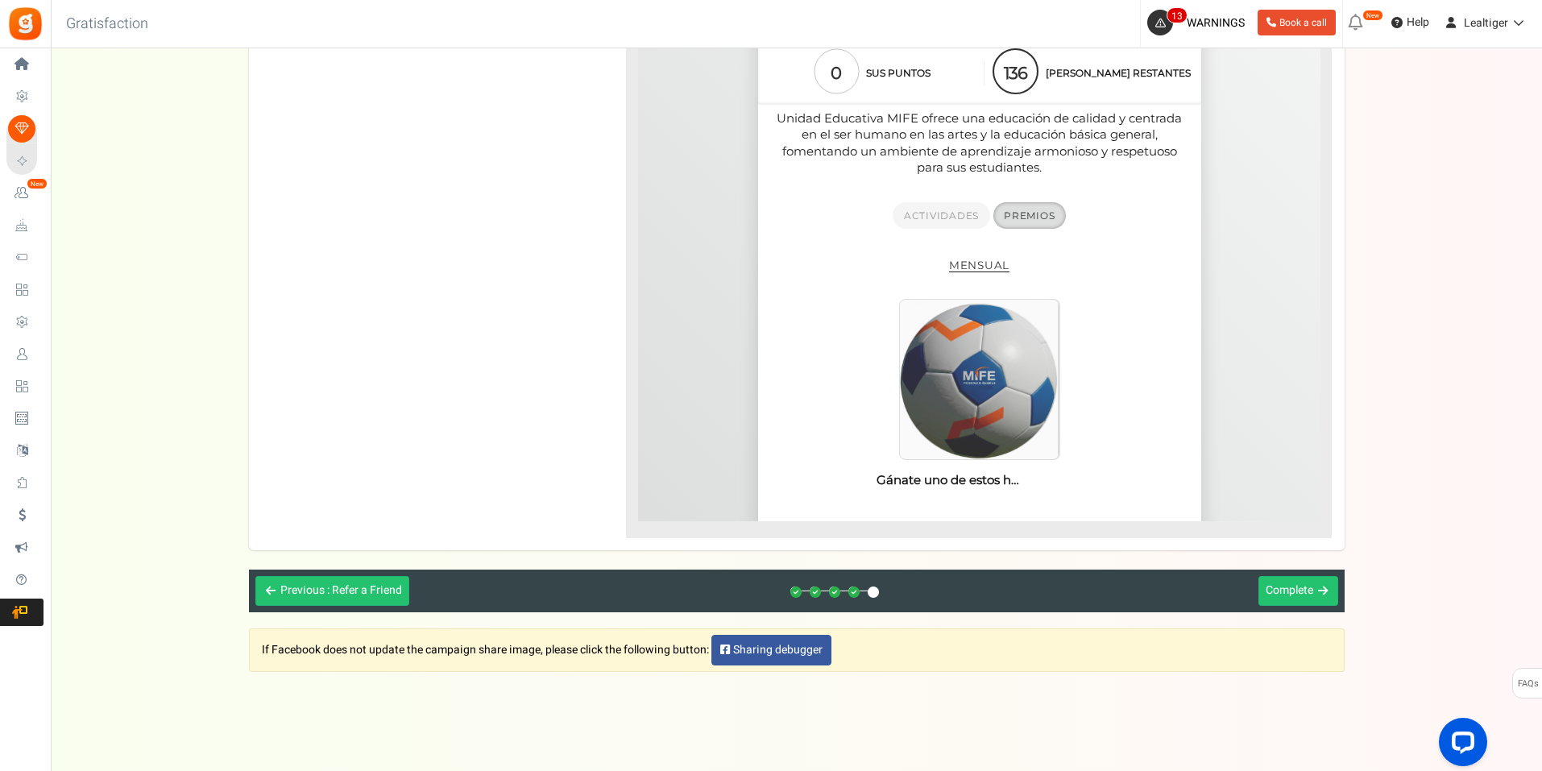
click at [952, 365] on img at bounding box center [978, 381] width 160 height 160
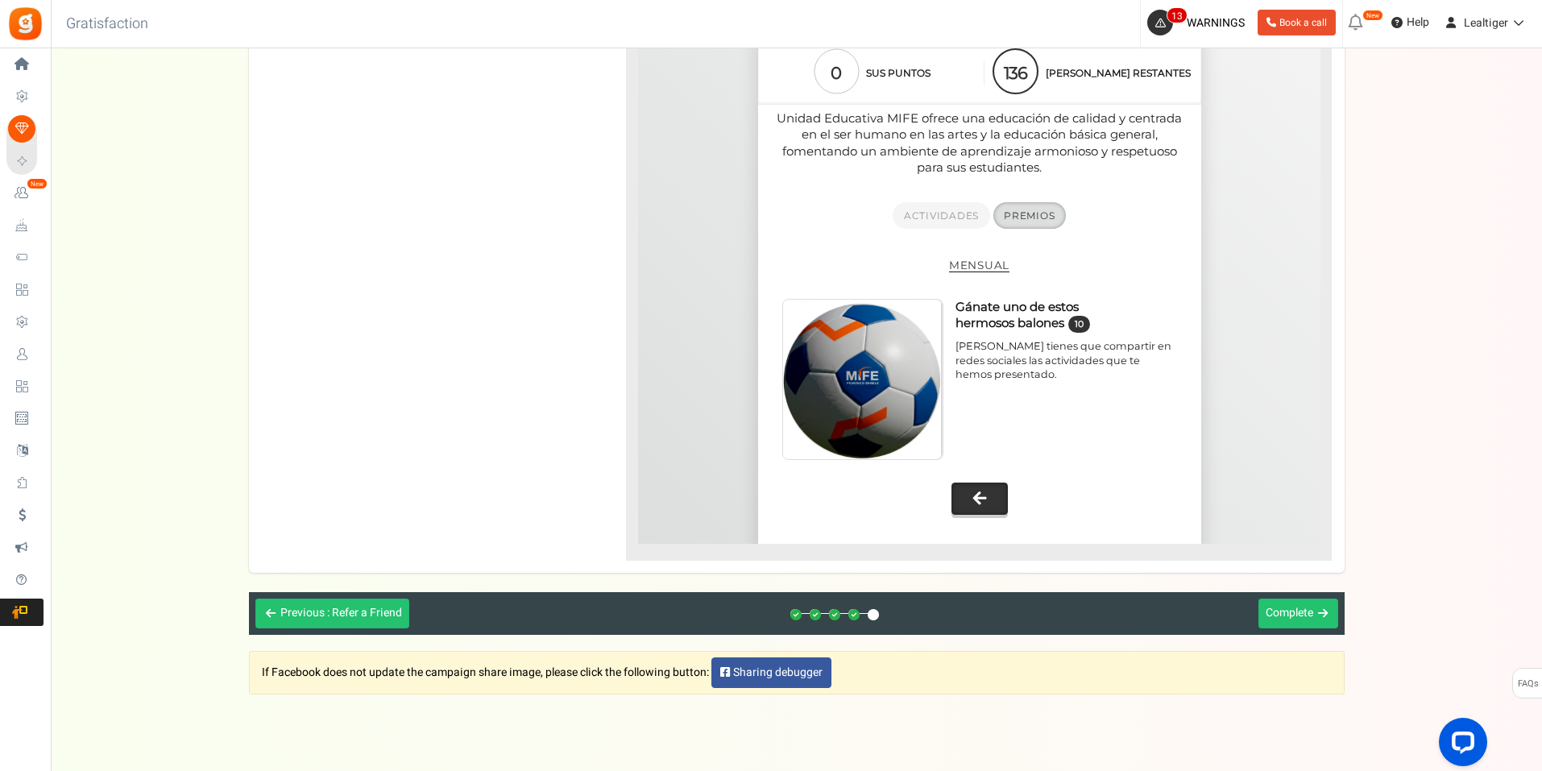
click at [989, 496] on button at bounding box center [979, 499] width 56 height 32
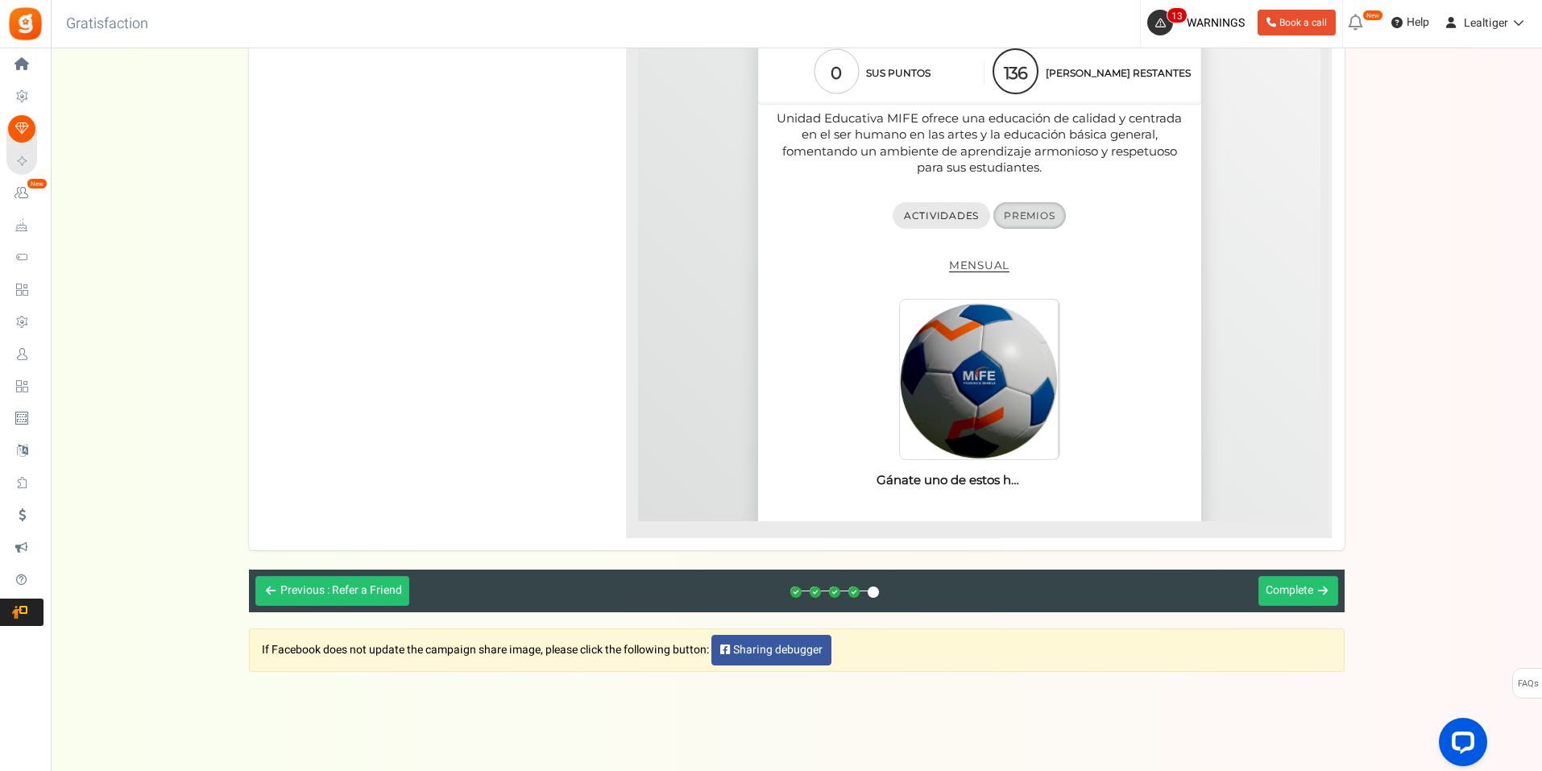
click at [956, 220] on span "Actividades" at bounding box center [940, 216] width 75 height 12
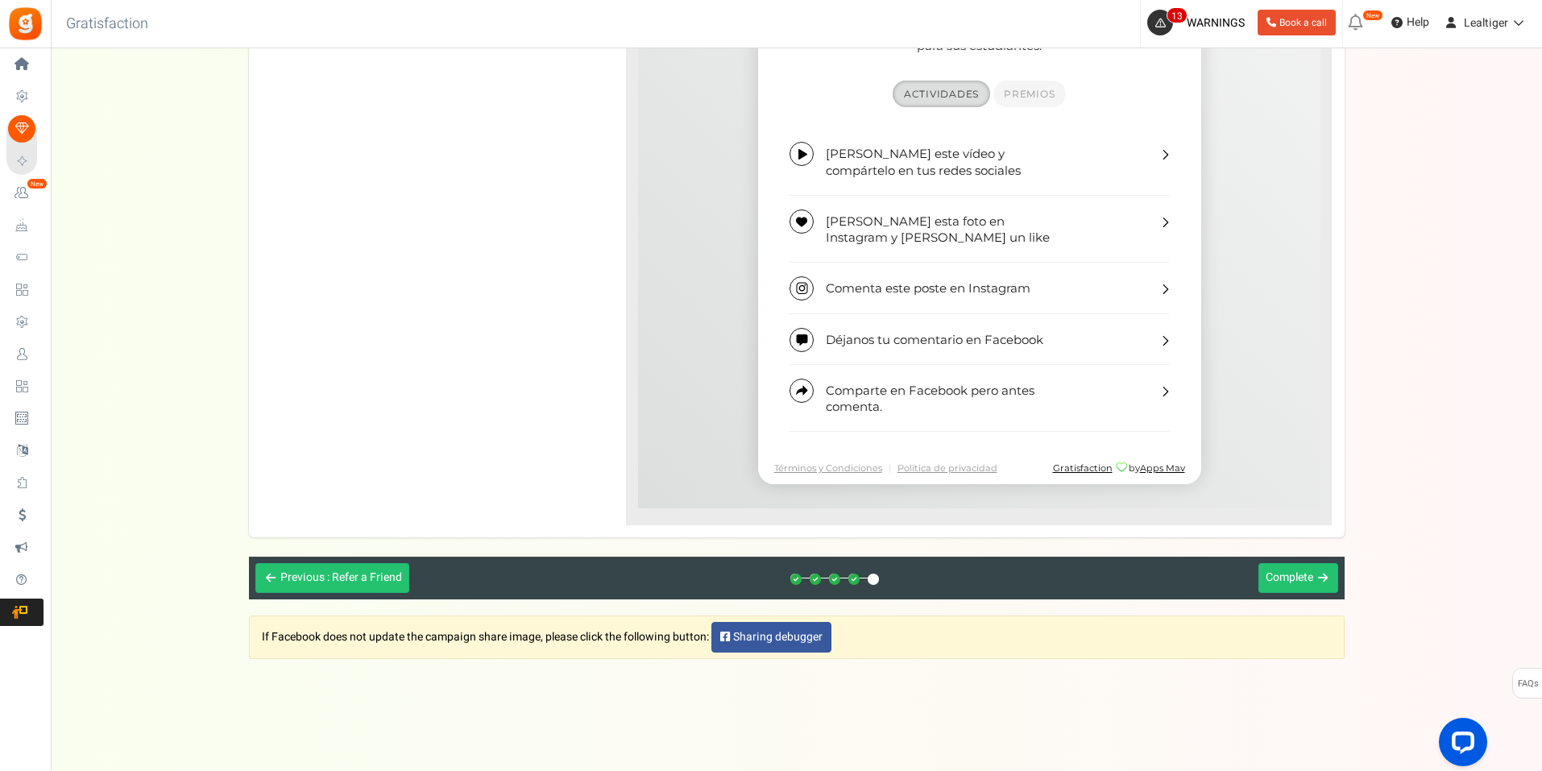
scroll to position [793, 0]
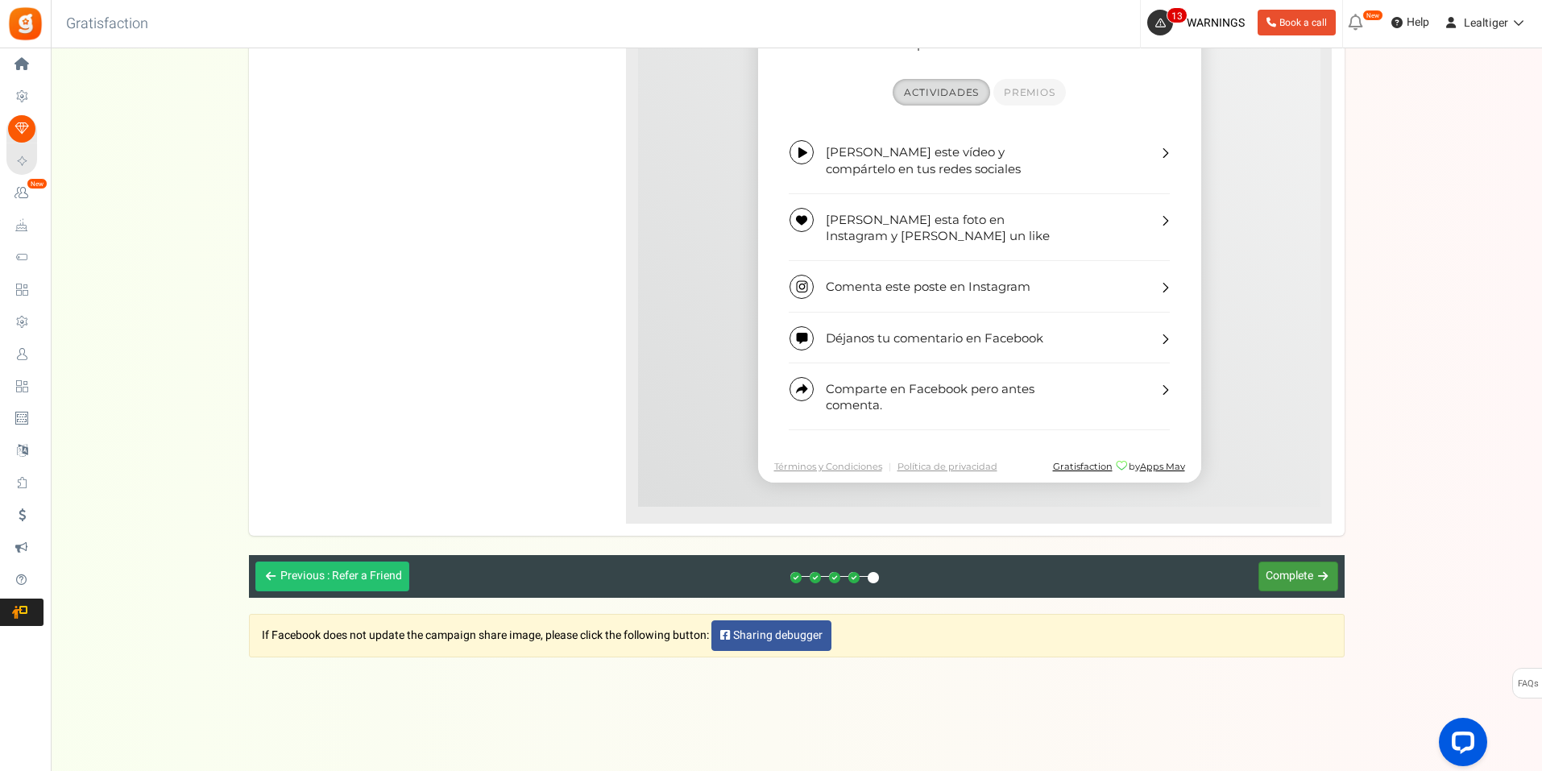
click at [1292, 575] on span "Complete" at bounding box center [1290, 575] width 48 height 17
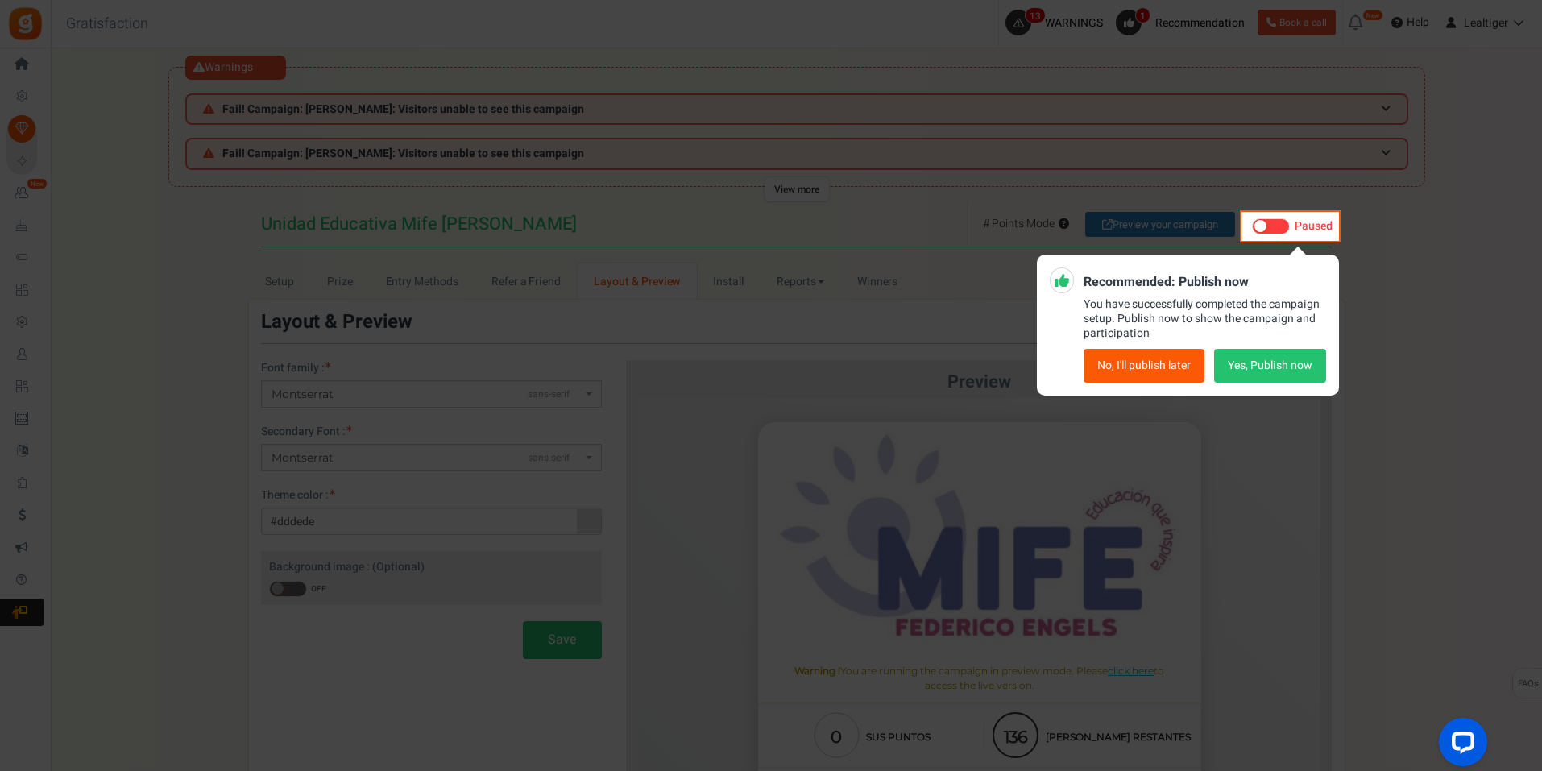
scroll to position [0, 0]
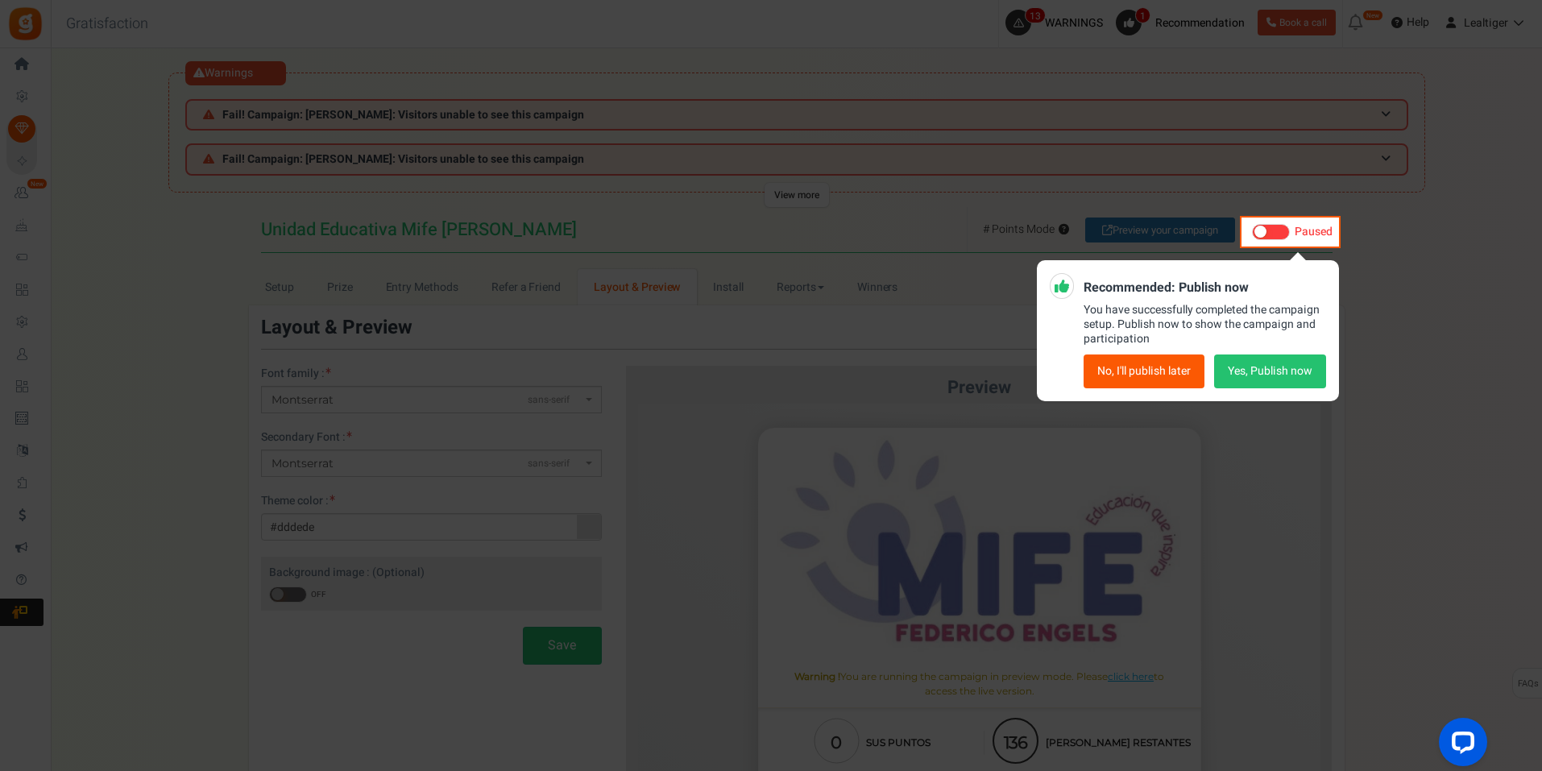
click at [1262, 369] on button "Yes, Publish now" at bounding box center [1270, 372] width 112 height 34
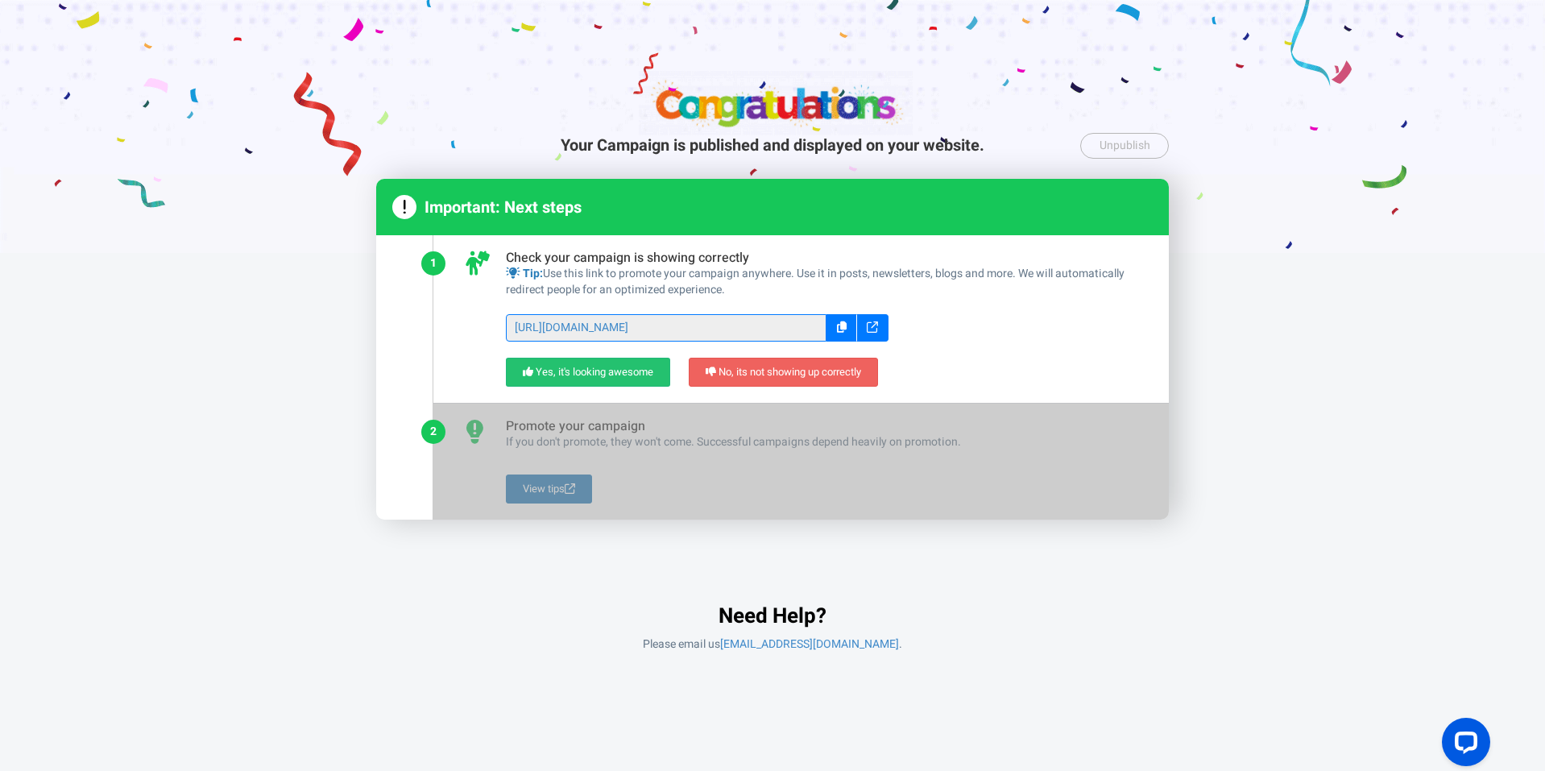
click at [875, 321] on icon at bounding box center [872, 326] width 11 height 11
click at [599, 364] on link "Yes, it's looking awesome" at bounding box center [588, 373] width 164 height 30
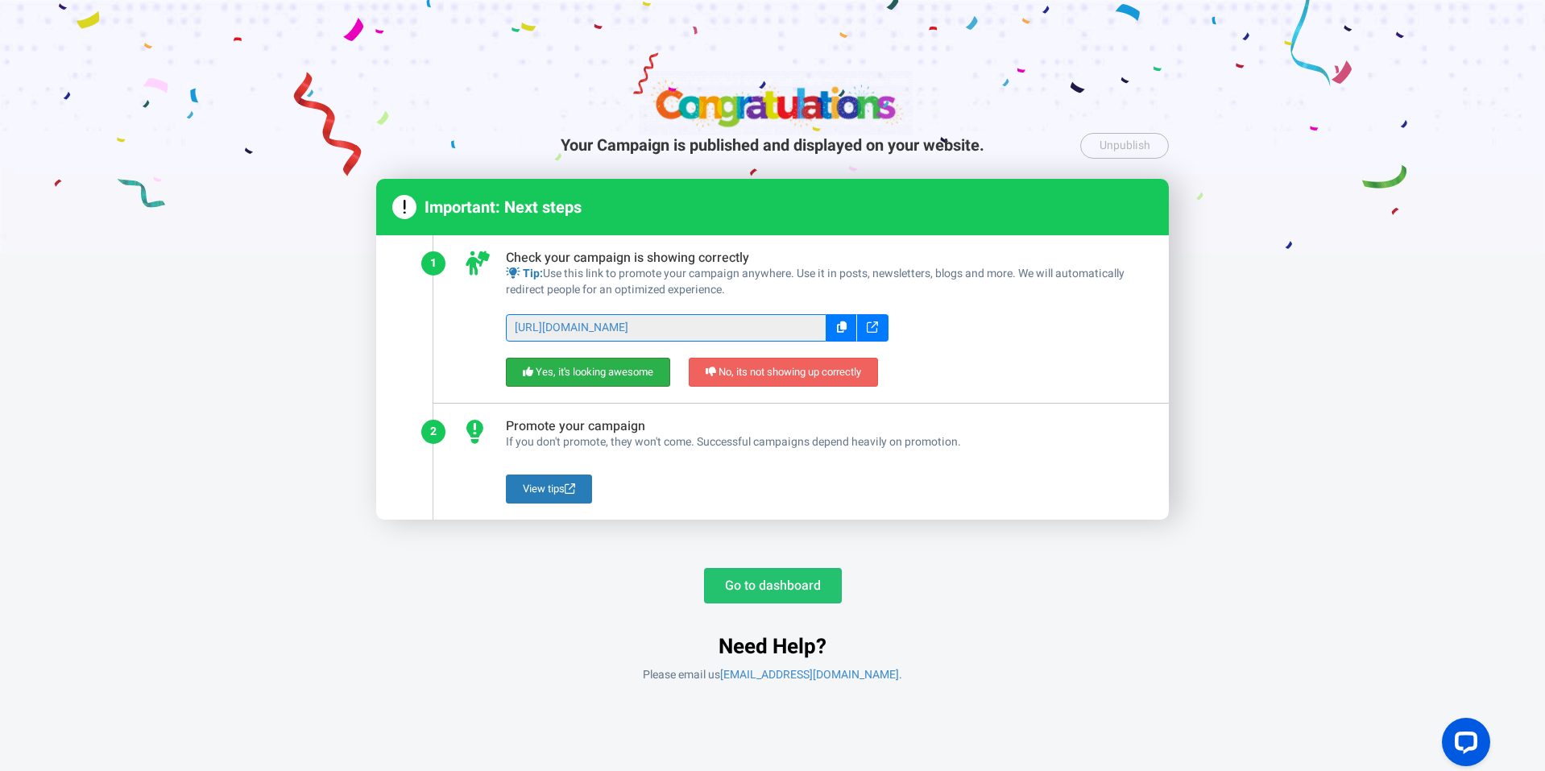
click at [603, 371] on link "Yes, it's looking awesome" at bounding box center [588, 373] width 164 height 30
click at [748, 581] on link "Go to dashboard" at bounding box center [773, 585] width 138 height 35
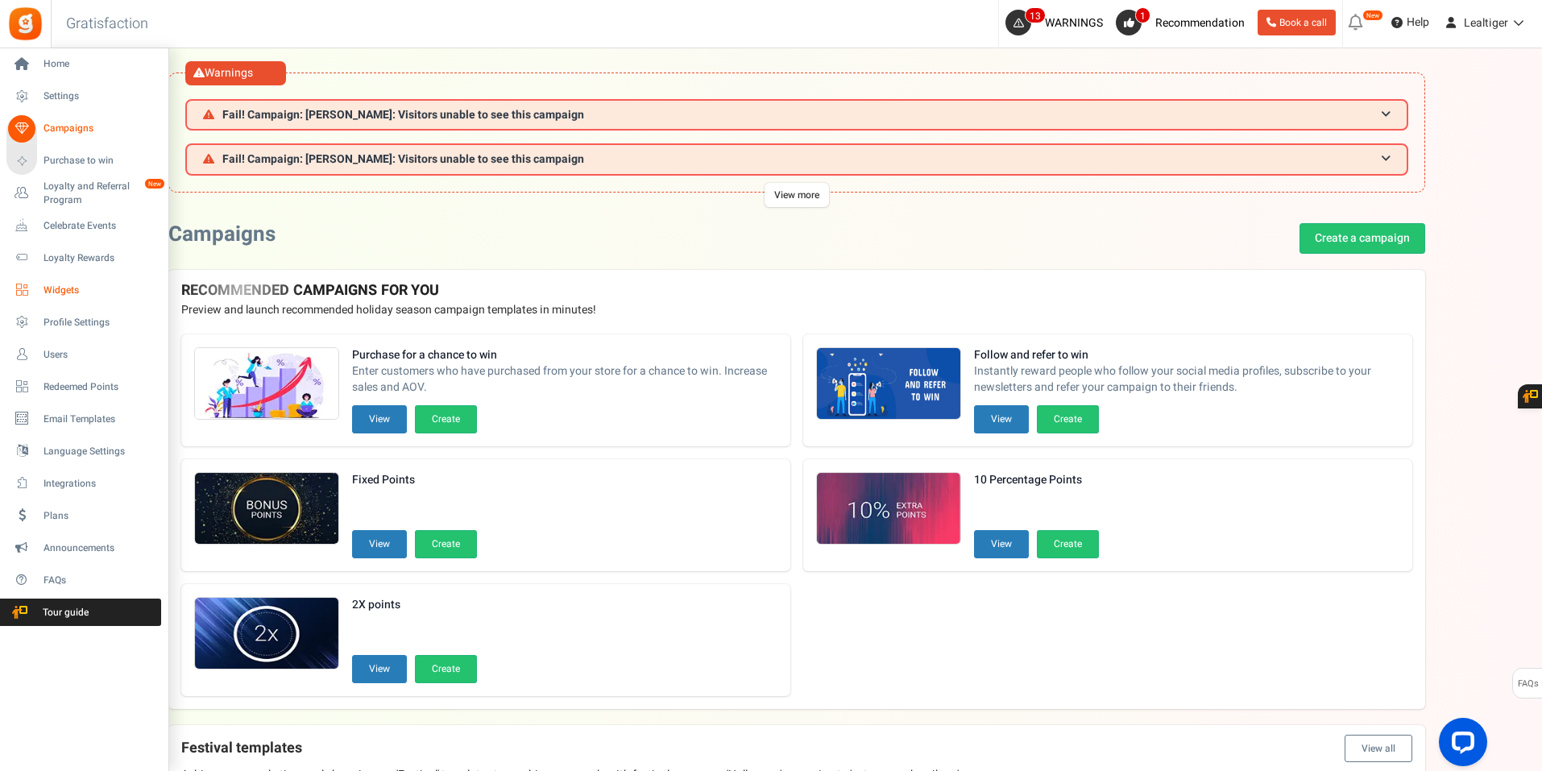
click at [64, 285] on span "Widgets" at bounding box center [100, 291] width 113 height 14
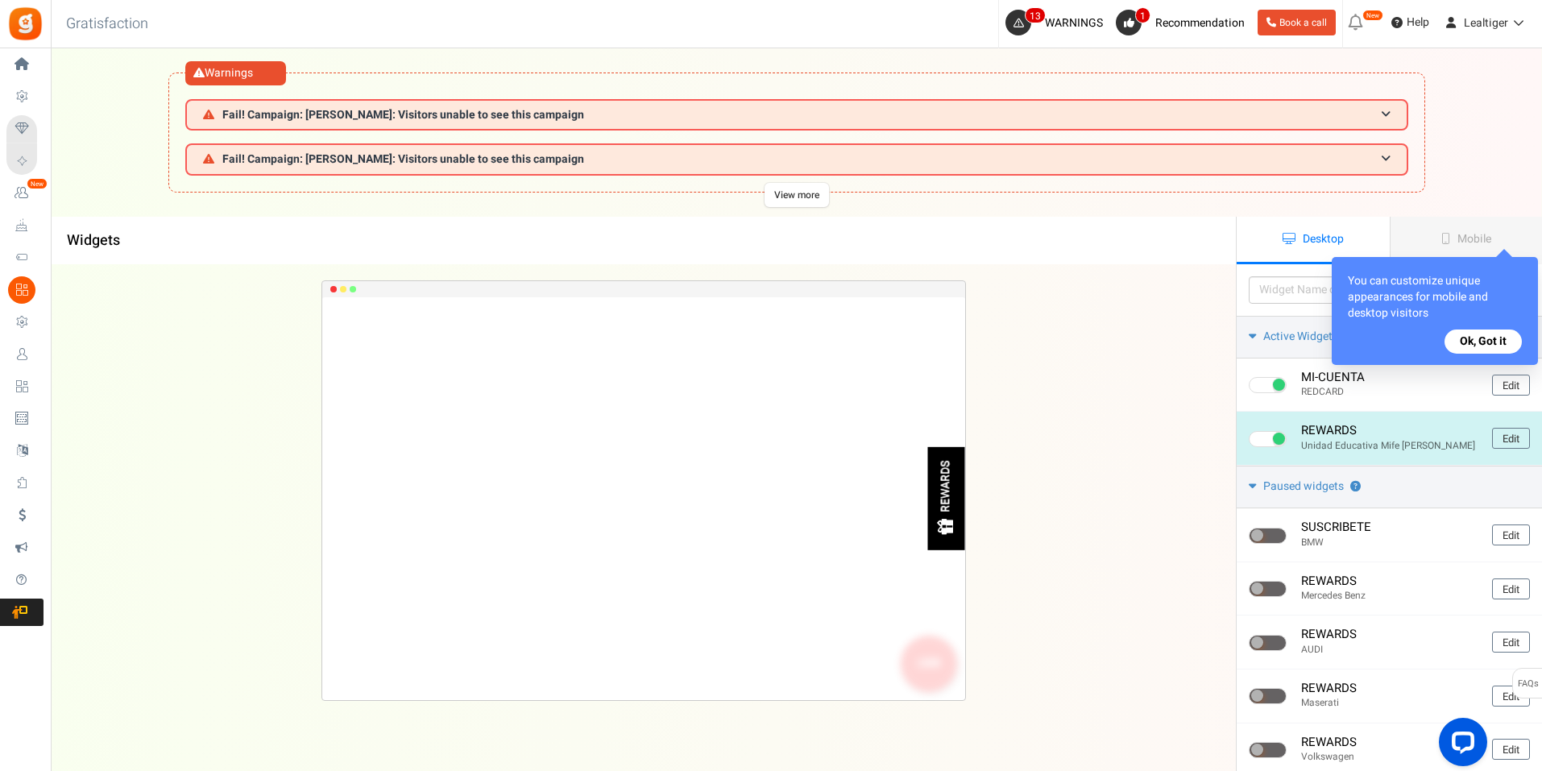
click at [1263, 441] on span at bounding box center [1268, 439] width 38 height 16
click at [1259, 441] on input "checkbox" at bounding box center [1254, 439] width 10 height 10
checkbox input "false"
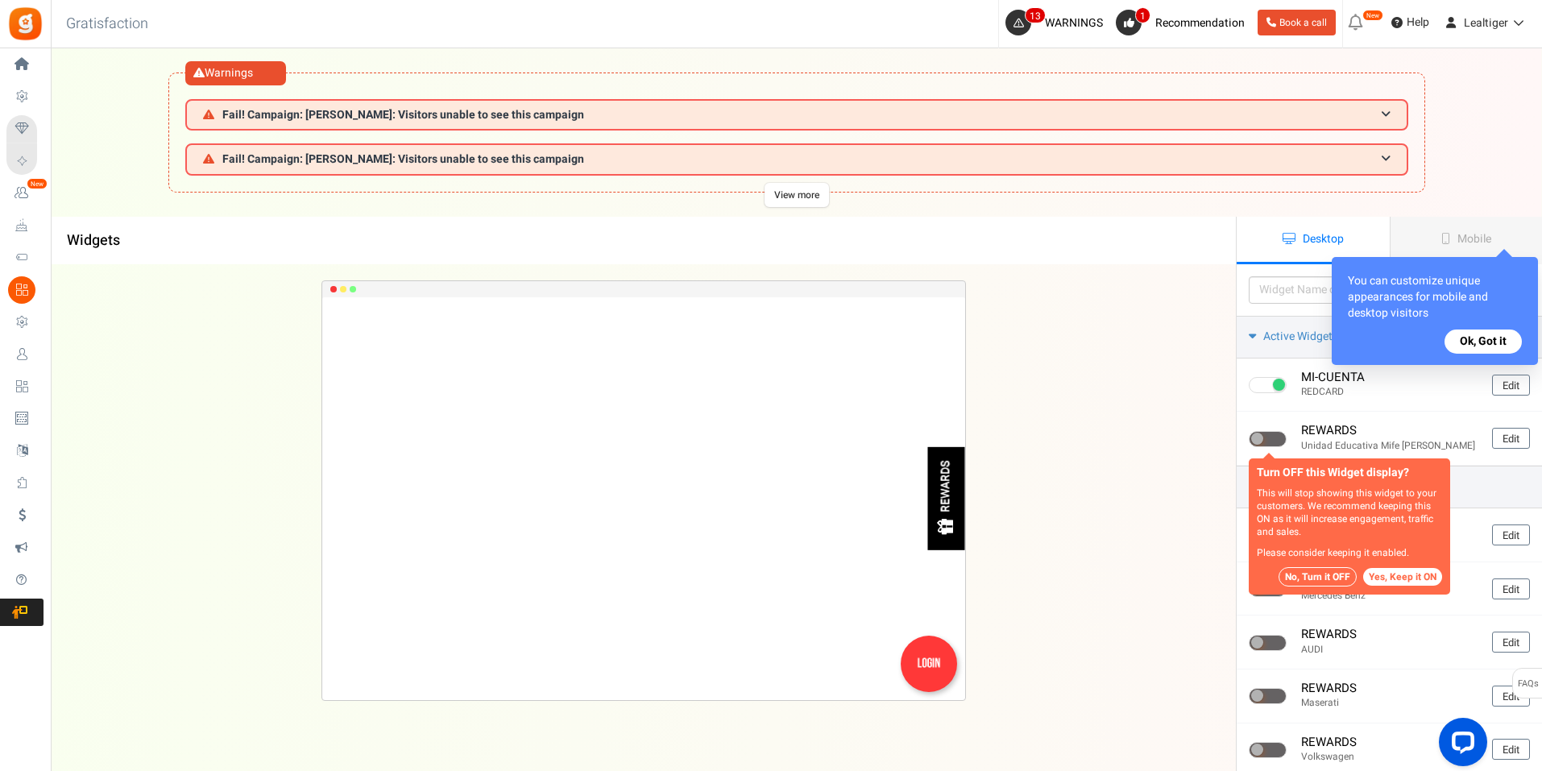
click at [1332, 578] on button "No, Turn it OFF" at bounding box center [1318, 576] width 78 height 19
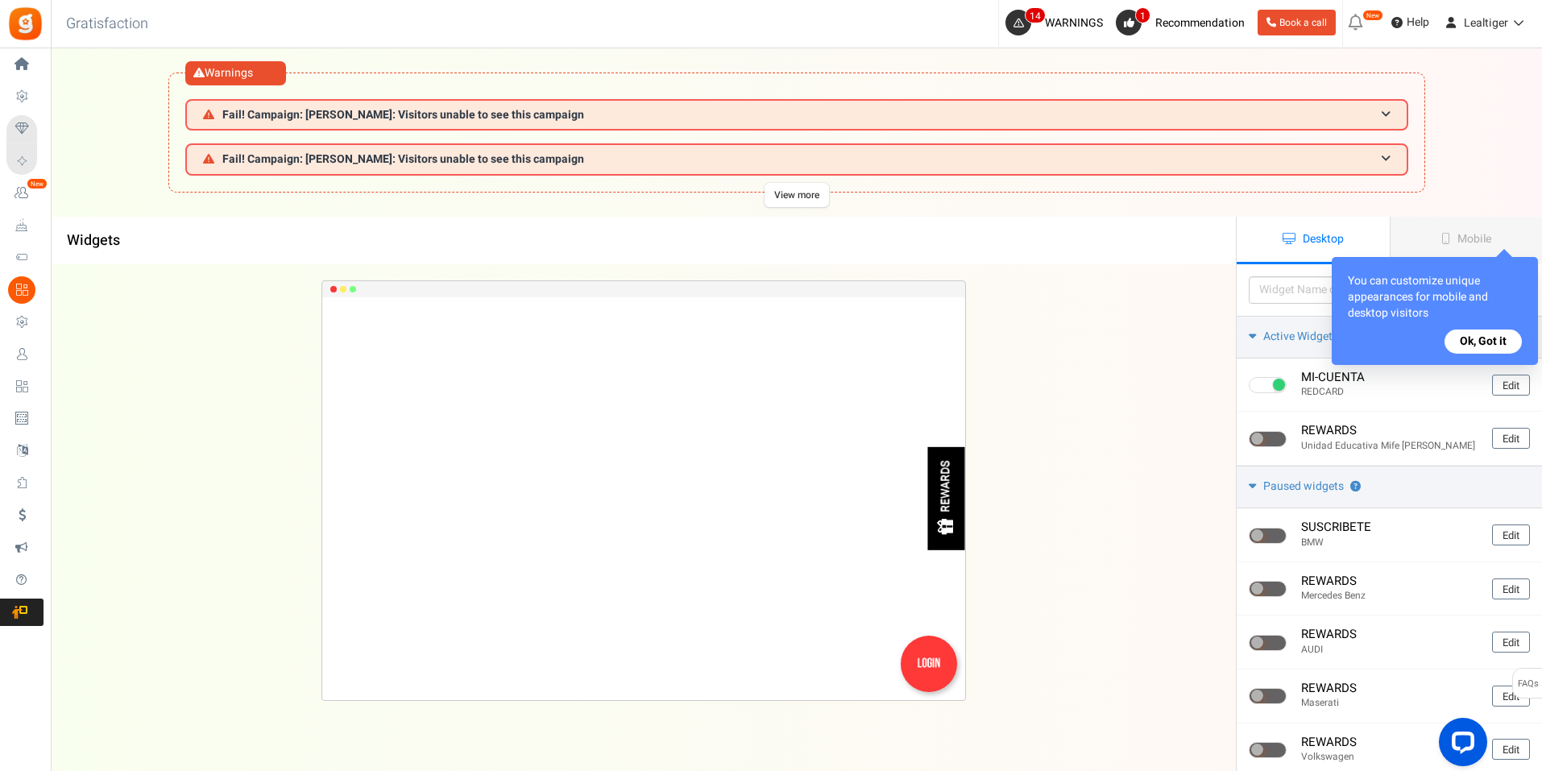
click at [208, 389] on div "MI-CUENTA Loading.. × To configure LightBox layout please Click here REWARDS" at bounding box center [643, 569] width 1185 height 610
click at [641, 238] on h1 "Widgets" at bounding box center [643, 241] width 1185 height 32
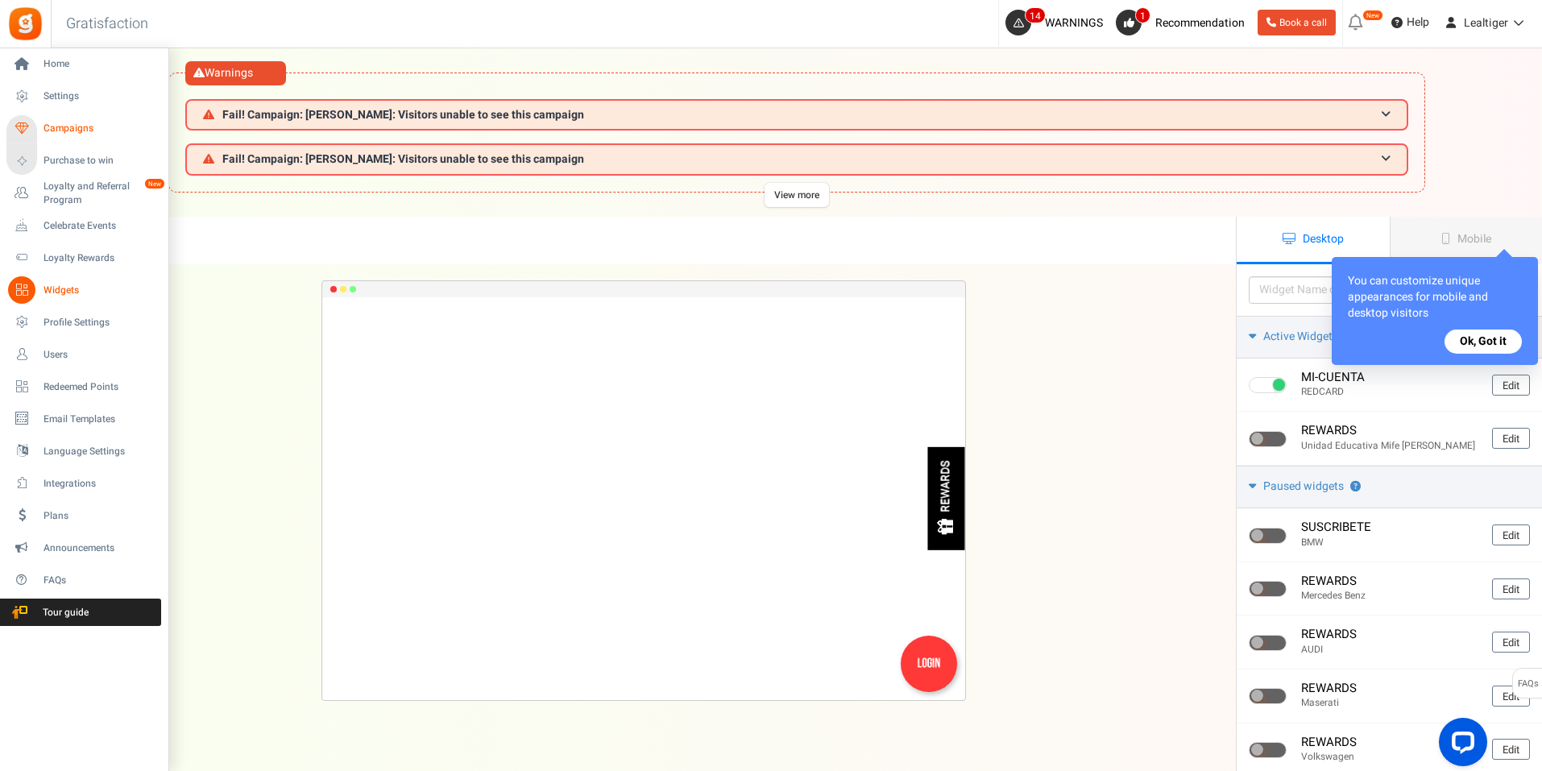
click at [56, 126] on span "Campaigns" at bounding box center [100, 129] width 113 height 14
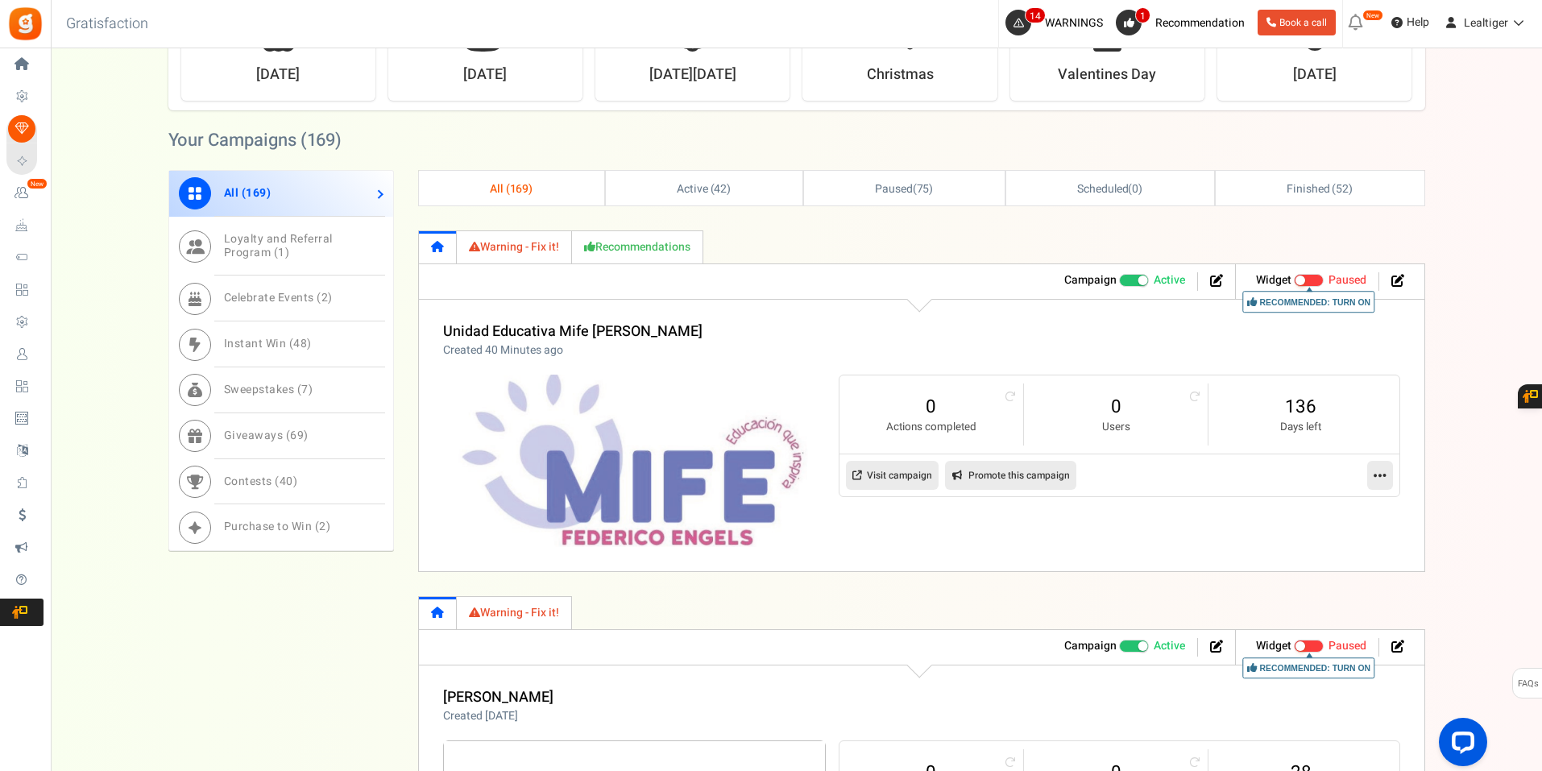
scroll to position [886, 0]
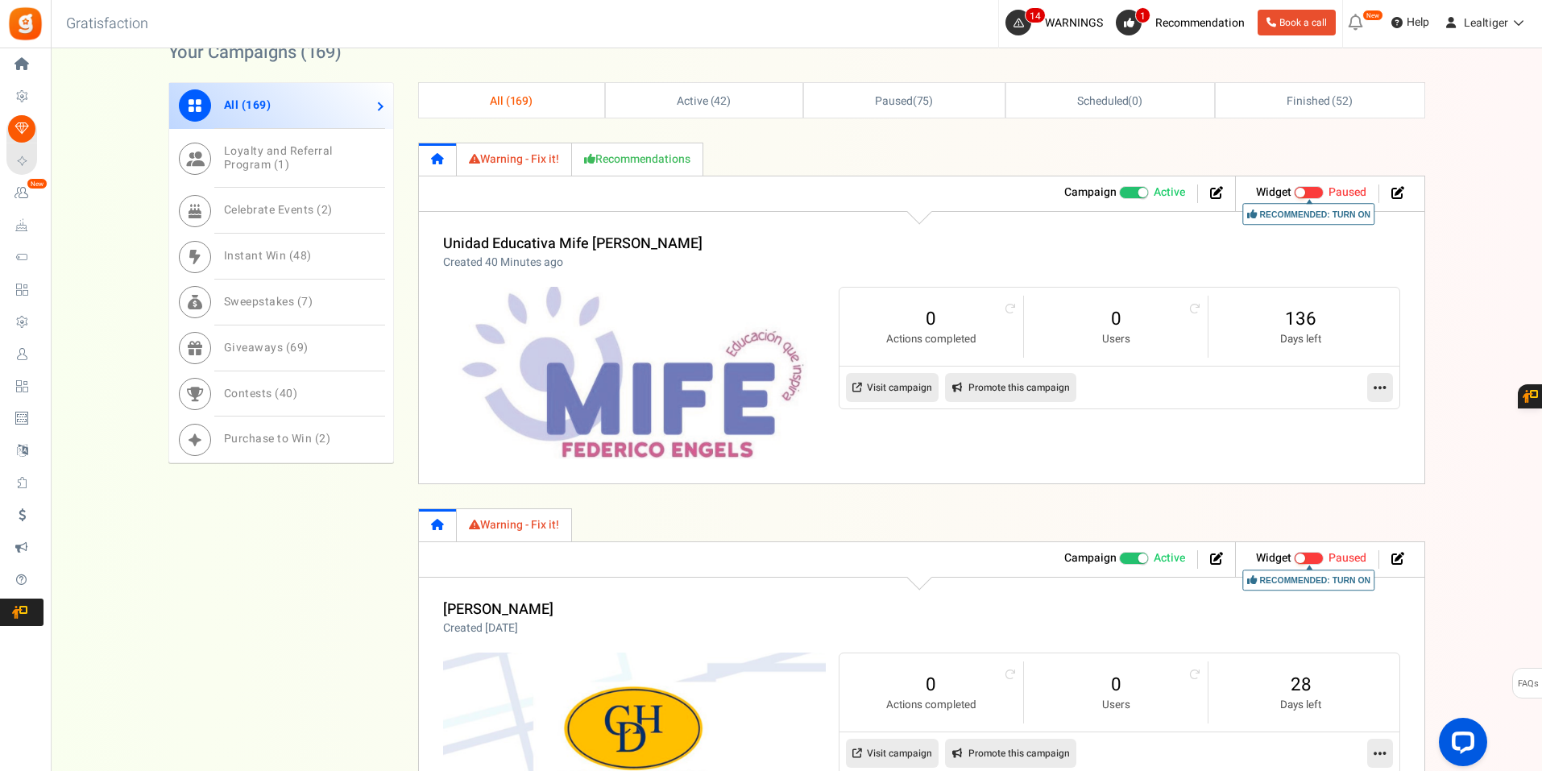
click at [1010, 390] on link "Promote this campaign" at bounding box center [1010, 387] width 131 height 29
type input "[URL][DOMAIN_NAME]"
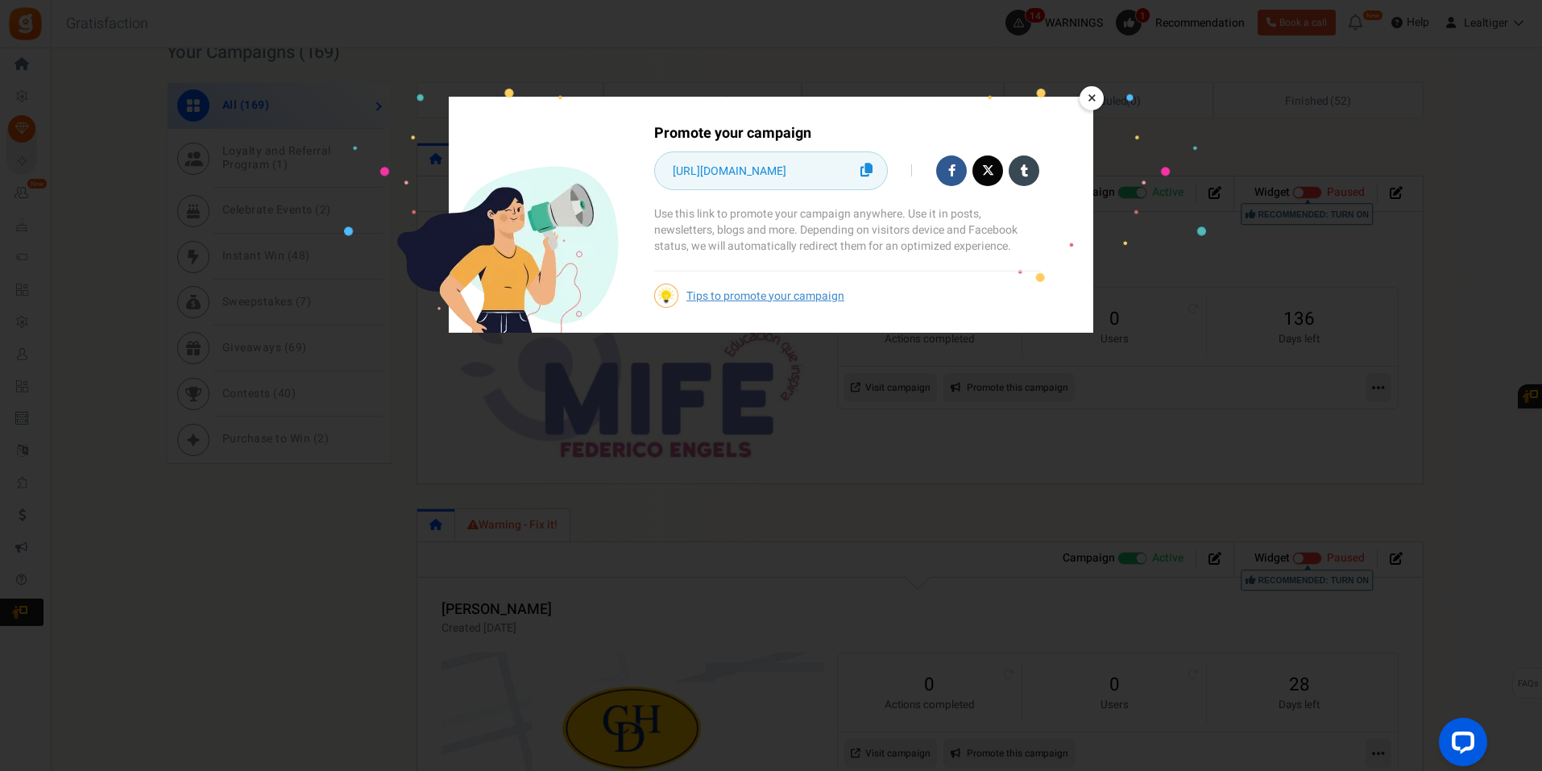
click at [868, 165] on icon at bounding box center [866, 170] width 12 height 14
click at [1091, 103] on link "×" at bounding box center [1092, 98] width 24 height 24
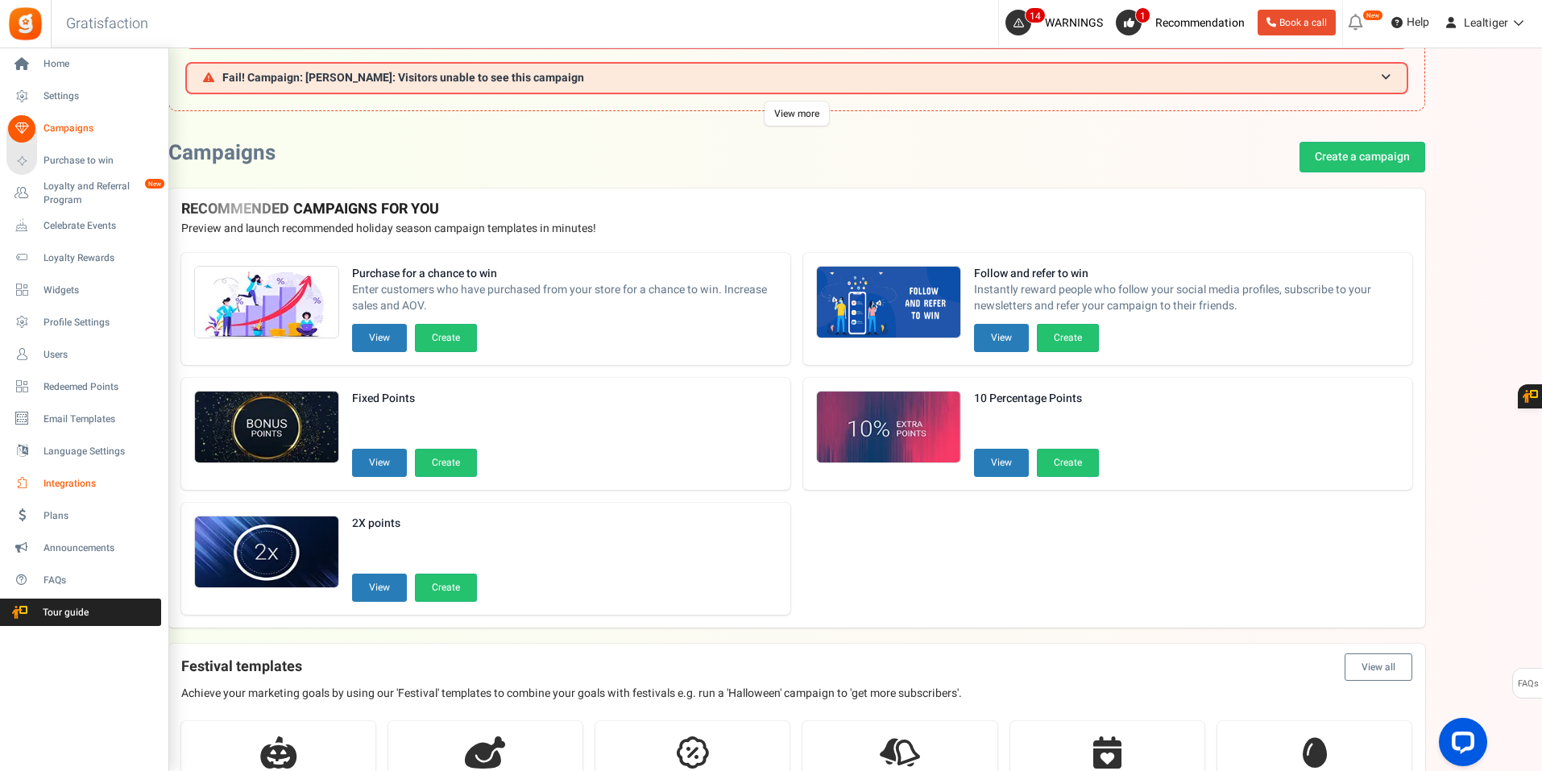
scroll to position [0, 0]
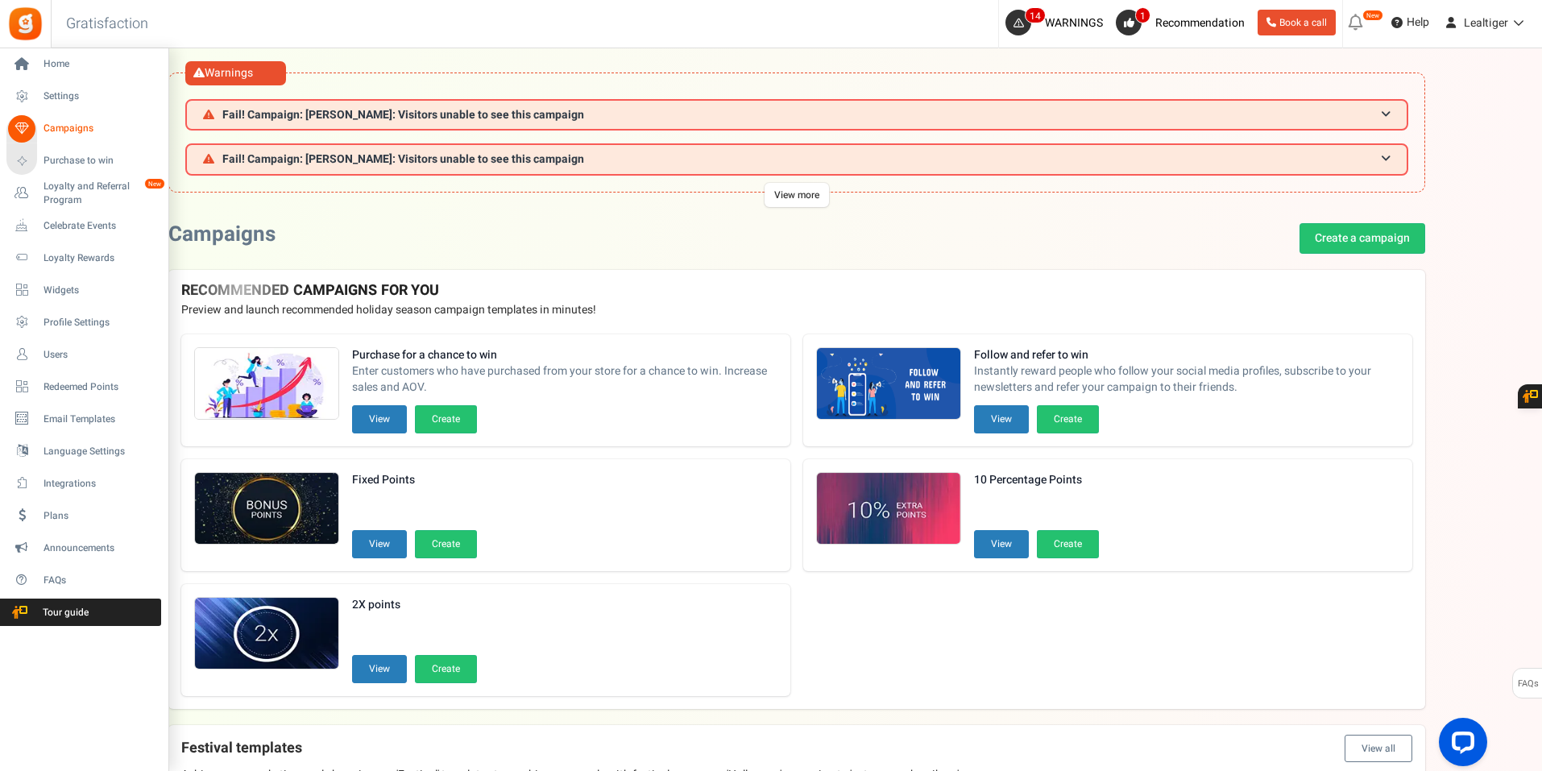
click at [52, 131] on span "Campaigns" at bounding box center [100, 129] width 113 height 14
click at [61, 126] on span "Campaigns" at bounding box center [100, 129] width 113 height 14
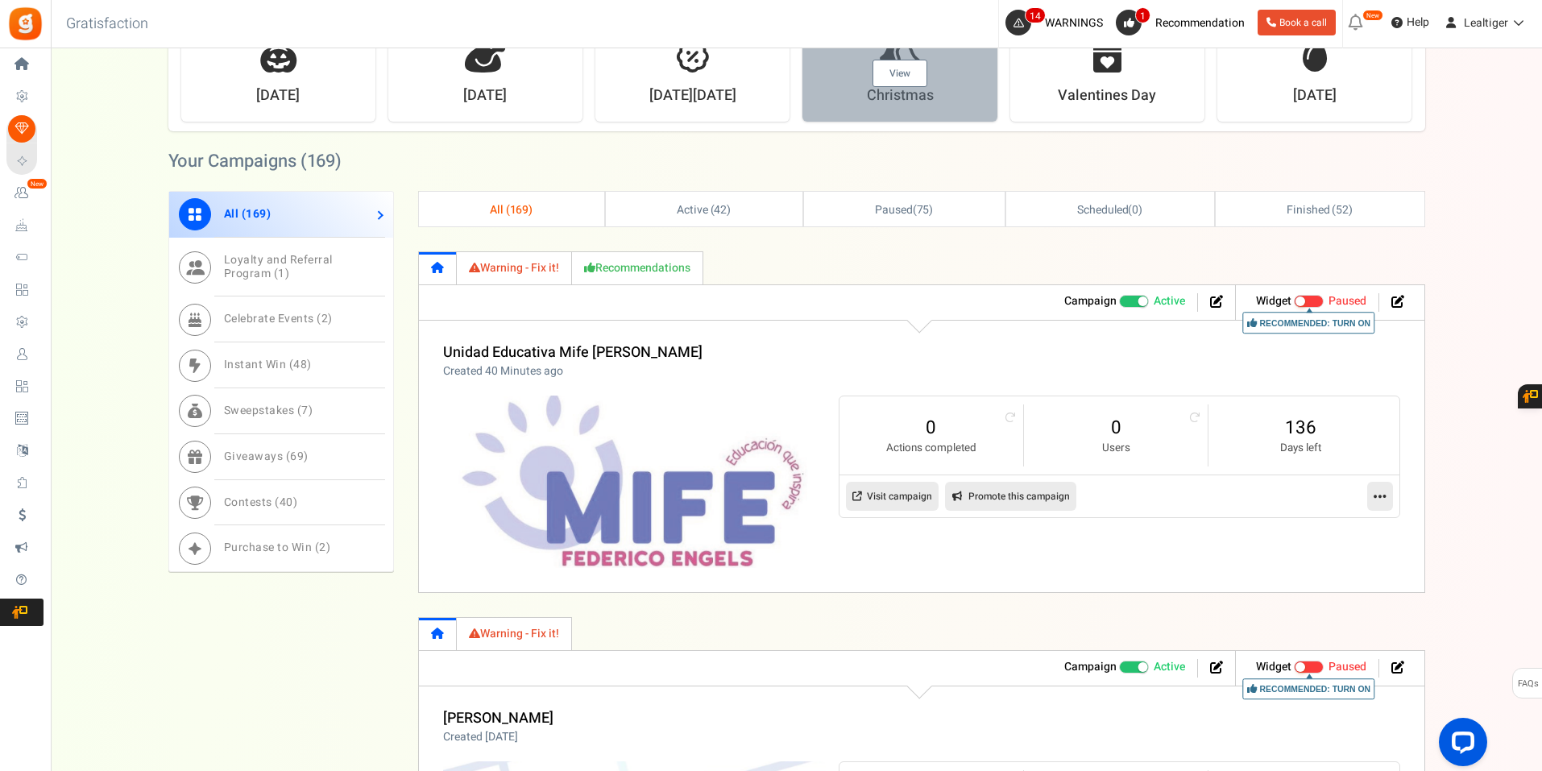
scroll to position [806, 0]
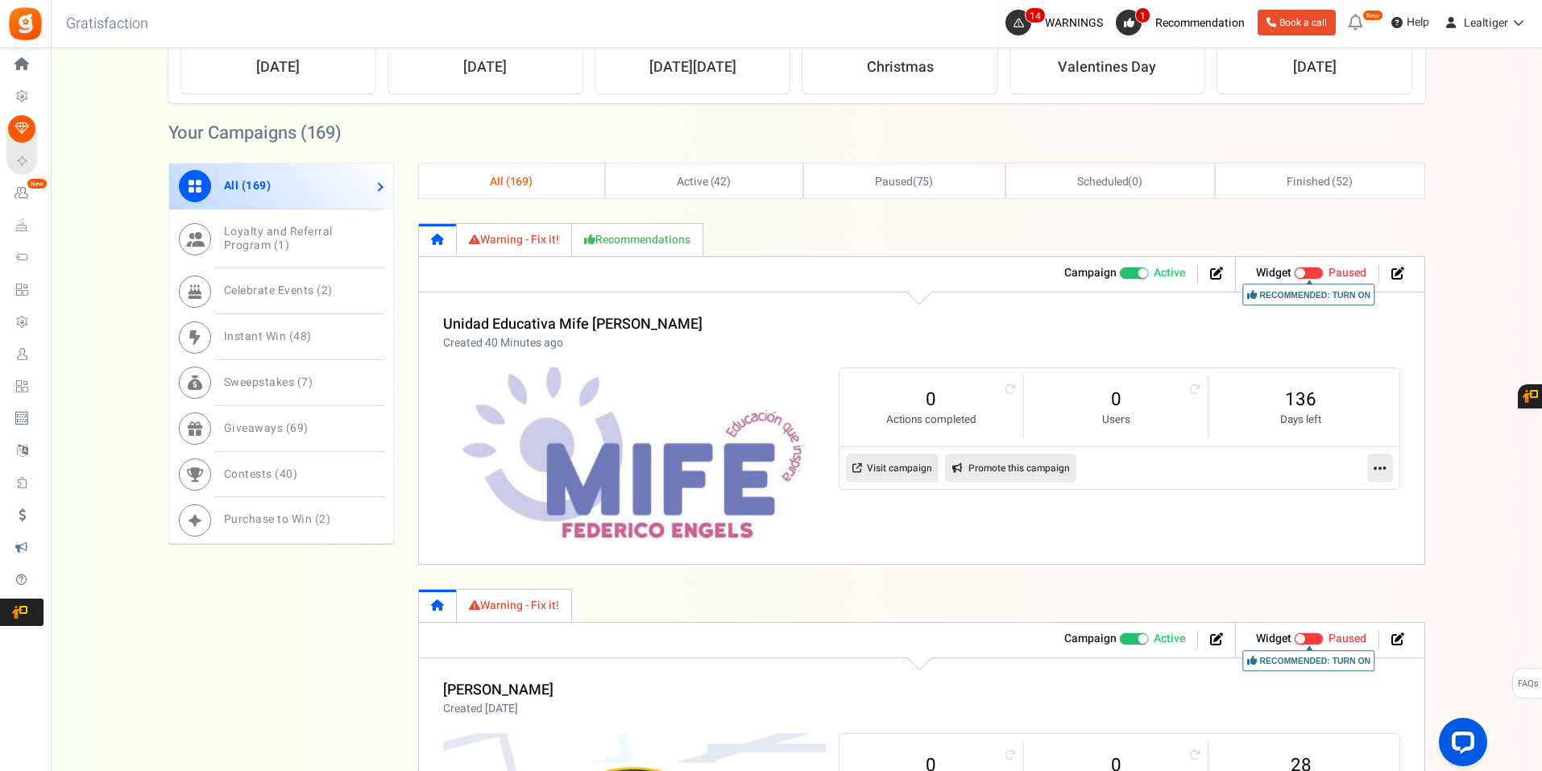
click at [1015, 467] on link "Promote this campaign" at bounding box center [1010, 468] width 131 height 29
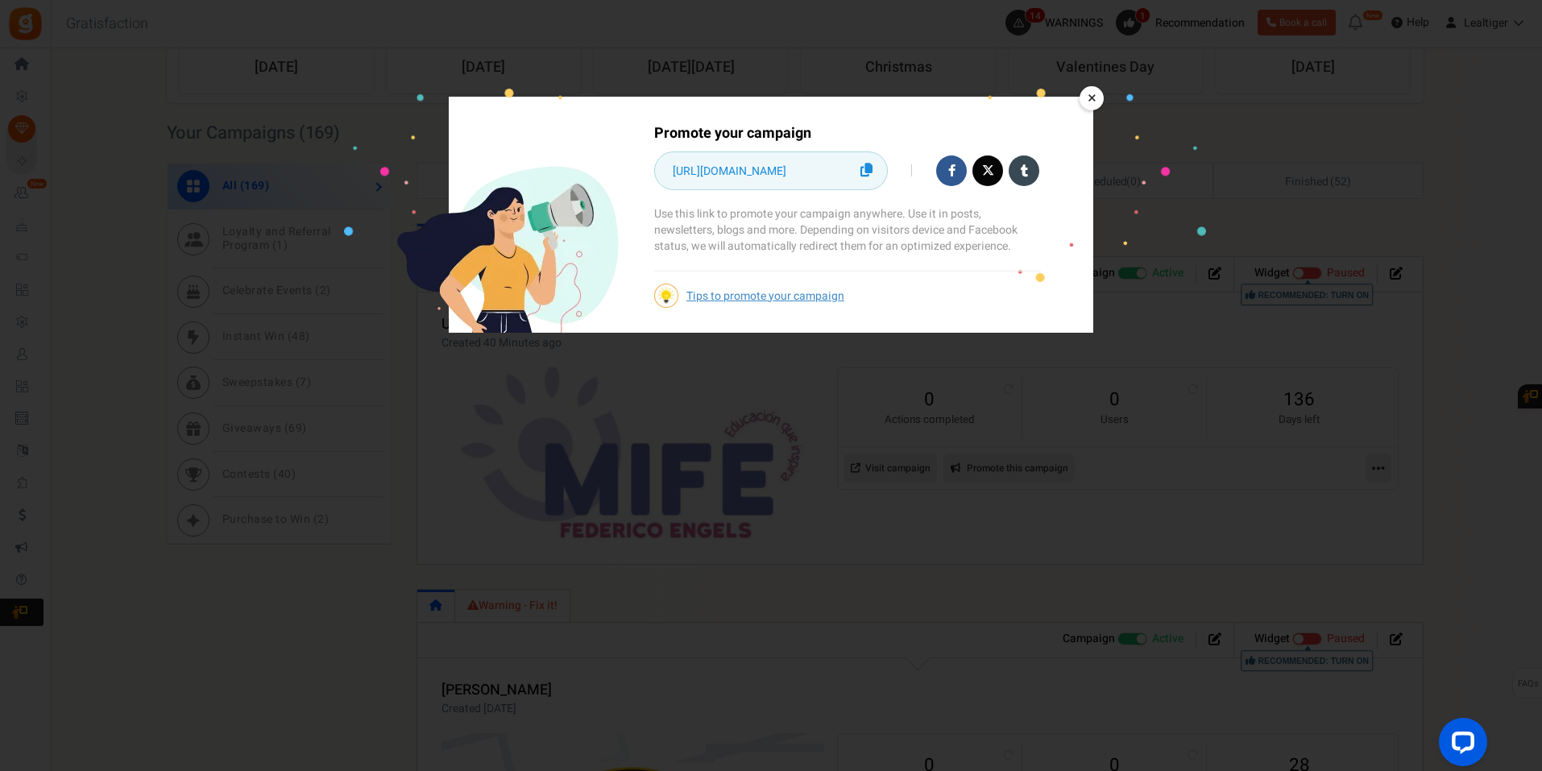
click at [867, 170] on icon at bounding box center [866, 170] width 12 height 14
